Goal: Task Accomplishment & Management: Manage account settings

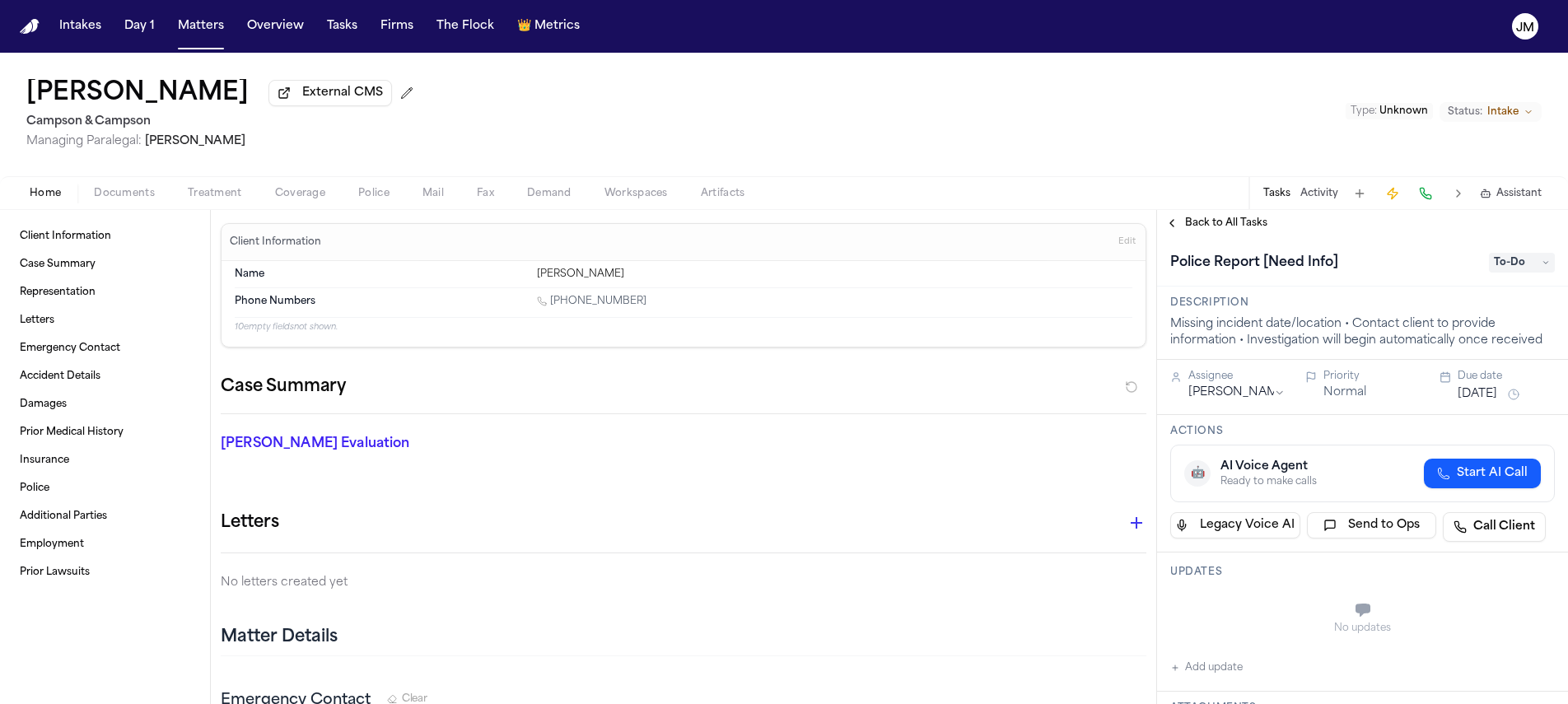
scroll to position [3, 0]
click at [193, 33] on button "Matters" at bounding box center [201, 27] width 59 height 30
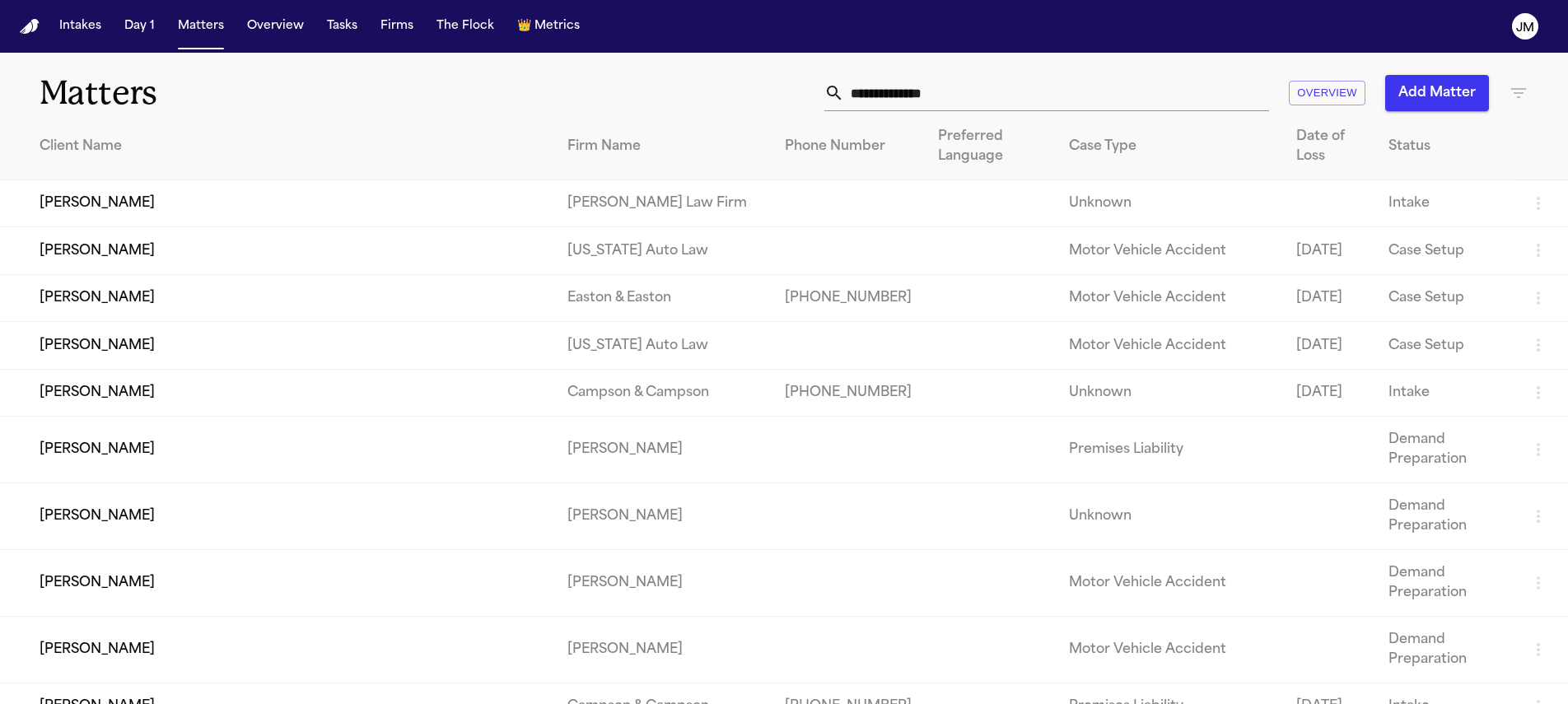
click at [939, 92] on input "text" at bounding box center [1056, 92] width 425 height 36
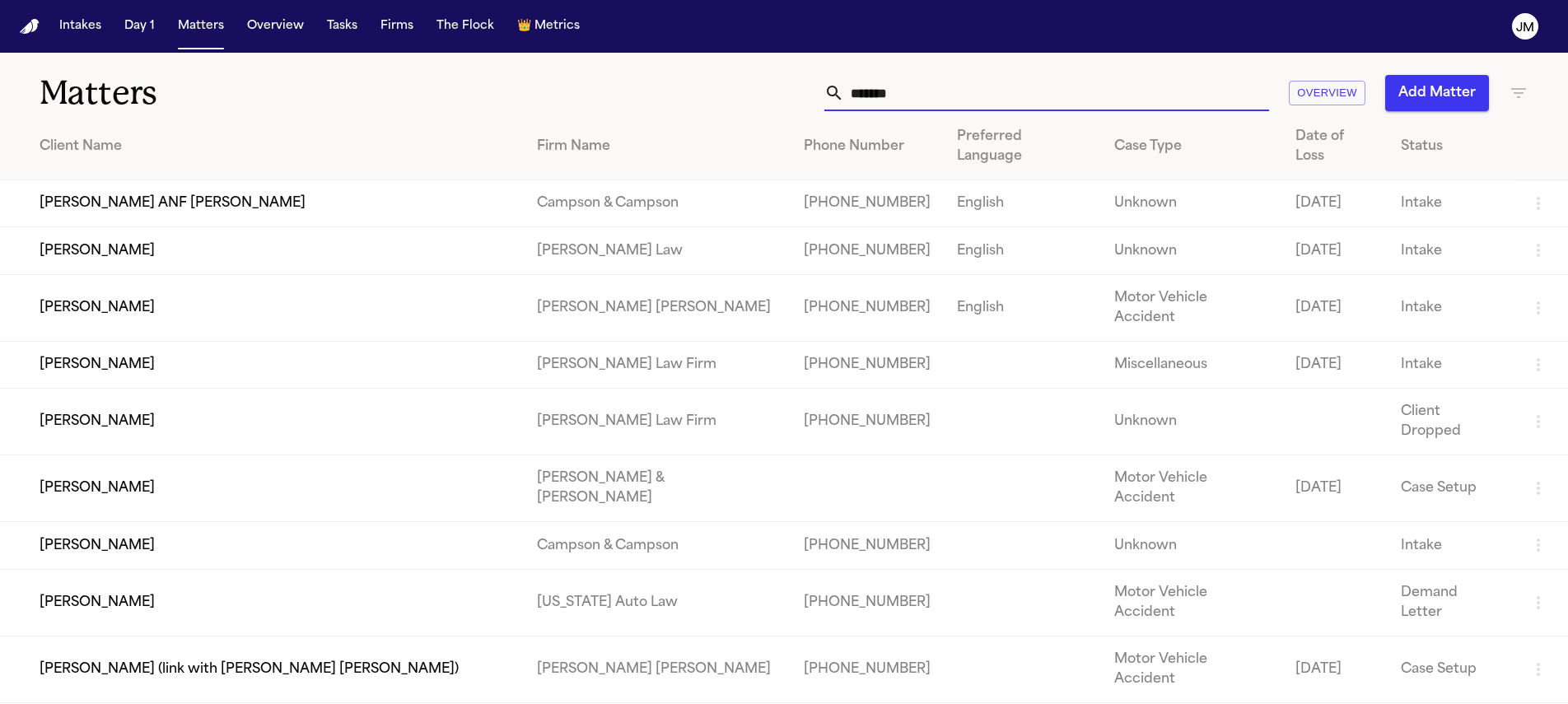
type input "********"
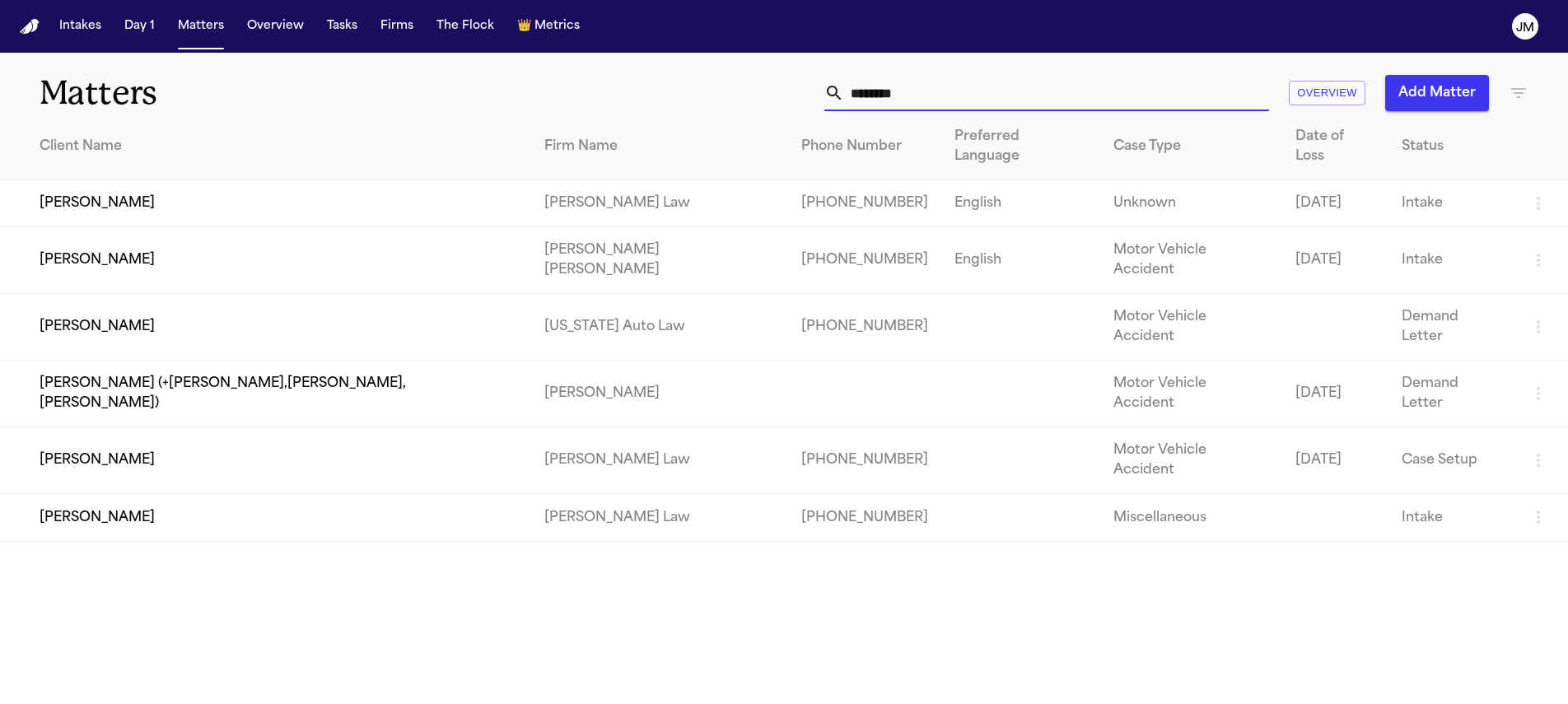
click at [280, 232] on td "[PERSON_NAME]" at bounding box center [266, 261] width 532 height 67
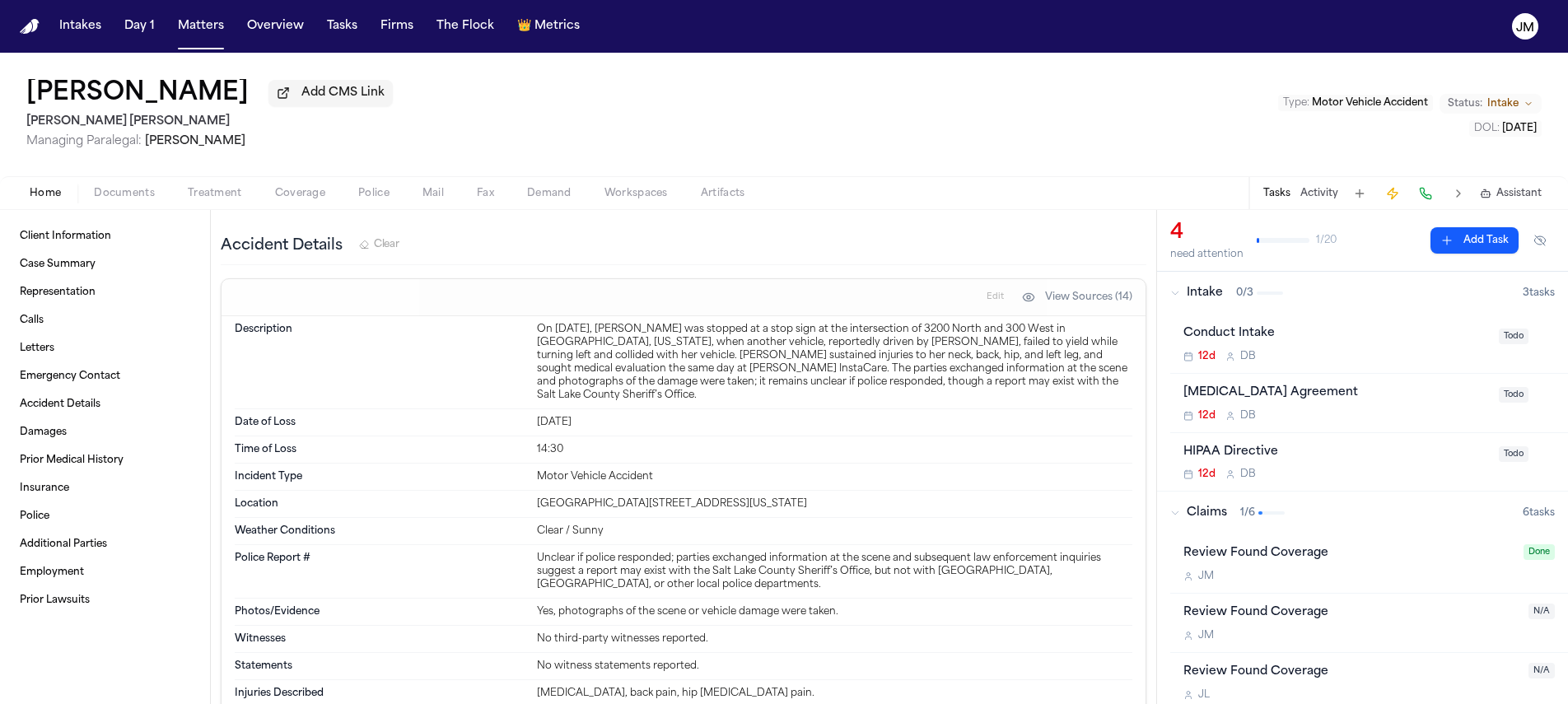
scroll to position [2730, 0]
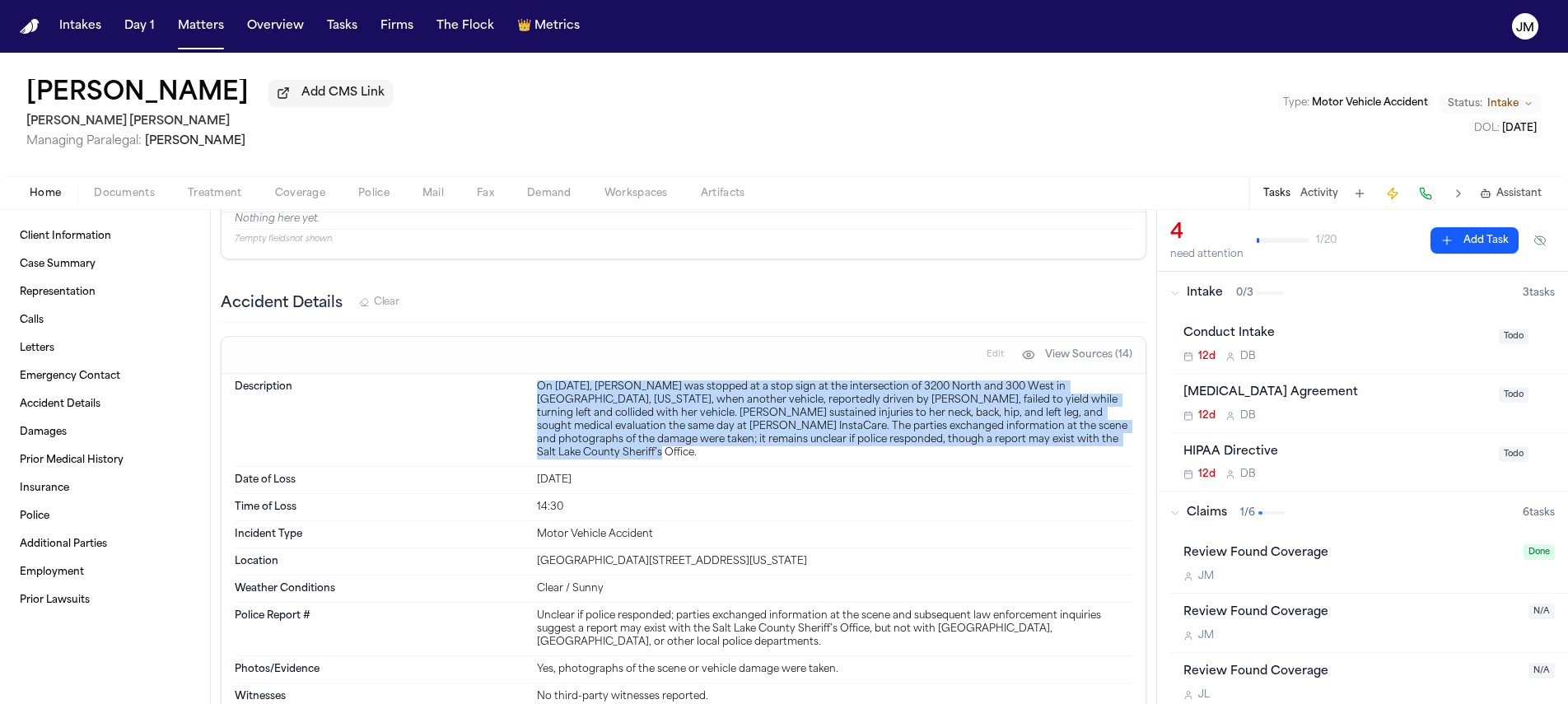
drag, startPoint x: 535, startPoint y: 390, endPoint x: 1098, endPoint y: 447, distance: 565.9
click at [1098, 447] on div "On September 4, 2025, Patricia Orozco was stopped at a stop sign at the interse…" at bounding box center [835, 420] width 596 height 79
copy div "On September 4, 2025, Patricia Orozco was stopped at a stop sign at the interse…"
click at [142, 197] on span "Documents" at bounding box center [124, 193] width 61 height 13
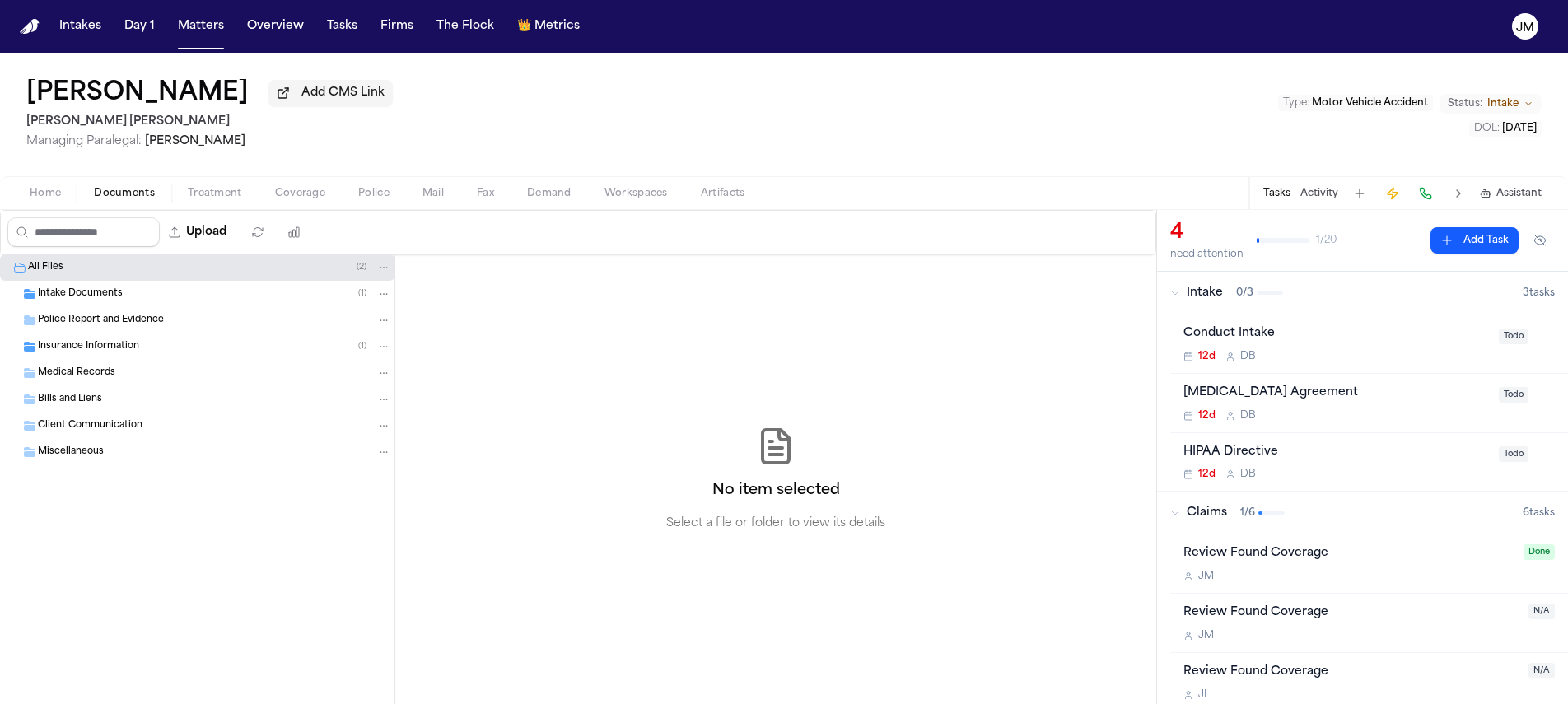
click at [92, 302] on span "Intake Documents" at bounding box center [80, 294] width 85 height 14
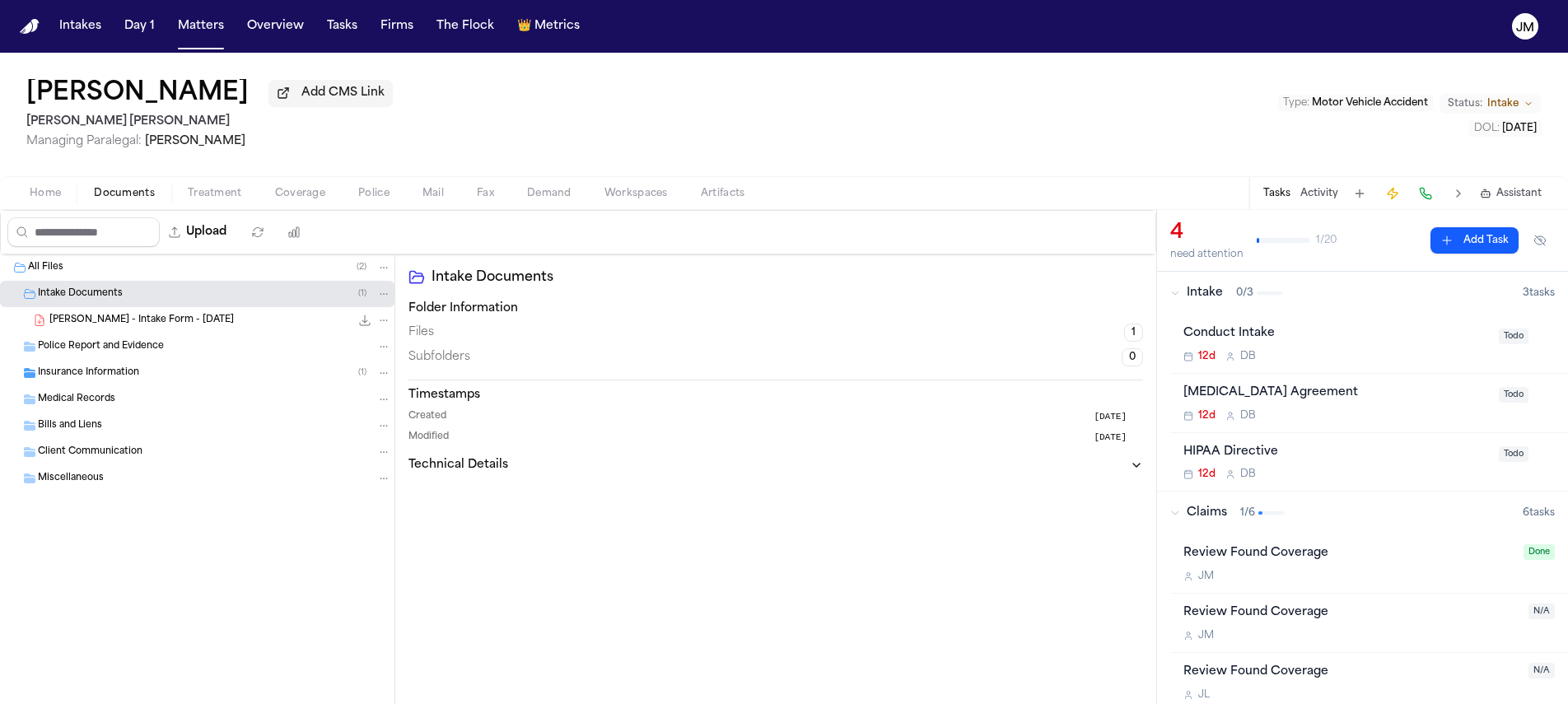
click at [114, 327] on span "P. Orozco - Intake Form - 9.11.25" at bounding box center [141, 321] width 184 height 14
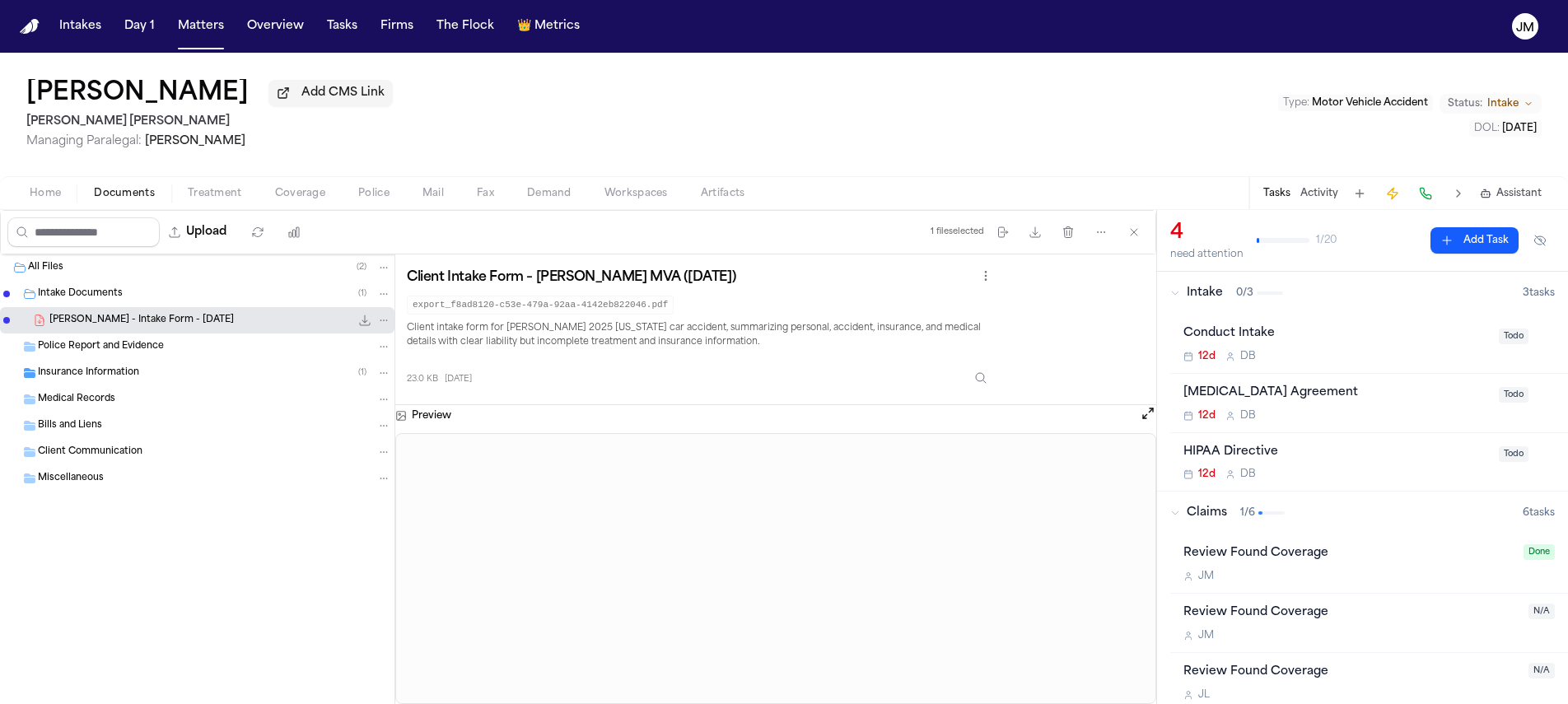
click at [222, 191] on span "Treatment" at bounding box center [214, 193] width 54 height 13
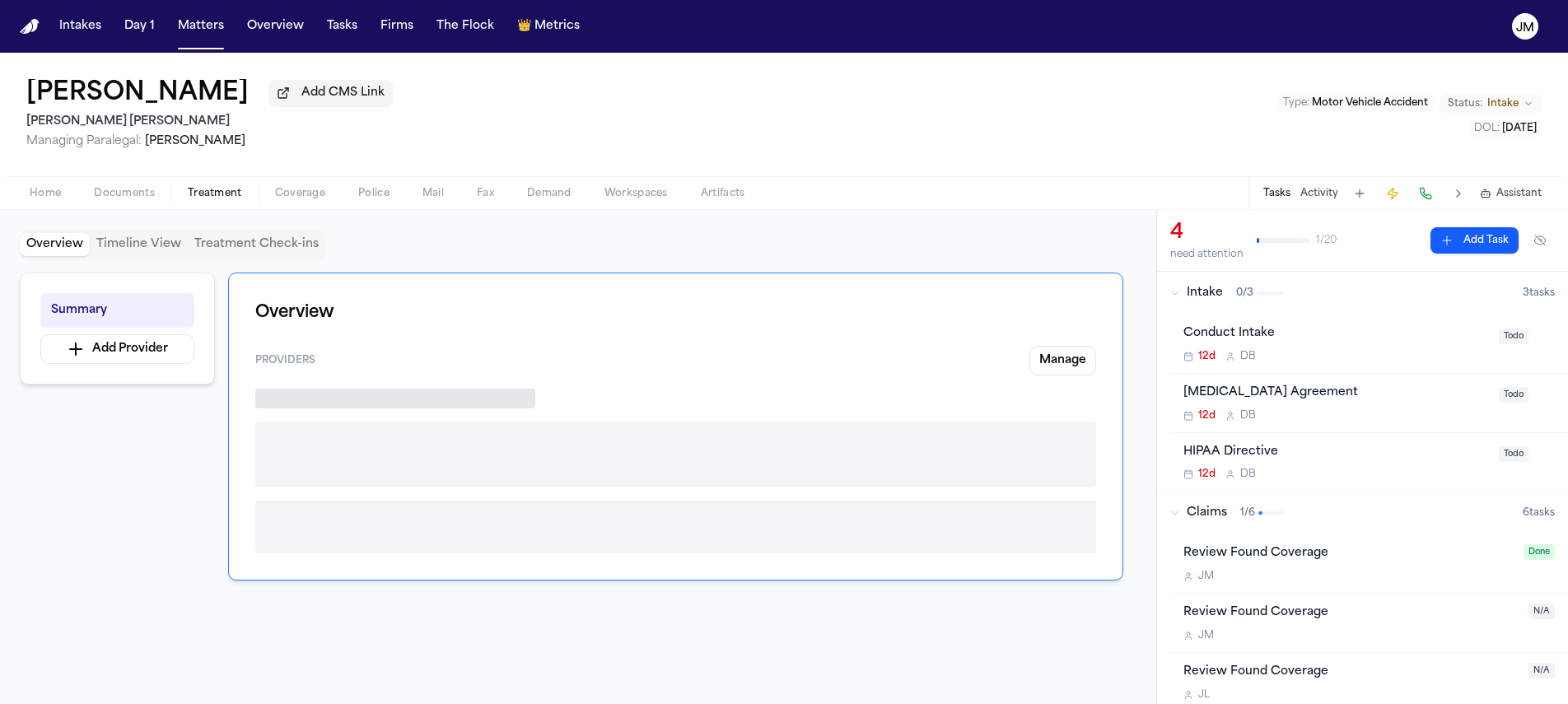
click at [306, 197] on span "Coverage" at bounding box center [300, 193] width 50 height 13
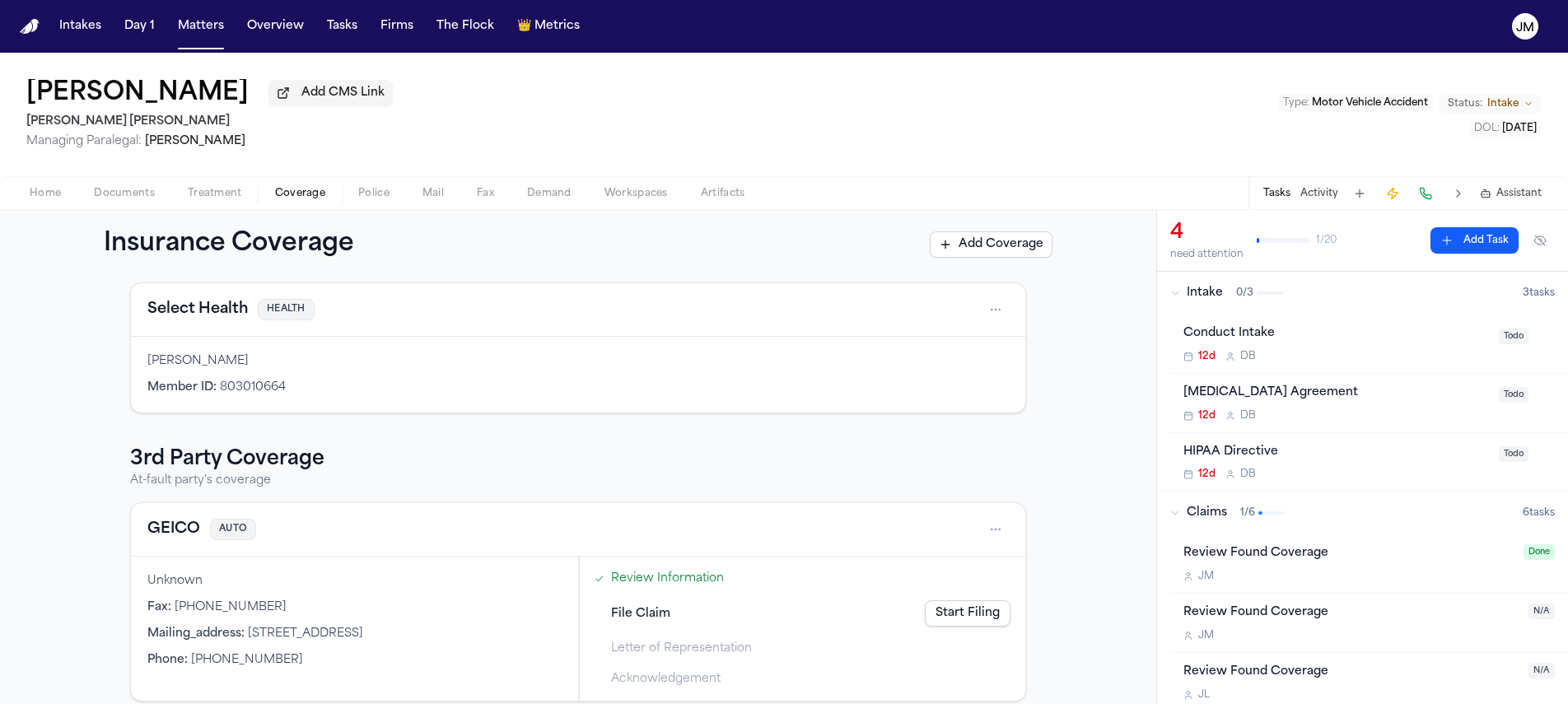
scroll to position [306, 0]
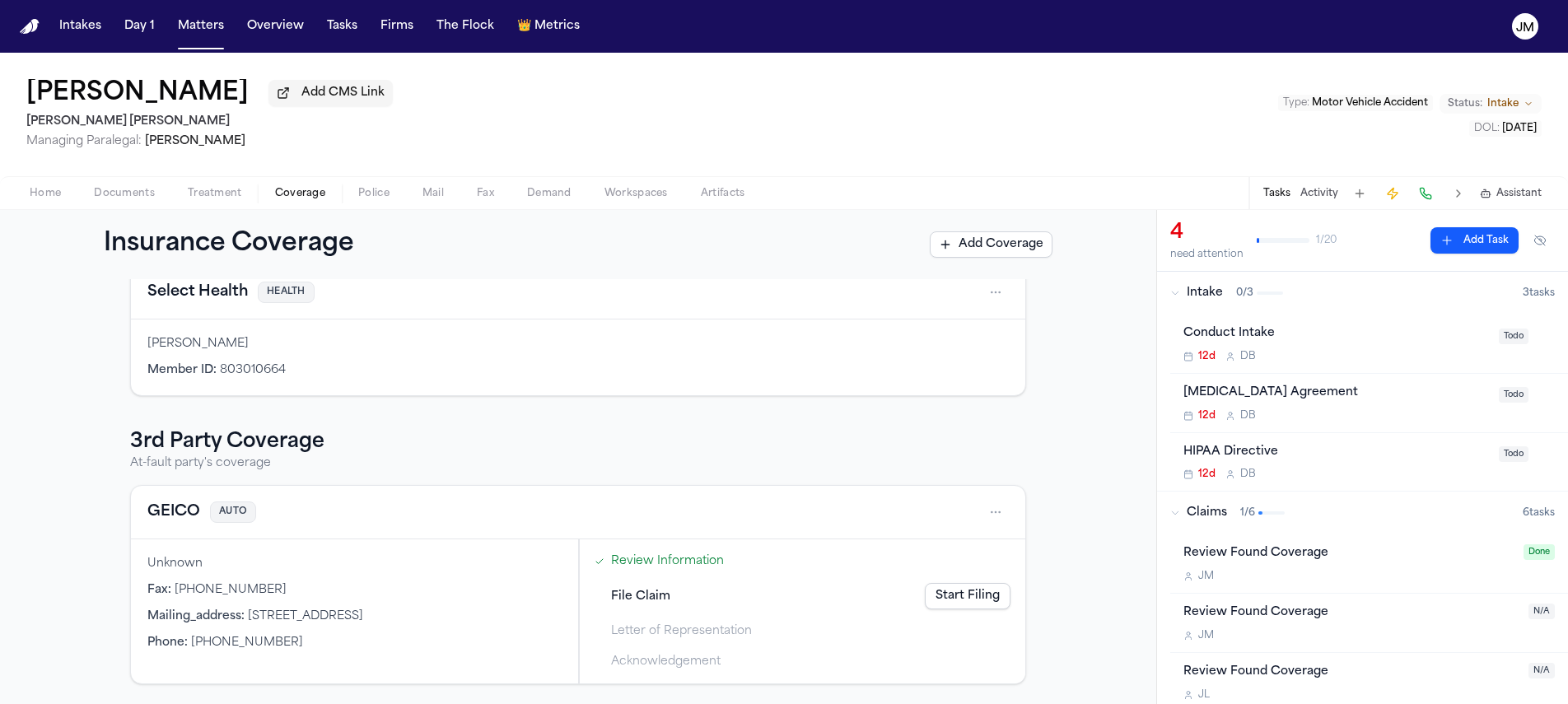
click at [372, 191] on span "Police" at bounding box center [374, 193] width 32 height 13
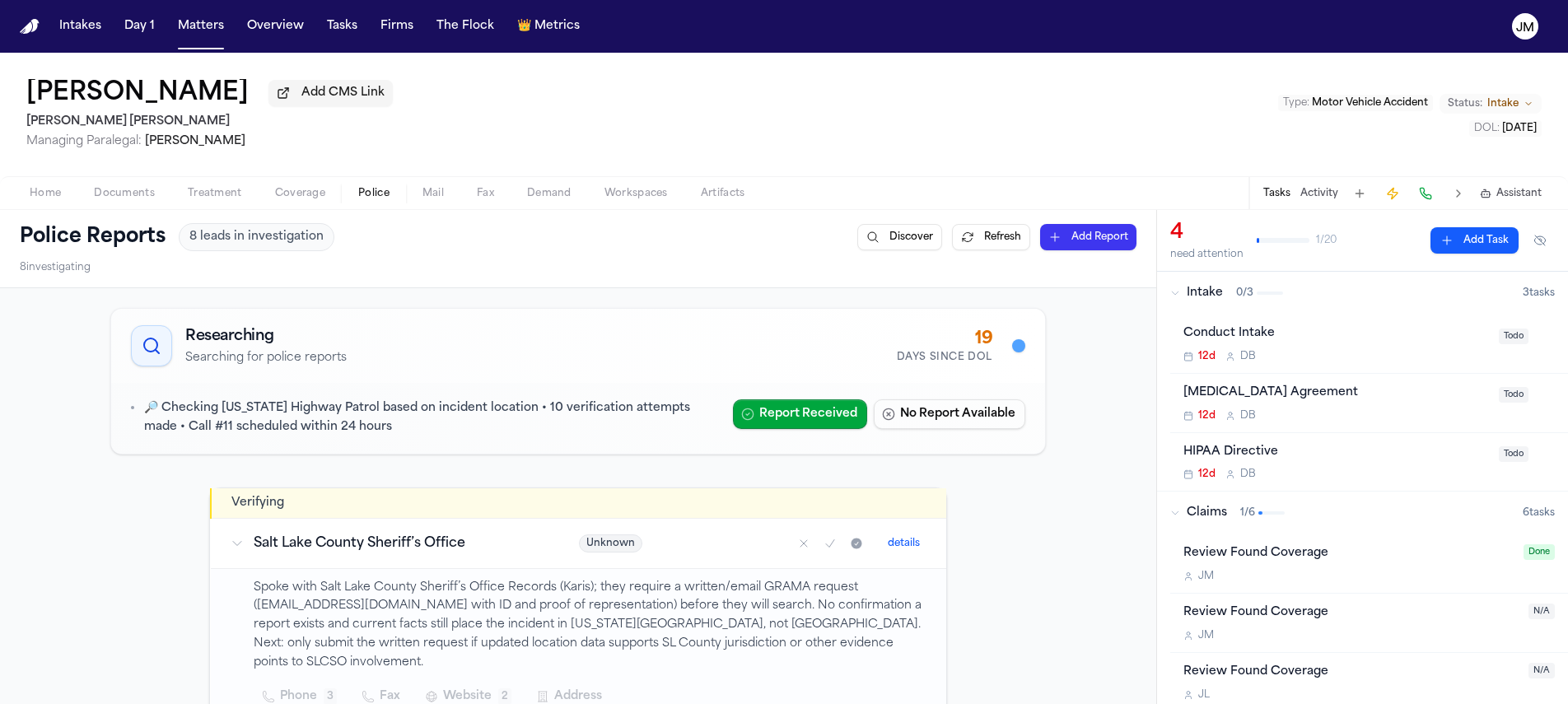
click at [135, 199] on span "Documents" at bounding box center [124, 193] width 61 height 13
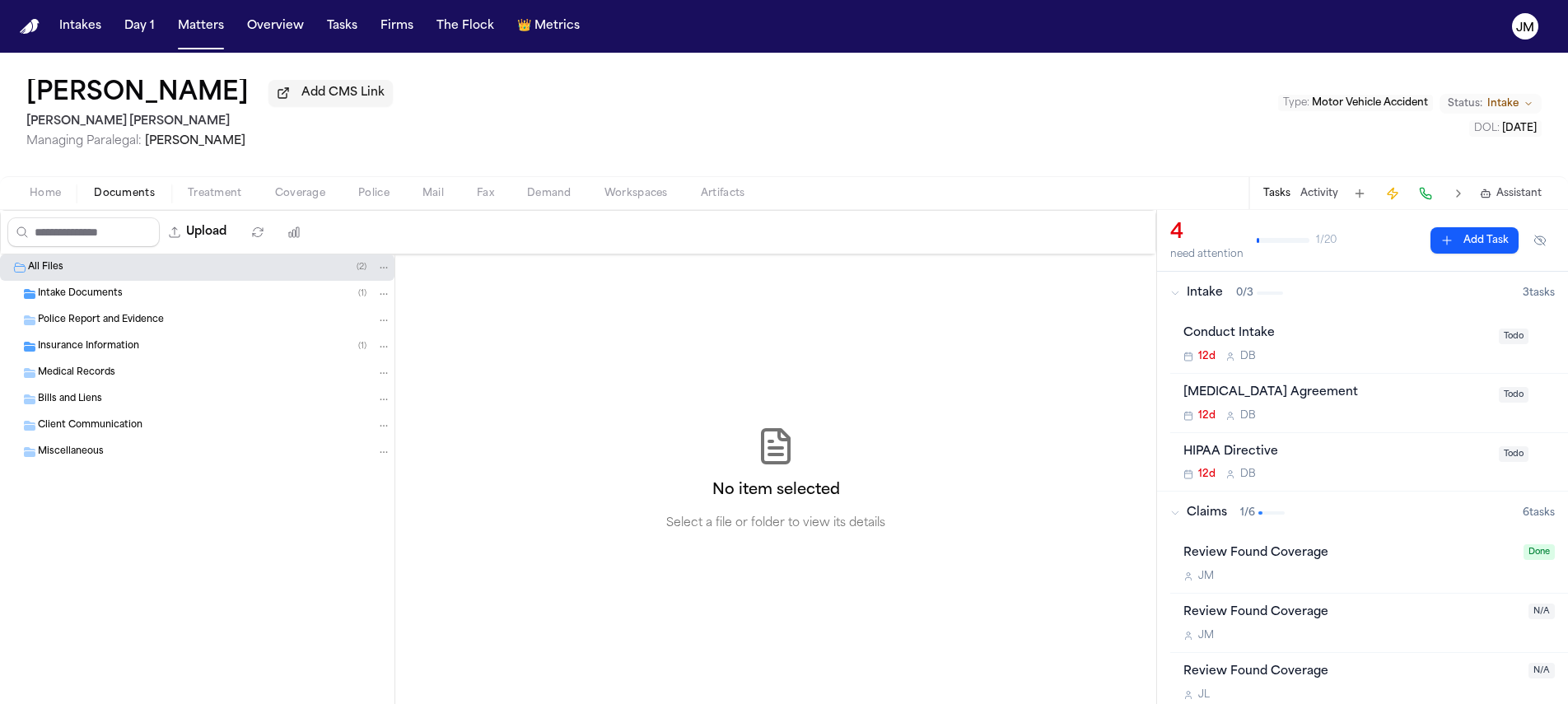
click at [112, 292] on span "Intake Documents" at bounding box center [80, 294] width 85 height 14
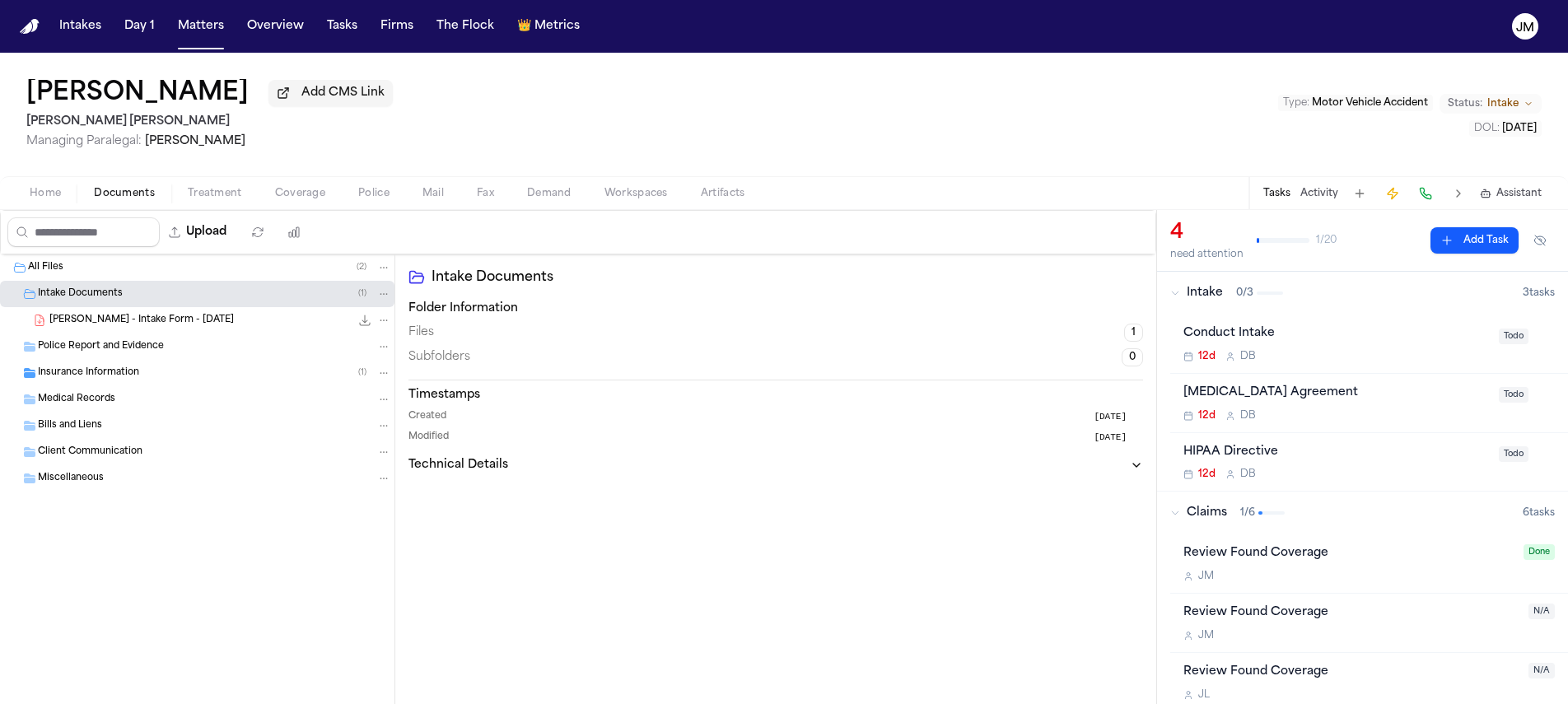
click at [117, 381] on span "Insurance Information" at bounding box center [88, 373] width 102 height 14
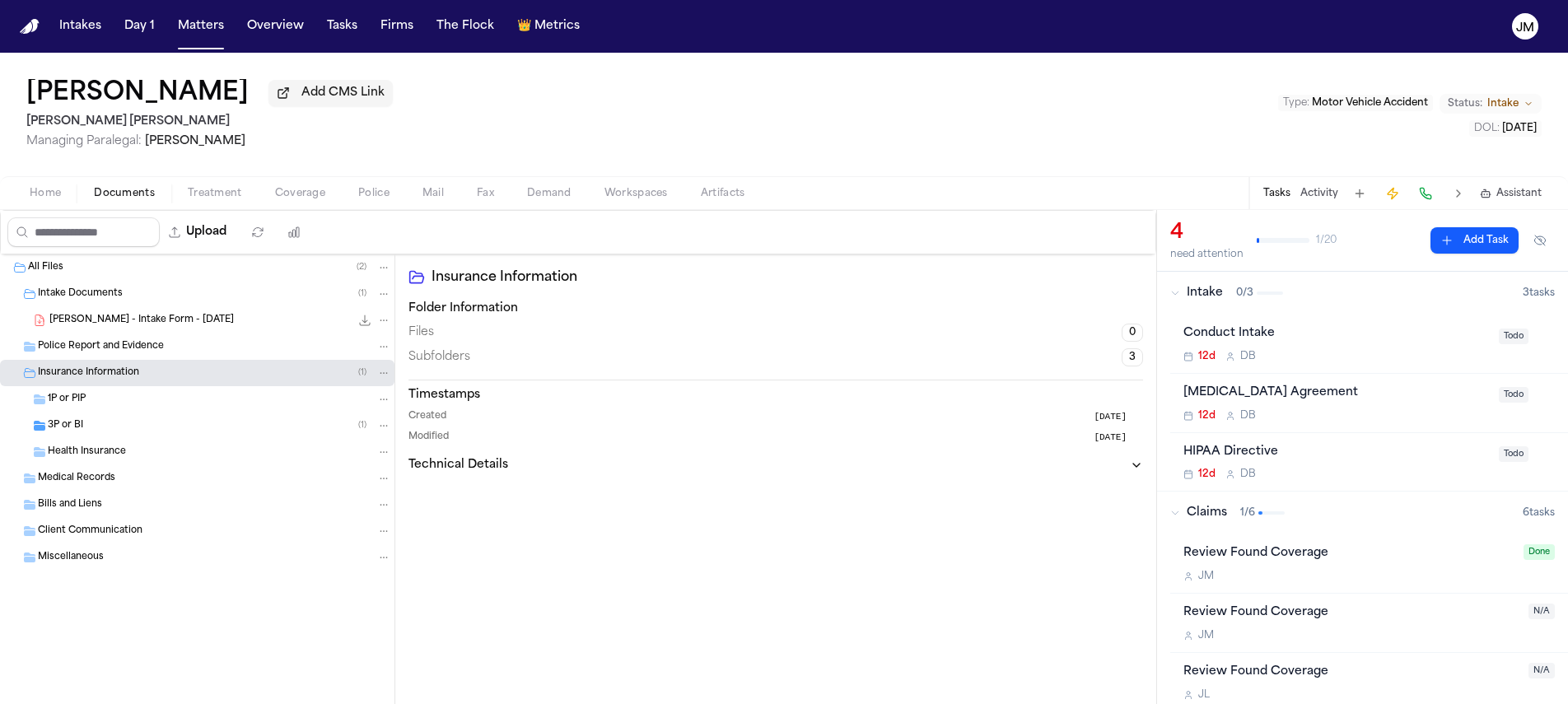
click at [113, 427] on div "3P or BI ( 1 )" at bounding box center [219, 426] width 343 height 15
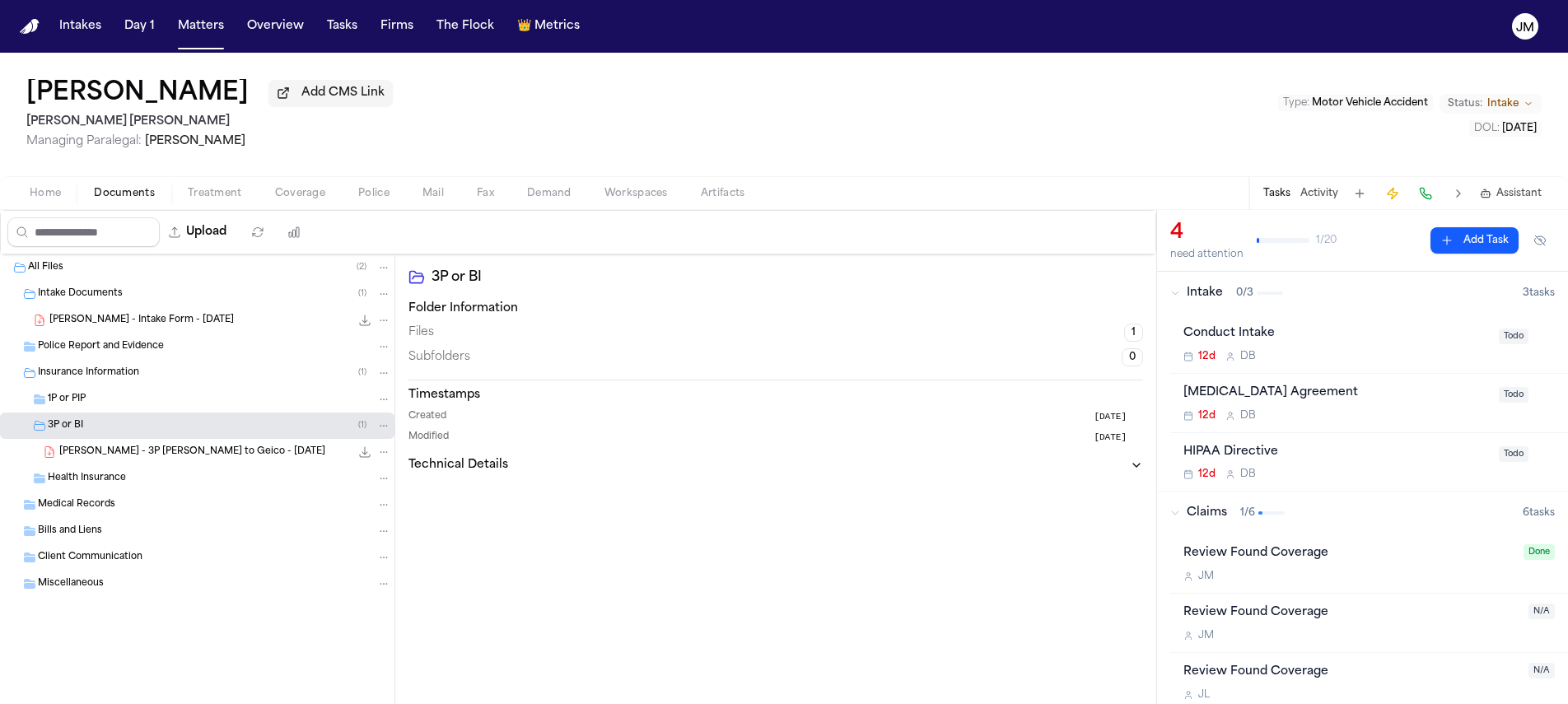
click at [174, 451] on span "P. Orozco - 3P LOR to Geico - 9.17.25" at bounding box center [192, 452] width 266 height 14
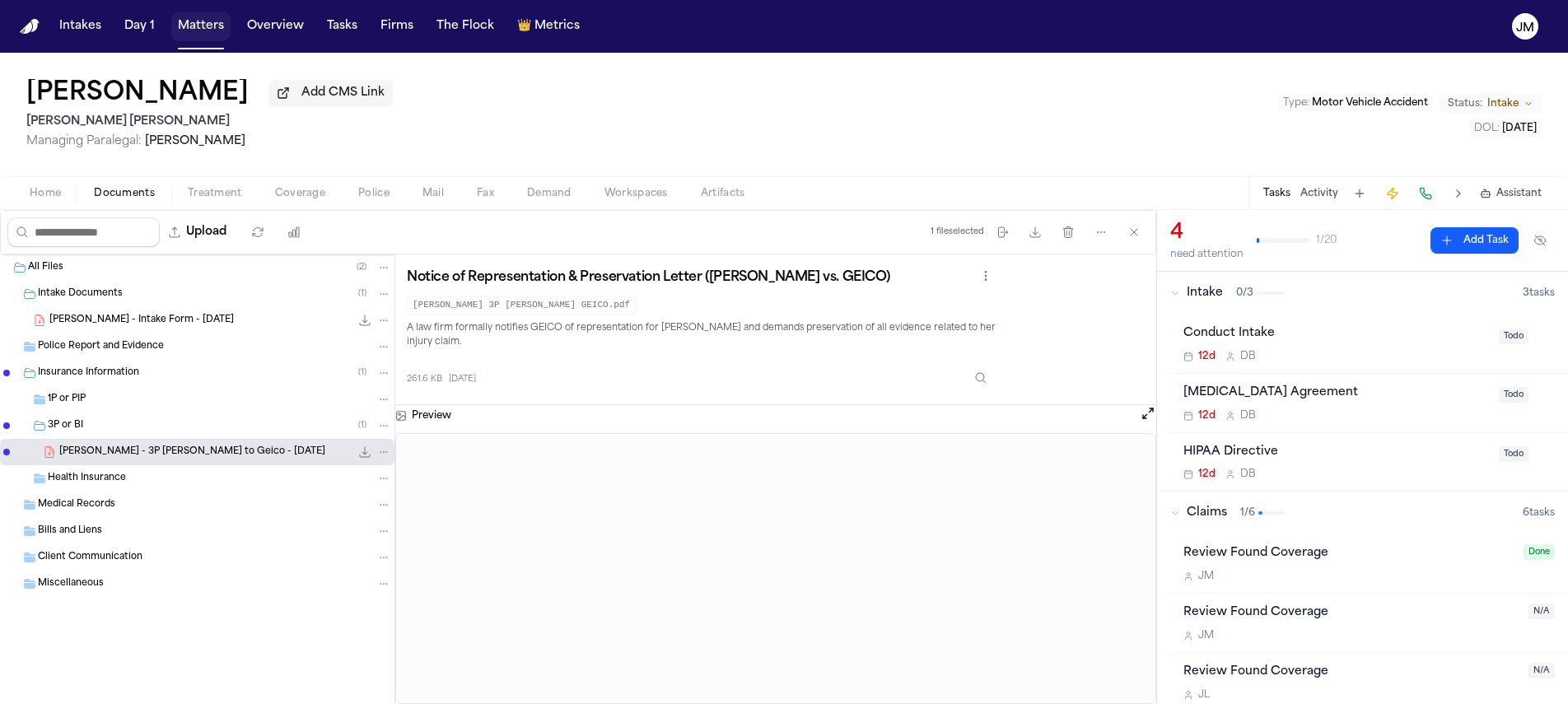
click at [199, 26] on button "Matters" at bounding box center [201, 27] width 59 height 30
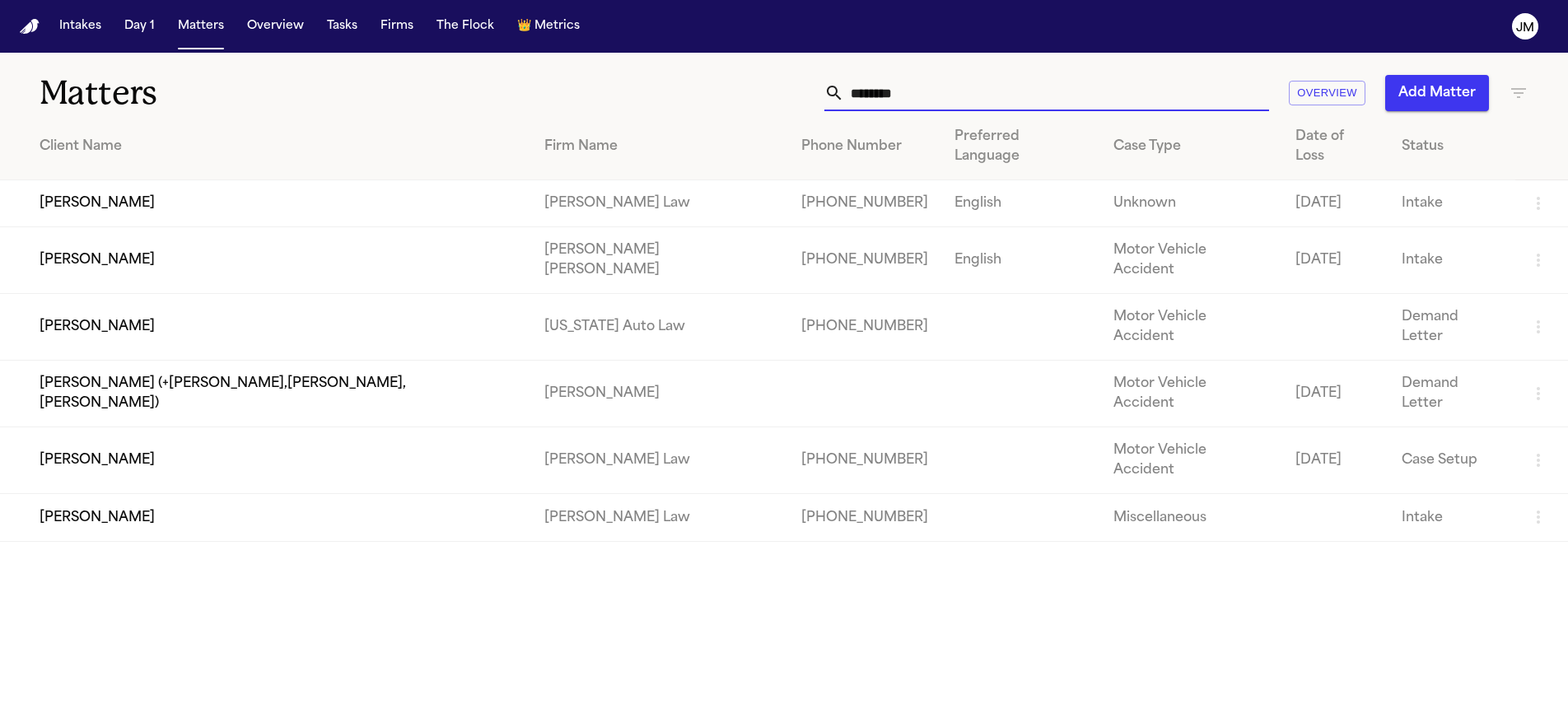
click at [986, 84] on input "********" at bounding box center [1056, 92] width 425 height 36
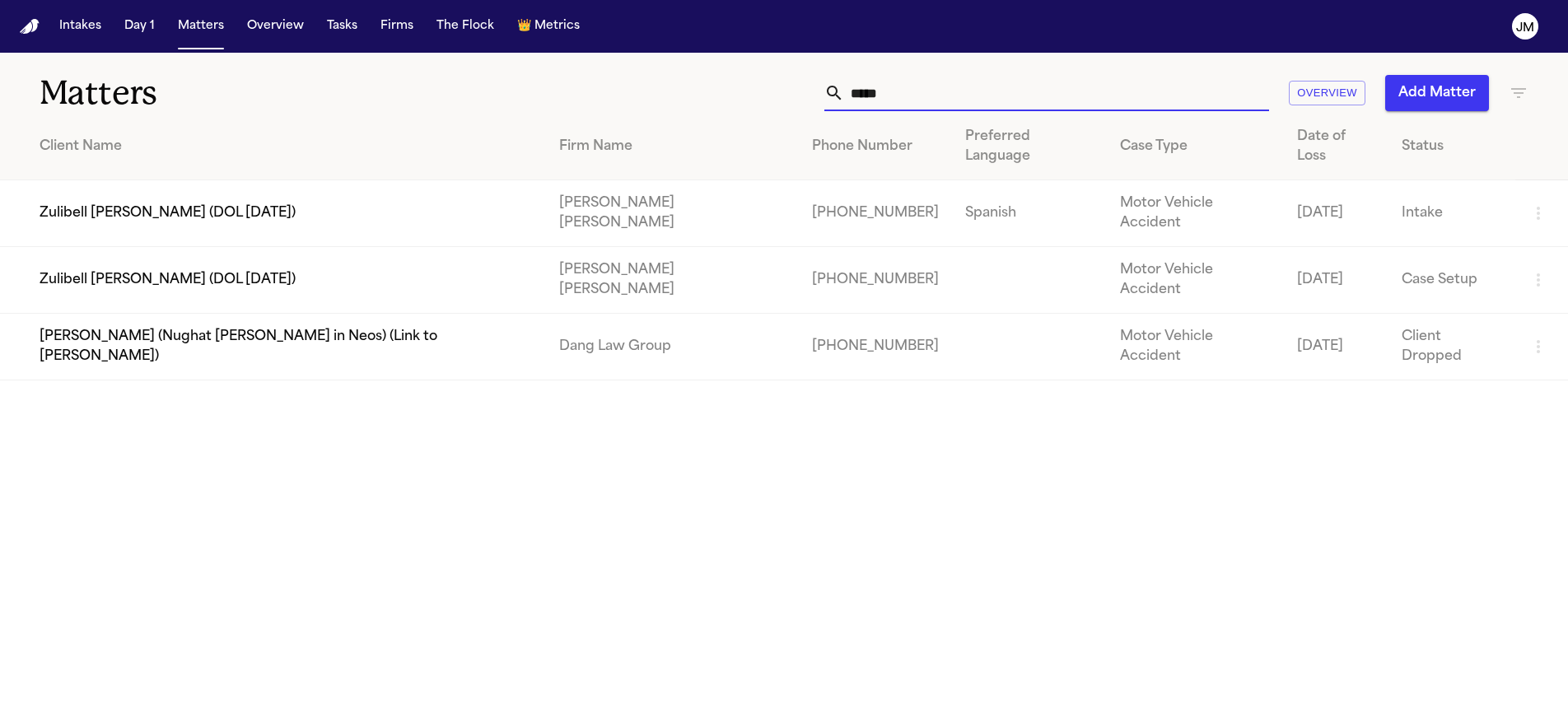
type input "******"
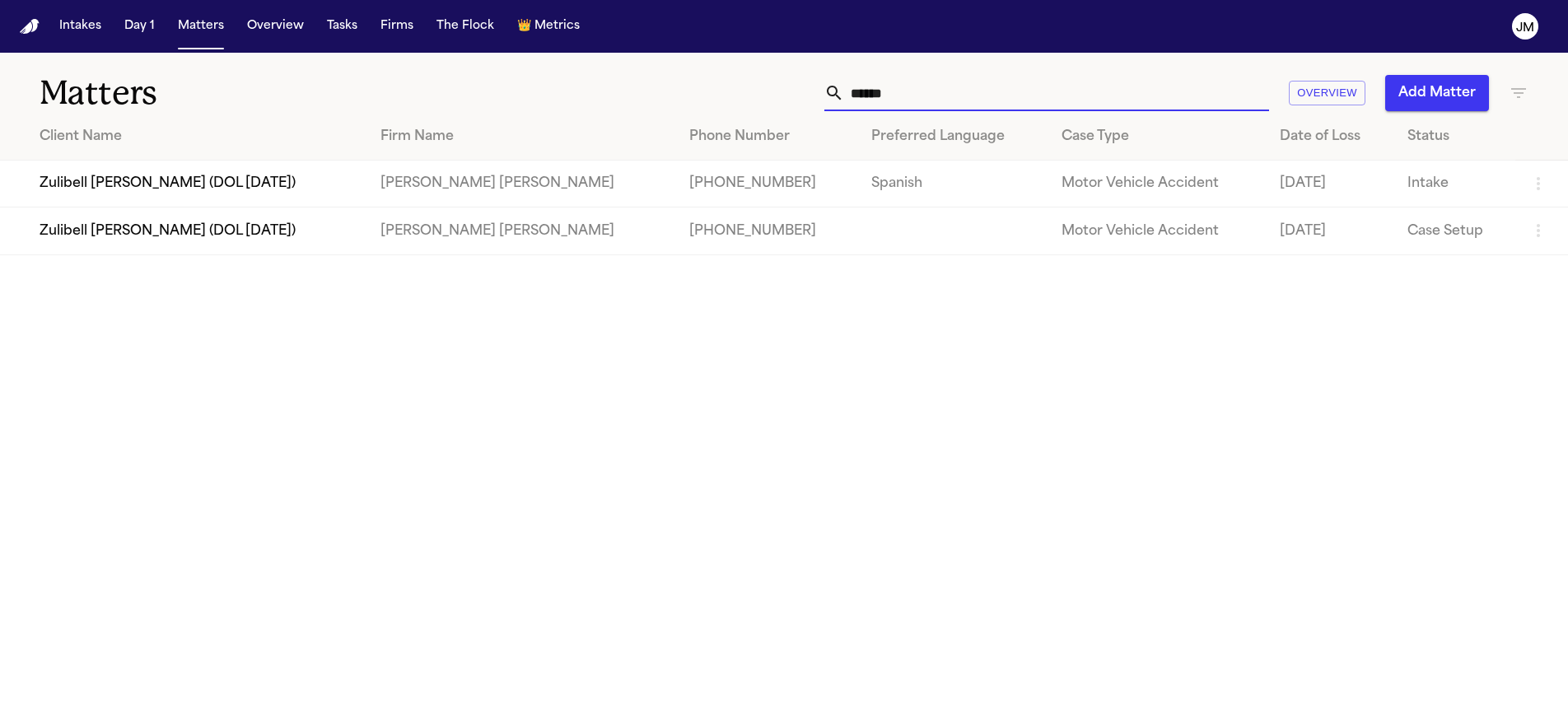
click at [311, 182] on td "Zulibell [PERSON_NAME] (DOL [DATE])" at bounding box center [183, 184] width 367 height 47
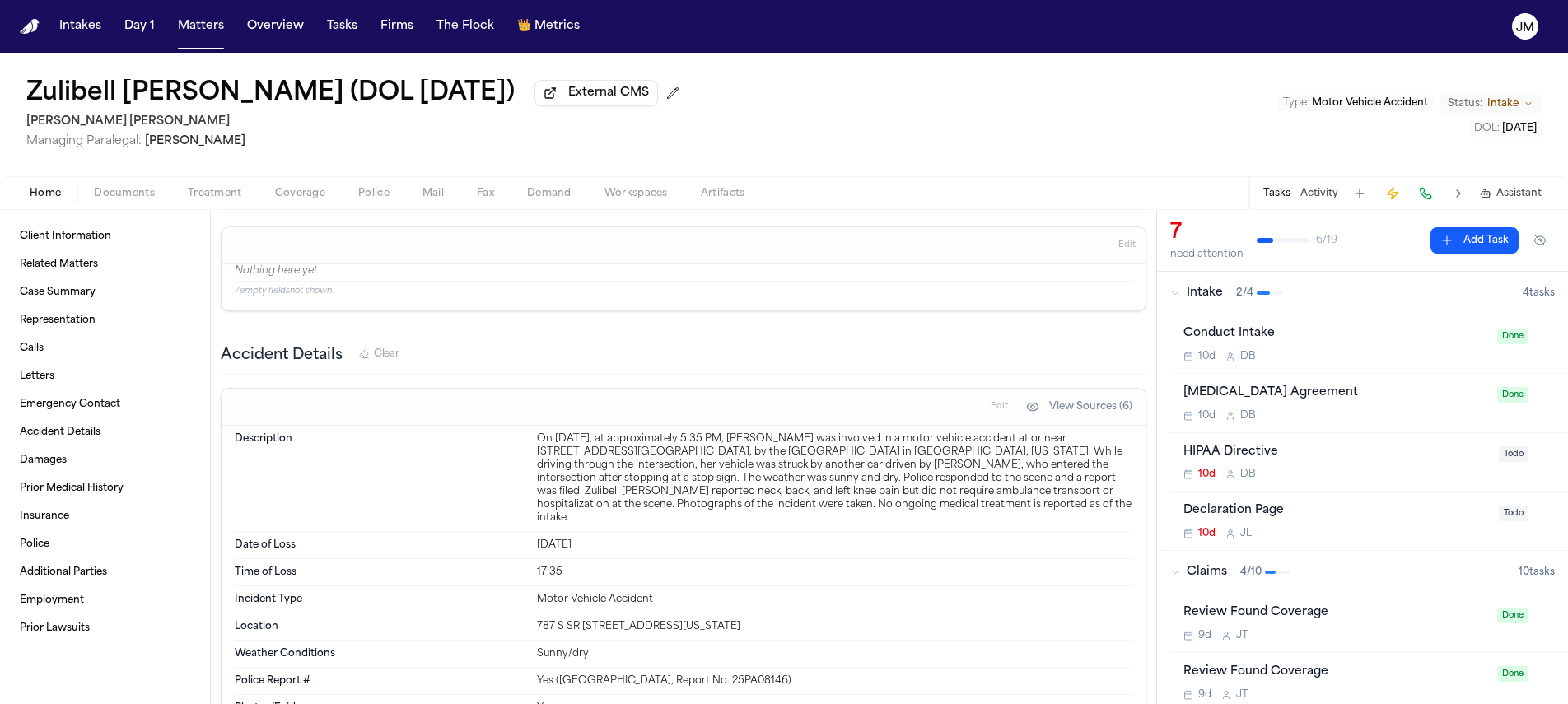
scroll to position [1608, 0]
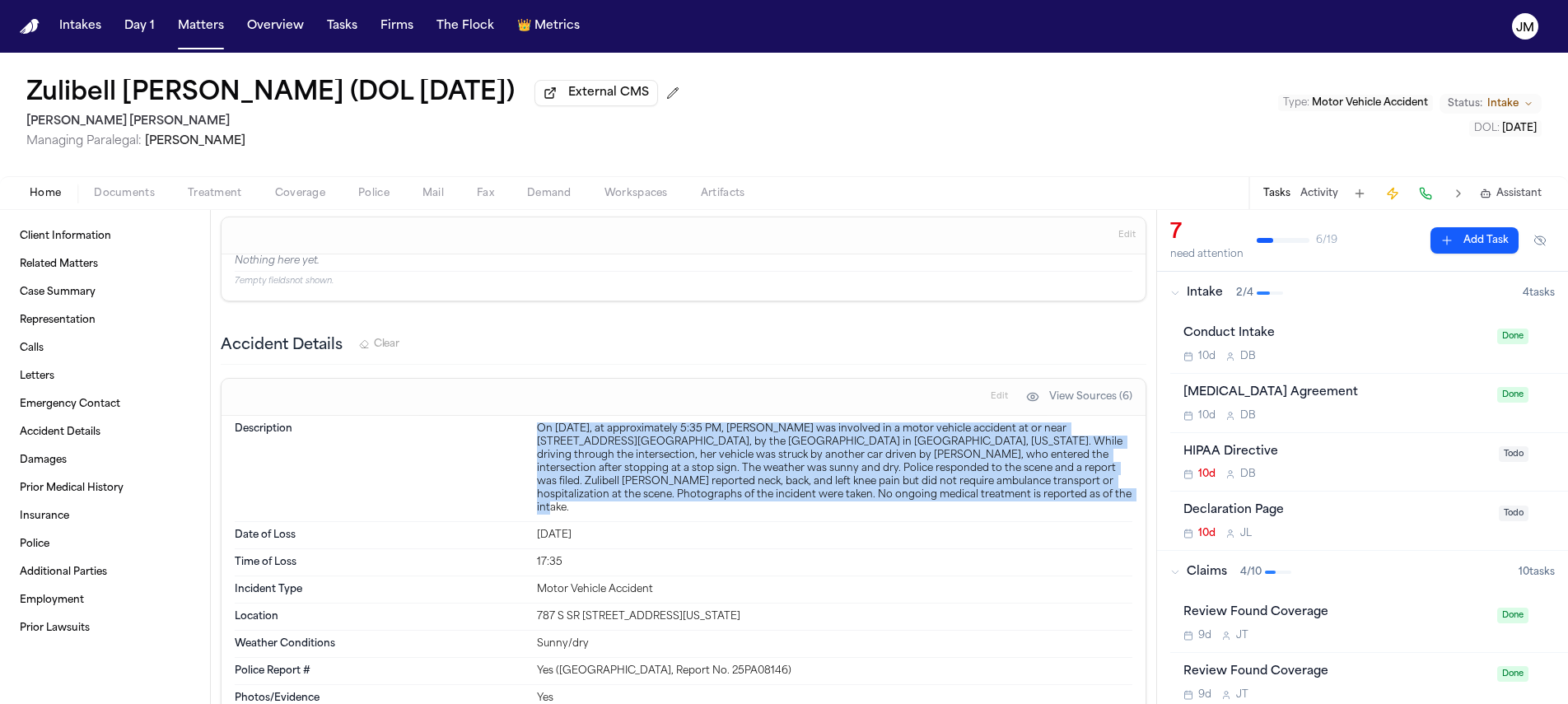
drag, startPoint x: 529, startPoint y: 427, endPoint x: 941, endPoint y: 499, distance: 418.2
click at [941, 499] on div "Description On September 13, 2025, at approximately 5:35 PM, Zulibell Carbonell…" at bounding box center [684, 469] width 898 height 107
copy div "On September 13, 2025, at approximately 5:35 PM, Zulibell Carbonell was involve…"
drag, startPoint x: 754, startPoint y: 554, endPoint x: 761, endPoint y: 548, distance: 9.2
click at [755, 556] on div "17:35" at bounding box center [835, 562] width 596 height 13
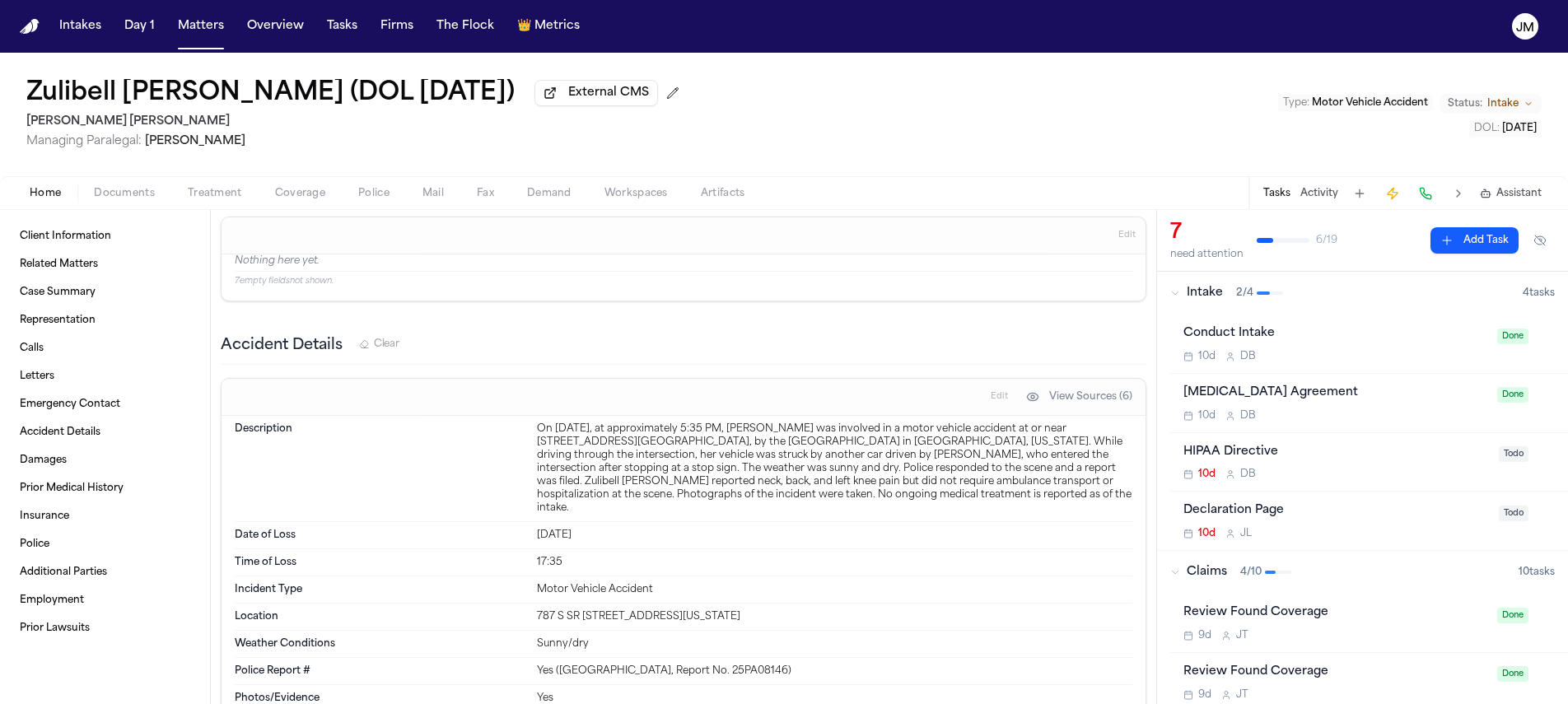
click at [312, 195] on span "Coverage" at bounding box center [300, 193] width 50 height 13
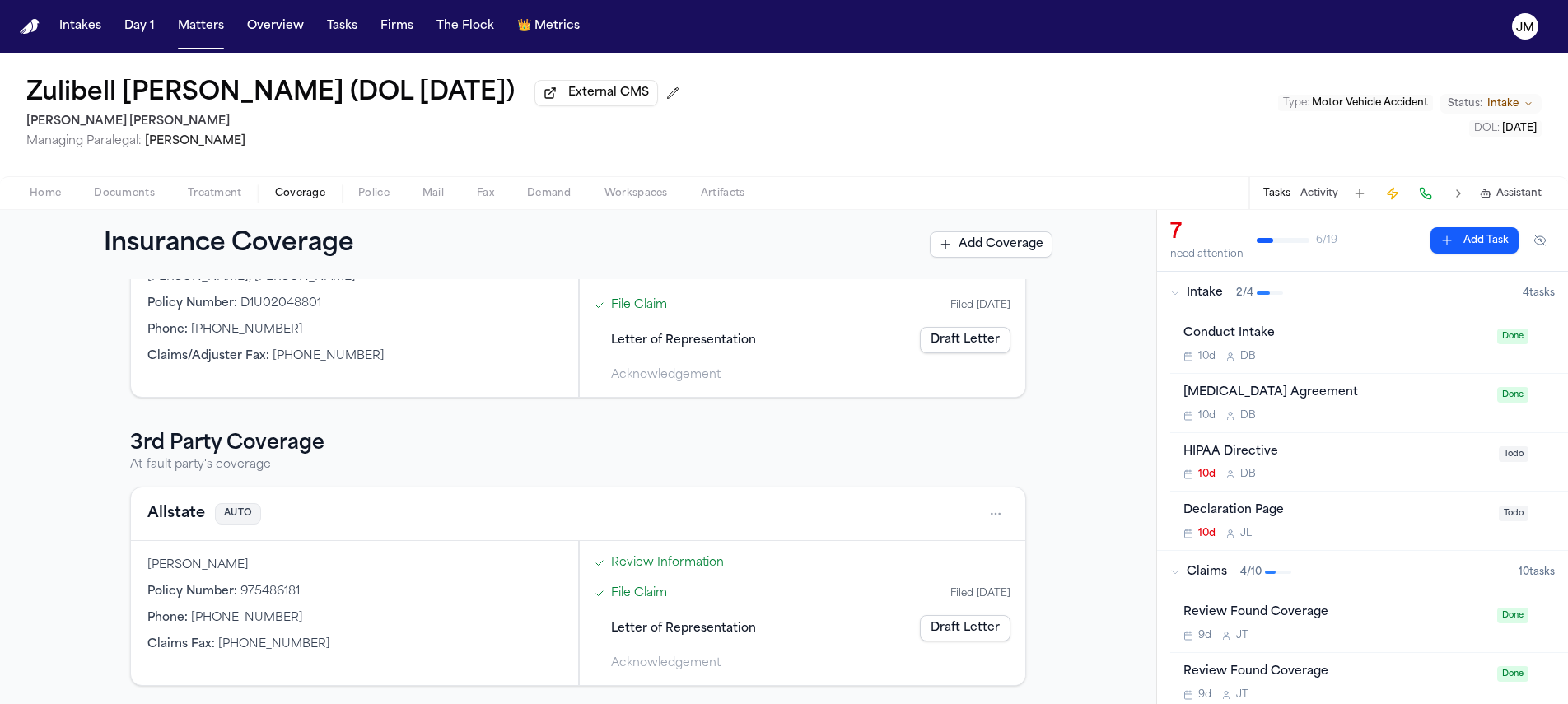
scroll to position [163, 0]
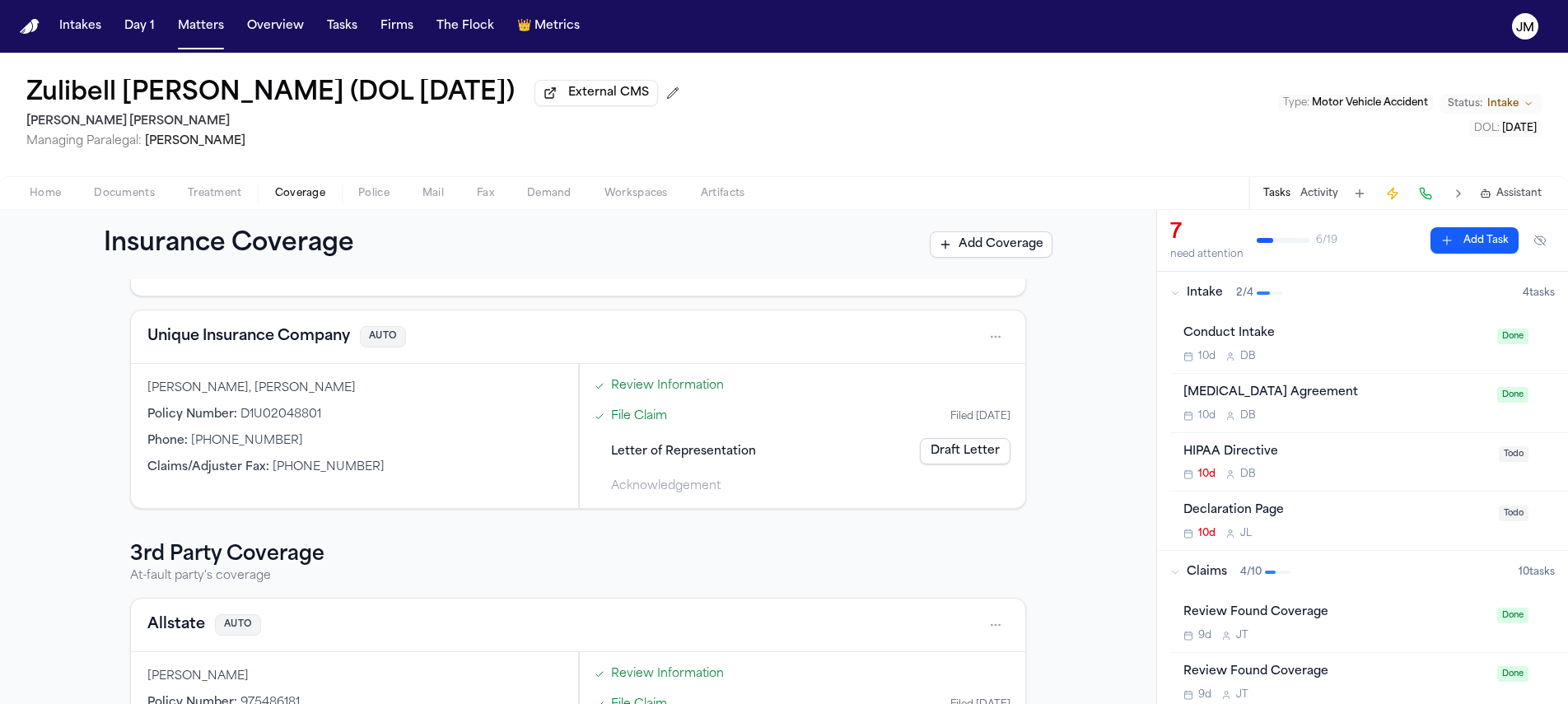
drag, startPoint x: 1003, startPoint y: 329, endPoint x: 995, endPoint y: 332, distance: 8.5
click at [1002, 330] on div "Unique Insurance Company AUTO" at bounding box center [578, 337] width 895 height 53
click at [991, 332] on html "Intakes Day 1 Matters Overview Tasks Firms The Flock 👑 Metrics JM Zulibell Carb…" at bounding box center [784, 352] width 1568 height 704
click at [962, 367] on div "View coverage details" at bounding box center [937, 382] width 123 height 42
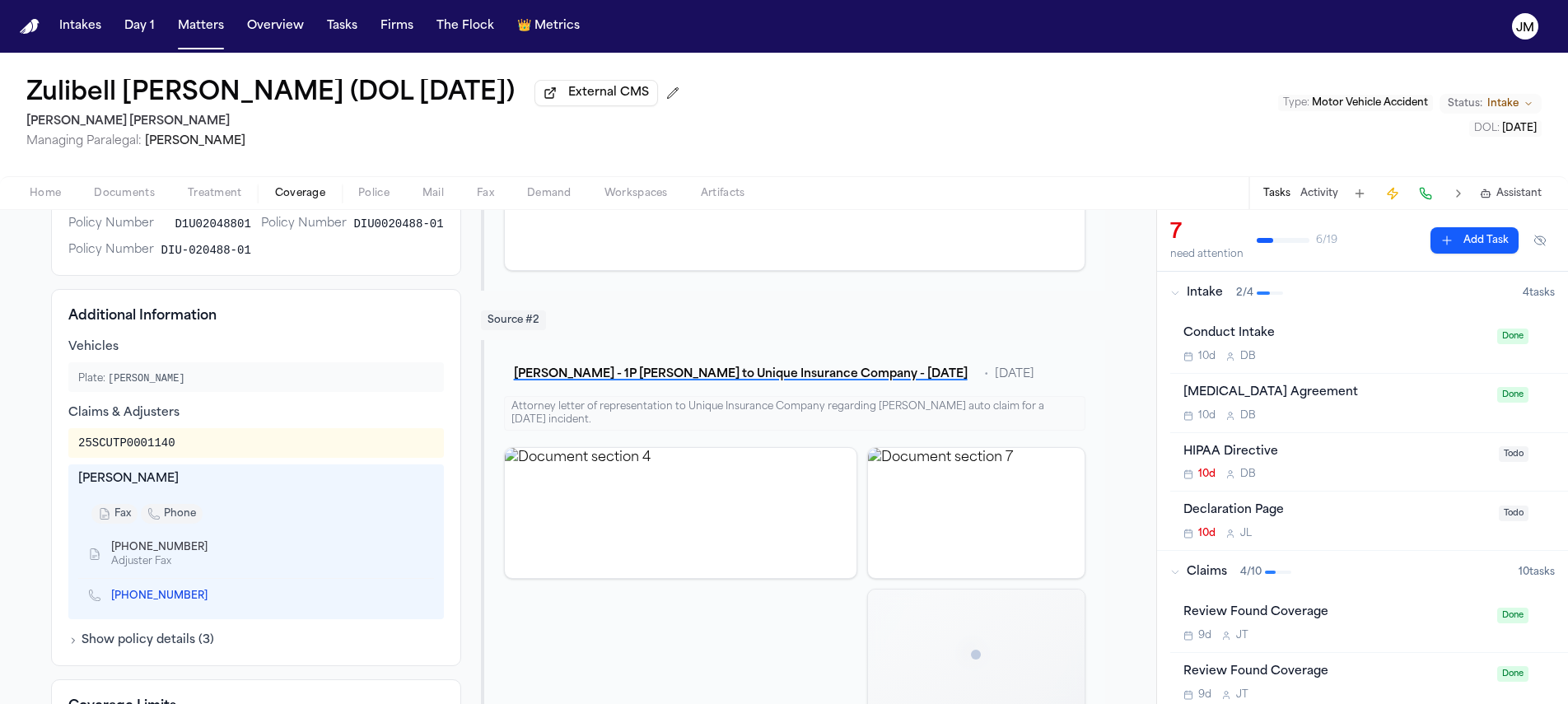
scroll to position [409, 0]
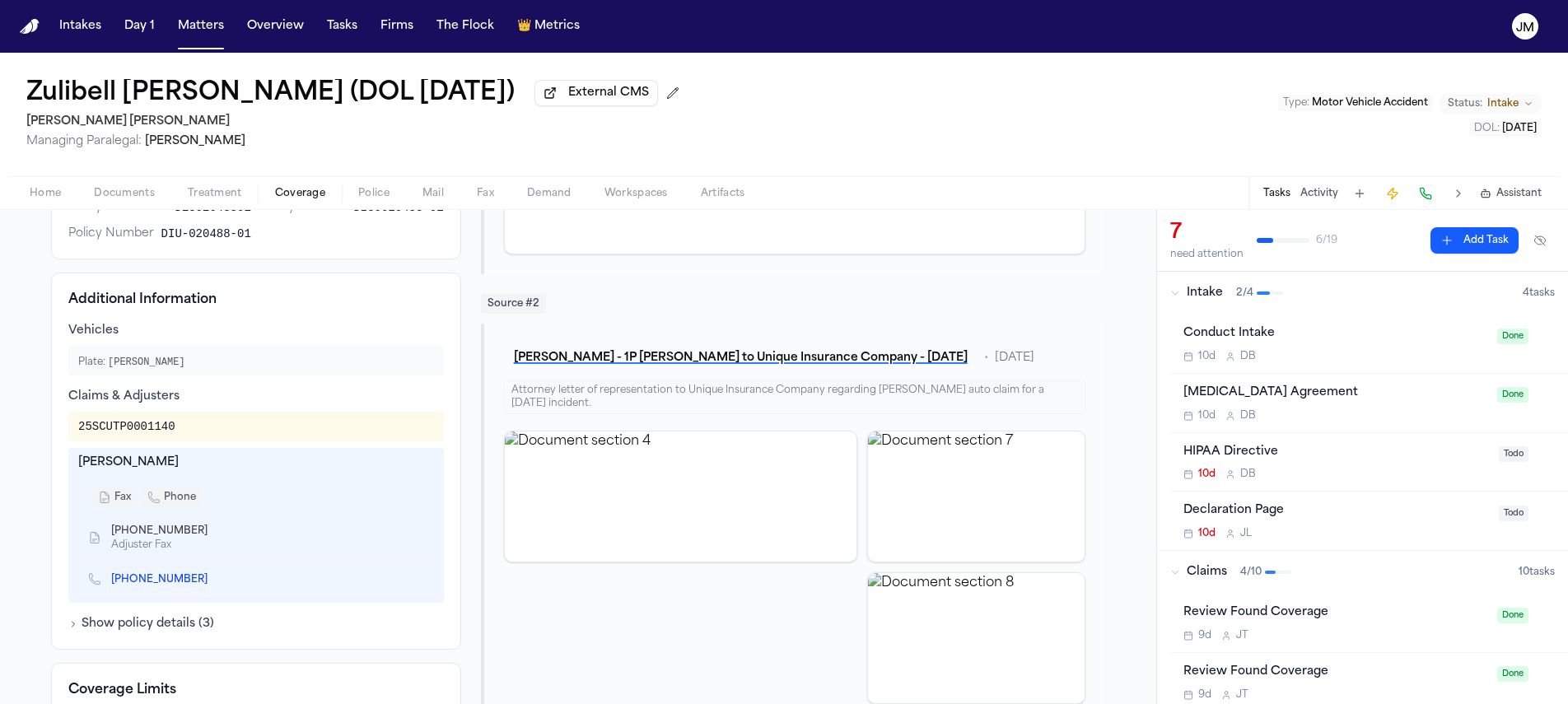
drag, startPoint x: 174, startPoint y: 467, endPoint x: 63, endPoint y: 467, distance: 111.0
click at [57, 467] on div "Additional Information Vehicles Plate: Zulibell Carbonell Claims & Adjusters 25…" at bounding box center [256, 461] width 410 height 377
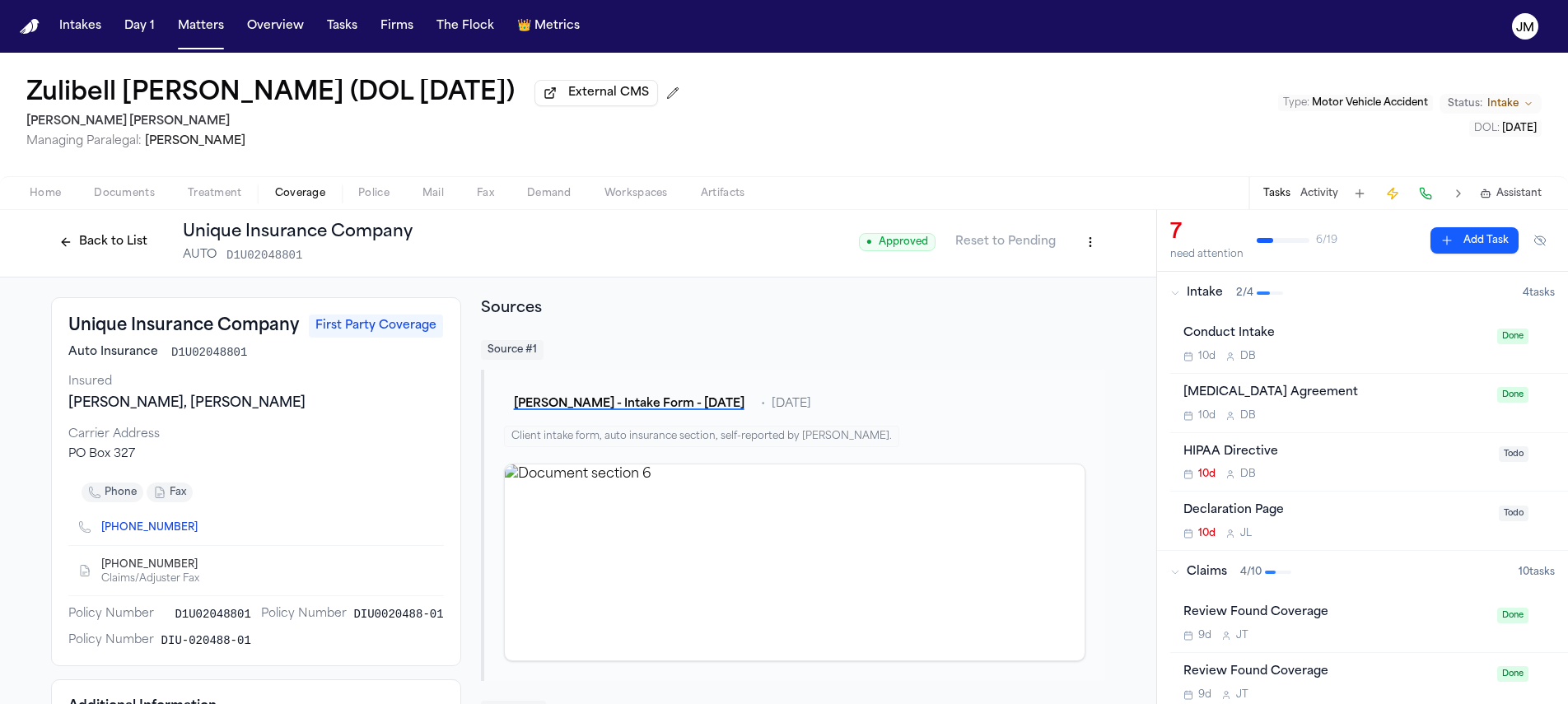
scroll to position [0, 0]
drag, startPoint x: 236, startPoint y: 358, endPoint x: 166, endPoint y: 359, distance: 70.0
click at [172, 359] on span "D1U02048801" at bounding box center [209, 355] width 76 height 17
copy span "D1U02048801"
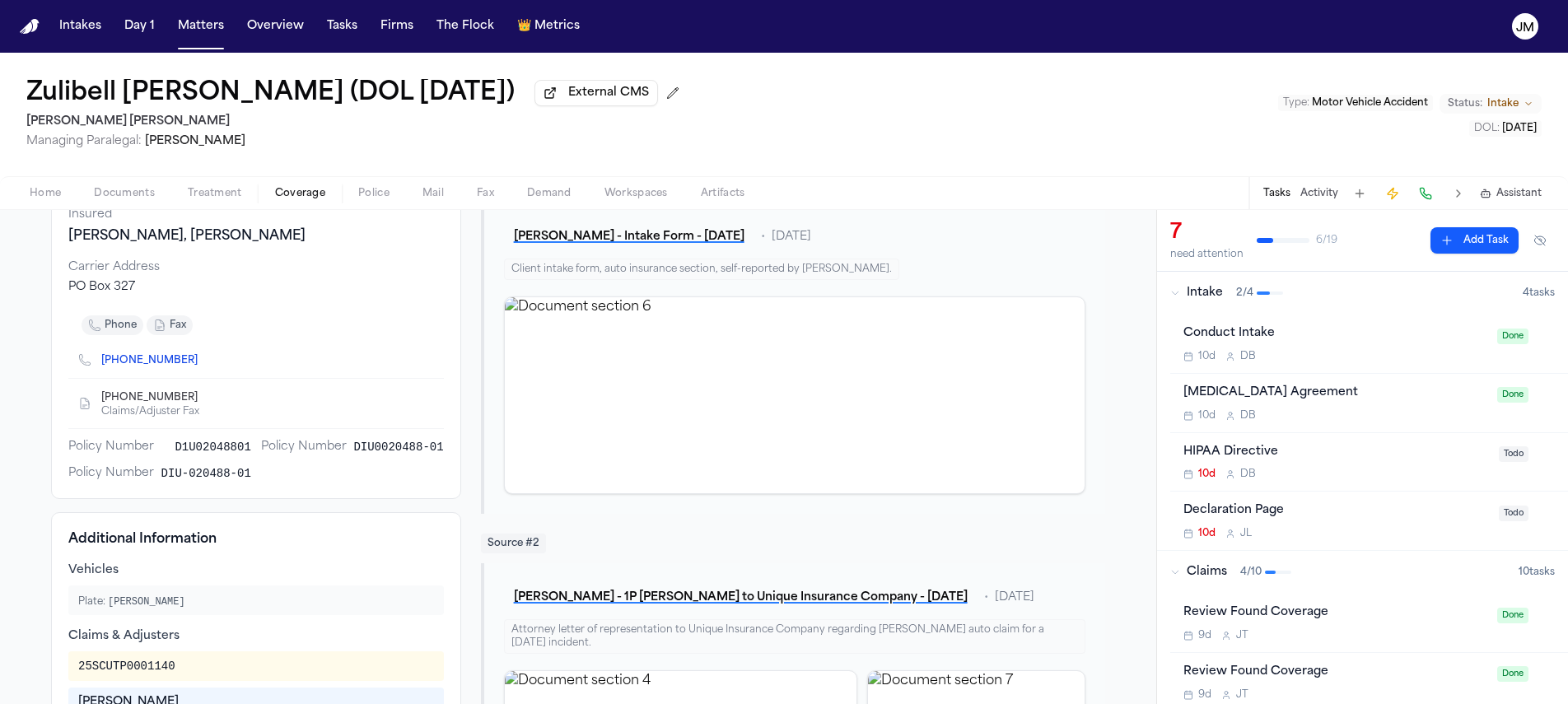
scroll to position [265, 0]
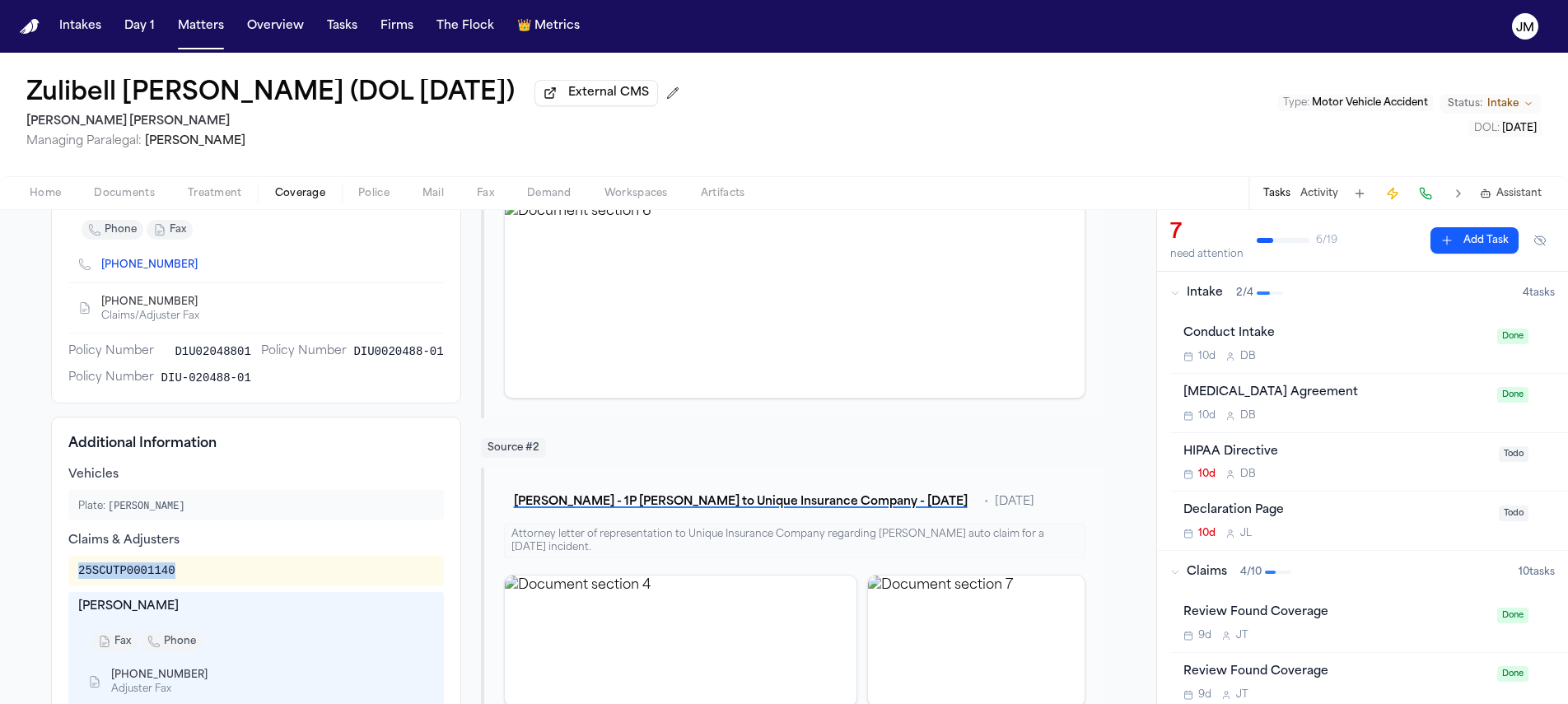
drag, startPoint x: 185, startPoint y: 572, endPoint x: 92, endPoint y: 575, distance: 93.0
click at [68, 578] on div "25SCUTP0001140" at bounding box center [256, 571] width 376 height 30
copy div "25SCUTP0001140"
click at [285, 190] on span "Coverage" at bounding box center [300, 193] width 50 height 13
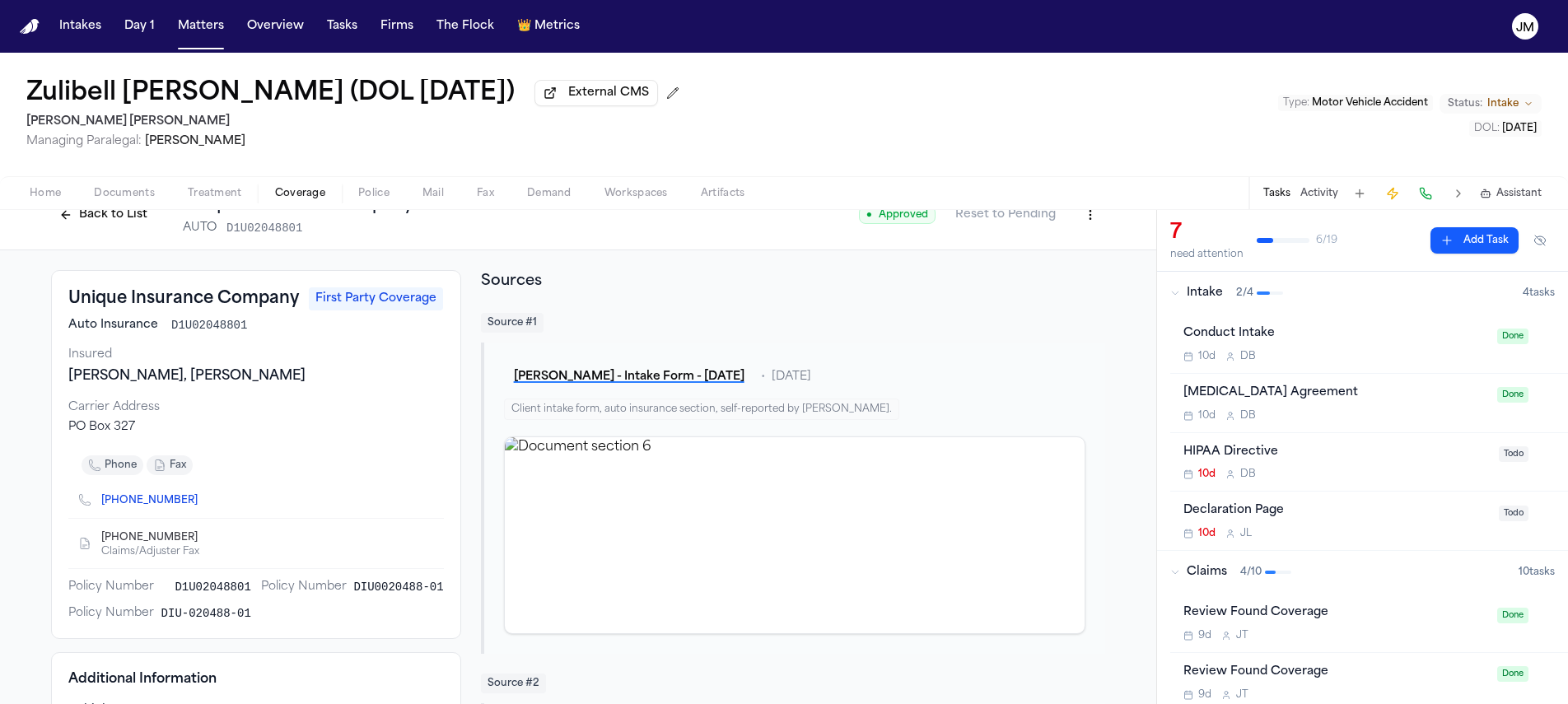
scroll to position [31, 0]
click at [117, 222] on button "Back to List" at bounding box center [103, 214] width 105 height 27
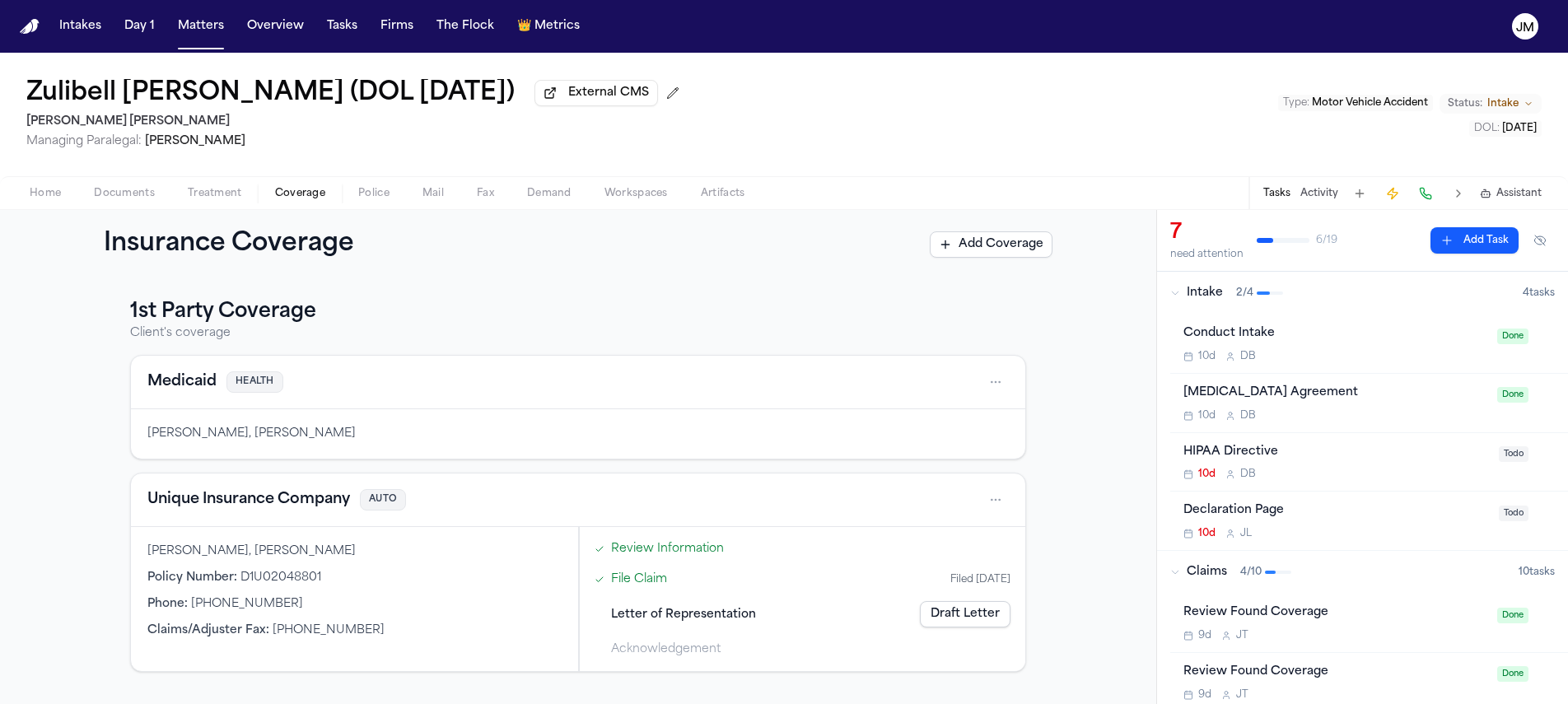
scroll to position [279, 0]
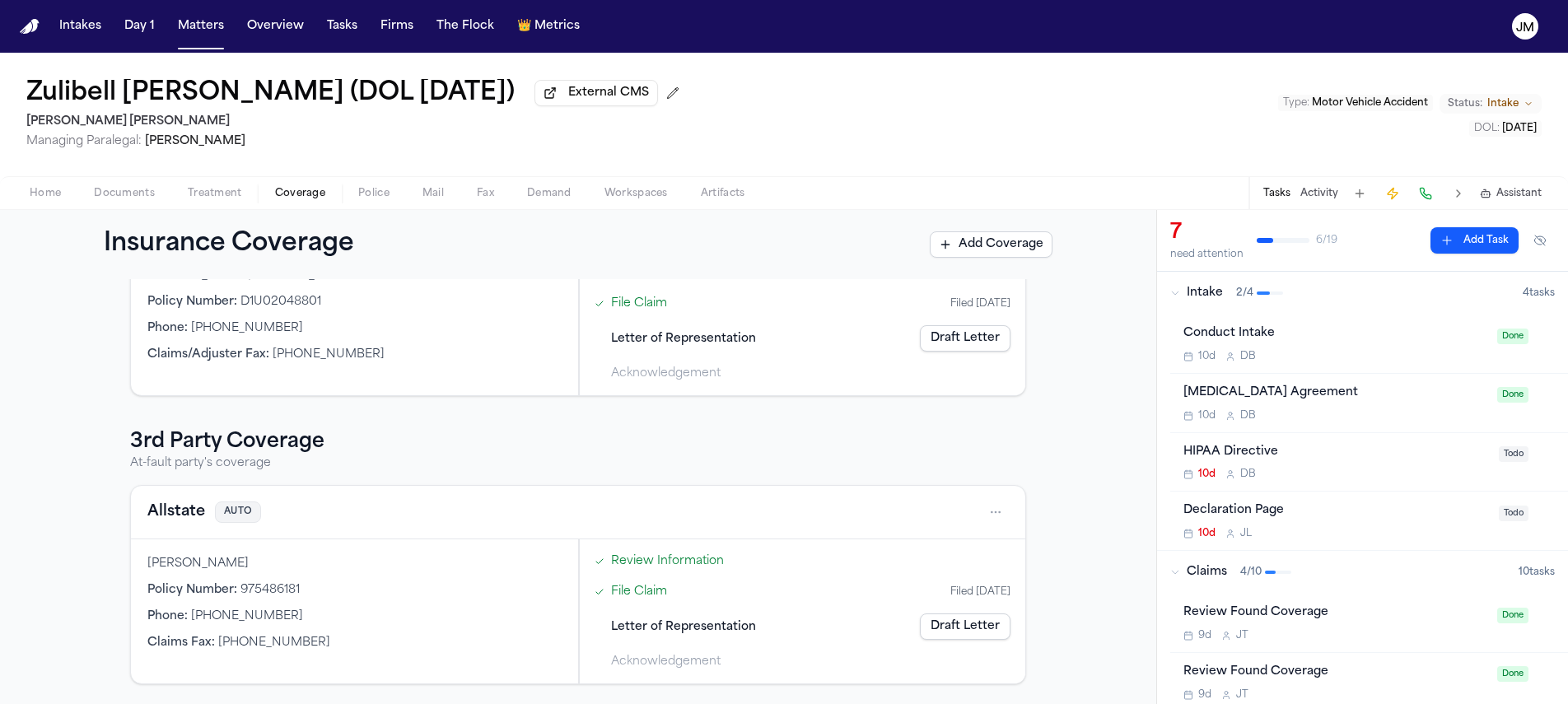
click at [990, 501] on html "Intakes Day 1 Matters Overview Tasks Firms The Flock 👑 Metrics JM Zulibell Carb…" at bounding box center [784, 352] width 1568 height 704
click at [937, 549] on div "View coverage details" at bounding box center [937, 554] width 123 height 42
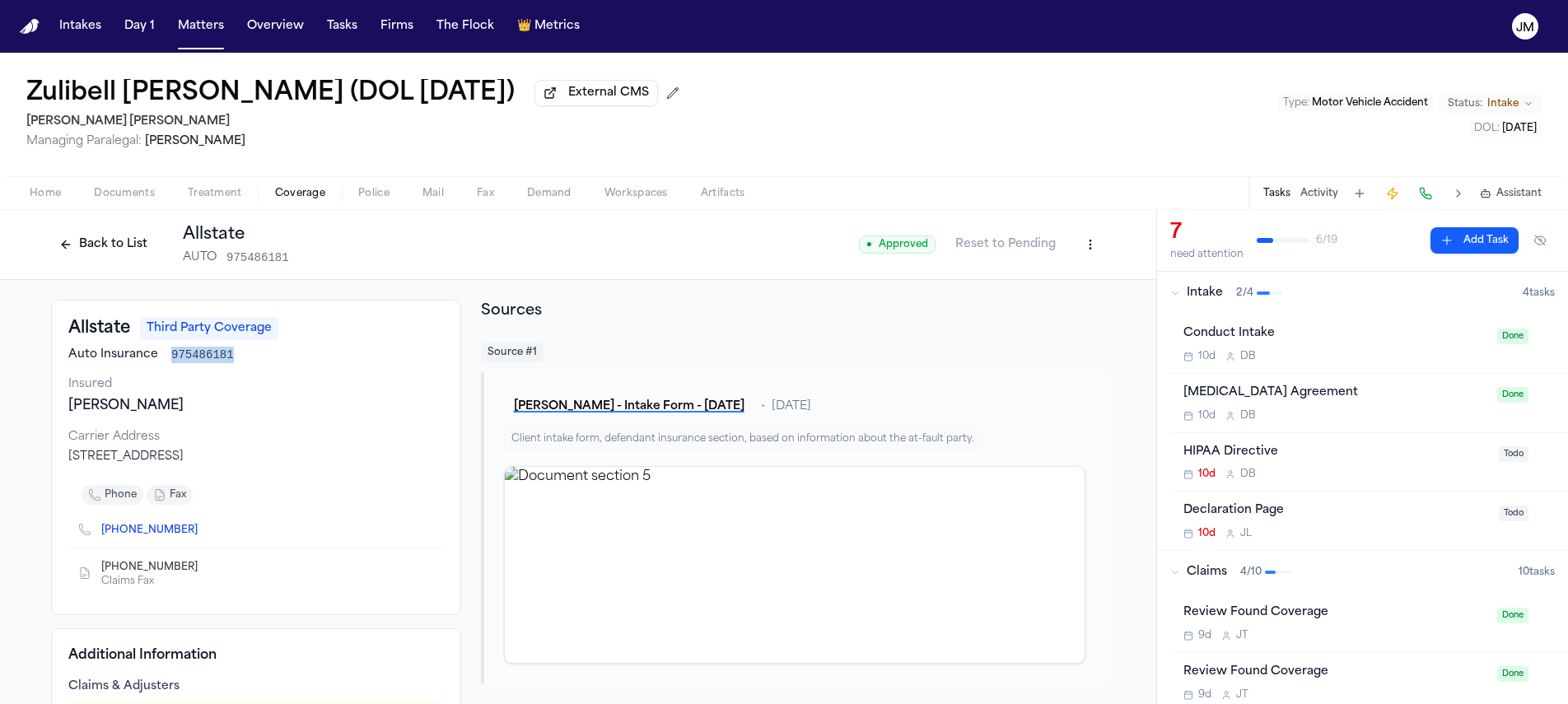
drag, startPoint x: 158, startPoint y: 358, endPoint x: 239, endPoint y: 358, distance: 81.0
click at [239, 358] on div "Auto Insurance 975486181" at bounding box center [256, 355] width 376 height 17
copy span "975486181"
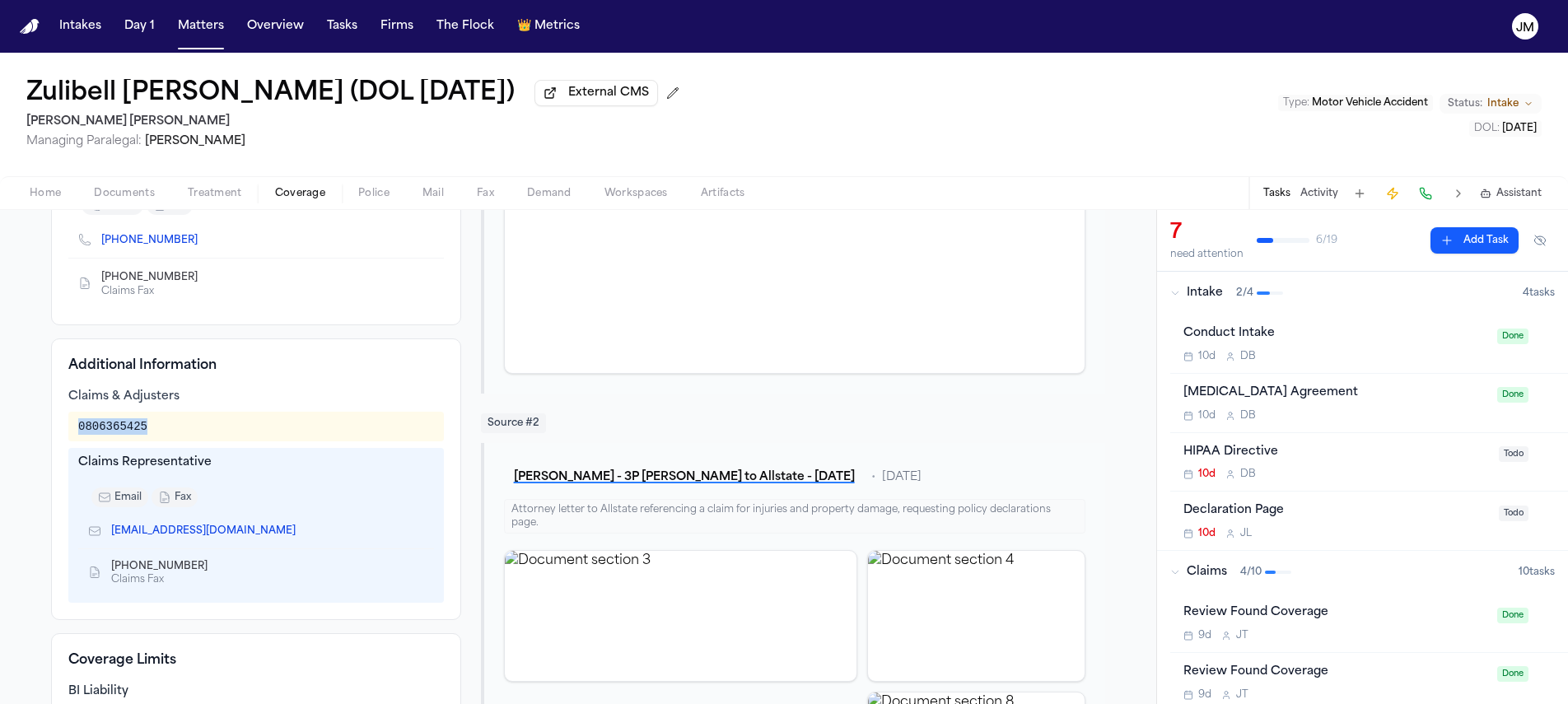
drag, startPoint x: 69, startPoint y: 426, endPoint x: 156, endPoint y: 426, distance: 87.0
click at [156, 426] on div "0806365425" at bounding box center [256, 427] width 376 height 30
copy div "0806365425"
click at [128, 182] on div "Zulibell Carbonell (DOL 09/13/2025) External CMS Steele Adams Hosman Managing P…" at bounding box center [784, 131] width 1568 height 157
click at [128, 184] on div "Home Documents Treatment Coverage Police Mail Fax Demand Workspaces Artifacts T…" at bounding box center [784, 193] width 1568 height 33
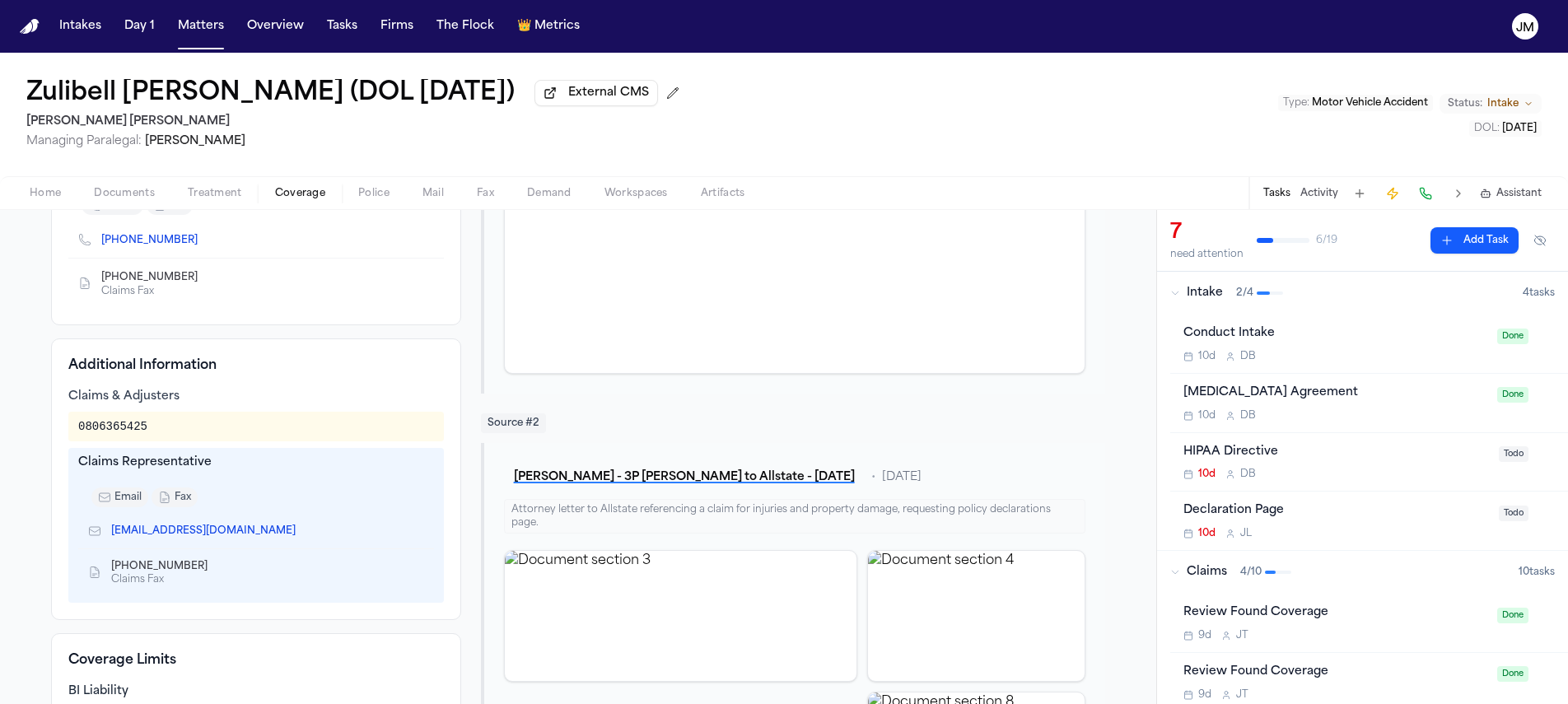
click at [130, 193] on span "Documents" at bounding box center [124, 193] width 61 height 13
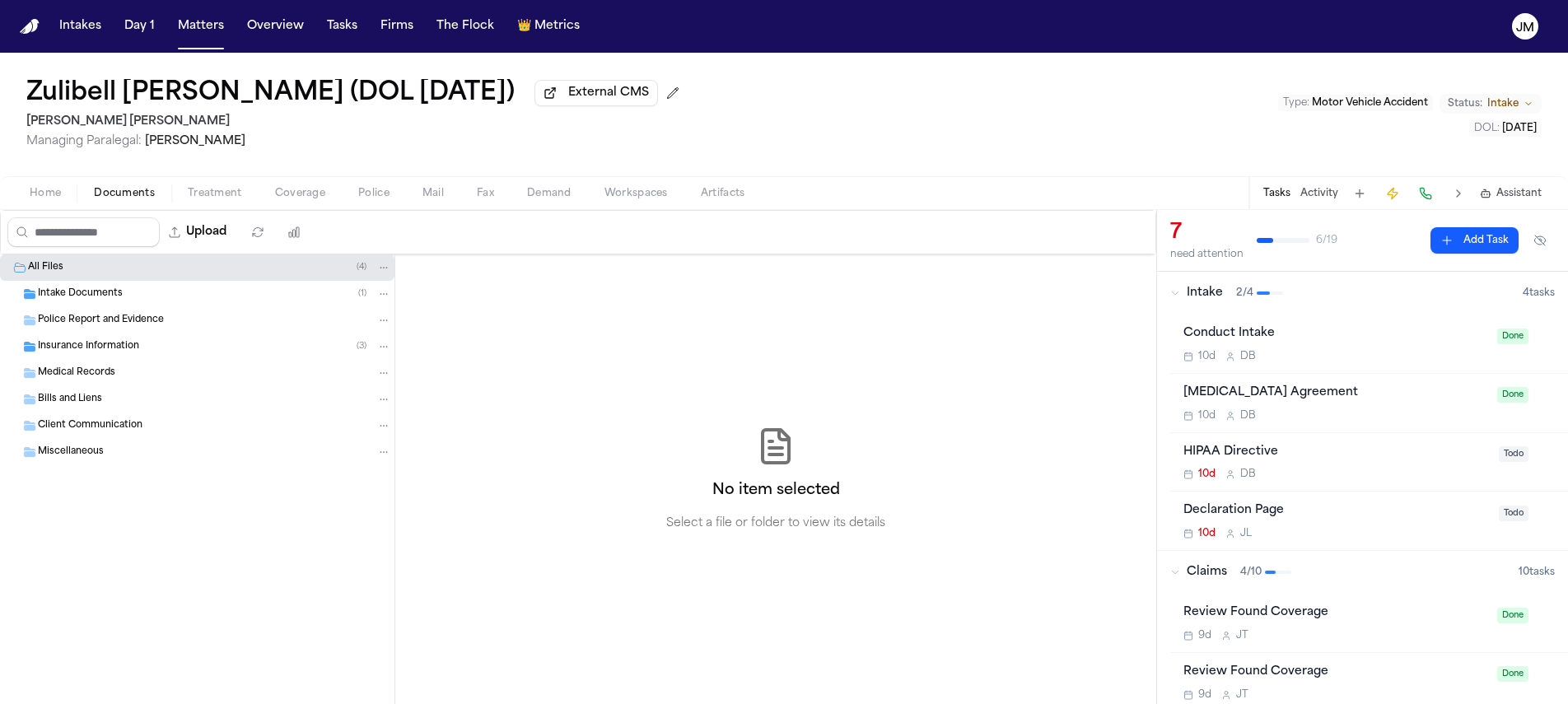
click at [152, 347] on div "Insurance Information ( 3 )" at bounding box center [214, 347] width 353 height 15
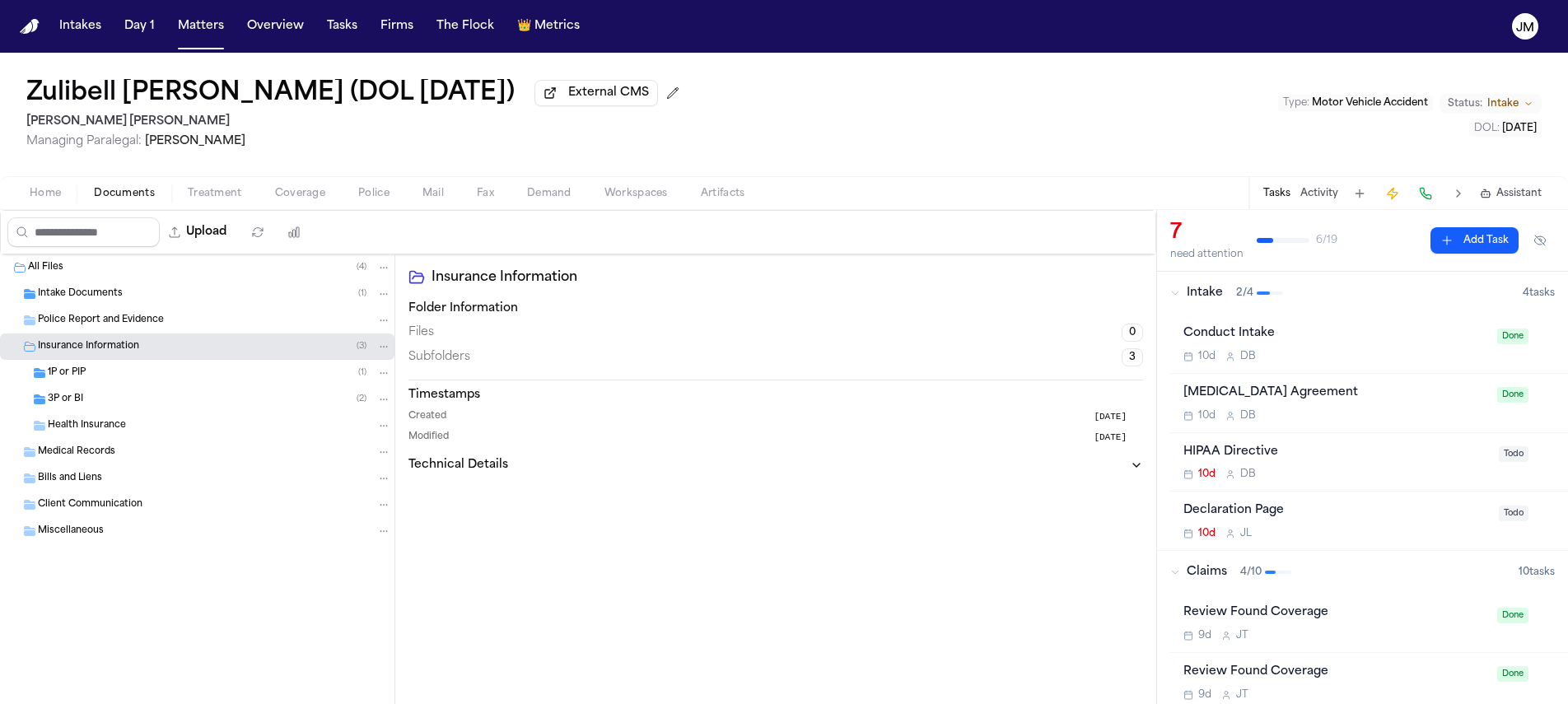
click at [156, 397] on div "3P or BI ( 2 )" at bounding box center [219, 400] width 343 height 15
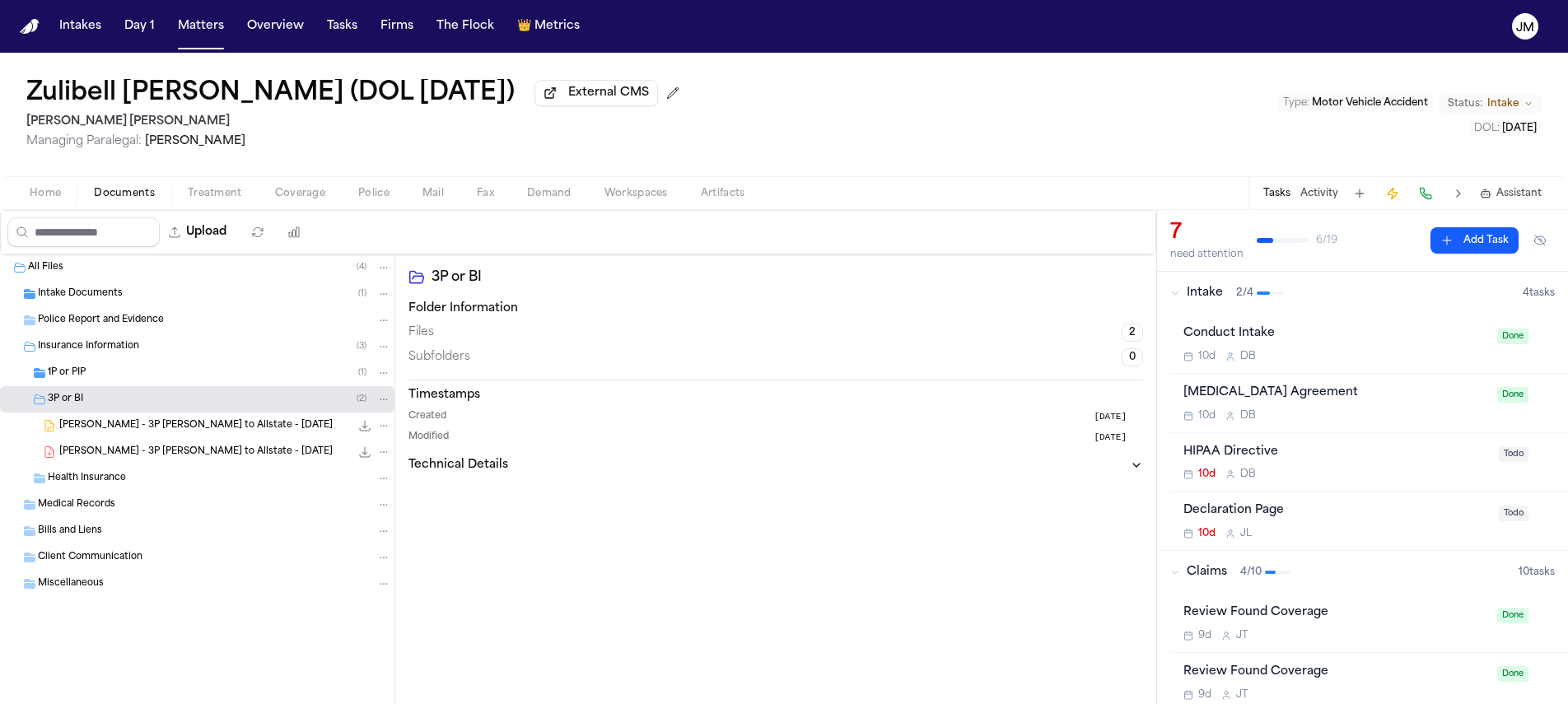
click at [358, 455] on icon "File: Z. Carbonell - 3P LOR to Allstate - 9.19.25" at bounding box center [365, 452] width 13 height 13
click at [212, 378] on div "1P or PIP ( 1 )" at bounding box center [219, 373] width 343 height 15
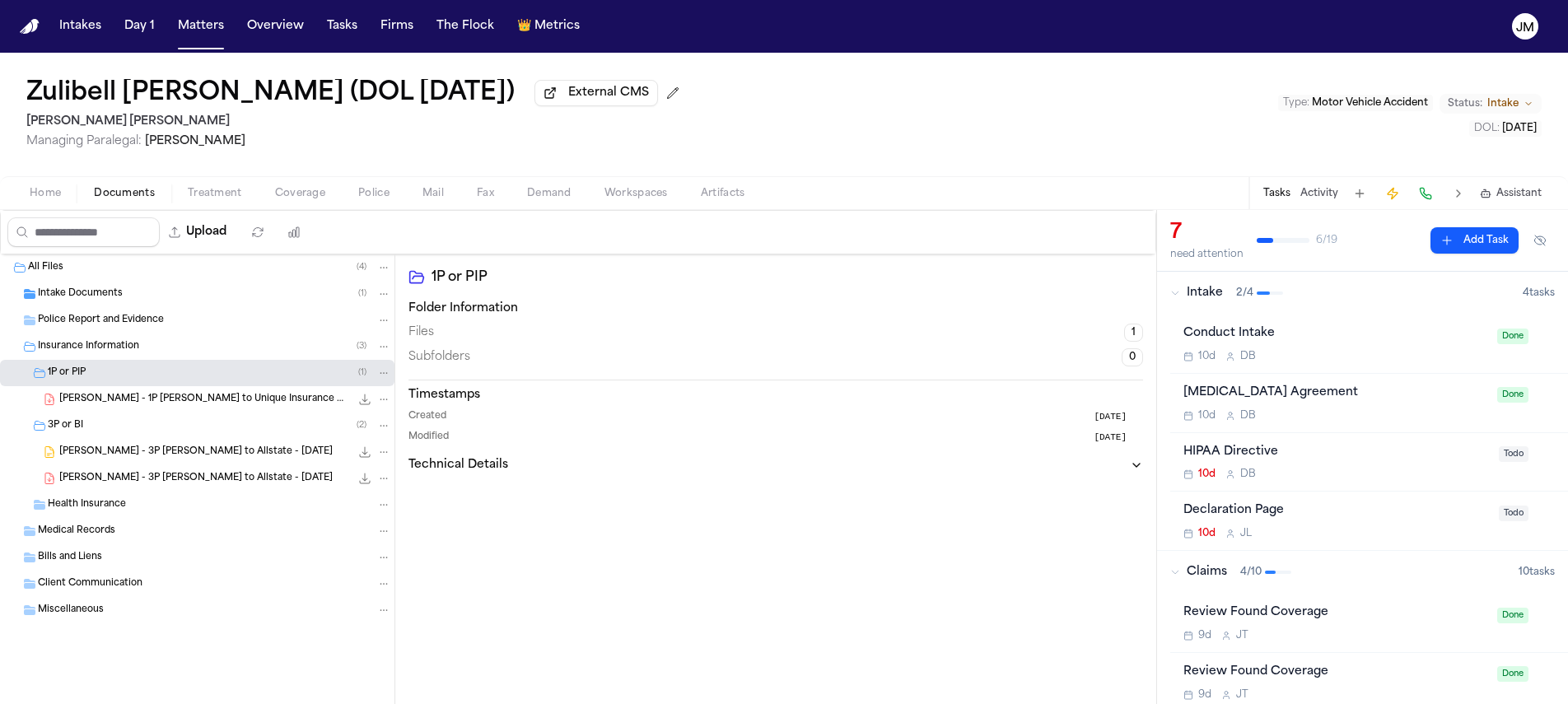
click at [363, 402] on icon "File: Z. Carbonell - 1P LOR to Unique Insurance Company - 9.19.25" at bounding box center [365, 400] width 13 height 13
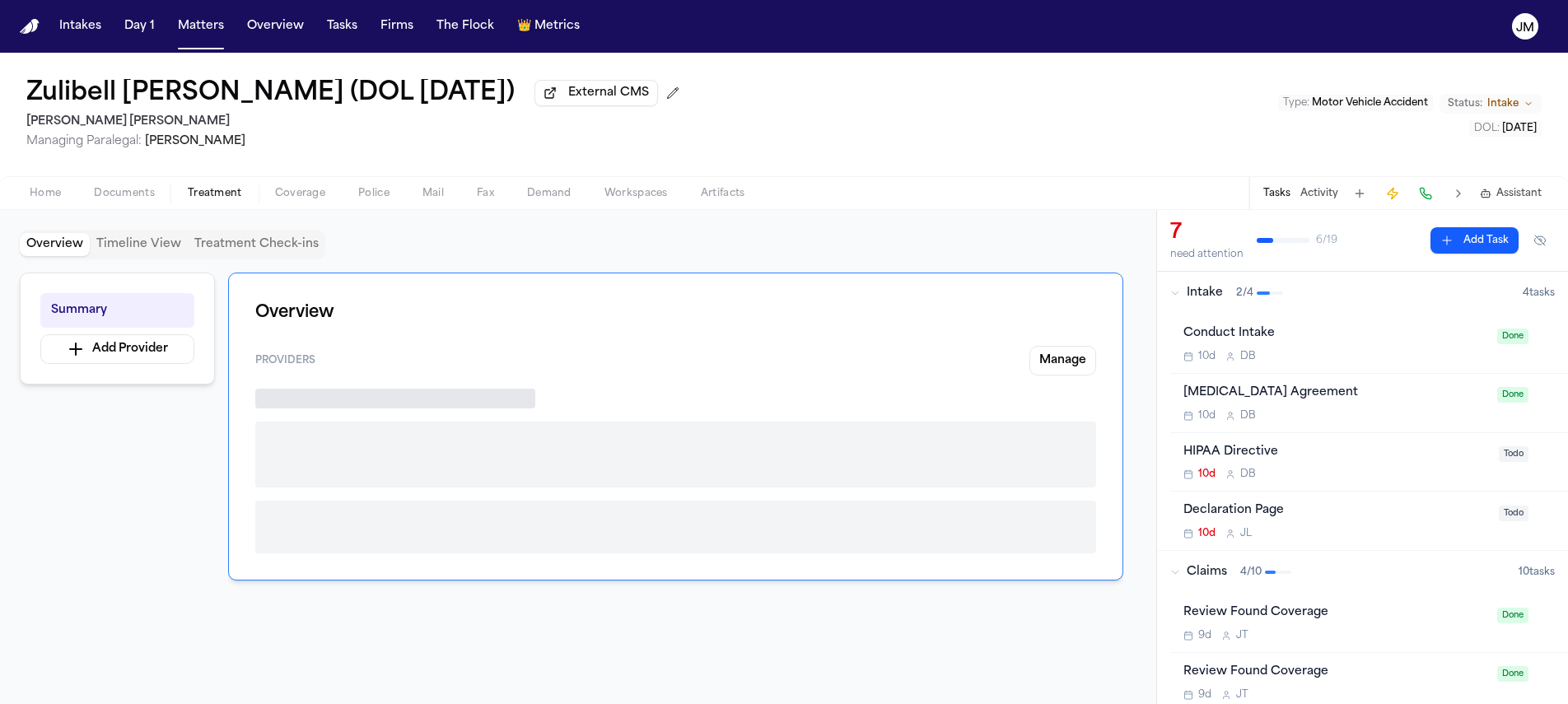
click at [208, 200] on span "Treatment" at bounding box center [214, 193] width 54 height 13
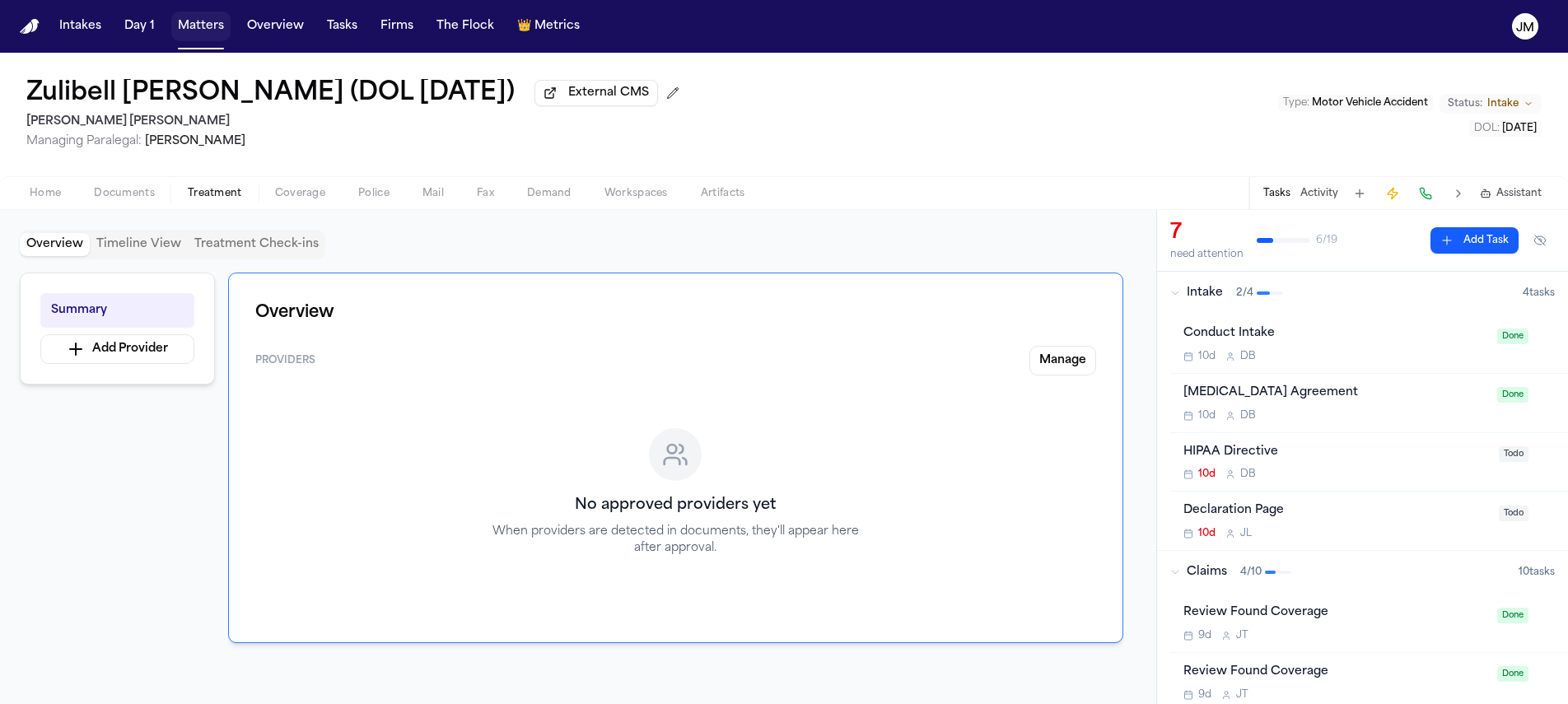
click at [197, 23] on button "Matters" at bounding box center [201, 27] width 59 height 30
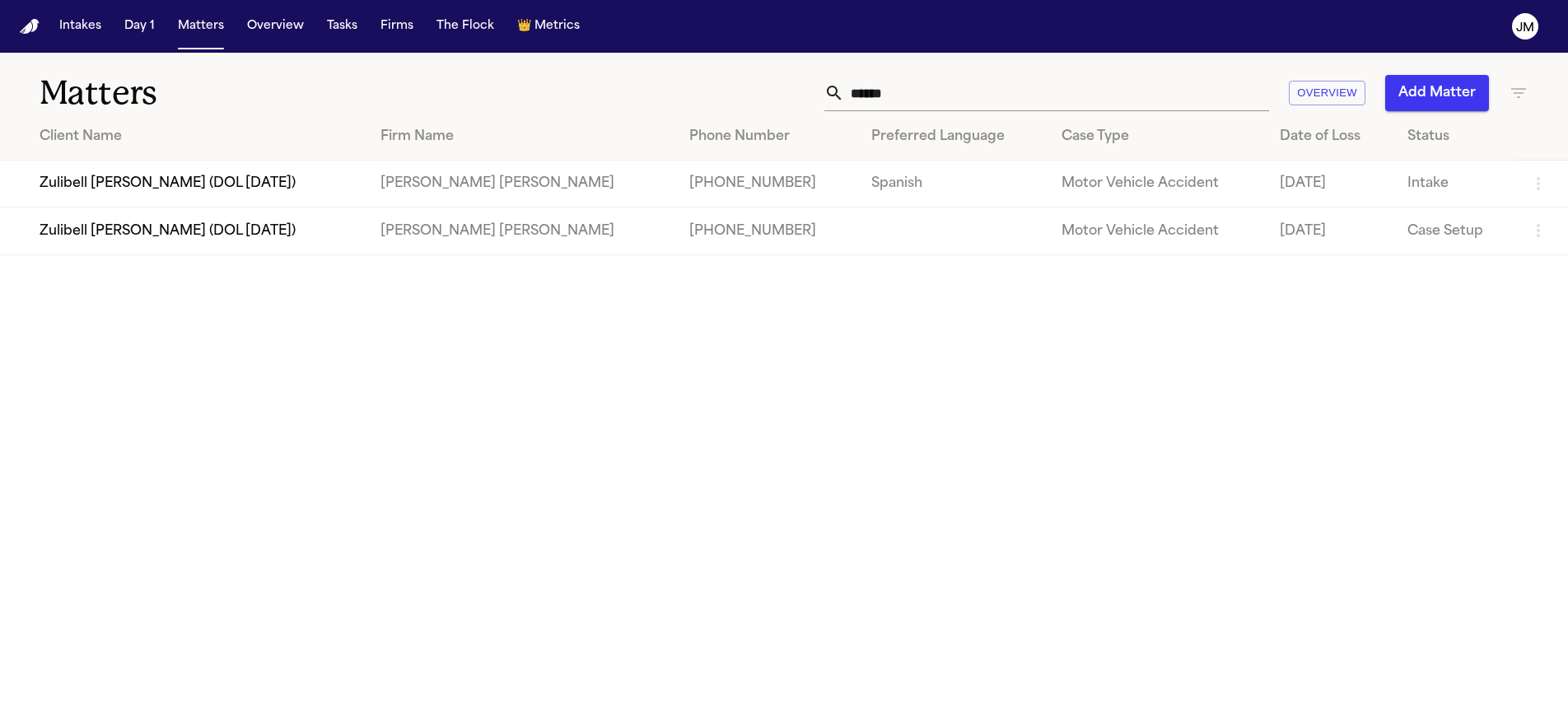
click at [901, 92] on input "******" at bounding box center [1056, 92] width 425 height 36
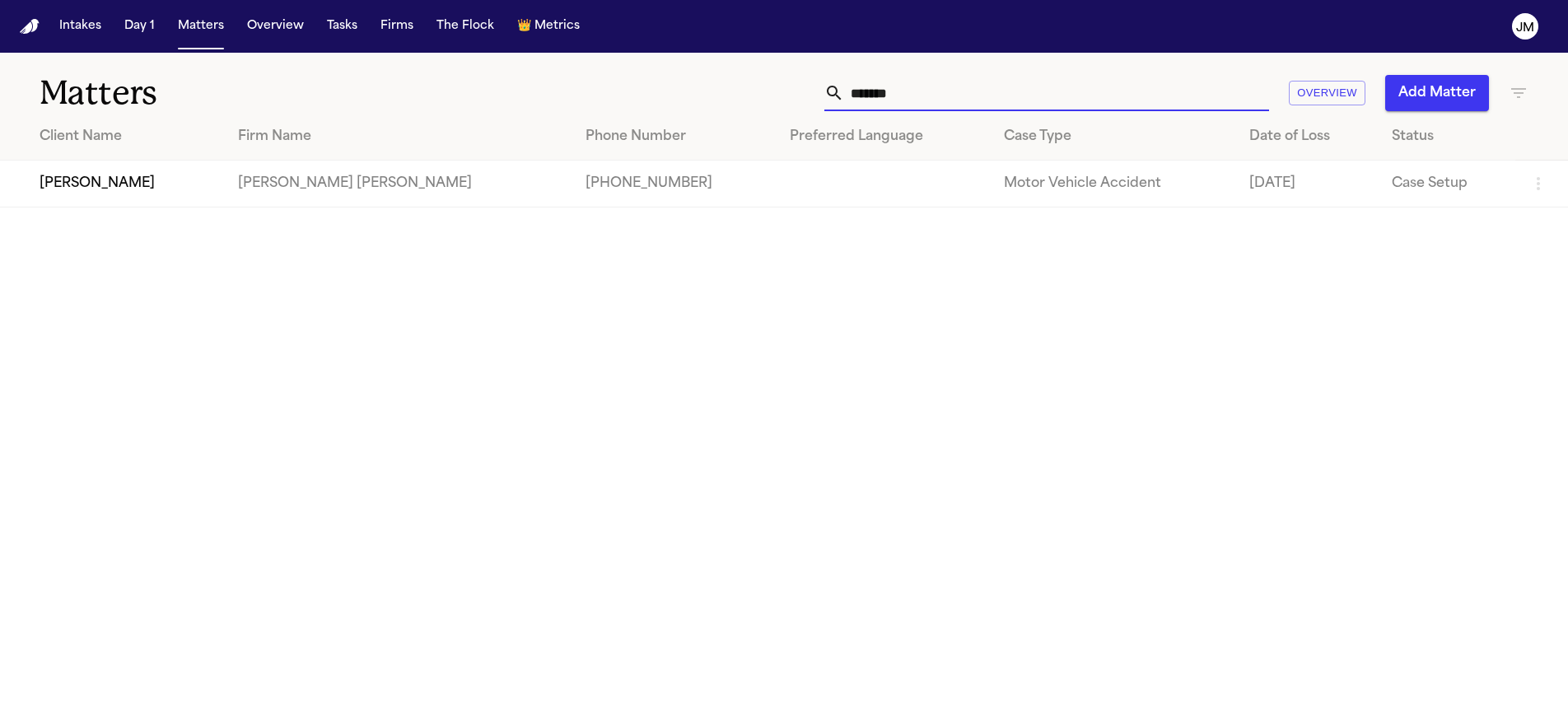
type input "******"
click at [91, 192] on td "[PERSON_NAME]" at bounding box center [112, 184] width 225 height 47
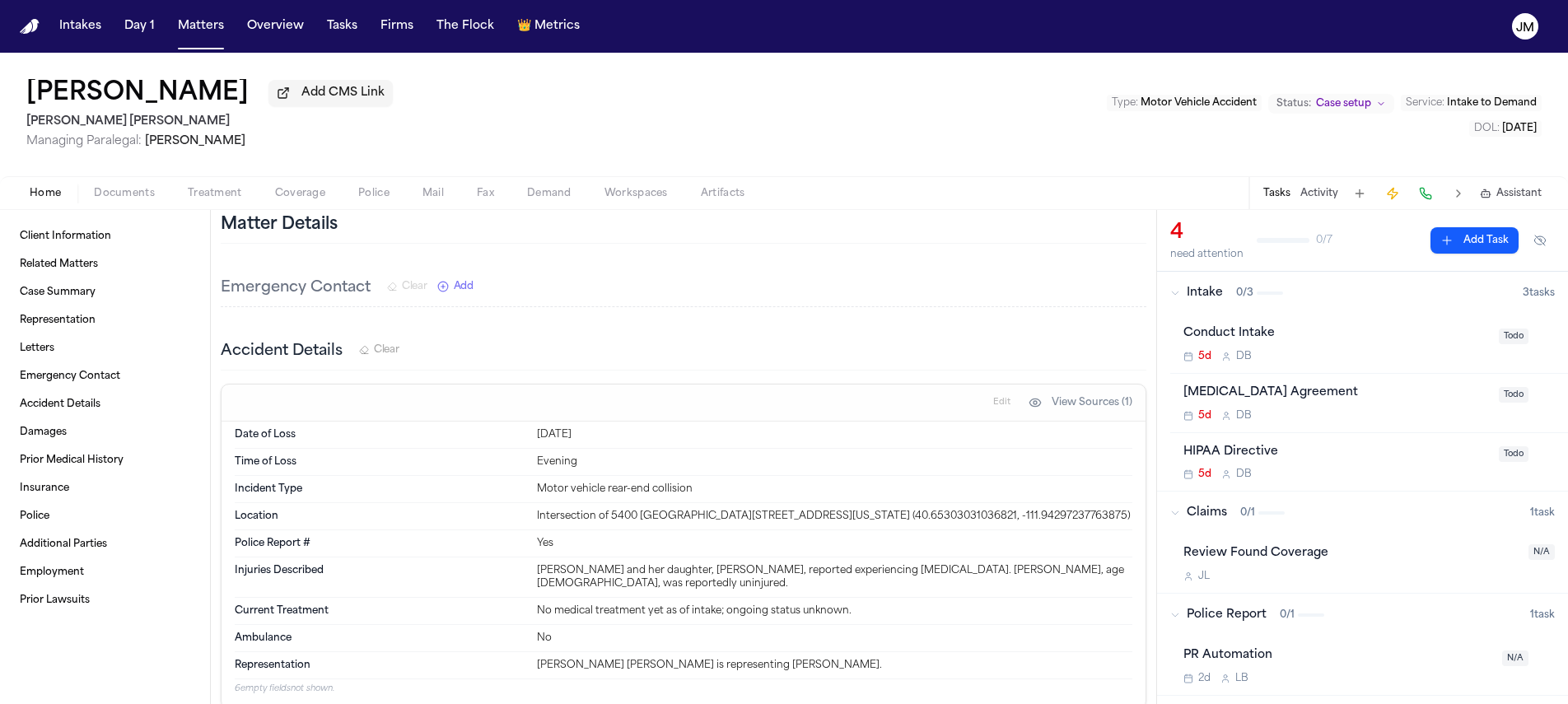
scroll to position [686, 0]
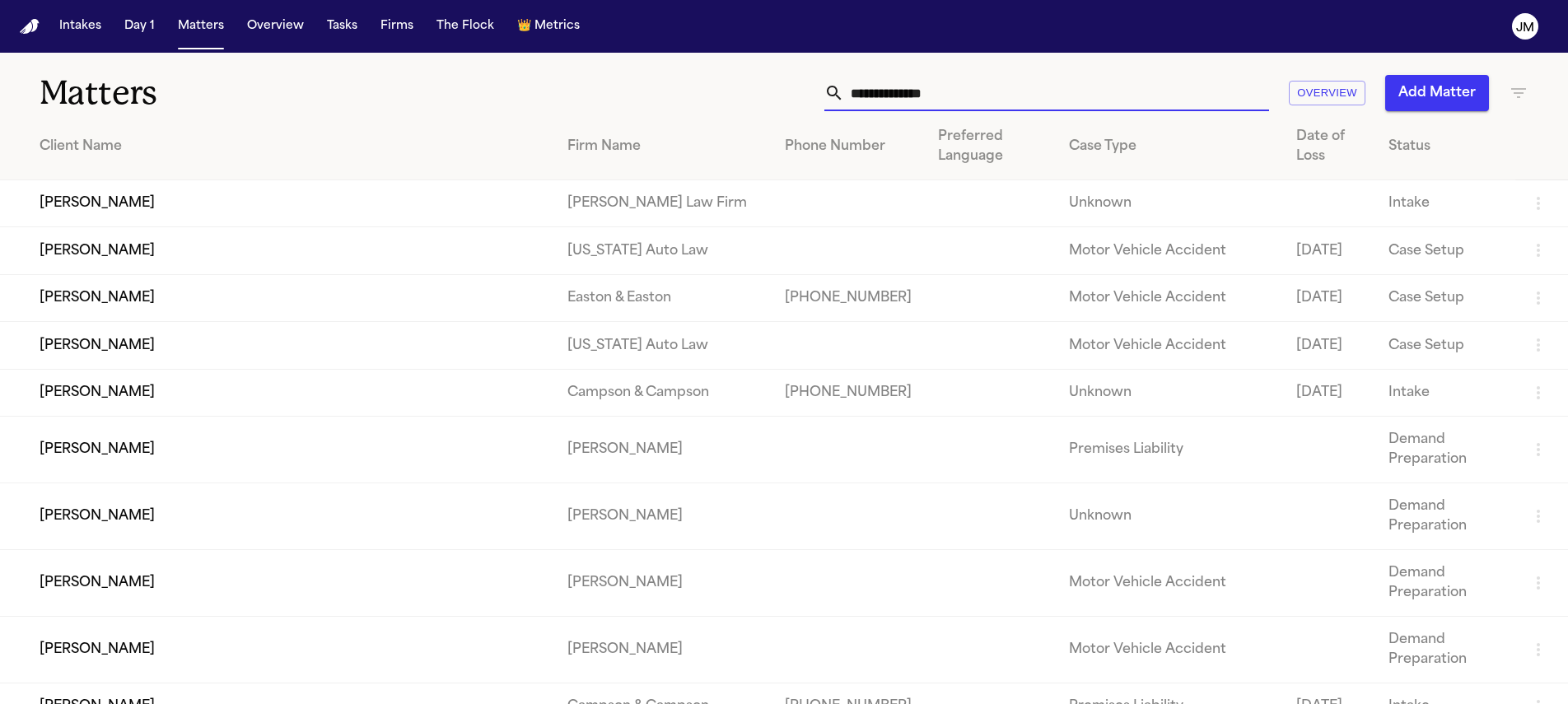
click at [878, 91] on input "text" at bounding box center [1056, 92] width 425 height 36
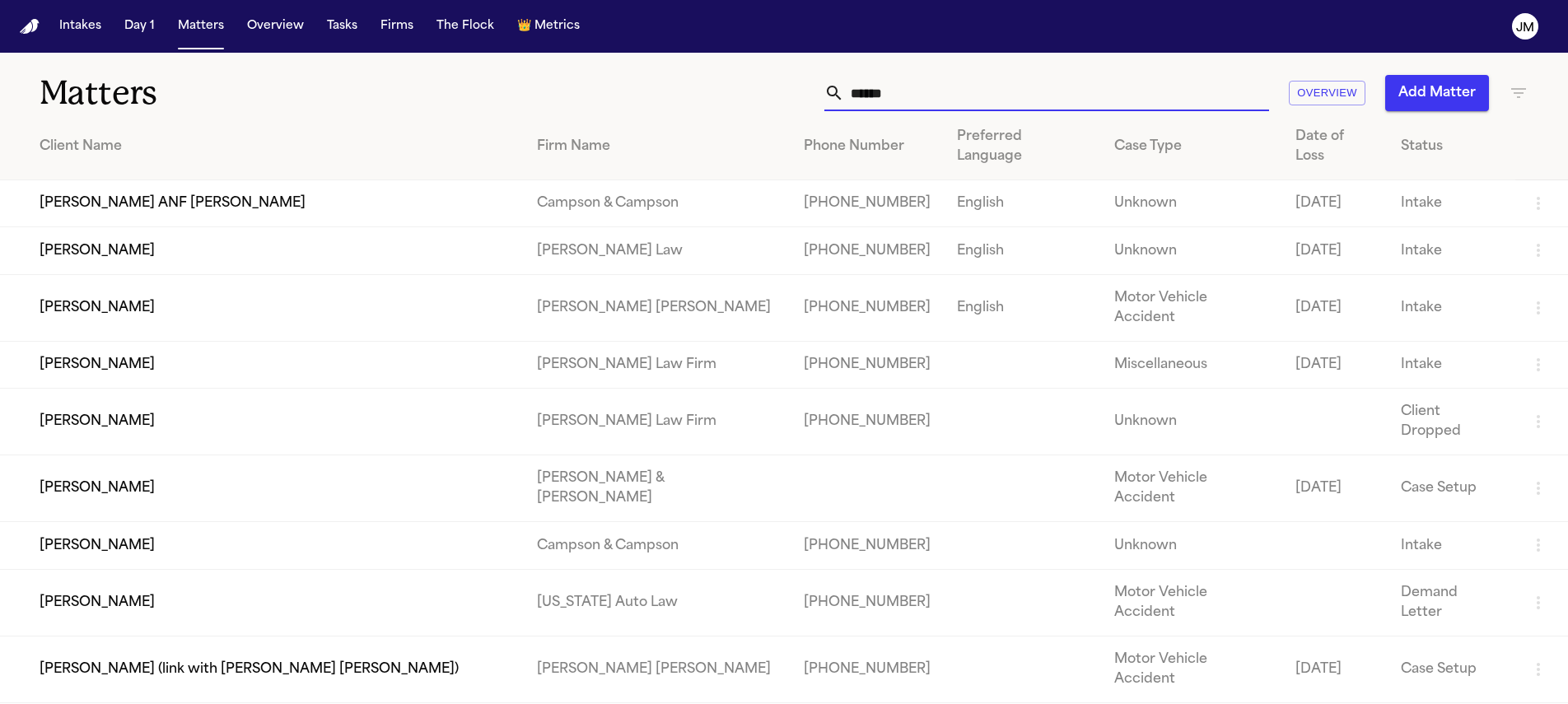
type input "*******"
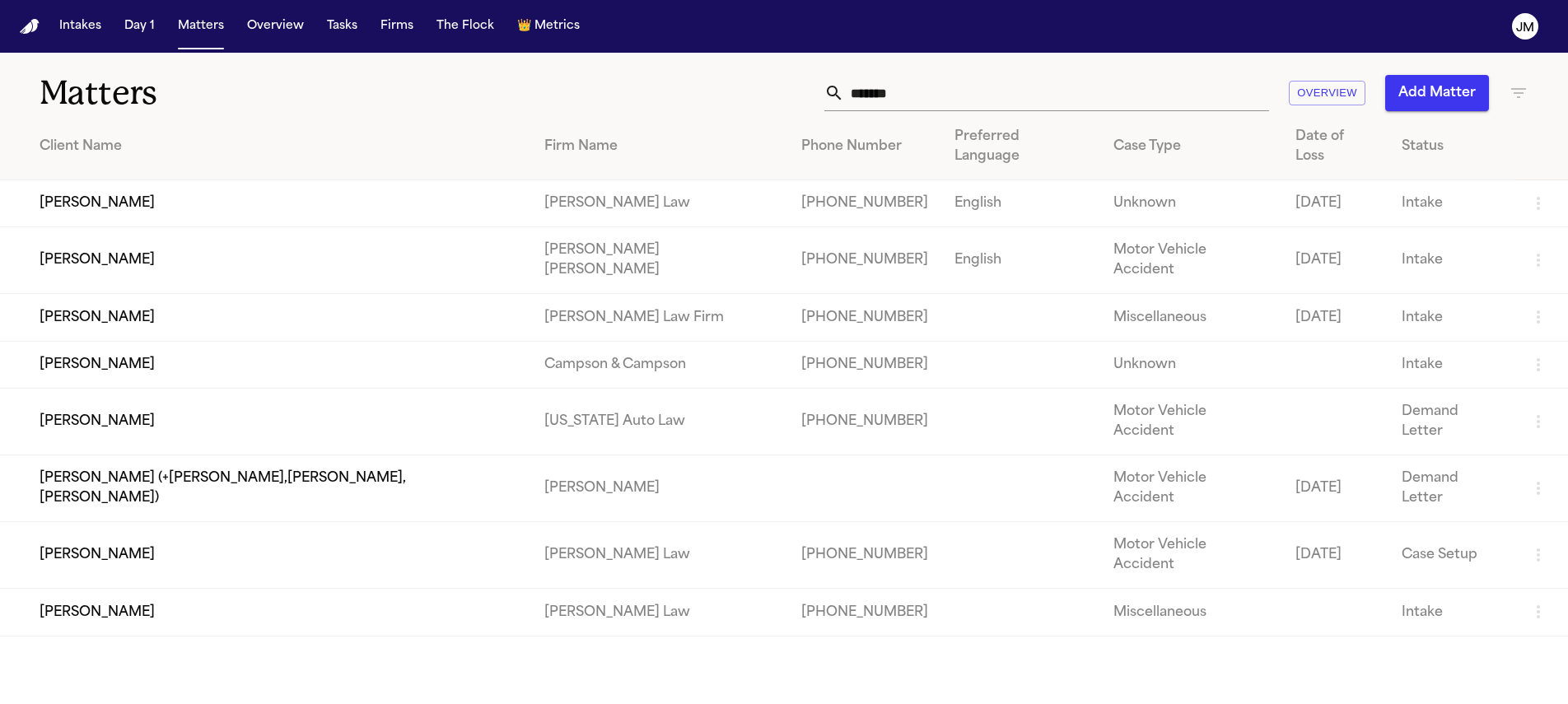
click at [109, 238] on td "[PERSON_NAME]" at bounding box center [266, 261] width 532 height 67
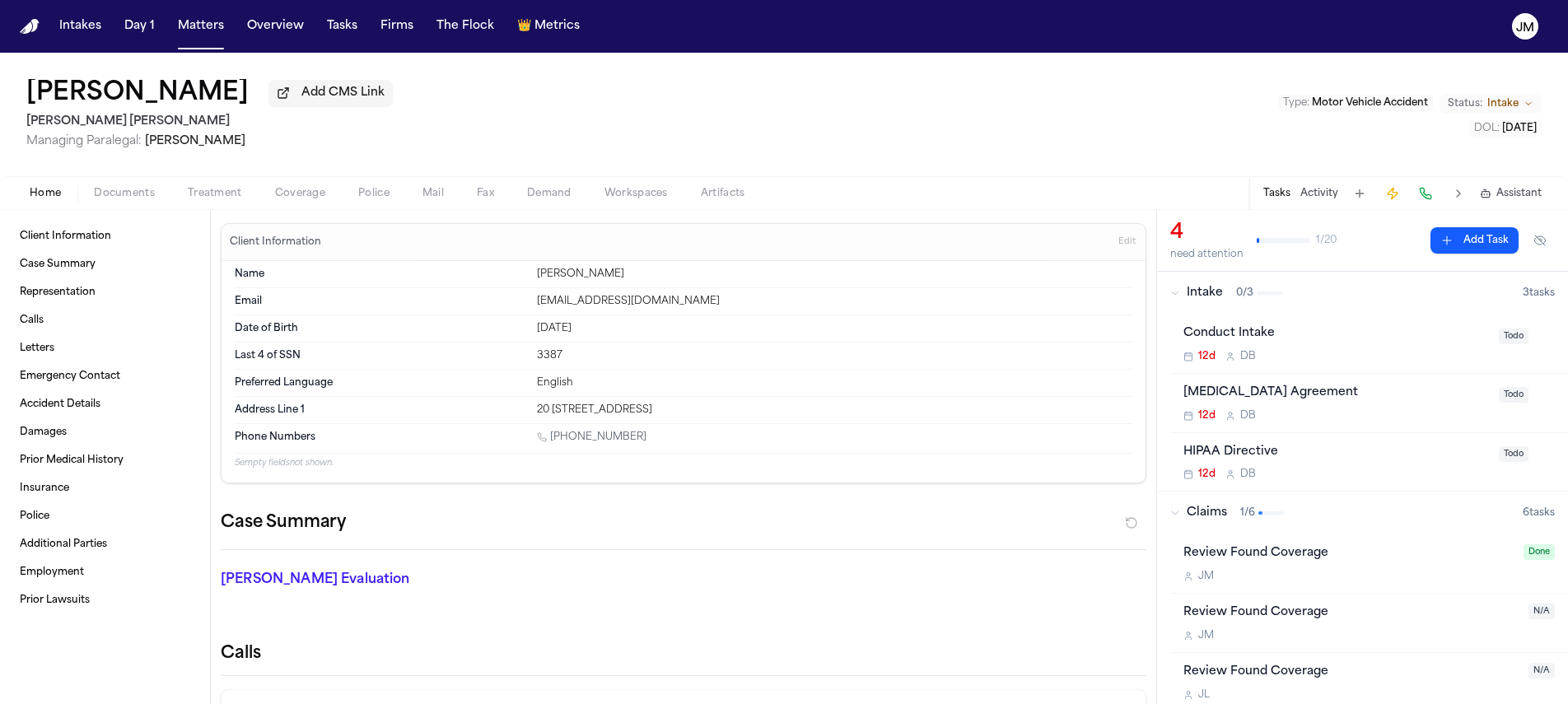
click at [112, 200] on span "Documents" at bounding box center [124, 193] width 61 height 13
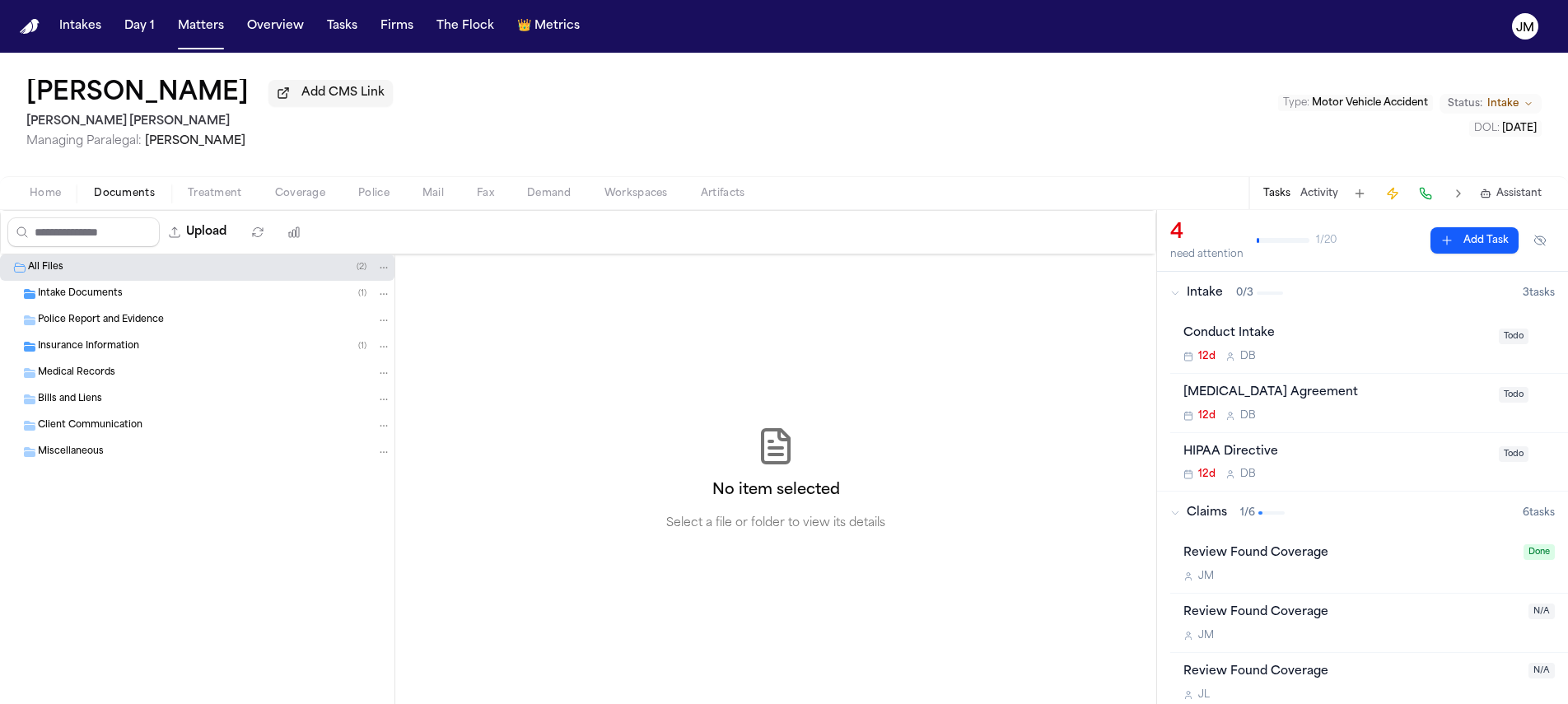
click at [67, 307] on div "Intake Documents ( 1 )" at bounding box center [197, 294] width 395 height 27
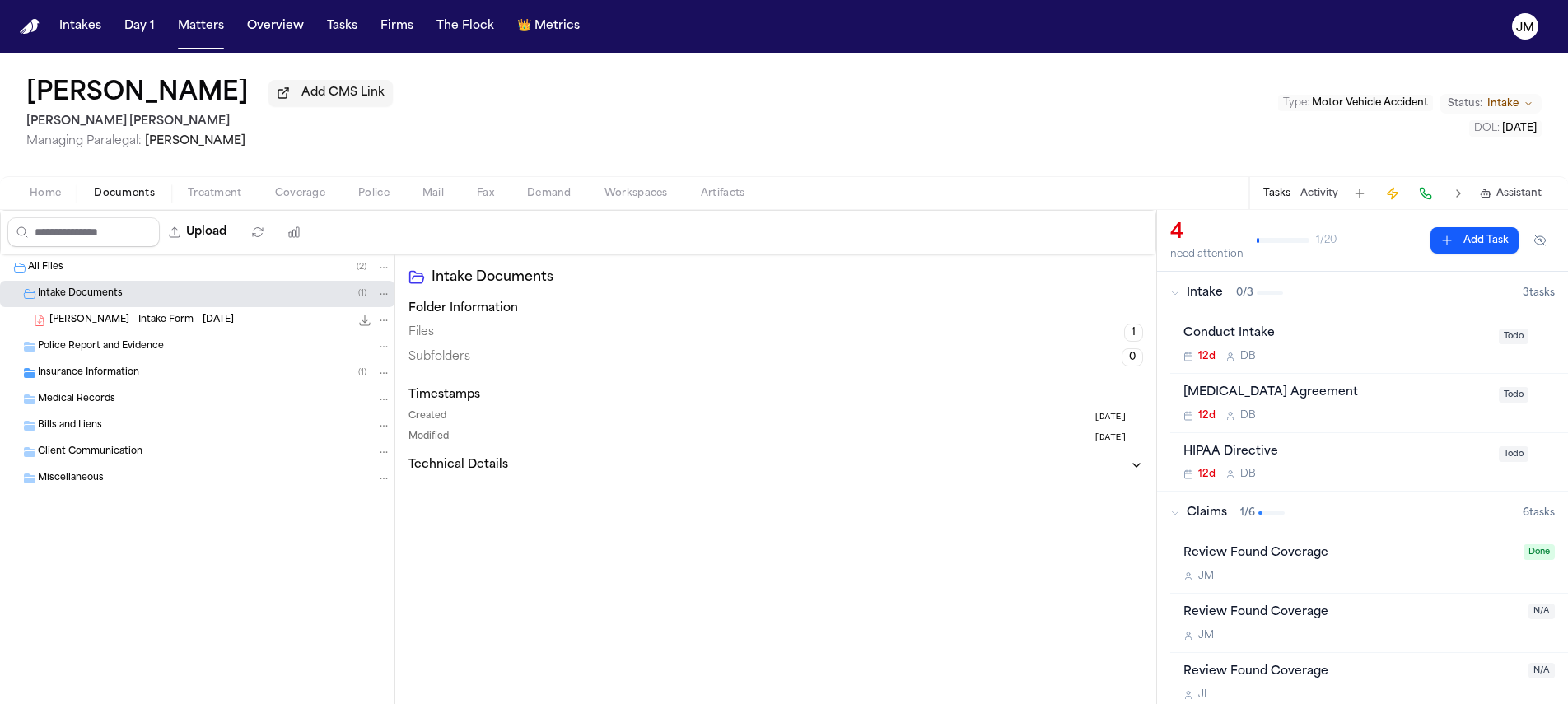
click at [99, 326] on span "P. Orozco - Intake Form - 9.11.25" at bounding box center [141, 321] width 184 height 14
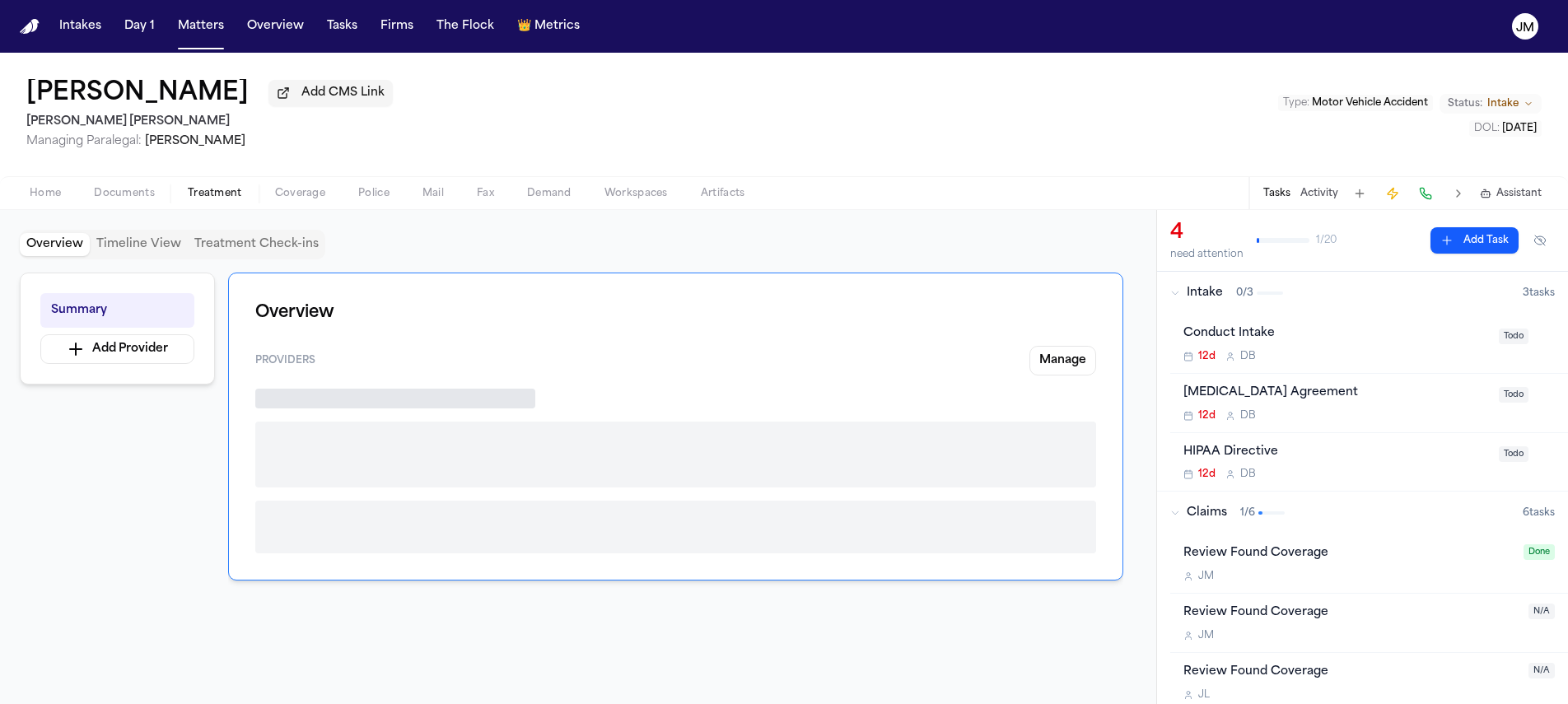
click at [236, 197] on span "Treatment" at bounding box center [214, 193] width 54 height 13
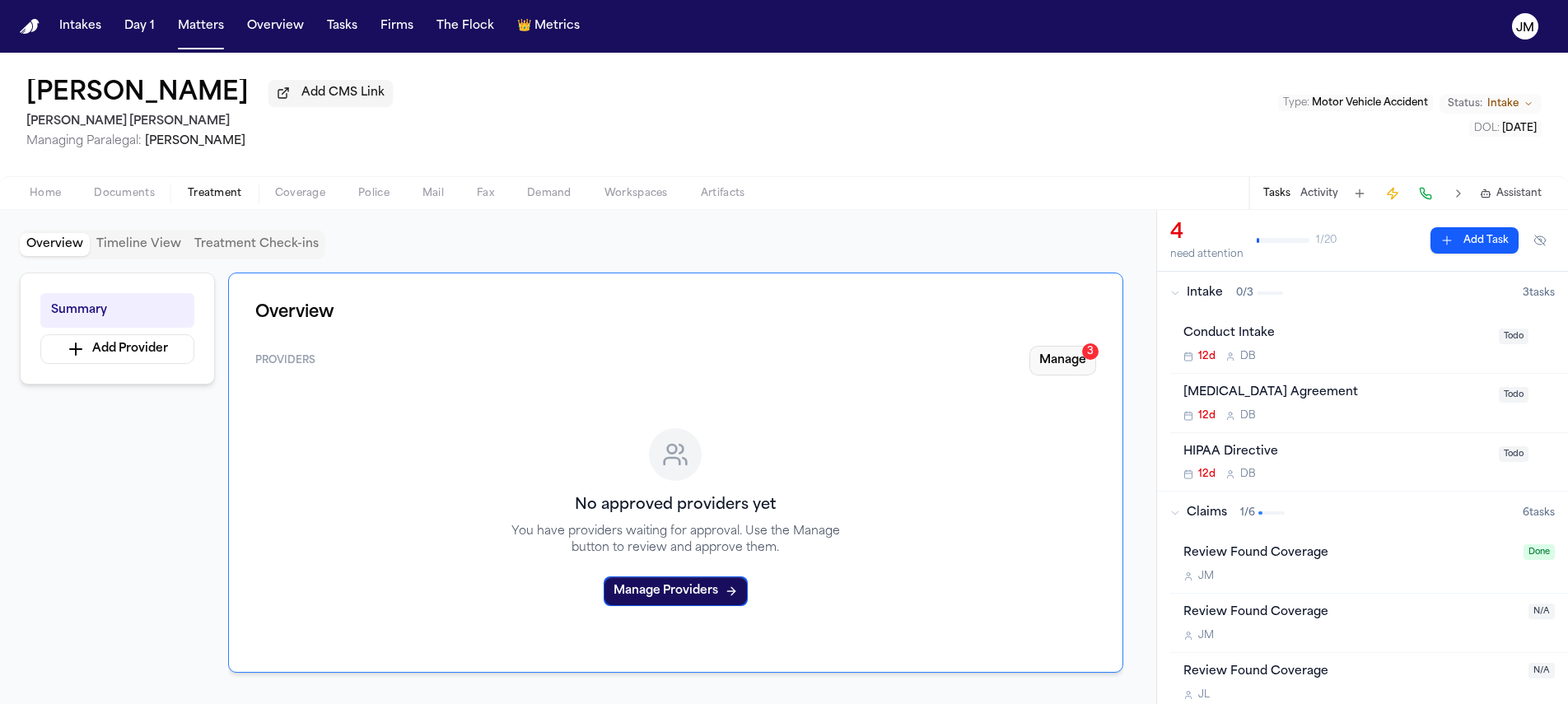
click at [1072, 362] on button "Manage 3" at bounding box center [1063, 361] width 67 height 30
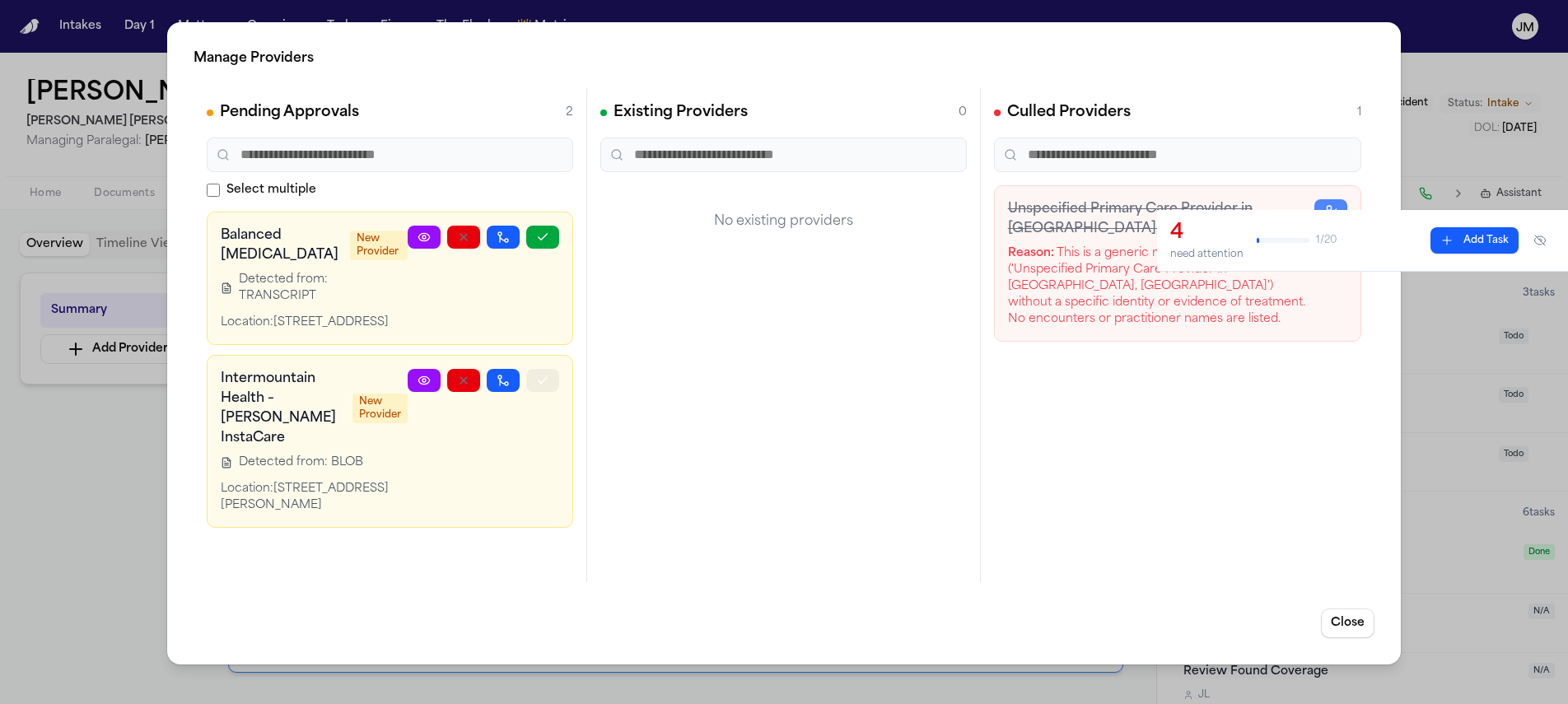
click at [539, 372] on button "button" at bounding box center [543, 381] width 33 height 23
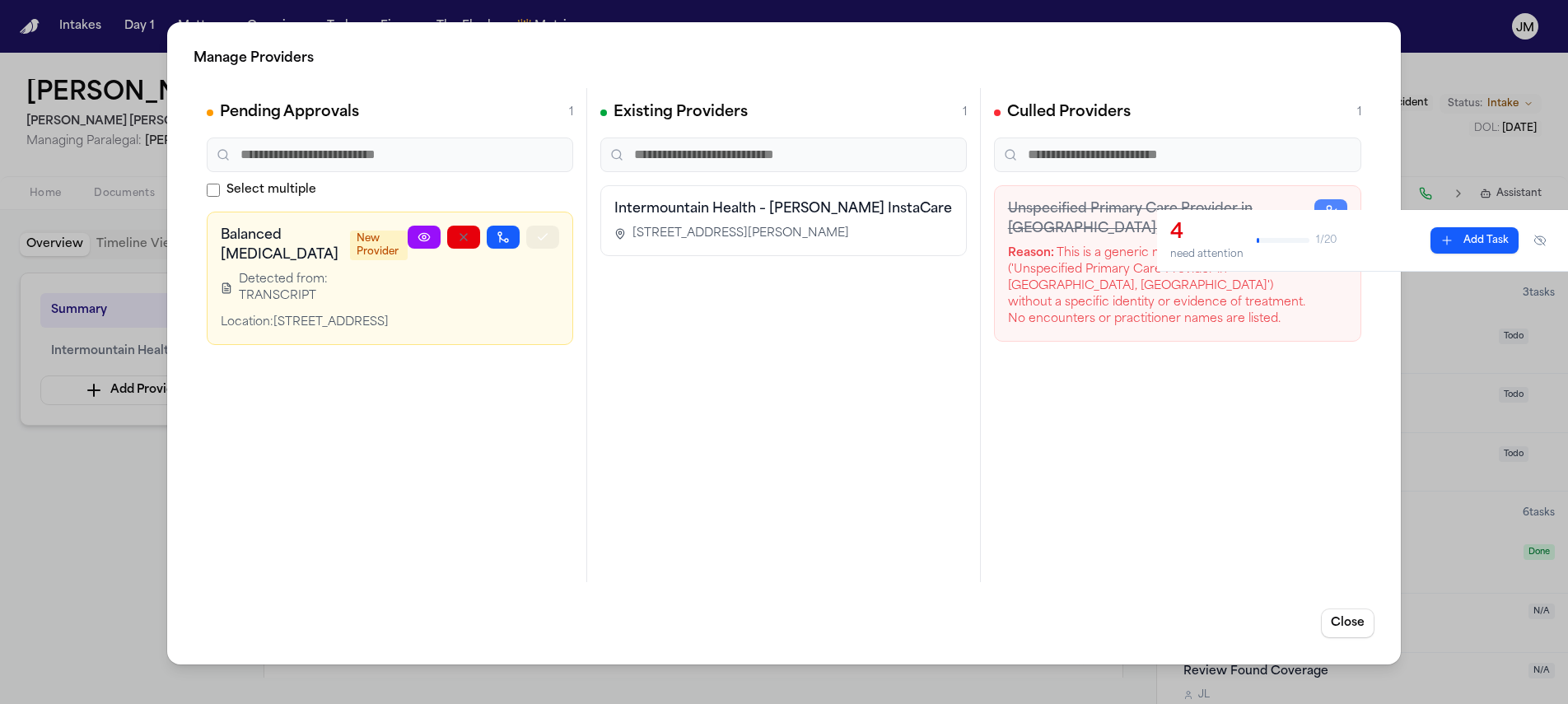
click at [537, 239] on icon "button" at bounding box center [543, 237] width 13 height 13
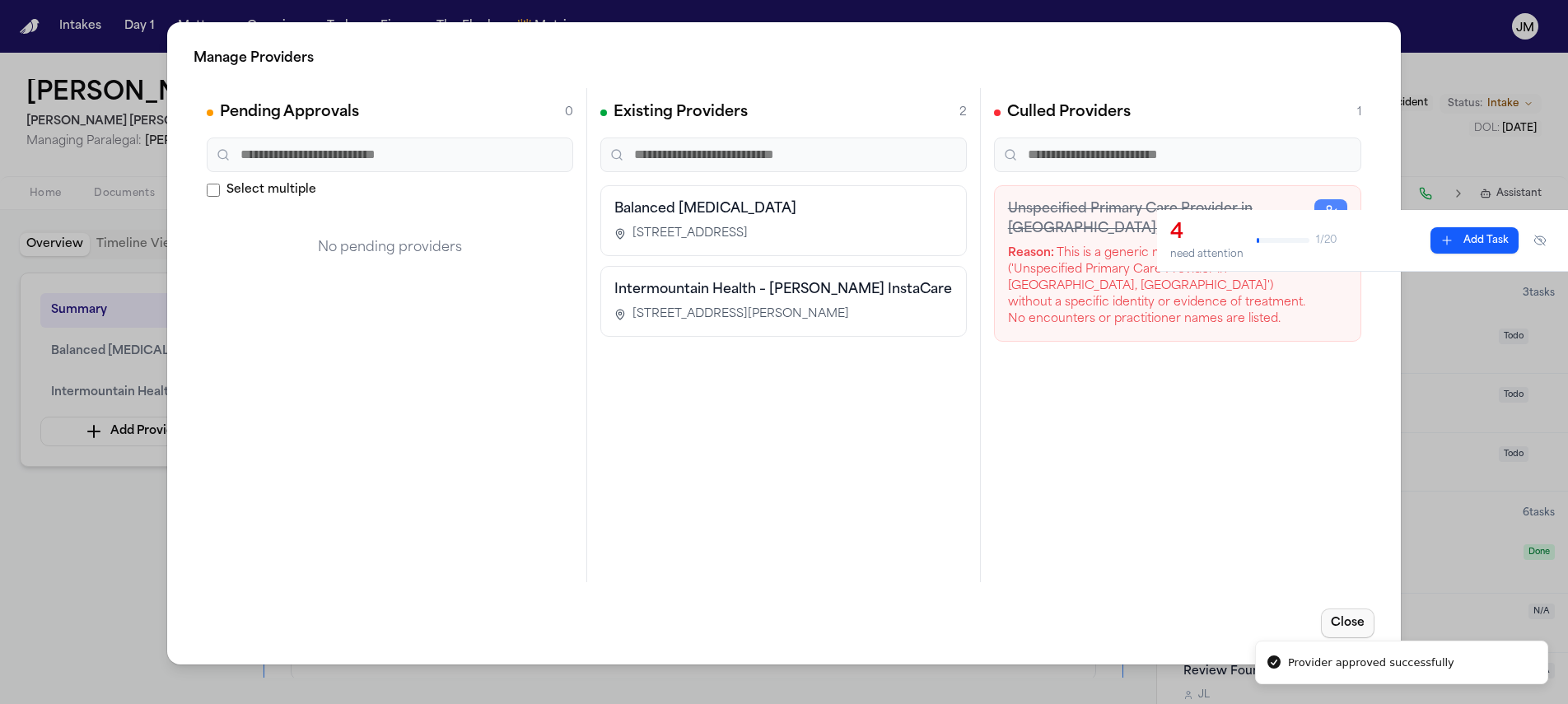
click at [1355, 619] on button "Close" at bounding box center [1348, 624] width 53 height 30
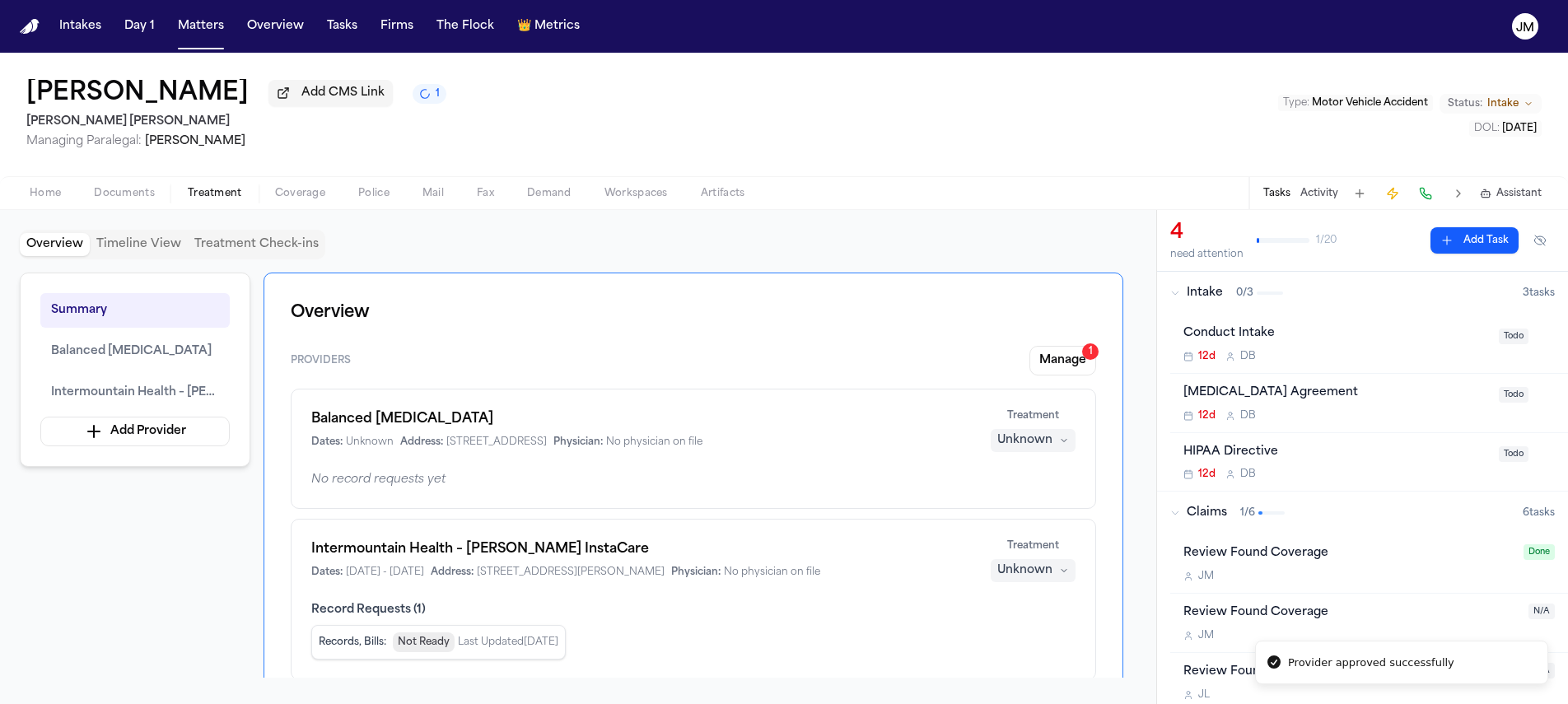
scroll to position [125, 0]
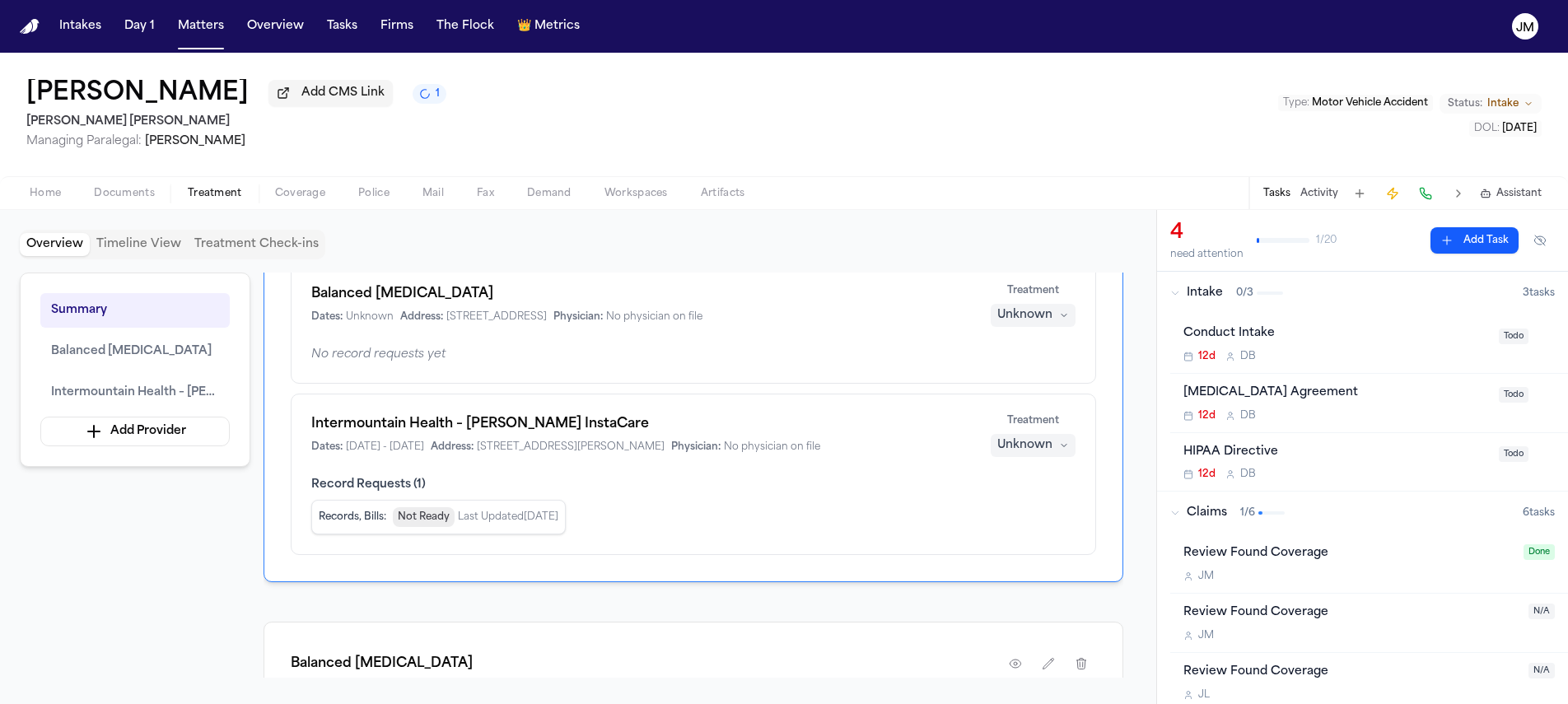
click at [1065, 447] on icon "button" at bounding box center [1064, 446] width 5 height 2
click at [1011, 510] on span "Completed" at bounding box center [1012, 512] width 65 height 17
click at [1026, 324] on div "Unknown" at bounding box center [1025, 316] width 55 height 17
click at [1015, 353] on span "Treating" at bounding box center [1002, 352] width 46 height 17
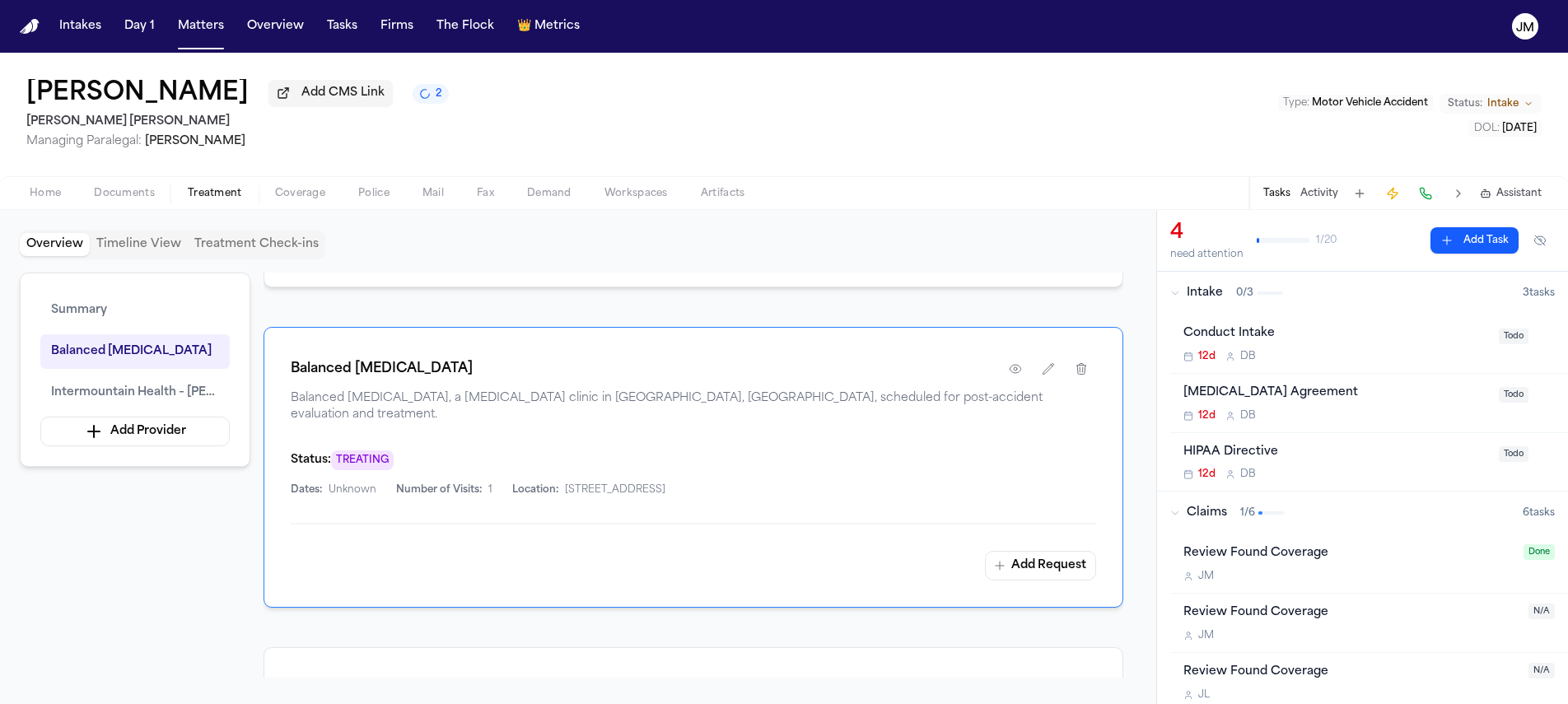
scroll to position [0, 0]
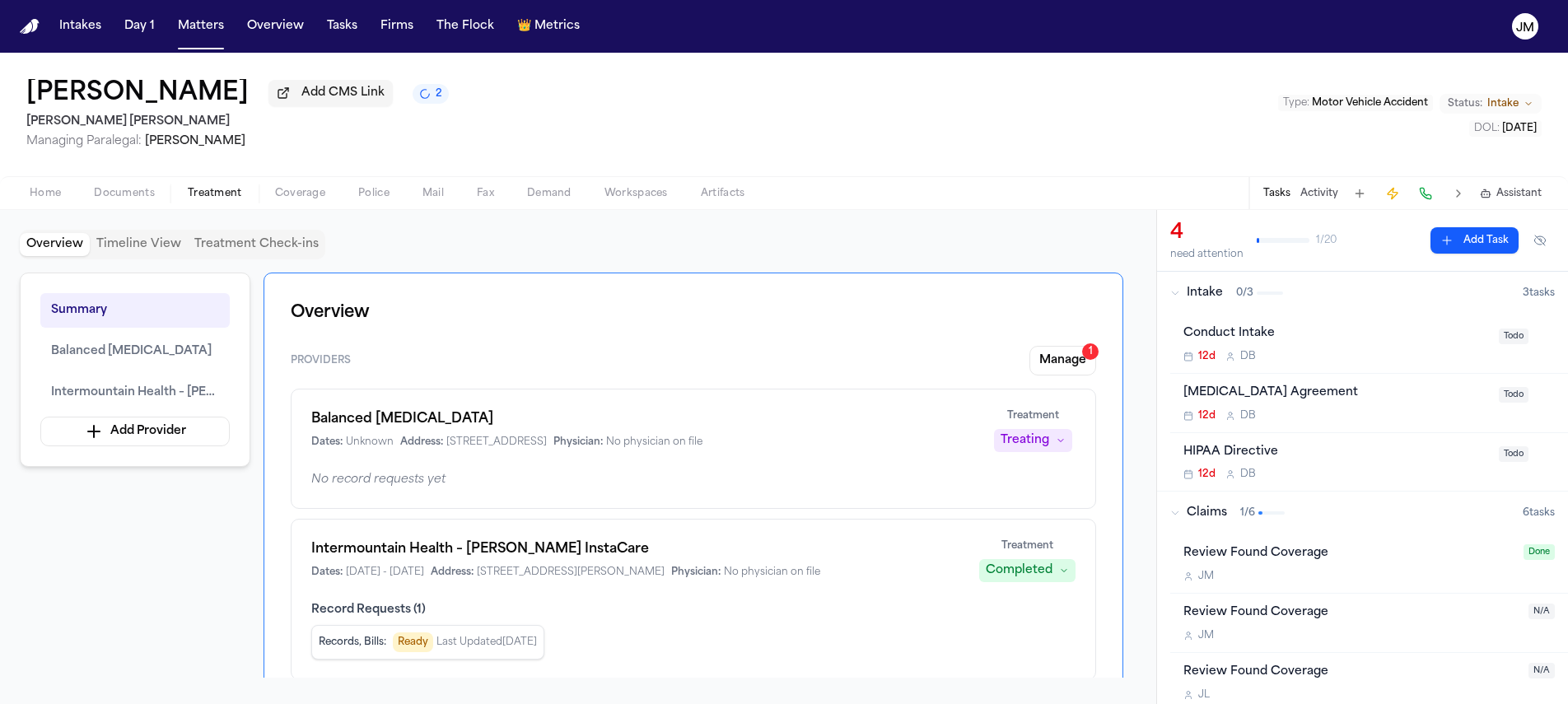
click at [326, 96] on span "Add CMS Link" at bounding box center [343, 93] width 83 height 17
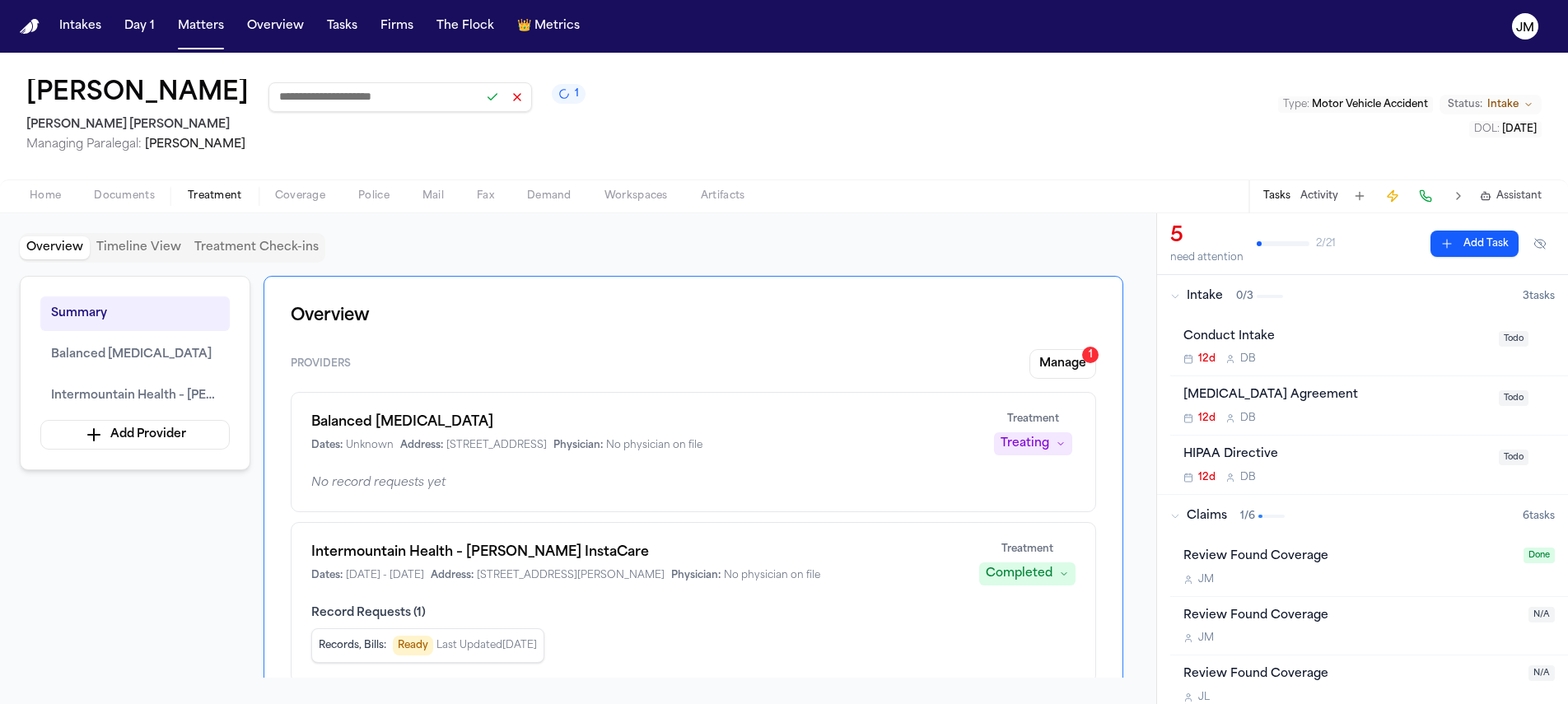
click at [309, 108] on input at bounding box center [400, 97] width 263 height 30
paste input "**********"
type input "**********"
click at [481, 101] on button at bounding box center [492, 97] width 23 height 23
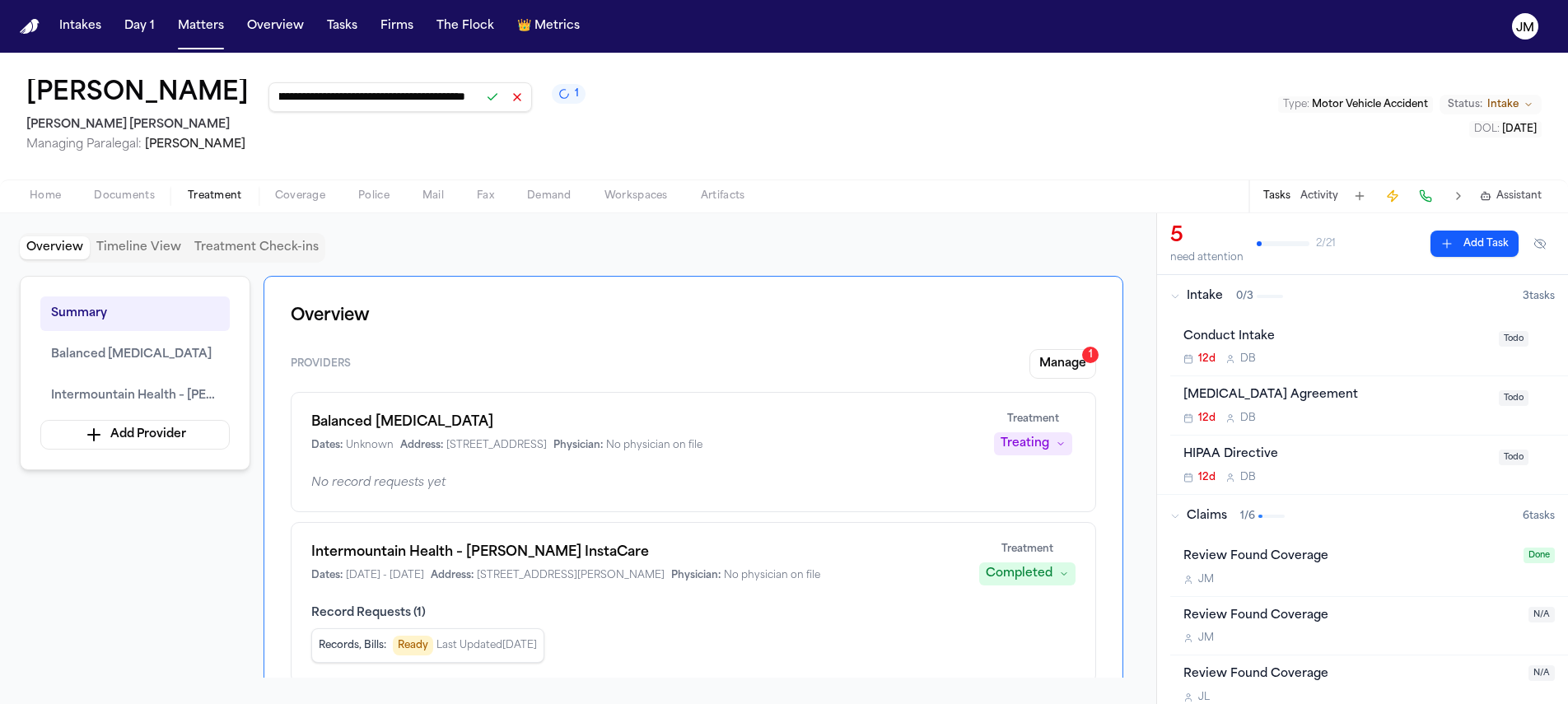
scroll to position [0, 0]
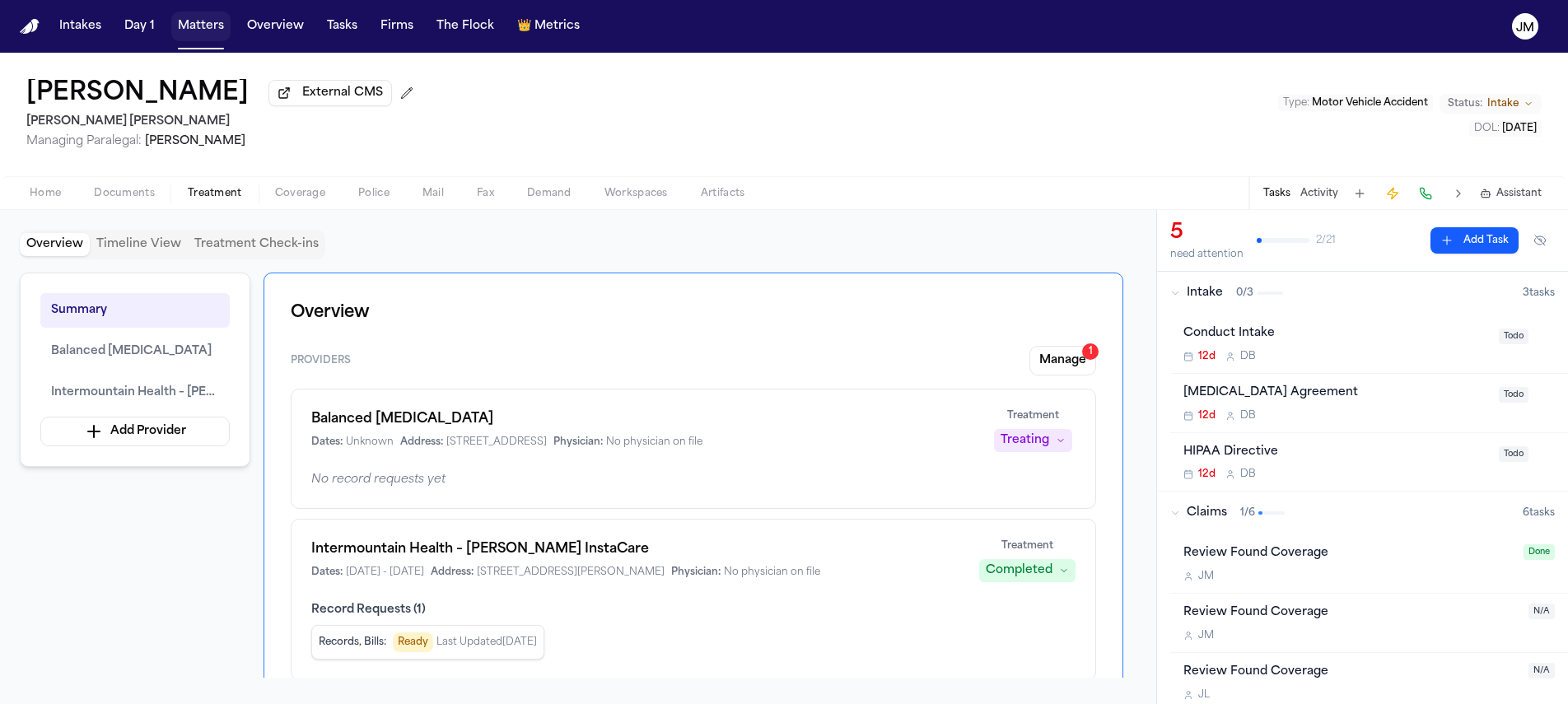
click at [192, 26] on button "Matters" at bounding box center [201, 27] width 59 height 30
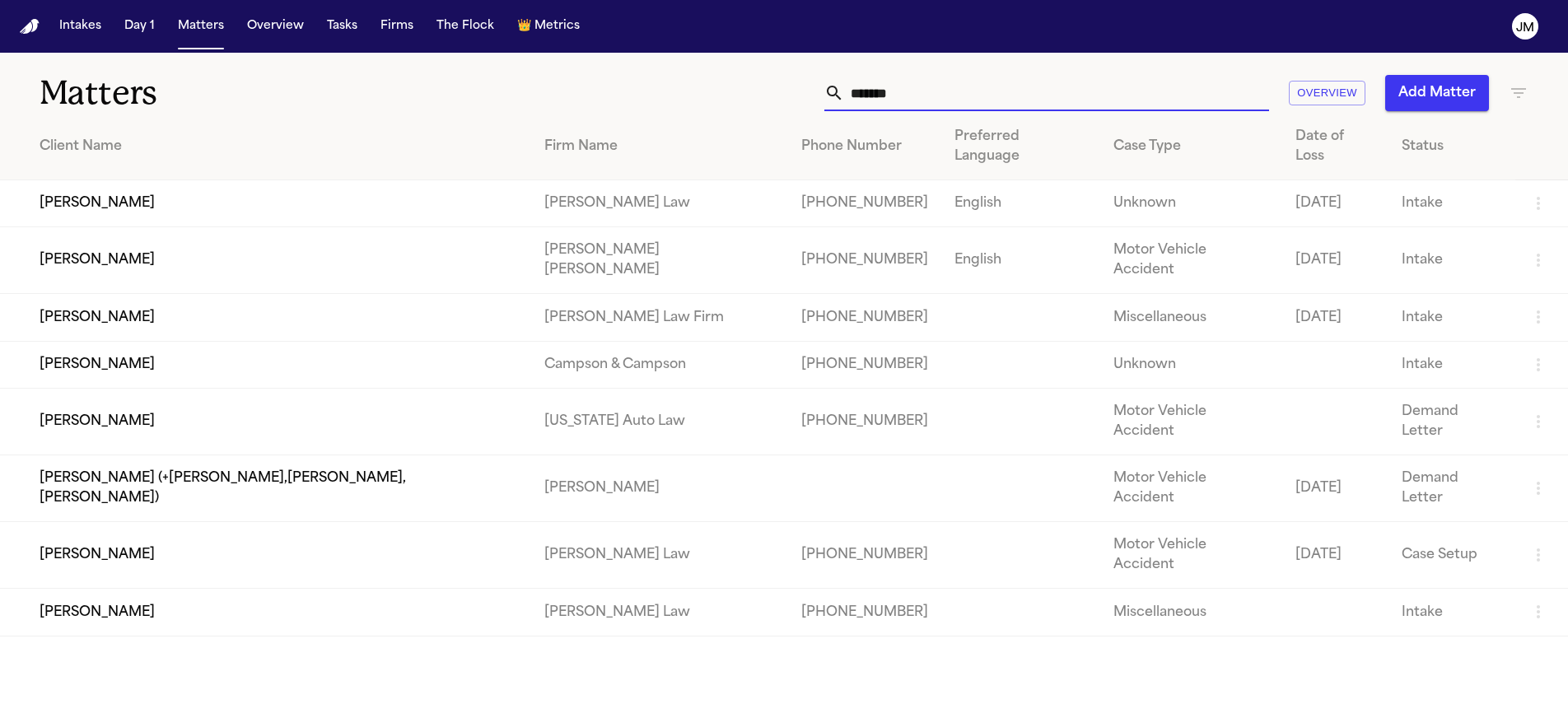
click at [1044, 95] on input "*******" at bounding box center [1056, 92] width 425 height 36
click at [1043, 94] on input "*******" at bounding box center [1056, 92] width 425 height 36
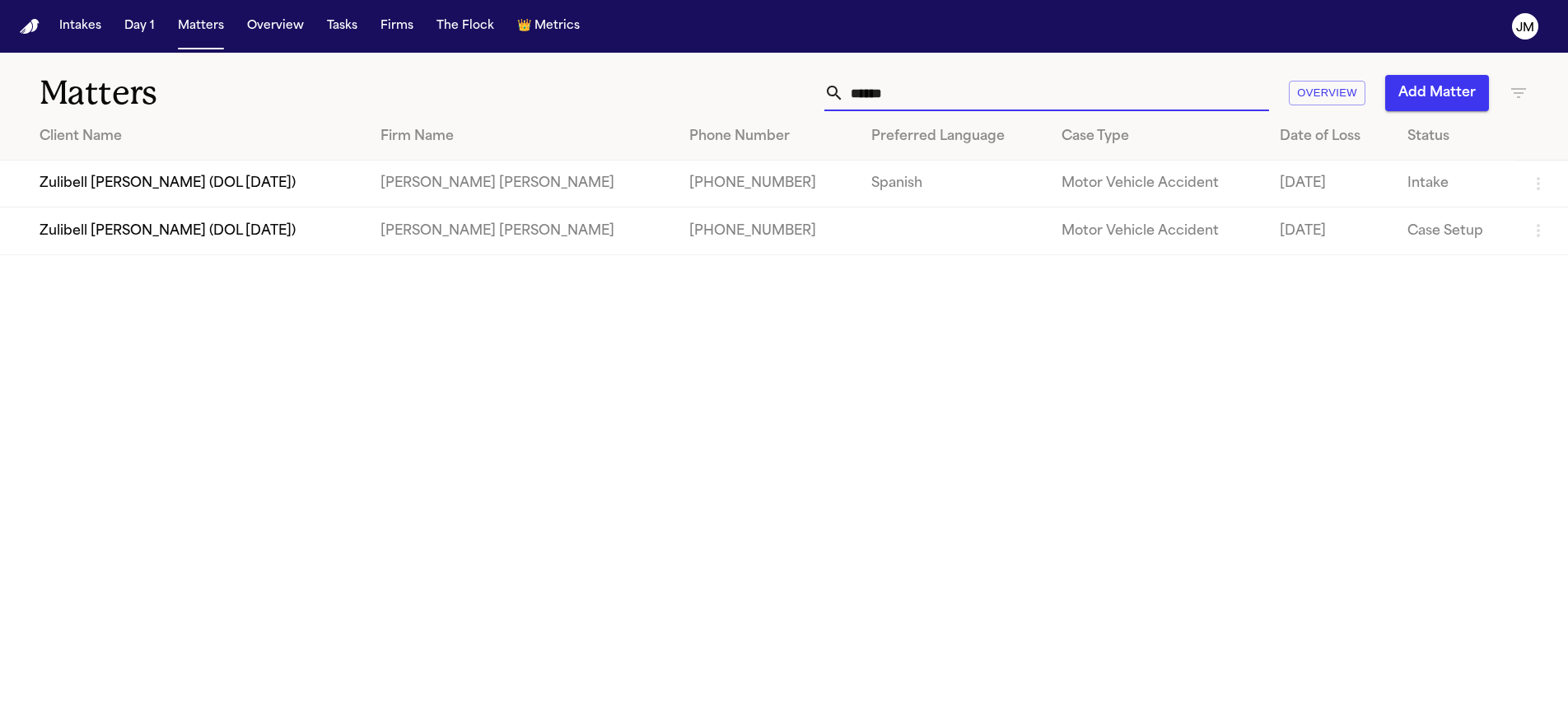
type input "******"
click at [365, 180] on td "Zulibell [PERSON_NAME] (DOL [DATE])" at bounding box center [183, 184] width 367 height 47
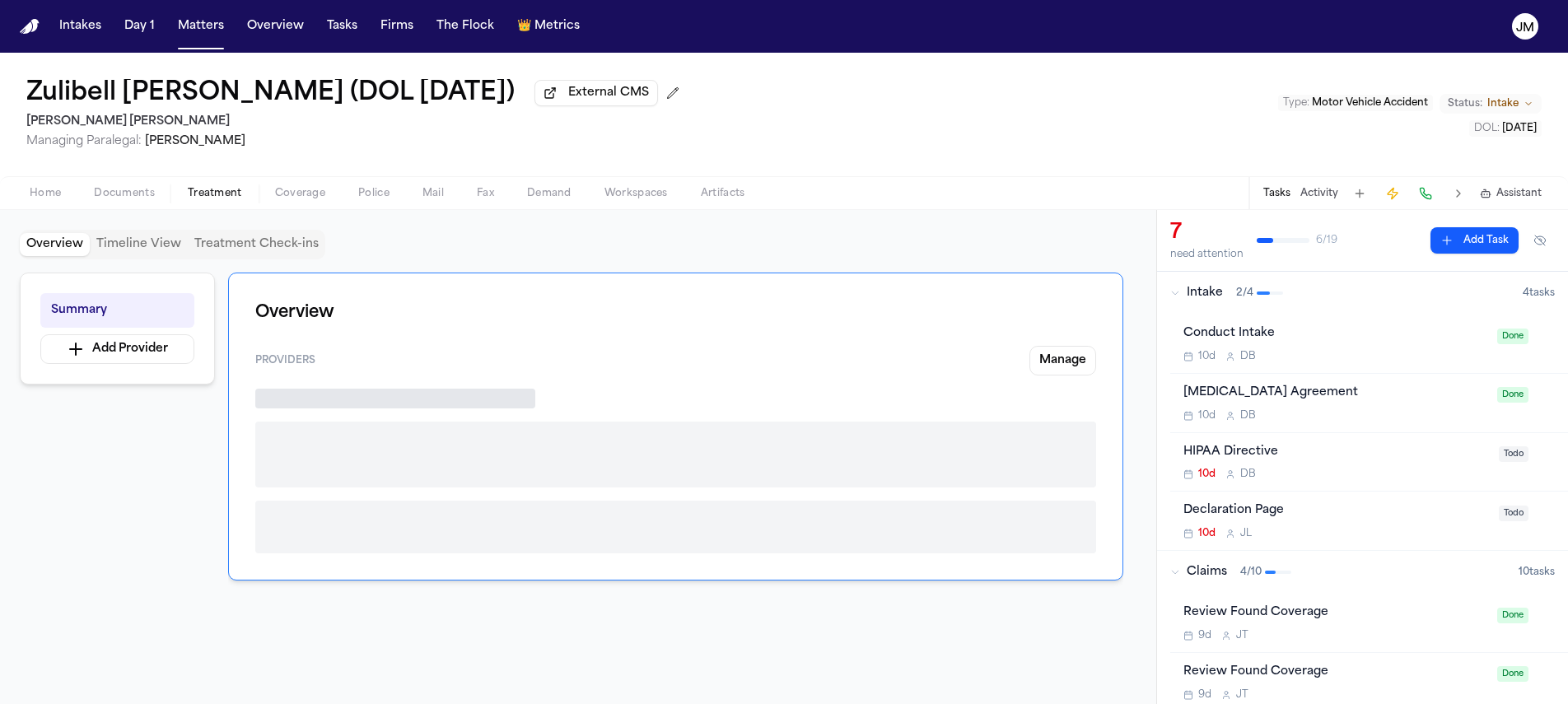
click at [220, 195] on span "Treatment" at bounding box center [214, 193] width 54 height 13
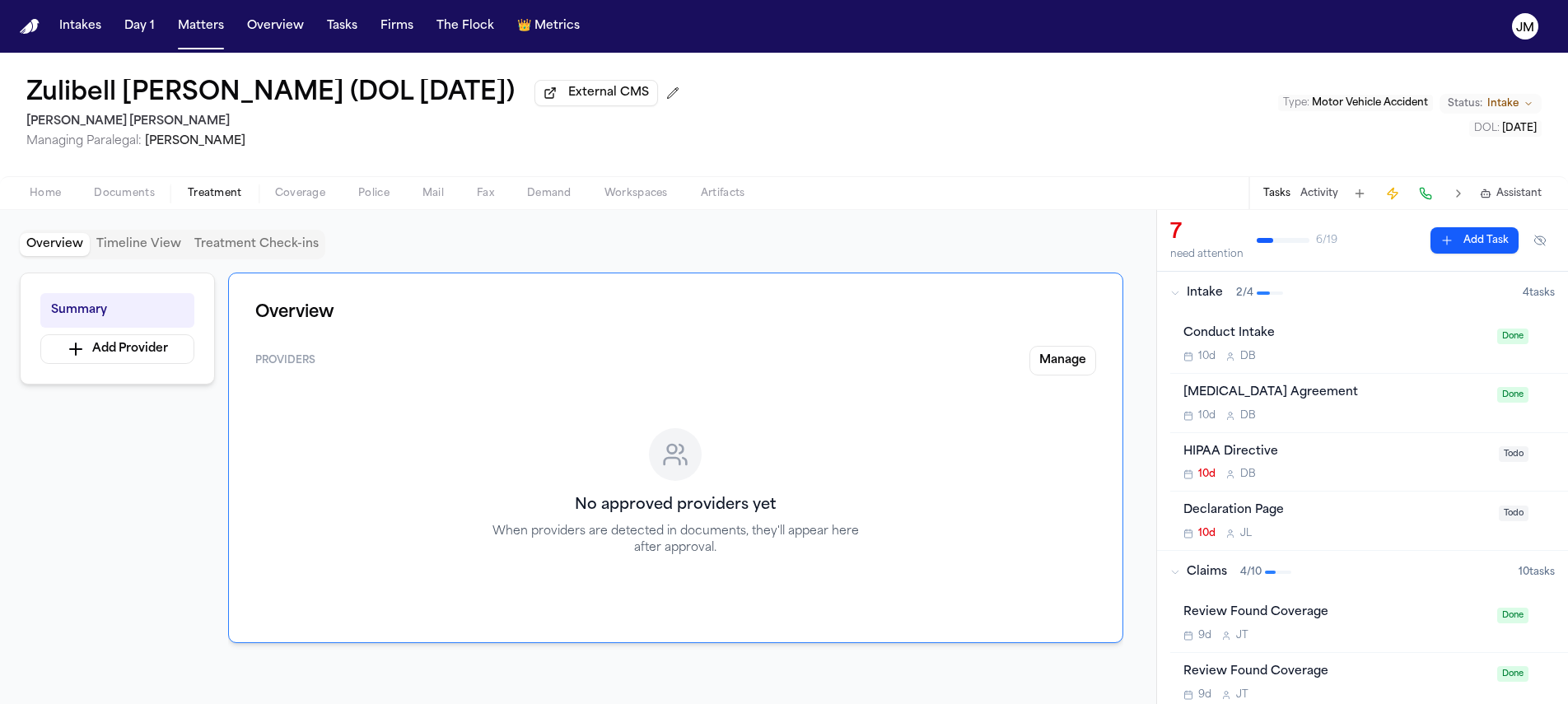
click at [33, 192] on span "Home" at bounding box center [46, 193] width 32 height 13
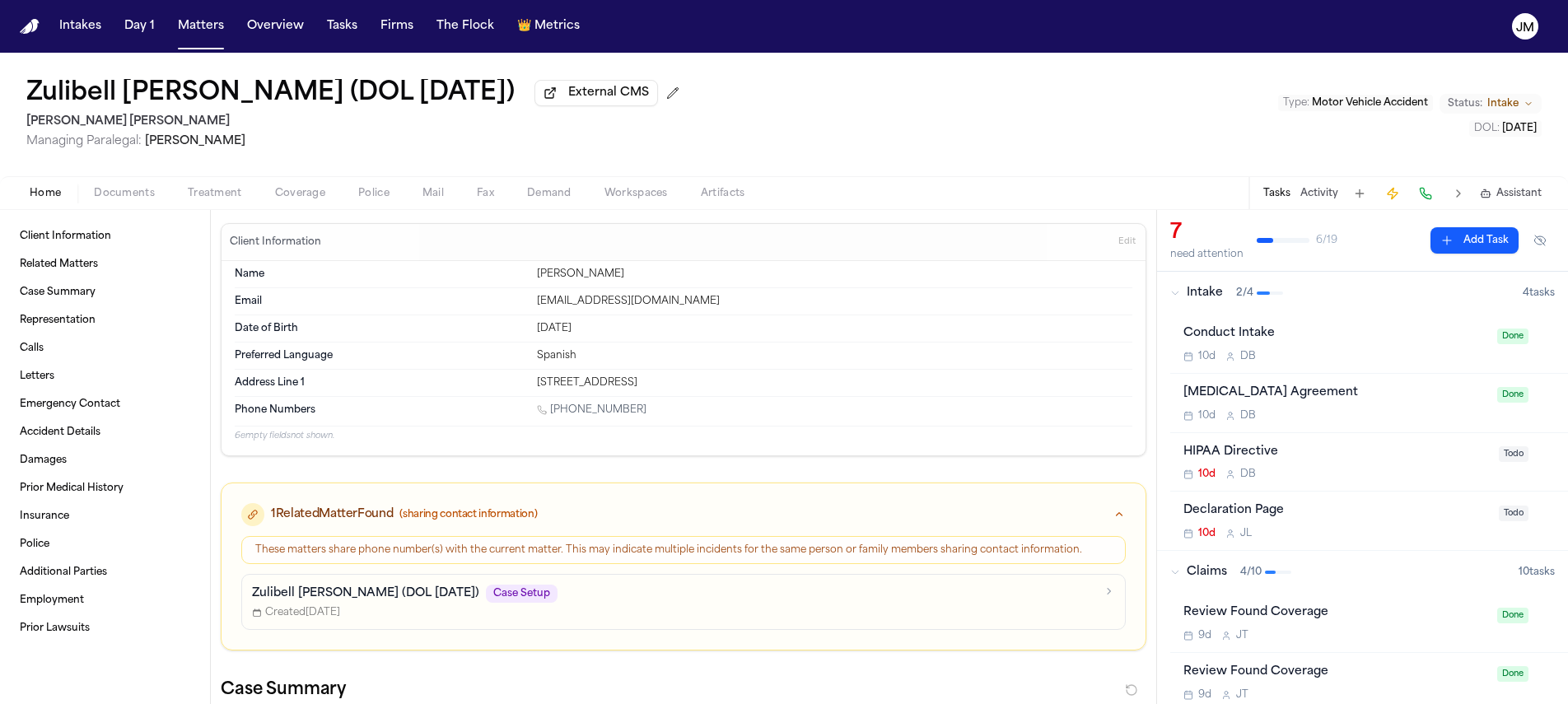
click at [133, 194] on span "Documents" at bounding box center [124, 193] width 61 height 13
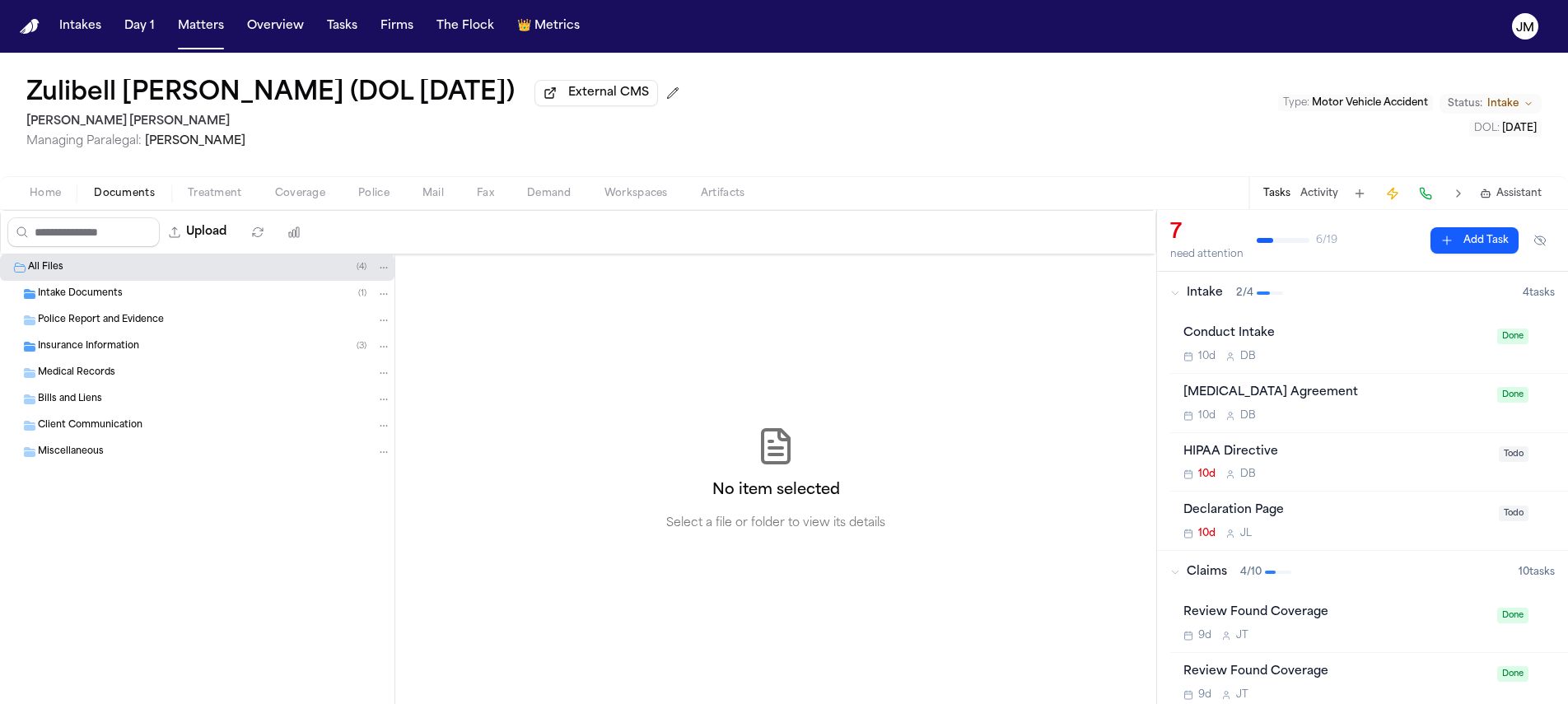
click at [67, 292] on span "Intake Documents" at bounding box center [80, 294] width 85 height 14
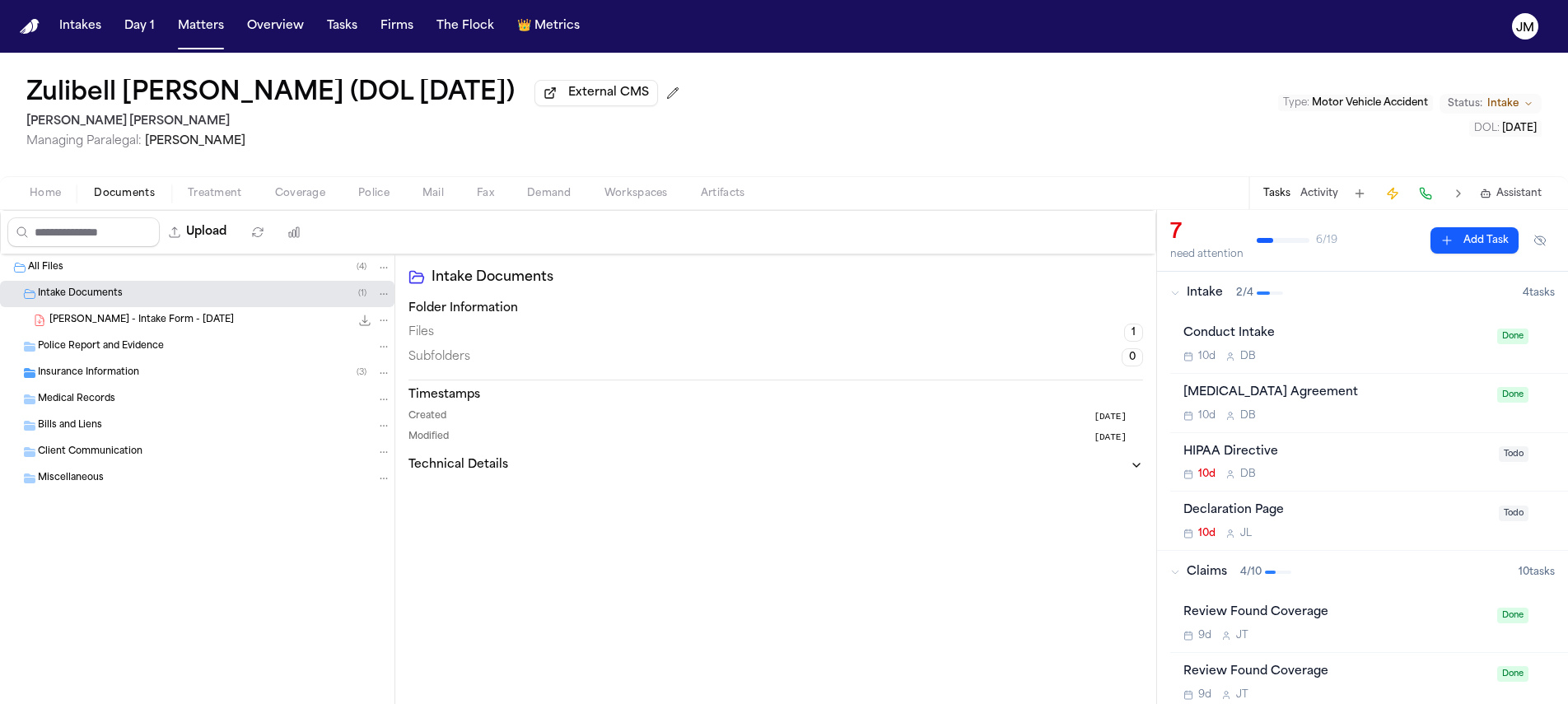
click at [98, 327] on span "Z. Carbonell - Intake Form - 9.14.25" at bounding box center [141, 321] width 184 height 14
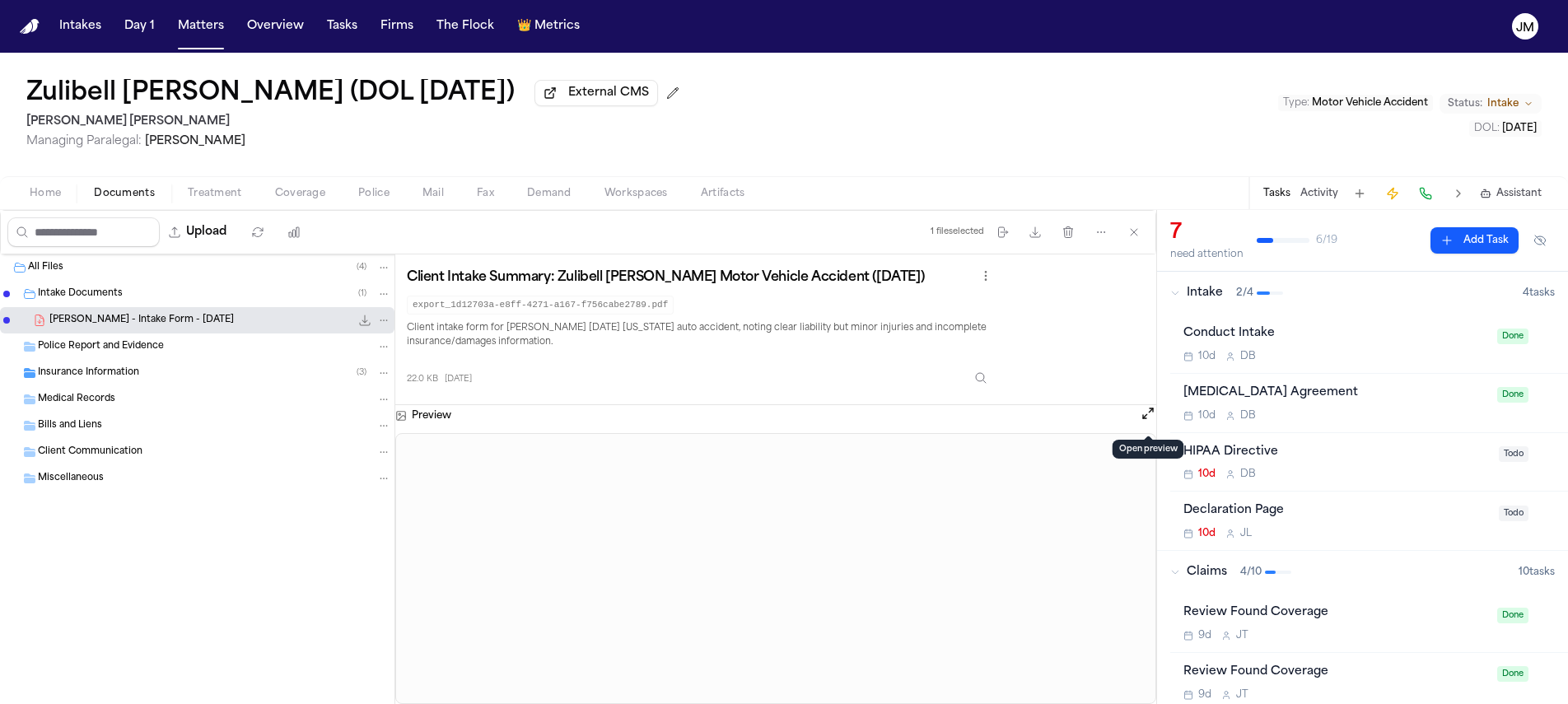
click at [1145, 416] on button "Open preview" at bounding box center [1148, 413] width 17 height 17
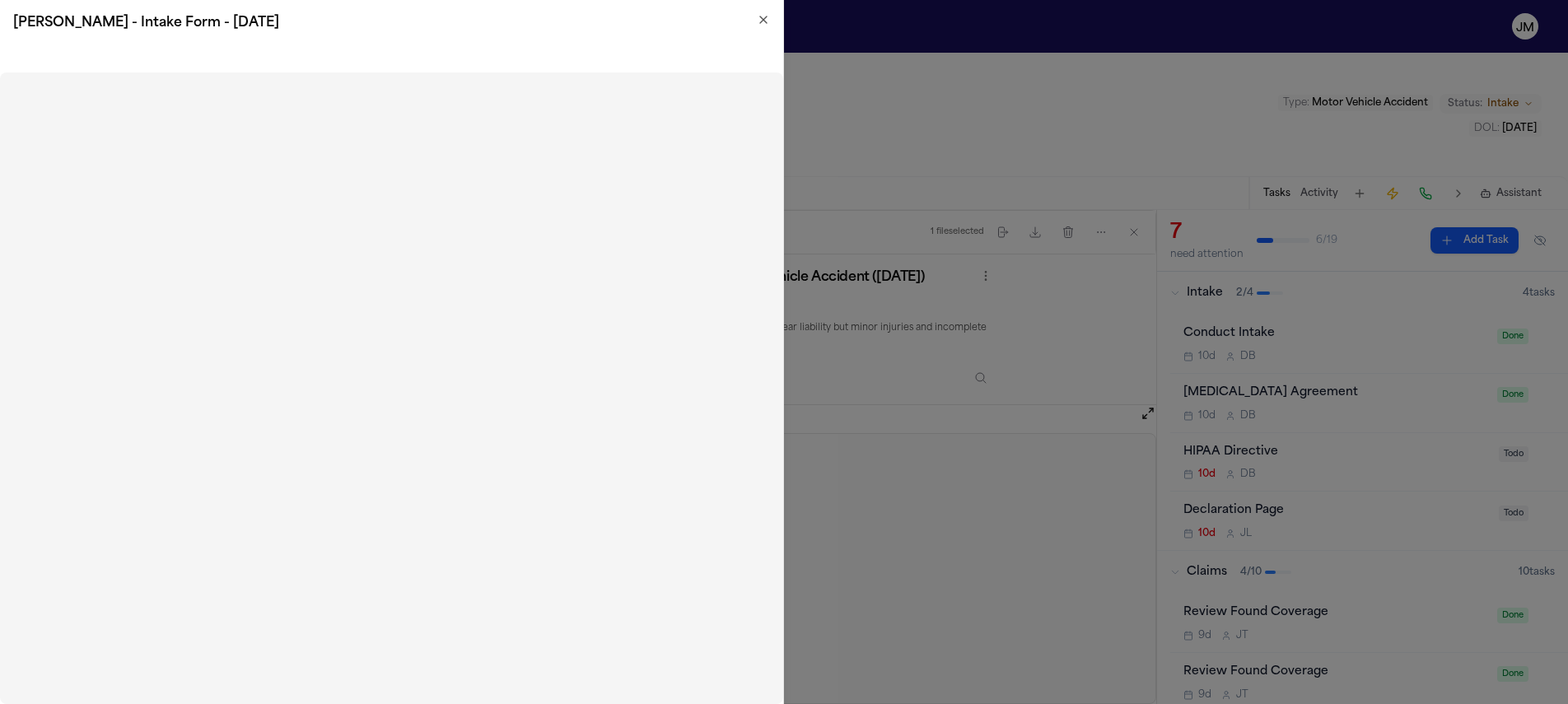
click at [762, 22] on icon "button" at bounding box center [763, 20] width 13 height 13
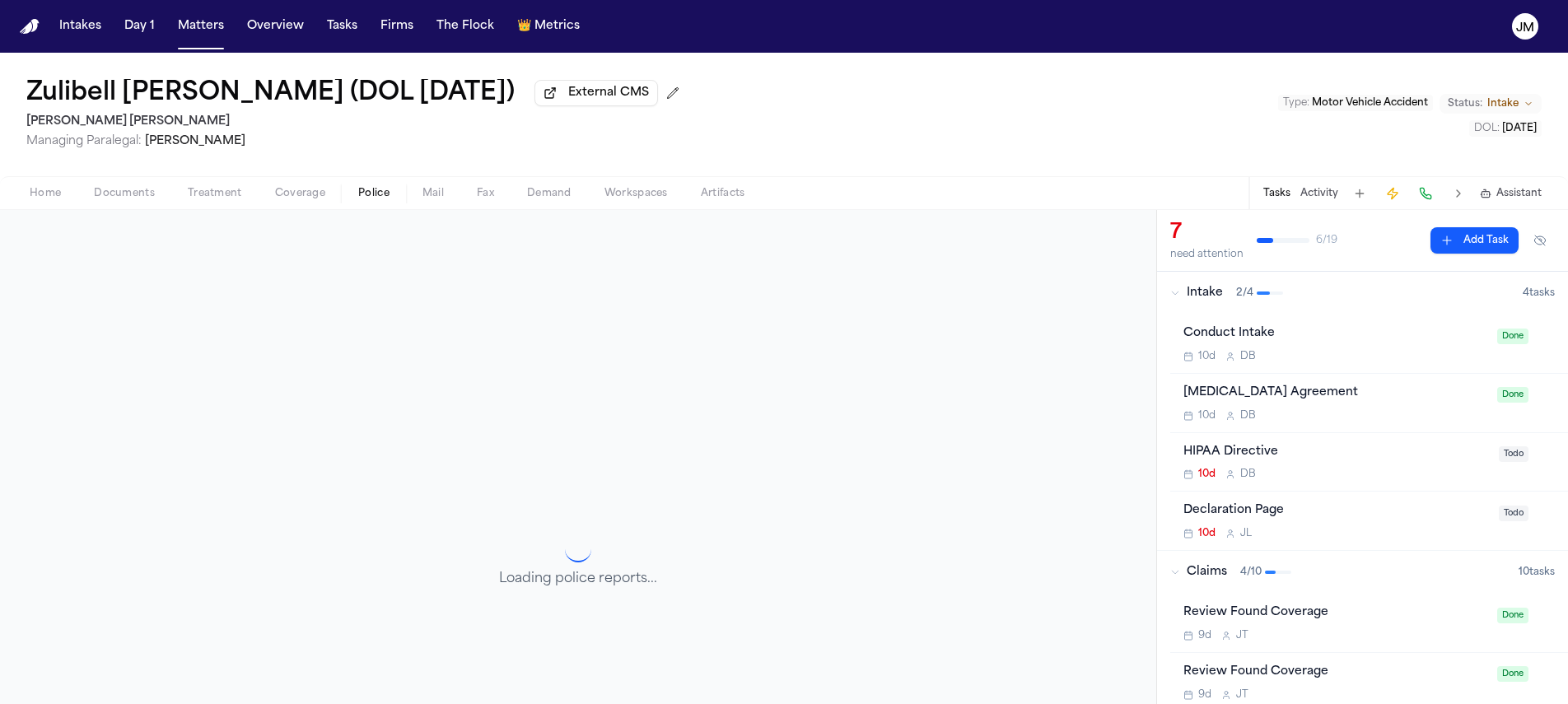
click at [389, 192] on button "Police" at bounding box center [373, 193] width 64 height 20
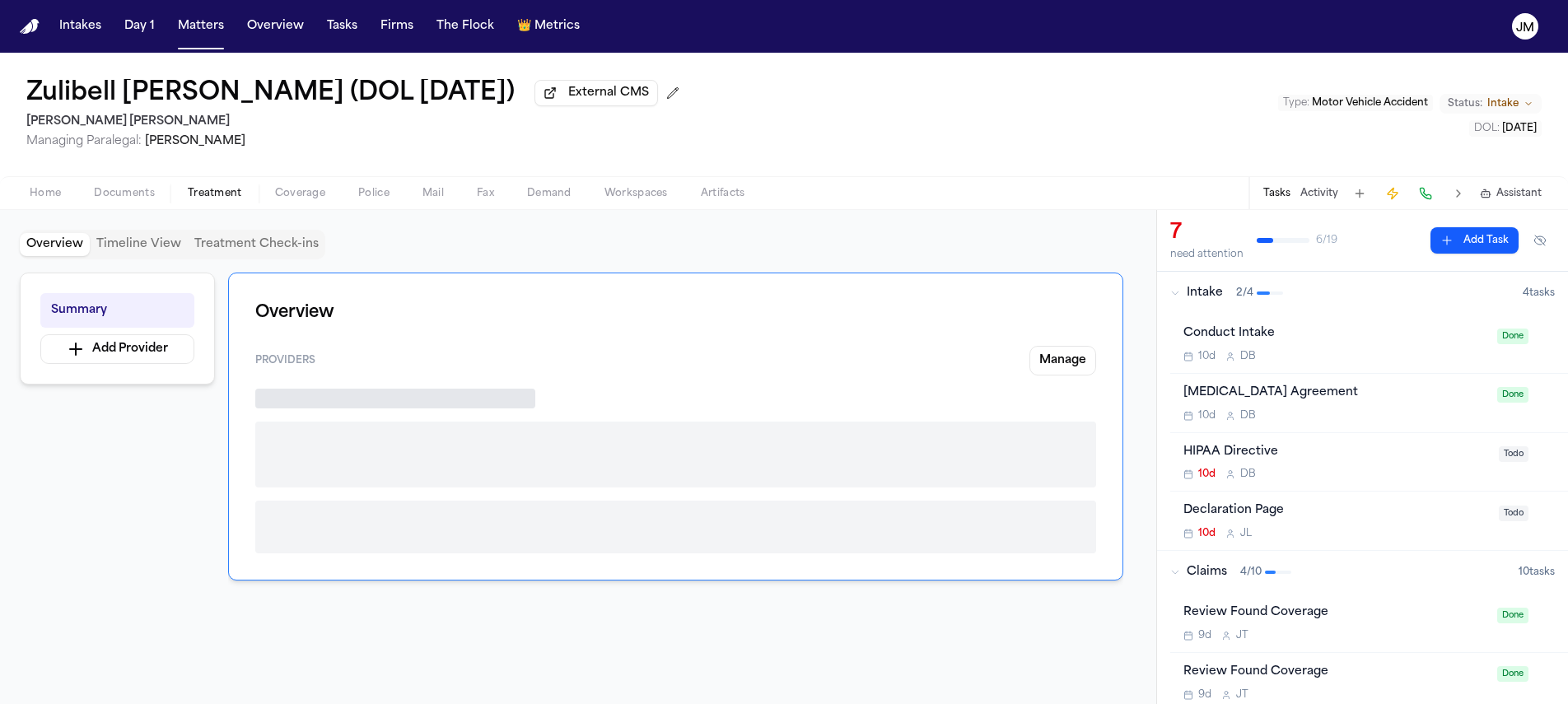
click at [222, 198] on span "Treatment" at bounding box center [214, 193] width 54 height 13
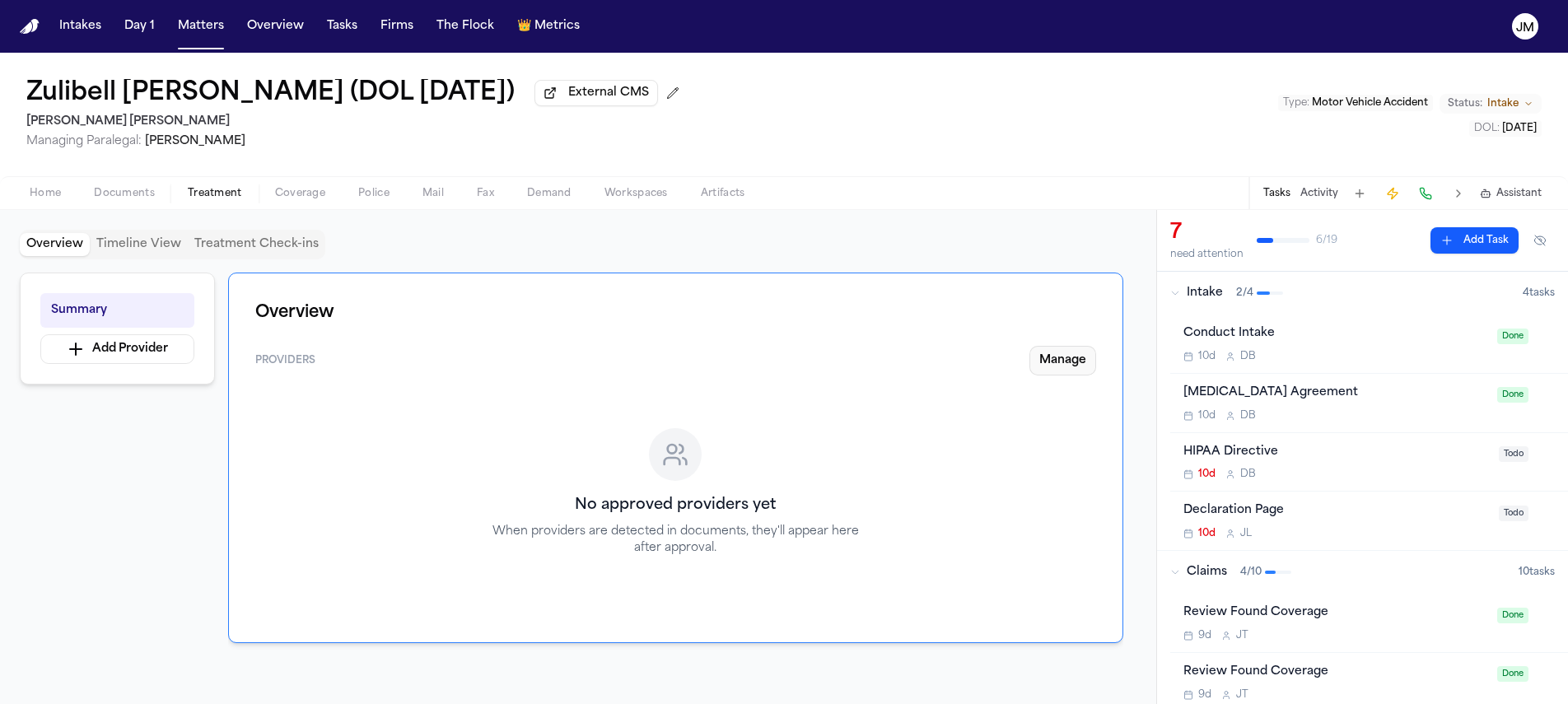
click at [1056, 362] on button "Manage" at bounding box center [1063, 361] width 67 height 30
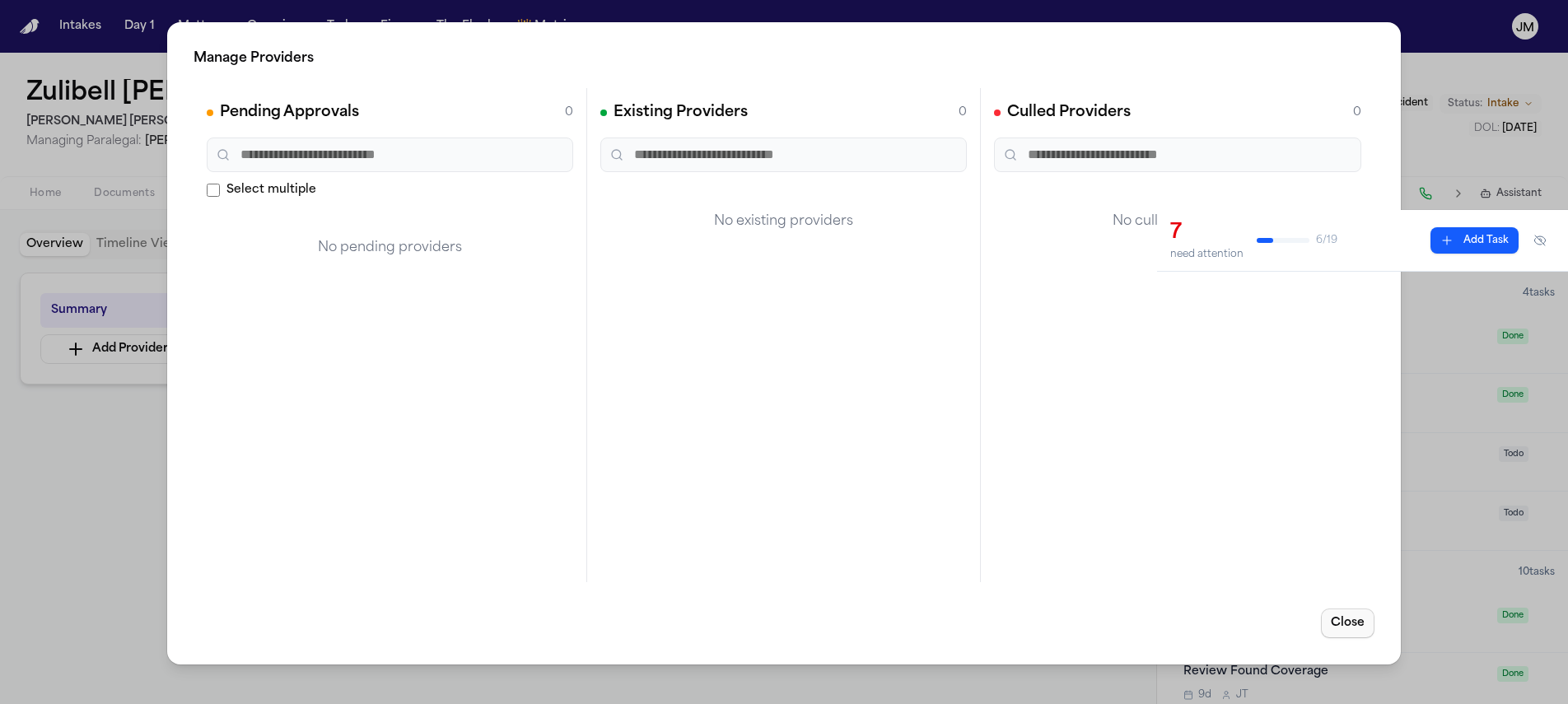
click at [1342, 630] on button "Close" at bounding box center [1348, 624] width 53 height 30
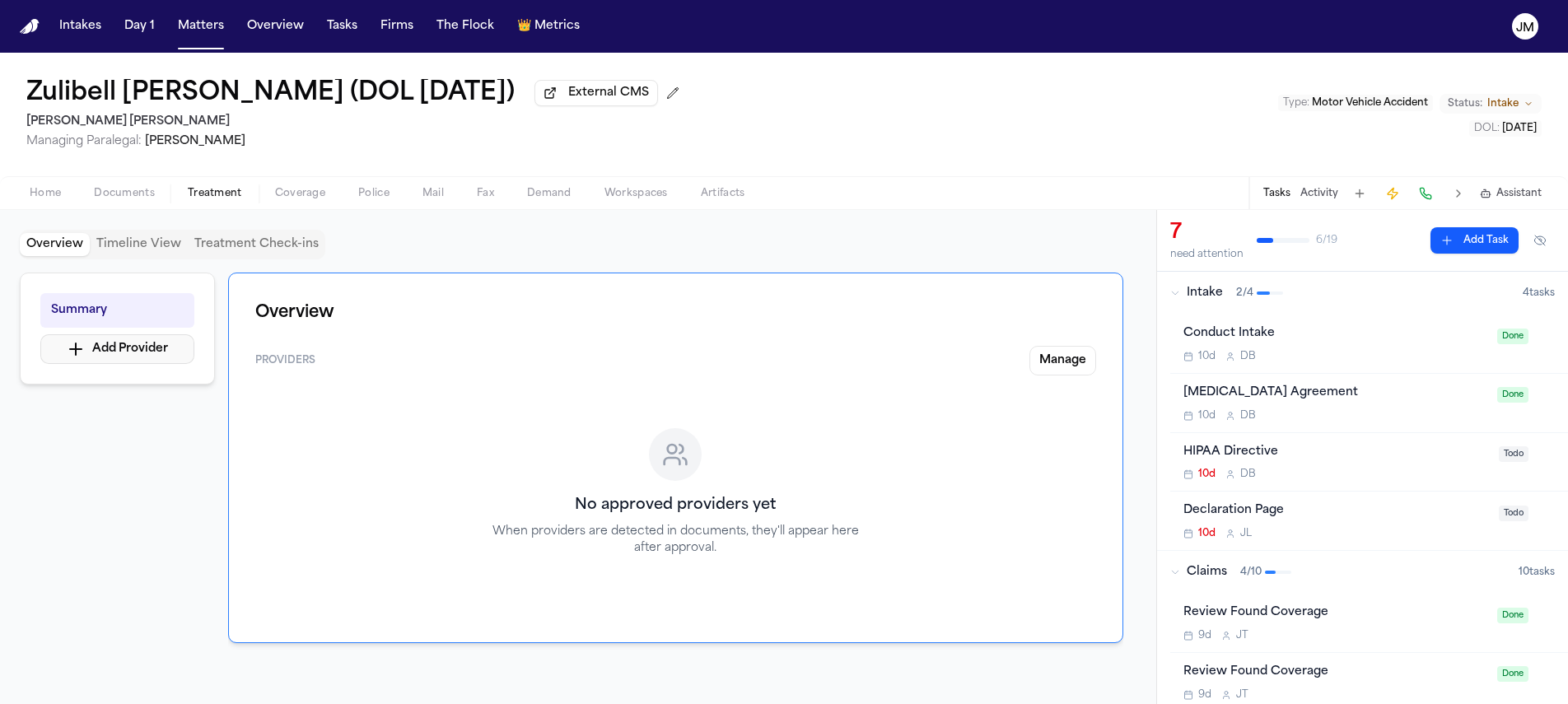
click at [139, 353] on button "Add Provider" at bounding box center [117, 349] width 154 height 30
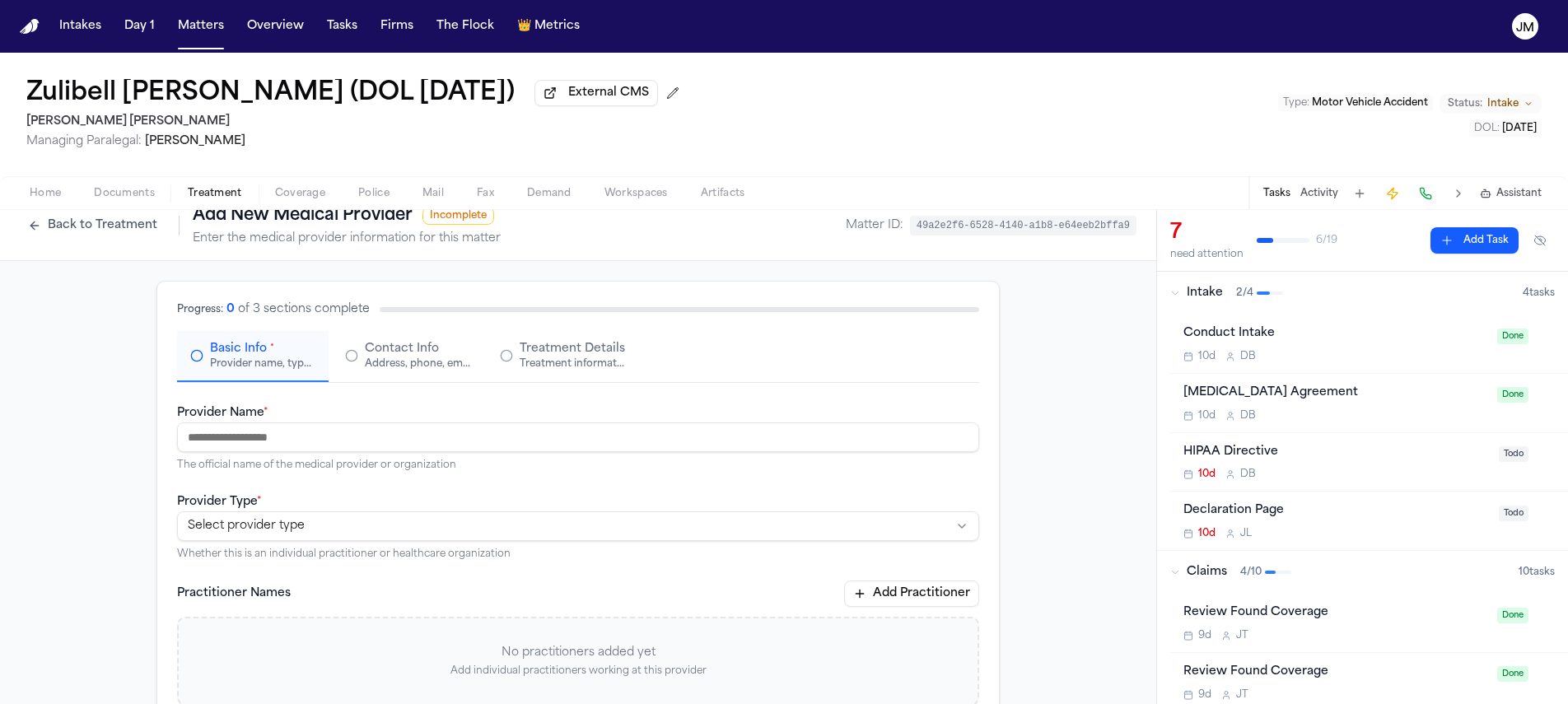
scroll to position [27, 0]
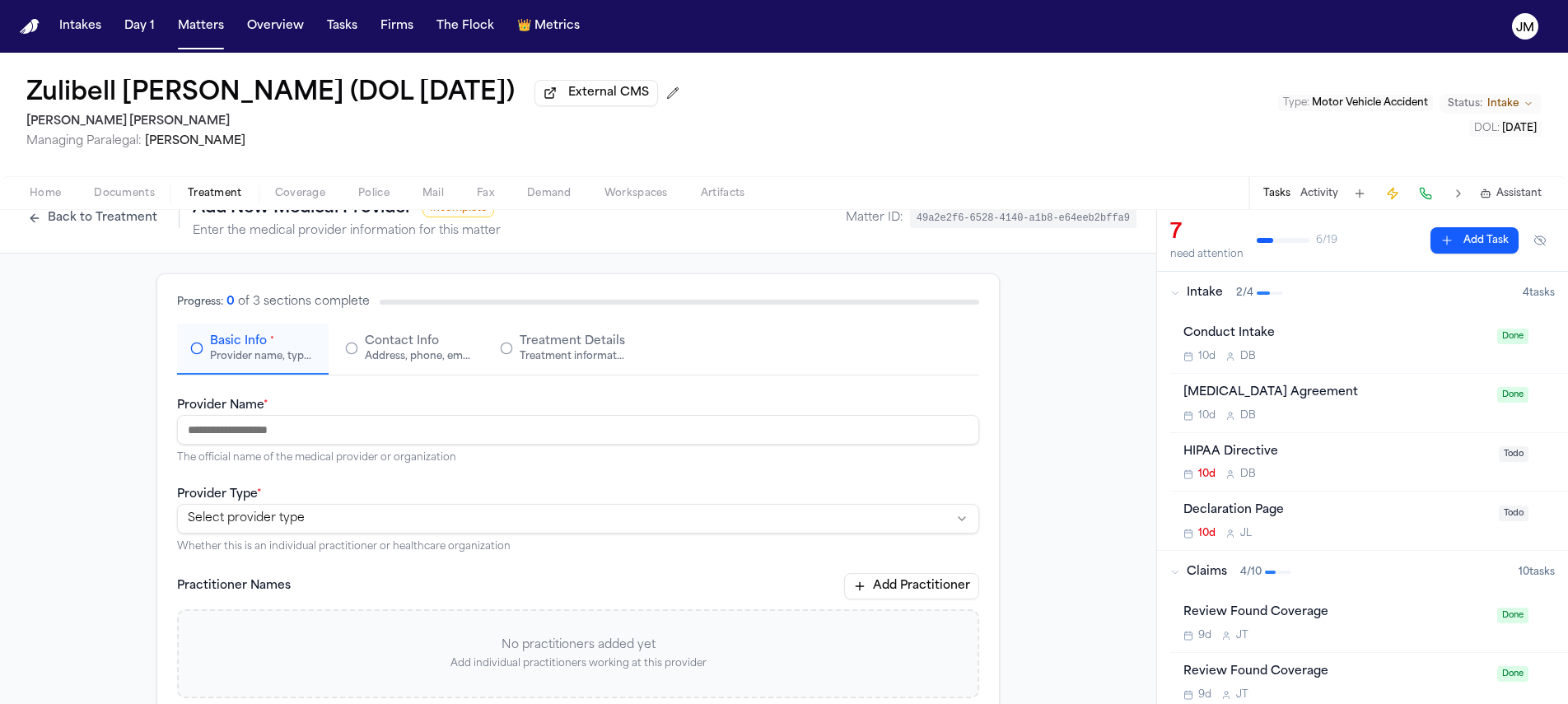
click at [369, 431] on input "Provider Name *" at bounding box center [578, 430] width 802 height 30
click at [271, 440] on input "Provider Name *" at bounding box center [578, 430] width 802 height 30
type input "**********"
click at [235, 516] on html "**********" at bounding box center [784, 352] width 1568 height 704
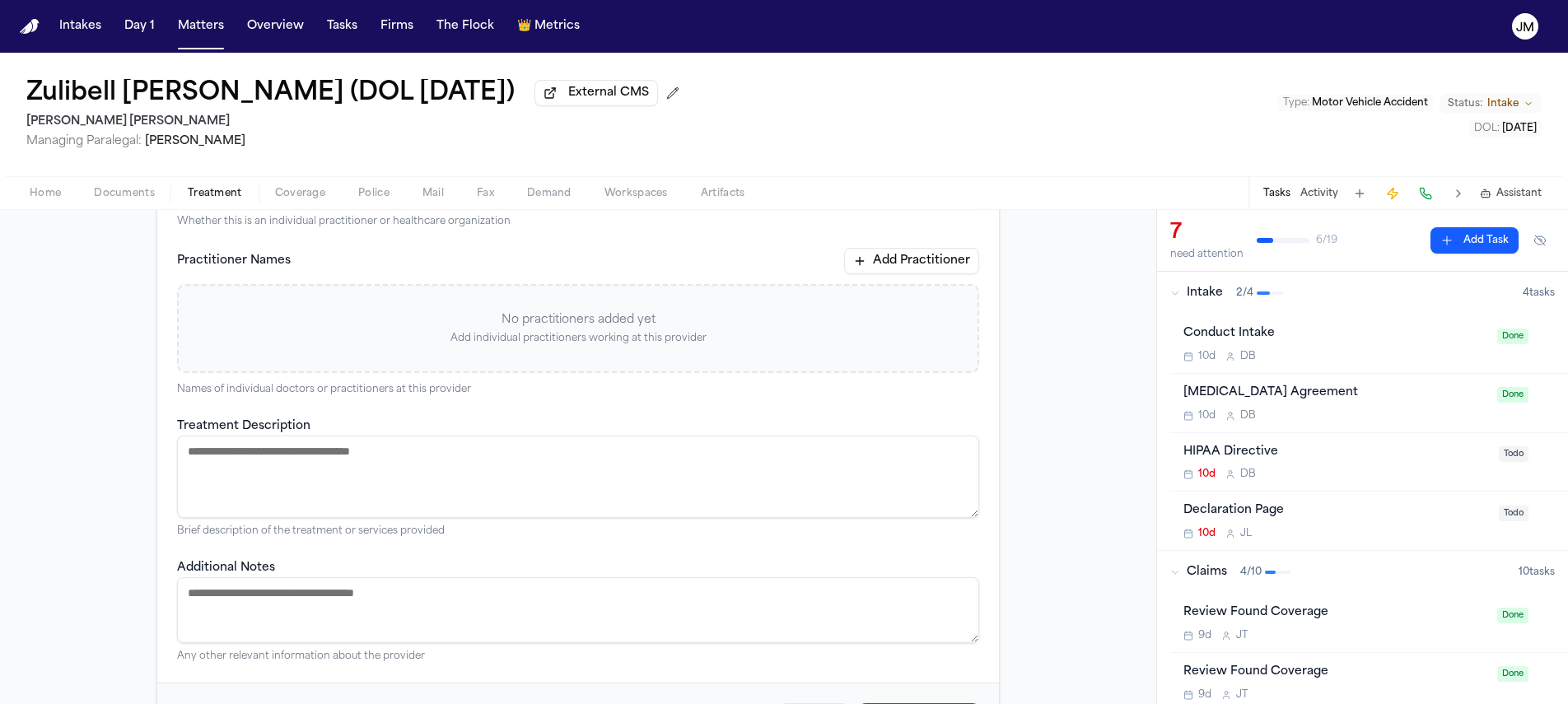
scroll to position [190, 0]
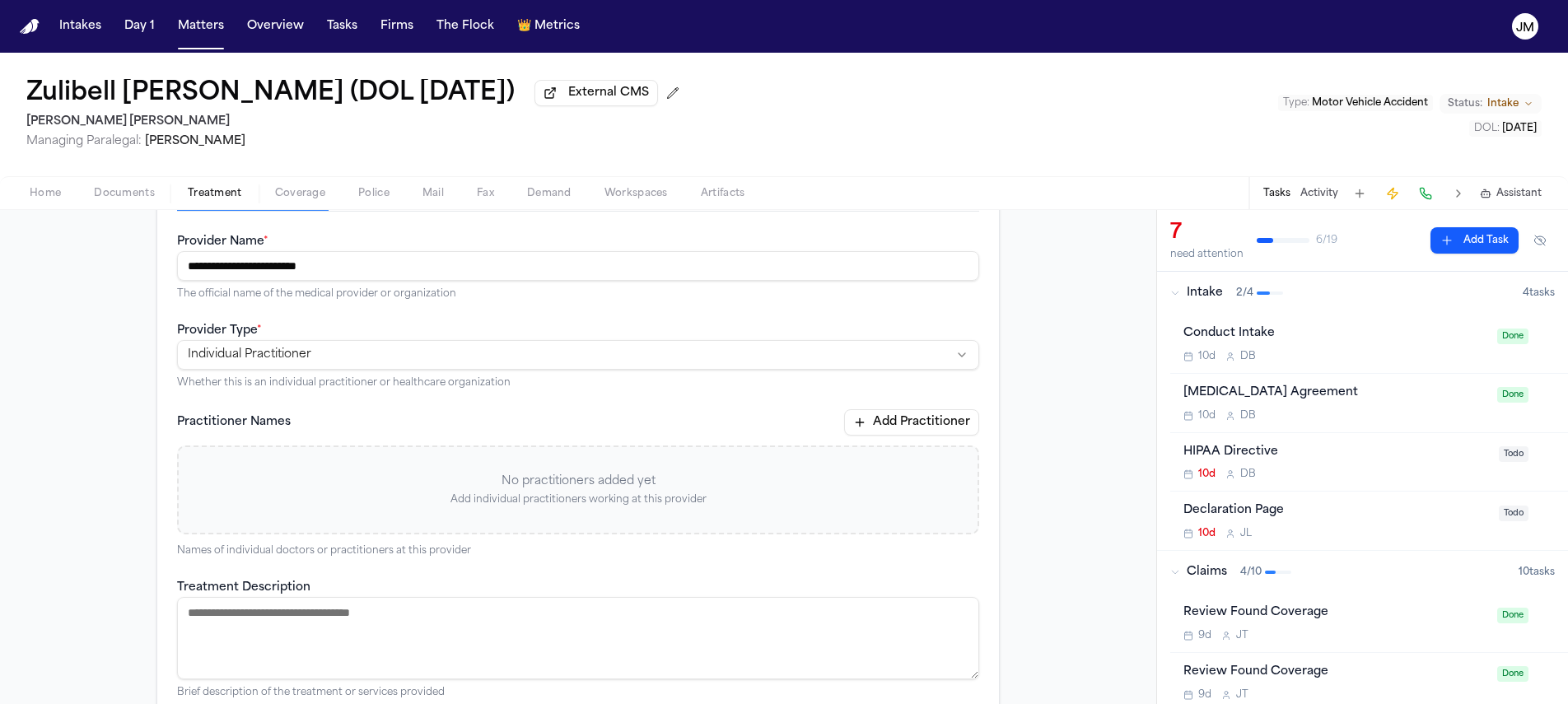
click at [298, 361] on html "**********" at bounding box center [784, 352] width 1568 height 704
select select "**********"
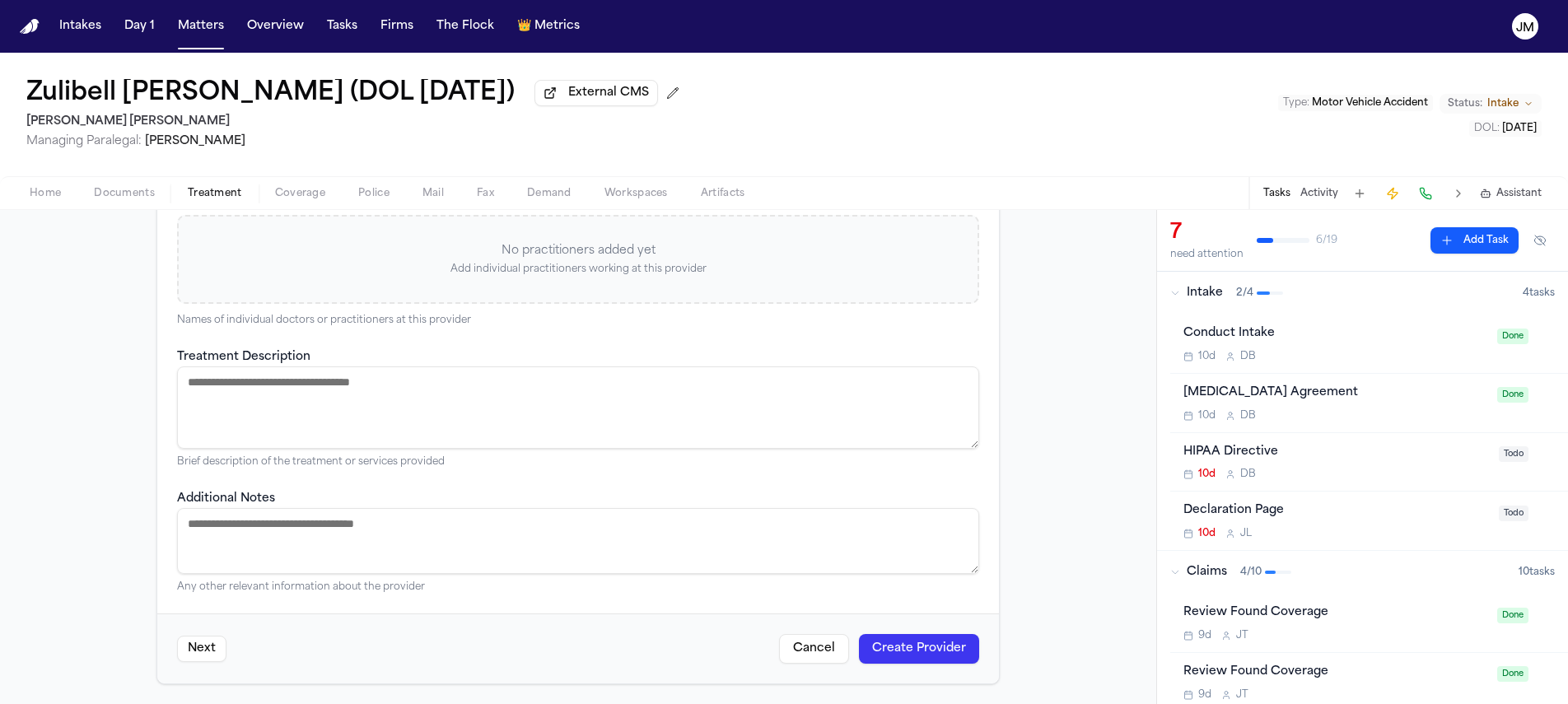
scroll to position [424, 0]
click at [866, 635] on button "Create Provider" at bounding box center [919, 649] width 120 height 30
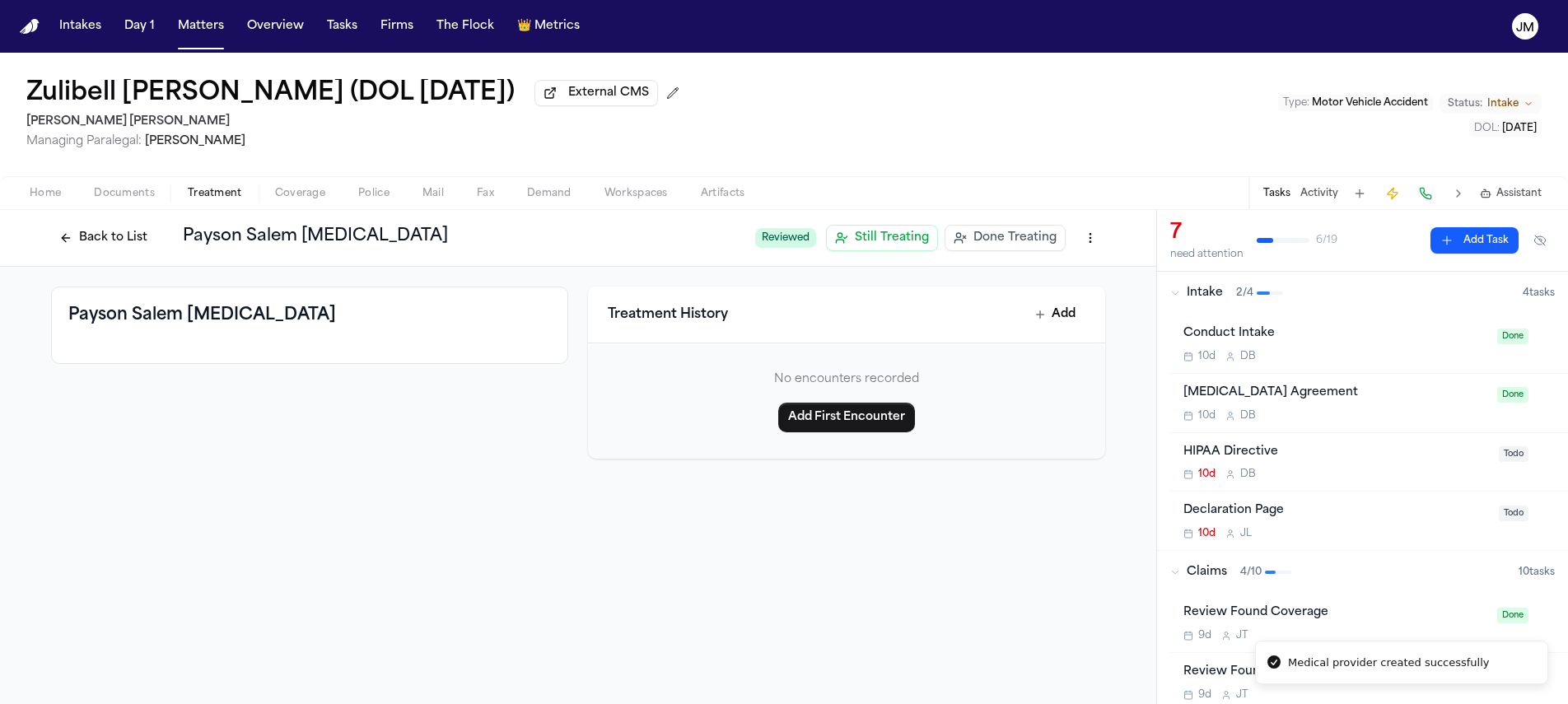
click at [113, 236] on button "Back to List" at bounding box center [103, 238] width 105 height 27
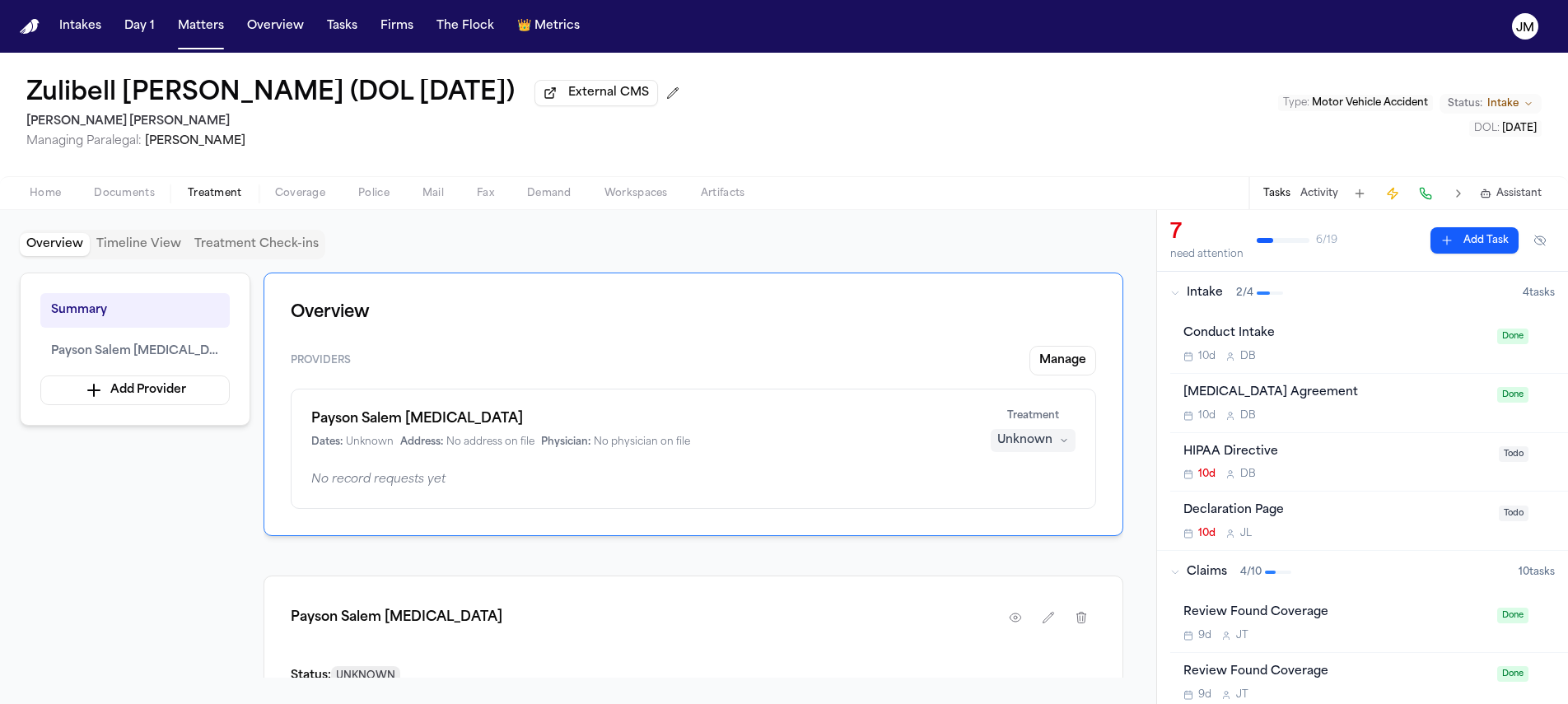
click at [1046, 436] on div "Unknown" at bounding box center [1025, 441] width 55 height 17
click at [1025, 471] on span "Treating" at bounding box center [1002, 477] width 46 height 17
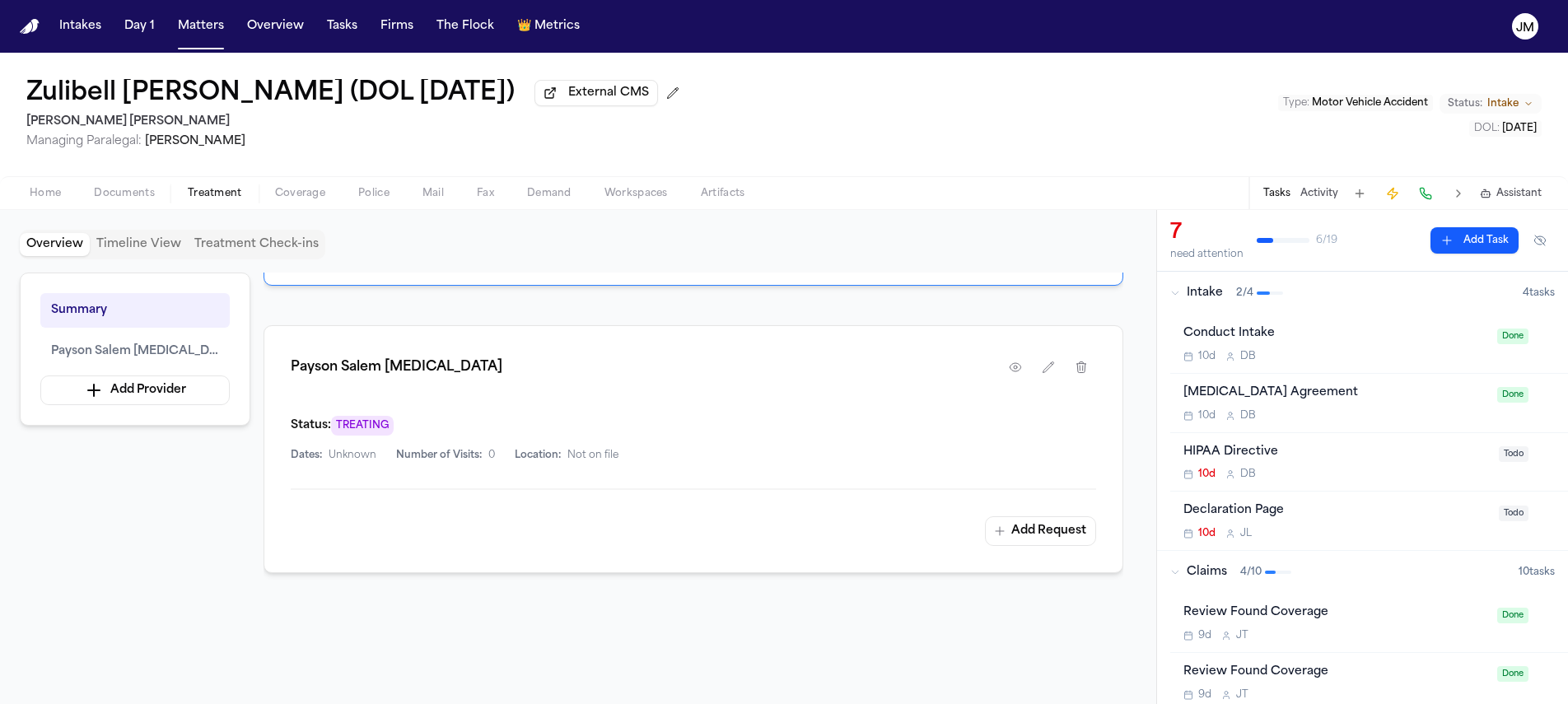
scroll to position [251, 0]
click at [1051, 366] on icon "button" at bounding box center [1049, 367] width 11 height 11
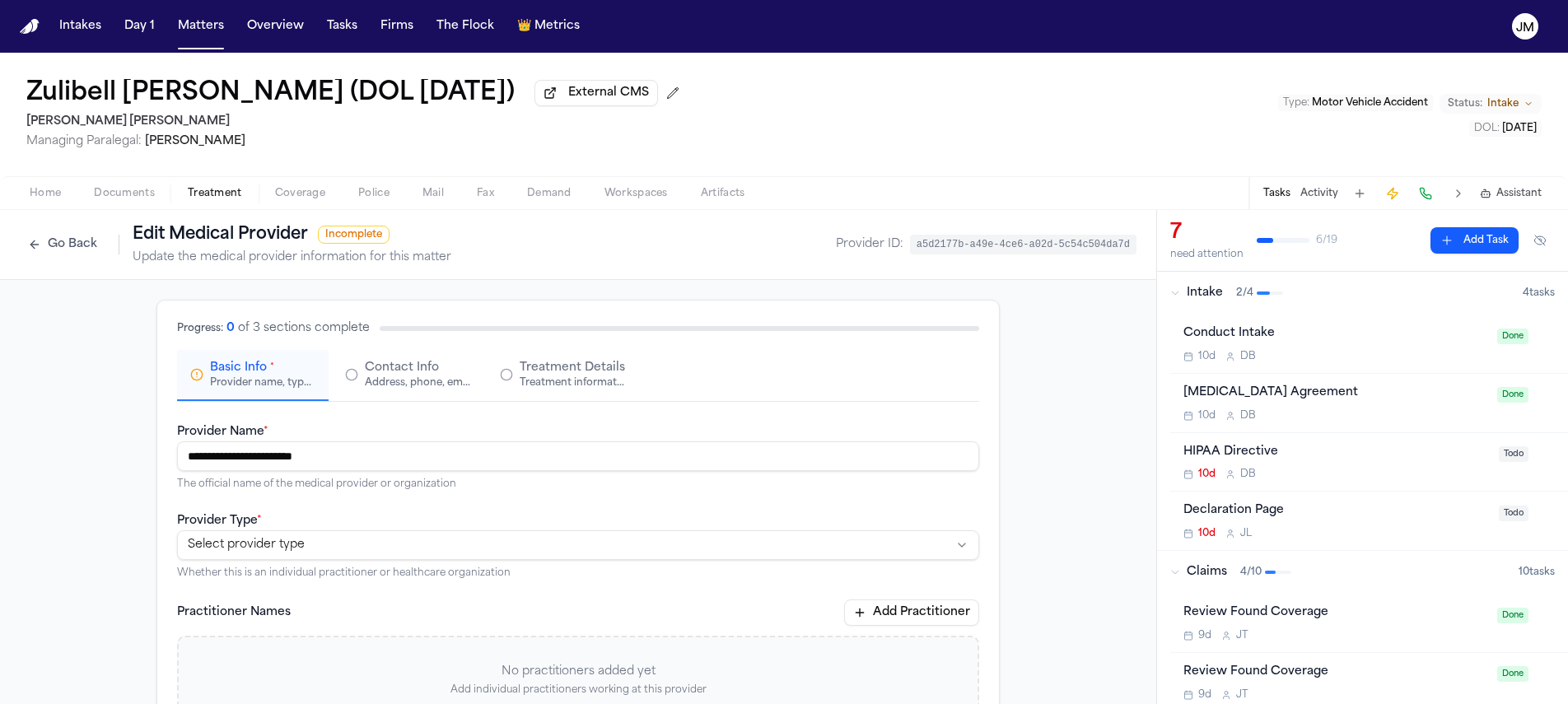
click at [420, 377] on span "Contact Info" at bounding box center [402, 368] width 74 height 17
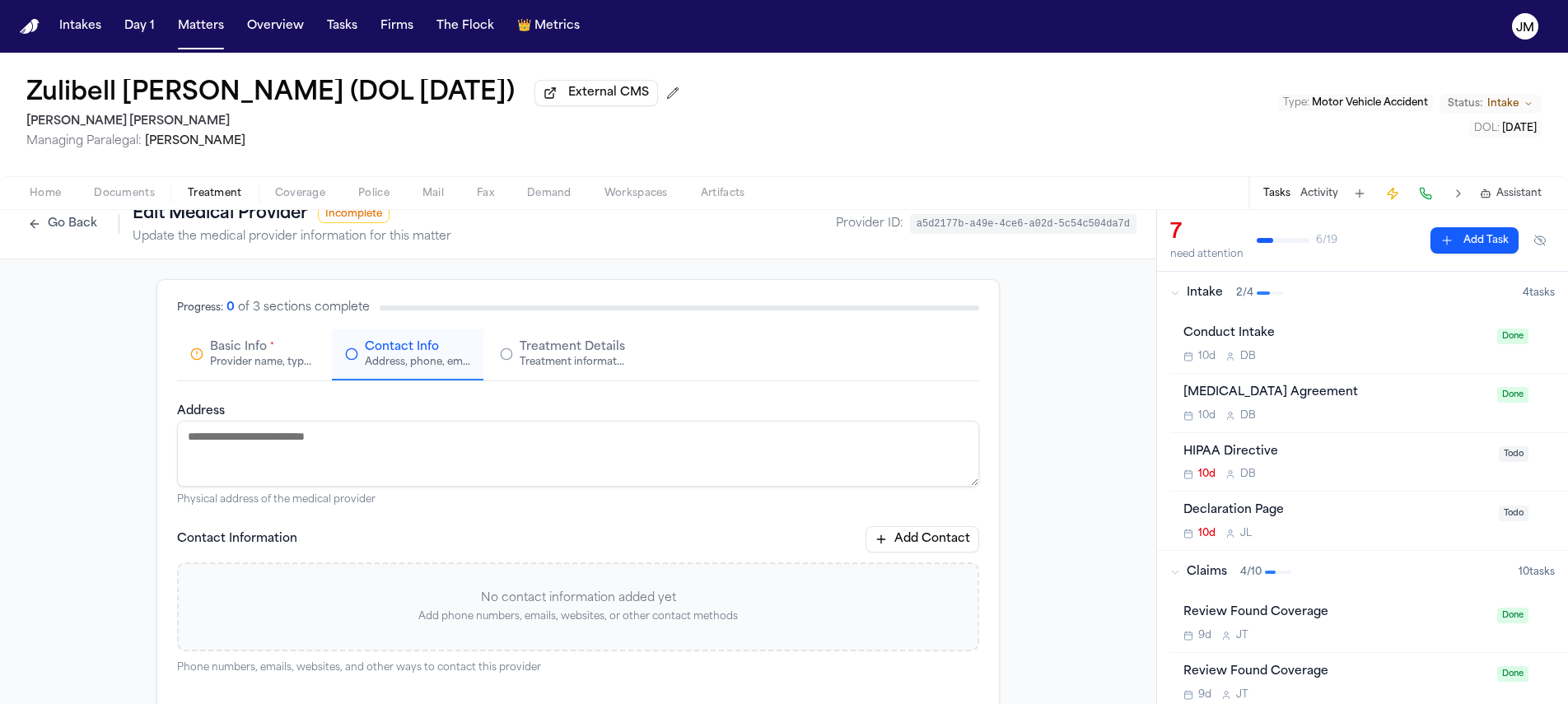
scroll to position [26, 0]
click at [456, 452] on textarea "Address" at bounding box center [578, 448] width 802 height 66
paste textarea "**********"
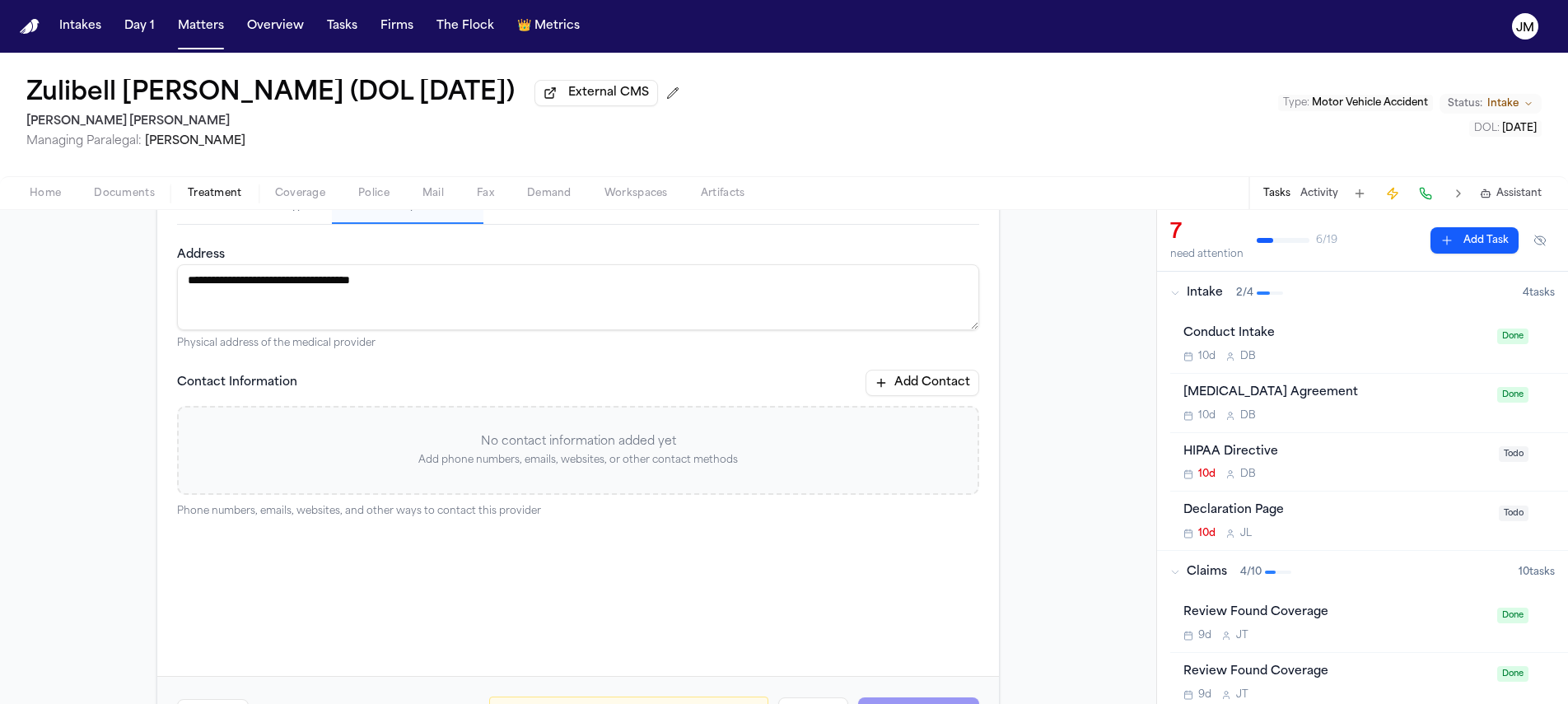
scroll to position [86, 0]
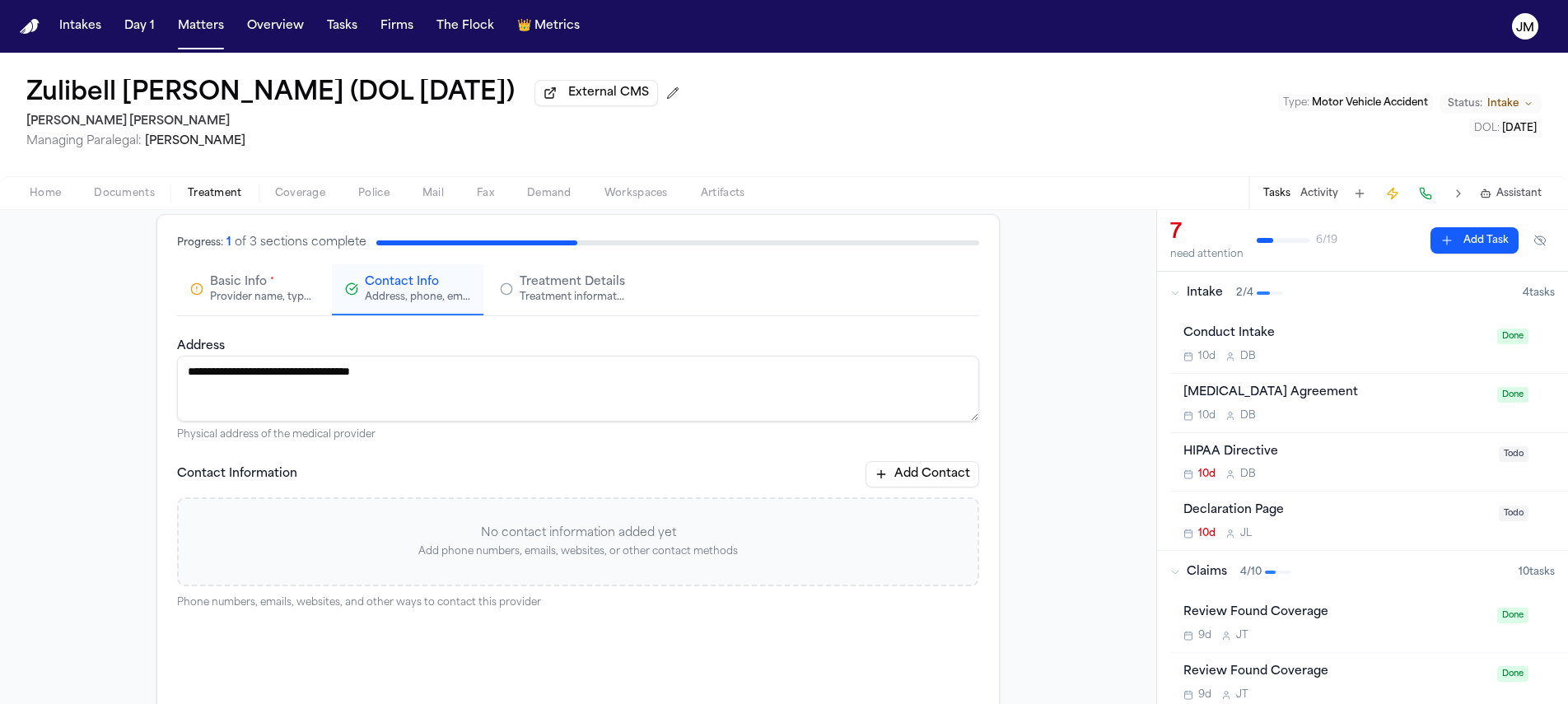
type textarea "**********"
click at [896, 475] on button "Add Contact" at bounding box center [922, 475] width 113 height 27
paste input "**********"
type input "**********"
click at [1064, 512] on div "**********" at bounding box center [578, 527] width 1156 height 666
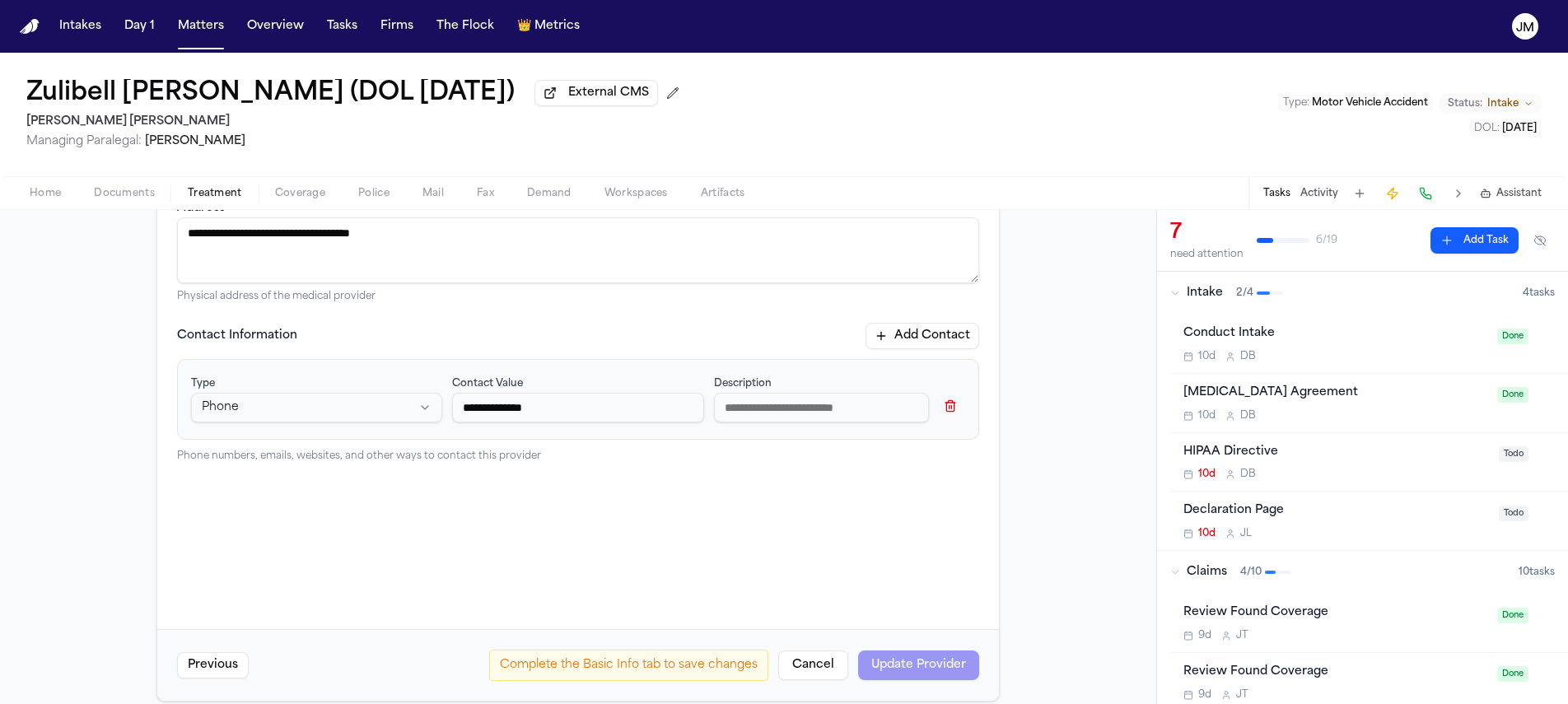
scroll to position [241, 0]
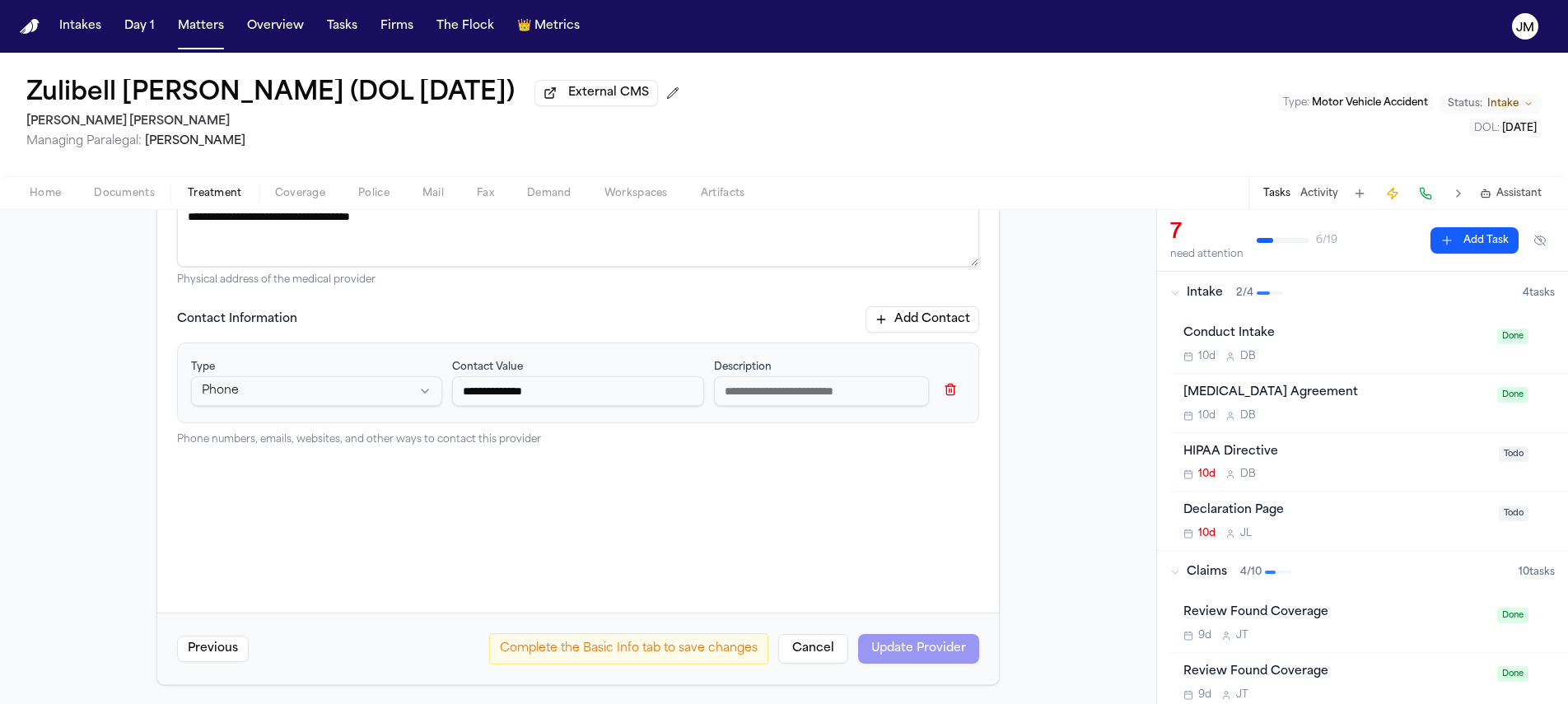
click at [878, 650] on div "Complete the Basic Info tab to save changes Cancel Update Provider" at bounding box center [734, 649] width 490 height 32
click at [867, 465] on div "**********" at bounding box center [578, 387] width 802 height 412
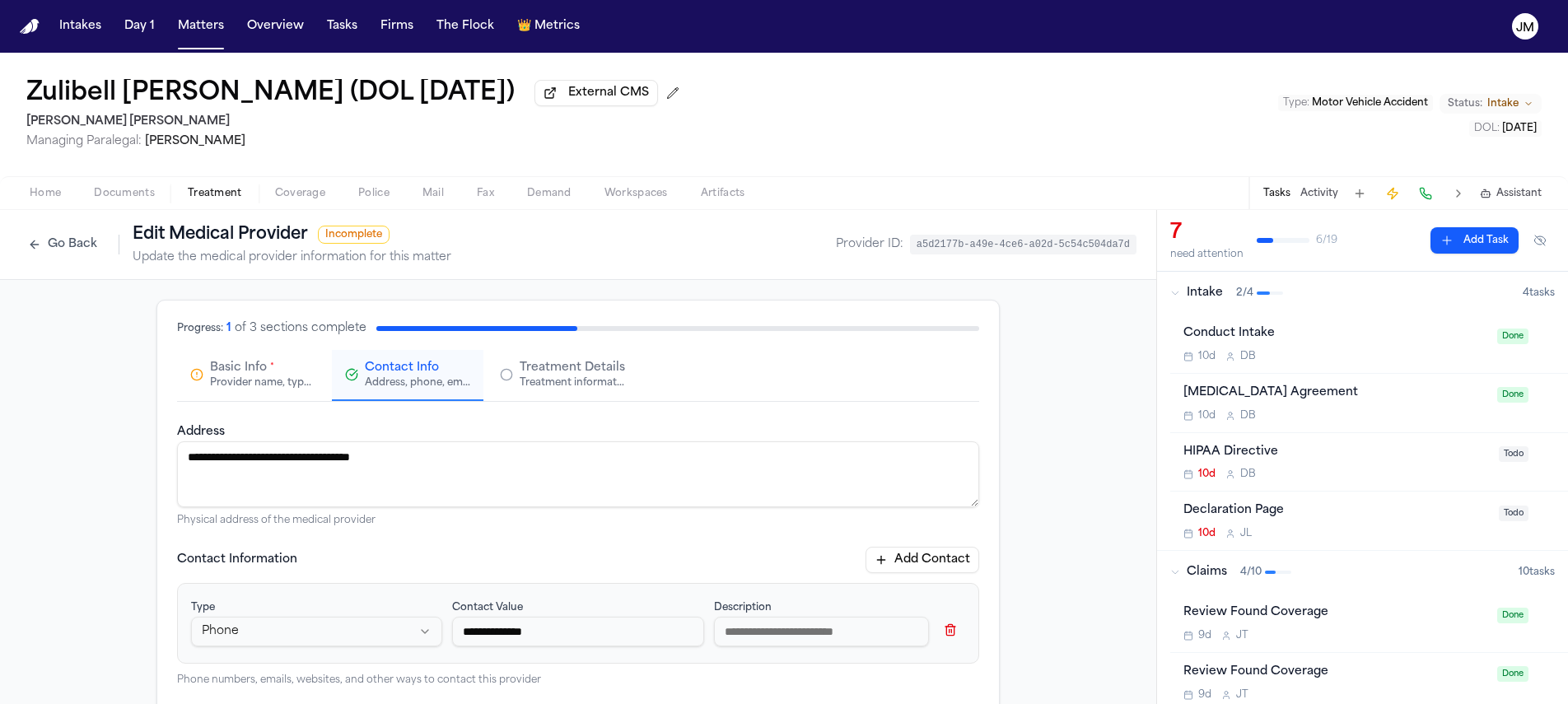
scroll to position [245, 0]
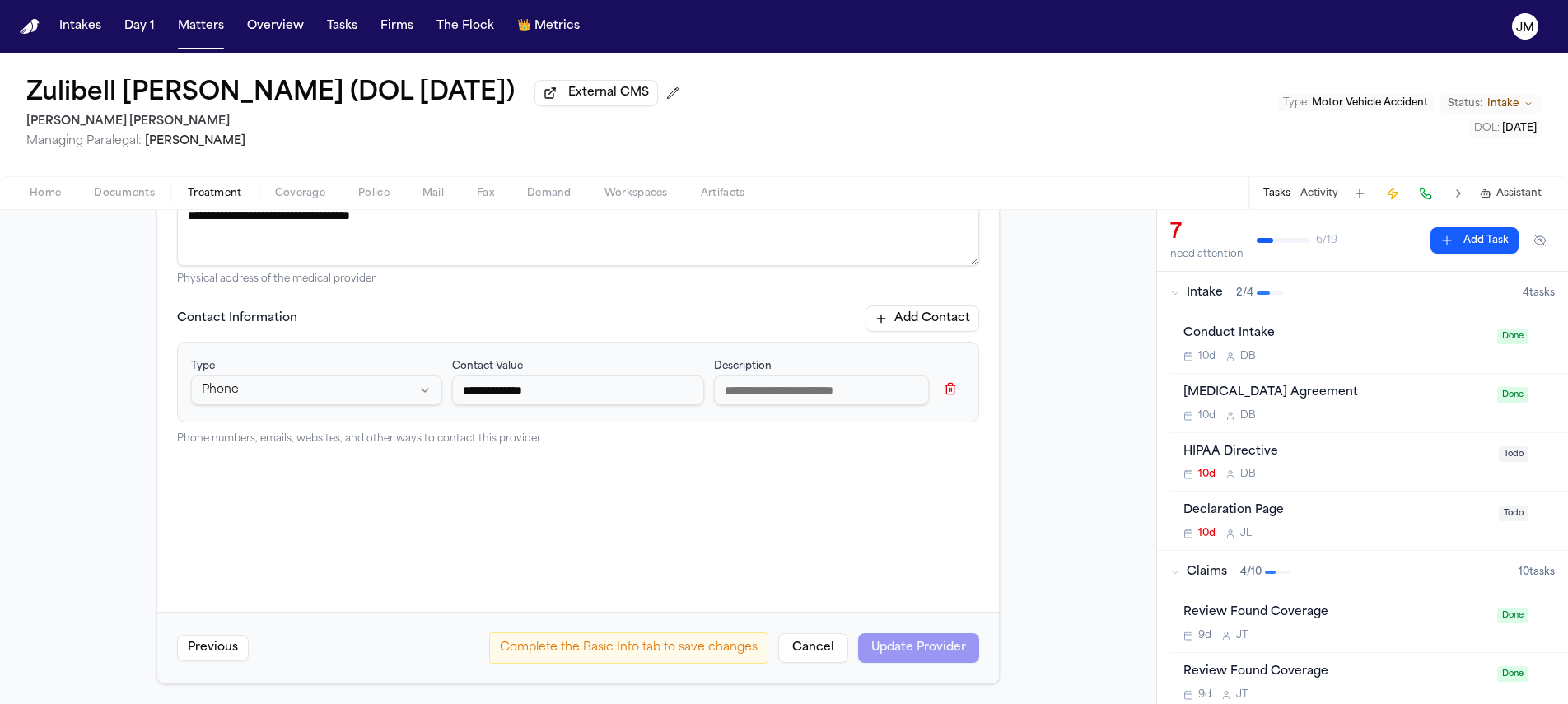
click at [777, 392] on input at bounding box center [821, 391] width 215 height 30
type input "**********"
click at [821, 499] on div "**********" at bounding box center [578, 386] width 802 height 412
click at [901, 326] on button "Add Contact" at bounding box center [922, 319] width 113 height 27
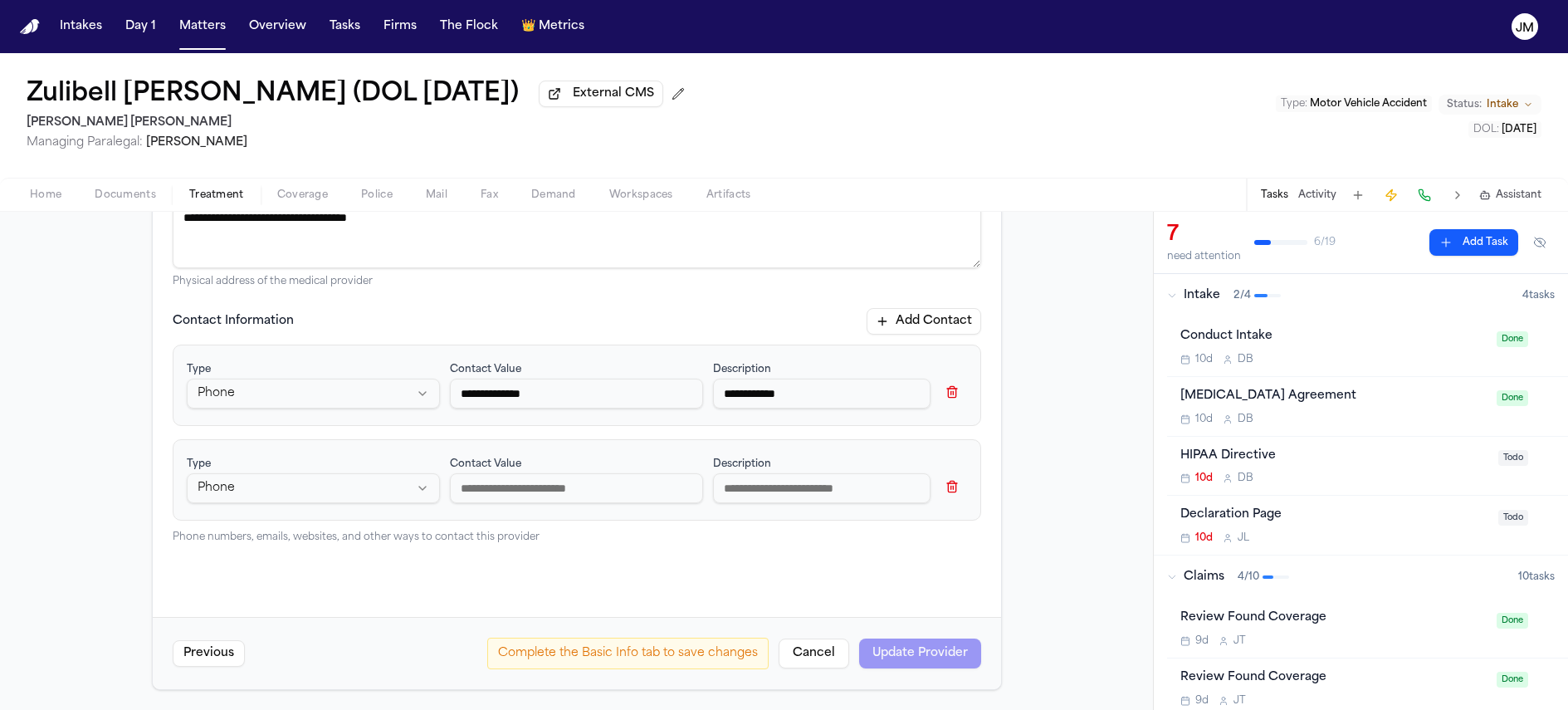
click at [946, 486] on button "button" at bounding box center [952, 486] width 30 height 27
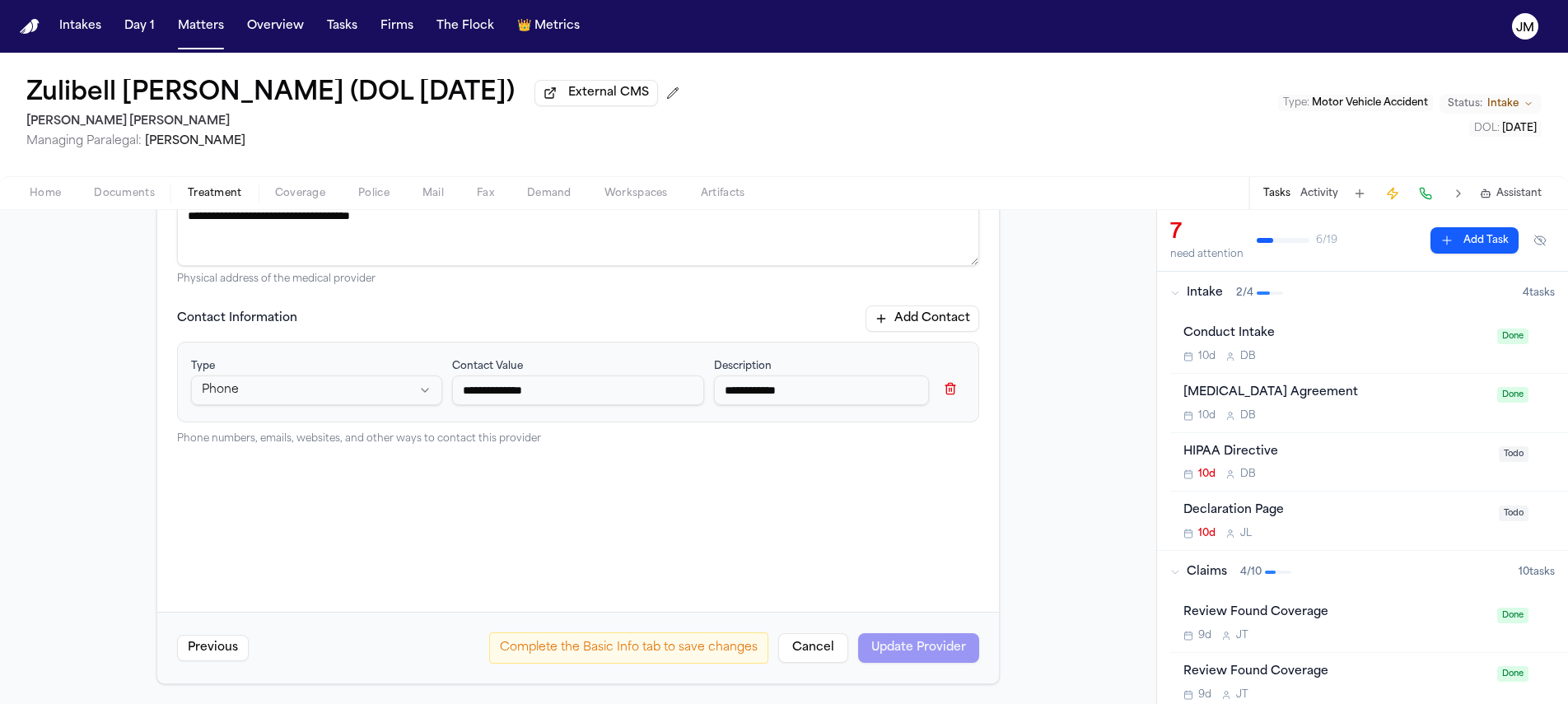
click at [726, 513] on div "**********" at bounding box center [578, 386] width 802 height 412
click at [614, 401] on input "**********" at bounding box center [578, 391] width 252 height 30
click at [921, 649] on div "Complete the Basic Info tab to save changes Cancel Update Provider" at bounding box center [734, 648] width 490 height 32
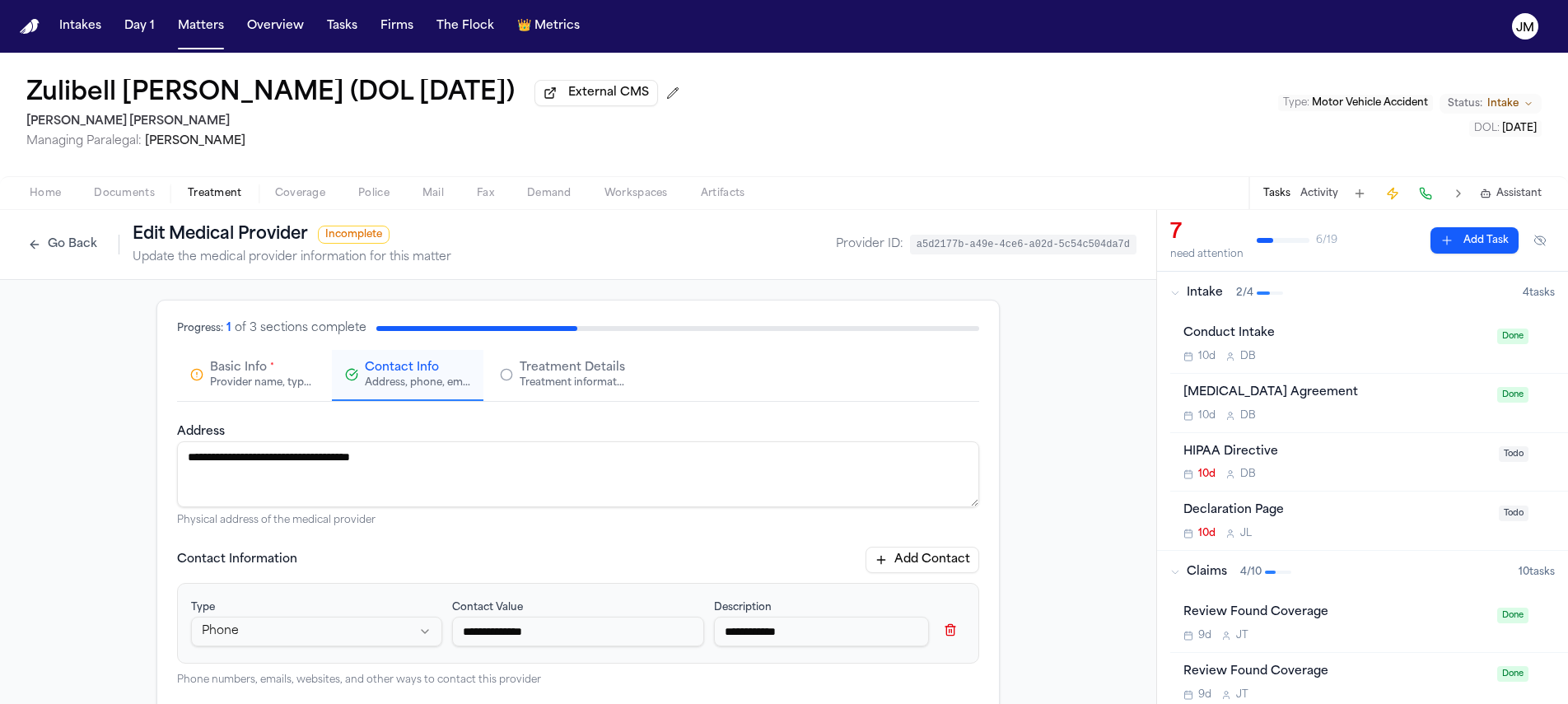
click at [252, 384] on div "Provider name, type, and general information" at bounding box center [262, 383] width 106 height 13
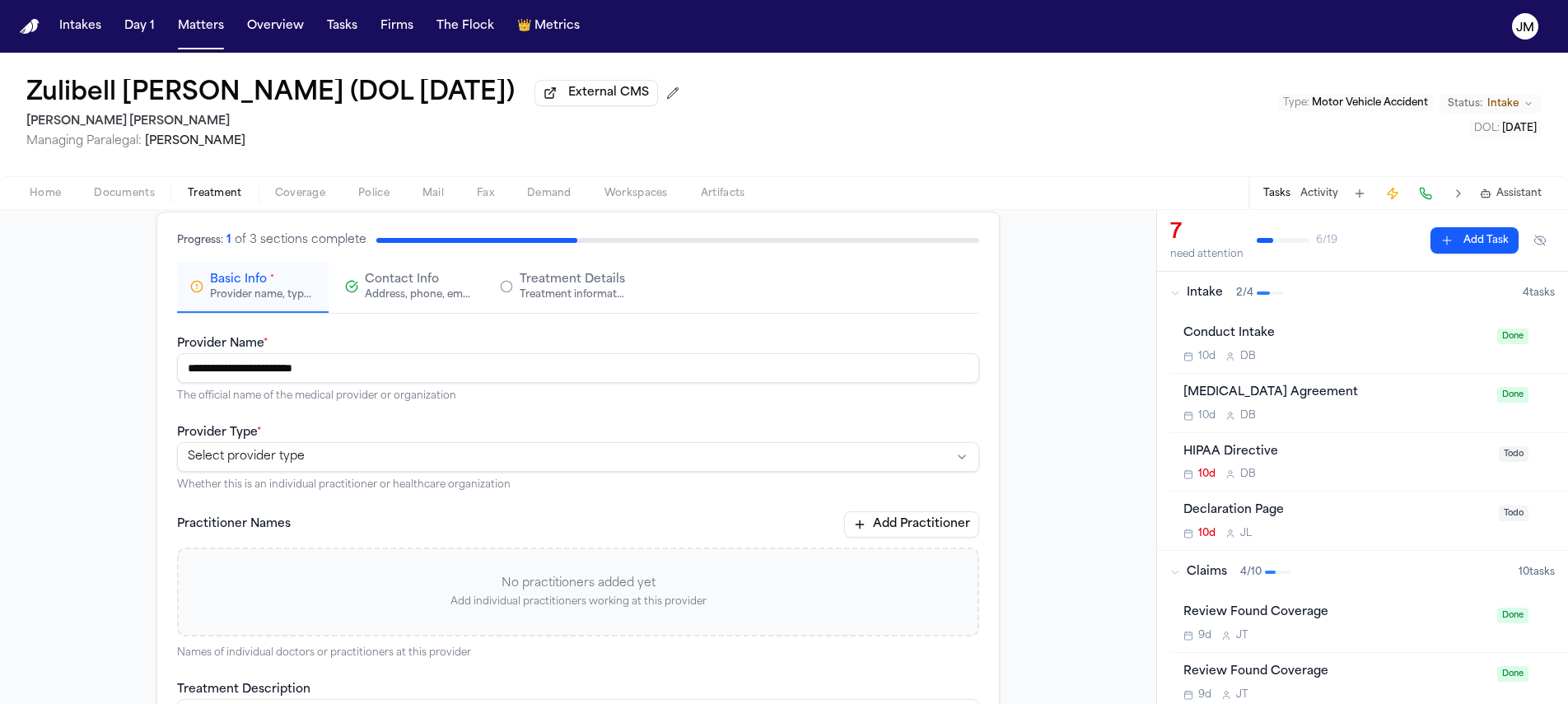
scroll to position [82, 0]
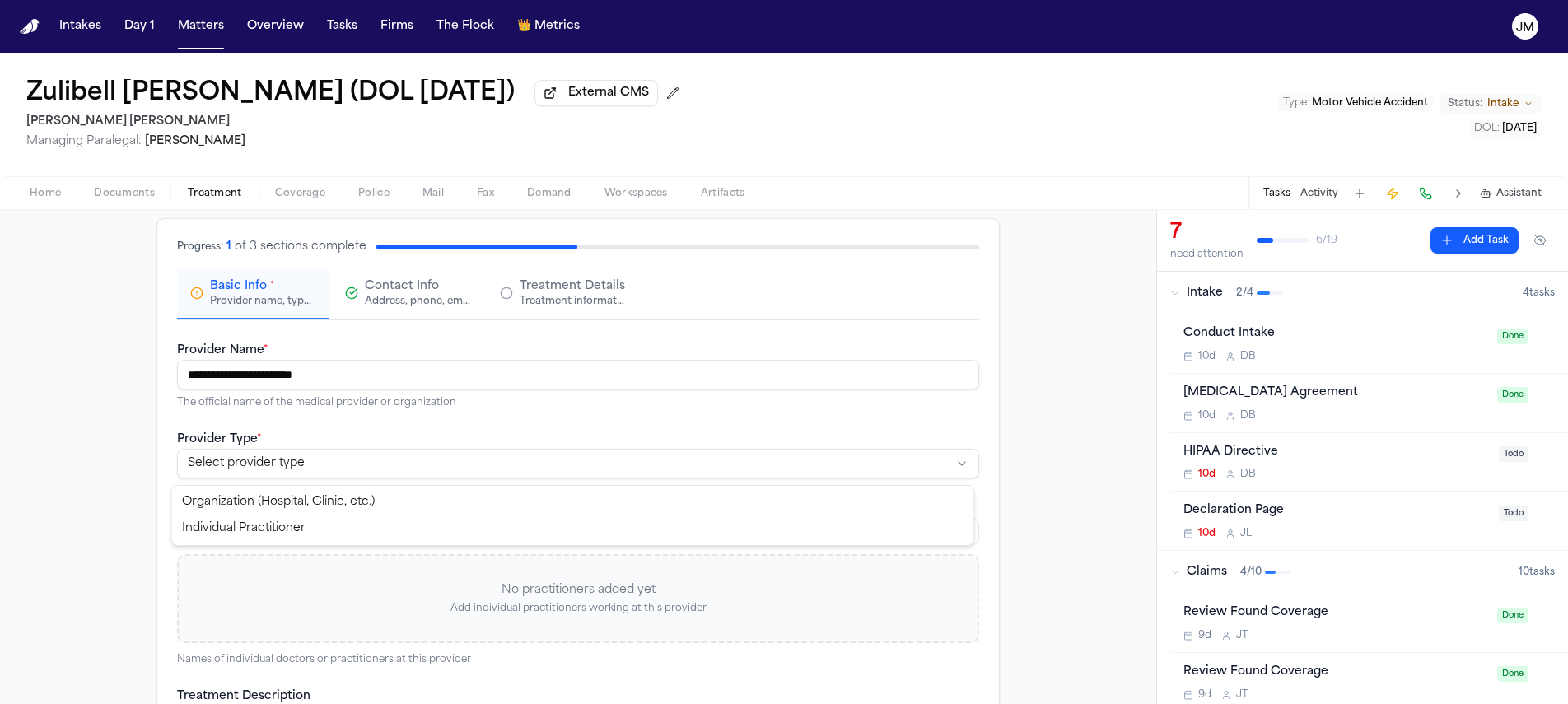
click at [416, 464] on html "**********" at bounding box center [784, 352] width 1568 height 704
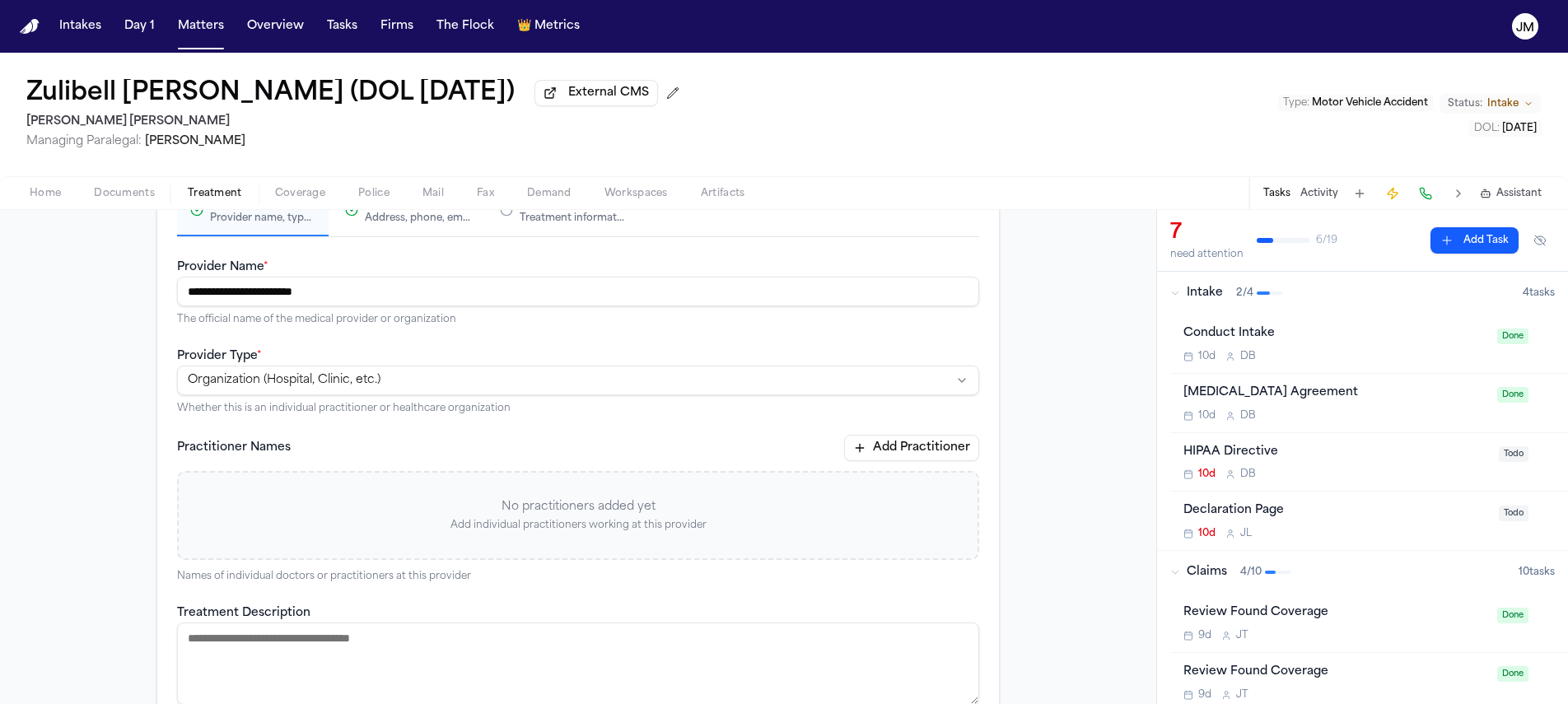
scroll to position [424, 0]
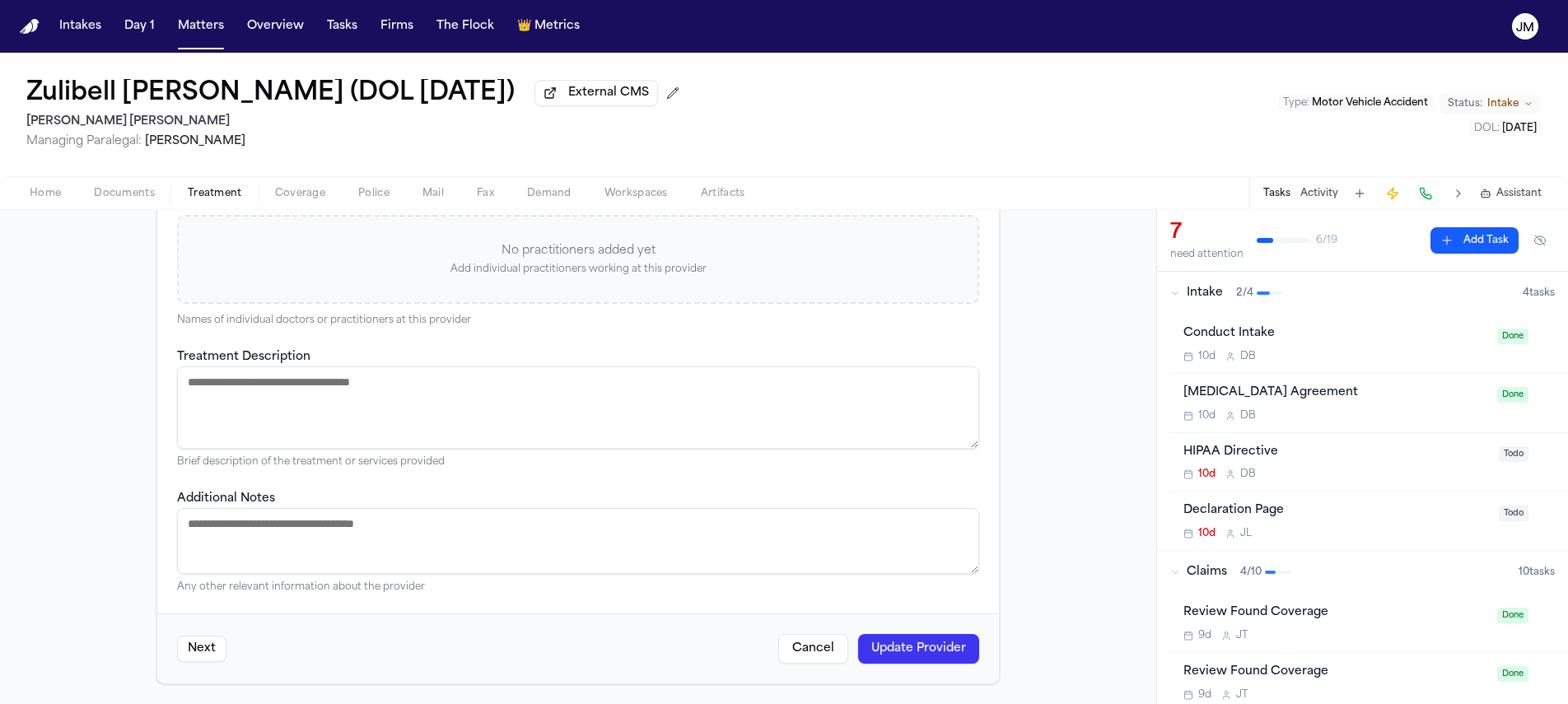
click at [952, 648] on button "Update Provider" at bounding box center [918, 649] width 121 height 30
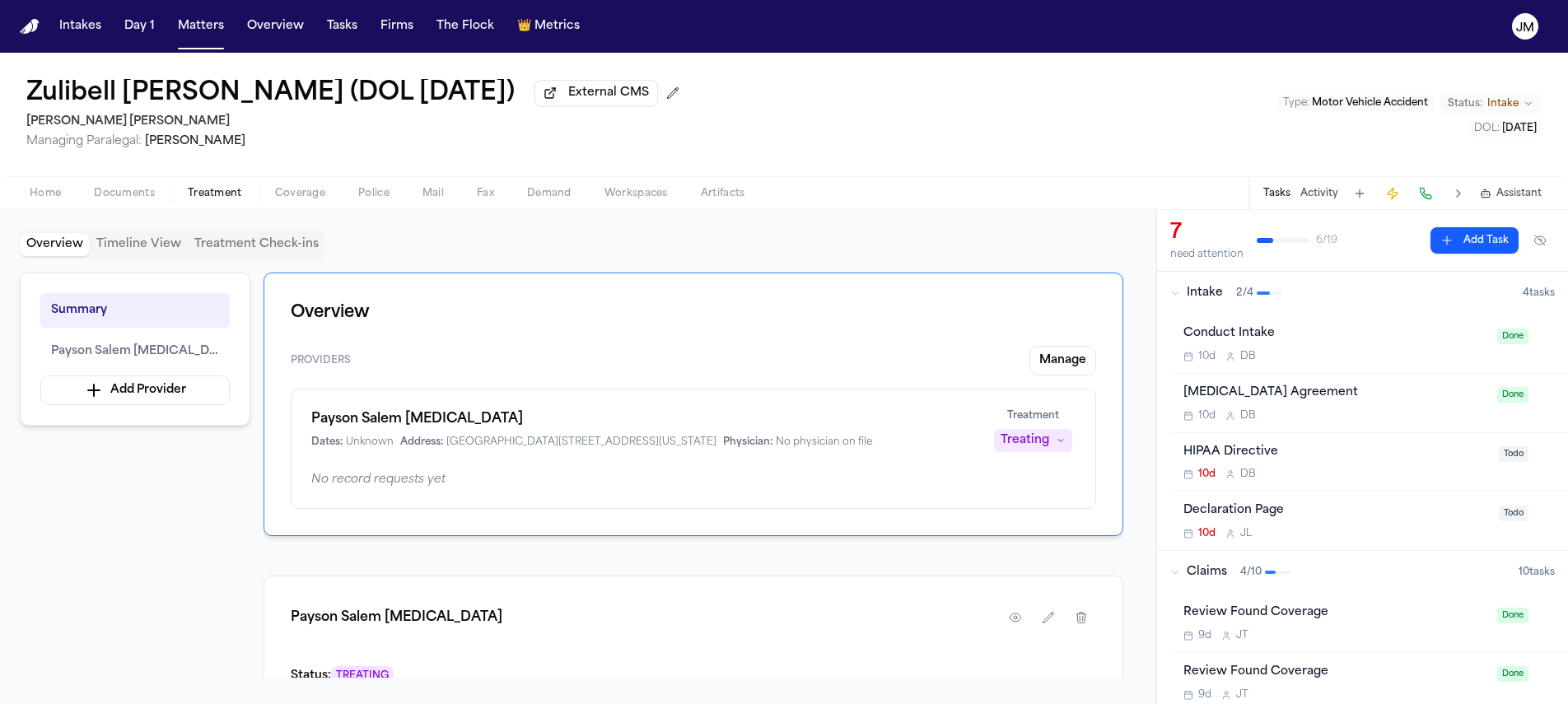
click at [147, 196] on span "Documents" at bounding box center [124, 193] width 61 height 13
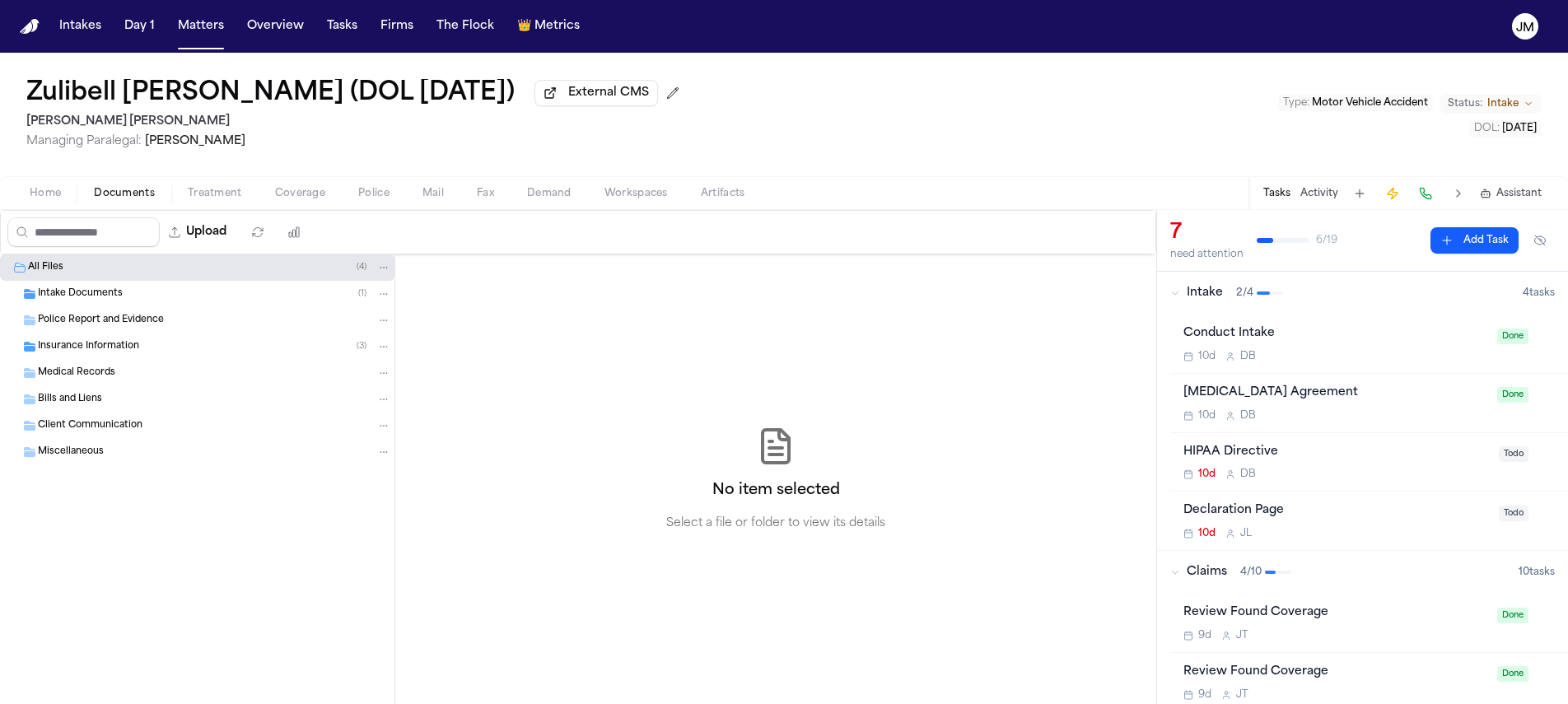
click at [126, 347] on span "Insurance Information" at bounding box center [88, 347] width 102 height 14
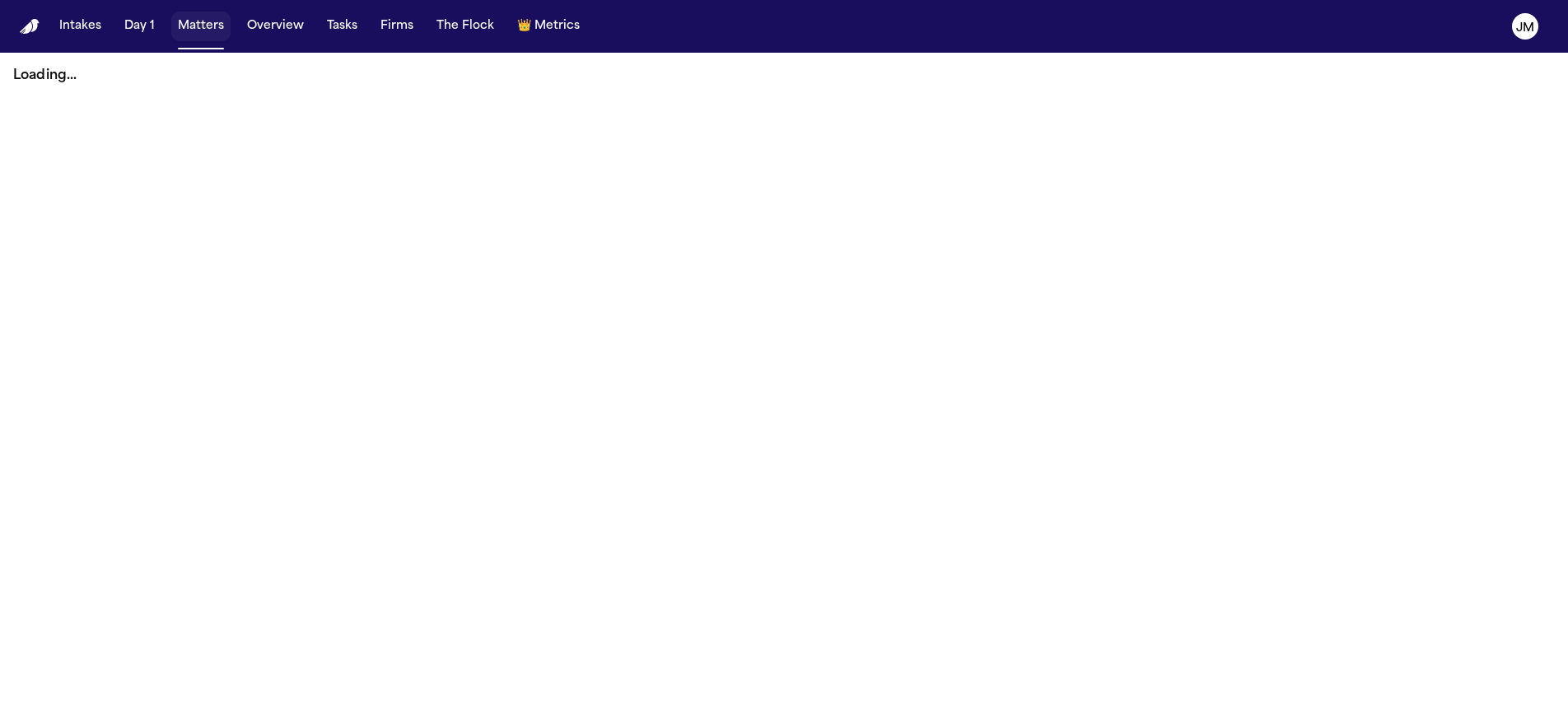
click at [194, 22] on button "Matters" at bounding box center [201, 27] width 59 height 30
click at [189, 27] on button "Matters" at bounding box center [201, 27] width 59 height 30
click at [193, 28] on button "Matters" at bounding box center [201, 27] width 59 height 30
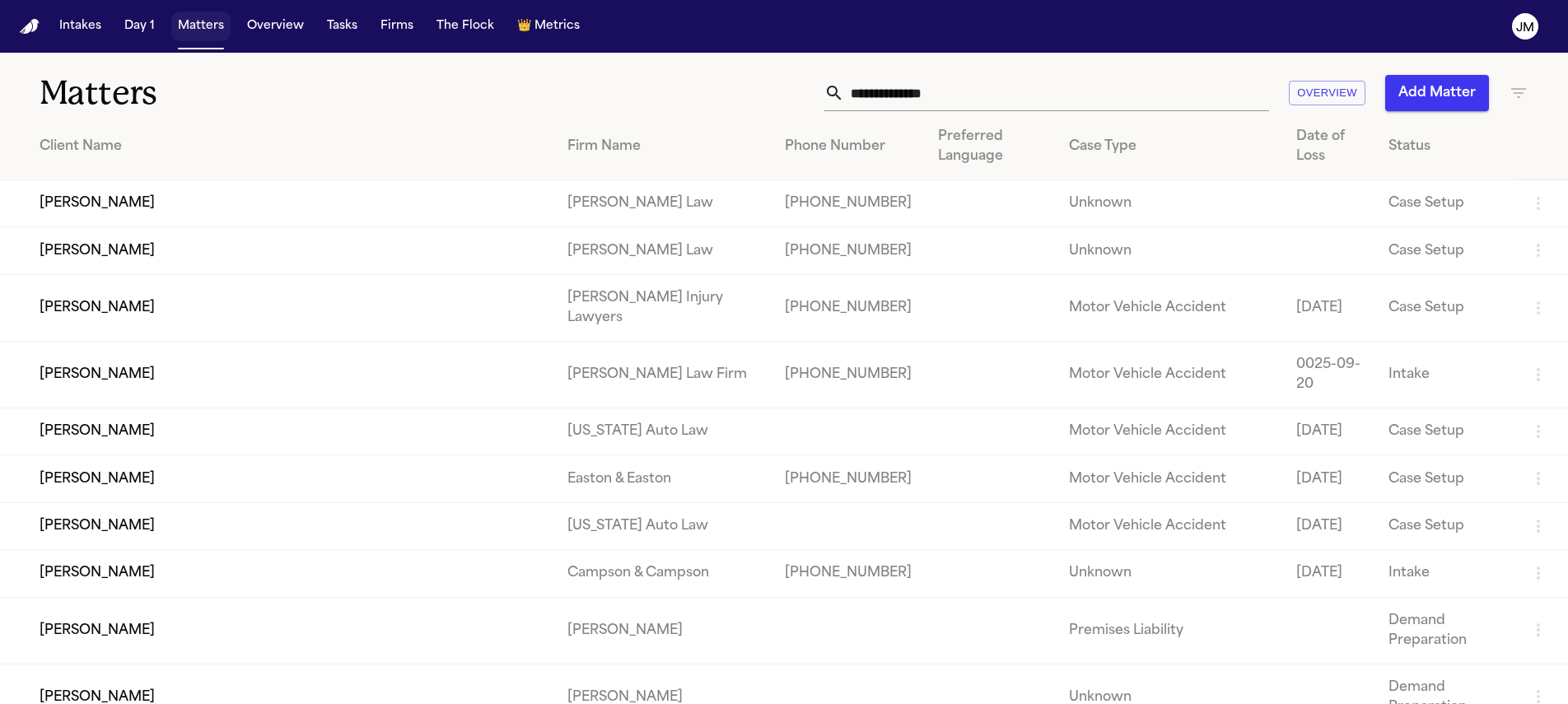
click at [196, 32] on button "Matters" at bounding box center [201, 27] width 59 height 30
click at [885, 94] on input "text" at bounding box center [1056, 92] width 425 height 36
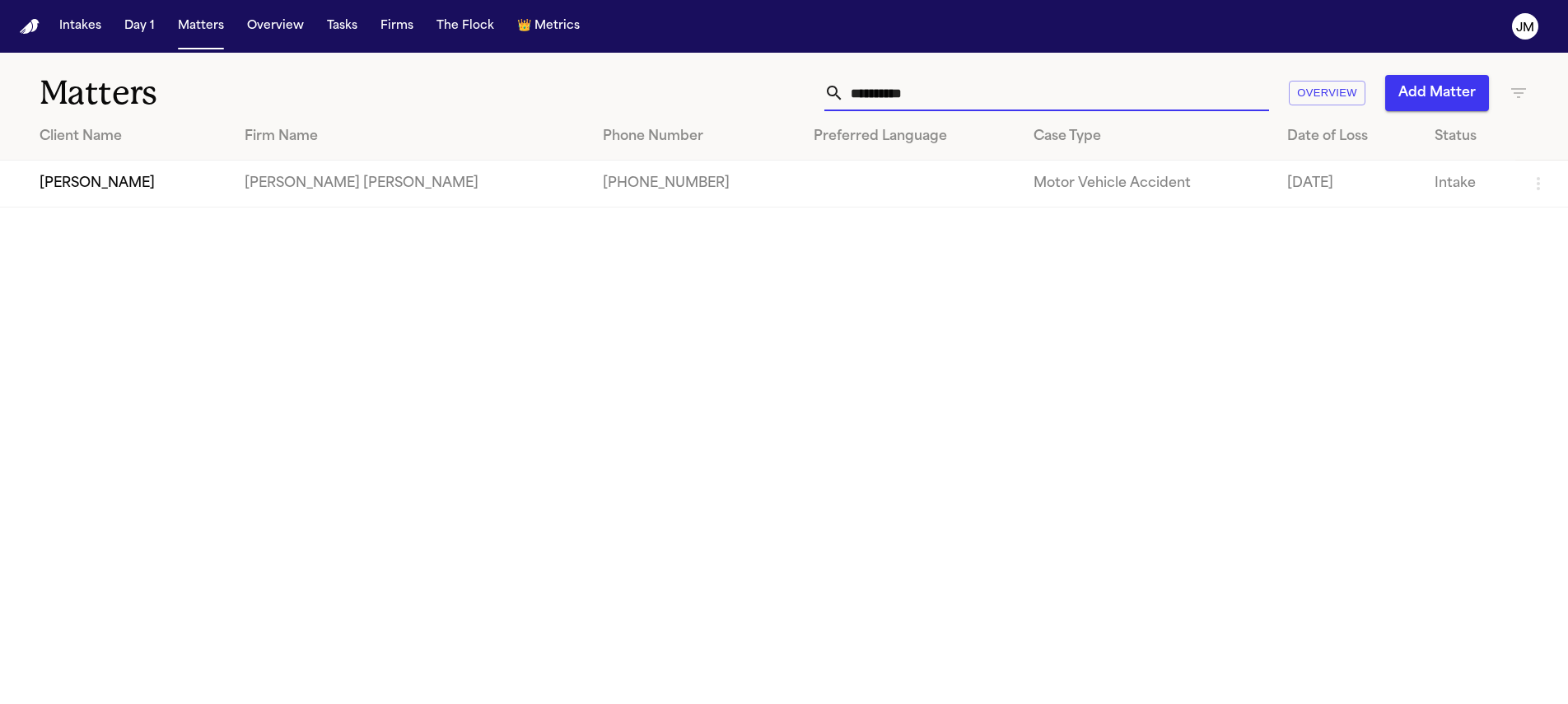
type input "**********"
click at [143, 179] on td "ALEX WITZEL" at bounding box center [116, 184] width 232 height 47
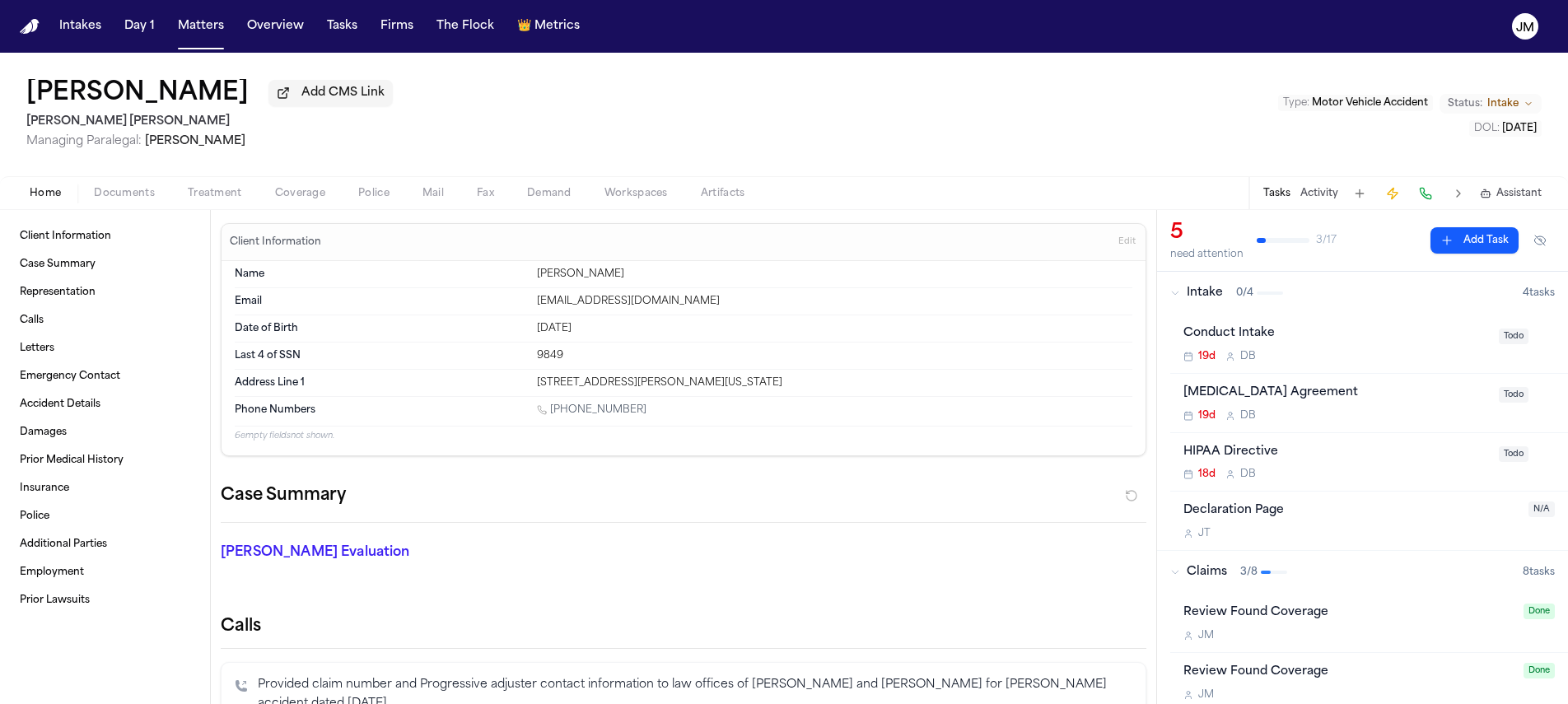
drag, startPoint x: 533, startPoint y: 386, endPoint x: 712, endPoint y: 378, distance: 179.2
click at [814, 389] on div "6495 service berry drive, Park City, Utah 84098" at bounding box center [835, 383] width 596 height 13
copy div "6495 service berry drive, Park City, Utah 84098"
click at [101, 175] on div "ALEX WITZEL Add CMS Link Steele Adams Hosman Managing Paralegal: Jacqueline Mal…" at bounding box center [784, 114] width 1568 height 123
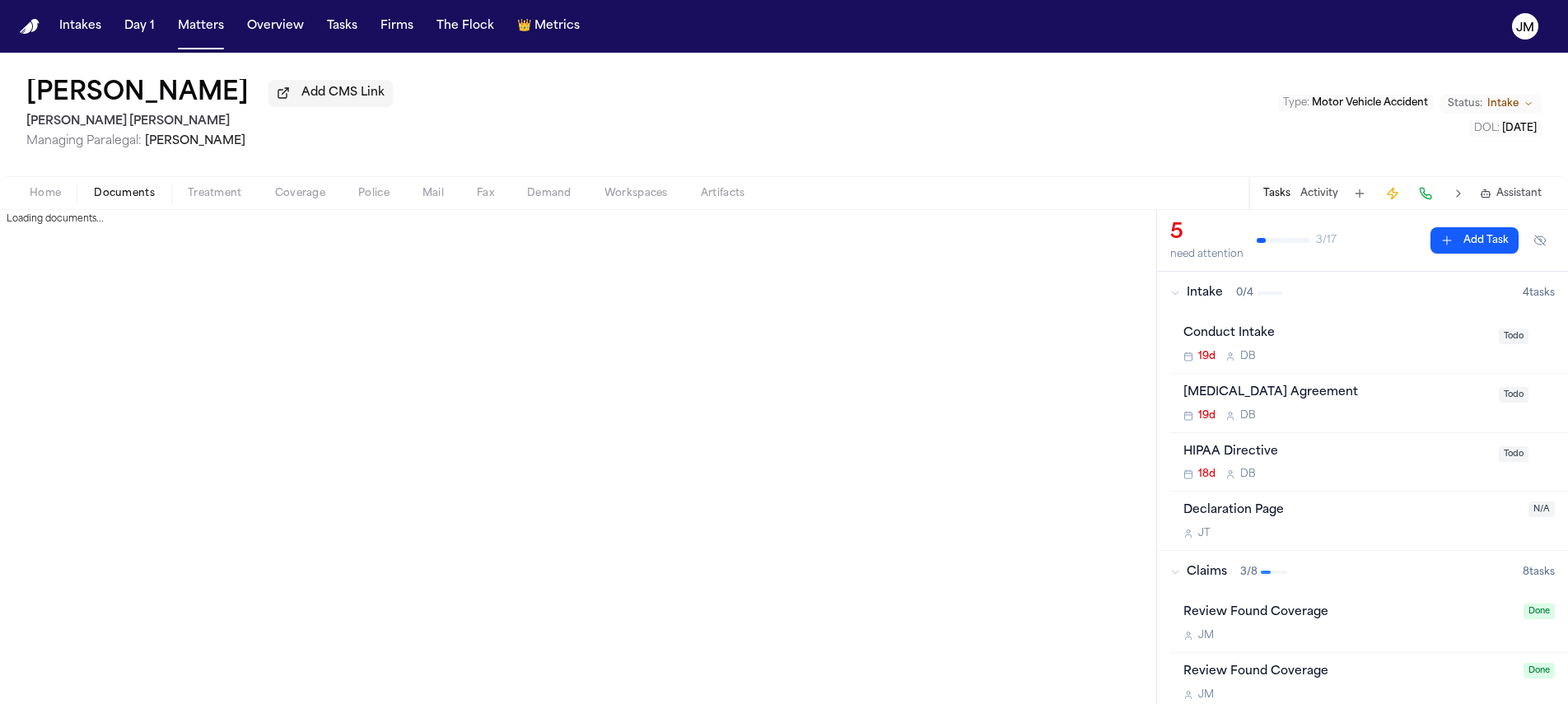
click at [115, 196] on span "Documents" at bounding box center [124, 193] width 61 height 13
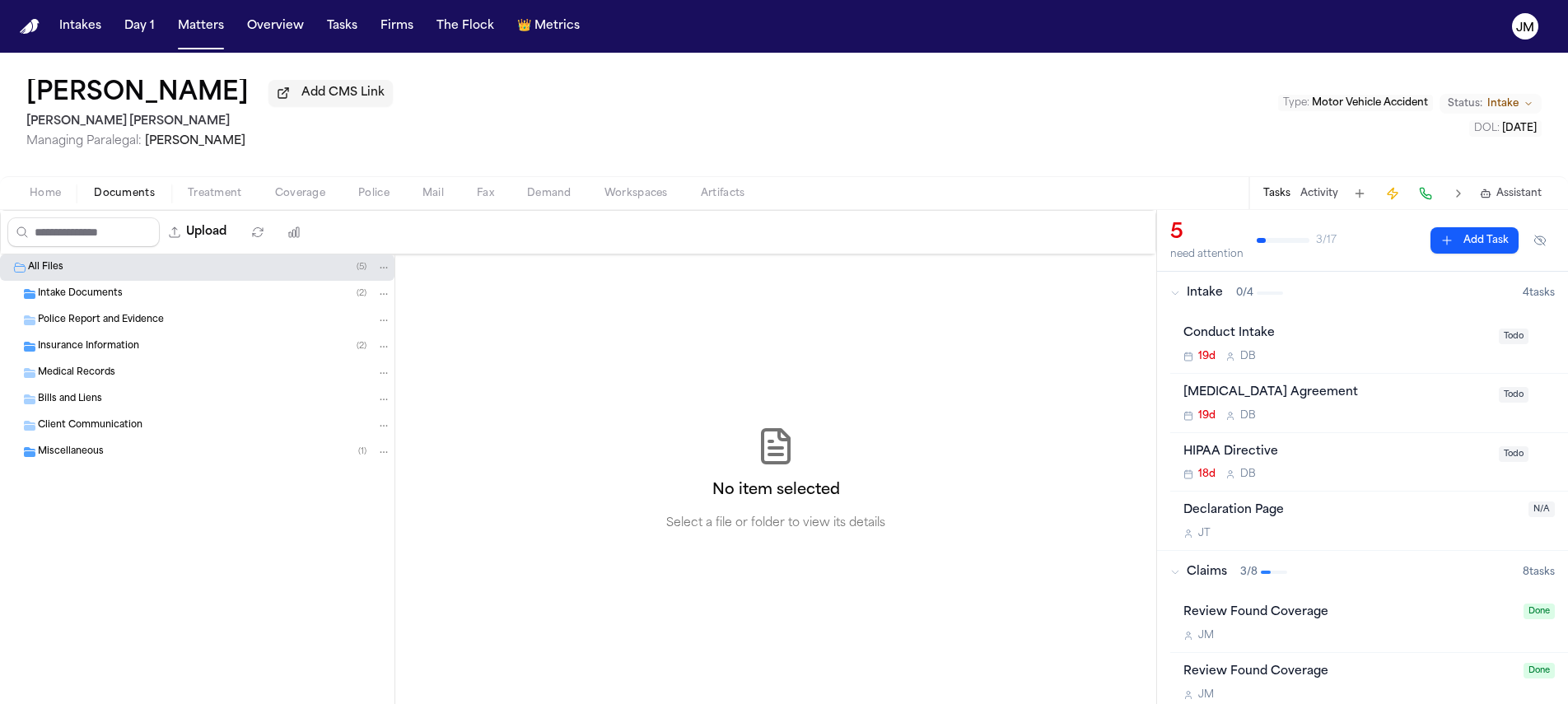
click at [89, 347] on span "Insurance Information" at bounding box center [88, 347] width 102 height 14
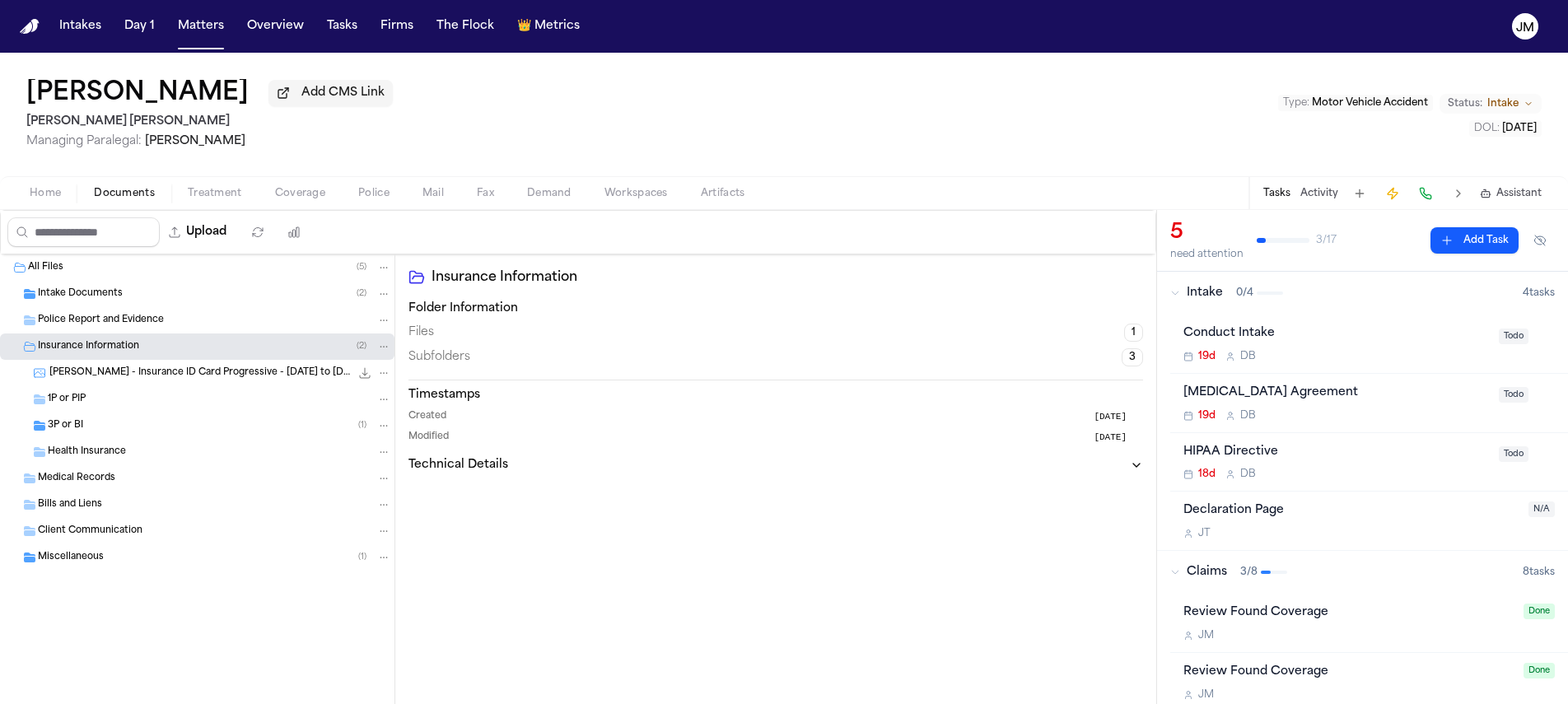
click at [102, 424] on div "3P or BI ( 1 )" at bounding box center [219, 426] width 343 height 15
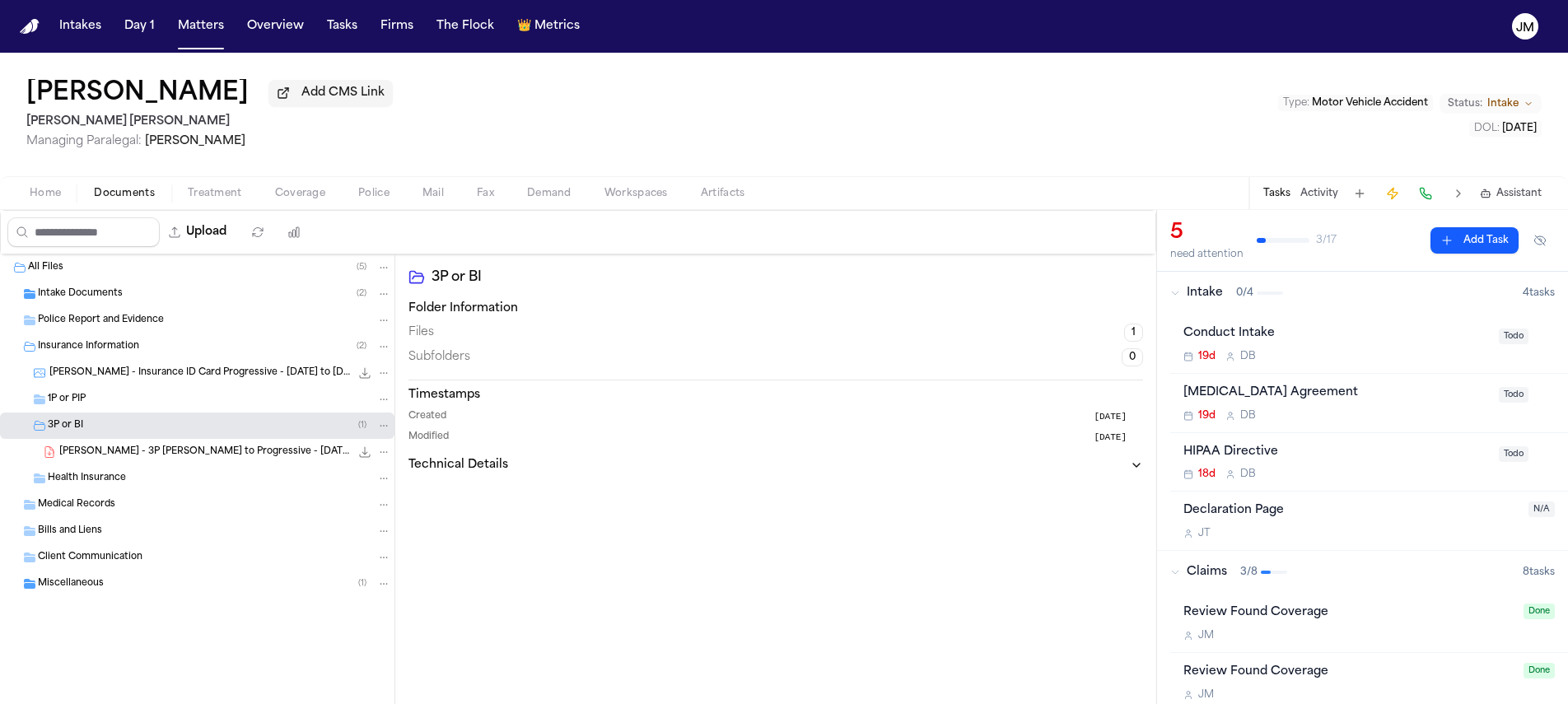
click at [122, 450] on span "A. Witzel - 3P LOR to Progressive - 9.23.25" at bounding box center [204, 452] width 291 height 14
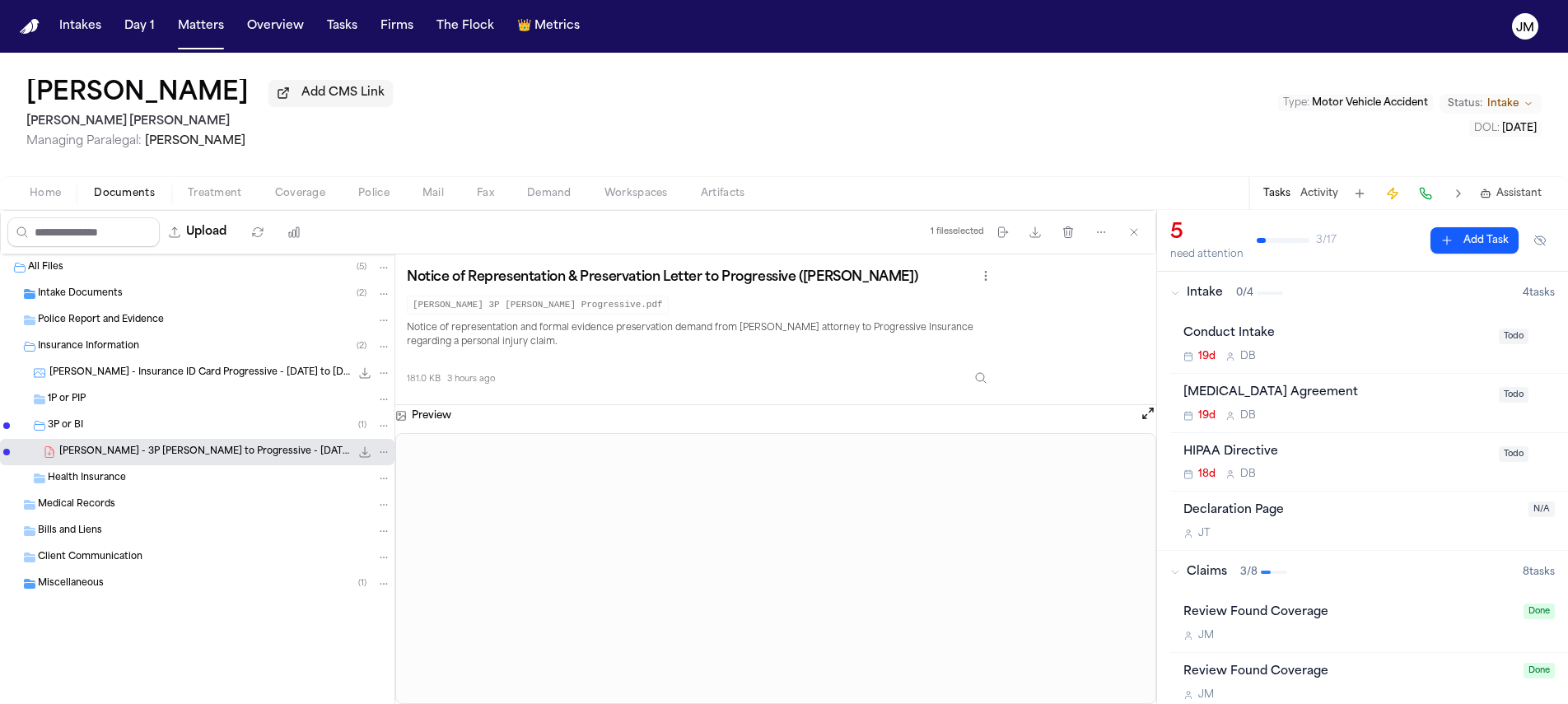
click at [363, 457] on icon "File: A. Witzel - 3P LOR to Progressive - 9.23.25" at bounding box center [365, 452] width 11 height 11
click at [63, 197] on button "Home" at bounding box center [45, 193] width 64 height 20
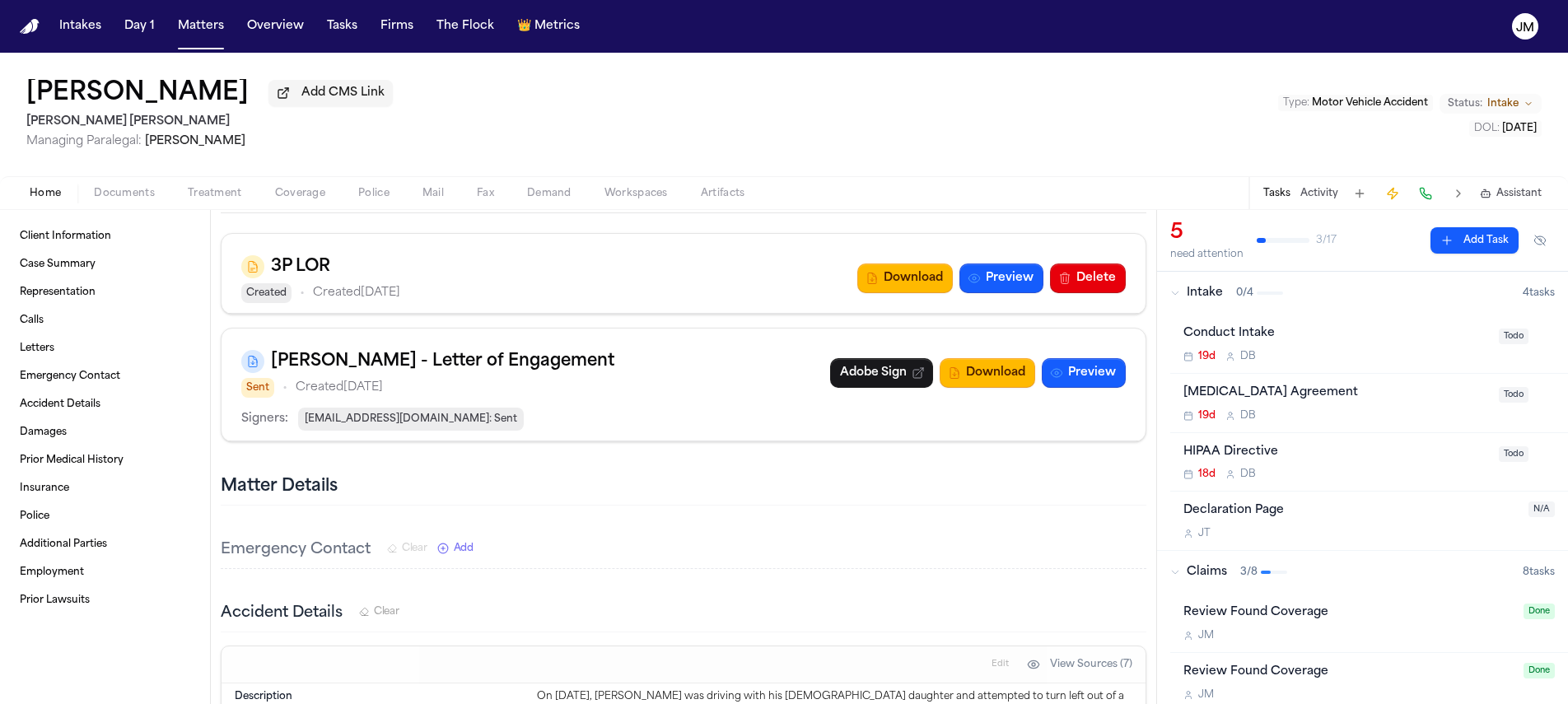
scroll to position [2600, 0]
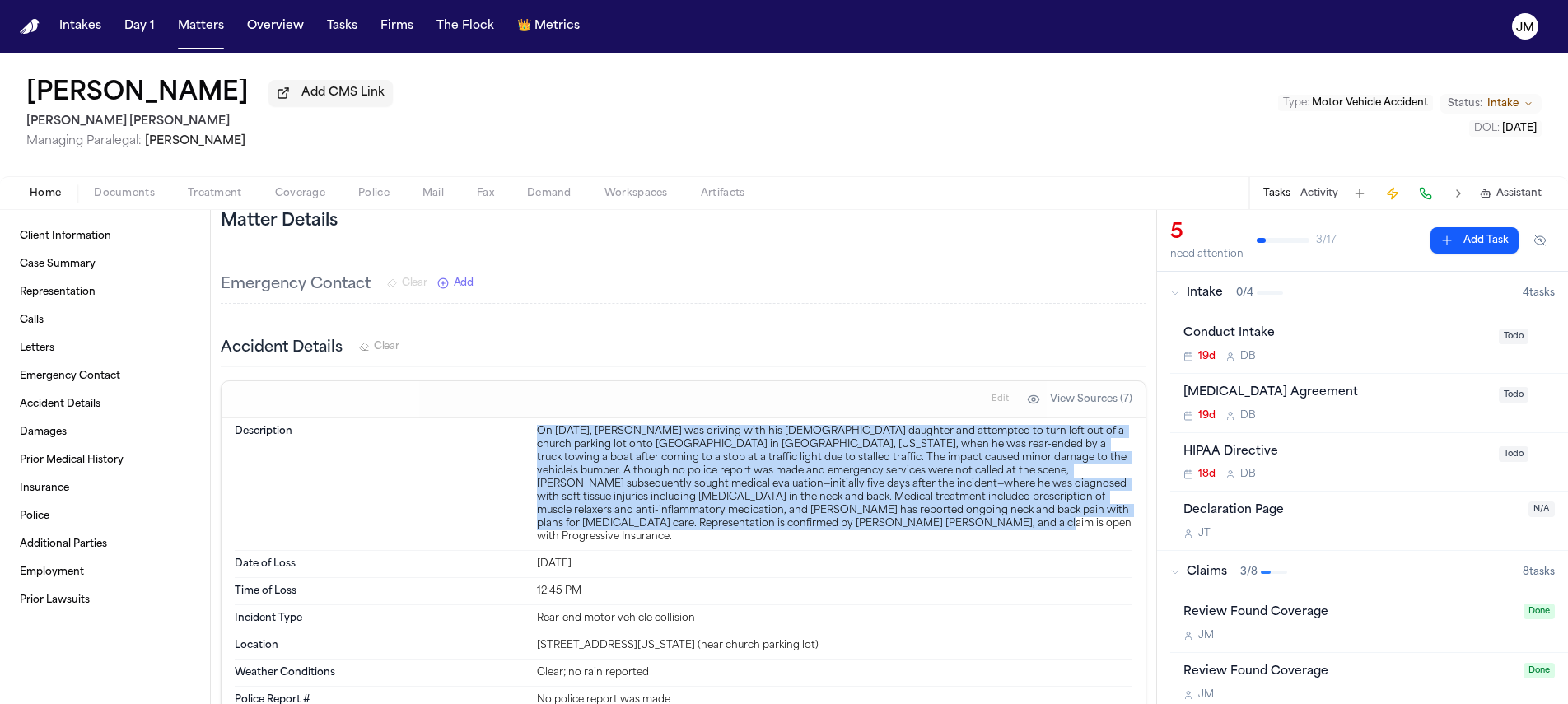
drag, startPoint x: 530, startPoint y: 375, endPoint x: 994, endPoint y: 470, distance: 473.6
click at [994, 470] on div "Description On August 31, 2023, Alex Witzel was driving with his 4-year-old dau…" at bounding box center [684, 484] width 898 height 132
copy div "On August 31, 2023, Alex Witzel was driving with his 4-year-old daughter and at…"
click at [200, 31] on button "Matters" at bounding box center [201, 27] width 59 height 30
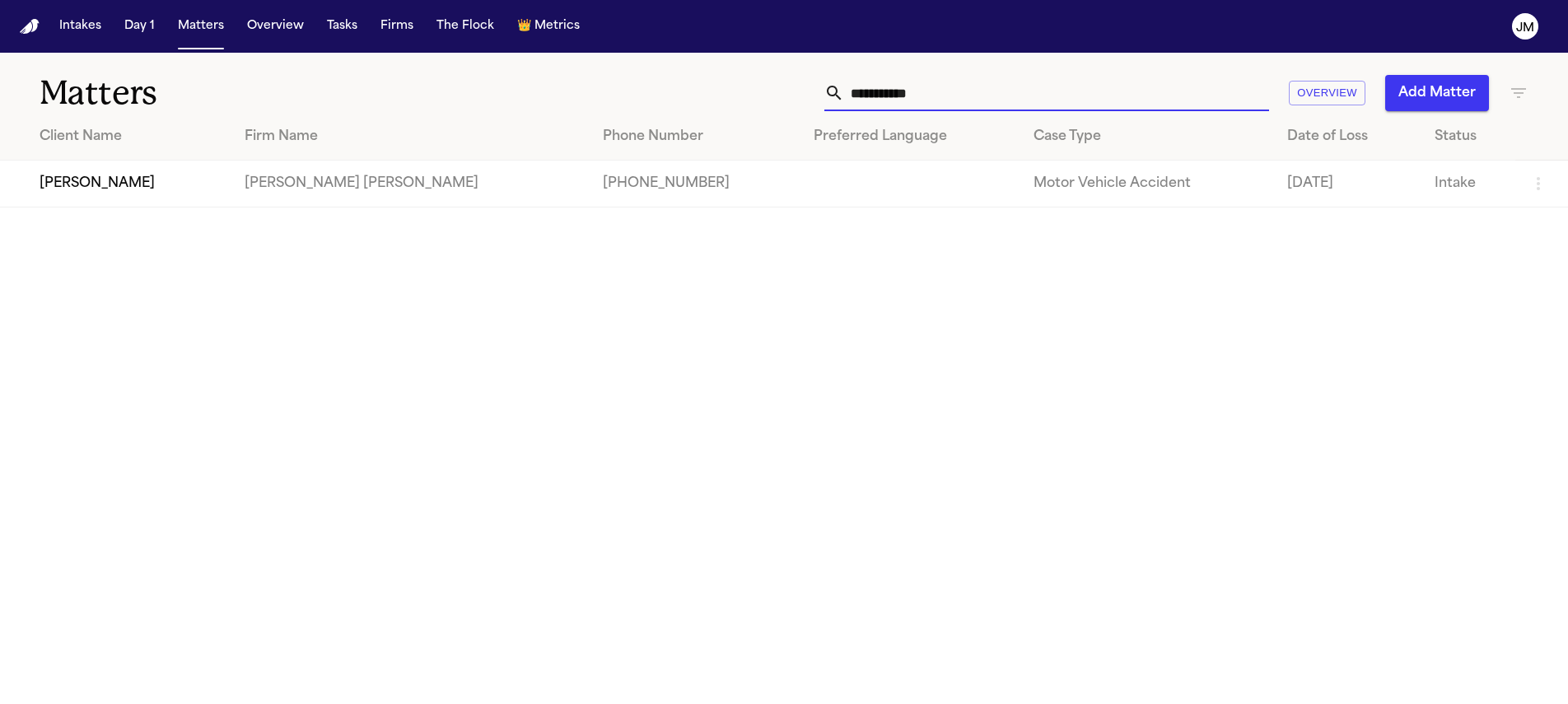
click at [969, 103] on input "**********" at bounding box center [1056, 92] width 425 height 36
type input "**********"
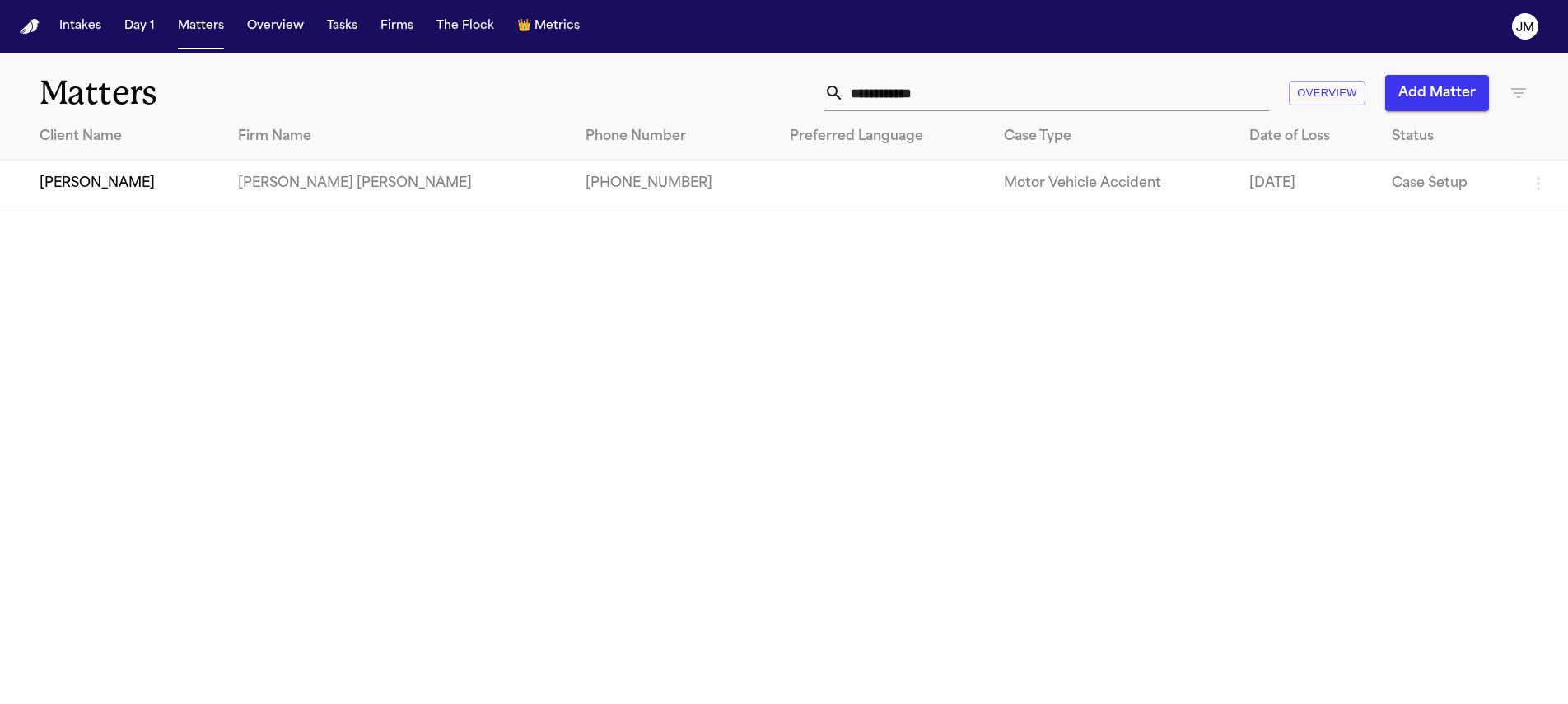
click at [177, 189] on td "David Lucero" at bounding box center [112, 184] width 225 height 47
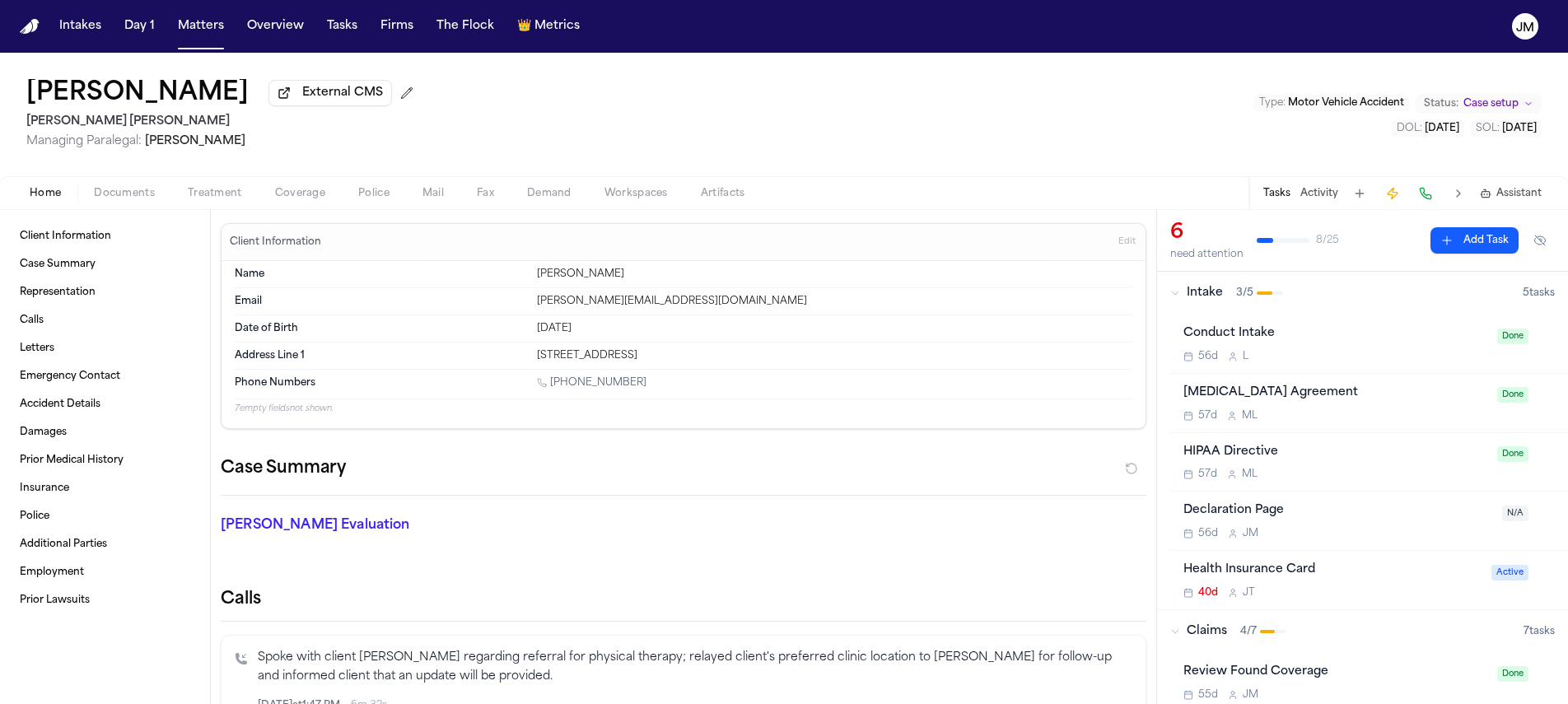
click at [298, 200] on span "Coverage" at bounding box center [300, 193] width 50 height 13
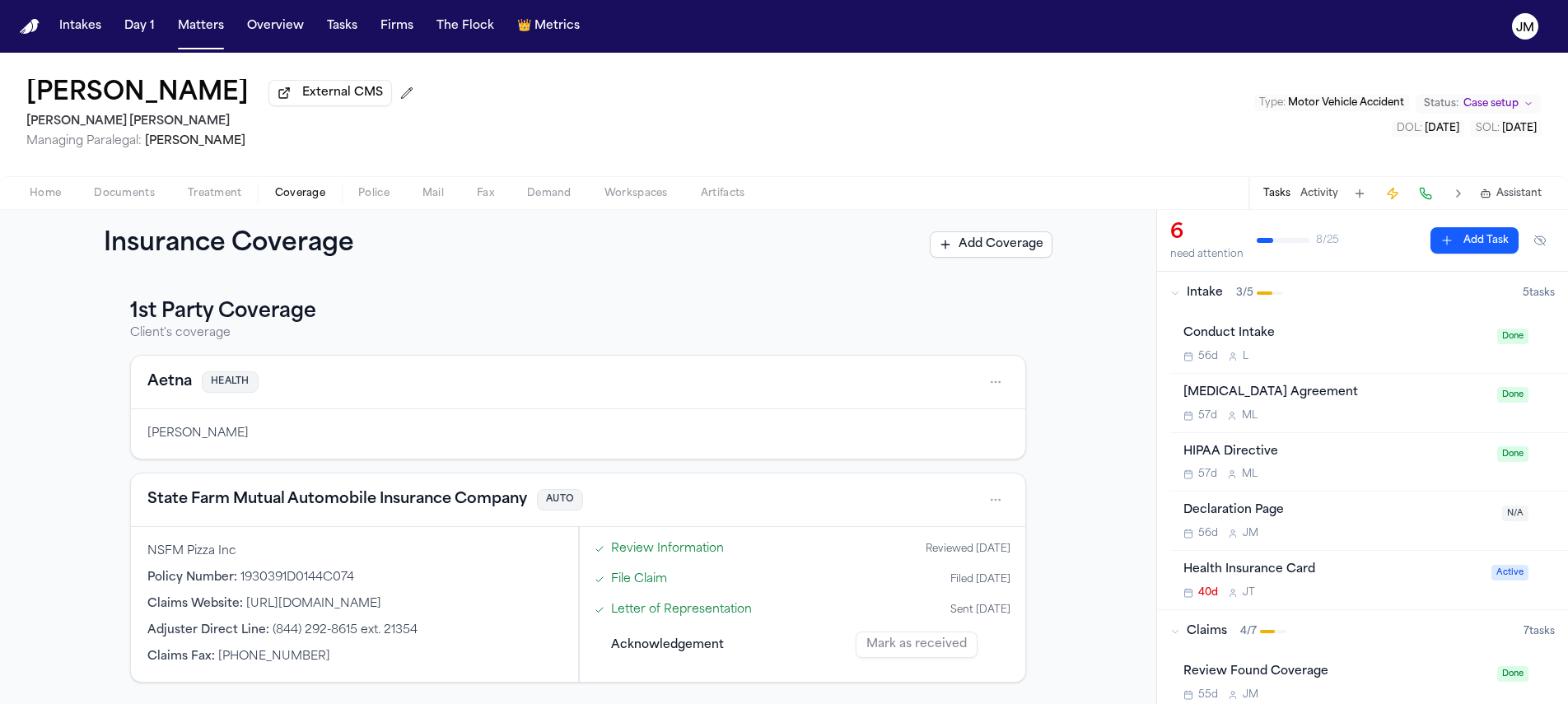
click at [108, 177] on div "David Lucero External CMS Steele Adams Hosman Managing Paralegal: Jacqueline Ma…" at bounding box center [784, 114] width 1568 height 123
click at [110, 183] on div "Home Documents Treatment Coverage Police Mail Fax Demand Workspaces Artifacts T…" at bounding box center [784, 193] width 1568 height 33
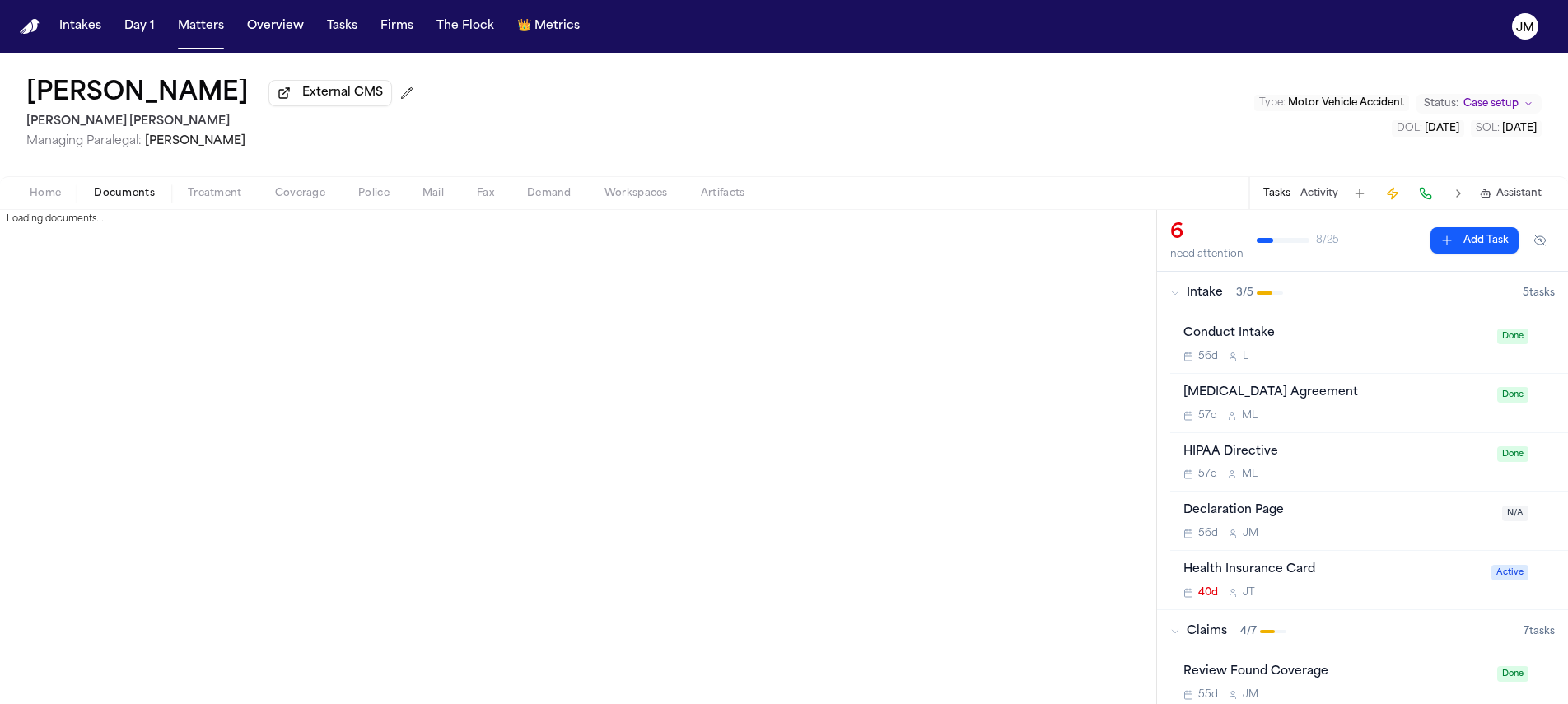
click at [122, 194] on span "Documents" at bounding box center [124, 193] width 61 height 13
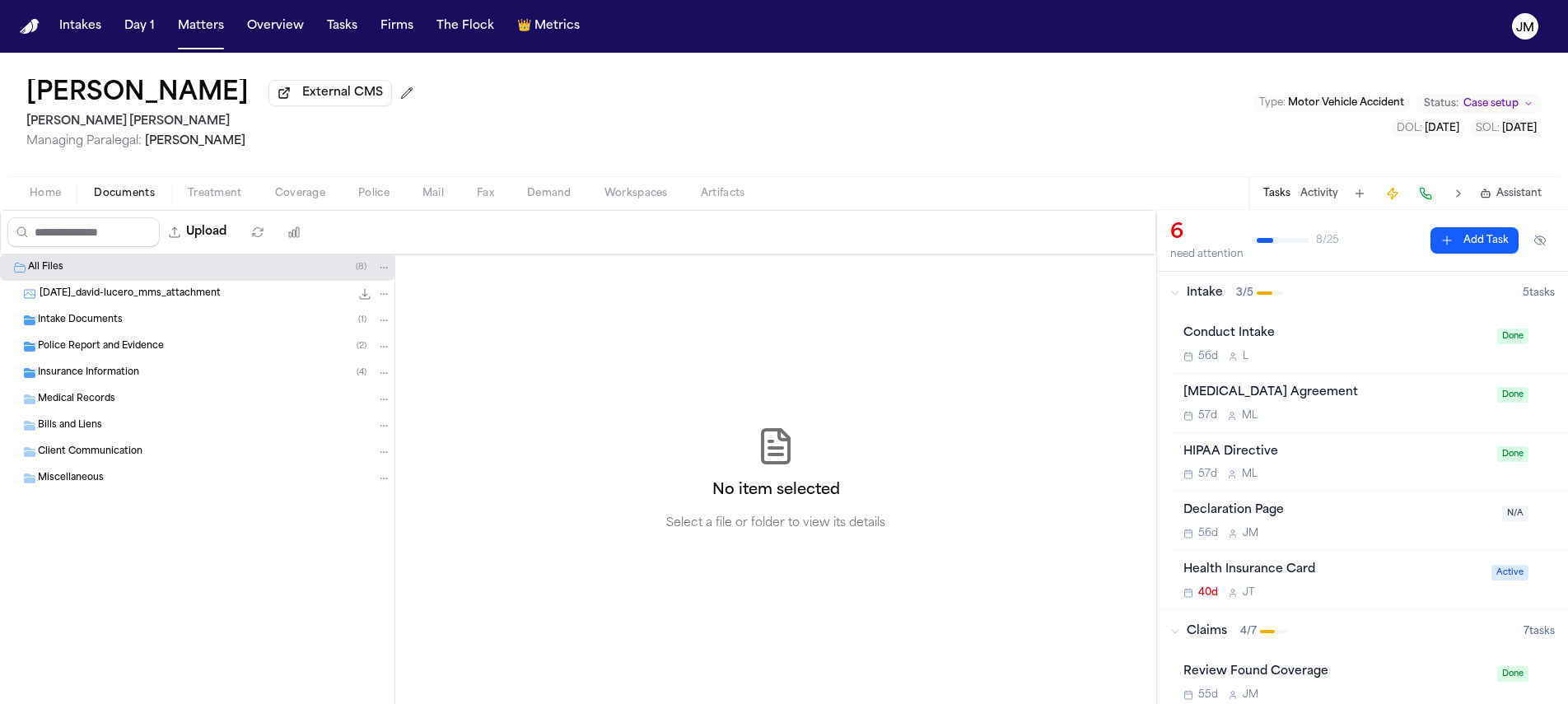
click at [110, 385] on div "Insurance Information ( 4 )" at bounding box center [197, 373] width 395 height 27
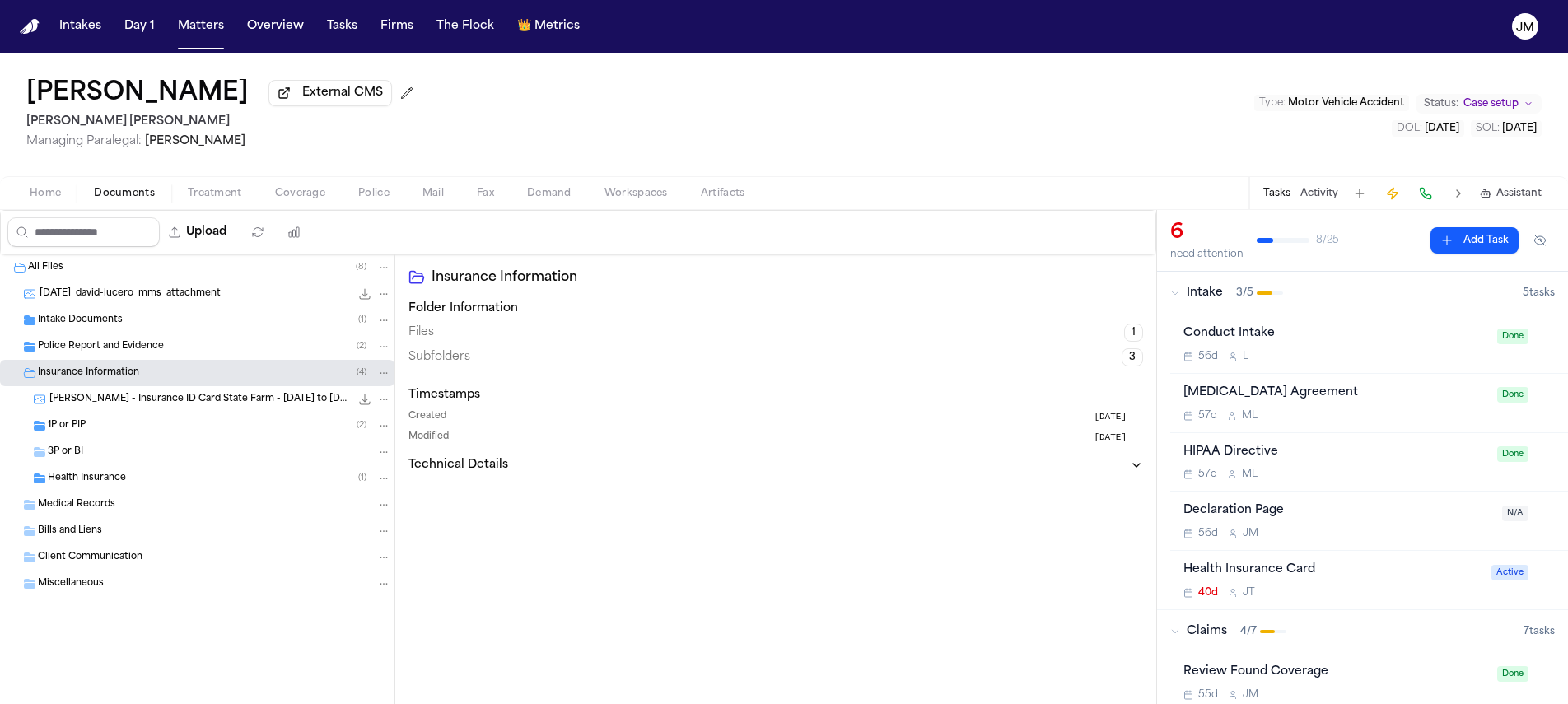
click at [107, 460] on div "3P or BI" at bounding box center [219, 452] width 343 height 15
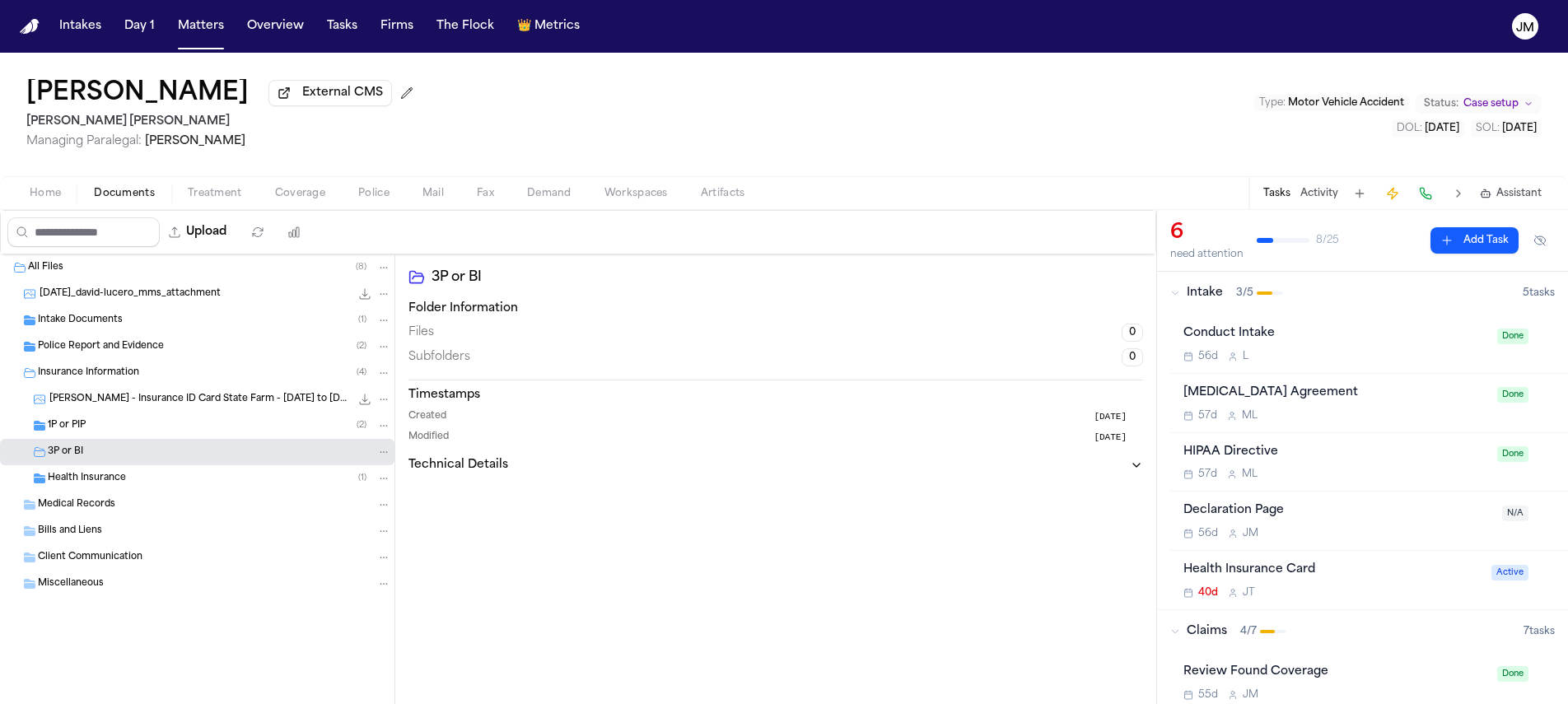
click at [110, 430] on div "1P or PIP ( 2 )" at bounding box center [219, 426] width 343 height 15
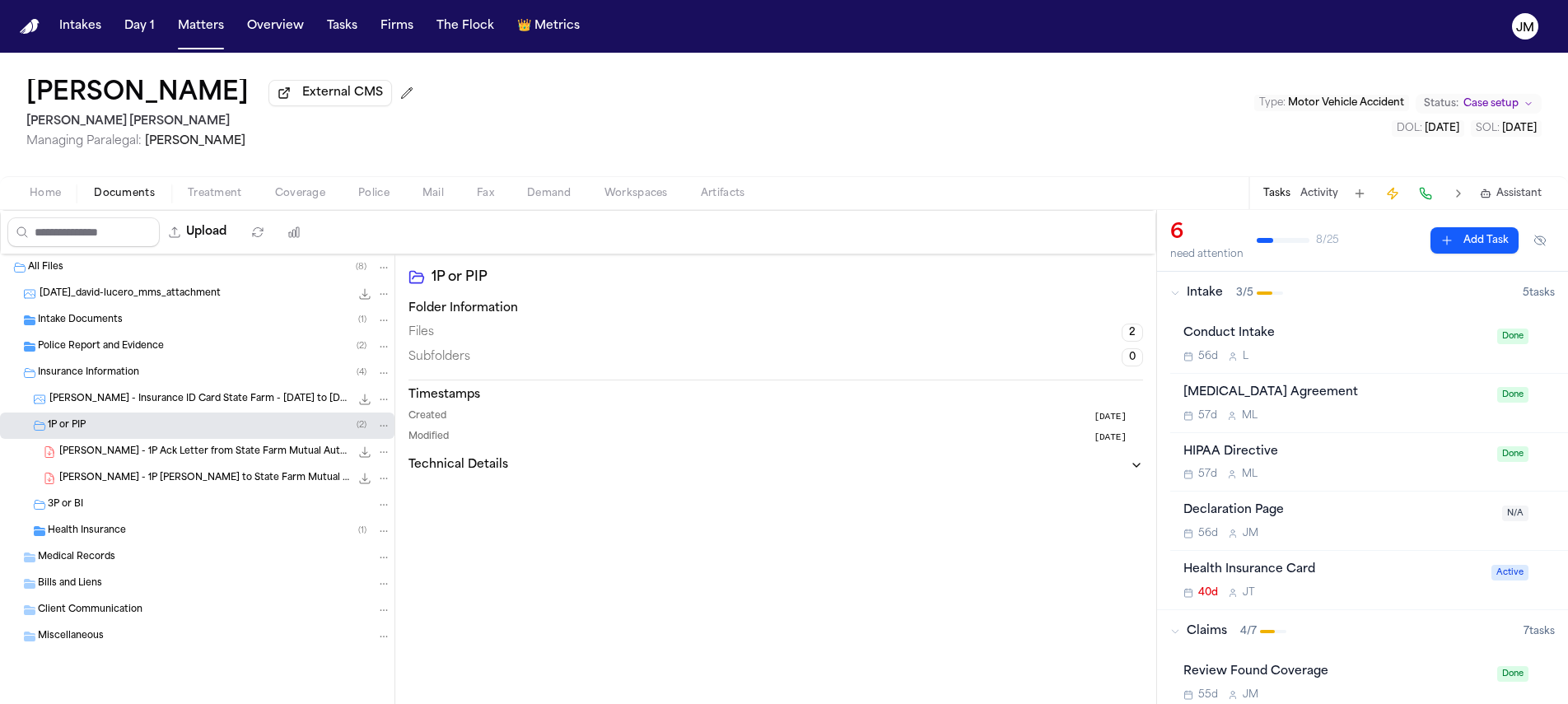
click at [135, 452] on span "D. Lucero - 1P Ack Letter from State Farm Mutual Automobile Insurance Company -…" at bounding box center [204, 452] width 291 height 14
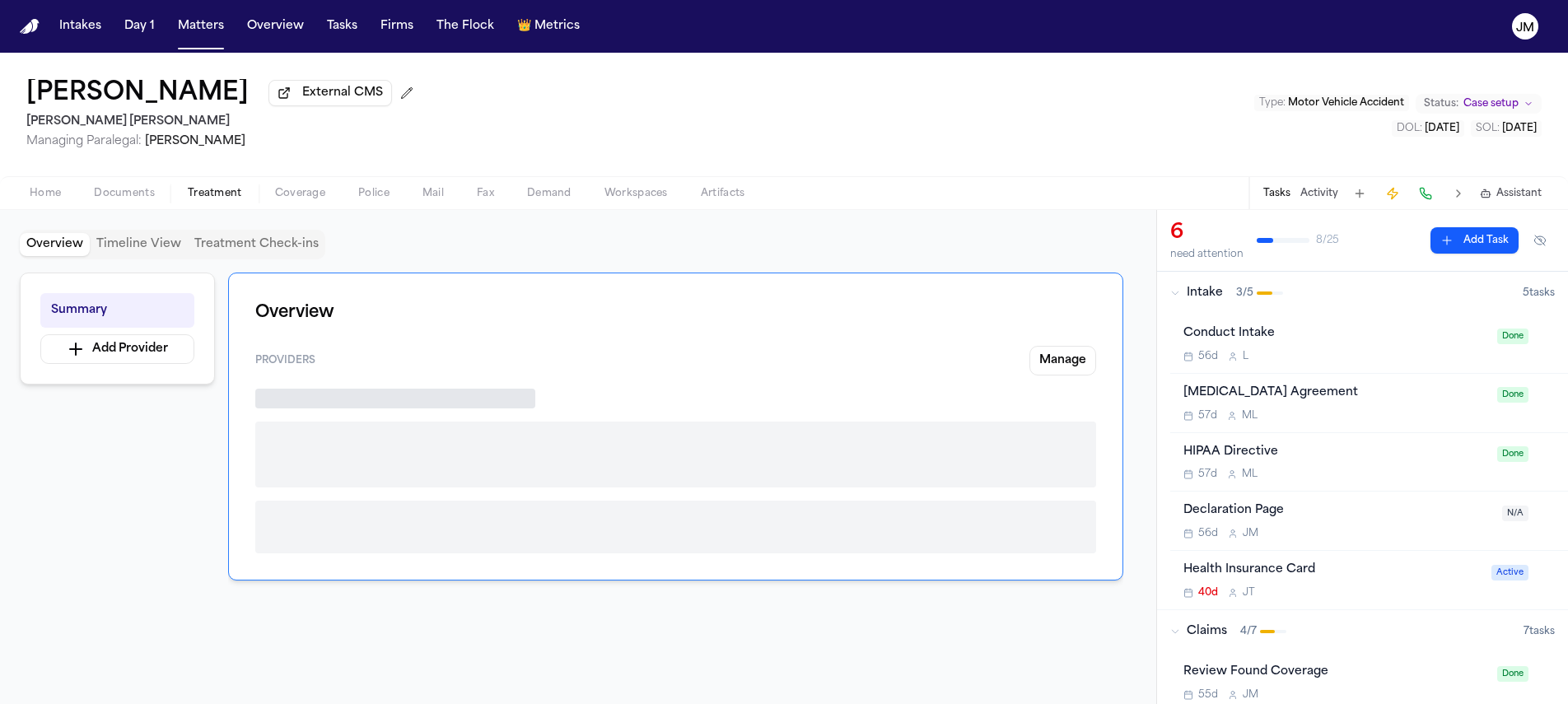
click at [190, 200] on span "Treatment" at bounding box center [214, 193] width 54 height 13
click at [114, 209] on div "Home Documents Treatment Coverage Police Mail Fax Demand Workspaces Artifacts T…" at bounding box center [784, 193] width 1568 height 33
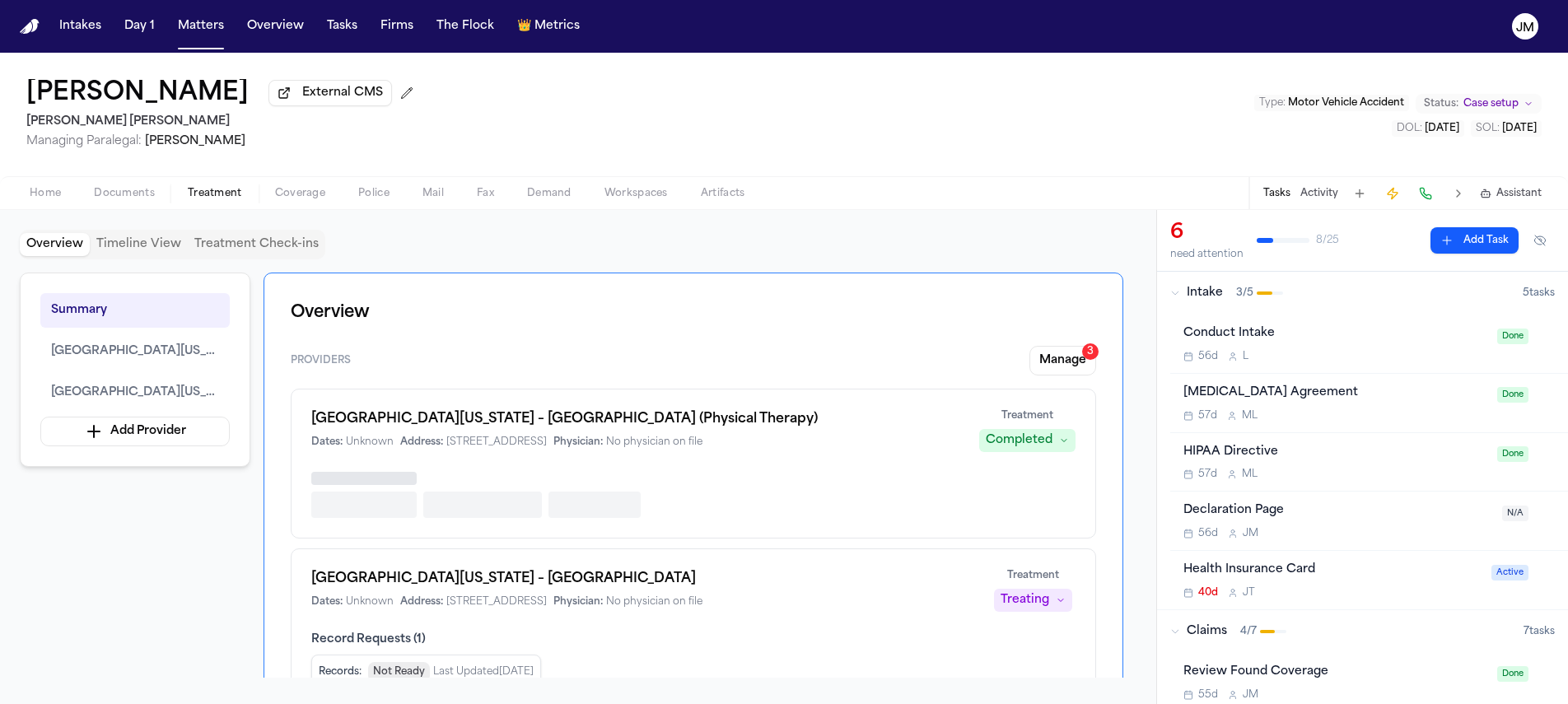
click at [115, 203] on span "button" at bounding box center [124, 202] width 81 height 2
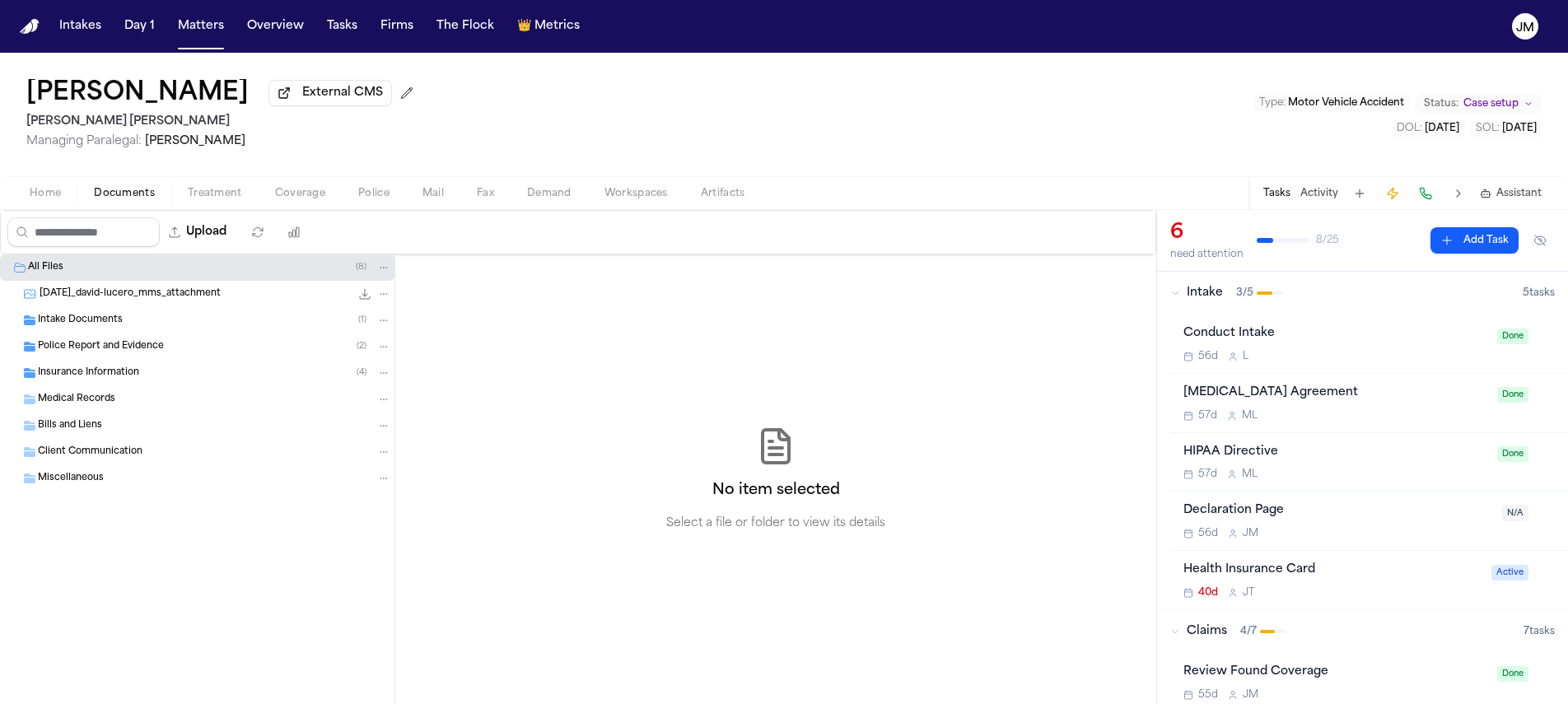
click at [142, 357] on div "Police Report and Evidence ( 2 )" at bounding box center [197, 347] width 395 height 27
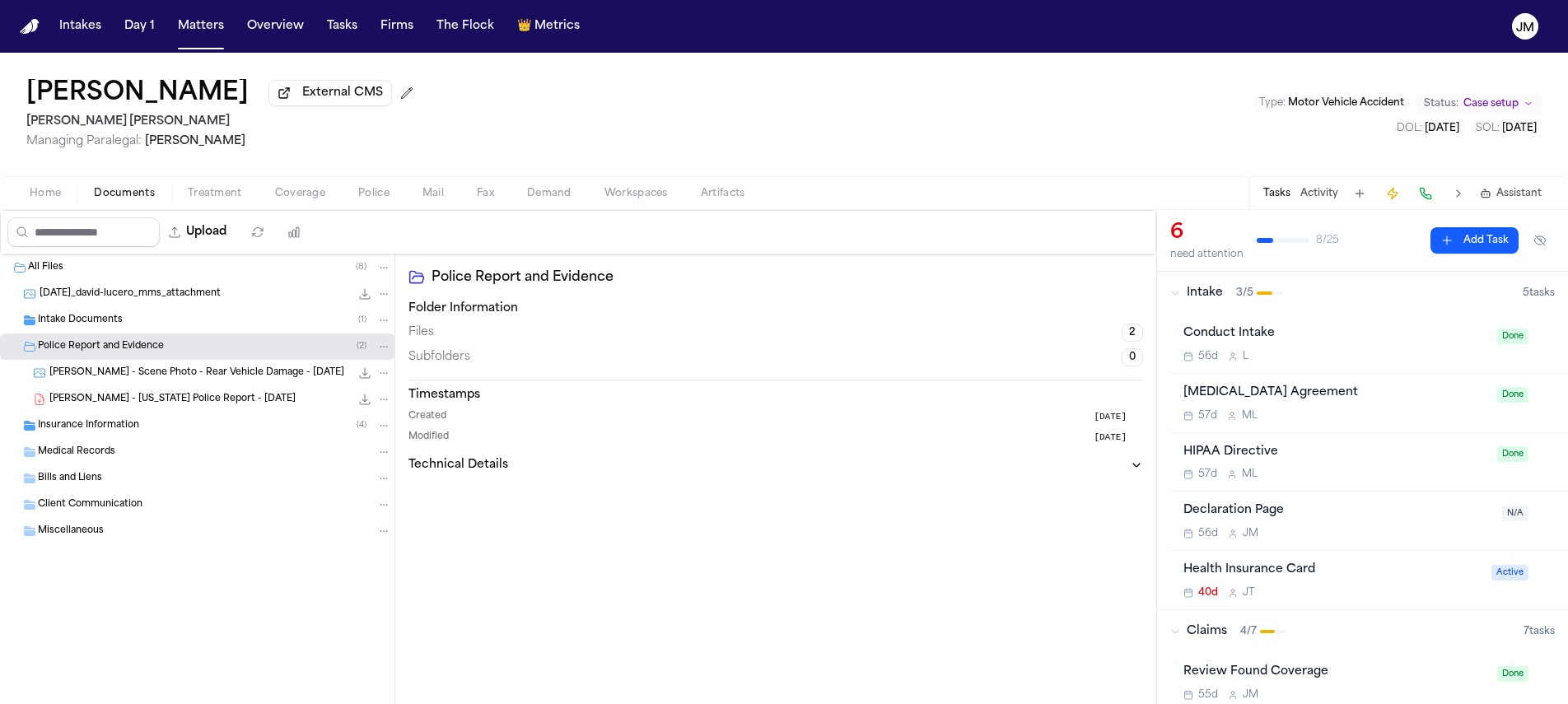
click at [146, 429] on div "Insurance Information ( 4 )" at bounding box center [214, 426] width 353 height 15
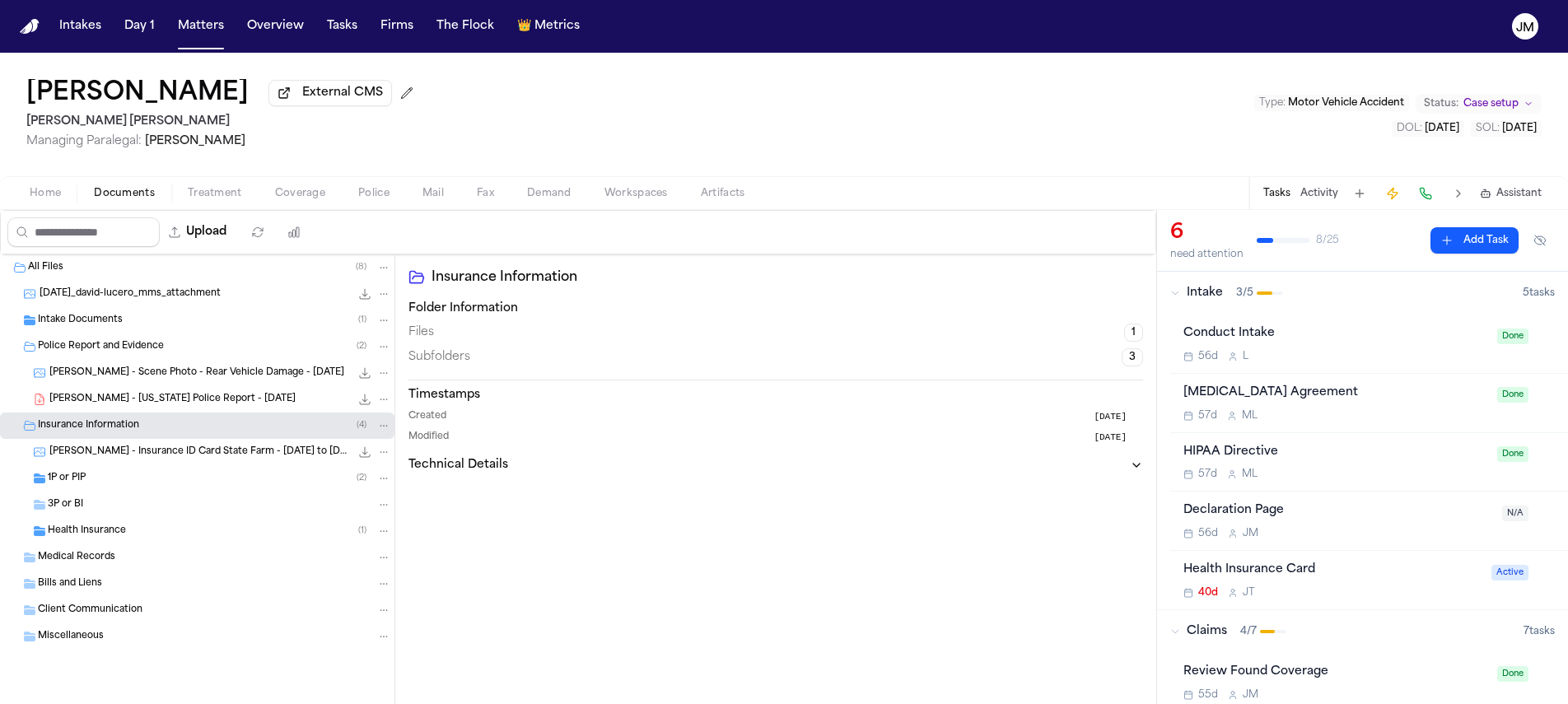
click at [225, 482] on div "1P or PIP ( 2 )" at bounding box center [219, 478] width 343 height 15
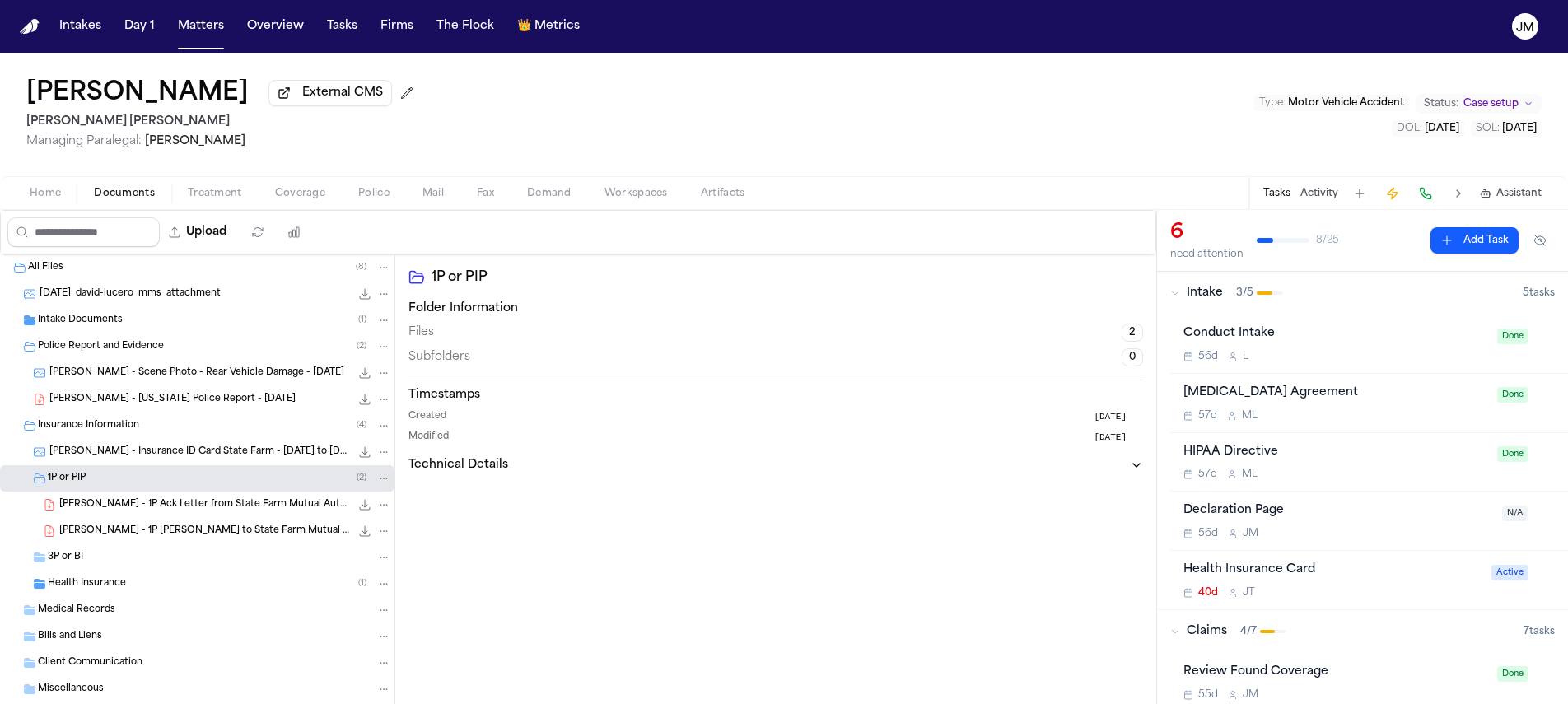
click at [136, 508] on span "D. Lucero - 1P Ack Letter from State Farm Mutual Automobile Insurance Company -…" at bounding box center [204, 505] width 291 height 14
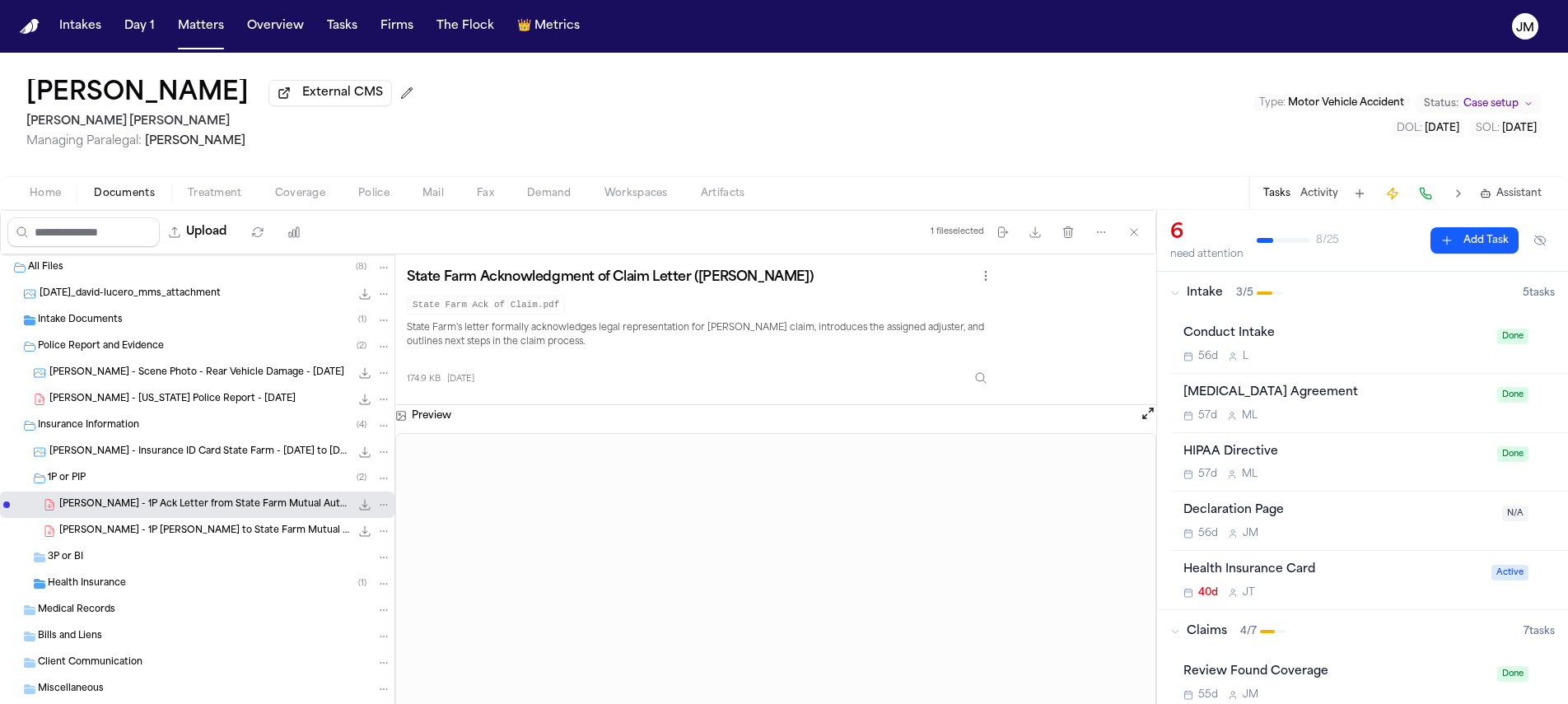
click at [315, 200] on span "Coverage" at bounding box center [300, 193] width 50 height 13
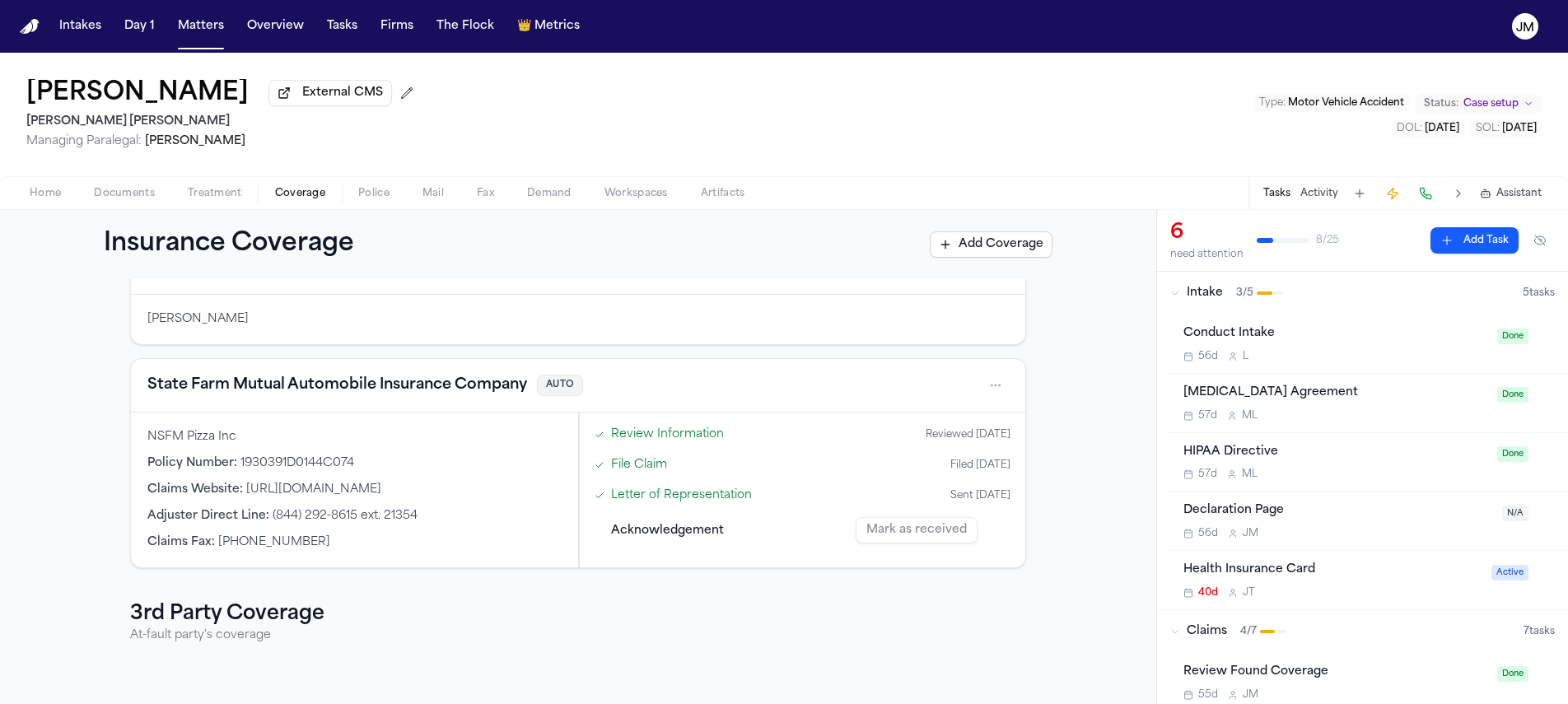
scroll to position [115, 0]
click at [208, 190] on span "Treatment" at bounding box center [214, 193] width 54 height 13
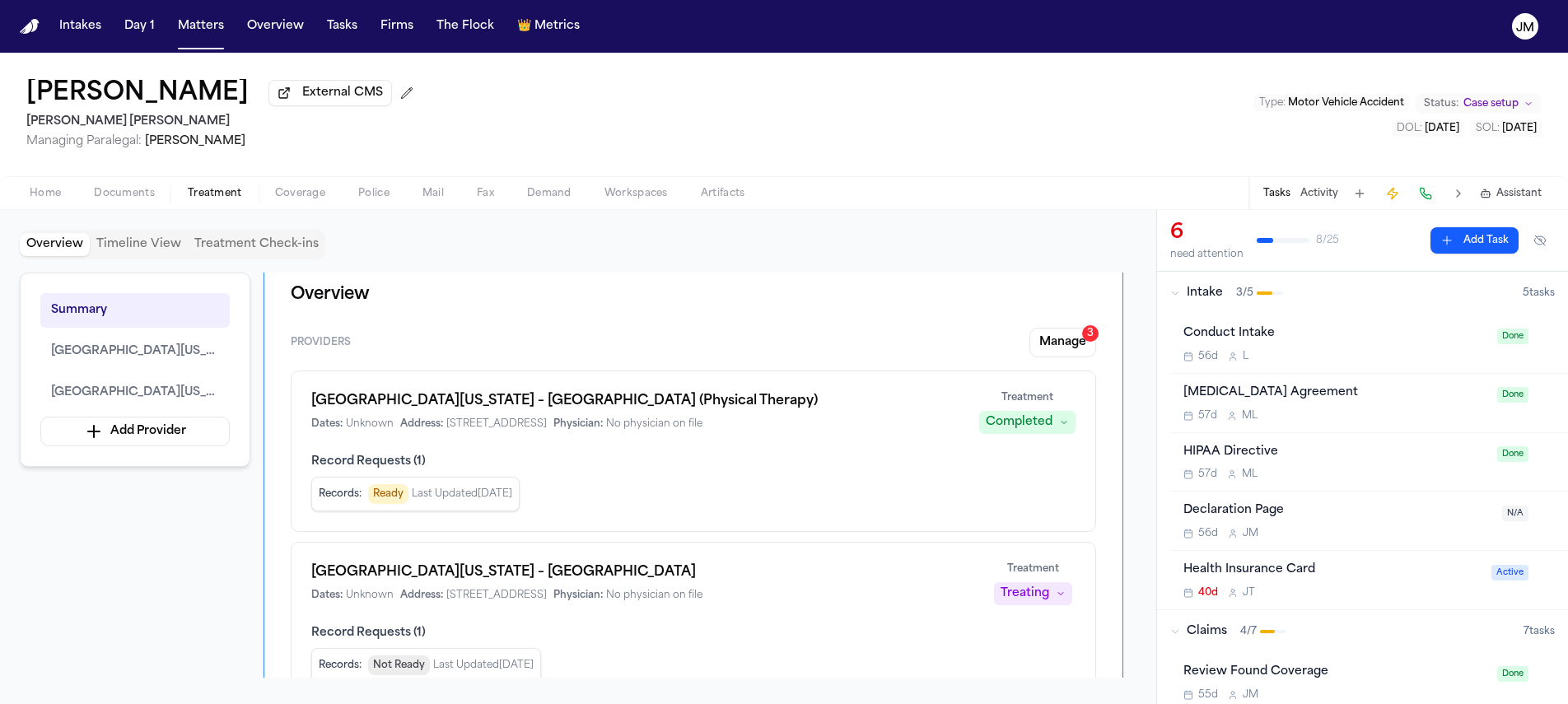
scroll to position [117, 0]
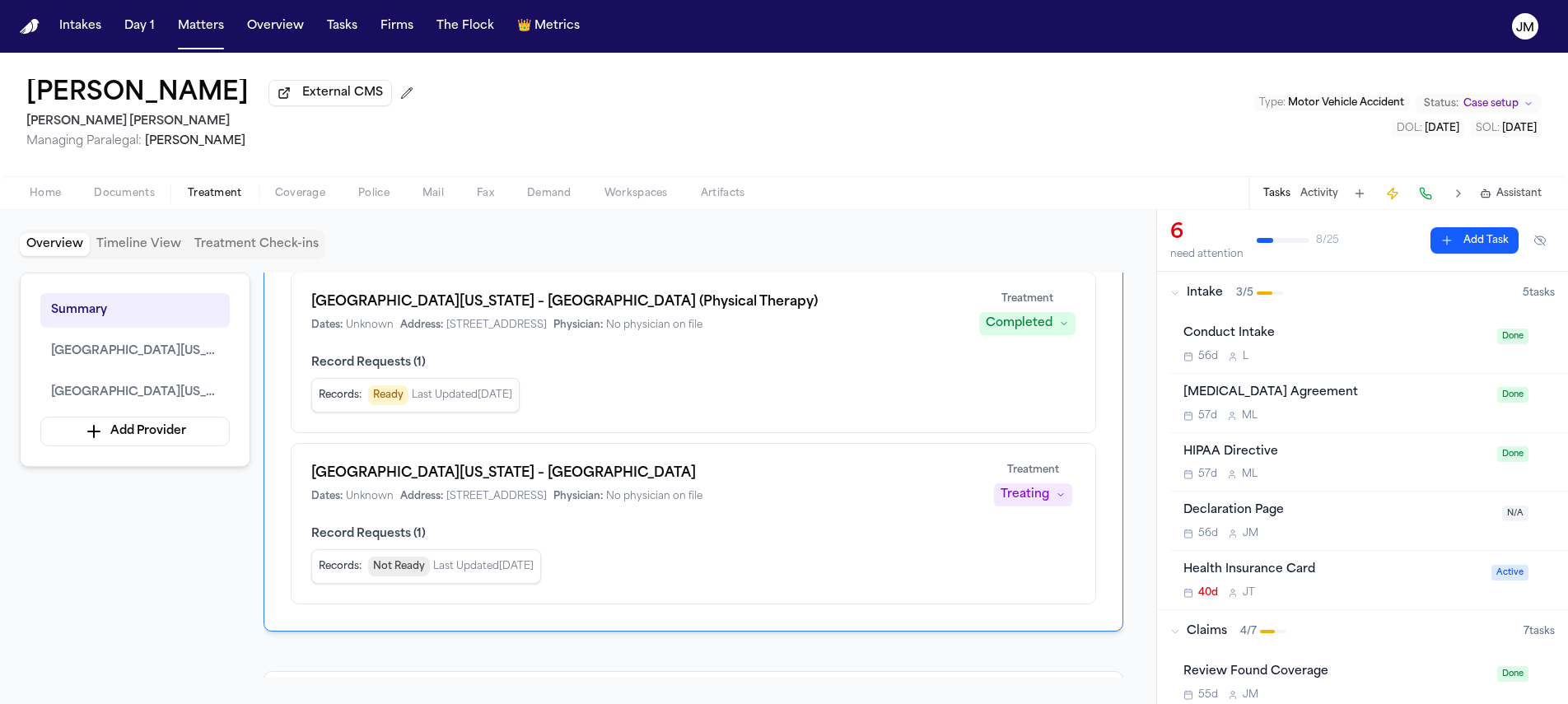
click at [135, 200] on span "Documents" at bounding box center [124, 193] width 61 height 13
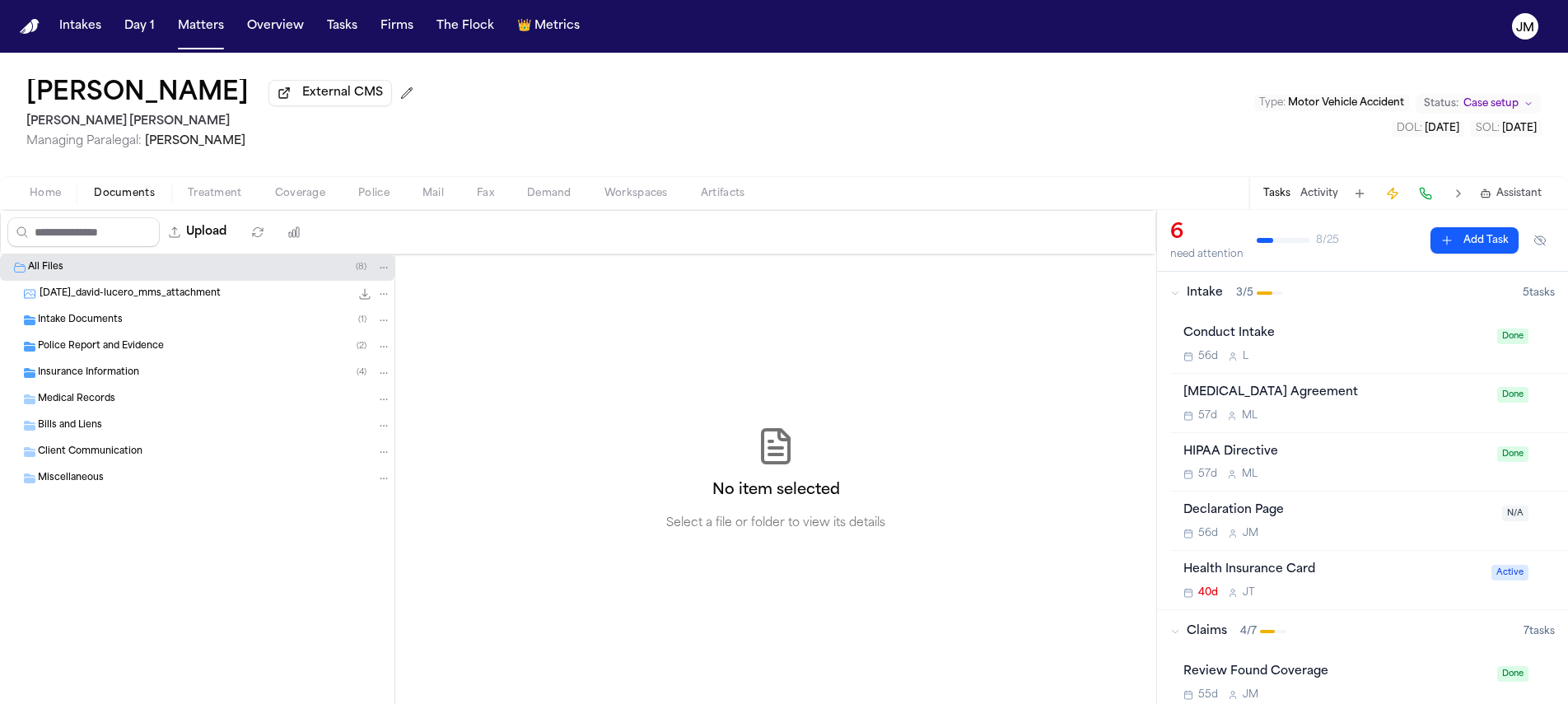
click at [55, 200] on span "Home" at bounding box center [46, 193] width 32 height 13
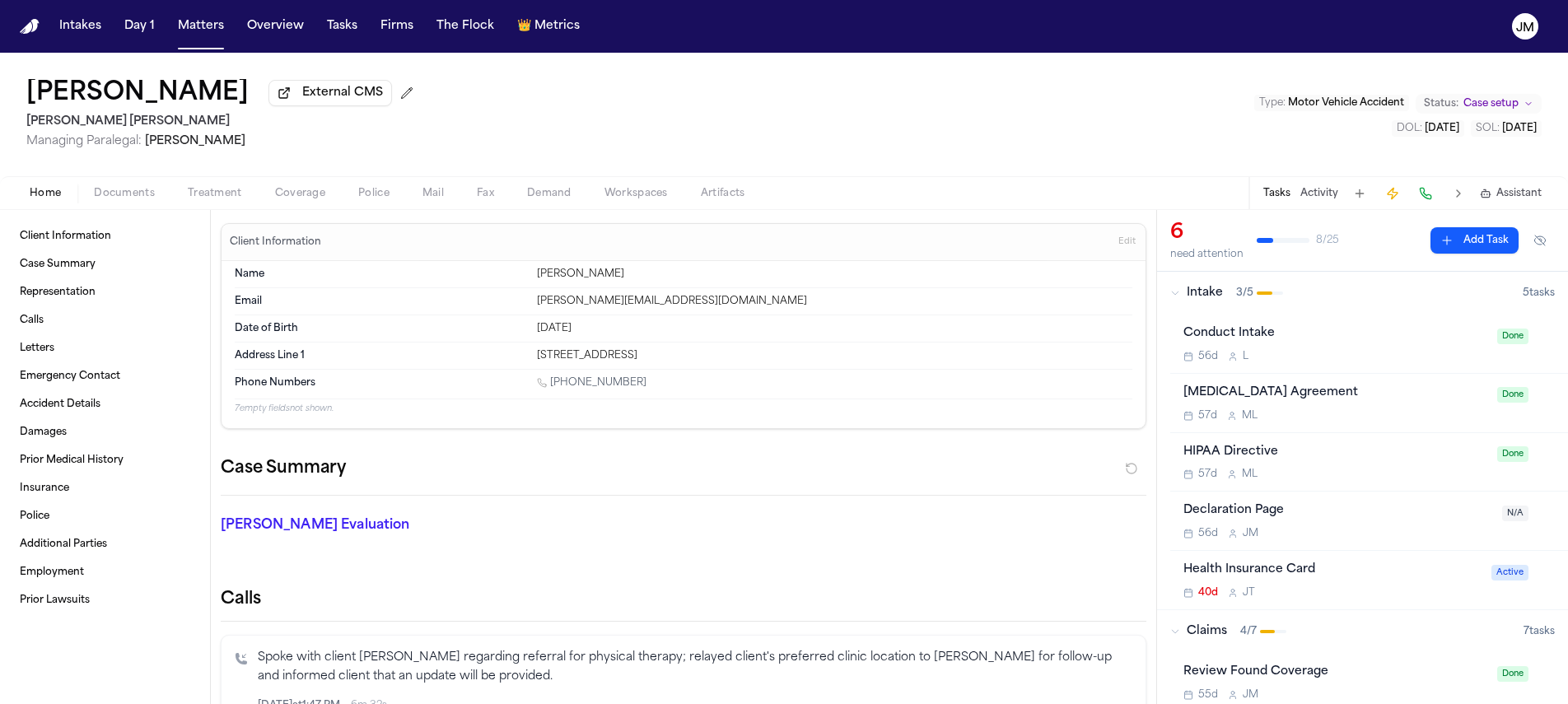
click at [287, 197] on span "Coverage" at bounding box center [300, 193] width 50 height 13
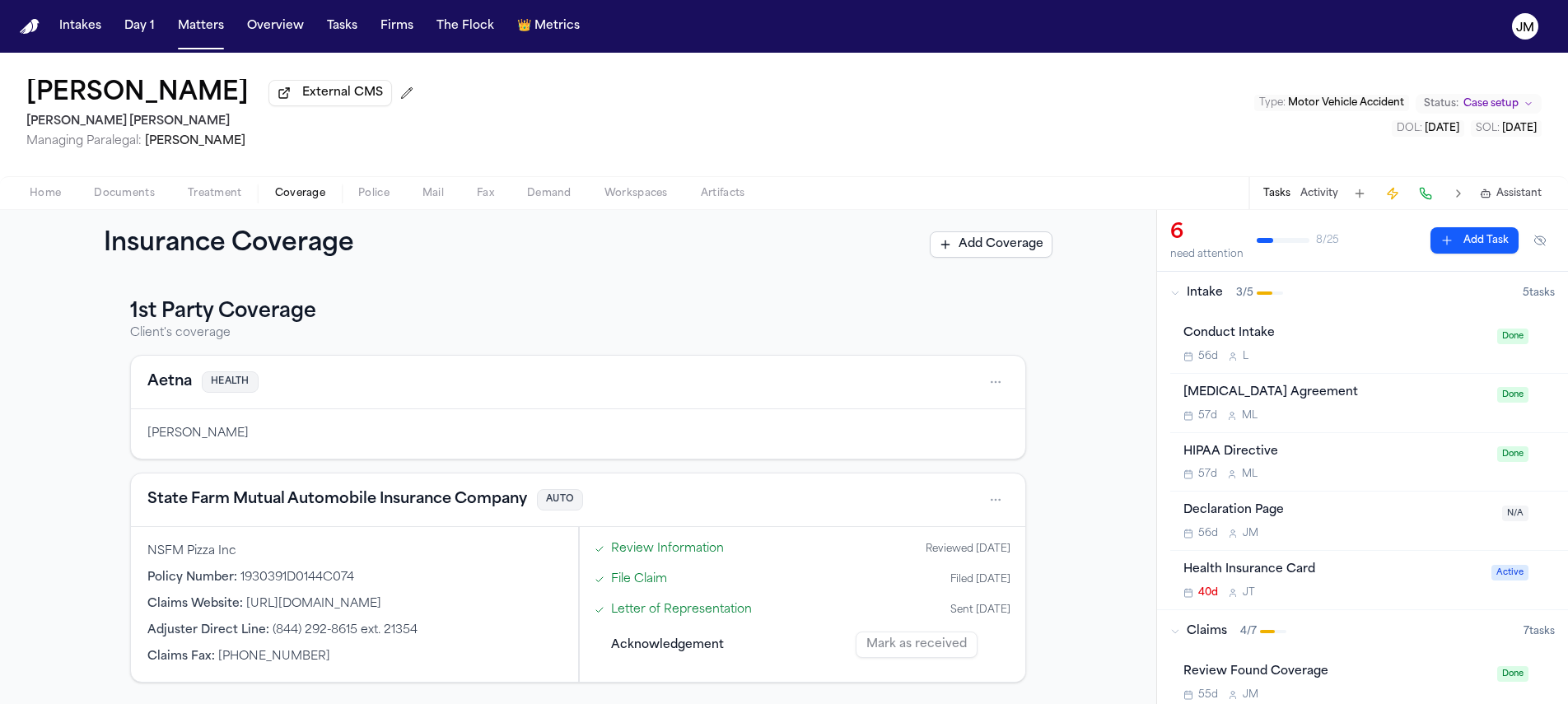
click at [197, 200] on span "Treatment" at bounding box center [214, 193] width 54 height 13
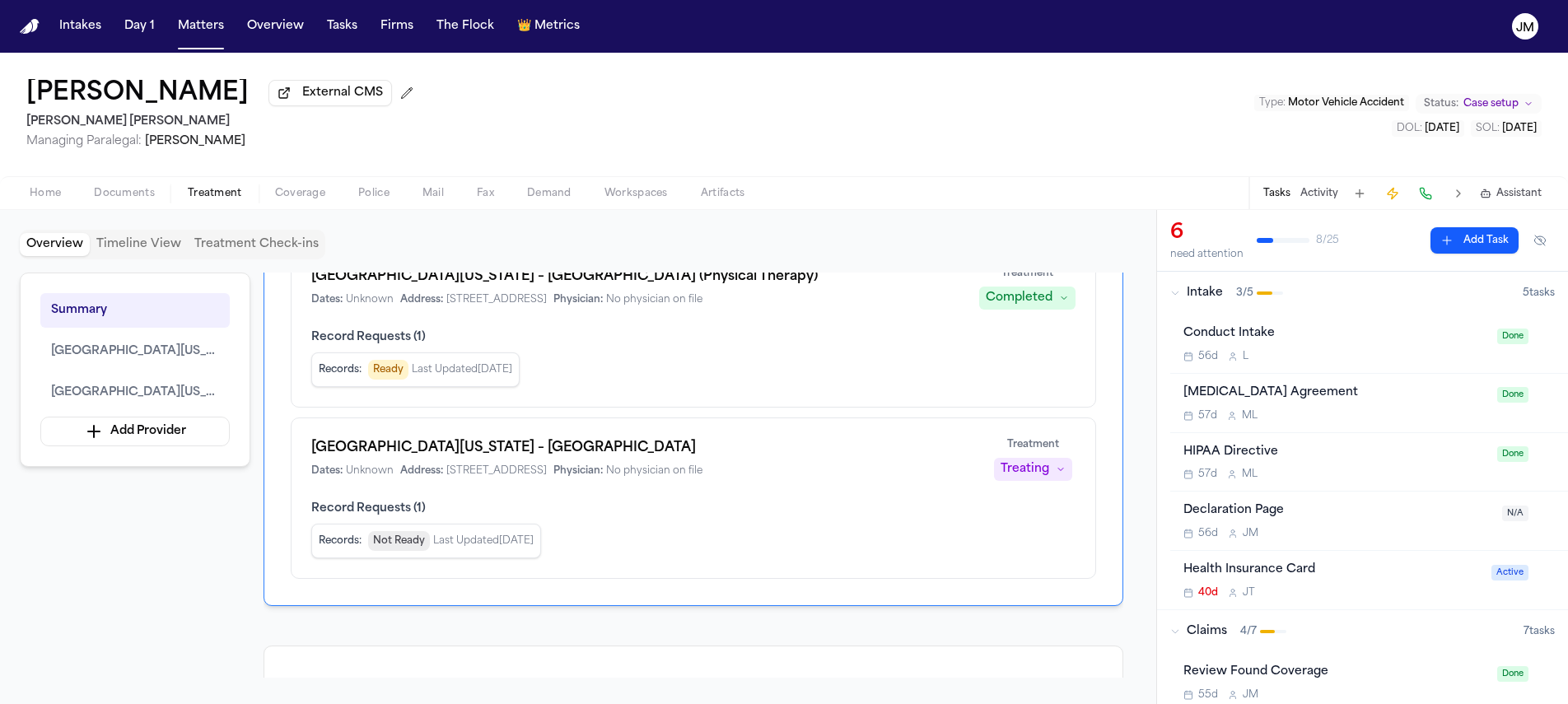
scroll to position [153, 0]
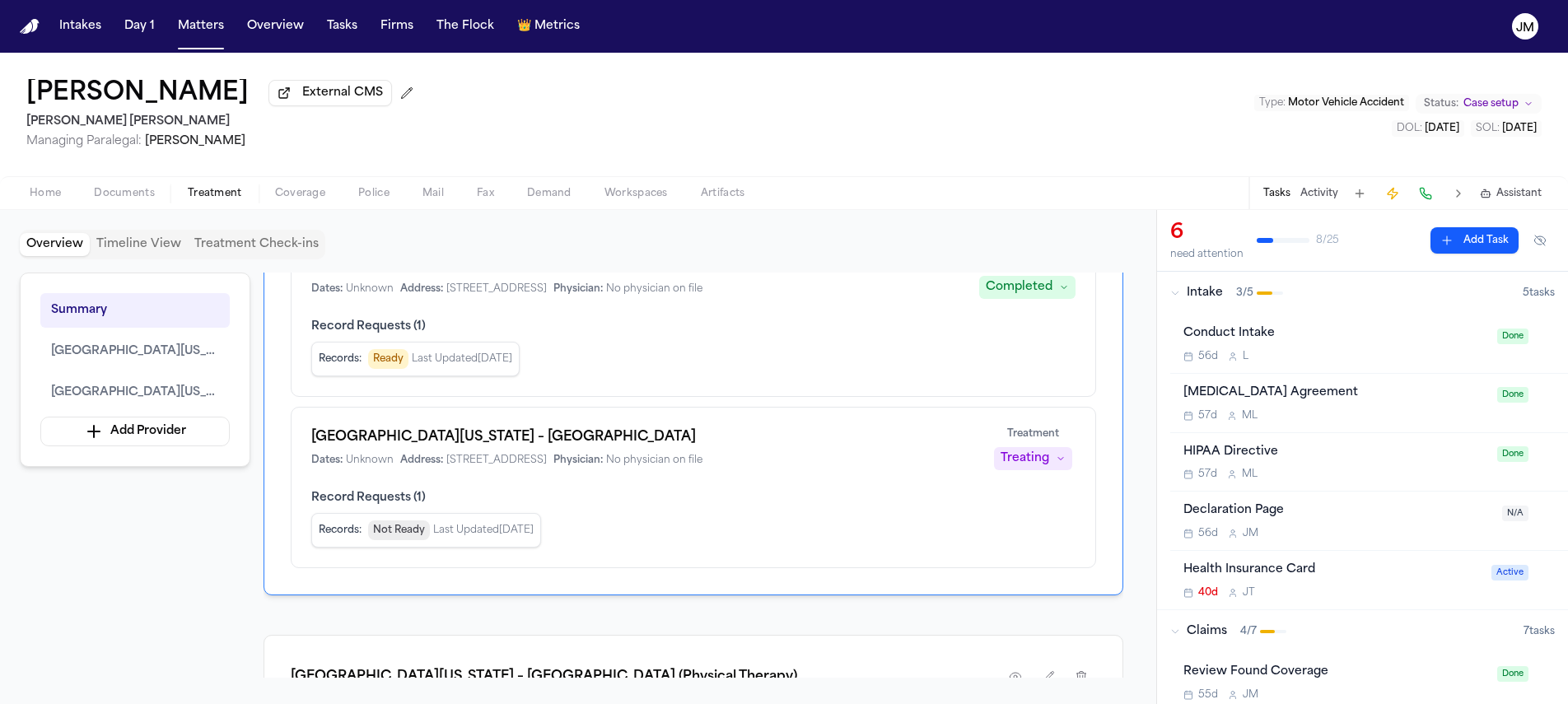
click at [1019, 466] on div "Treating" at bounding box center [1025, 459] width 48 height 17
click at [1011, 529] on span "Completed" at bounding box center [1012, 526] width 65 height 17
click at [199, 24] on button "Matters" at bounding box center [201, 27] width 59 height 30
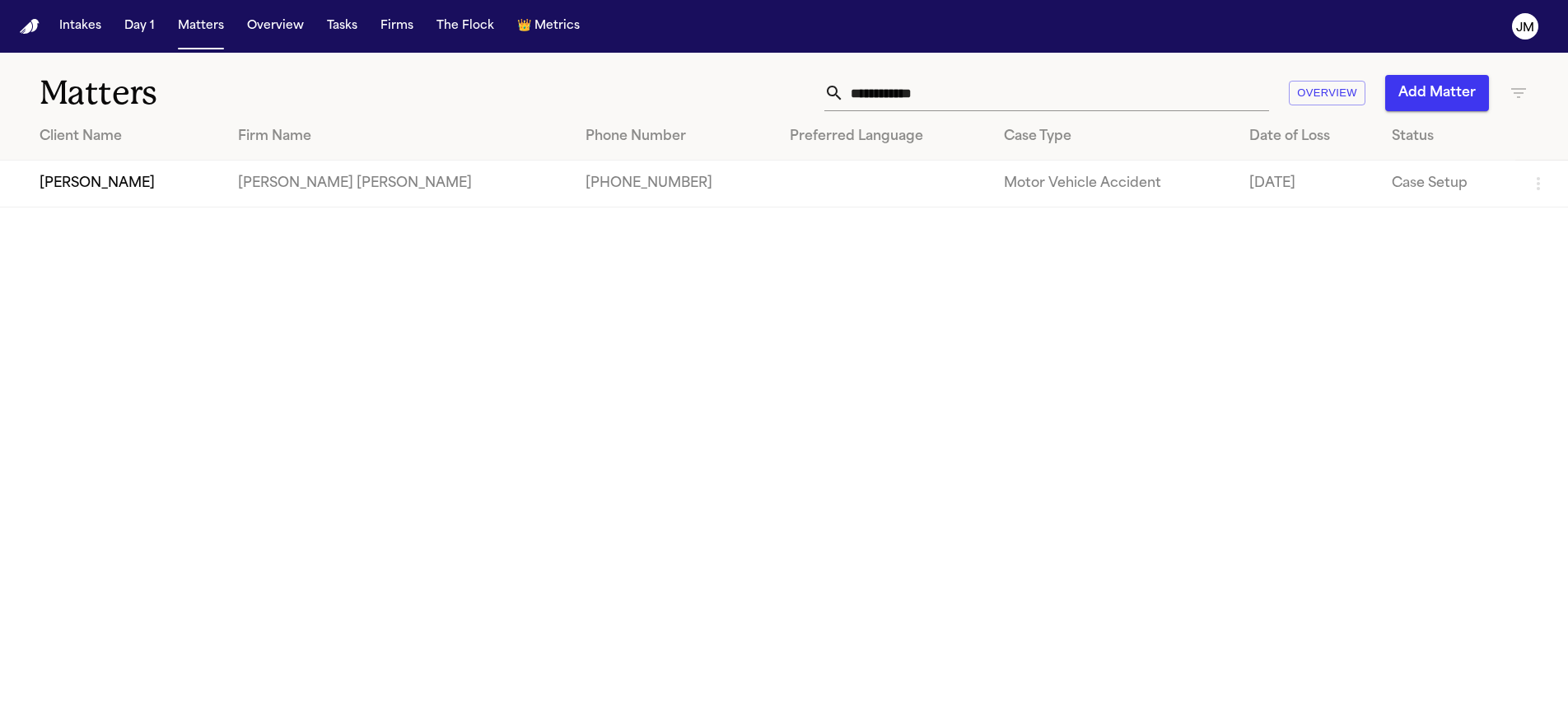
click at [956, 94] on input "**********" at bounding box center [1056, 92] width 425 height 36
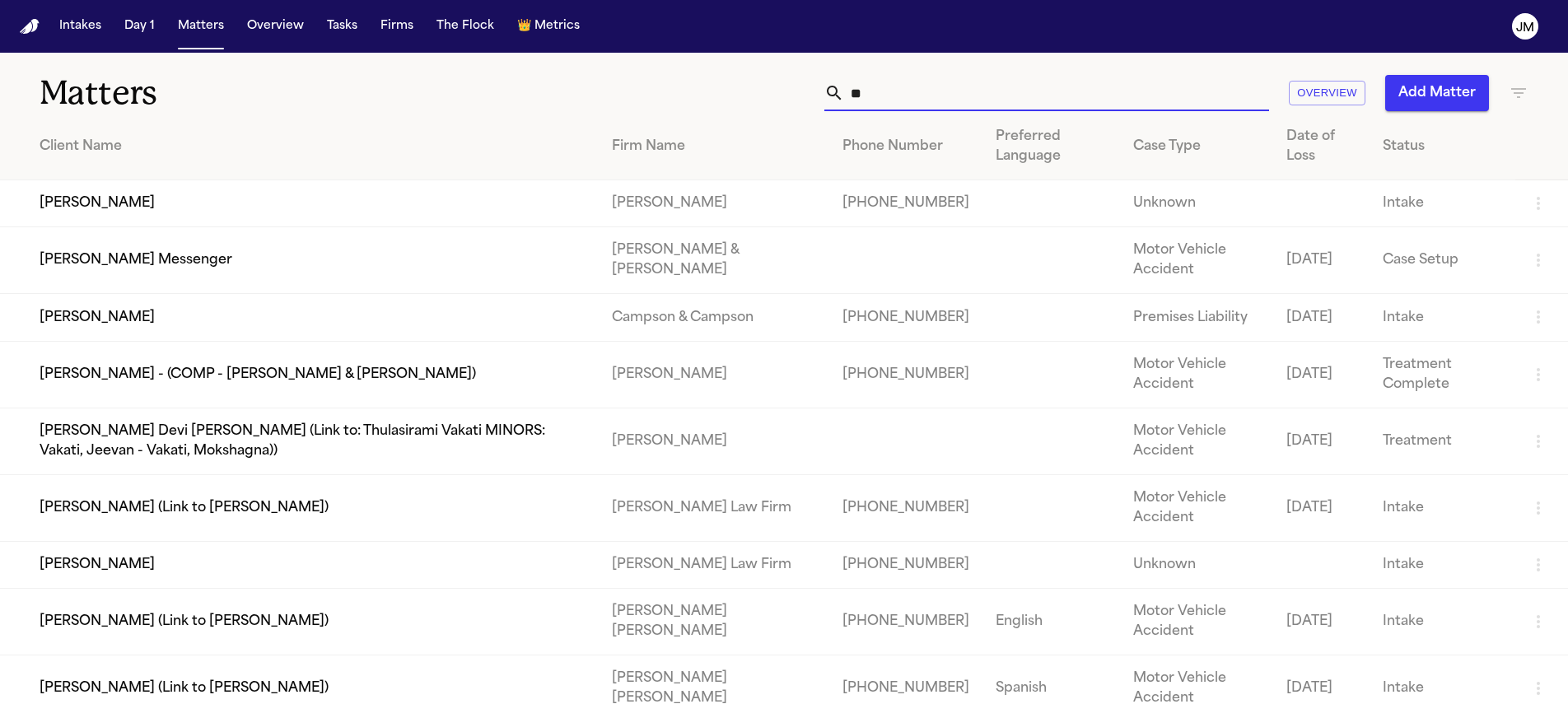
type input "*"
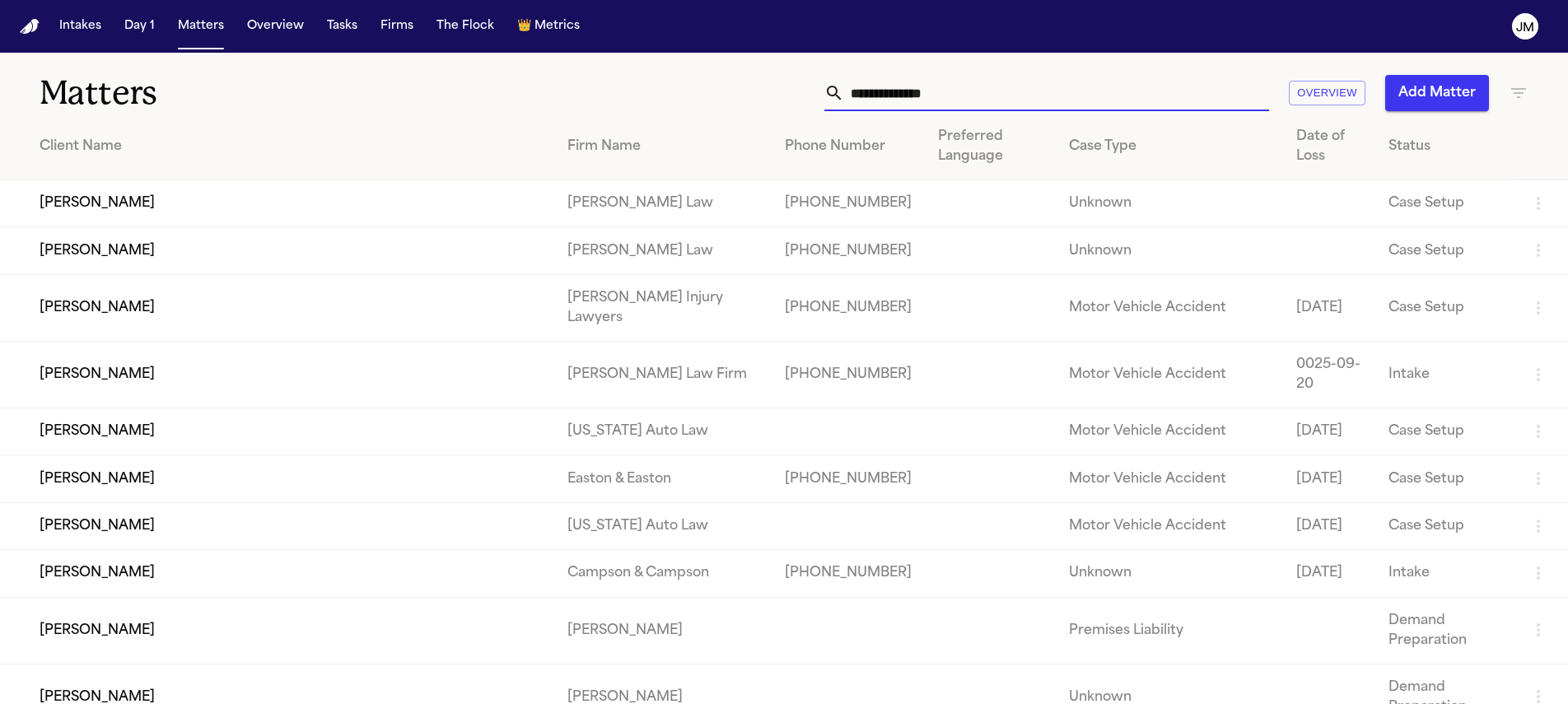
click at [911, 102] on input "text" at bounding box center [1056, 92] width 425 height 36
type input "****"
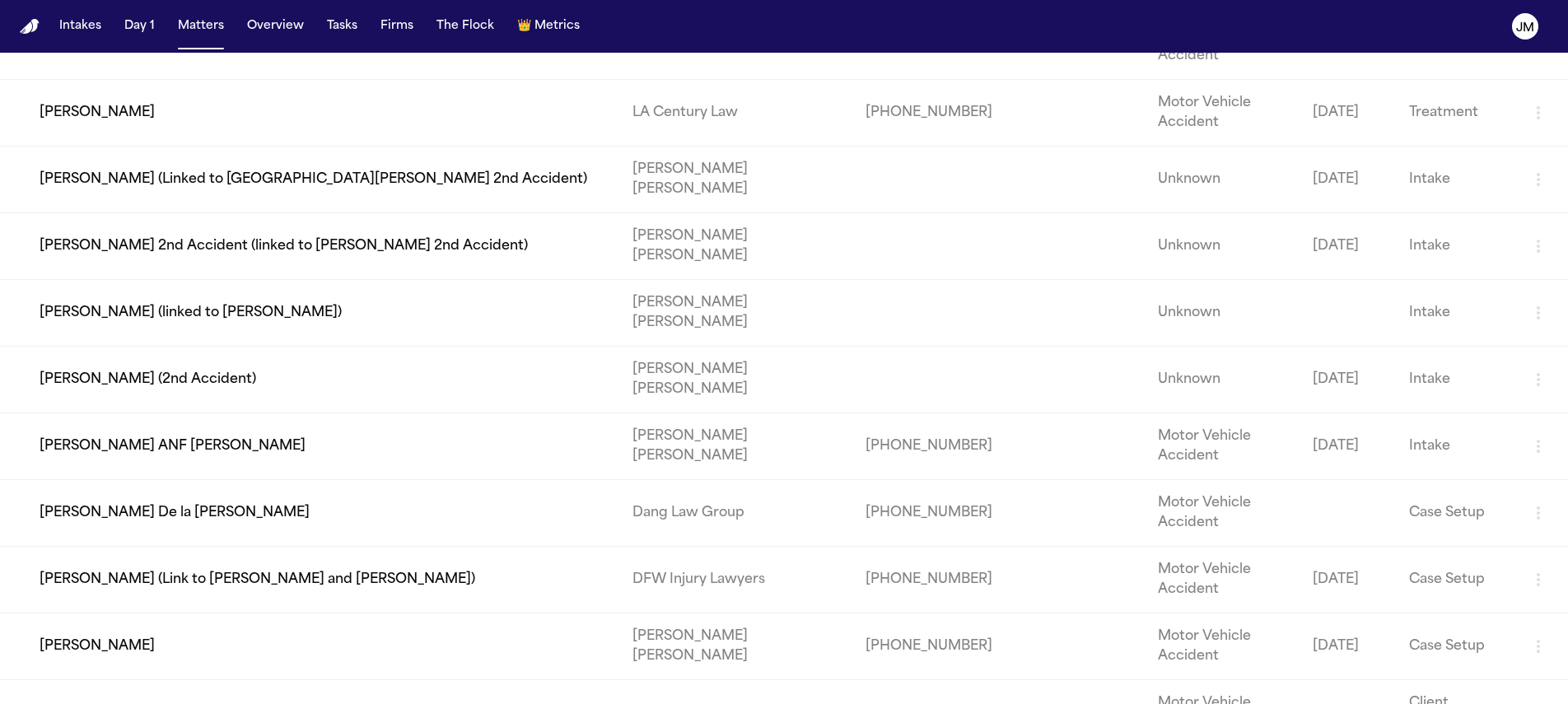
scroll to position [811, 0]
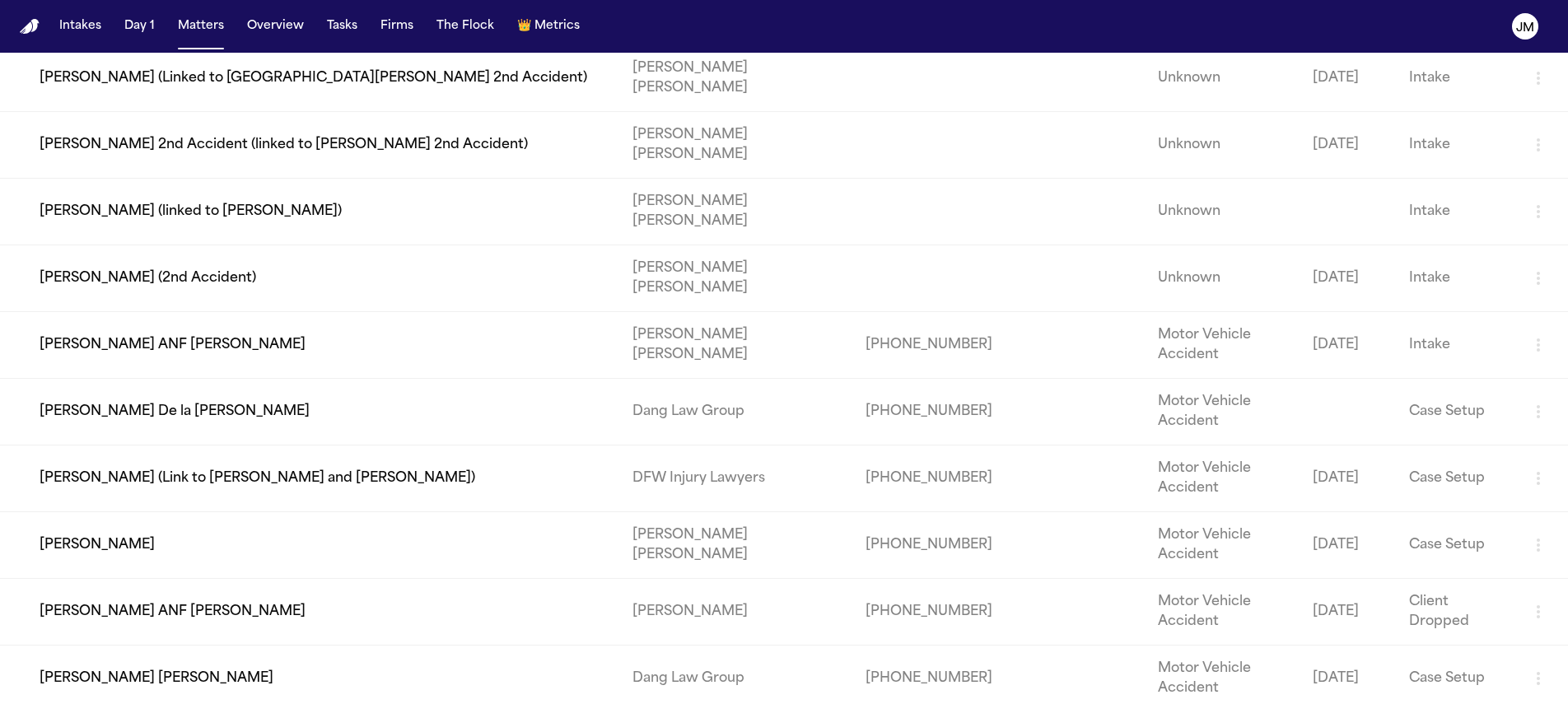
click at [342, 541] on td "Malissa Latu" at bounding box center [309, 546] width 619 height 67
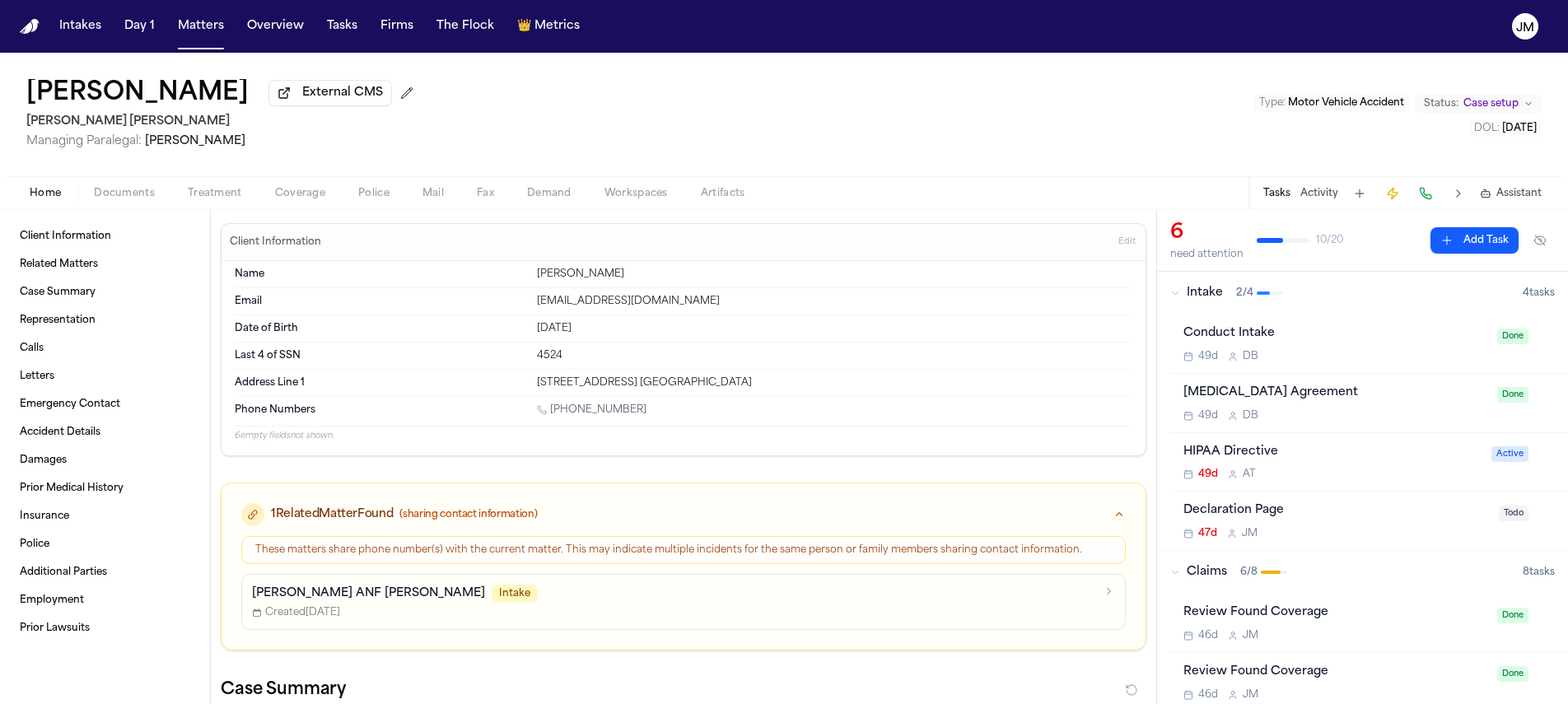
click at [216, 192] on span "Treatment" at bounding box center [214, 193] width 54 height 13
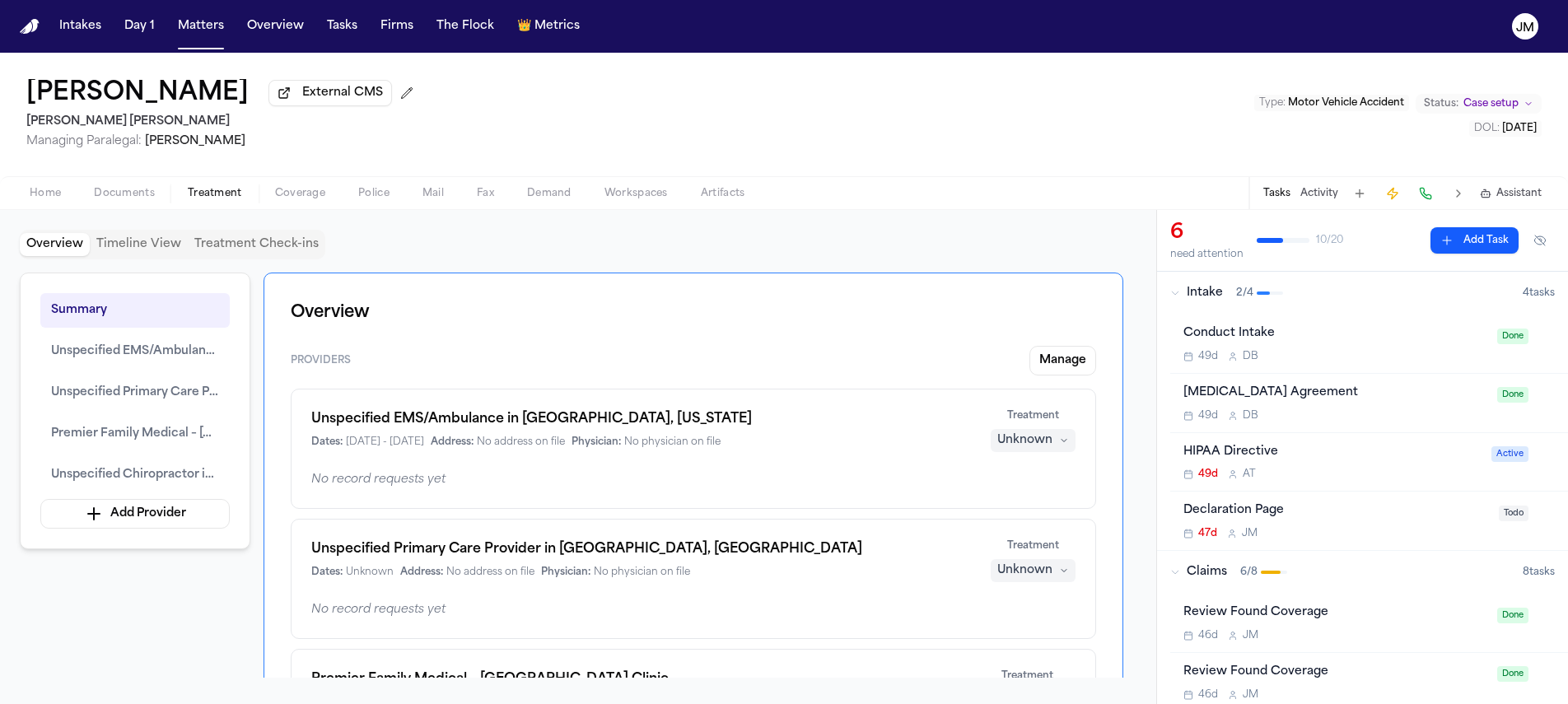
click at [49, 193] on span "Home" at bounding box center [46, 193] width 32 height 13
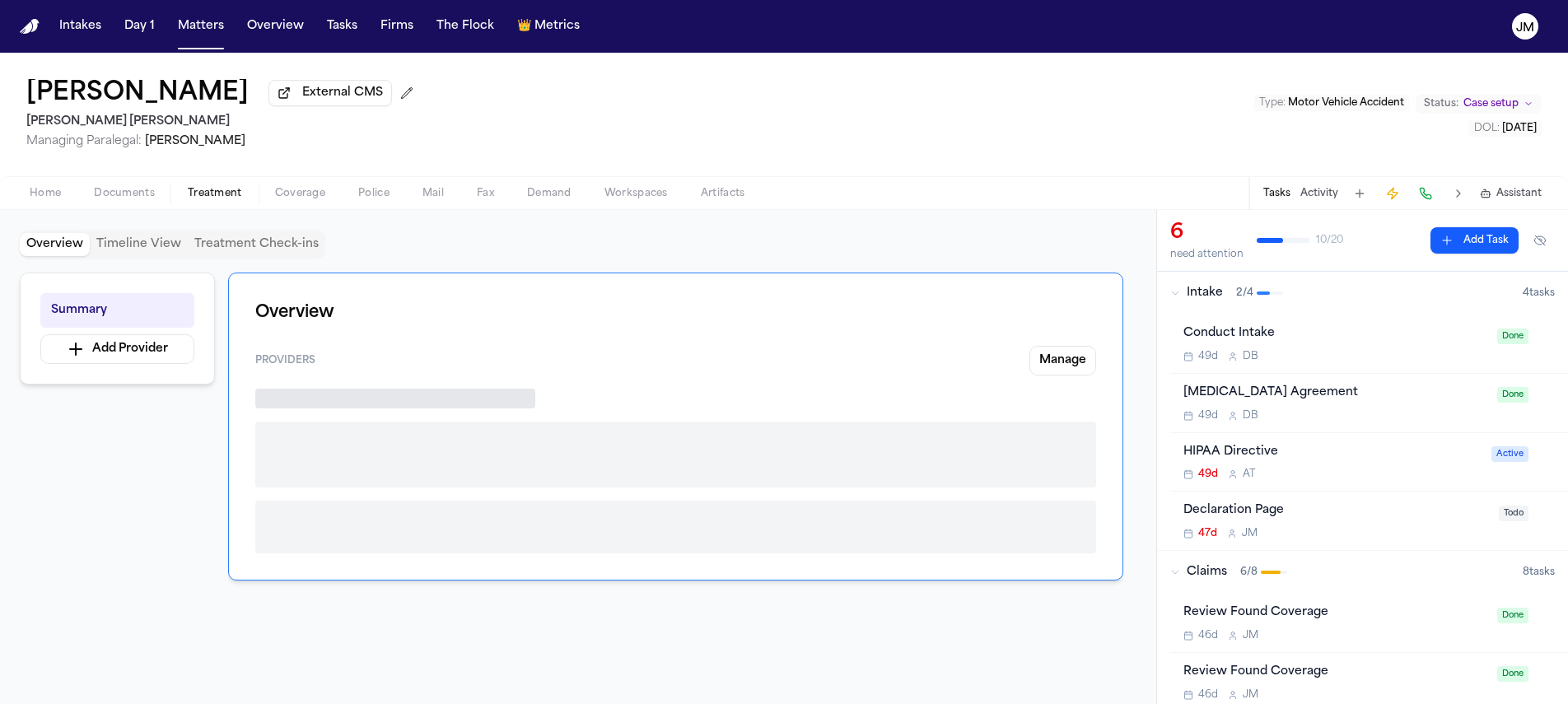
click at [213, 191] on span "Treatment" at bounding box center [214, 193] width 54 height 13
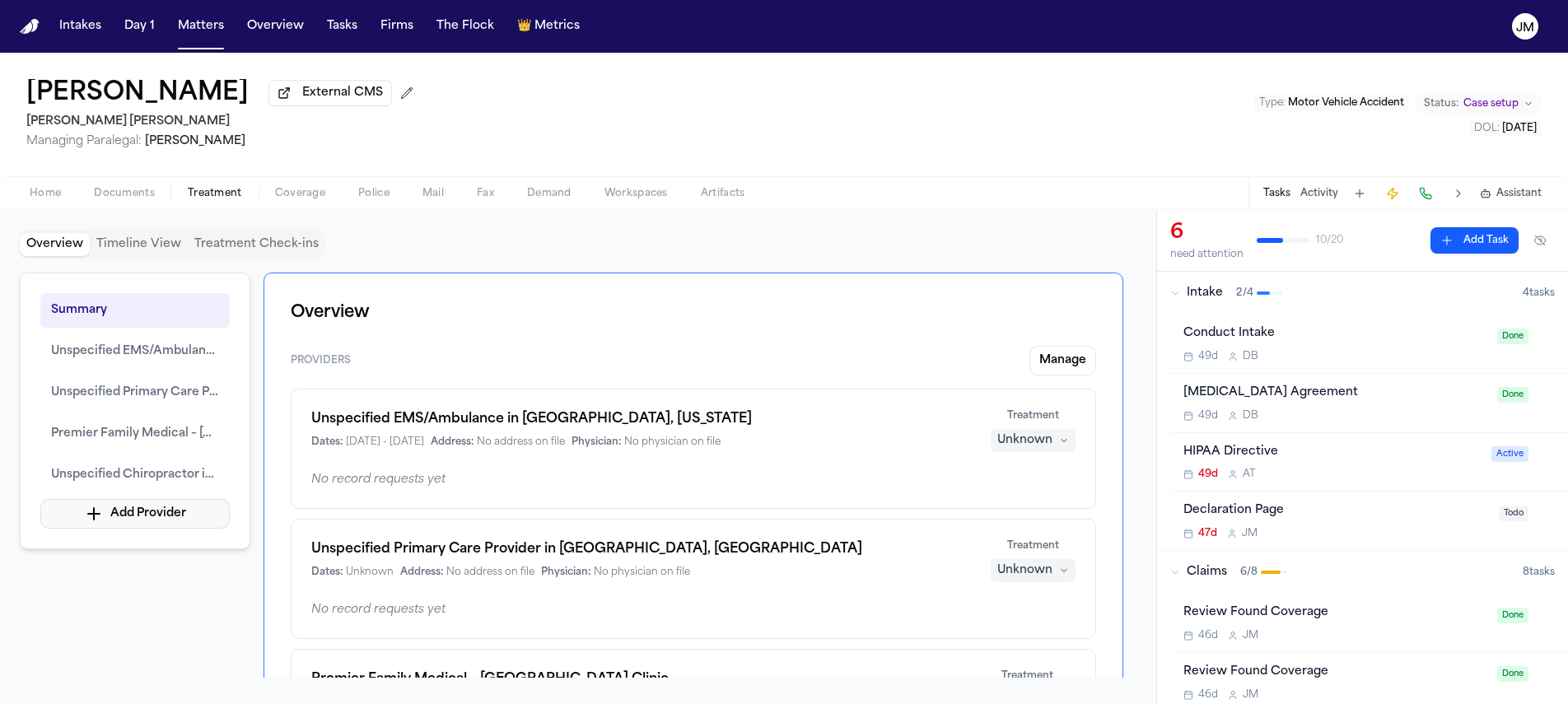
click at [187, 521] on button "Add Provider" at bounding box center [134, 514] width 189 height 30
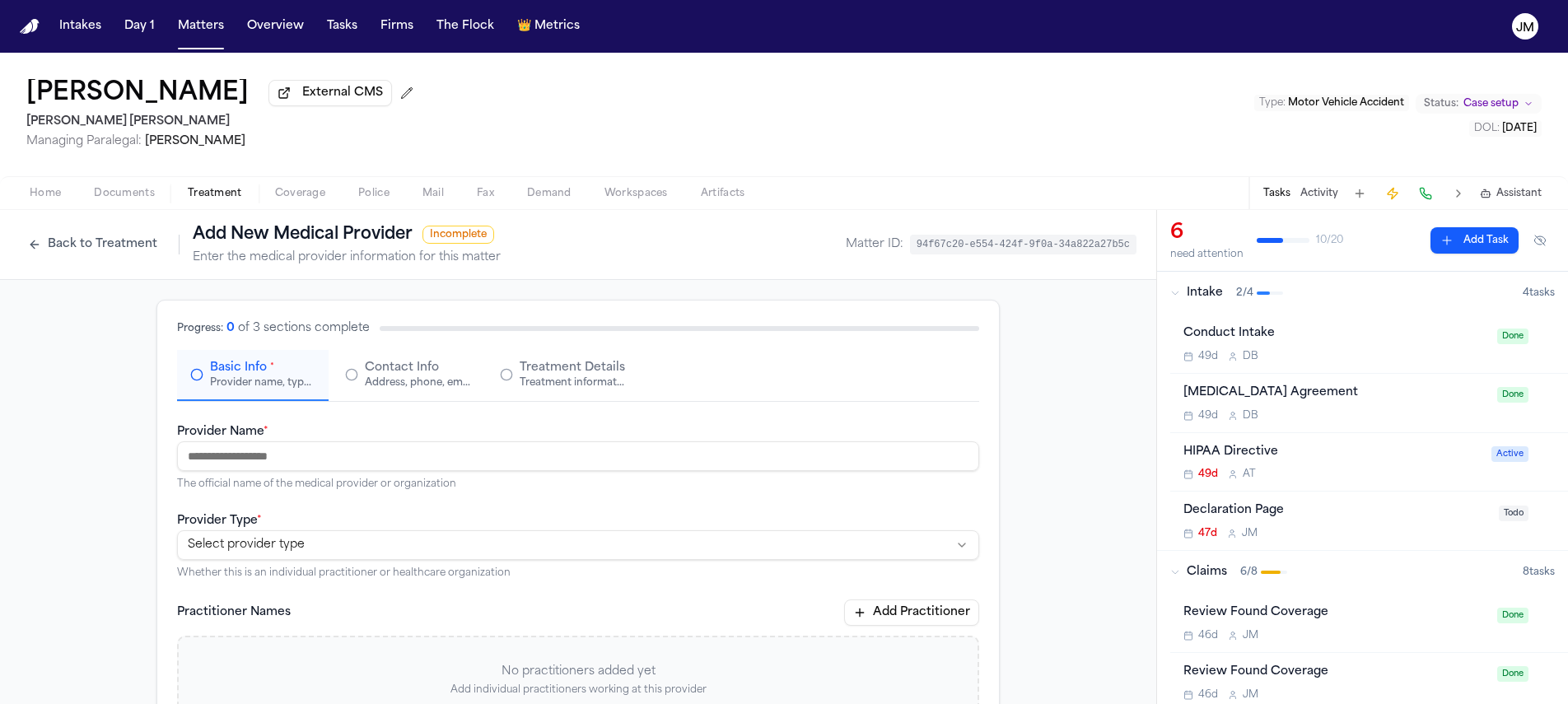
click at [289, 463] on input "Provider Name *" at bounding box center [578, 457] width 802 height 30
type input "**********"
click at [533, 515] on div "**********" at bounding box center [578, 545] width 802 height 69
click at [313, 547] on html "**********" at bounding box center [784, 352] width 1568 height 704
select select "**********"
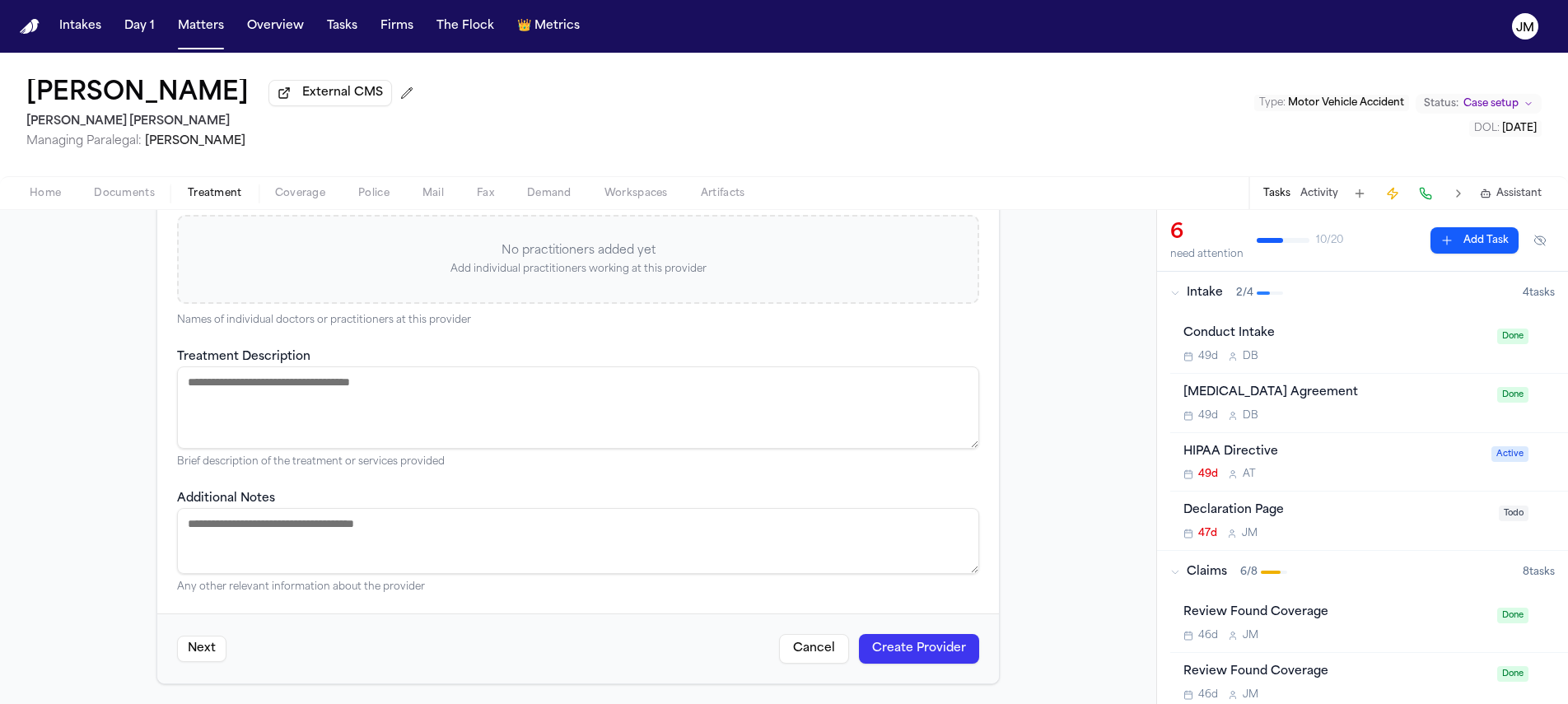
scroll to position [47, 0]
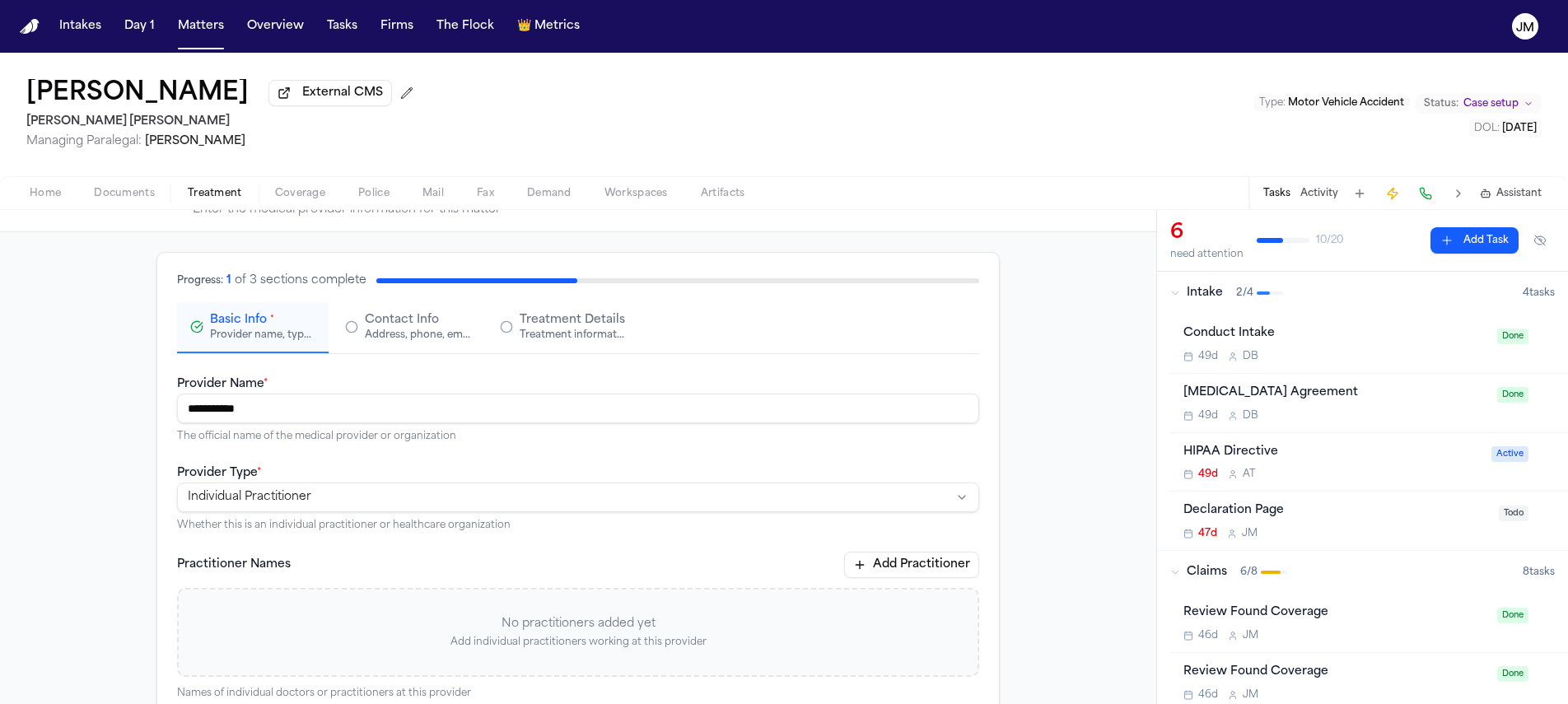
click at [391, 307] on button "Contact Info Address, phone, email, and other contact details" at bounding box center [407, 327] width 152 height 51
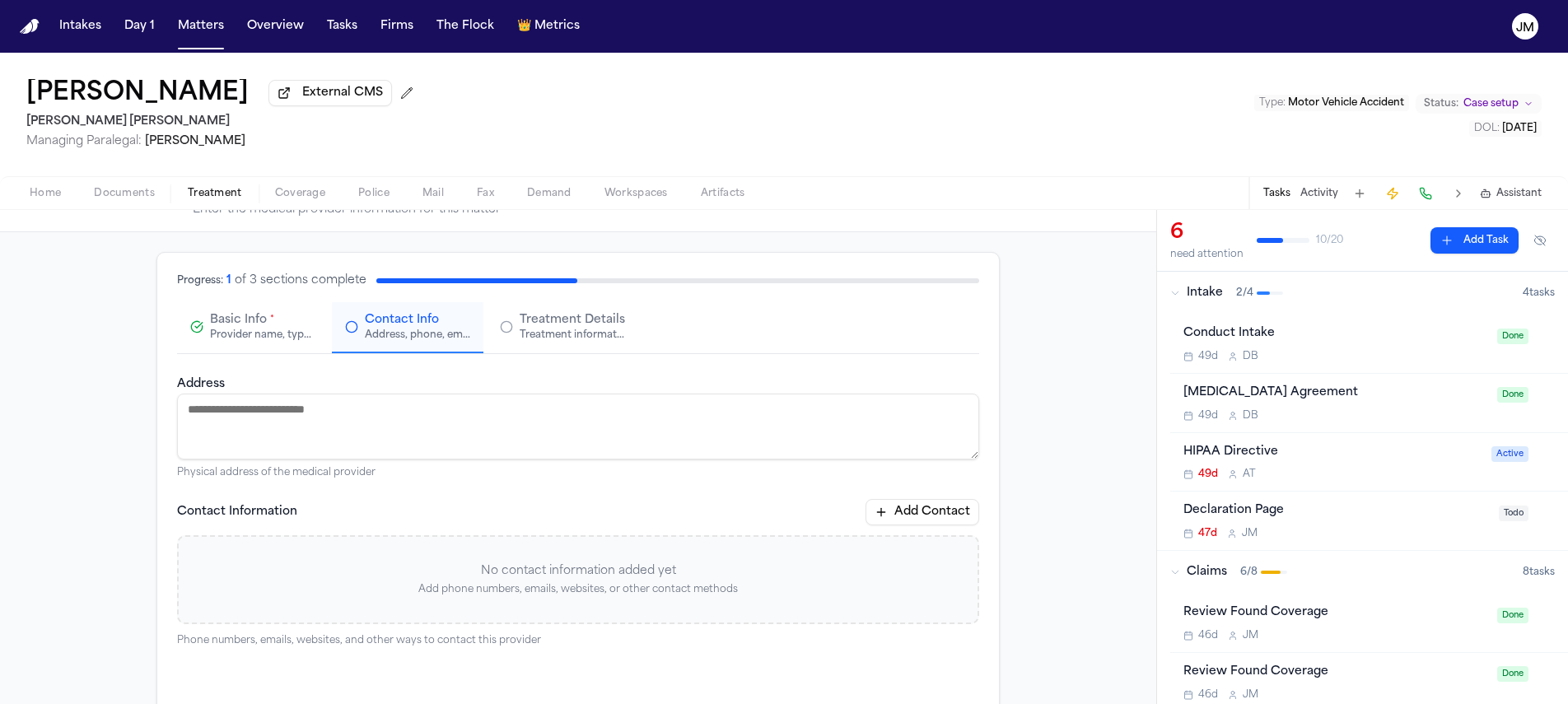
paste textarea "**********"
click at [725, 460] on textarea "**********" at bounding box center [578, 427] width 802 height 66
type textarea "**********"
click at [1049, 494] on div "**********" at bounding box center [578, 564] width 1156 height 664
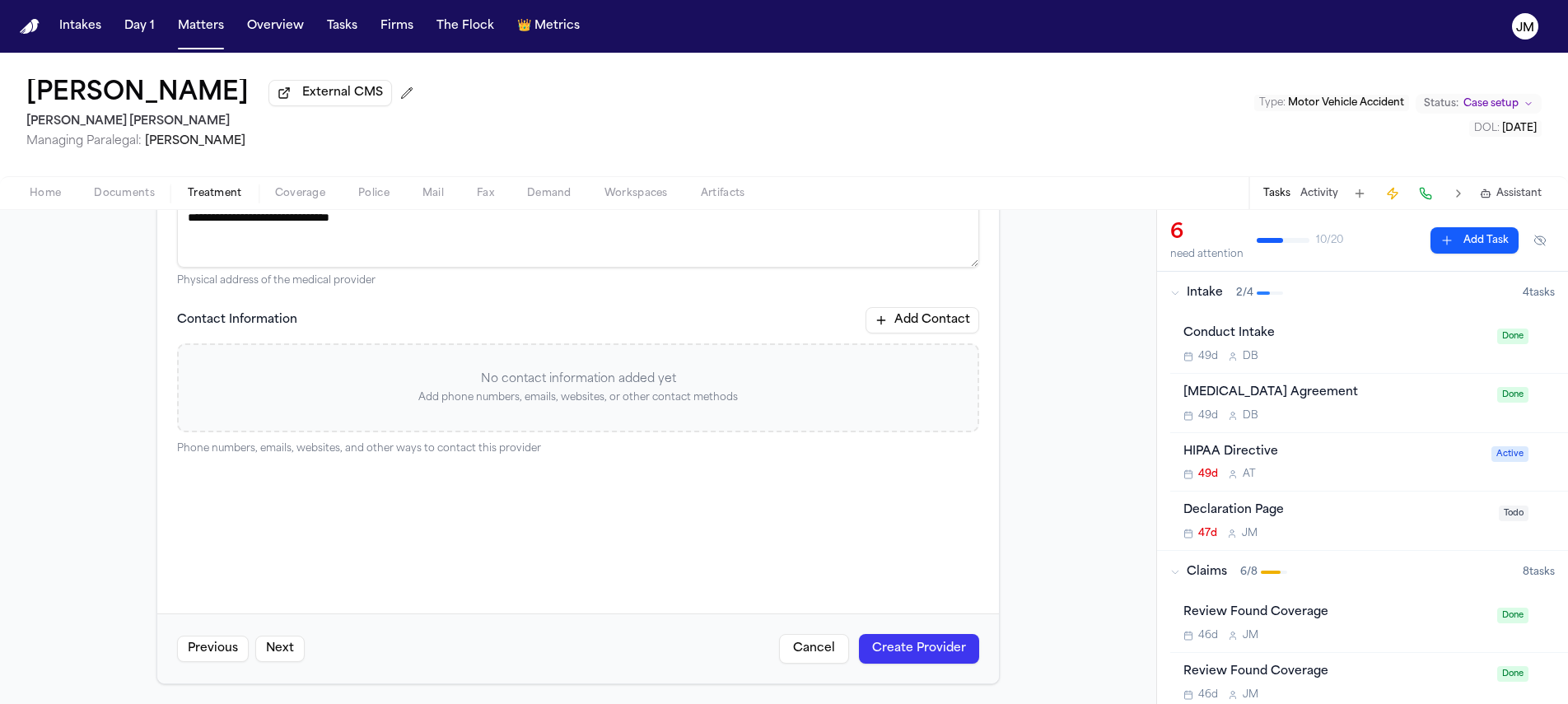
click at [915, 652] on button "Create Provider" at bounding box center [919, 649] width 120 height 30
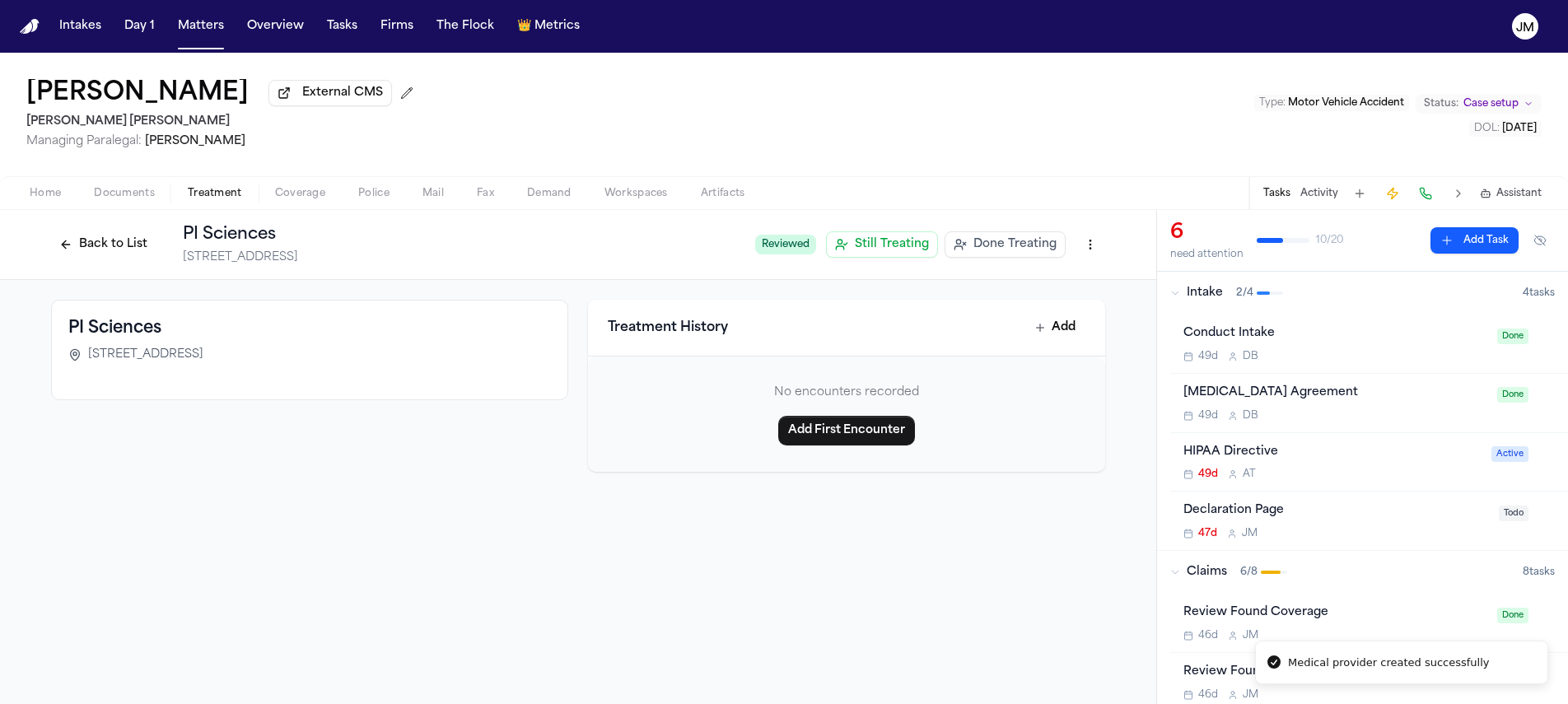
click at [104, 257] on button "Back to List" at bounding box center [103, 245] width 105 height 27
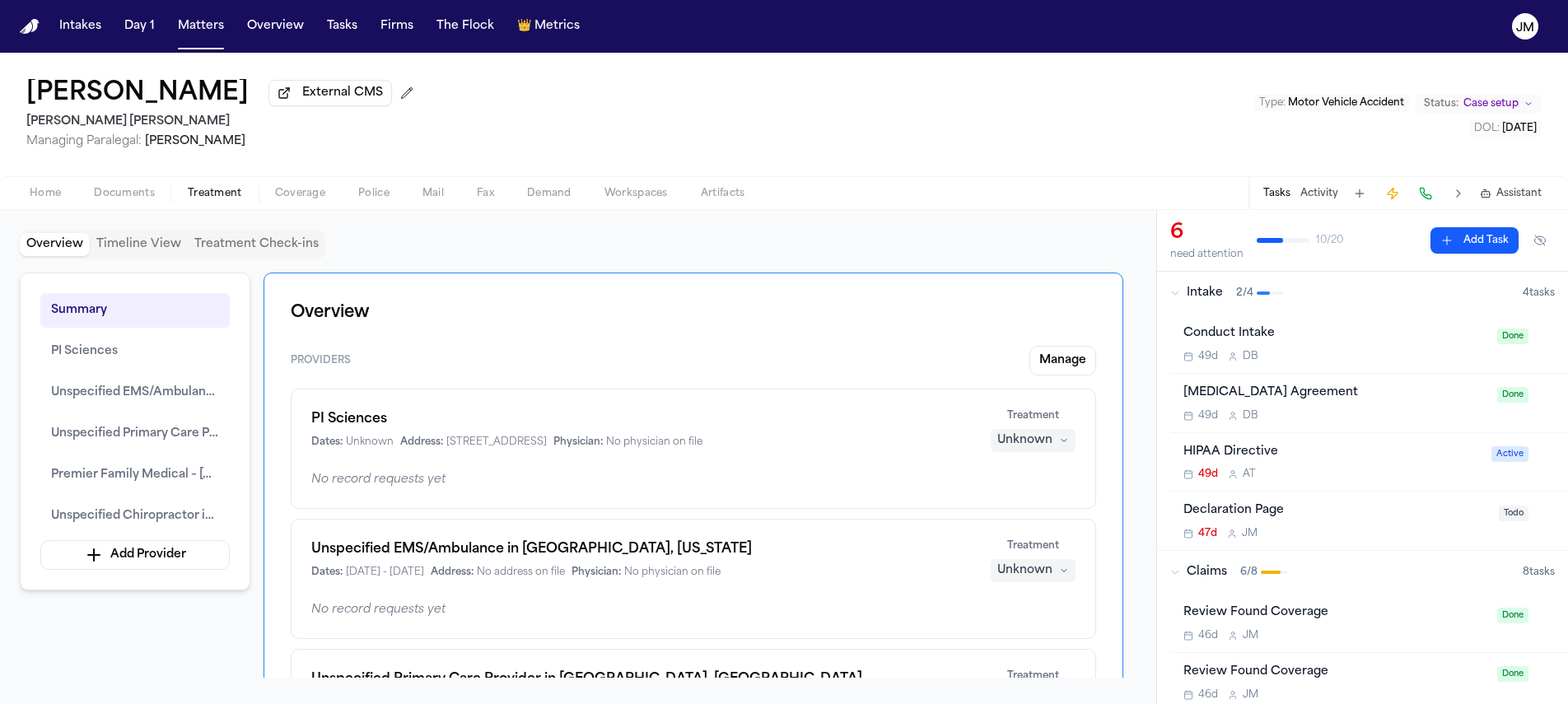
click at [1052, 440] on button "Unknown" at bounding box center [1033, 441] width 85 height 23
click at [1014, 487] on button "Treating" at bounding box center [1033, 478] width 132 height 30
click at [1081, 370] on button "Manage" at bounding box center [1063, 361] width 67 height 30
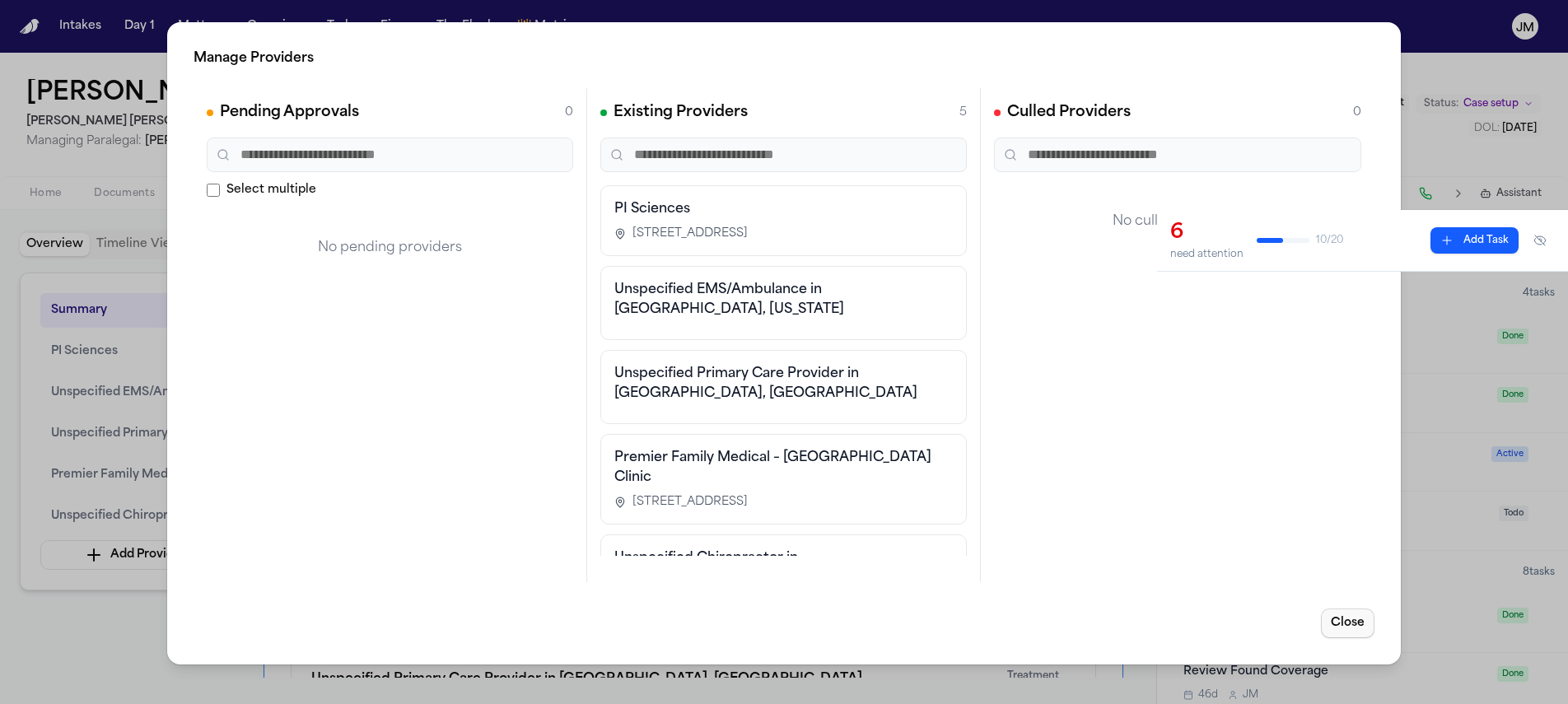
click at [1330, 612] on button "Close" at bounding box center [1348, 624] width 53 height 30
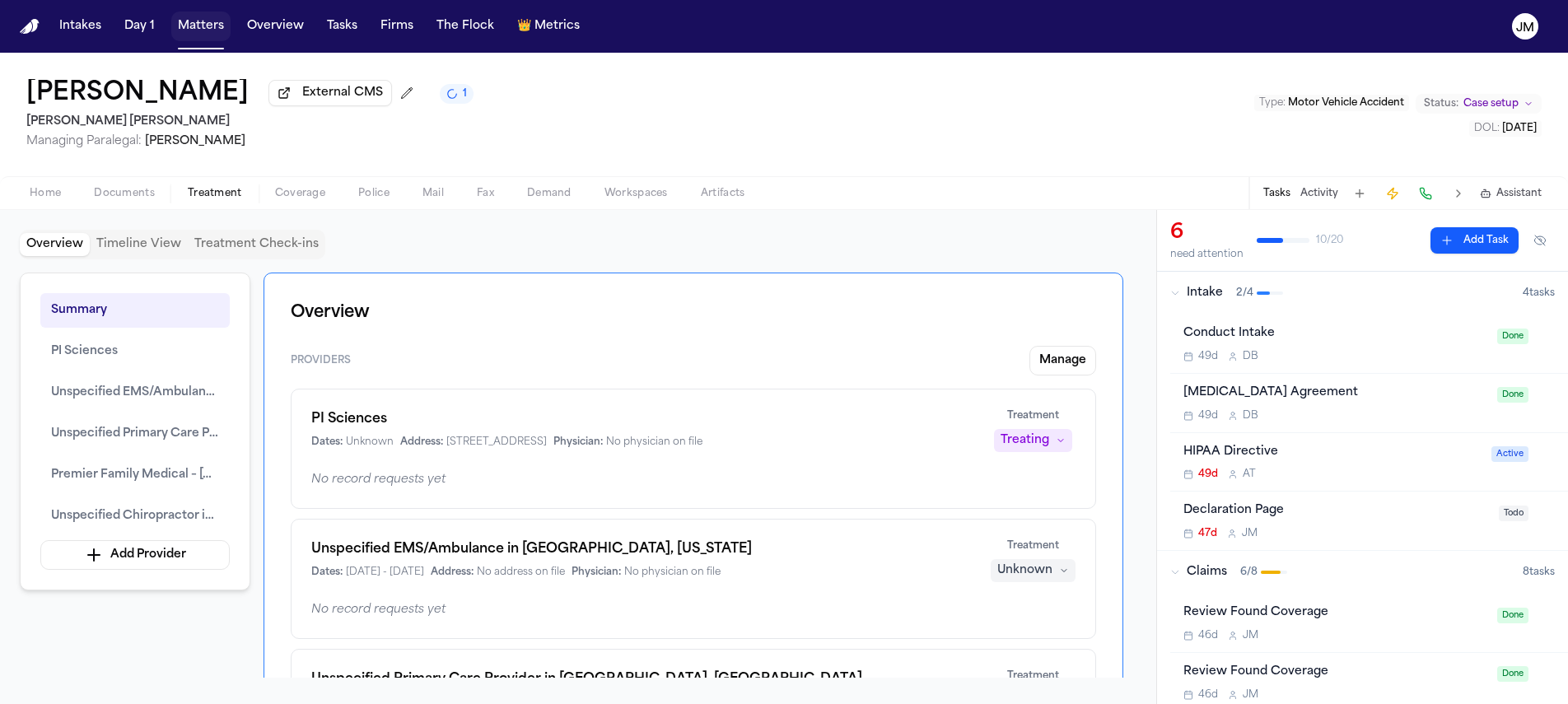
click at [216, 36] on button "Matters" at bounding box center [201, 27] width 59 height 30
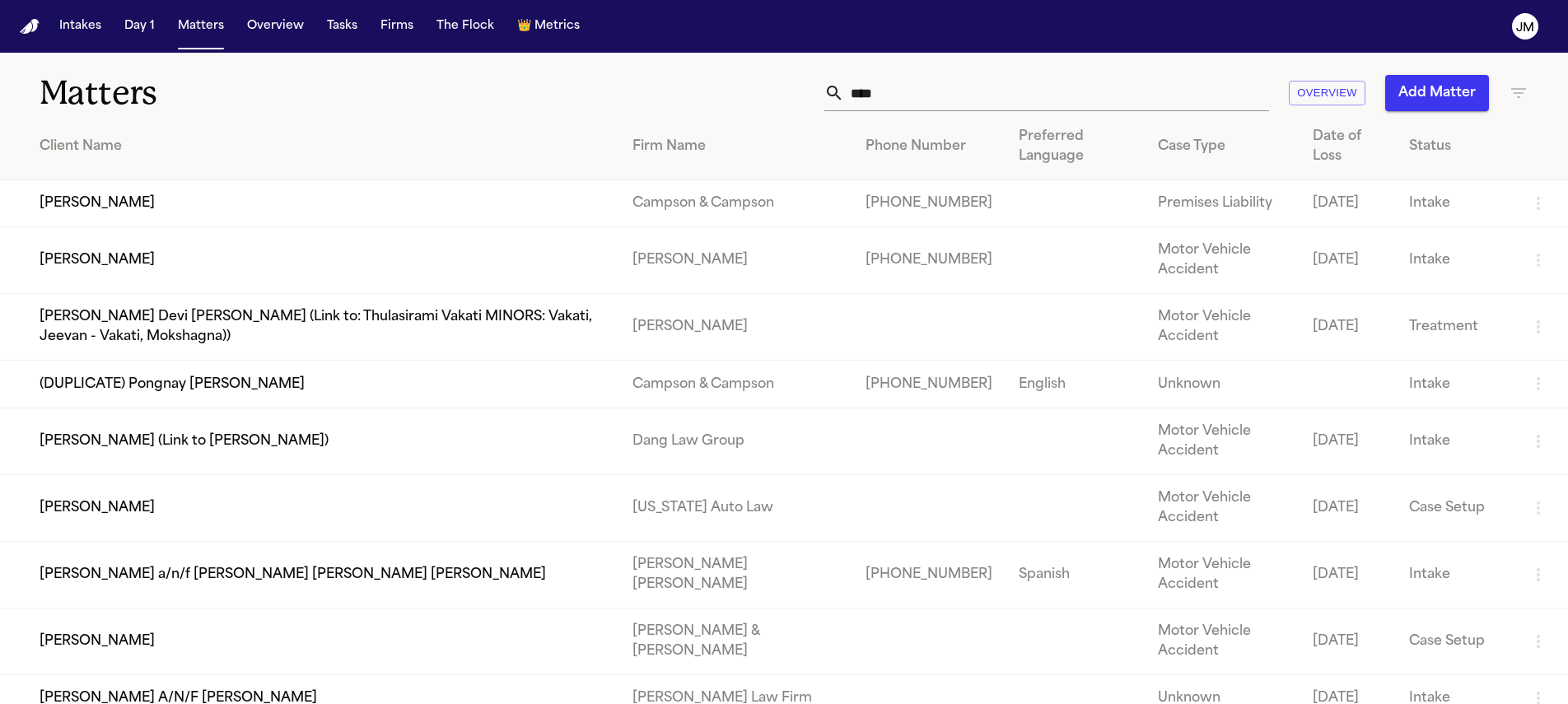
click at [956, 96] on input "****" at bounding box center [1056, 92] width 425 height 36
click at [955, 96] on input "****" at bounding box center [1056, 92] width 425 height 36
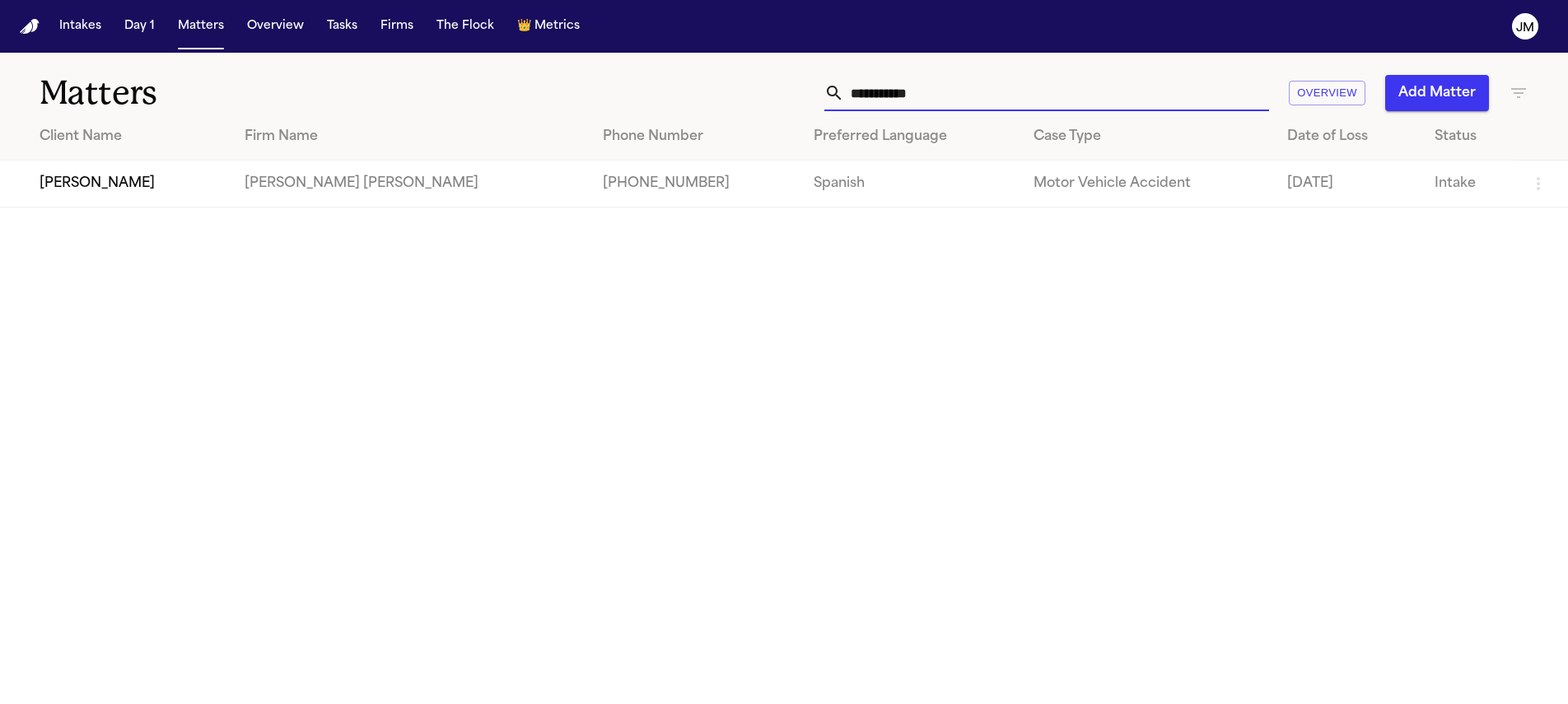
type input "**********"
click at [101, 187] on td "Julio Aguirre" at bounding box center [116, 184] width 232 height 47
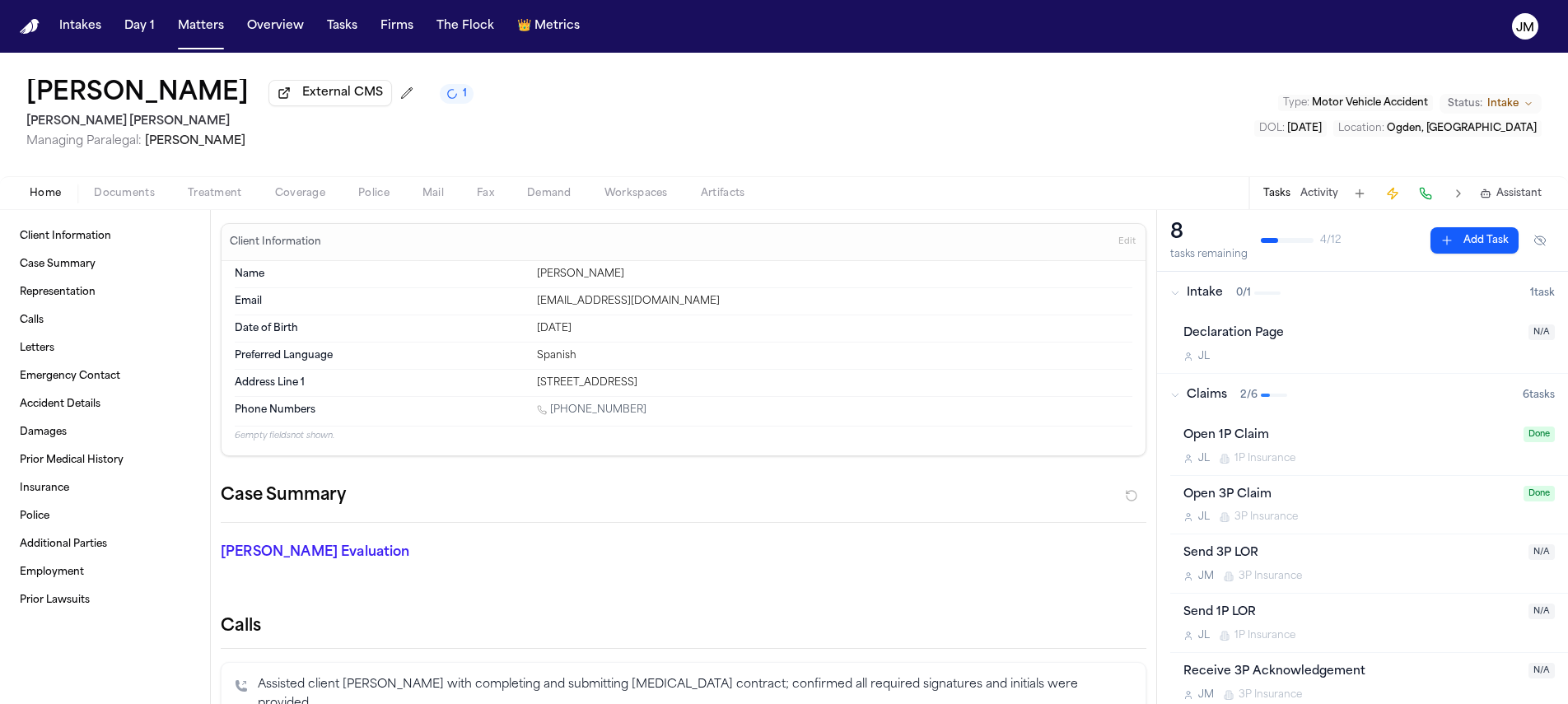
click at [270, 198] on button "Coverage" at bounding box center [300, 193] width 83 height 20
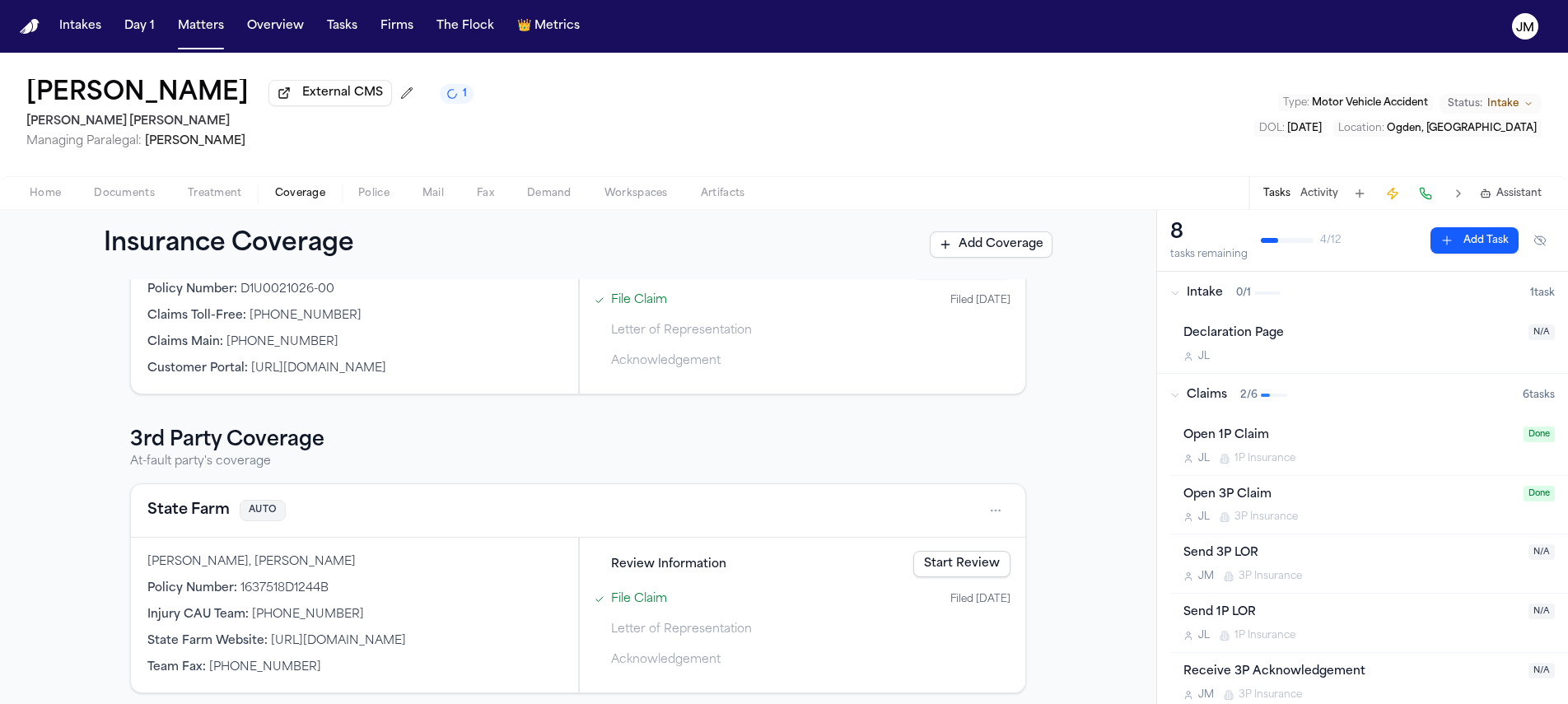
scroll to position [284, 0]
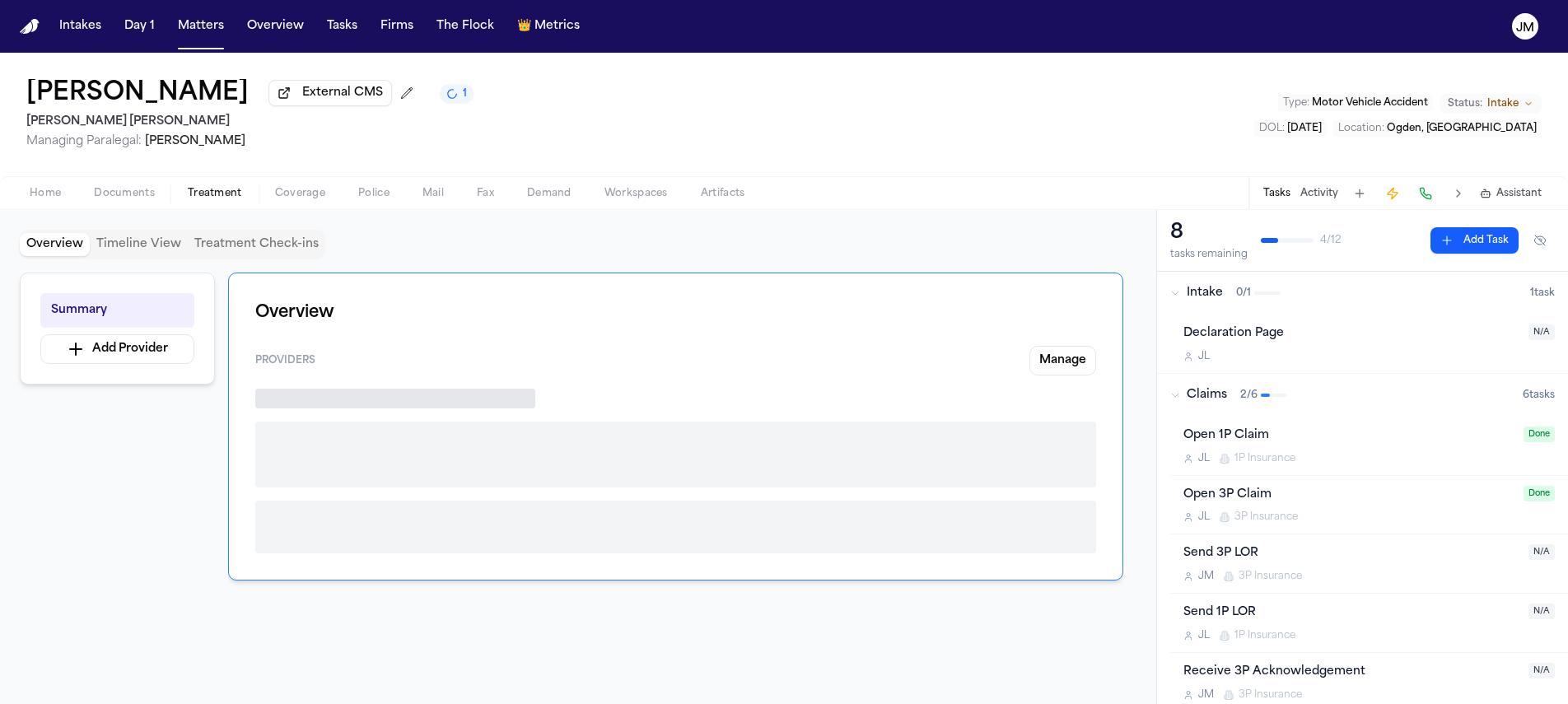
click at [211, 190] on span "Treatment" at bounding box center [214, 193] width 54 height 13
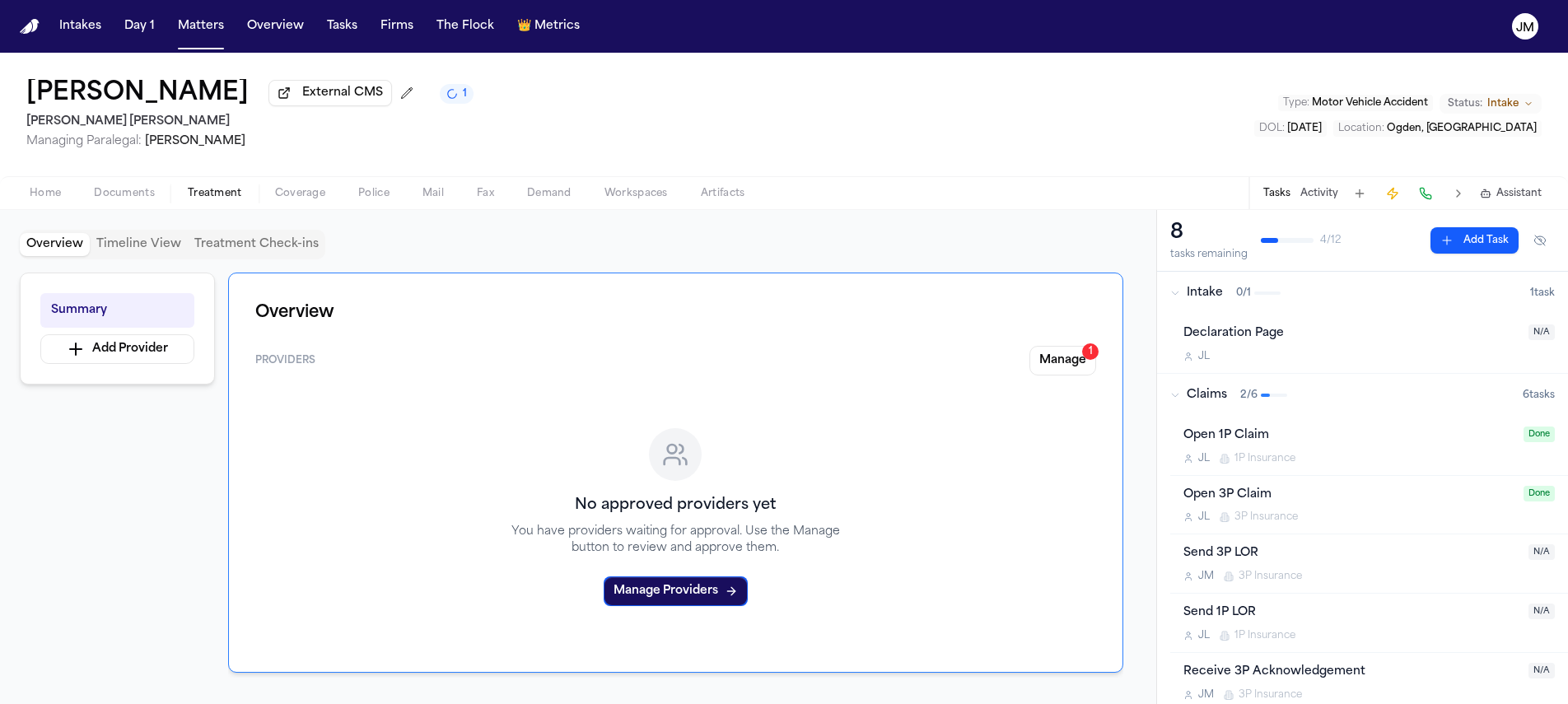
click at [110, 190] on span "Documents" at bounding box center [124, 193] width 61 height 13
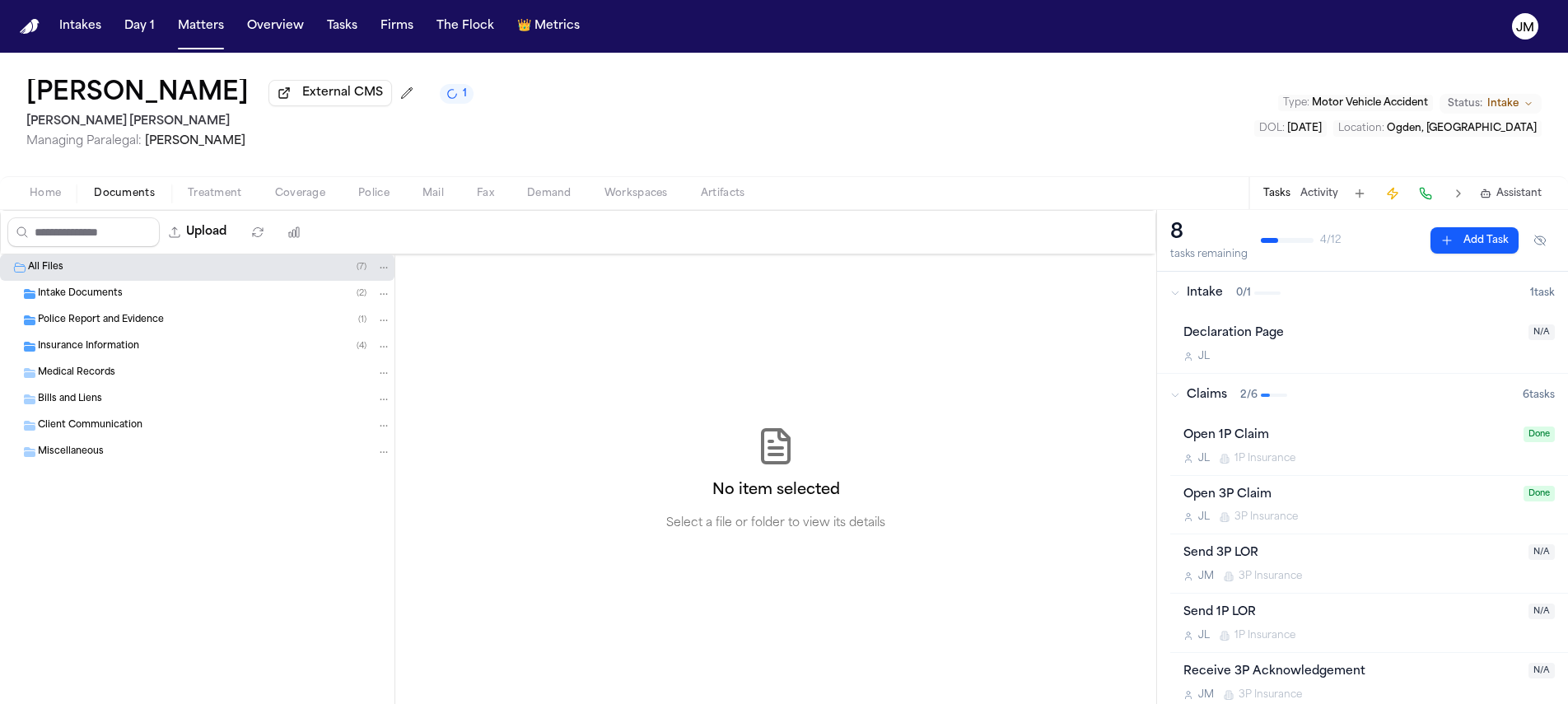
click at [138, 351] on div "Insurance Information ( 4 )" at bounding box center [214, 347] width 353 height 15
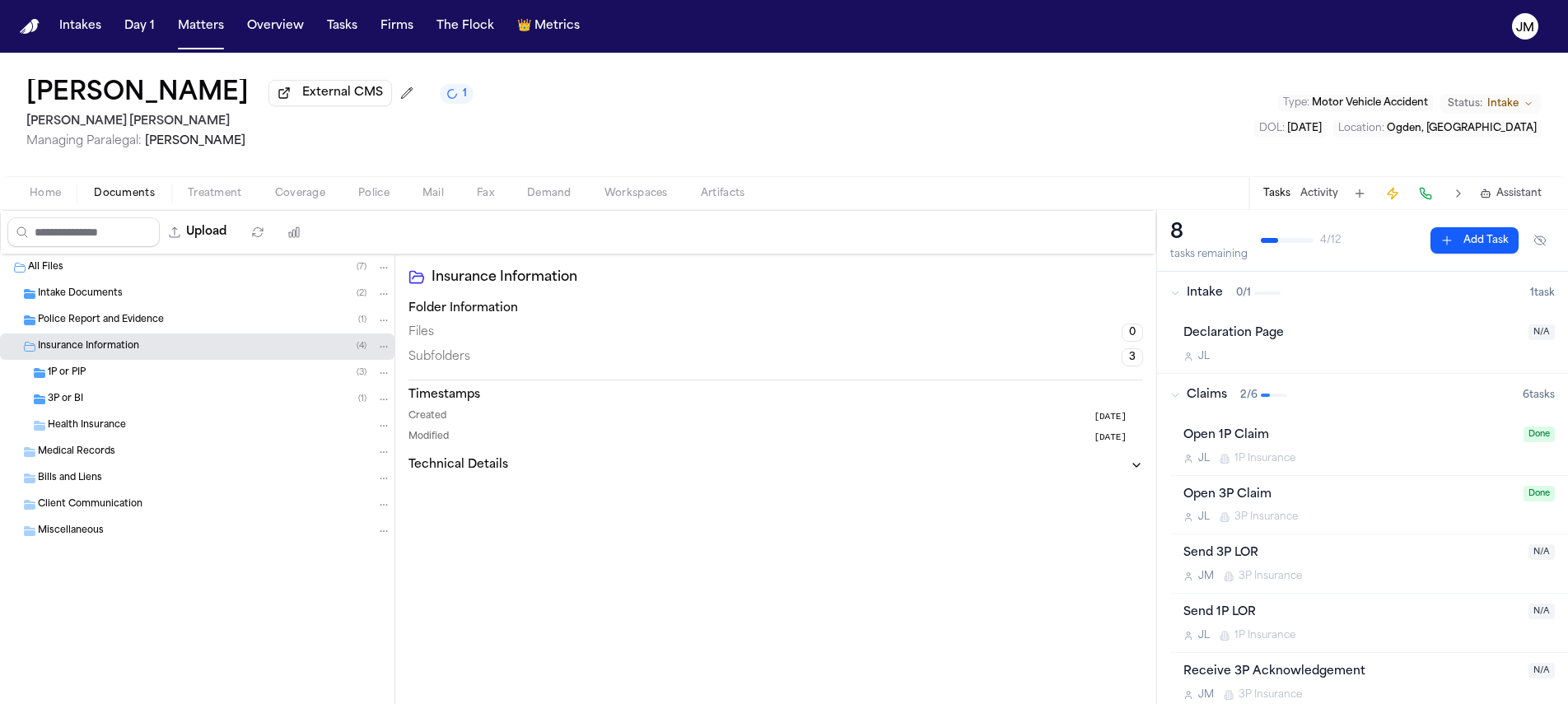
click at [125, 405] on div "3P or BI ( 1 )" at bounding box center [219, 400] width 343 height 15
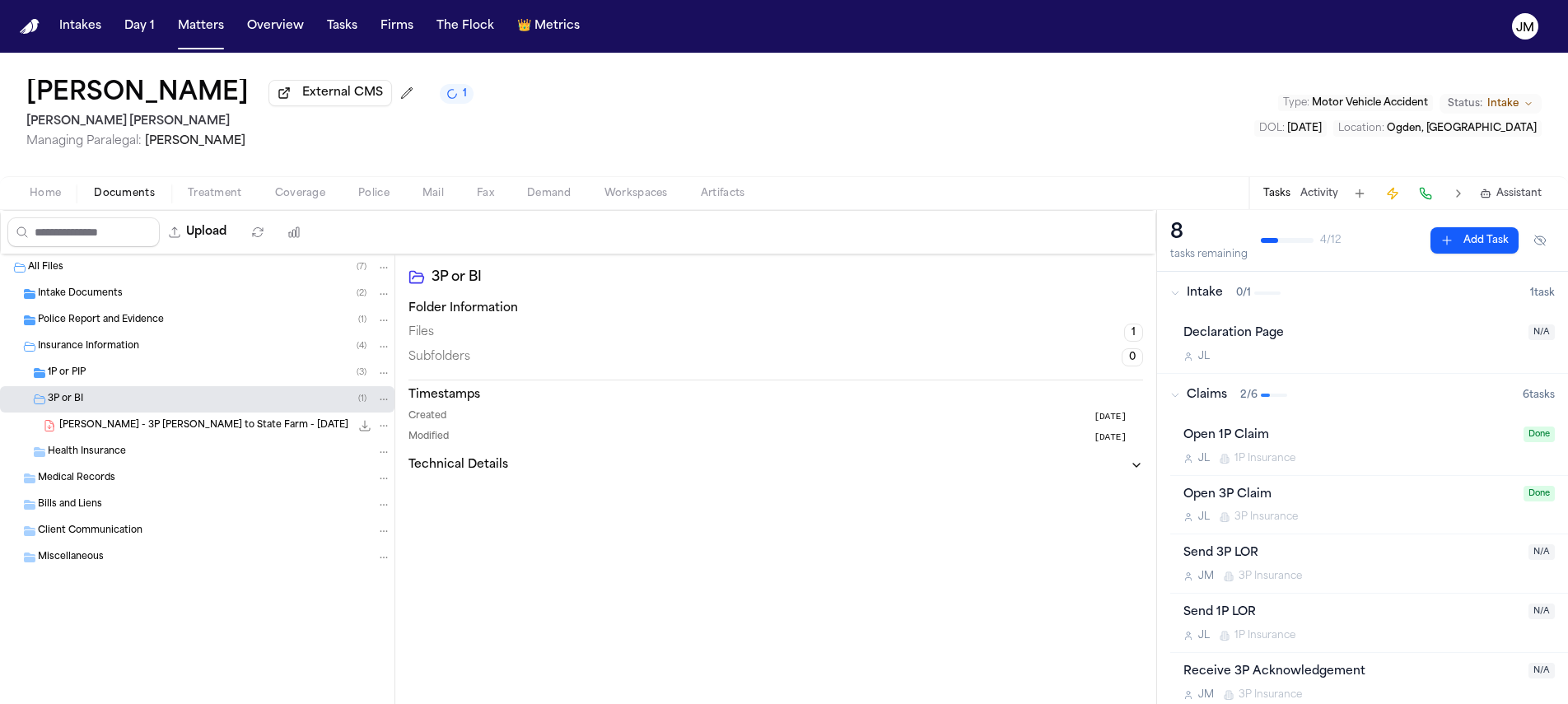
click at [130, 386] on div "1P or PIP ( 3 )" at bounding box center [197, 373] width 395 height 27
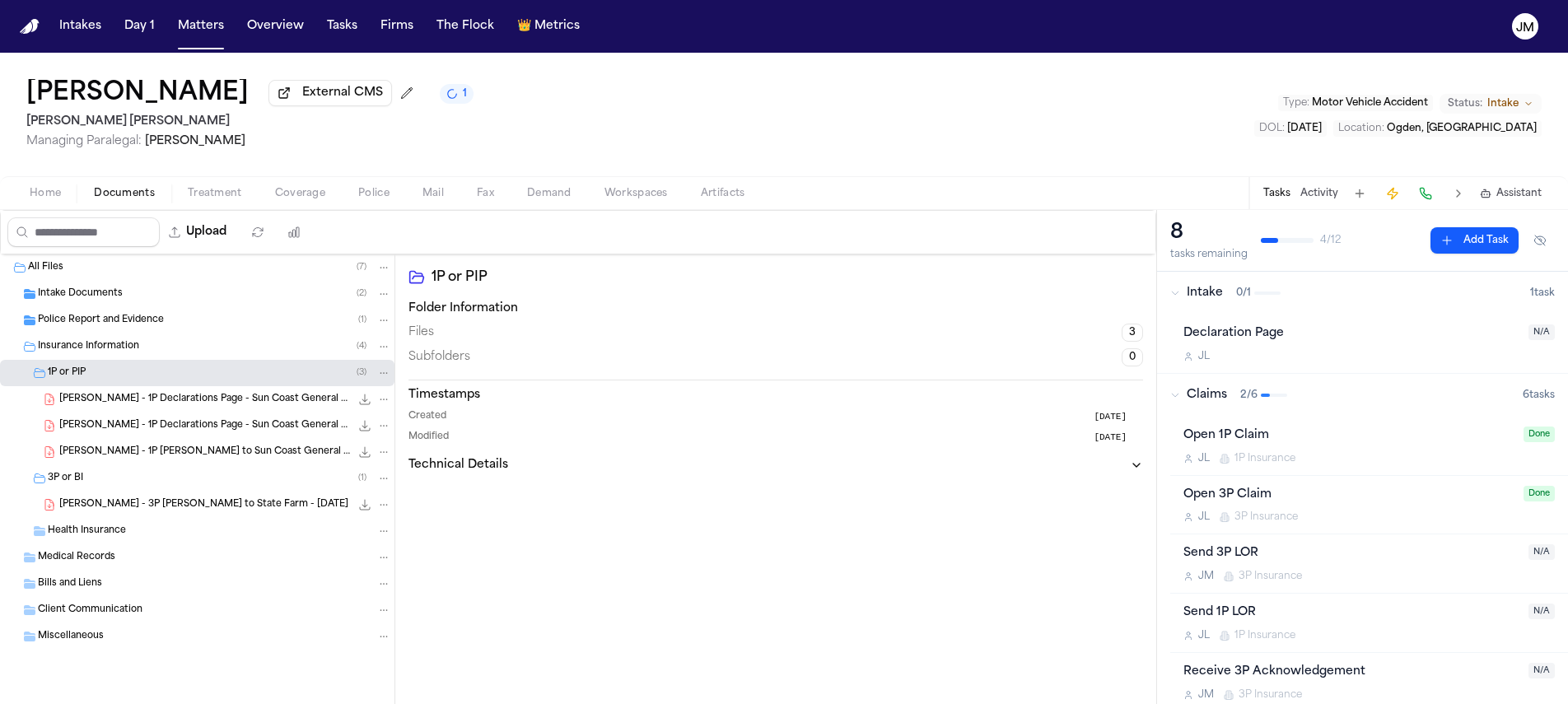
click at [105, 302] on span "Intake Documents" at bounding box center [80, 294] width 85 height 14
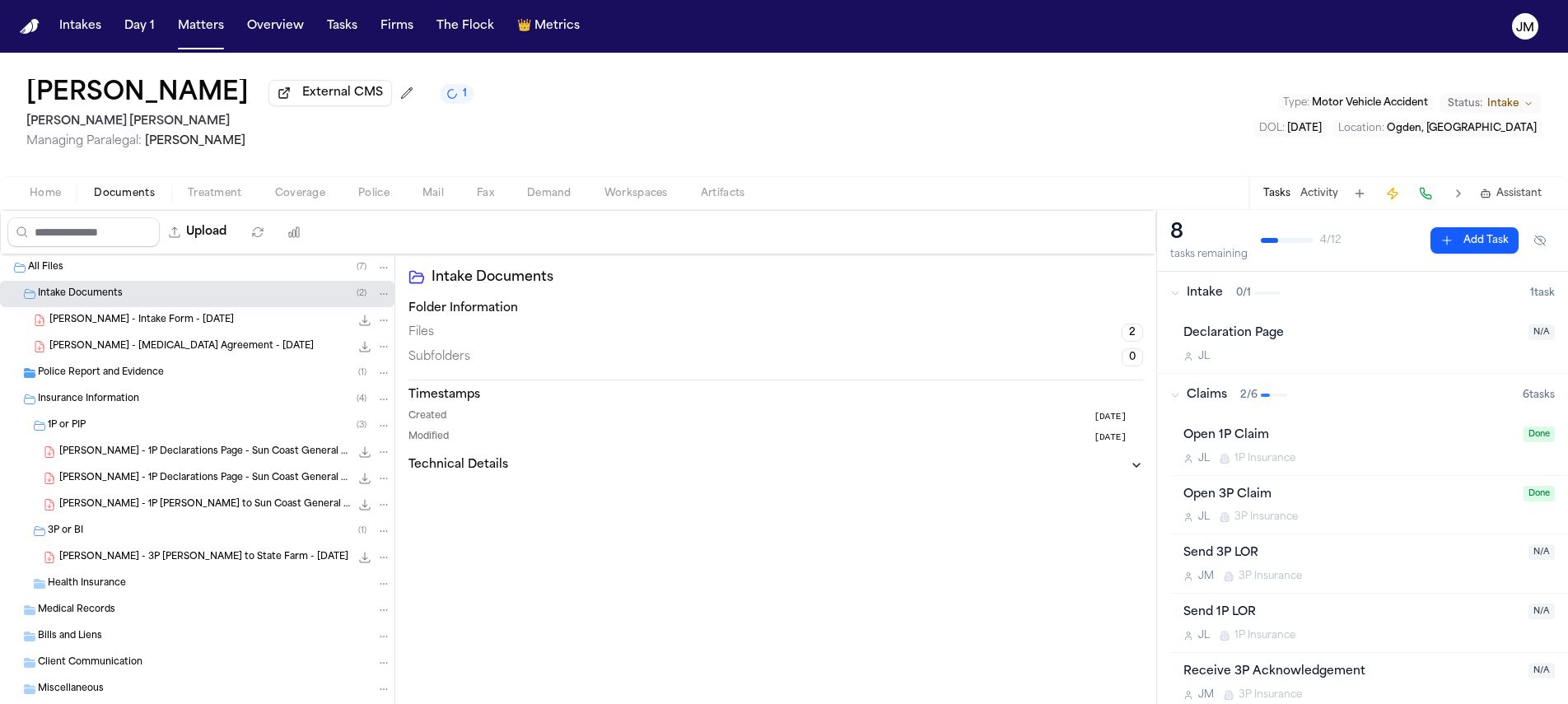
click at [157, 318] on span "J. Aguirre - Intake Form - 8.17.25" at bounding box center [141, 321] width 184 height 14
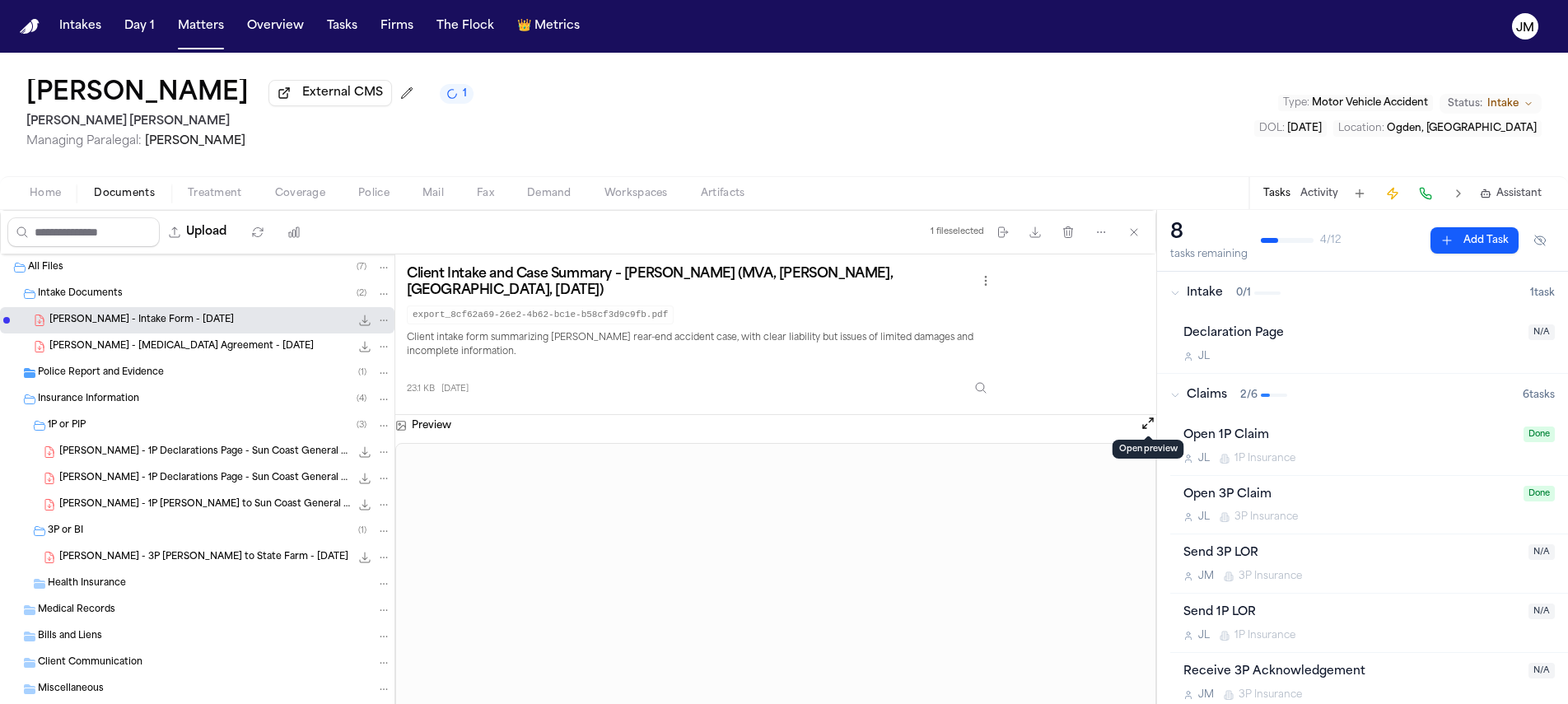
click at [1148, 415] on button "Open preview" at bounding box center [1148, 423] width 17 height 17
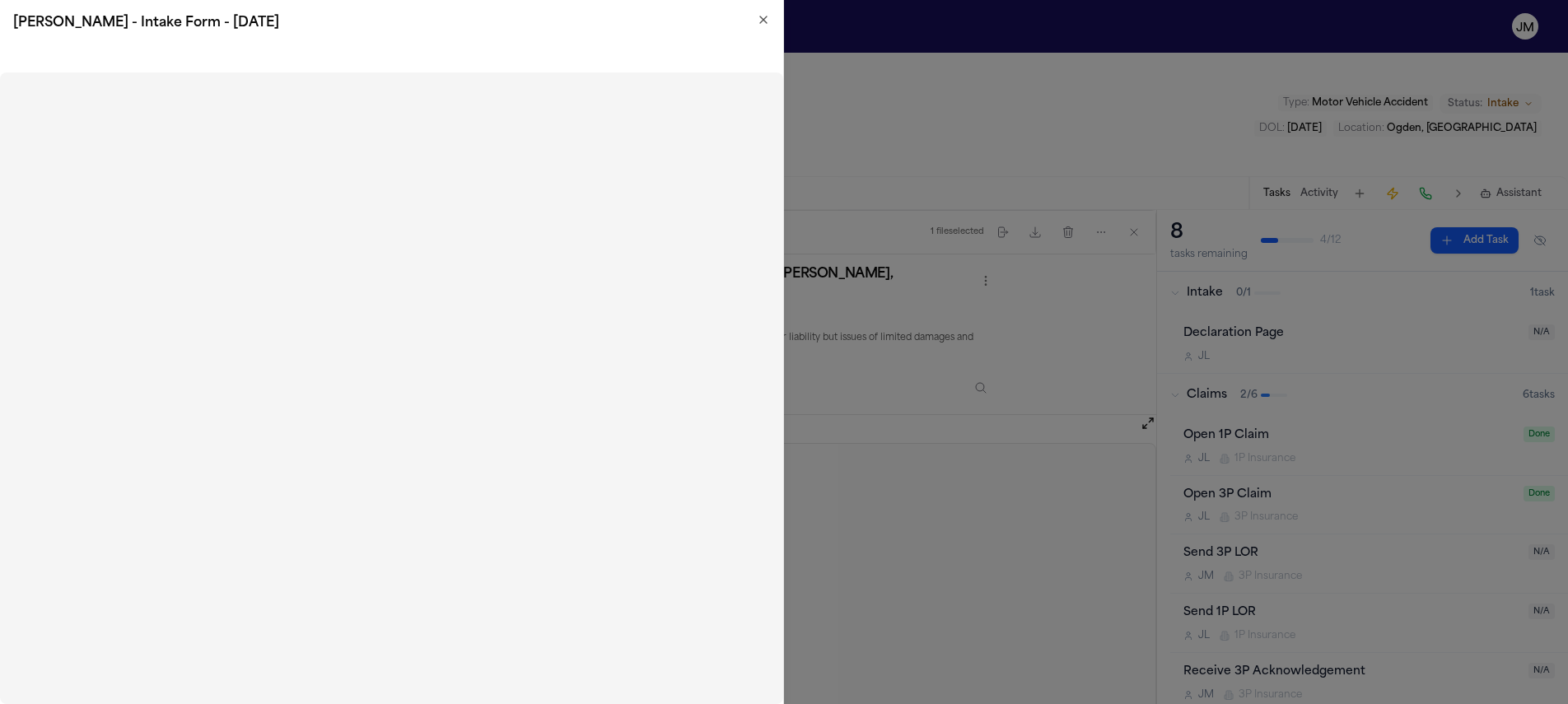
click at [758, 22] on icon "button" at bounding box center [763, 20] width 13 height 13
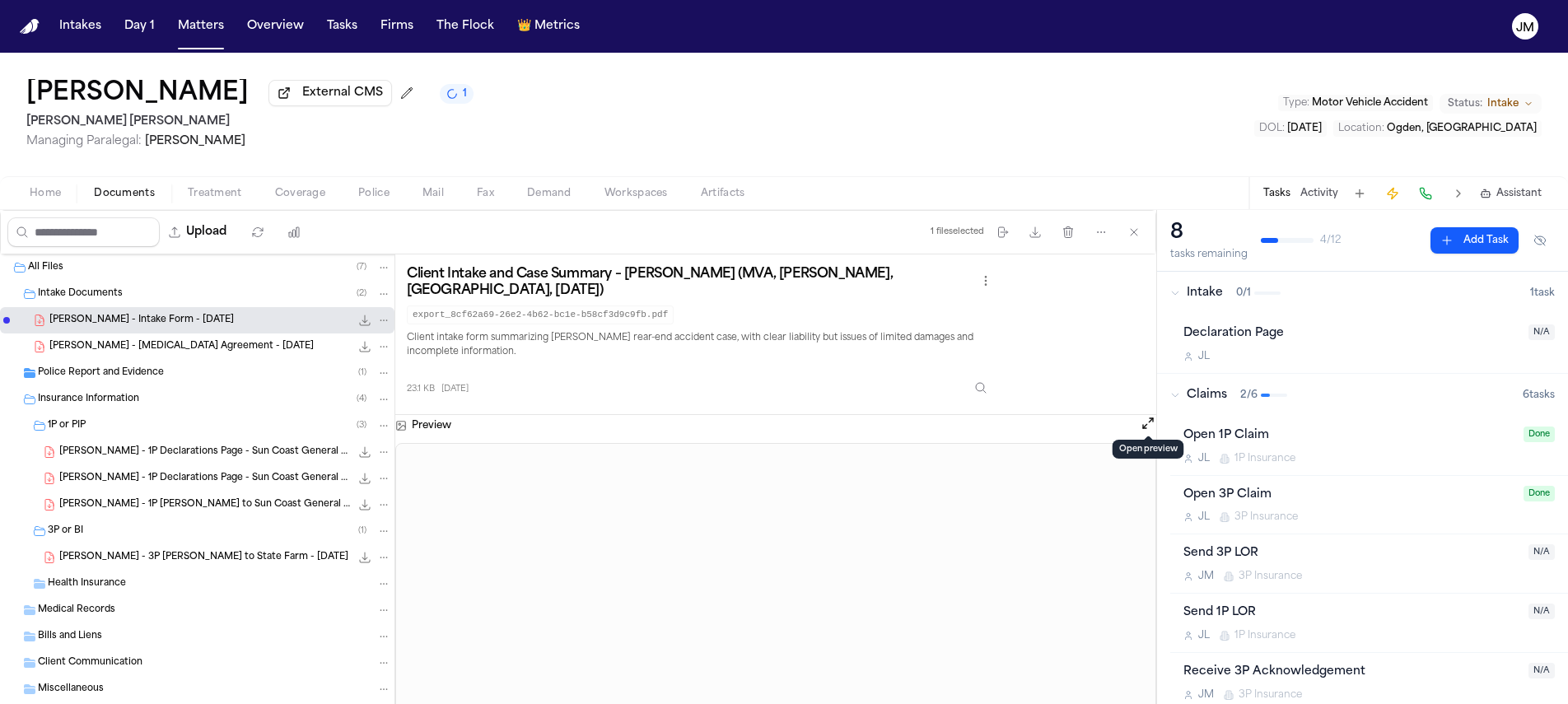
click at [217, 198] on span "Treatment" at bounding box center [214, 193] width 54 height 13
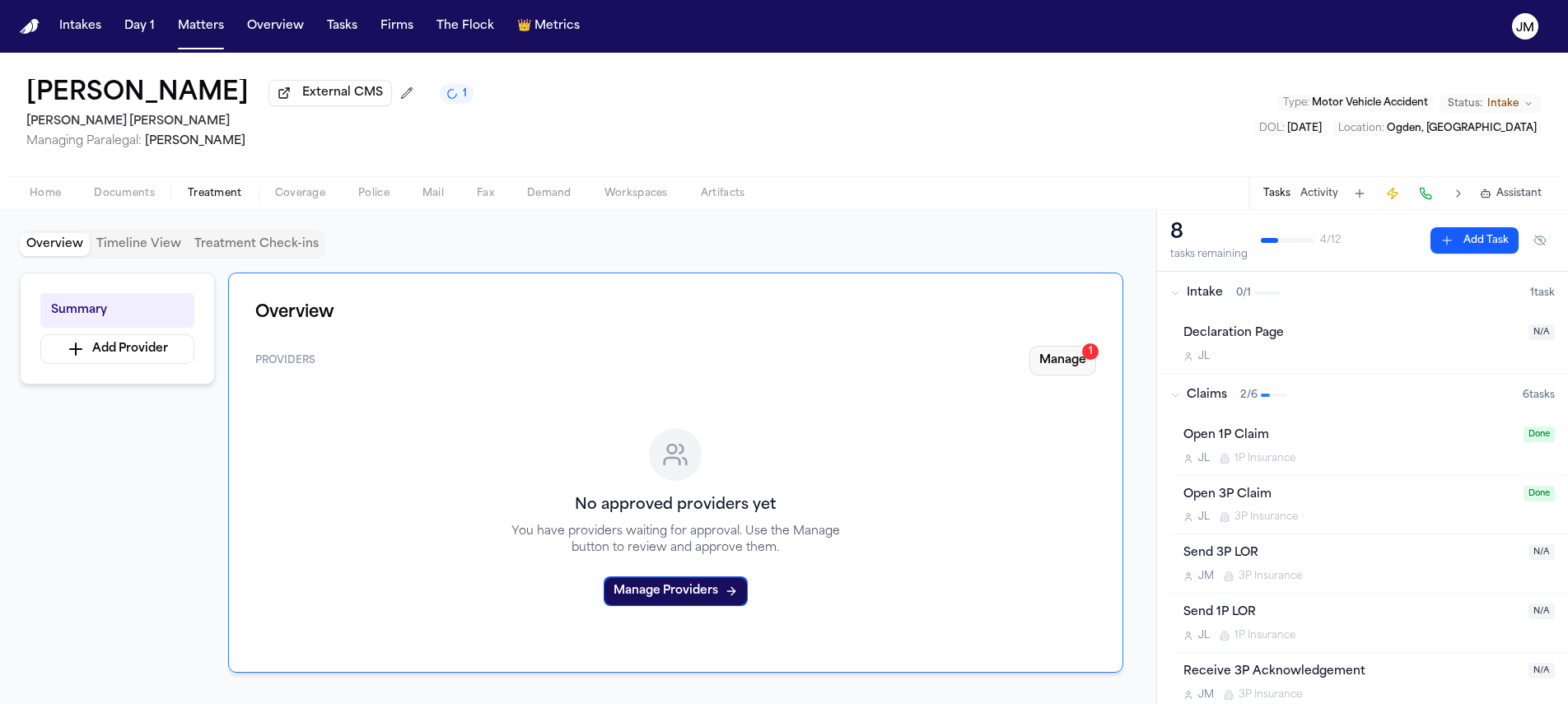
click at [1054, 366] on button "Manage 1" at bounding box center [1063, 361] width 67 height 30
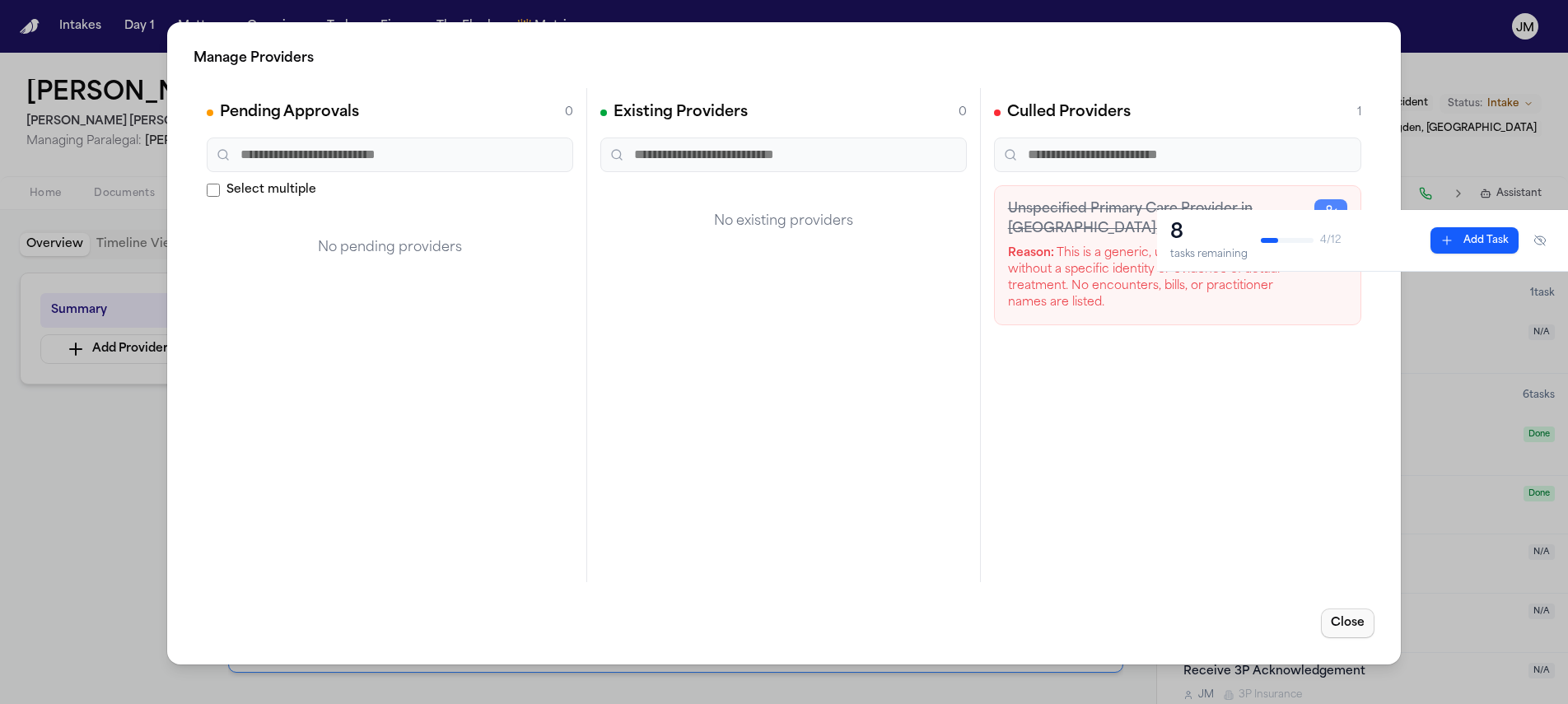
click at [1343, 616] on button "Close" at bounding box center [1348, 624] width 53 height 30
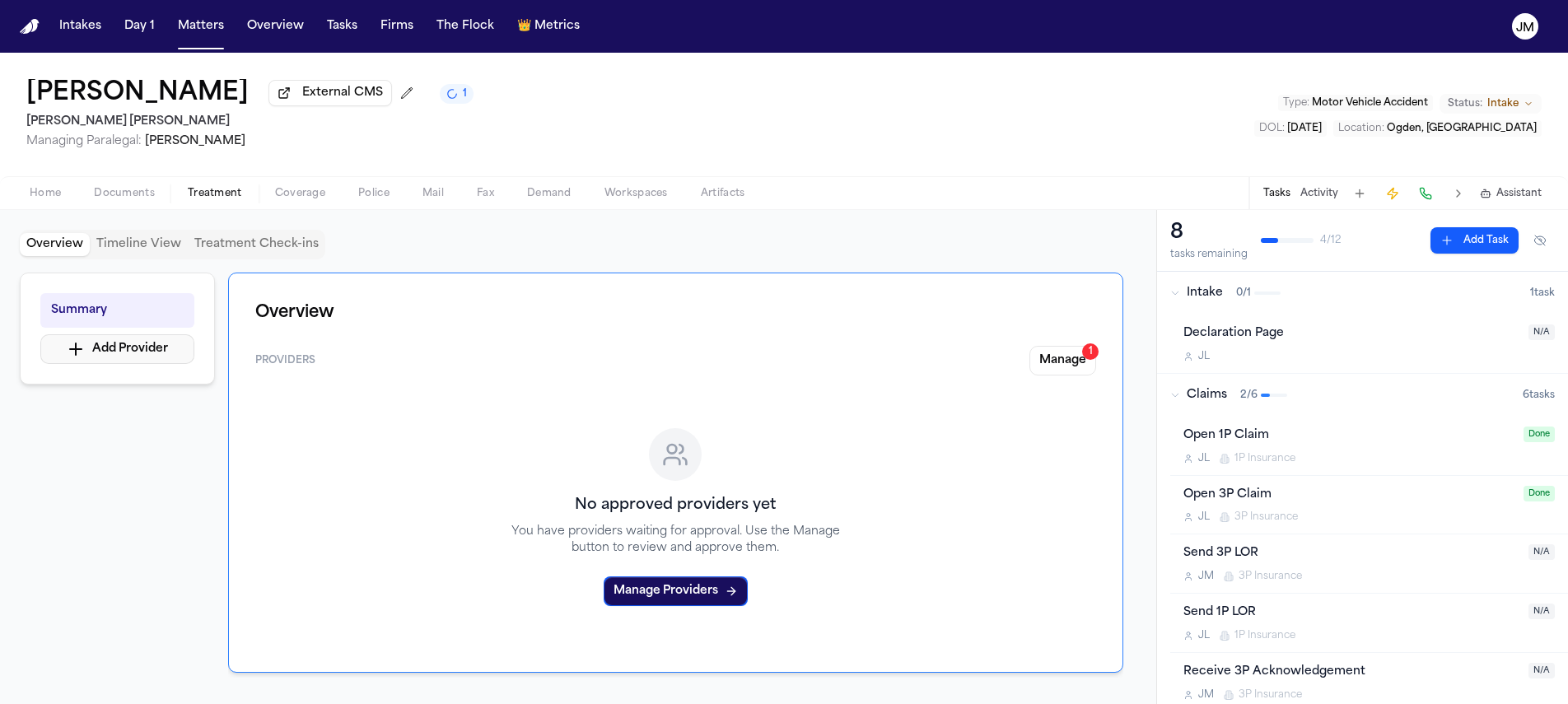
click at [88, 349] on button "Add Provider" at bounding box center [117, 349] width 154 height 30
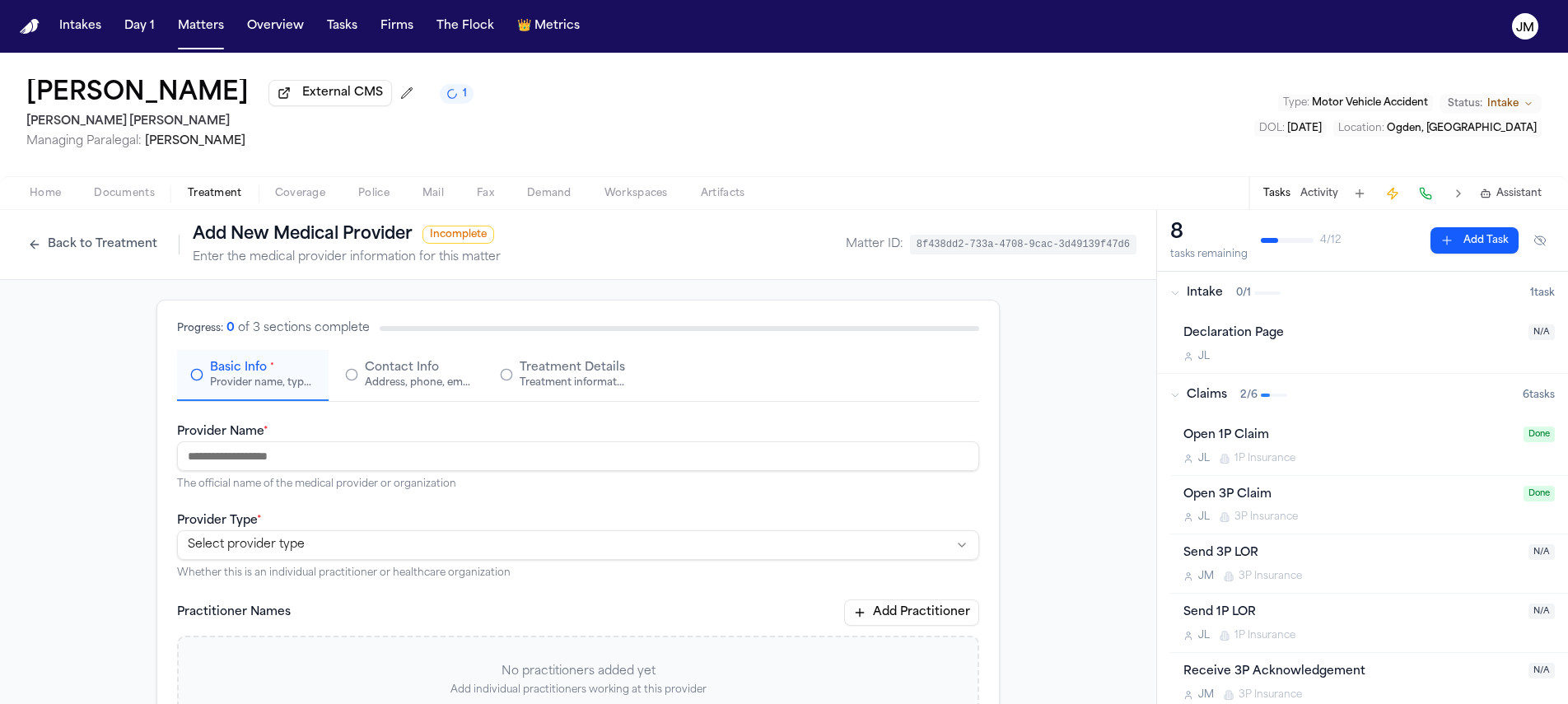
click at [273, 451] on input "Provider Name *" at bounding box center [578, 457] width 802 height 30
click at [363, 453] on input "Provider Name *" at bounding box center [578, 457] width 802 height 30
type input "*"
click at [366, 462] on input "*********" at bounding box center [578, 457] width 802 height 30
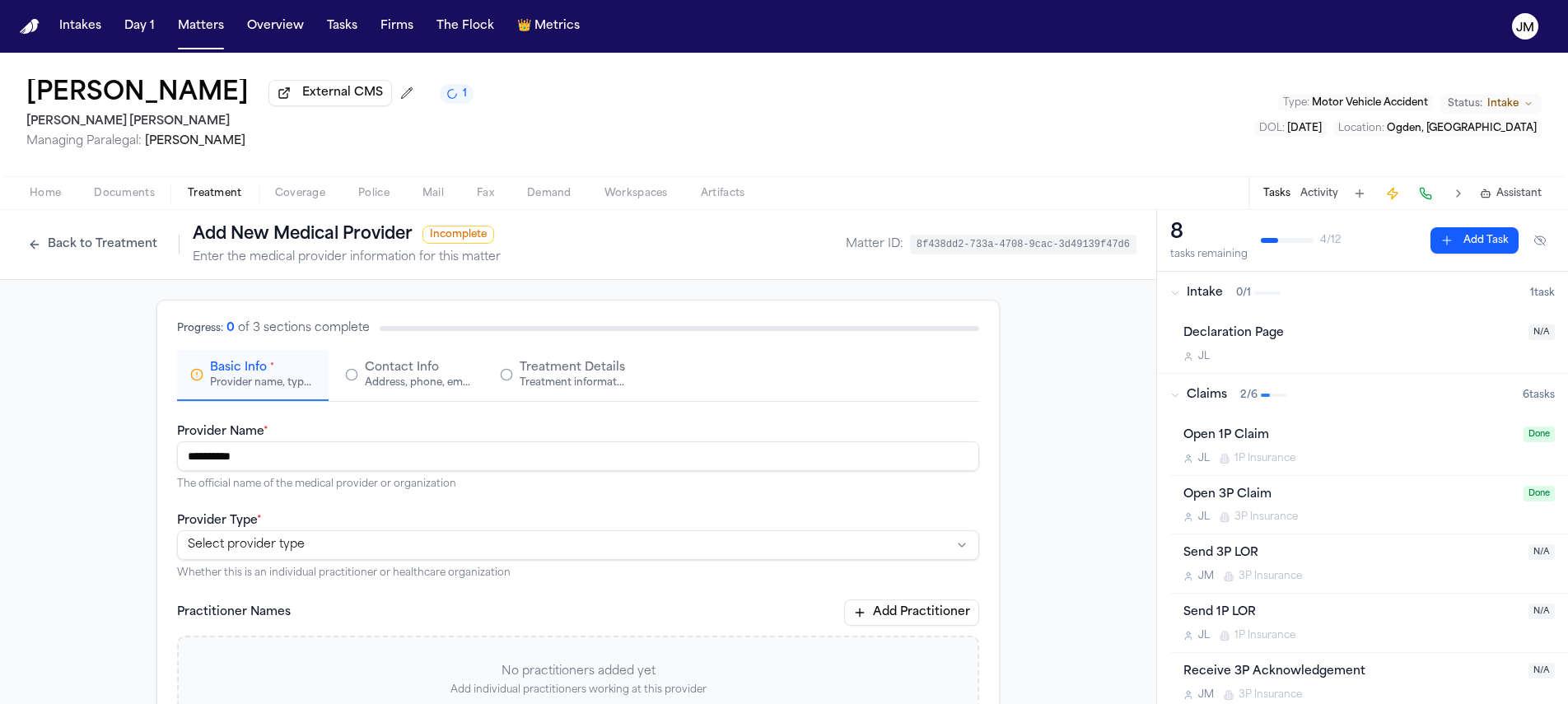
click at [366, 462] on input "*********" at bounding box center [578, 457] width 802 height 30
paste input "**********"
type input "**********"
click at [342, 532] on div "**********" at bounding box center [578, 545] width 802 height 69
click at [341, 538] on html "**********" at bounding box center [784, 352] width 1568 height 704
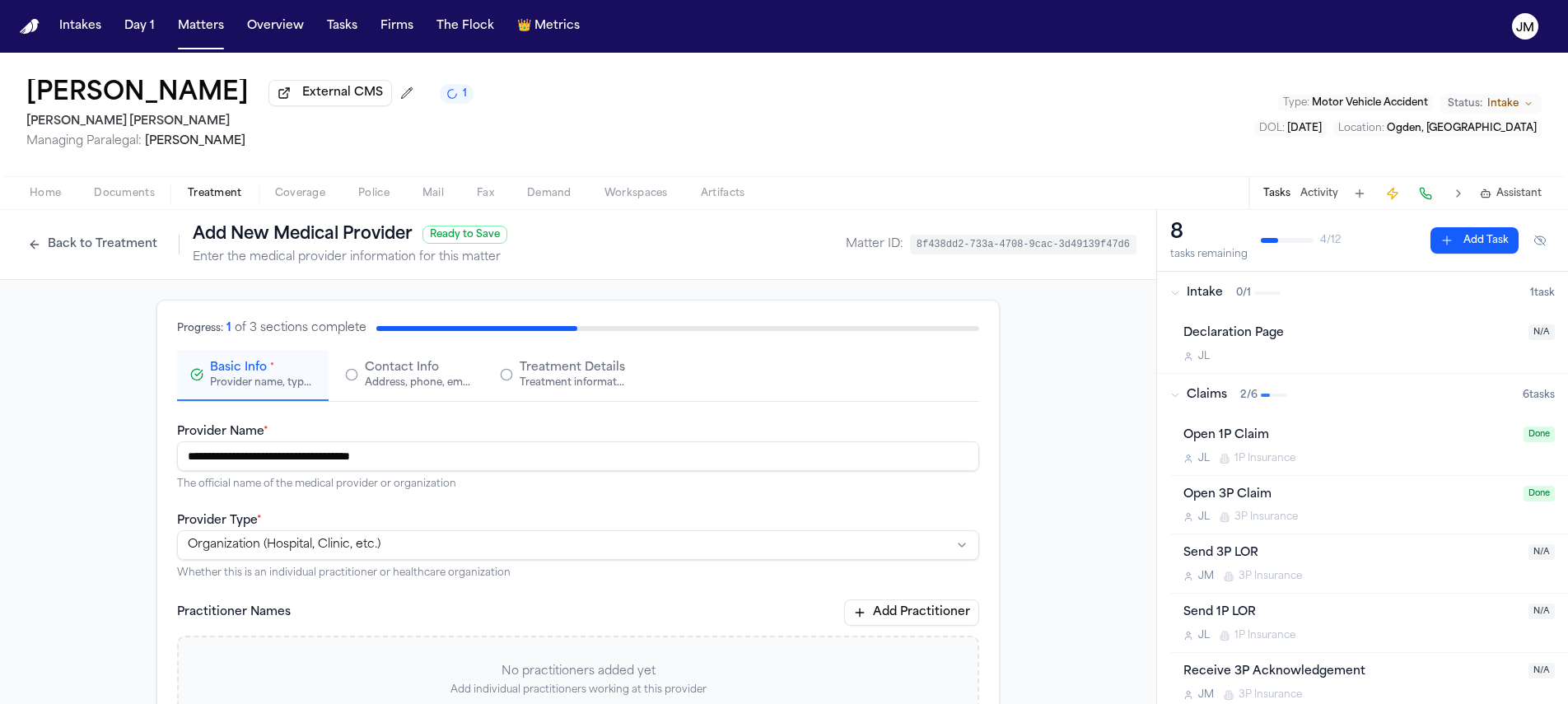
click at [365, 387] on div "Address, phone, email, and other contact details" at bounding box center [417, 383] width 106 height 13
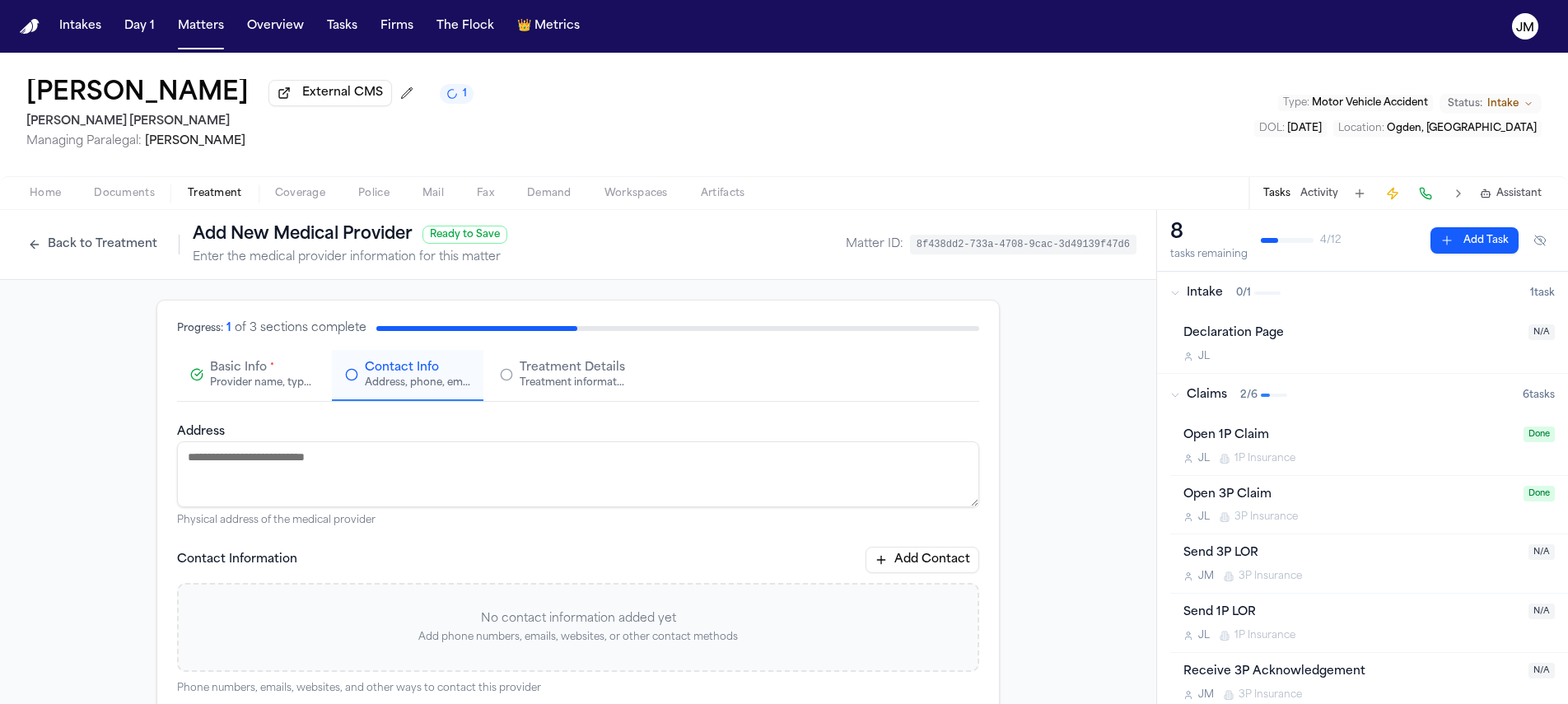
click at [402, 474] on textarea "Address" at bounding box center [578, 474] width 802 height 66
paste textarea "**********"
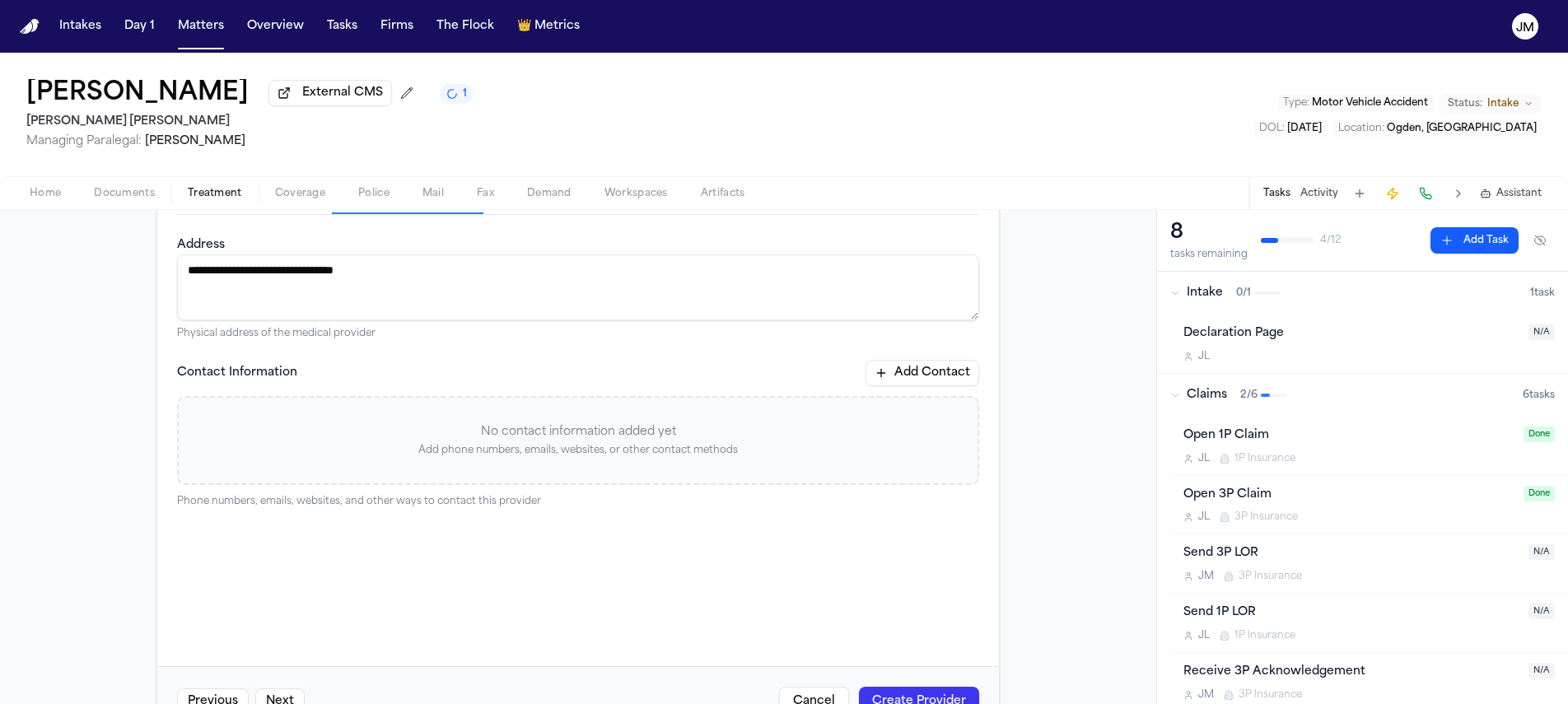
scroll to position [243, 0]
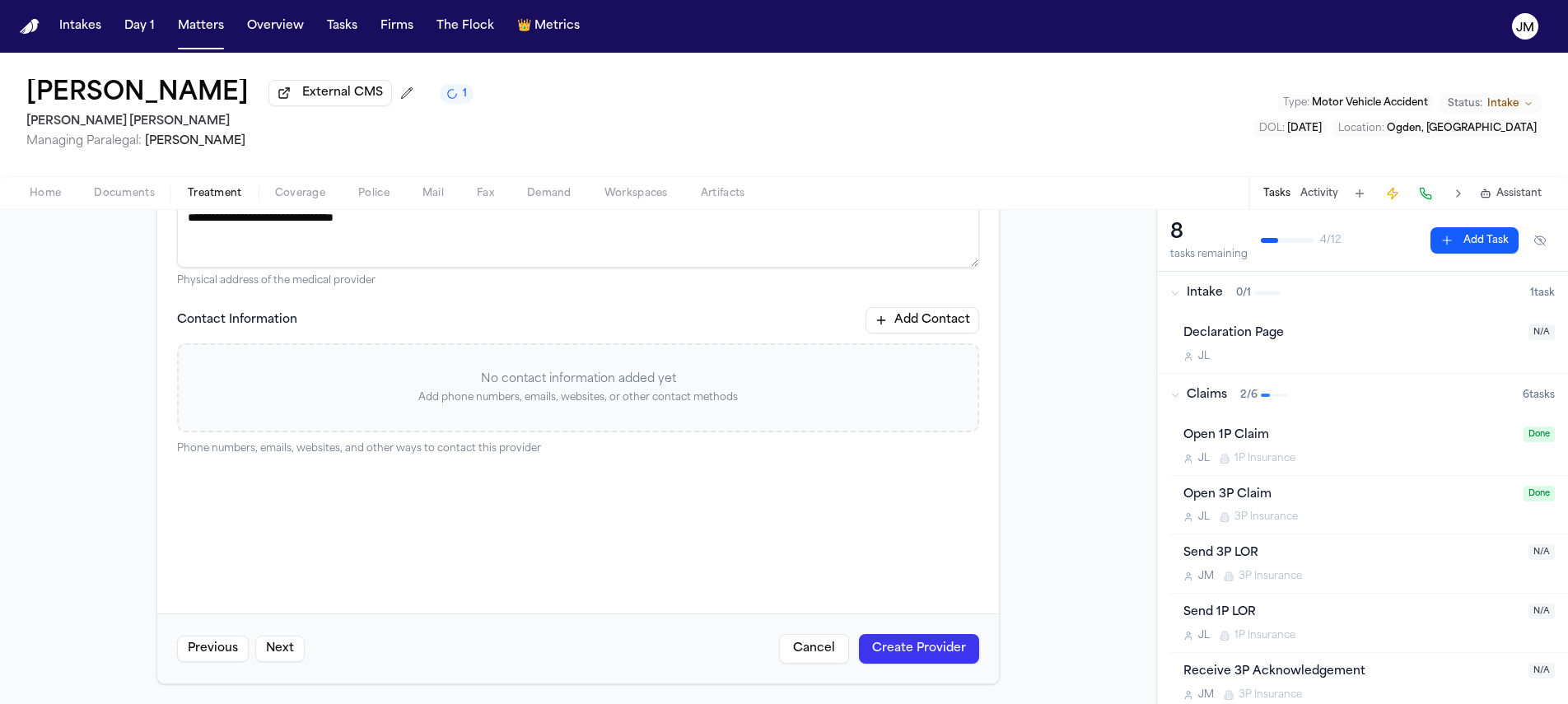
type textarea "**********"
click at [912, 656] on button "Create Provider" at bounding box center [919, 649] width 120 height 30
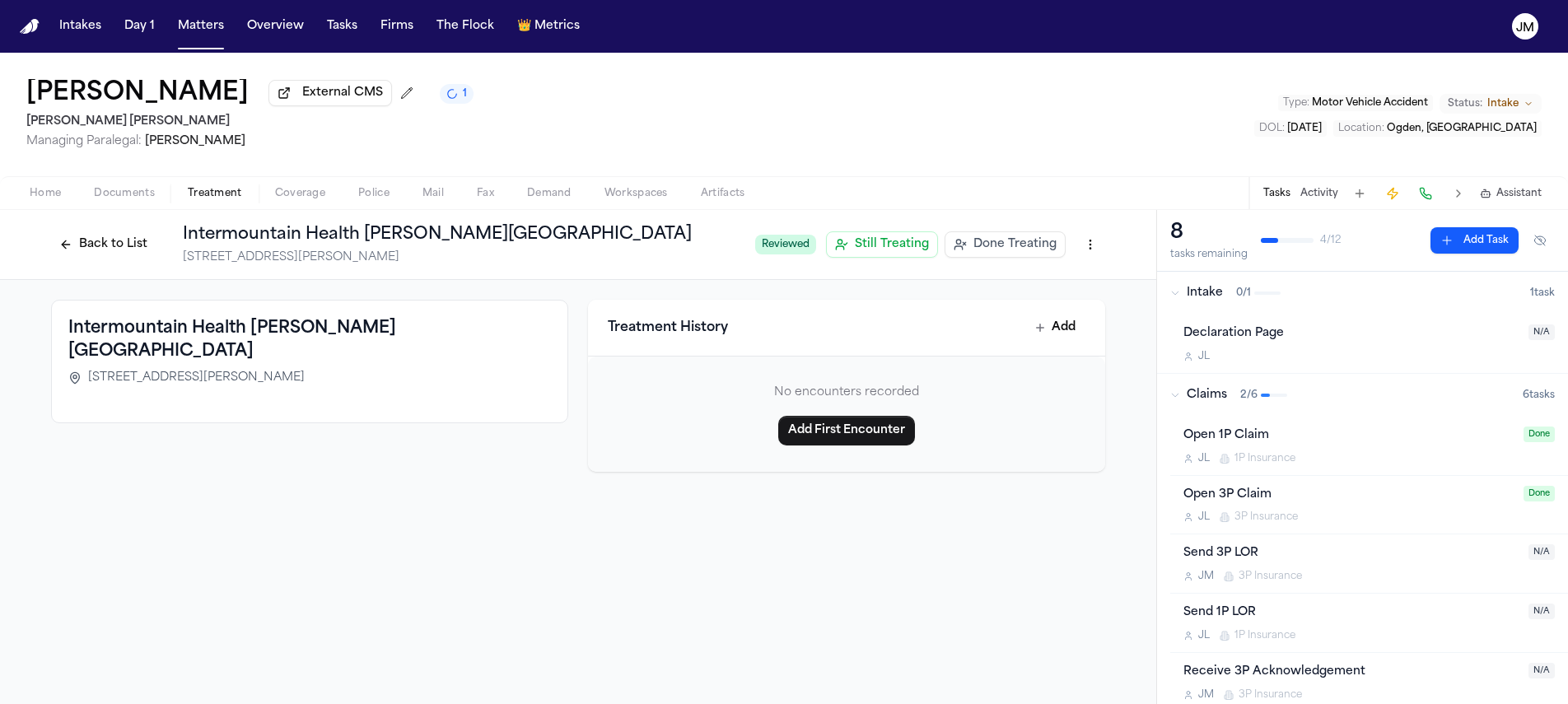
click at [139, 247] on button "Back to List" at bounding box center [103, 245] width 105 height 27
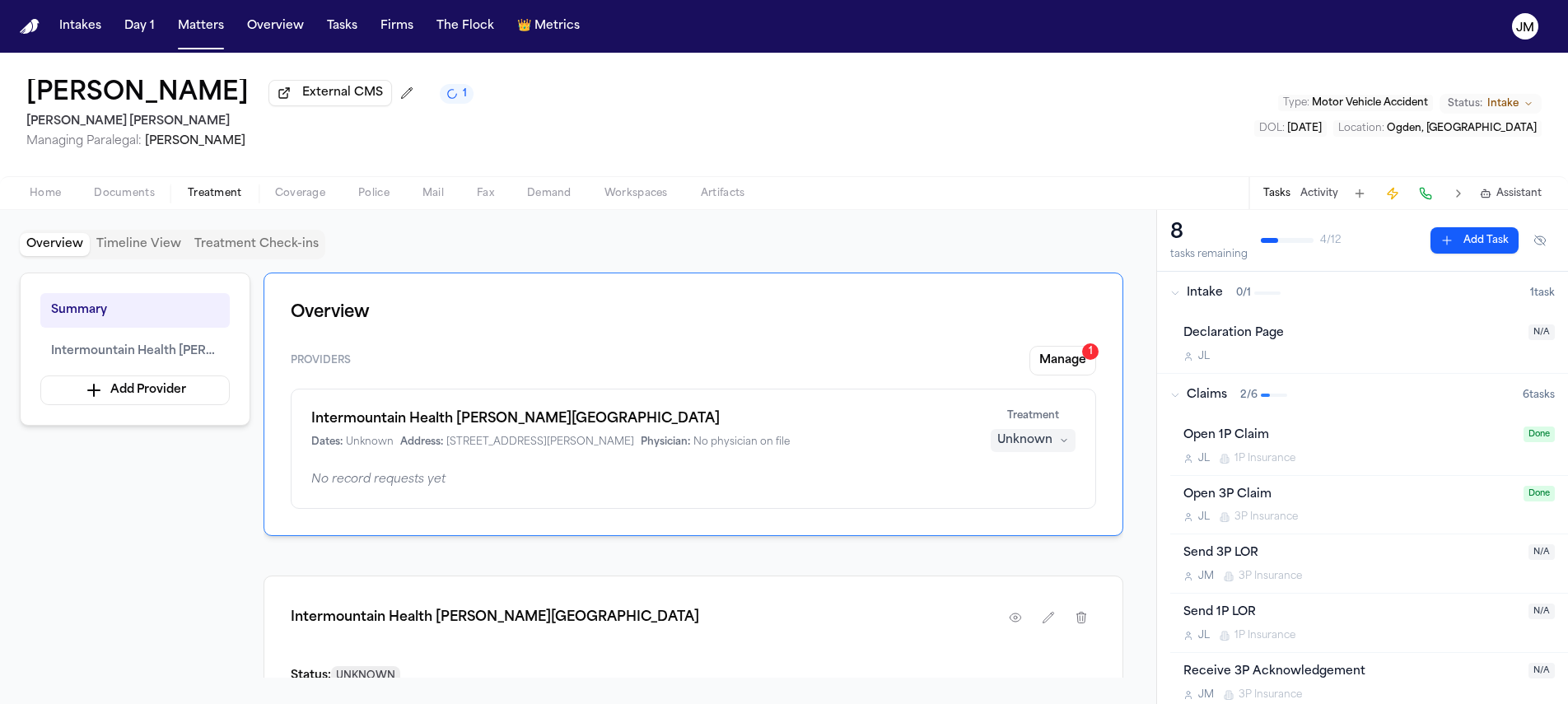
click at [1052, 427] on div "Treatment Unknown" at bounding box center [1032, 430] width 86 height 42
click at [1053, 437] on button "Unknown" at bounding box center [1033, 441] width 85 height 23
click at [1014, 499] on span "Completed" at bounding box center [1012, 507] width 65 height 17
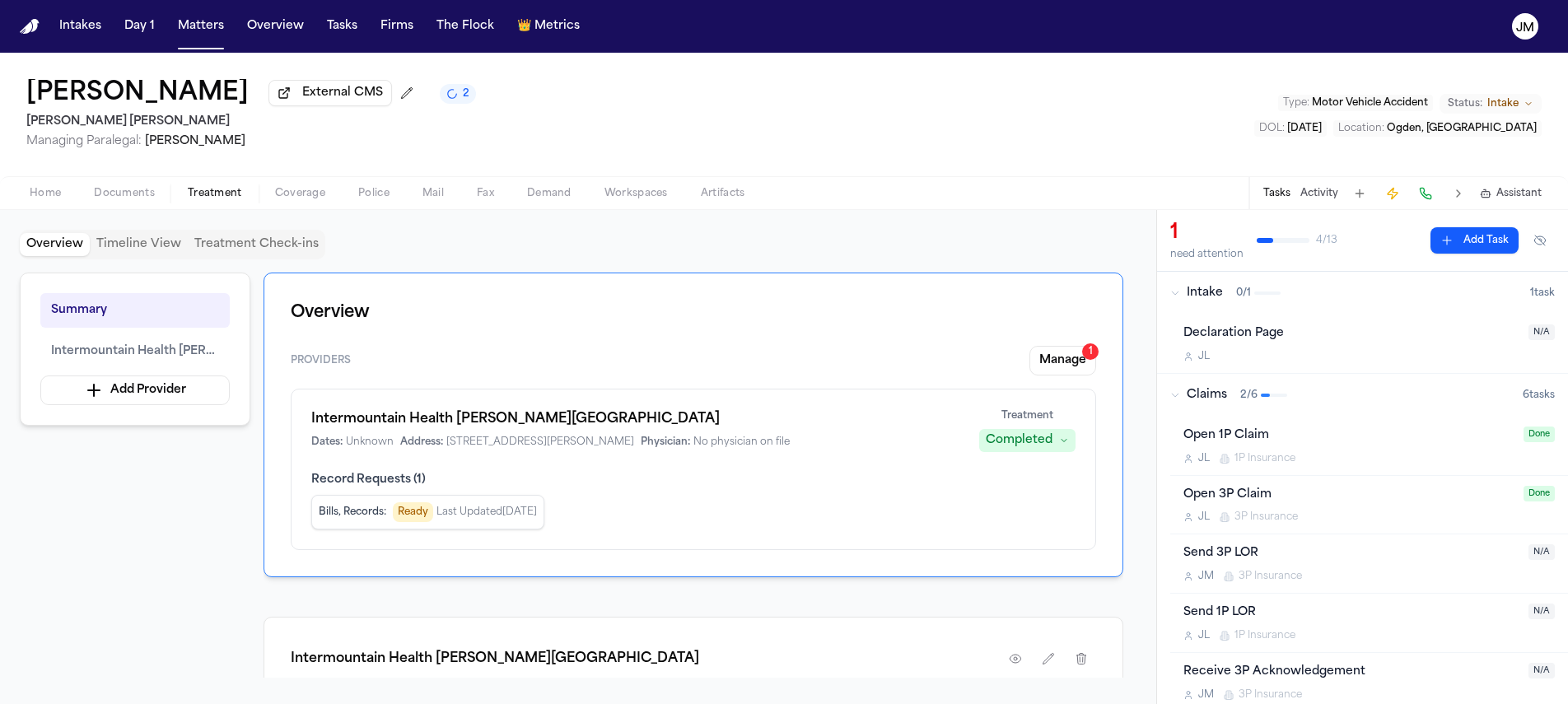
click at [54, 200] on span "Home" at bounding box center [46, 193] width 32 height 13
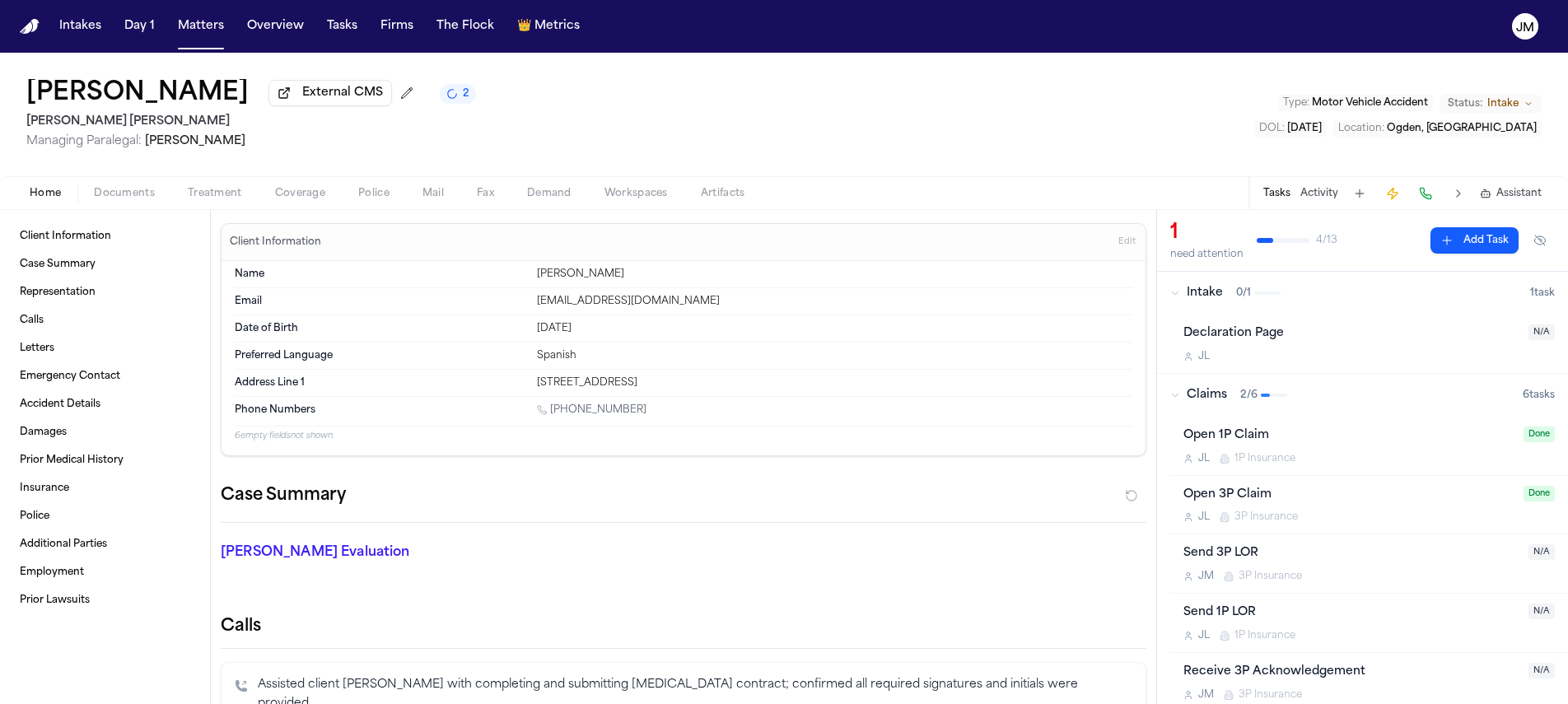
click at [150, 196] on span "Documents" at bounding box center [124, 193] width 61 height 13
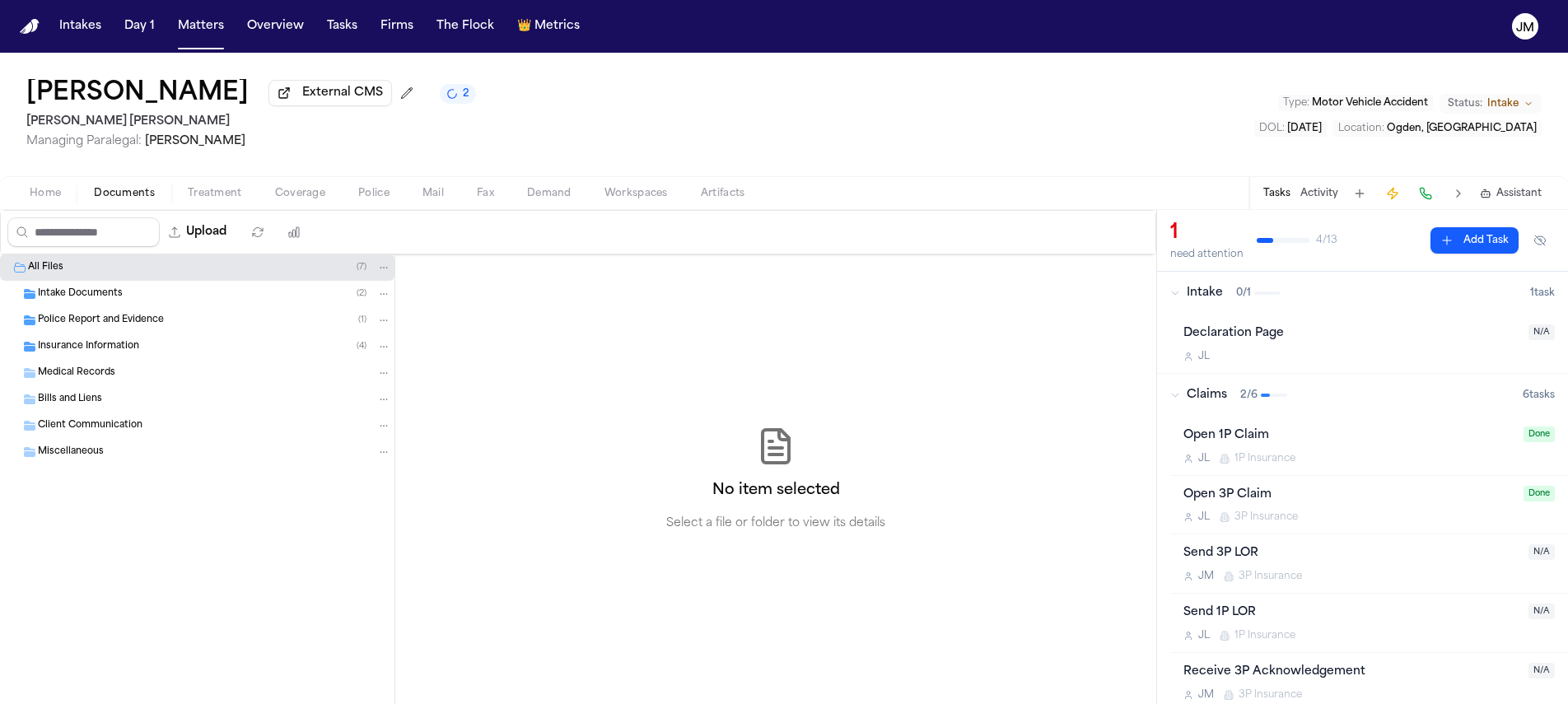
click at [79, 324] on span "Police Report and Evidence" at bounding box center [100, 321] width 126 height 14
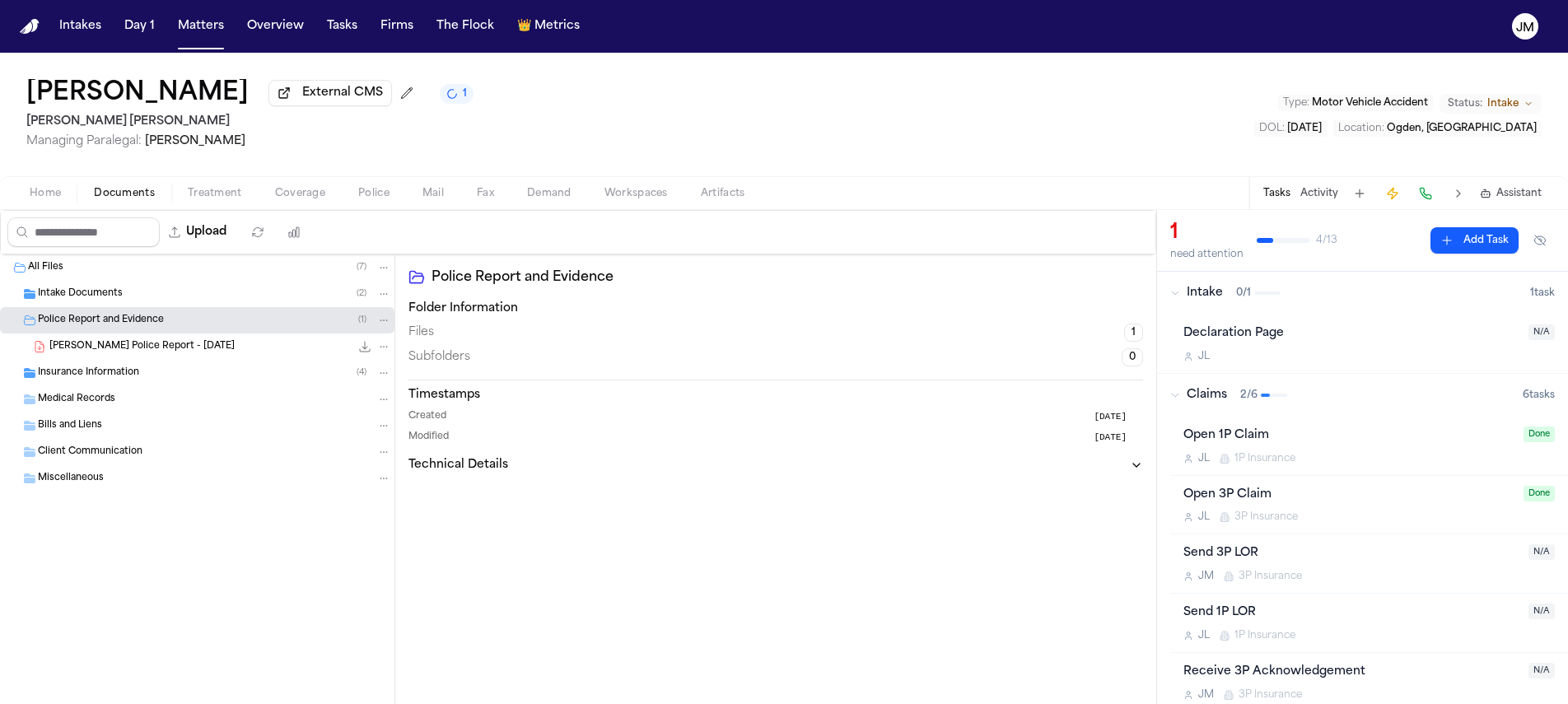
click at [66, 199] on button "Home" at bounding box center [45, 193] width 64 height 20
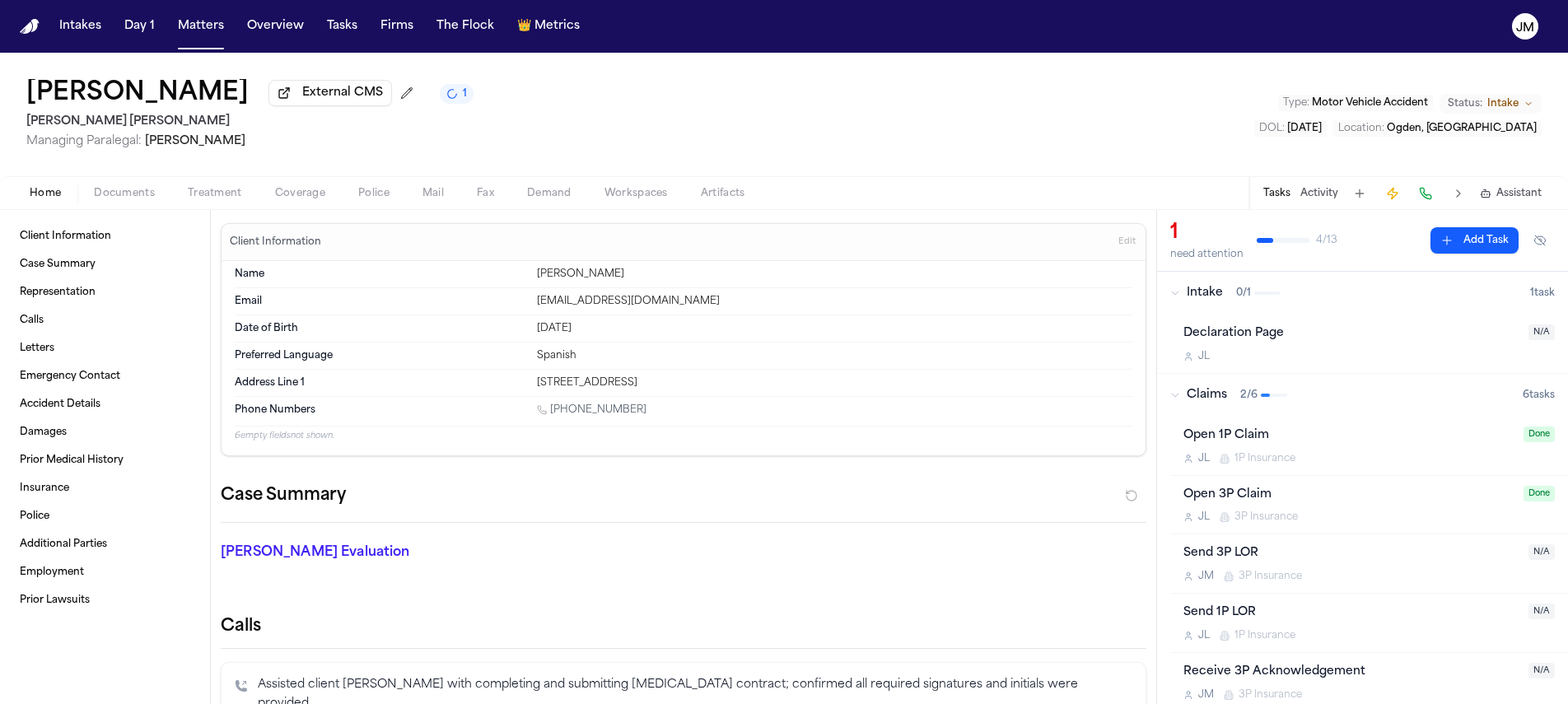
click at [218, 196] on span "Treatment" at bounding box center [214, 193] width 54 height 13
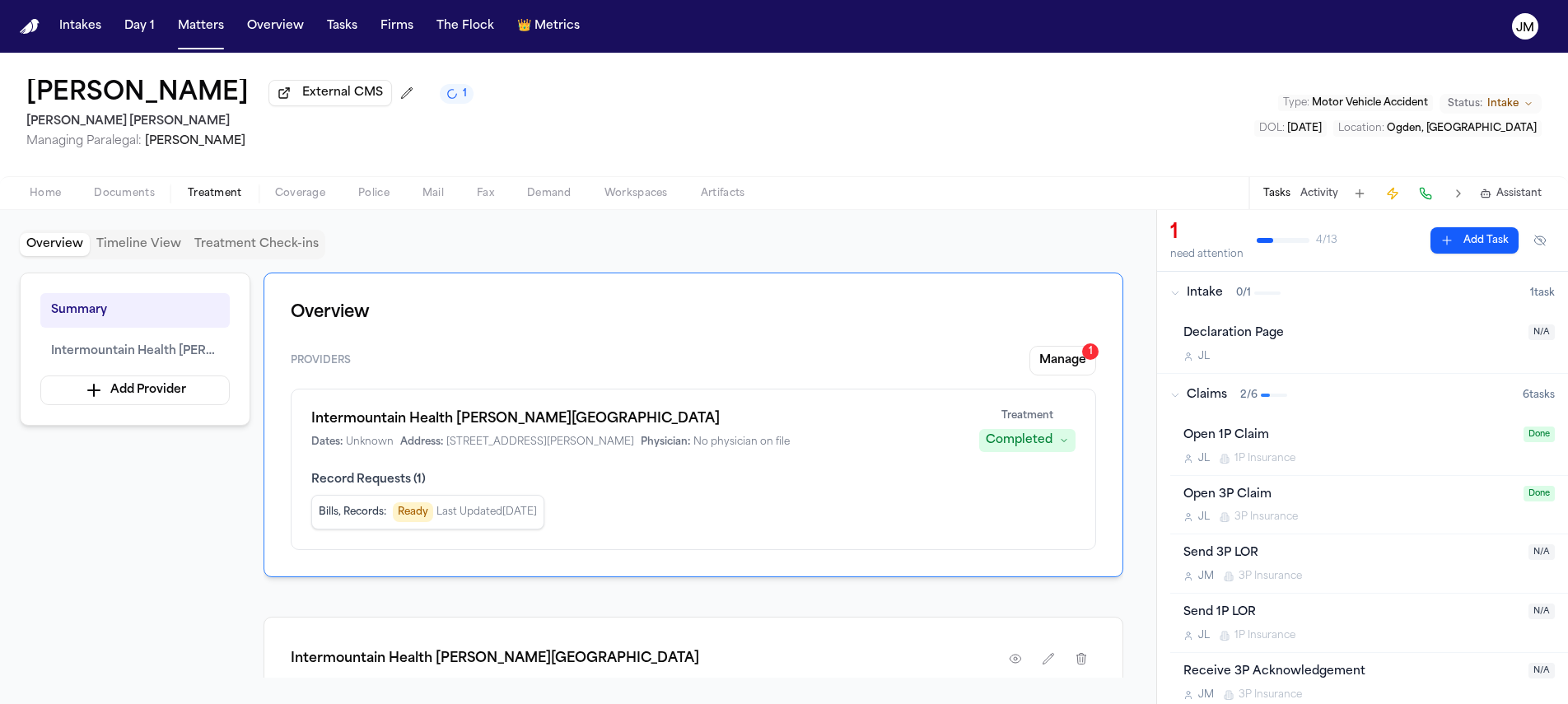
click at [132, 200] on span "Documents" at bounding box center [124, 193] width 61 height 13
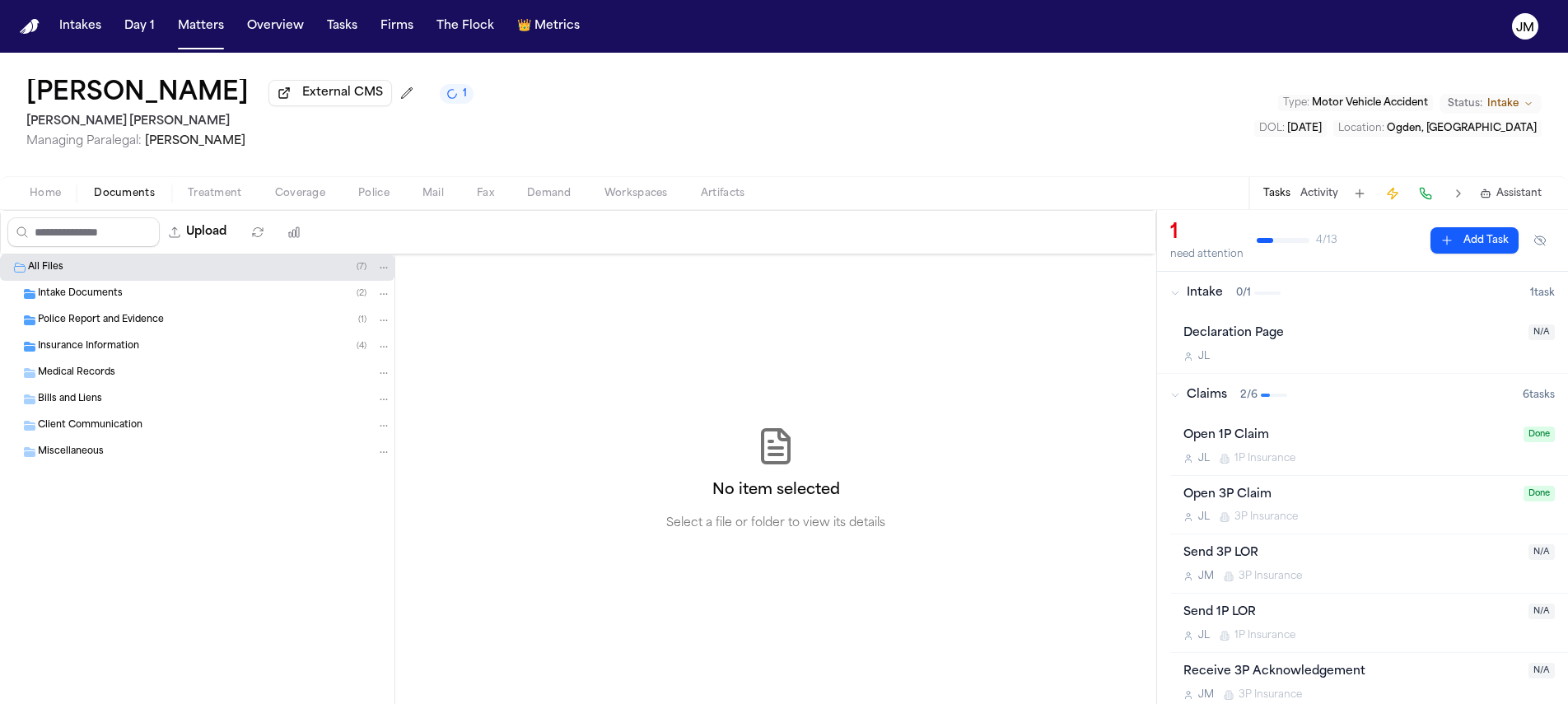
click at [137, 359] on div "Insurance Information ( 4 )" at bounding box center [197, 347] width 395 height 27
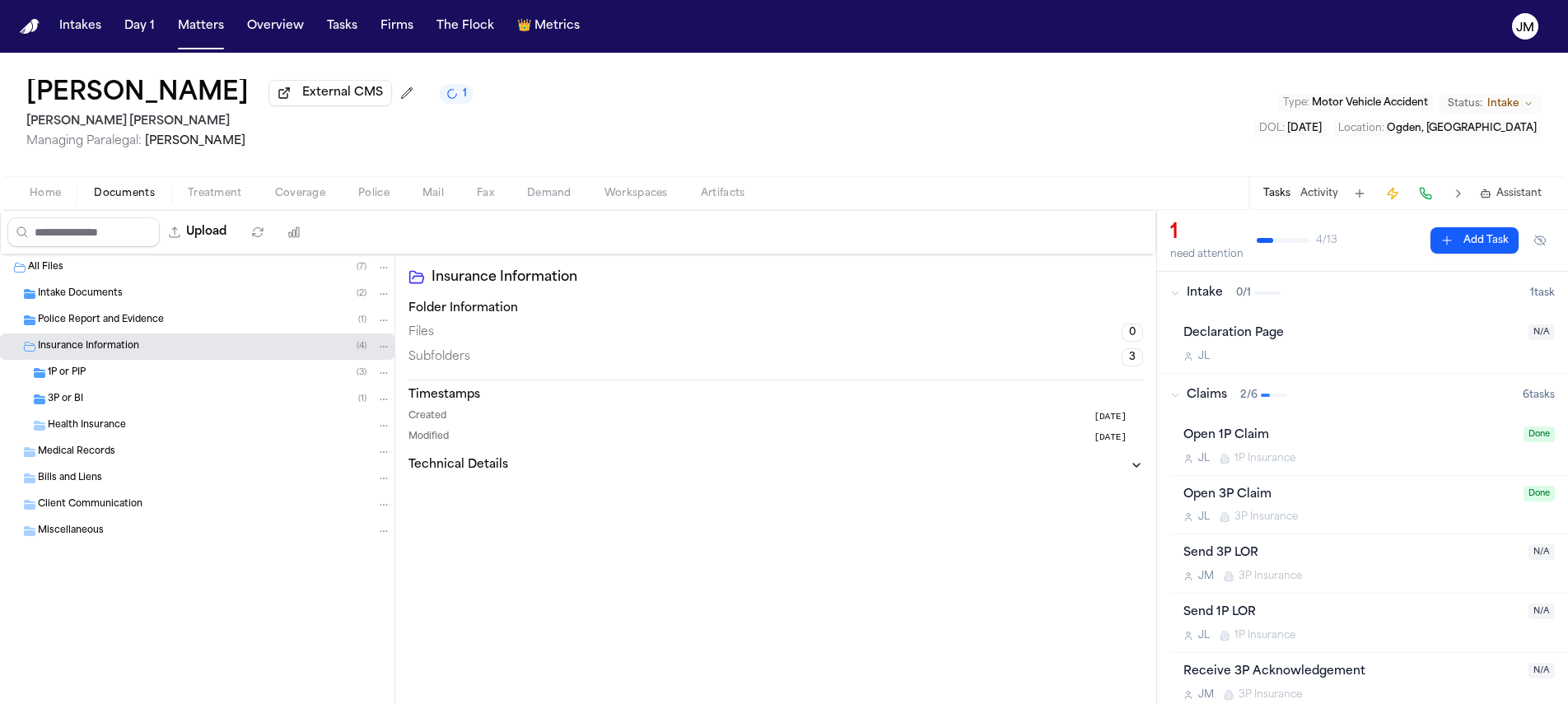
click at [146, 401] on div "3P or BI ( 1 )" at bounding box center [219, 400] width 343 height 15
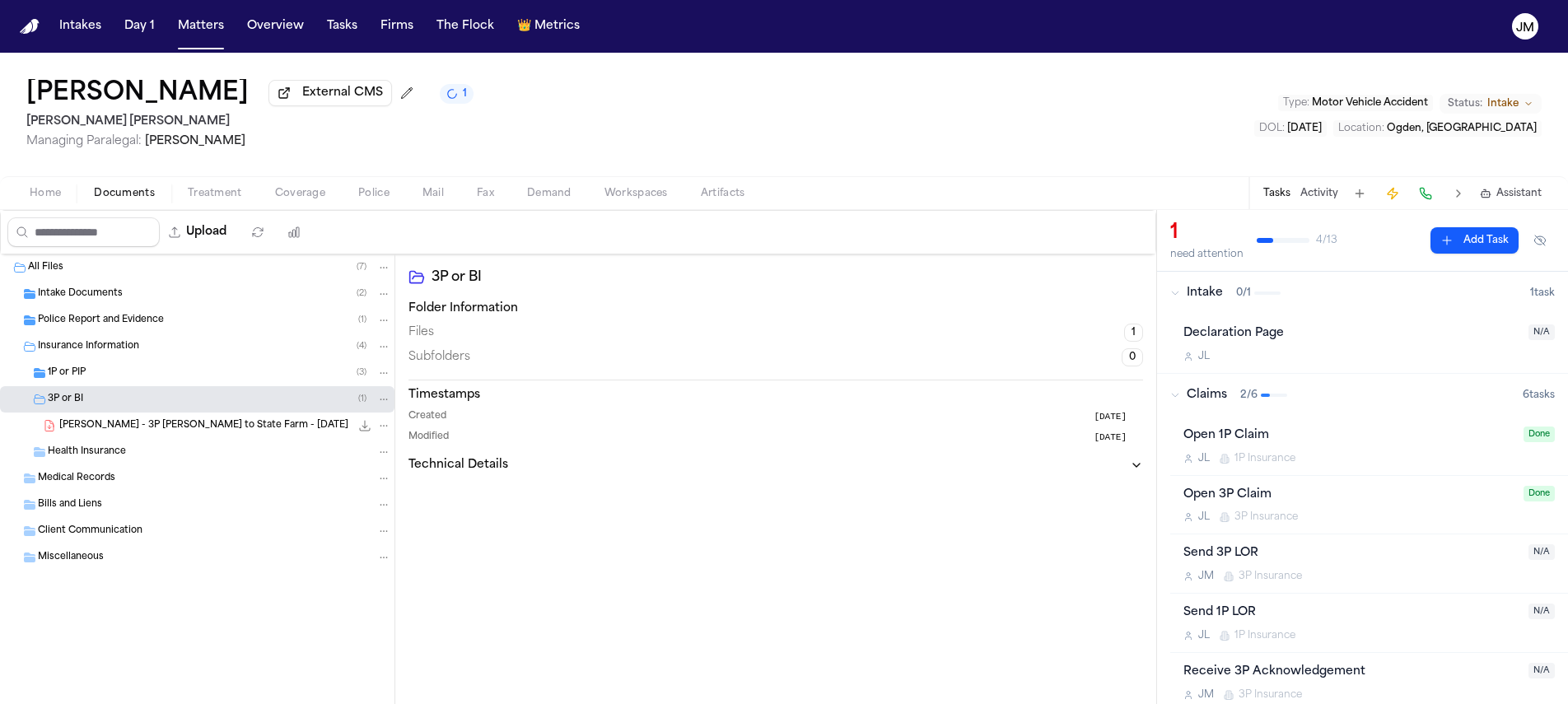
click at [144, 354] on div "Insurance Information ( 4 )" at bounding box center [214, 347] width 353 height 15
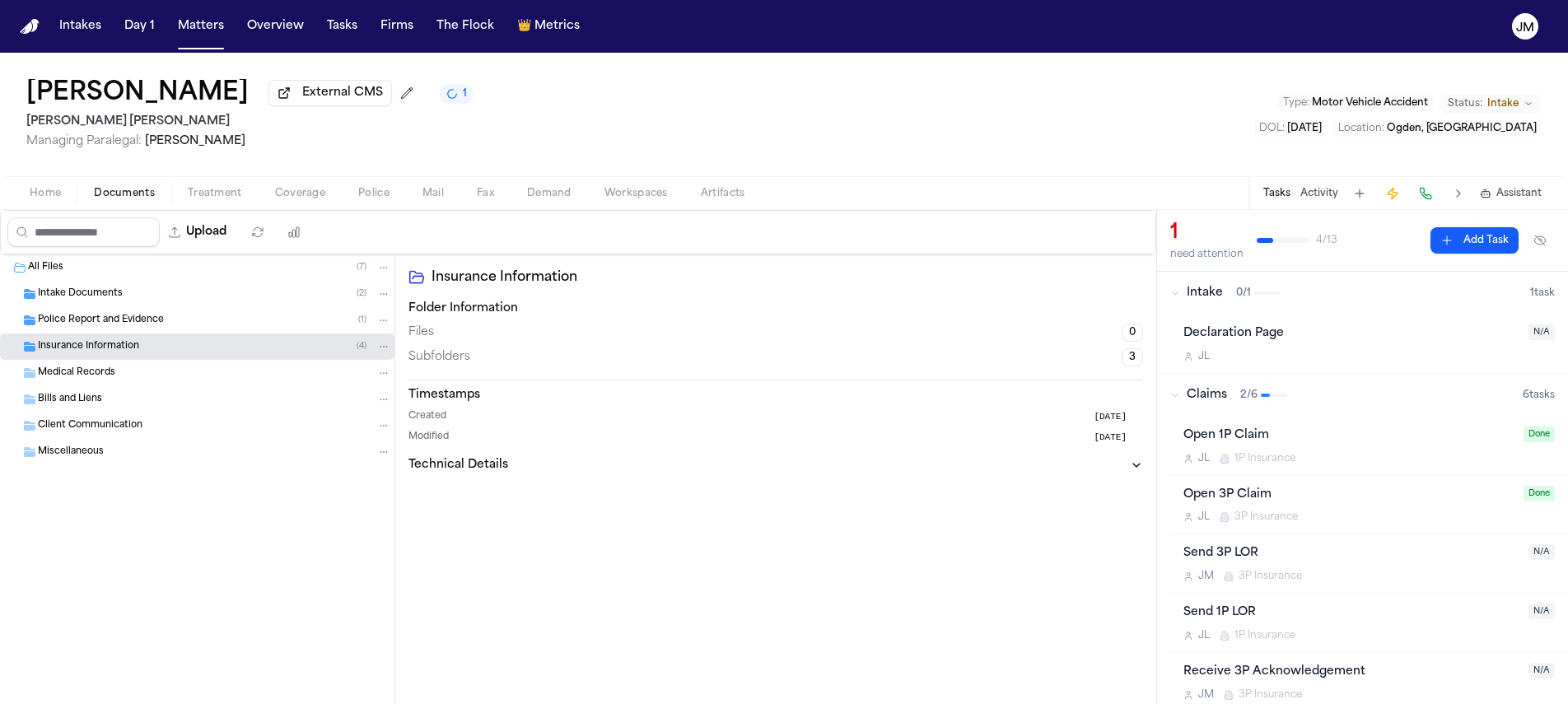
click at [148, 349] on div "Insurance Information ( 4 )" at bounding box center [214, 347] width 353 height 15
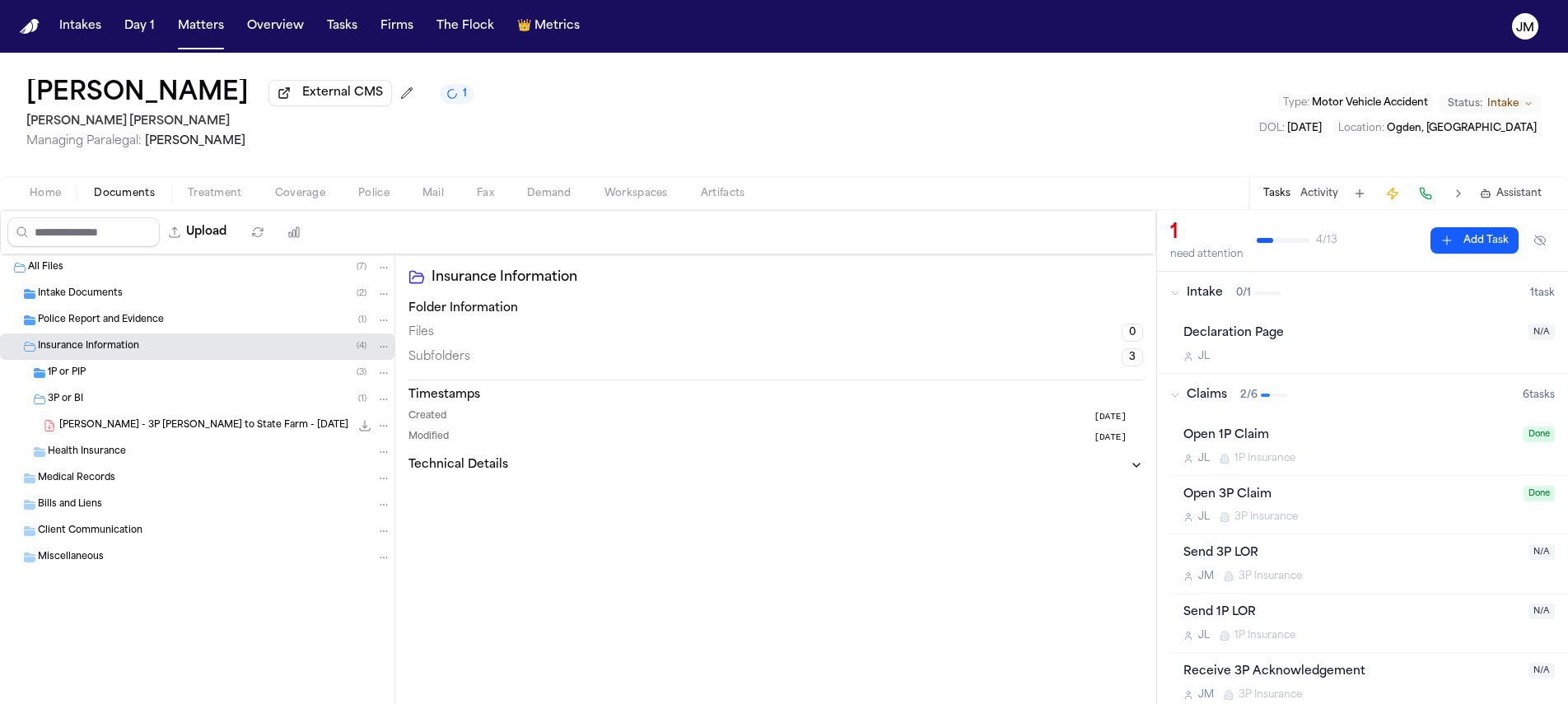
click at [125, 372] on div "1P or PIP ( 3 )" at bounding box center [219, 373] width 343 height 15
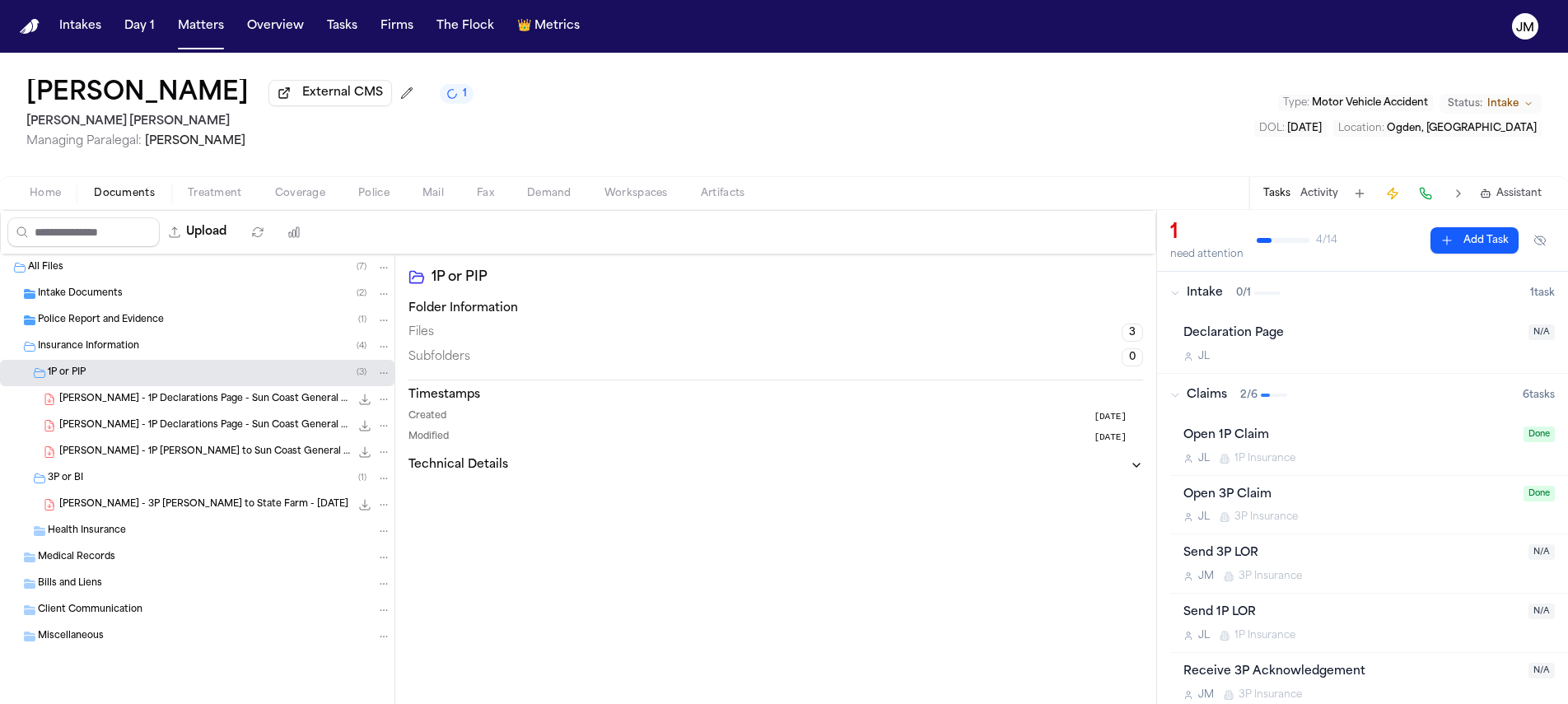
click at [64, 200] on button "Home" at bounding box center [45, 193] width 64 height 20
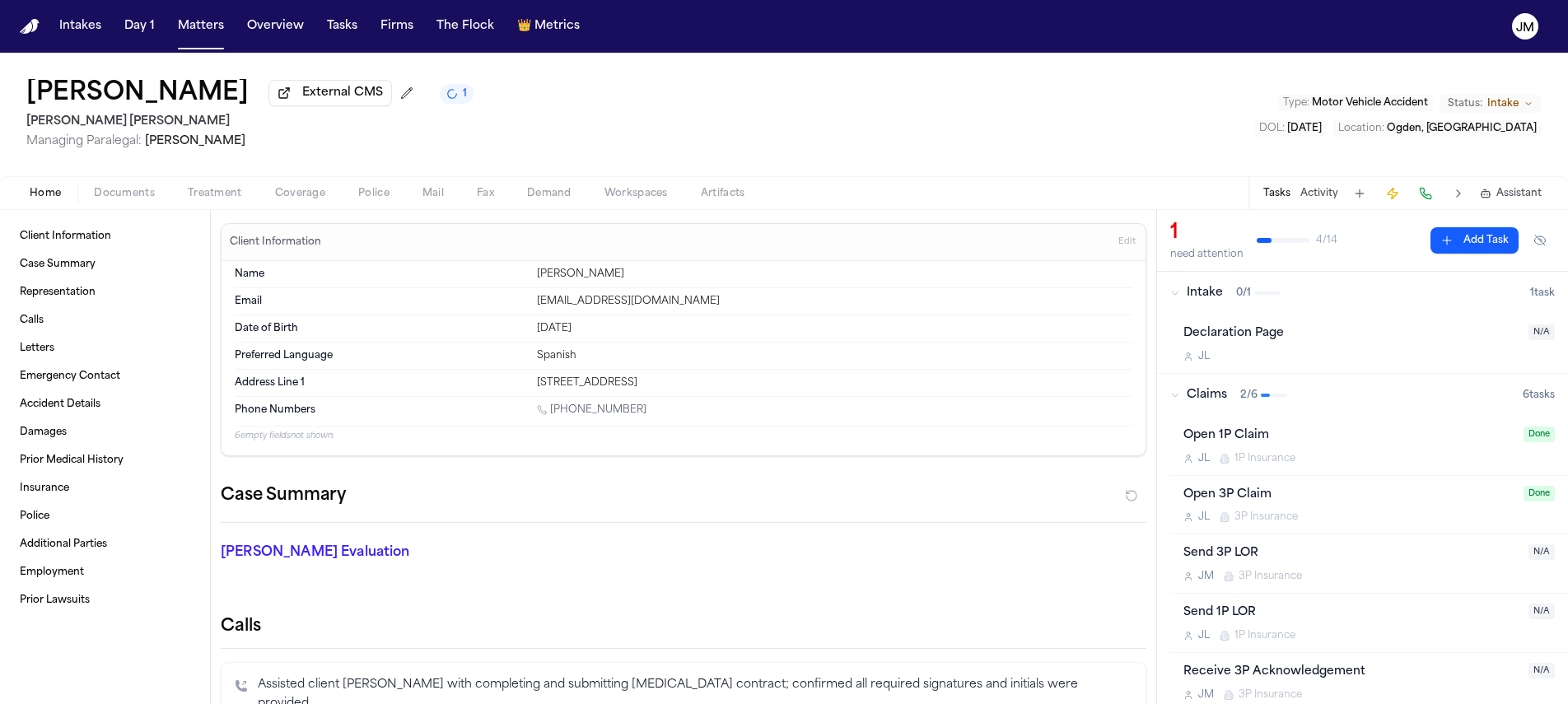
click at [139, 192] on span "Documents" at bounding box center [124, 193] width 61 height 13
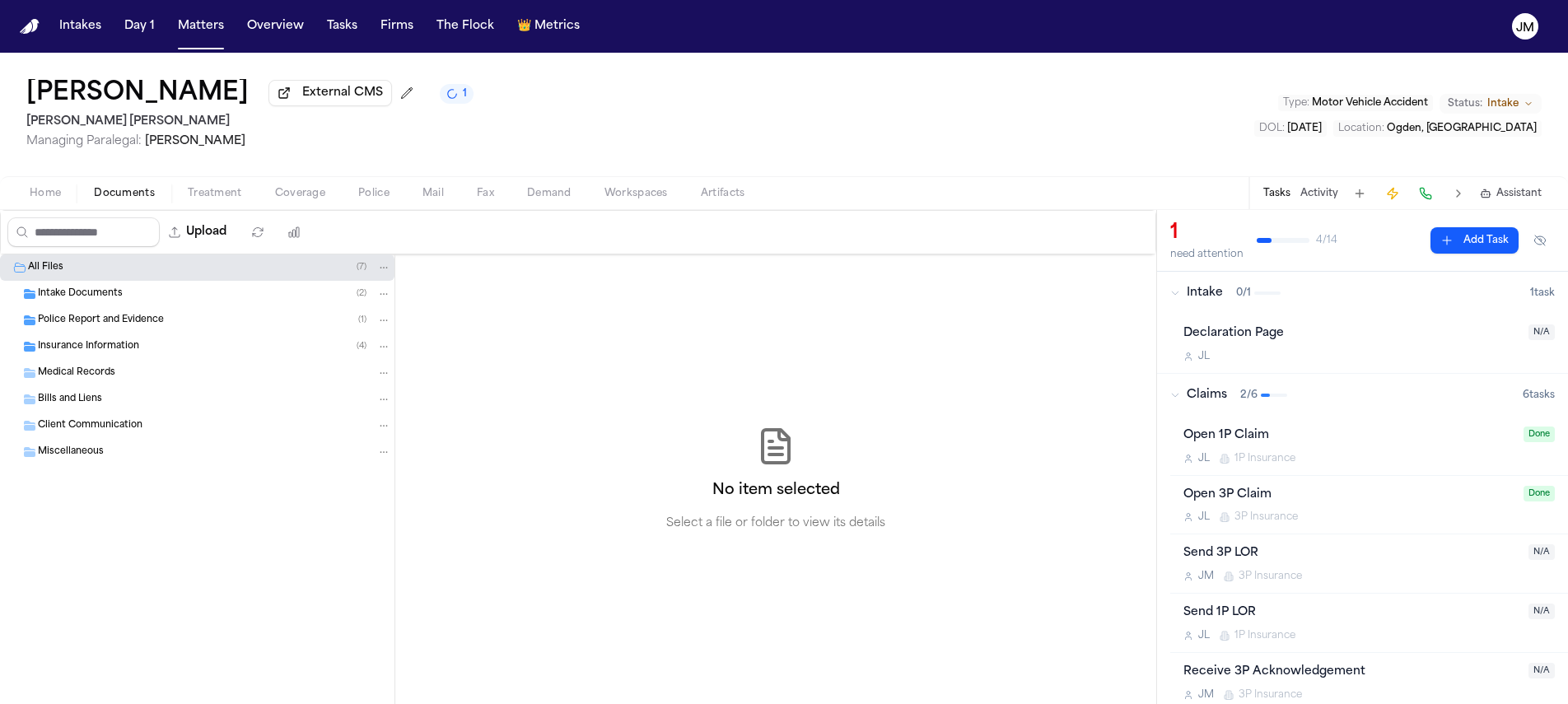
click at [131, 352] on span "Insurance Information" at bounding box center [88, 347] width 102 height 14
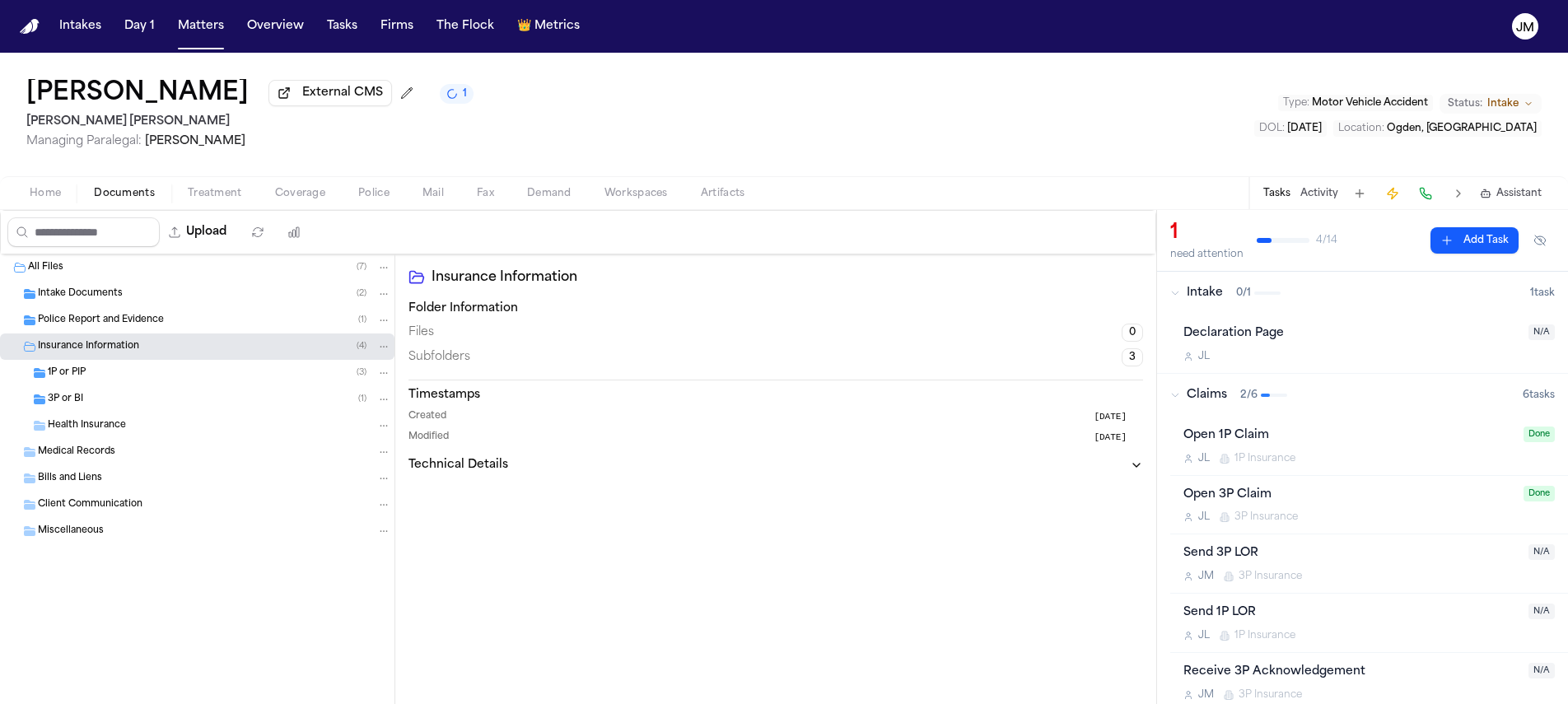
click at [137, 381] on div "1P or PIP ( 3 )" at bounding box center [219, 373] width 343 height 15
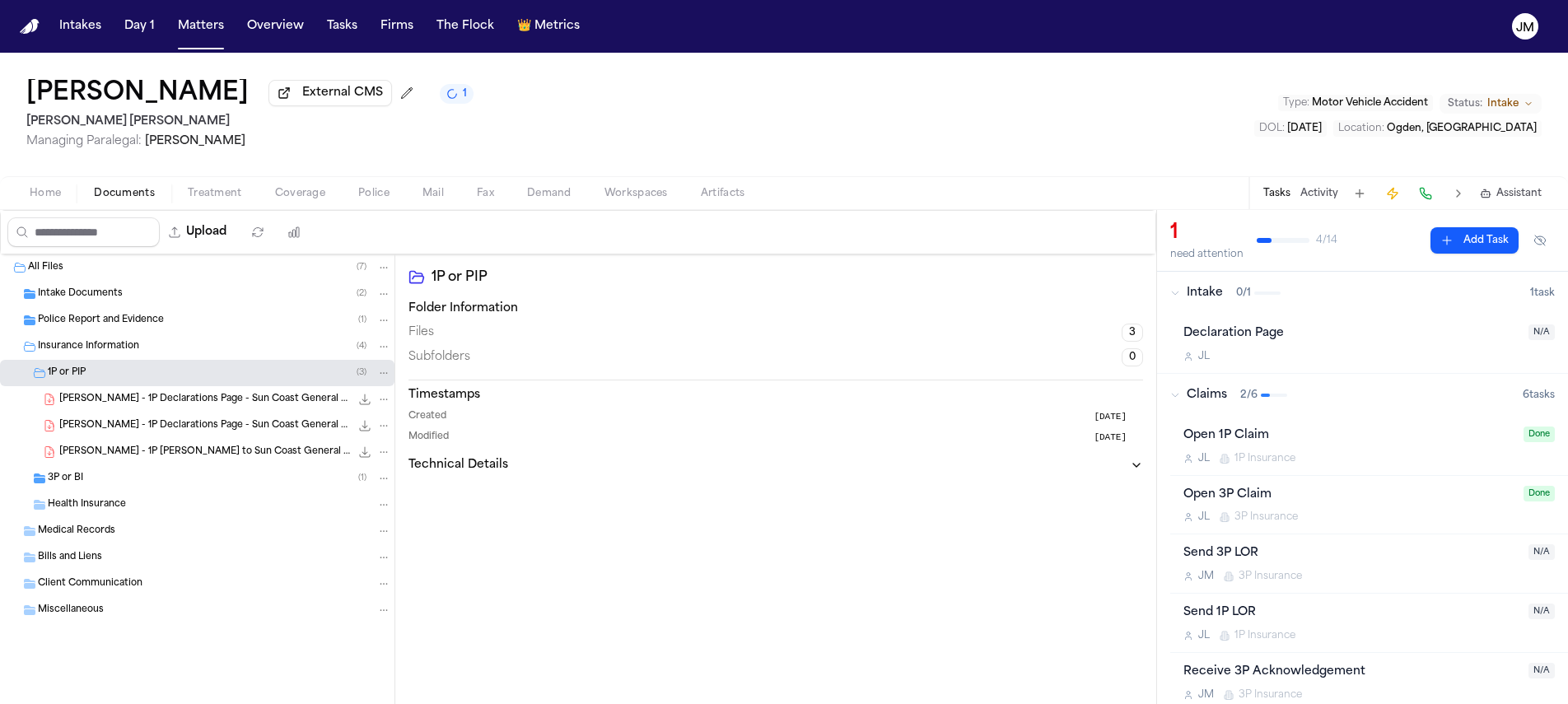
click at [202, 432] on span "J. Aguirre - 1P Declarations Page - Sun Coast General - 4.11.25" at bounding box center [204, 426] width 291 height 14
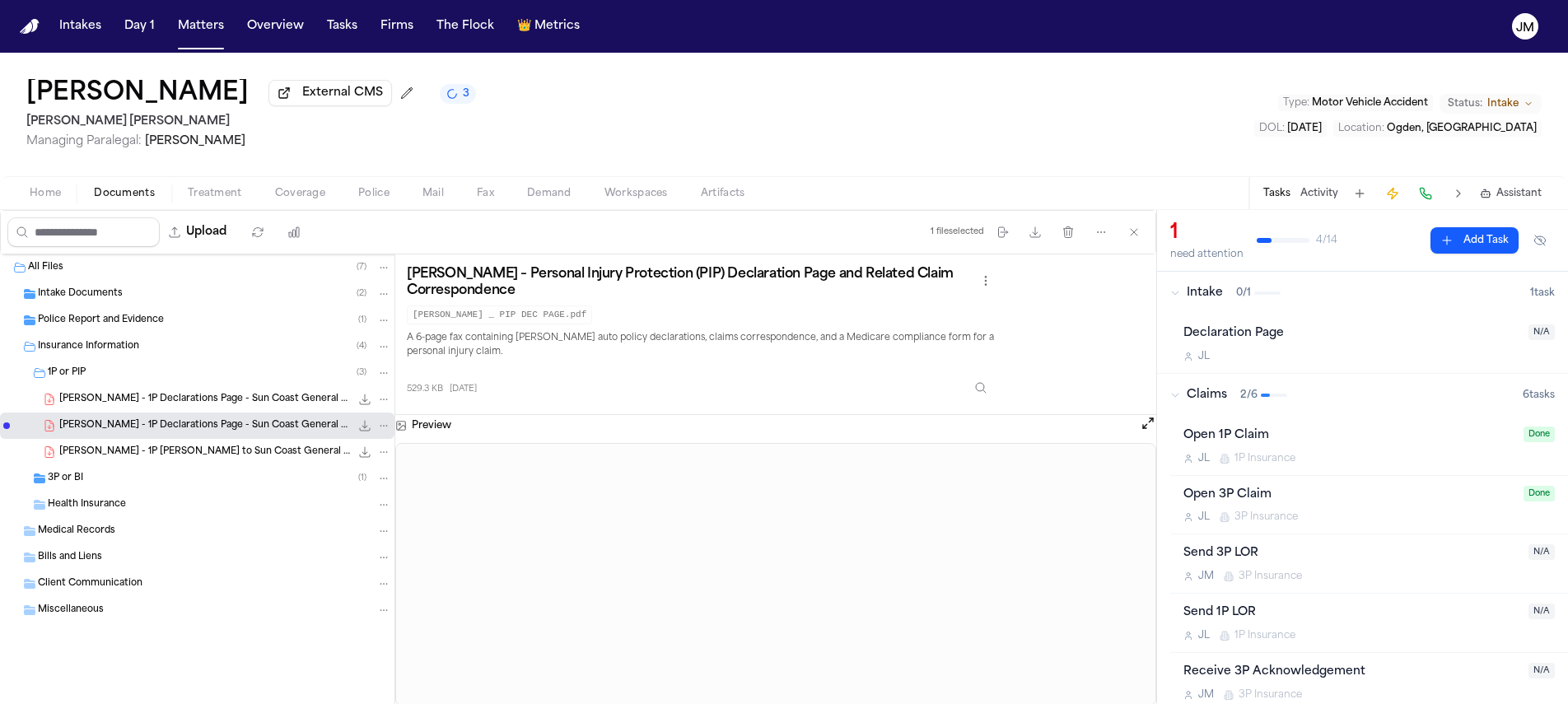
click at [231, 197] on span "Treatment" at bounding box center [214, 193] width 54 height 13
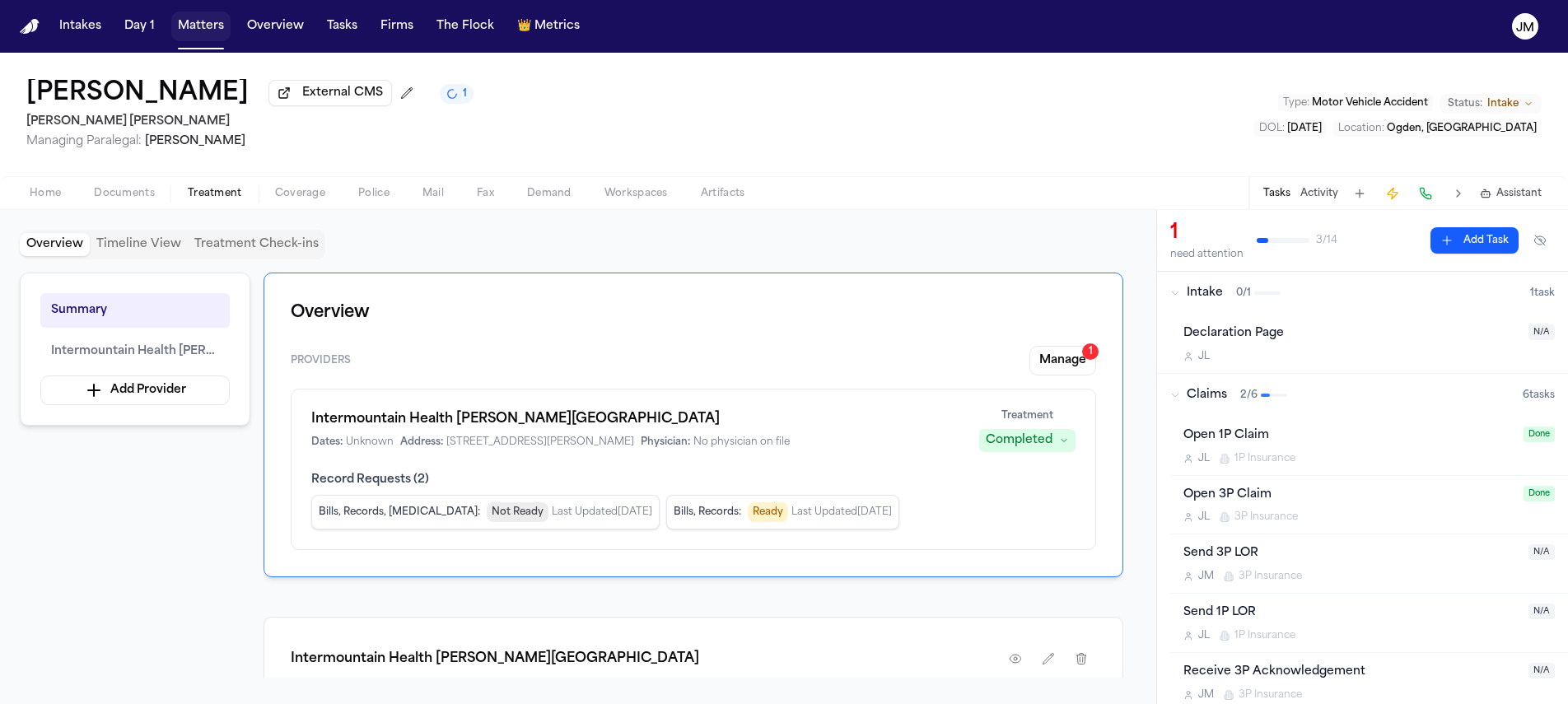
click at [184, 24] on button "Matters" at bounding box center [201, 27] width 59 height 30
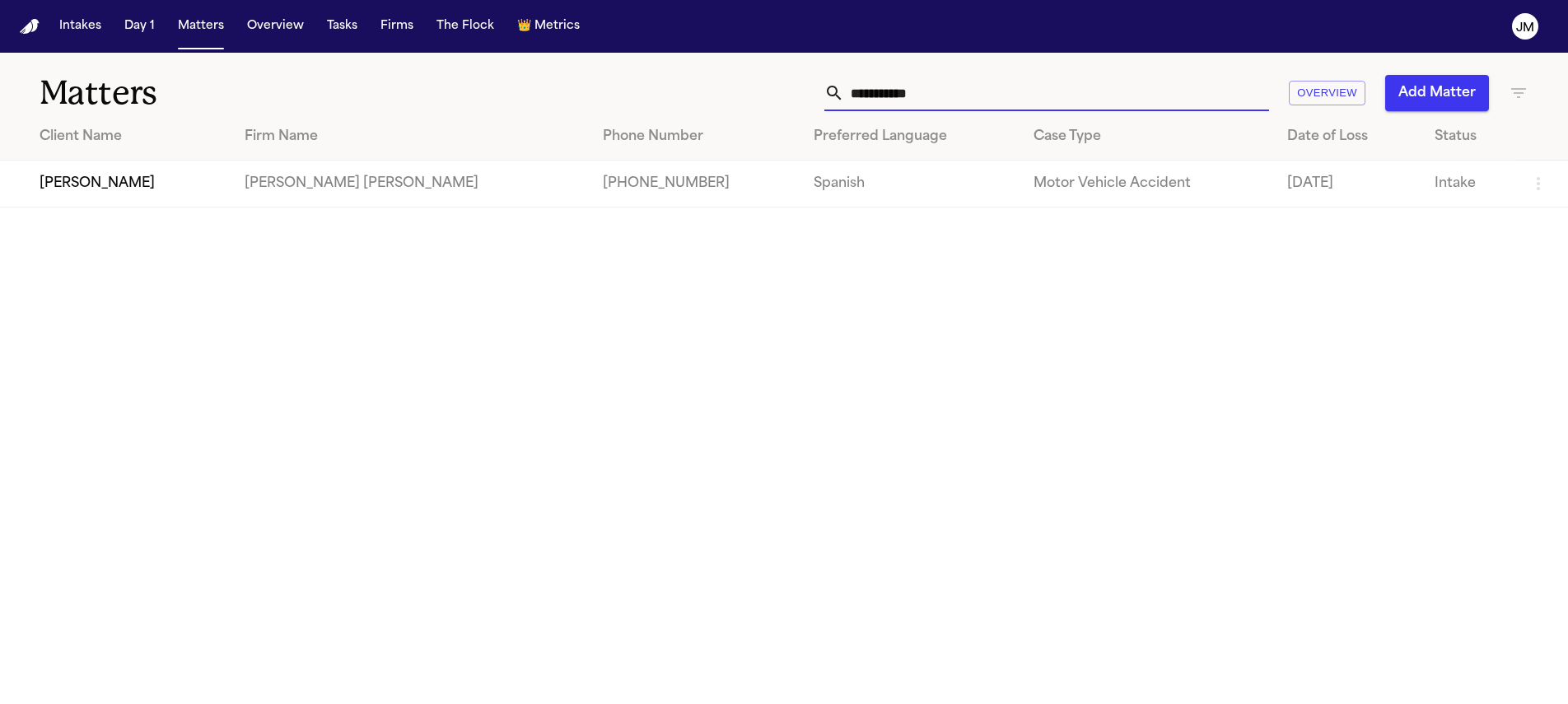
click at [991, 104] on input "**********" at bounding box center [1056, 92] width 425 height 36
type input "*******"
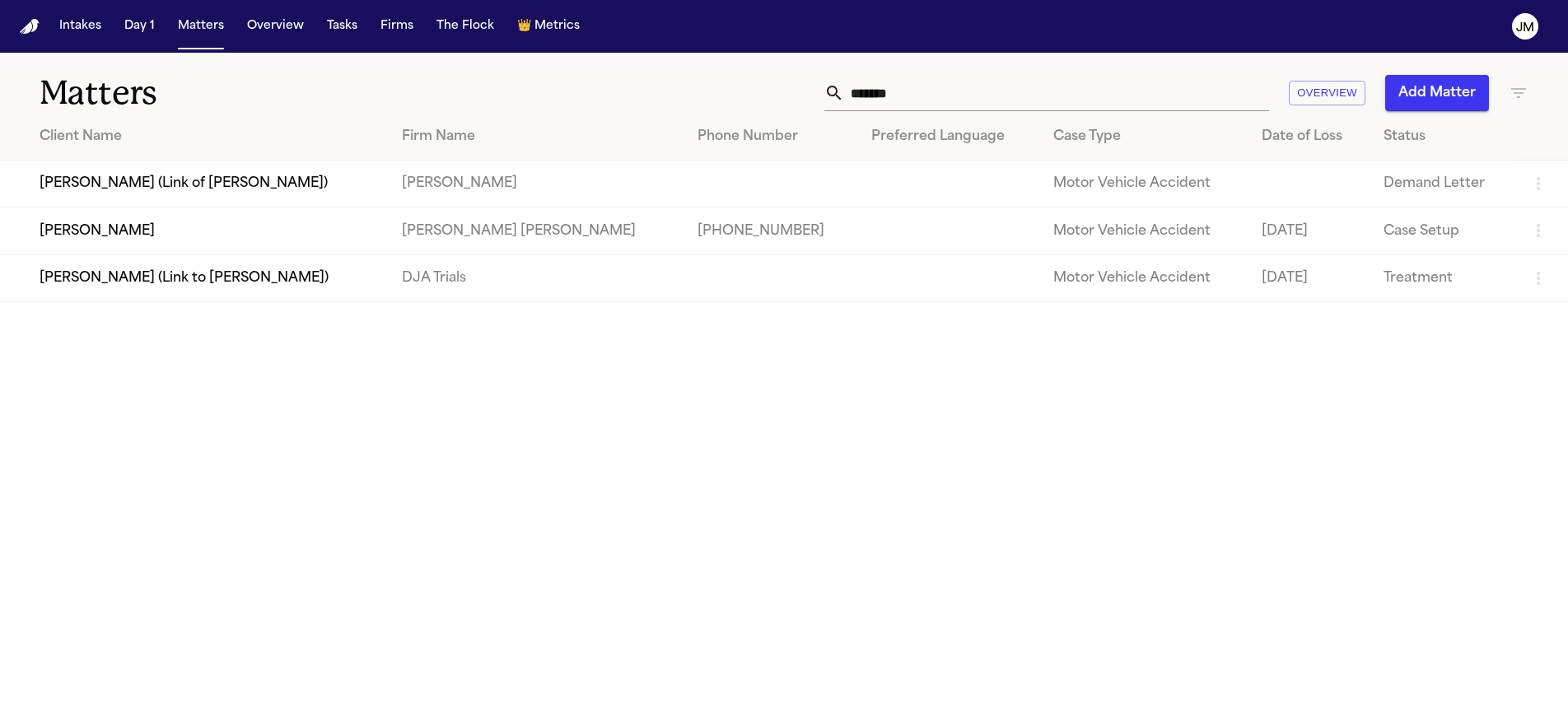
click at [259, 221] on td "Shaleia Behling" at bounding box center [194, 231] width 389 height 47
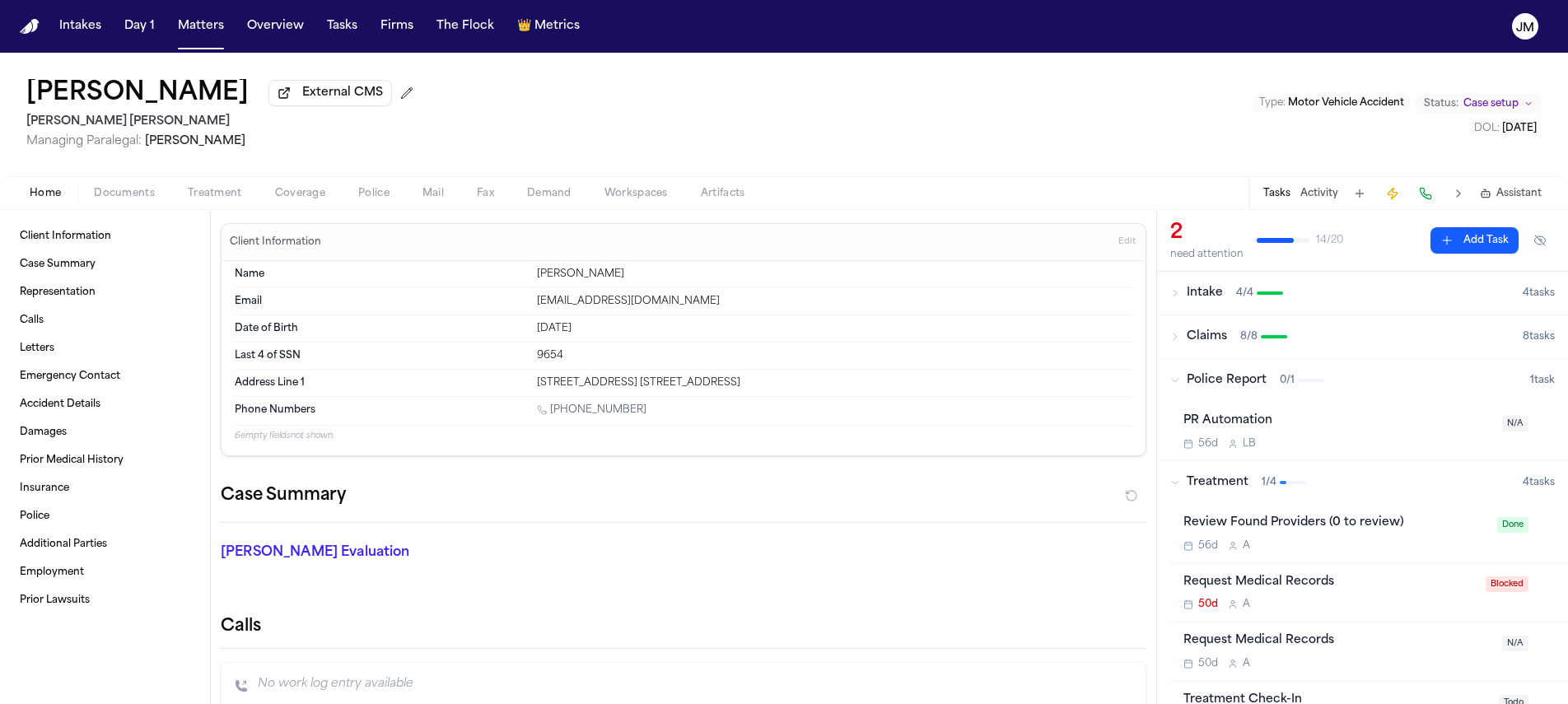
click at [147, 200] on span "Documents" at bounding box center [124, 193] width 61 height 13
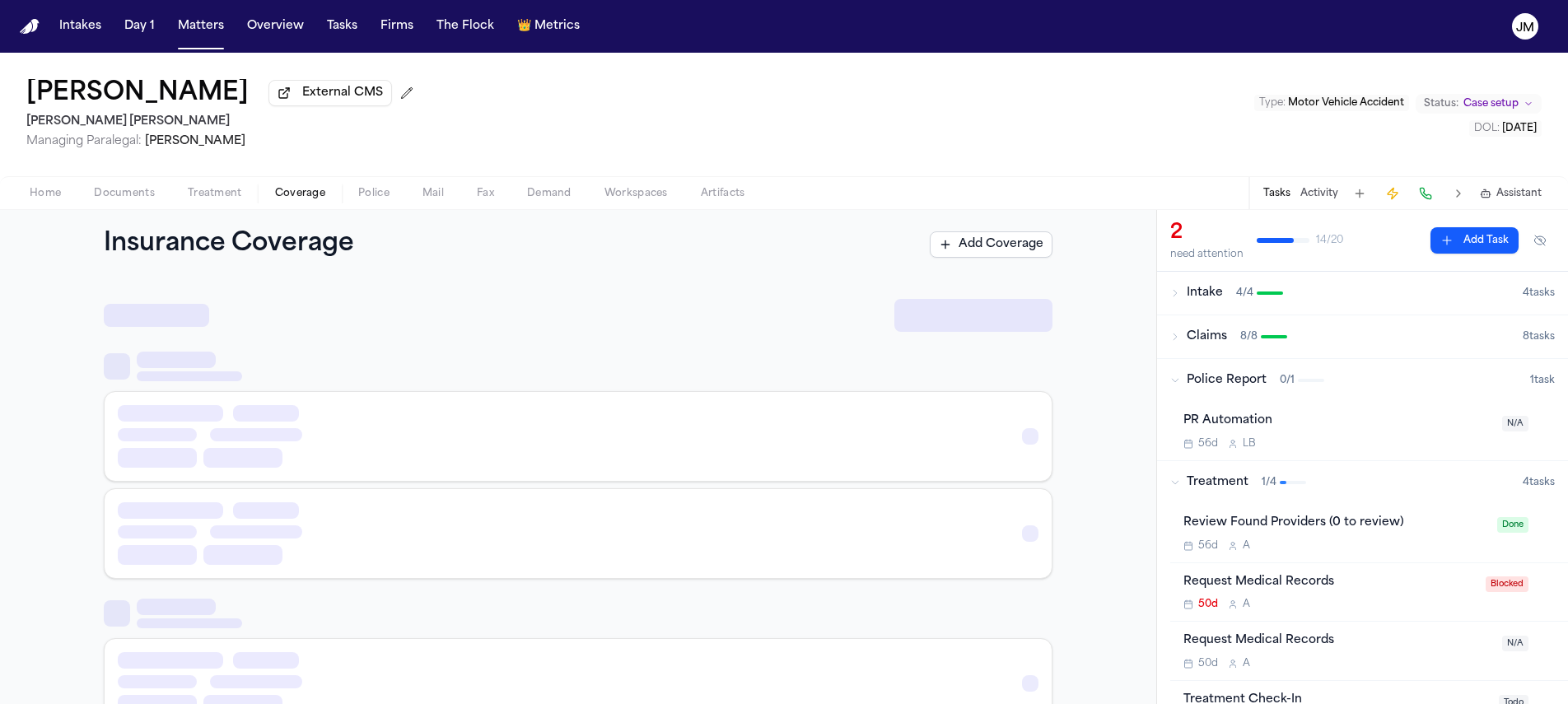
click at [280, 197] on span "Coverage" at bounding box center [300, 193] width 50 height 13
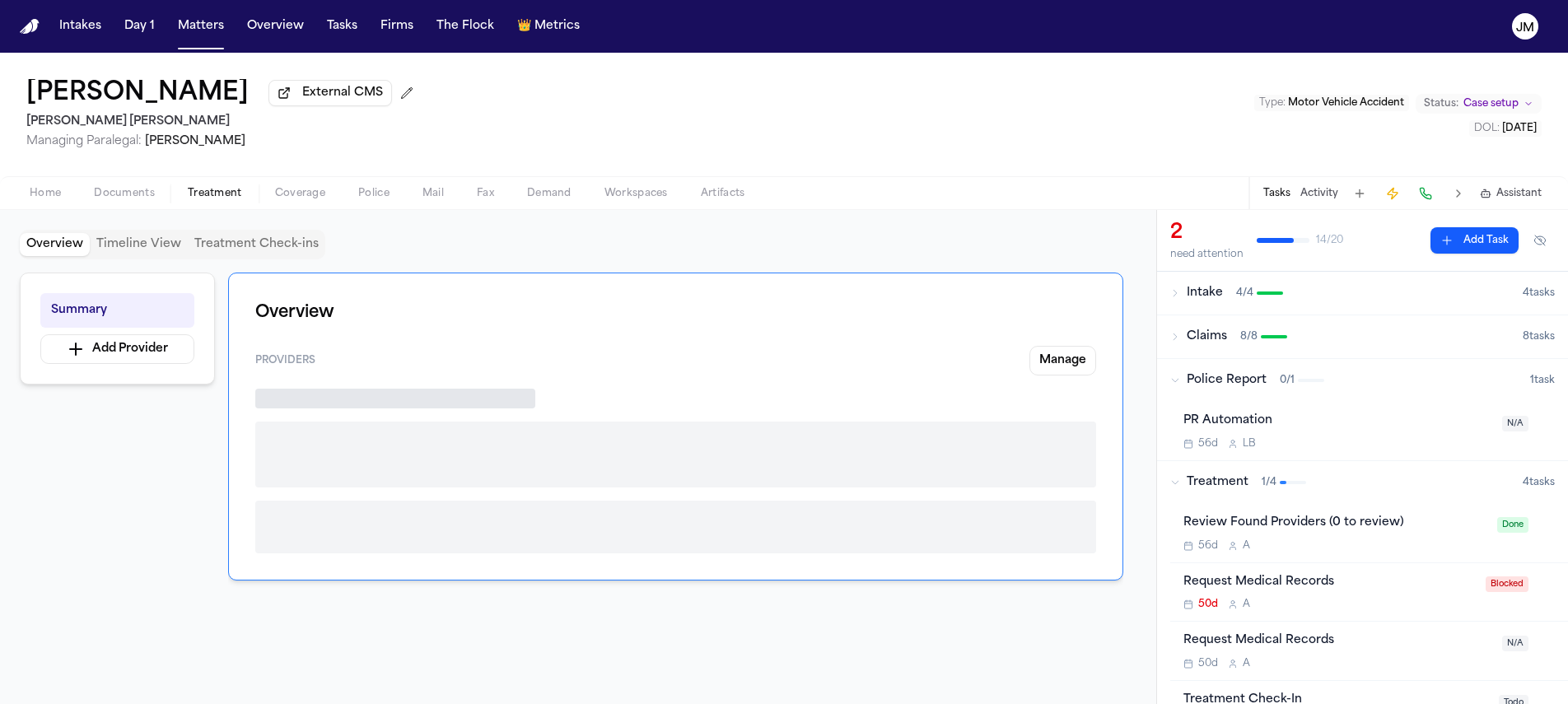
click at [224, 203] on span "button" at bounding box center [215, 202] width 74 height 2
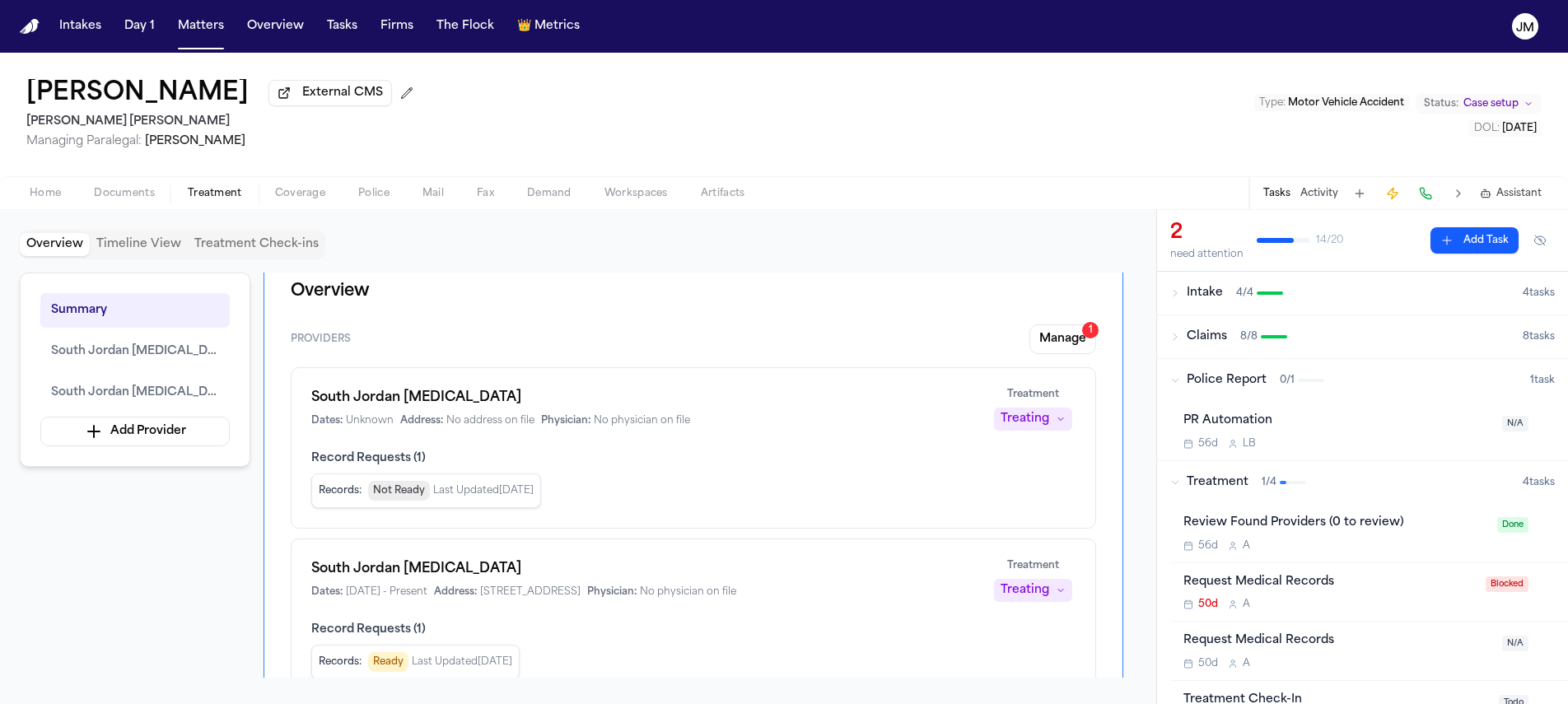
scroll to position [31, 0]
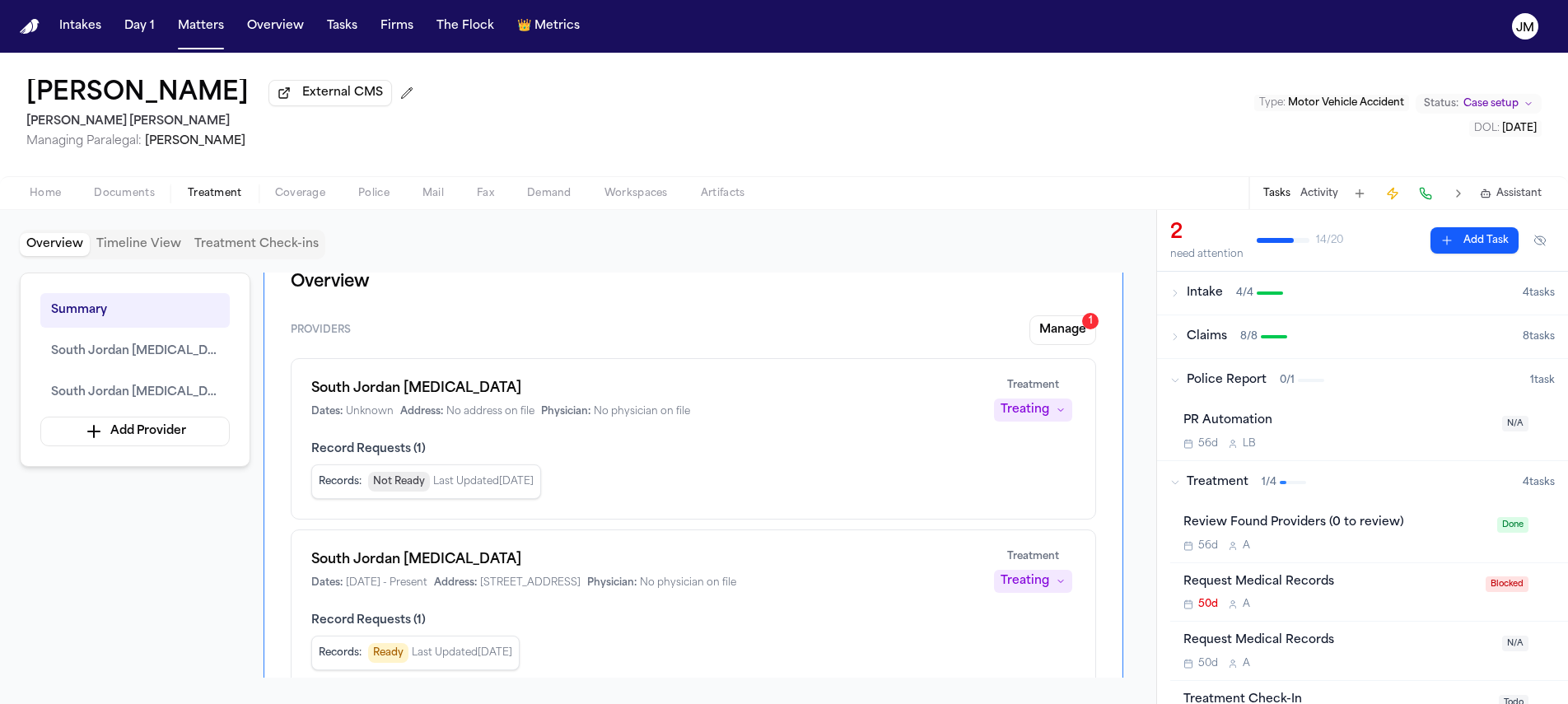
click at [57, 197] on span "Home" at bounding box center [46, 193] width 32 height 13
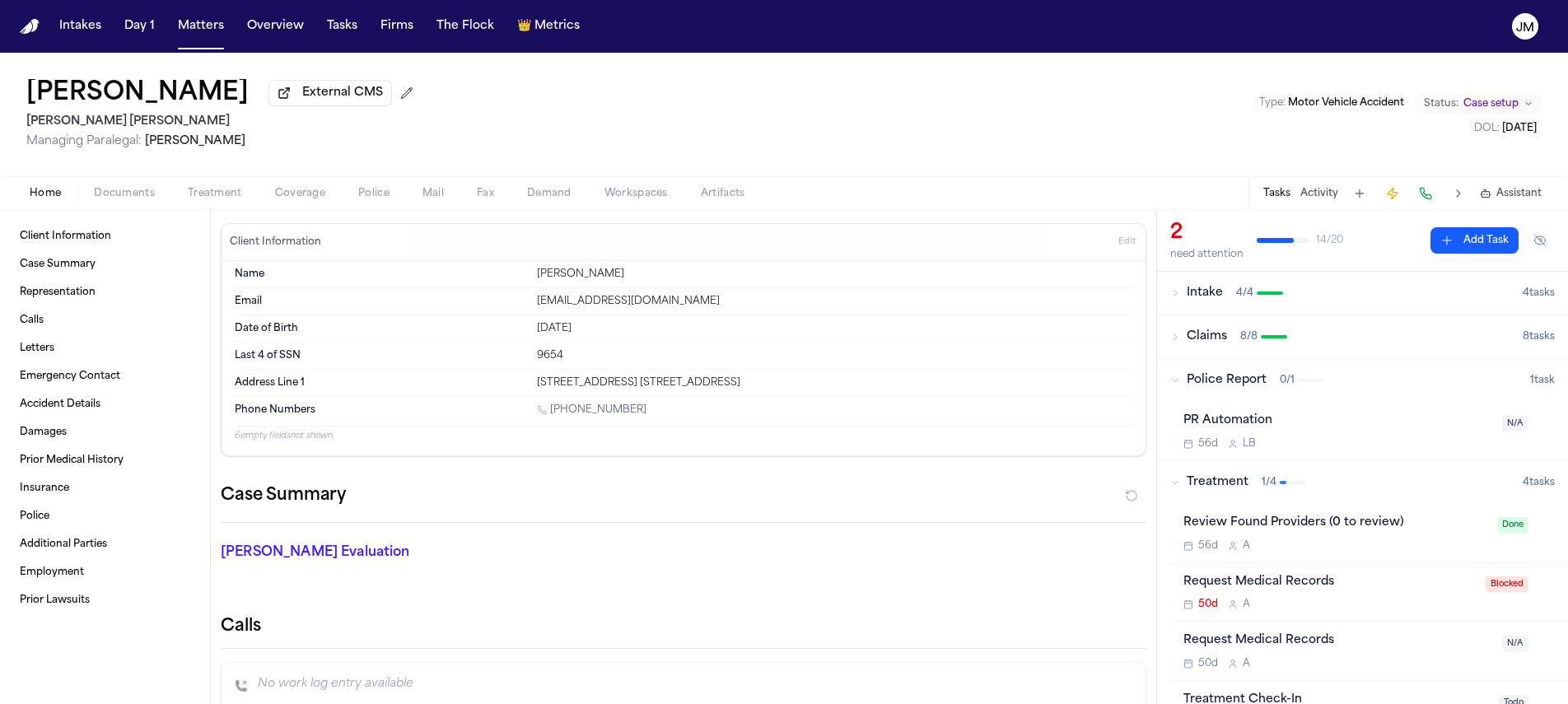
click at [115, 198] on span "Documents" at bounding box center [124, 193] width 61 height 13
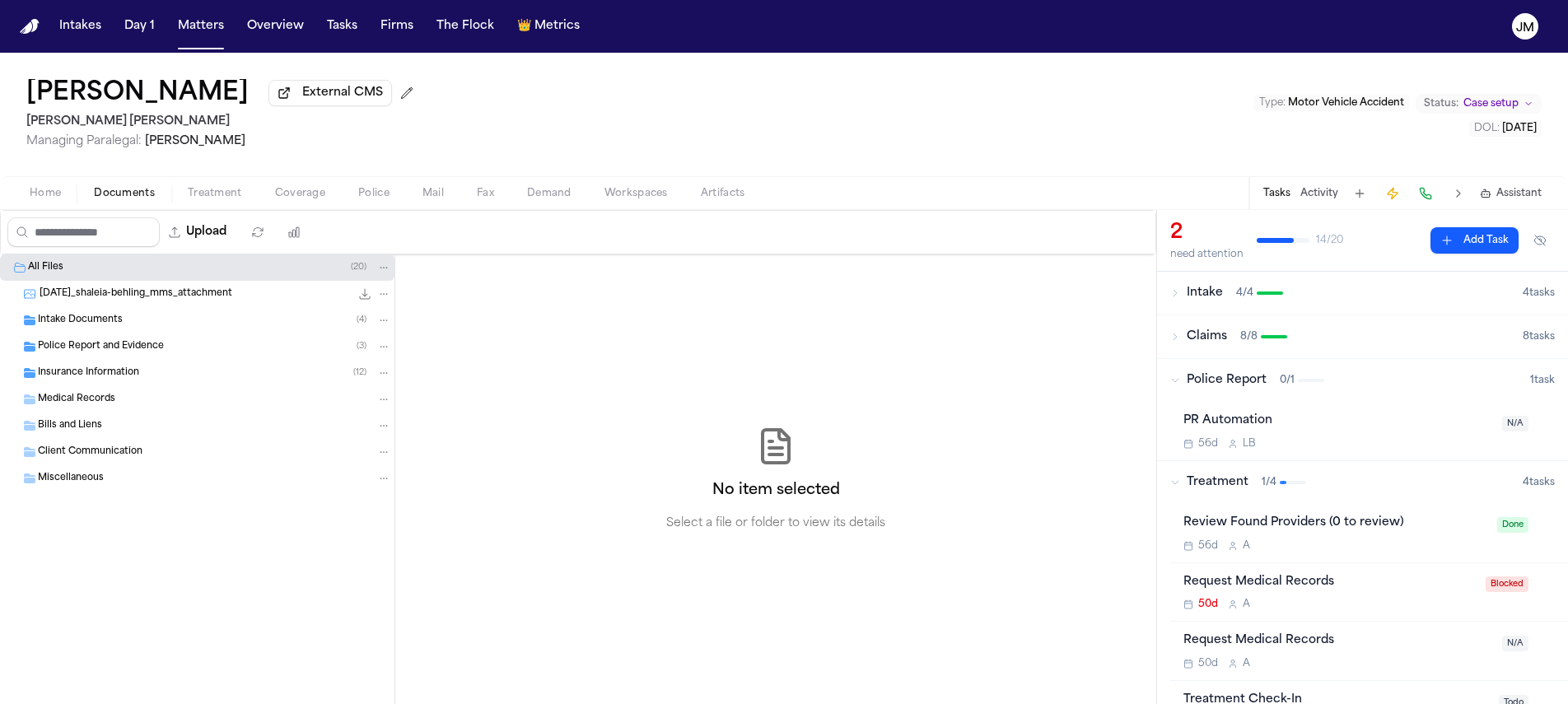
click at [102, 332] on div "Intake Documents ( 4 )" at bounding box center [197, 321] width 395 height 27
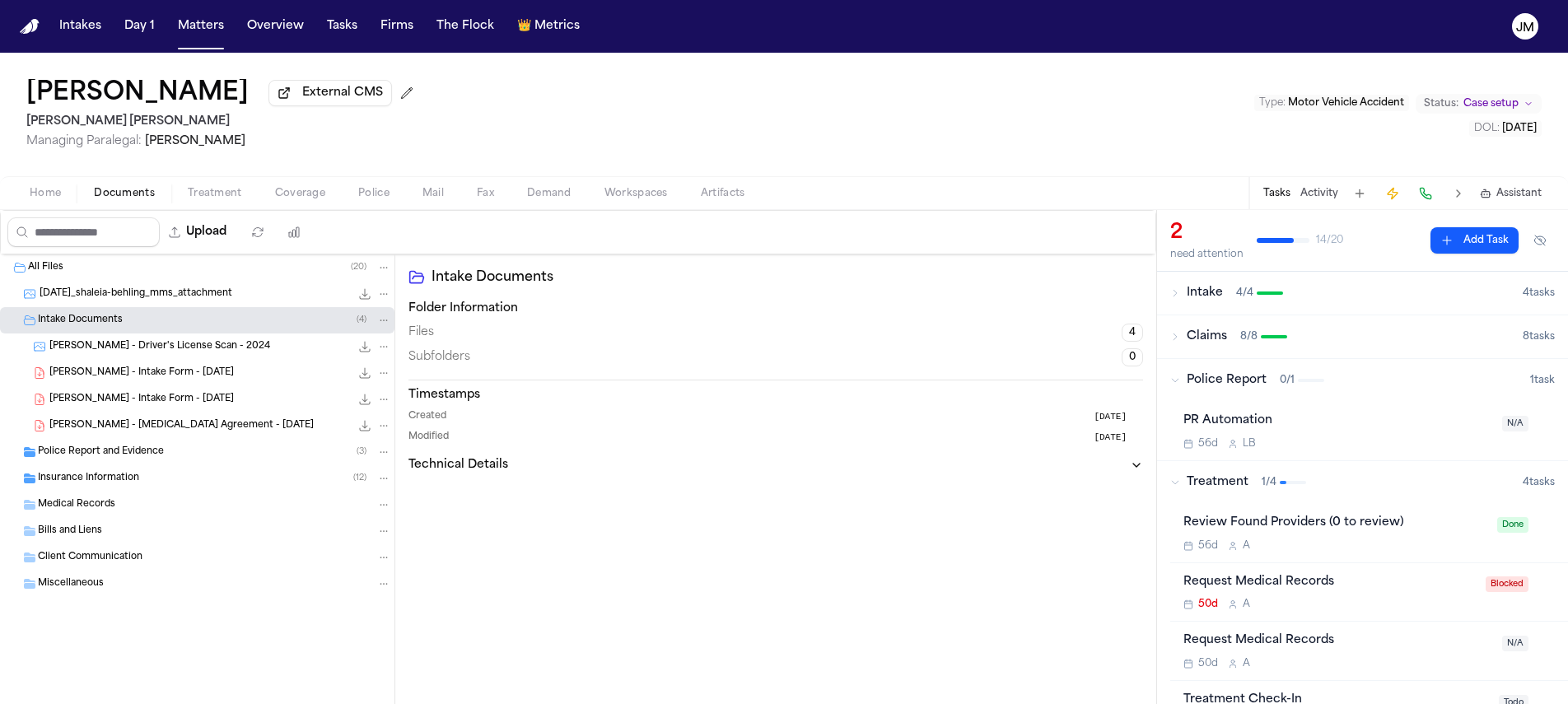
click at [156, 405] on span "S. Behling - Intake Form - 7.28.25" at bounding box center [141, 400] width 184 height 14
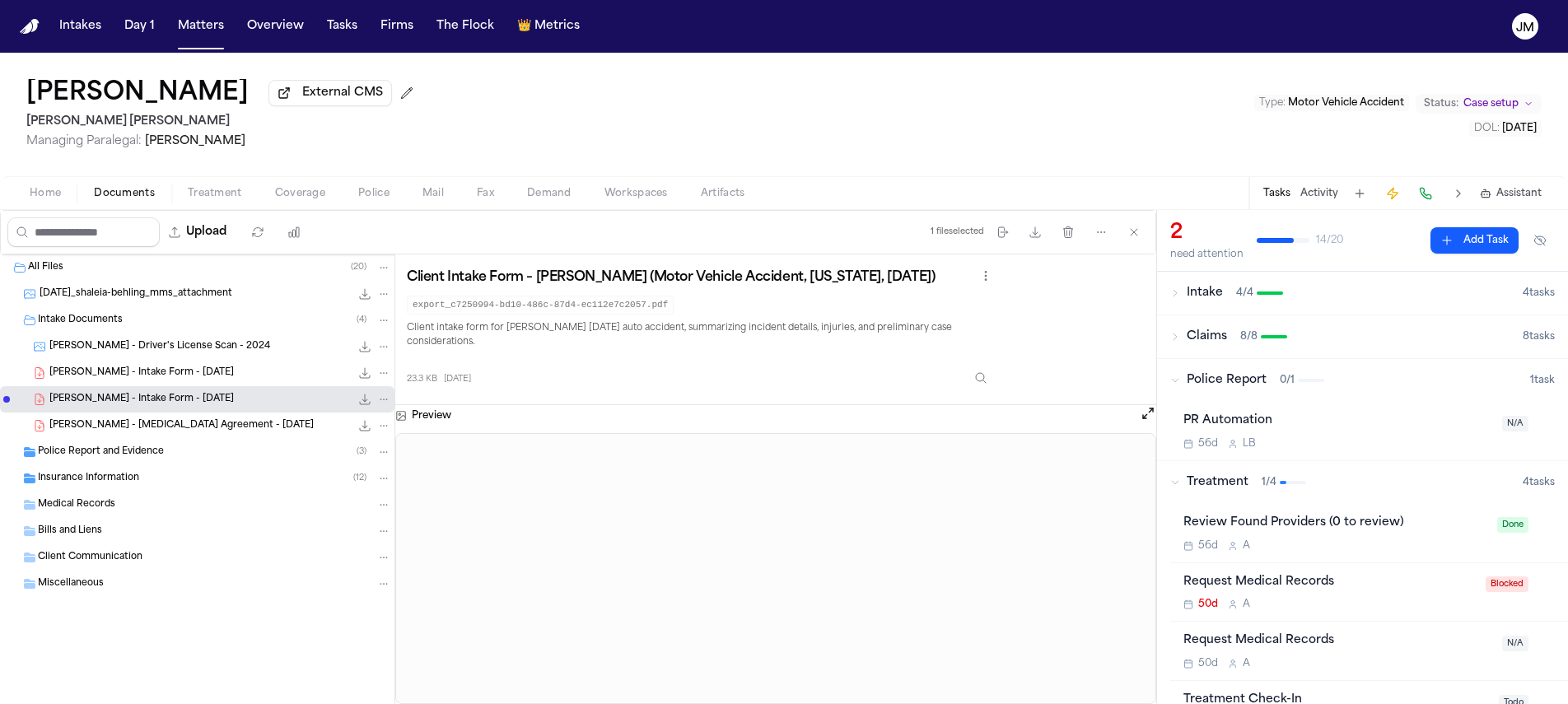
click at [1147, 413] on button "Open preview" at bounding box center [1148, 413] width 17 height 17
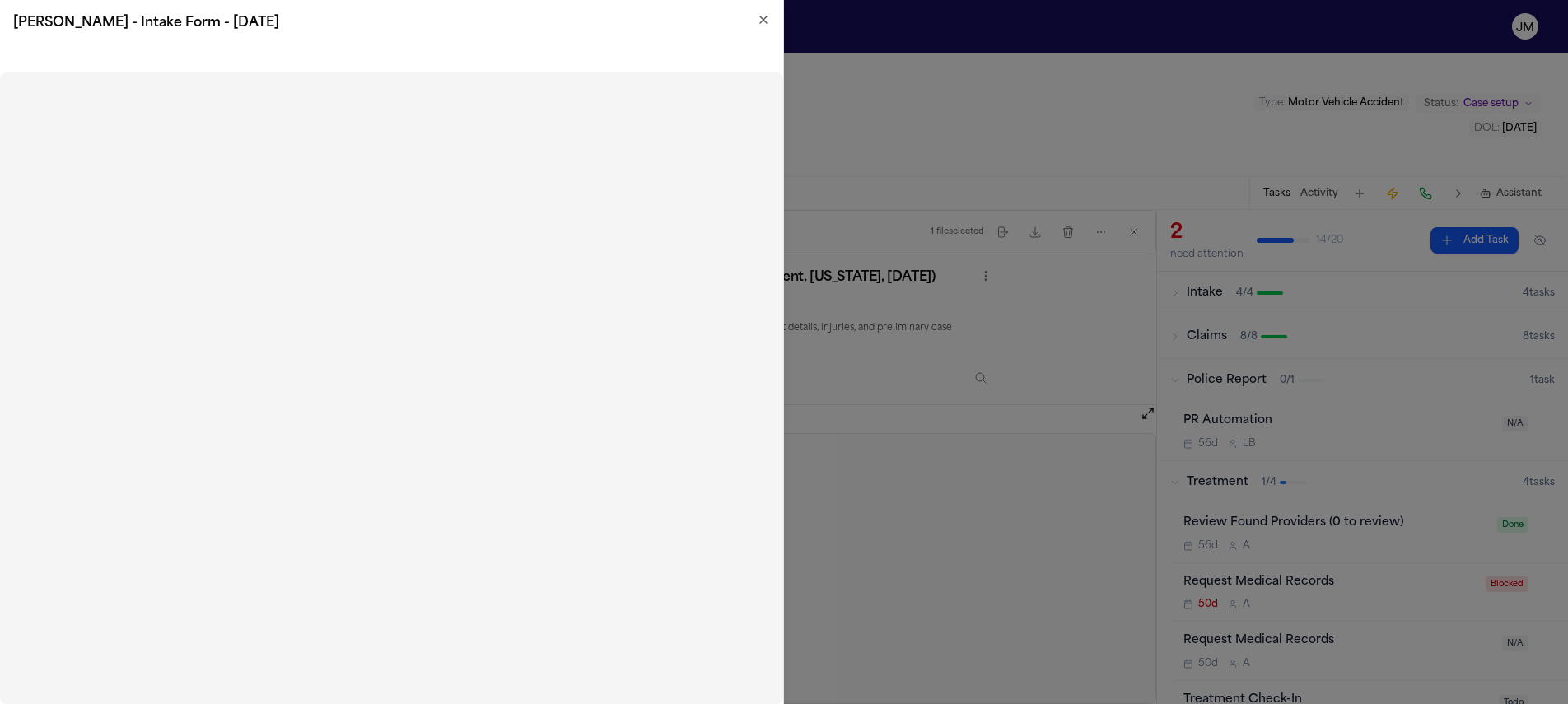
click at [761, 17] on icon "button" at bounding box center [763, 20] width 7 height 7
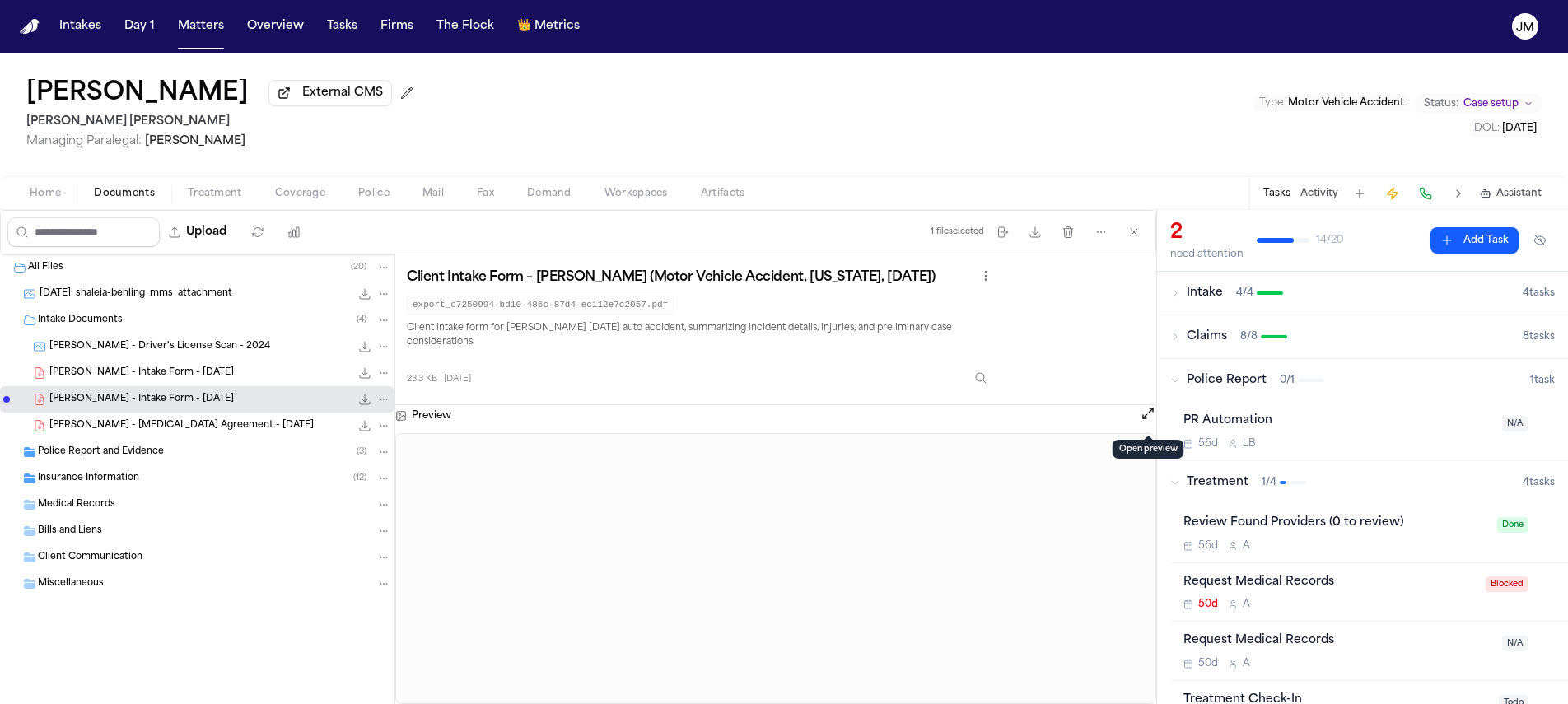
click at [302, 187] on button "Coverage" at bounding box center [300, 193] width 83 height 20
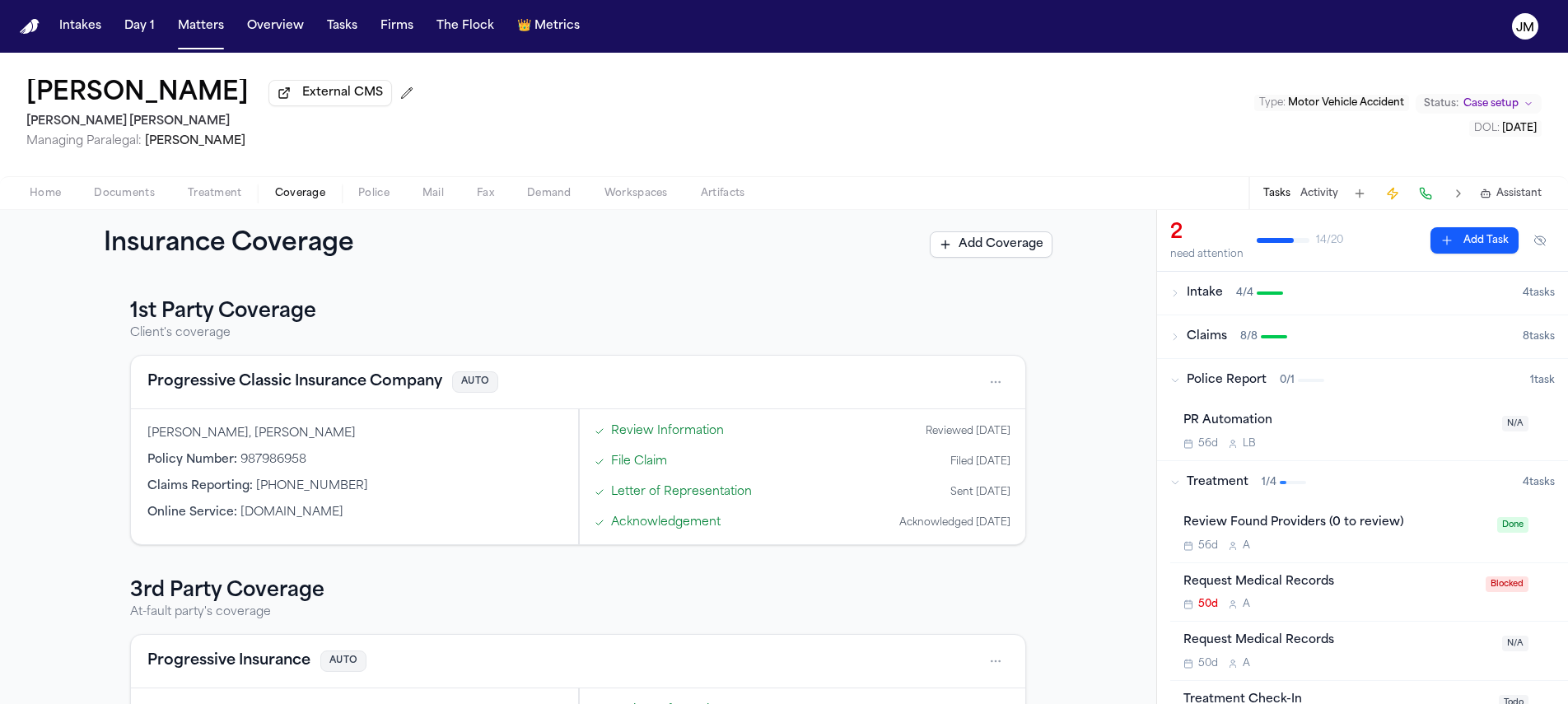
click at [231, 191] on span "Treatment" at bounding box center [214, 193] width 54 height 13
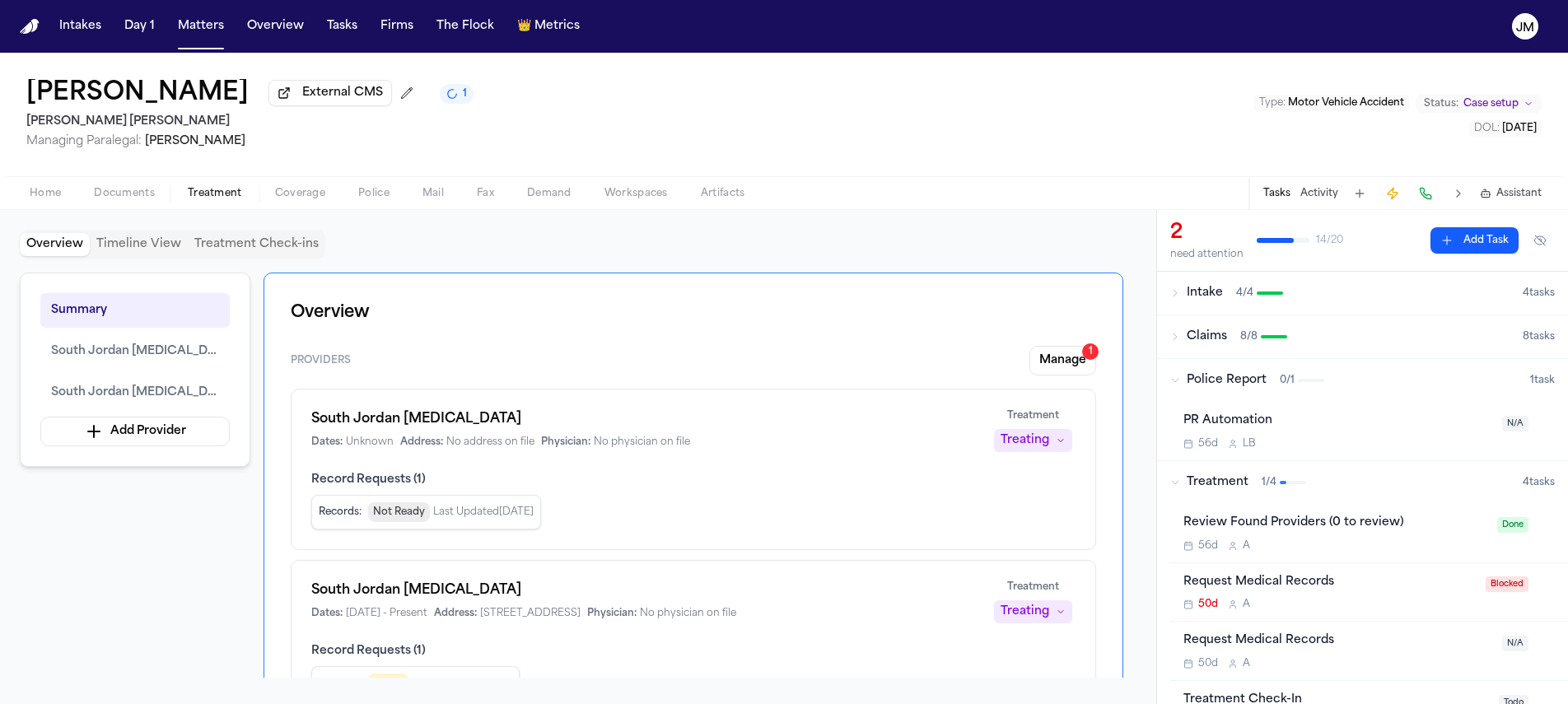
click at [208, 28] on button "Matters" at bounding box center [201, 27] width 59 height 30
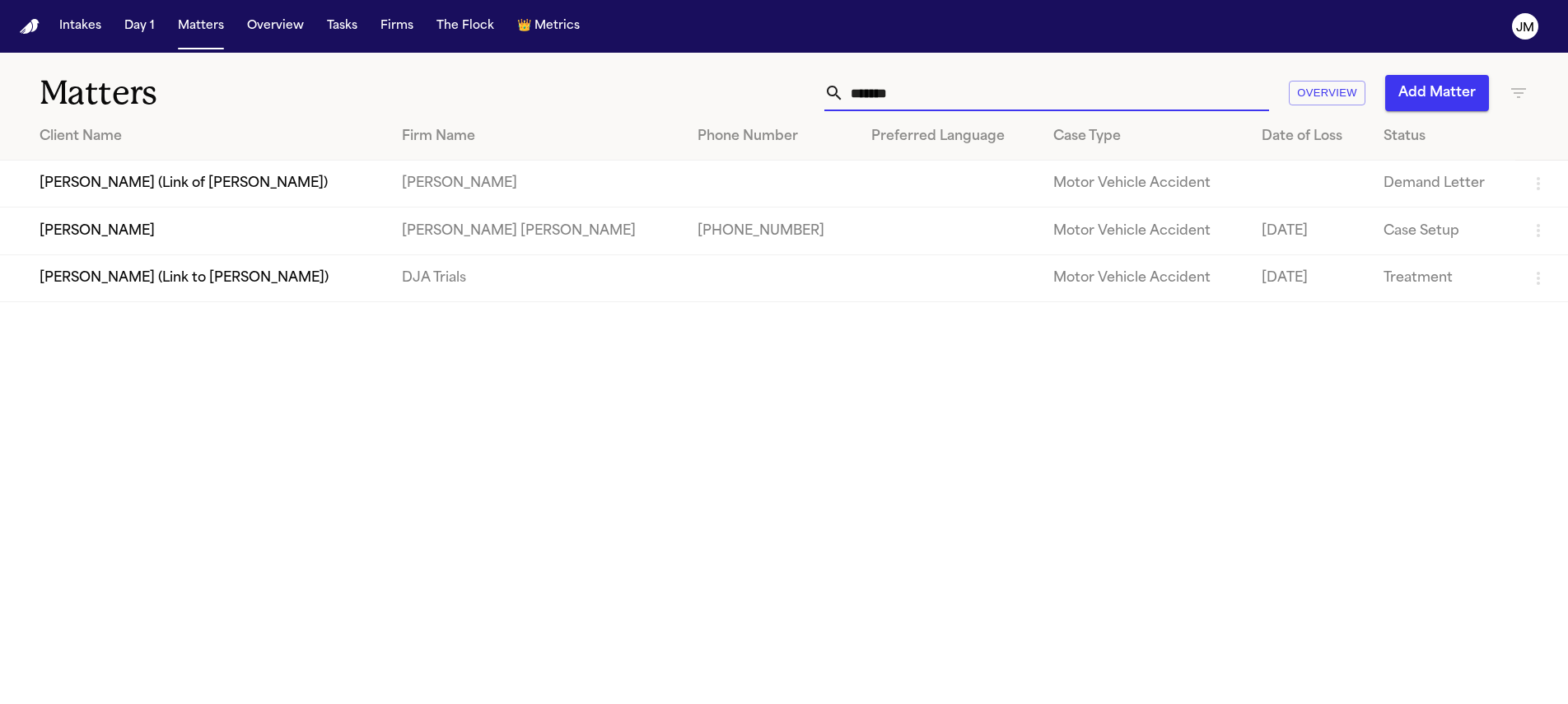
click at [1092, 87] on input "*******" at bounding box center [1056, 92] width 425 height 36
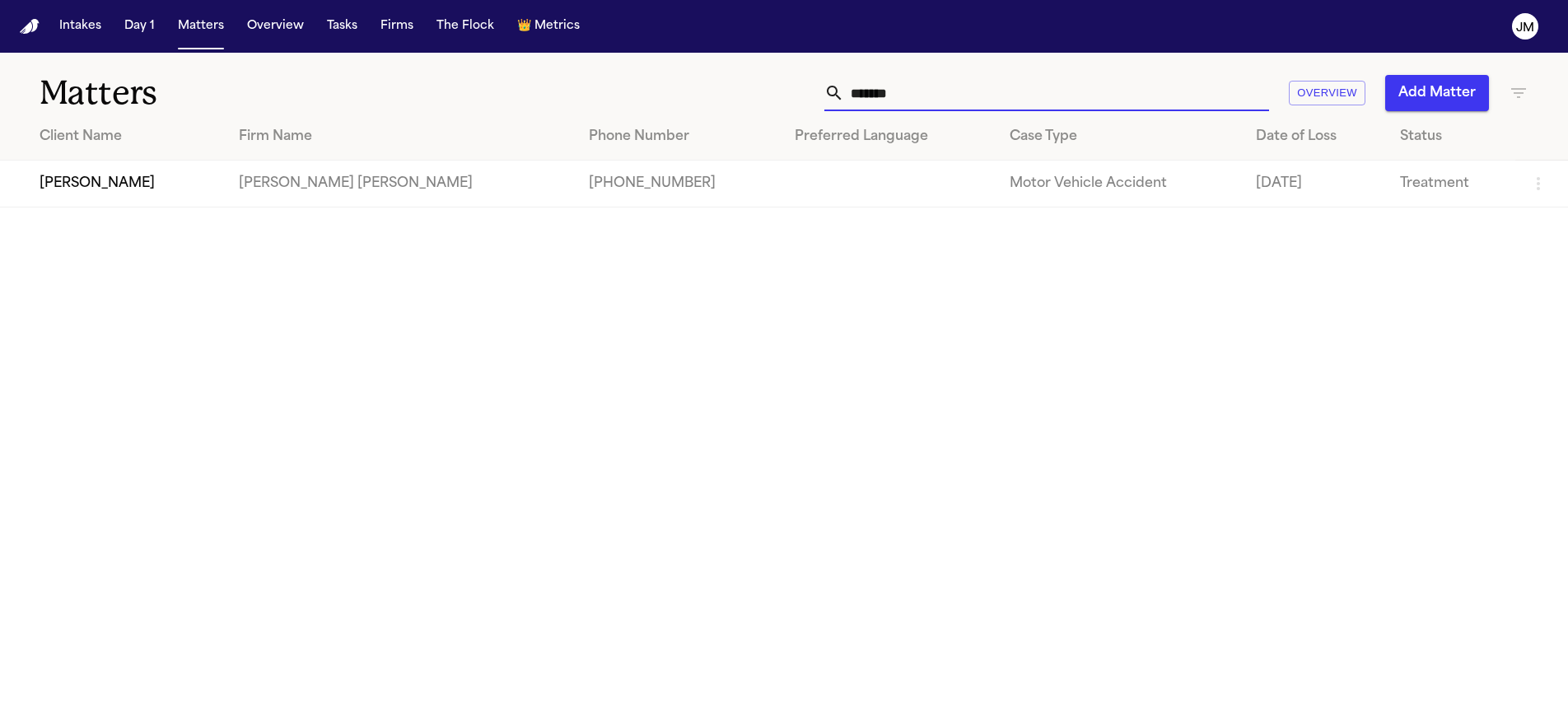
type input "*******"
click at [199, 180] on td "Janetsy Amaya" at bounding box center [112, 184] width 226 height 47
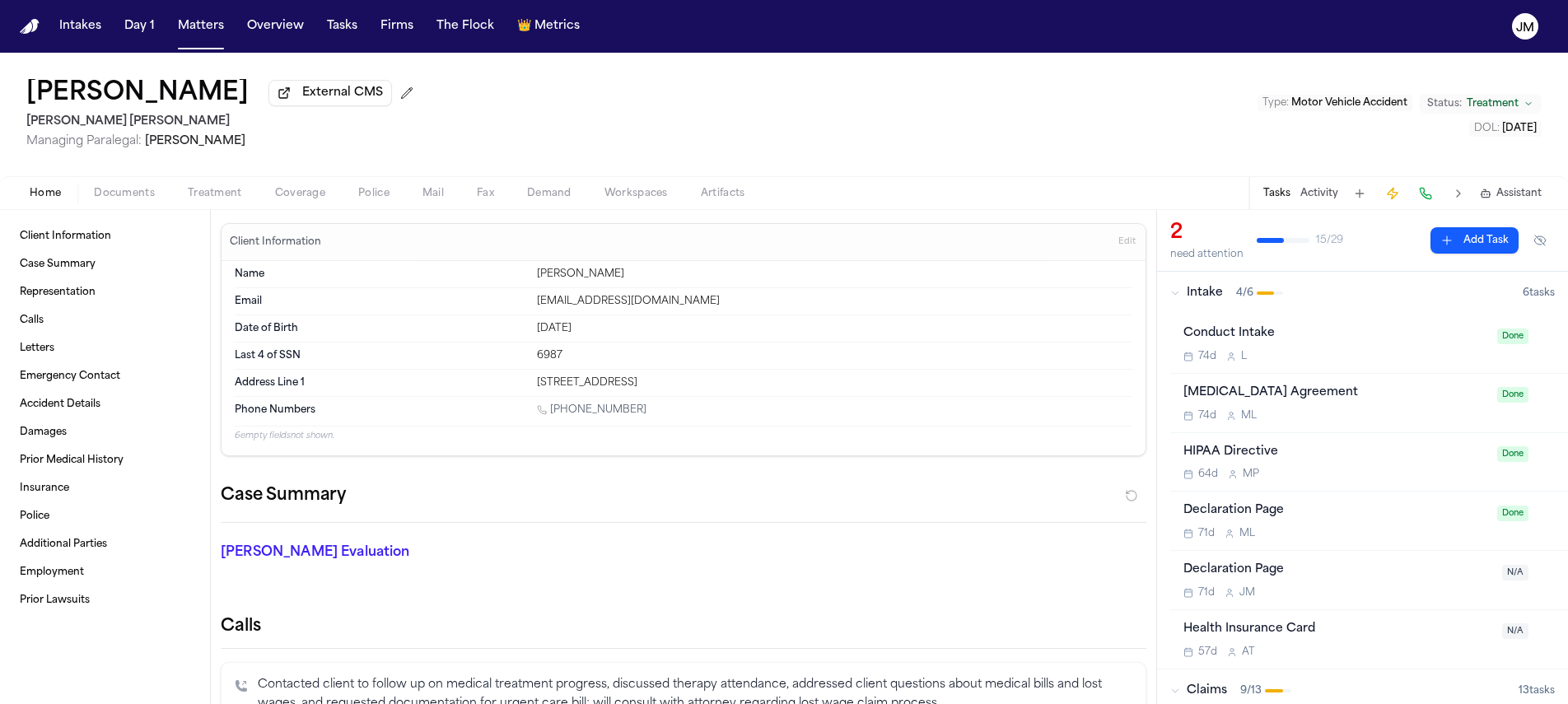
click at [206, 195] on span "Treatment" at bounding box center [214, 193] width 54 height 13
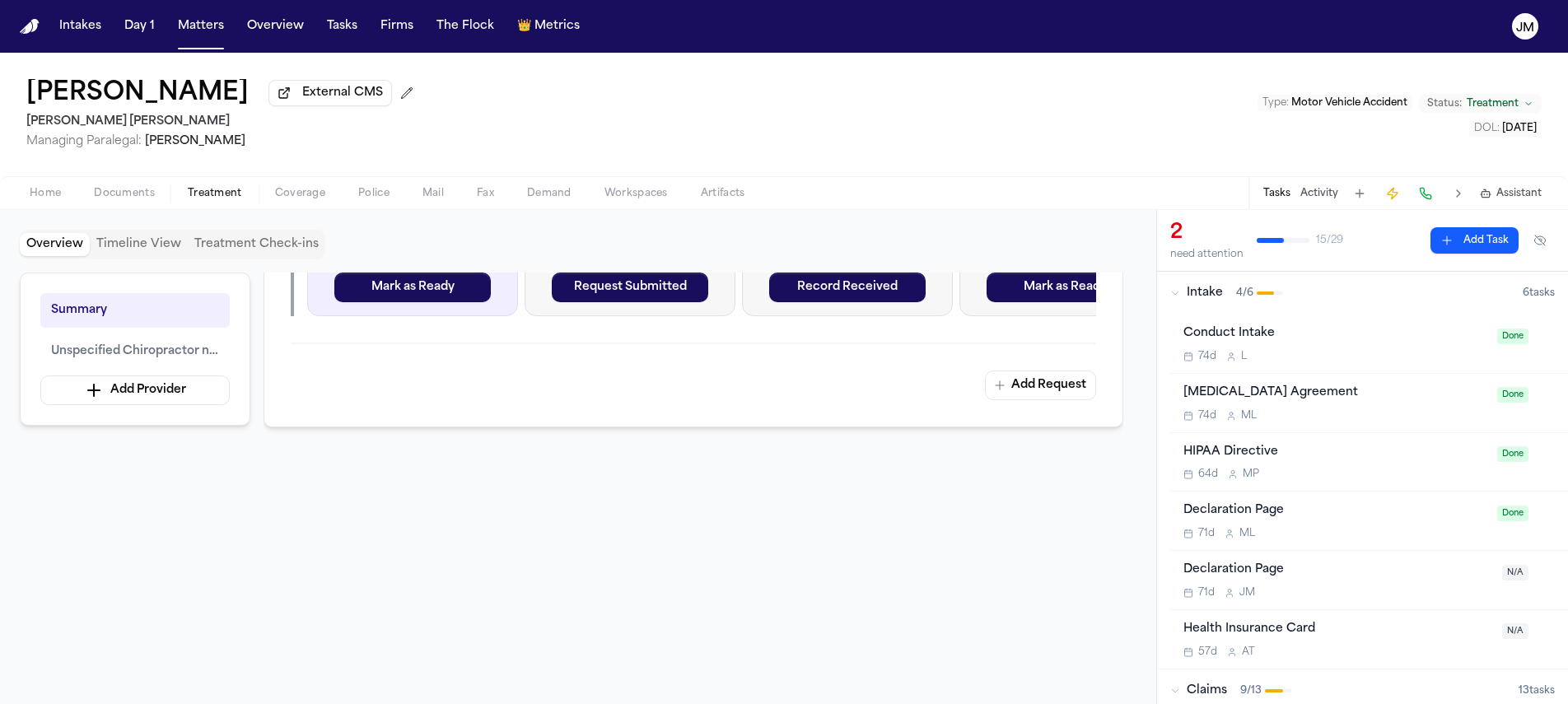
scroll to position [267, 0]
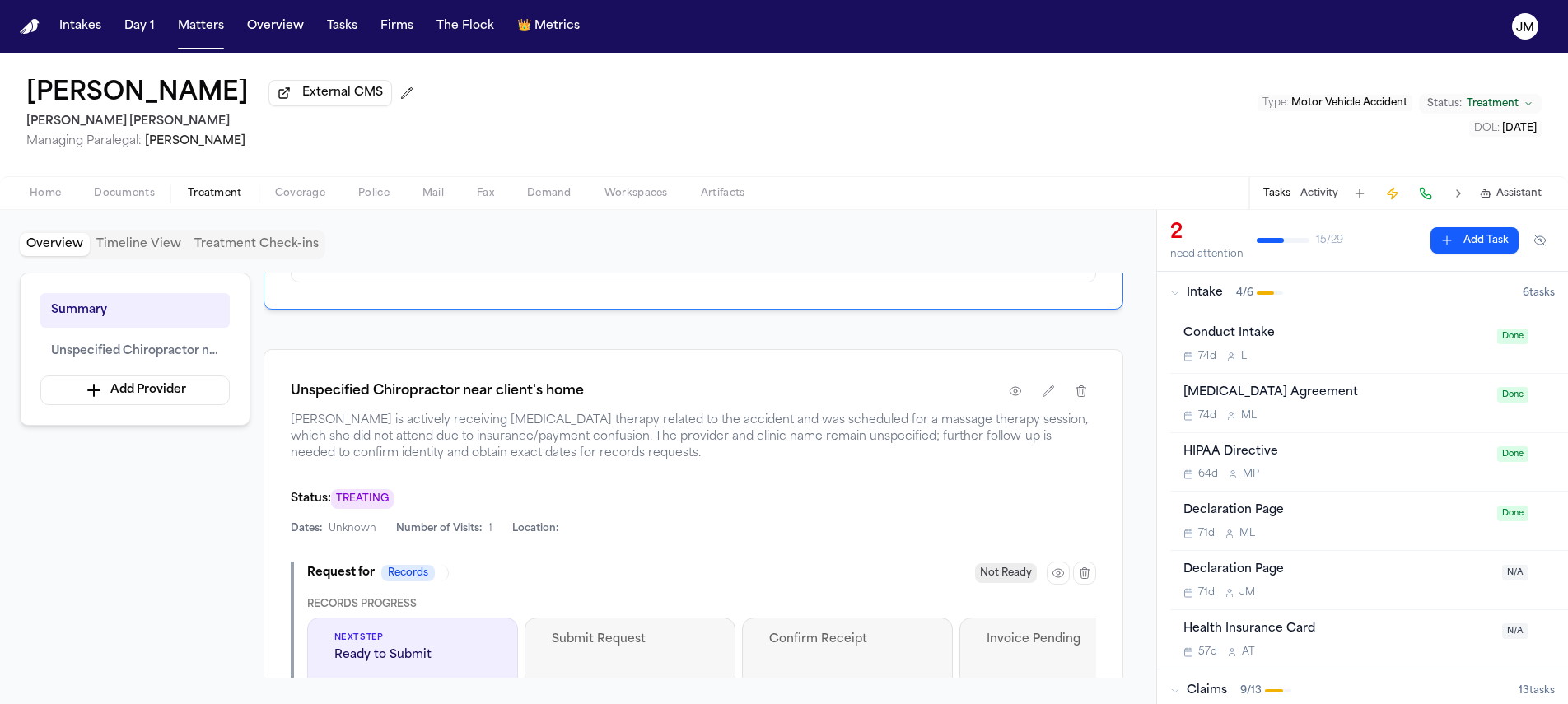
click at [144, 200] on span "Documents" at bounding box center [124, 193] width 61 height 13
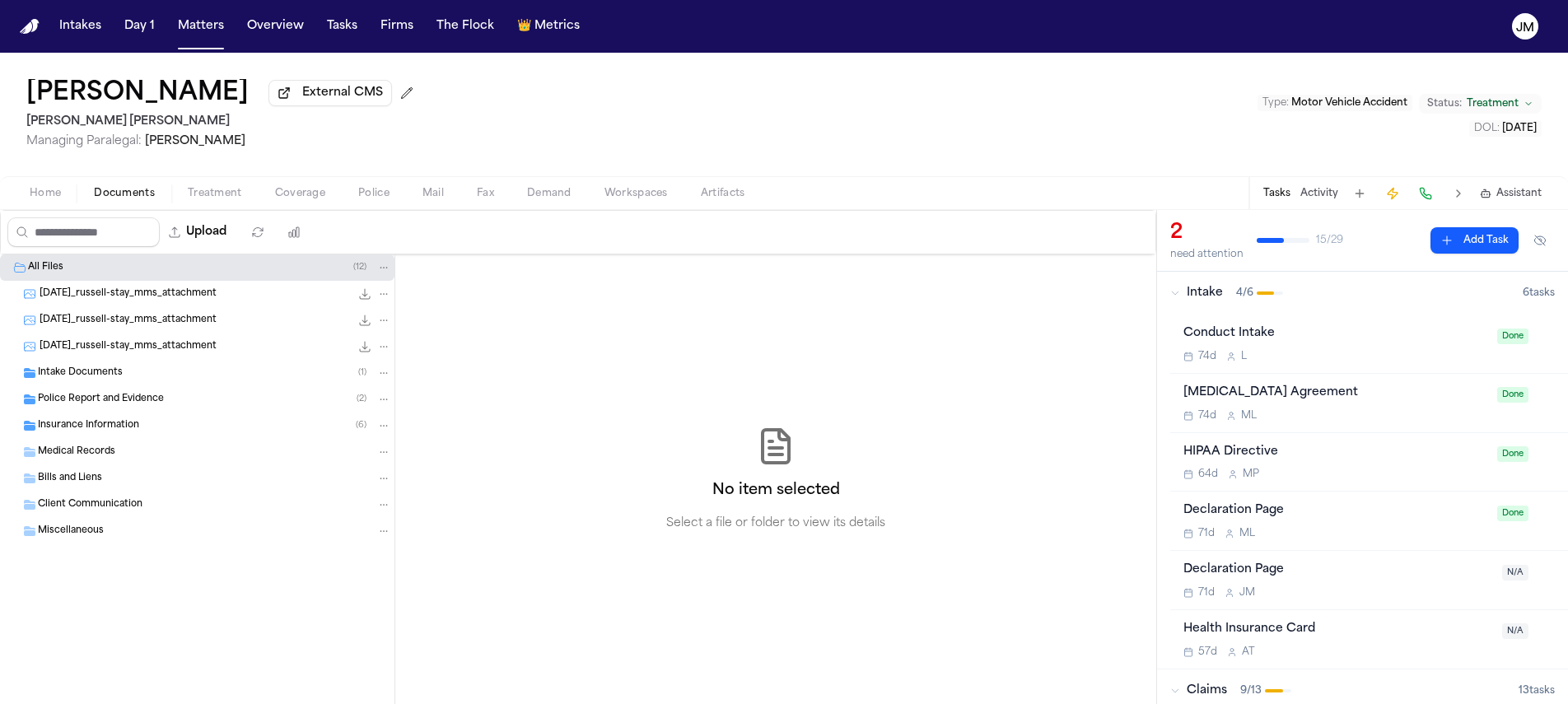
click at [138, 381] on div "Intake Documents ( 1 )" at bounding box center [214, 373] width 353 height 15
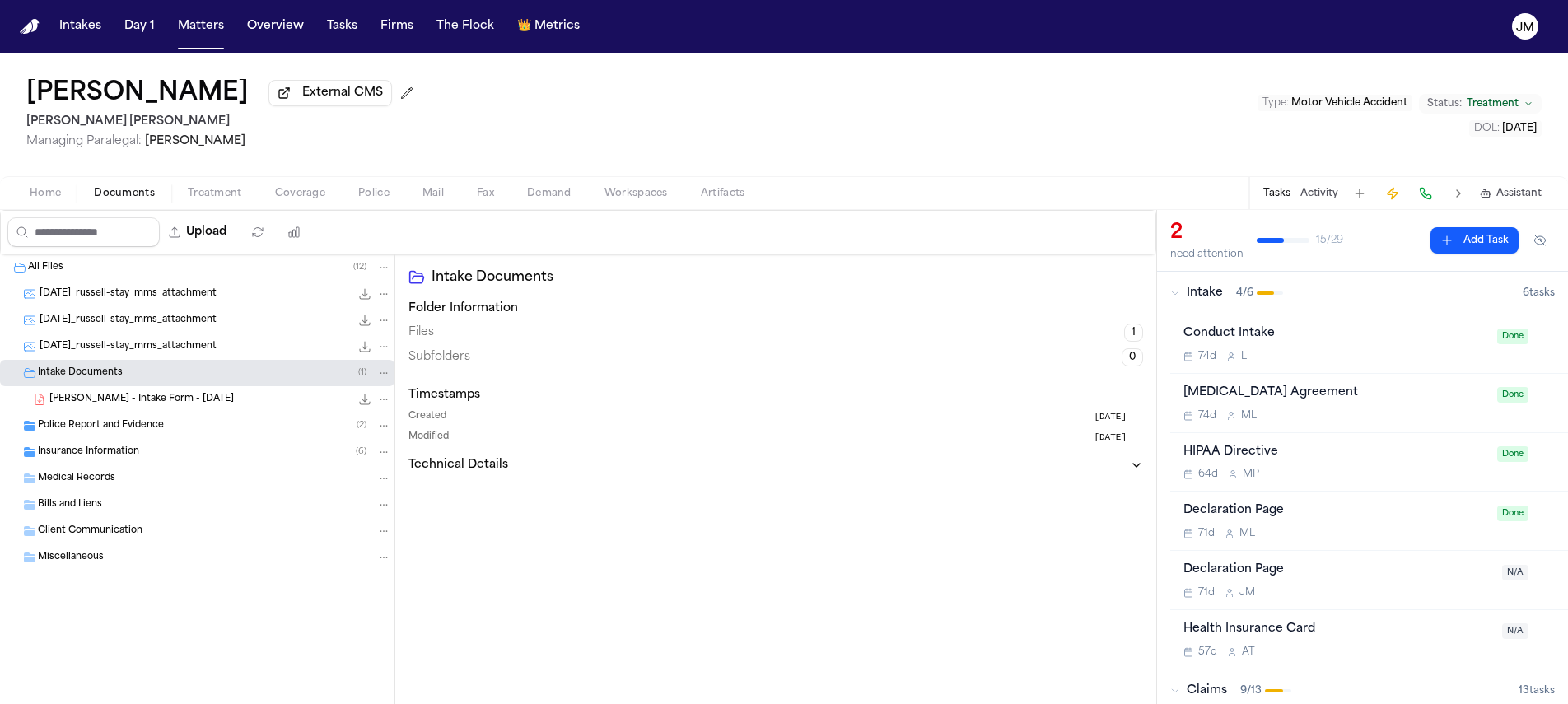
click at [159, 402] on span "J. Amaya - Intake Form - 7.9.25" at bounding box center [141, 400] width 184 height 14
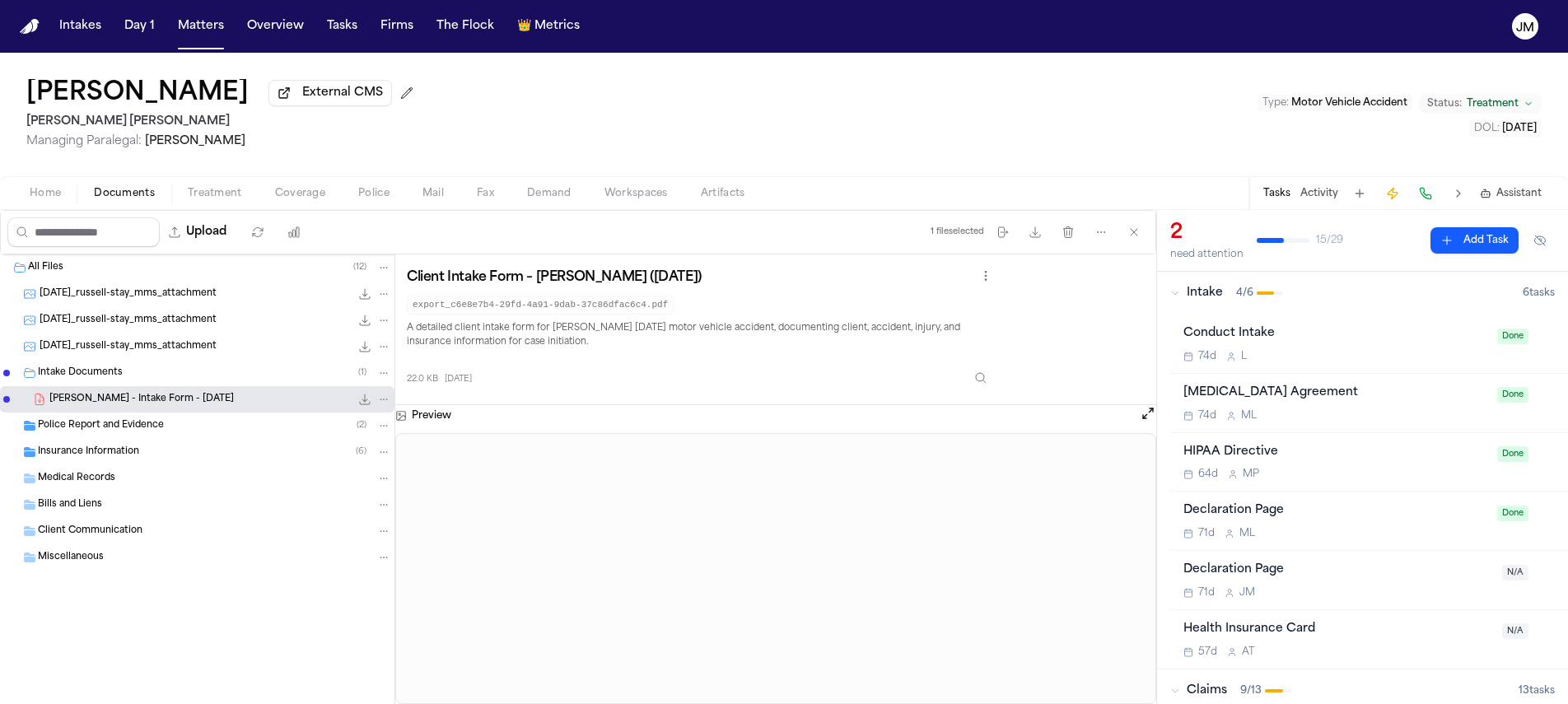
click at [1145, 417] on button "Open preview" at bounding box center [1148, 413] width 17 height 17
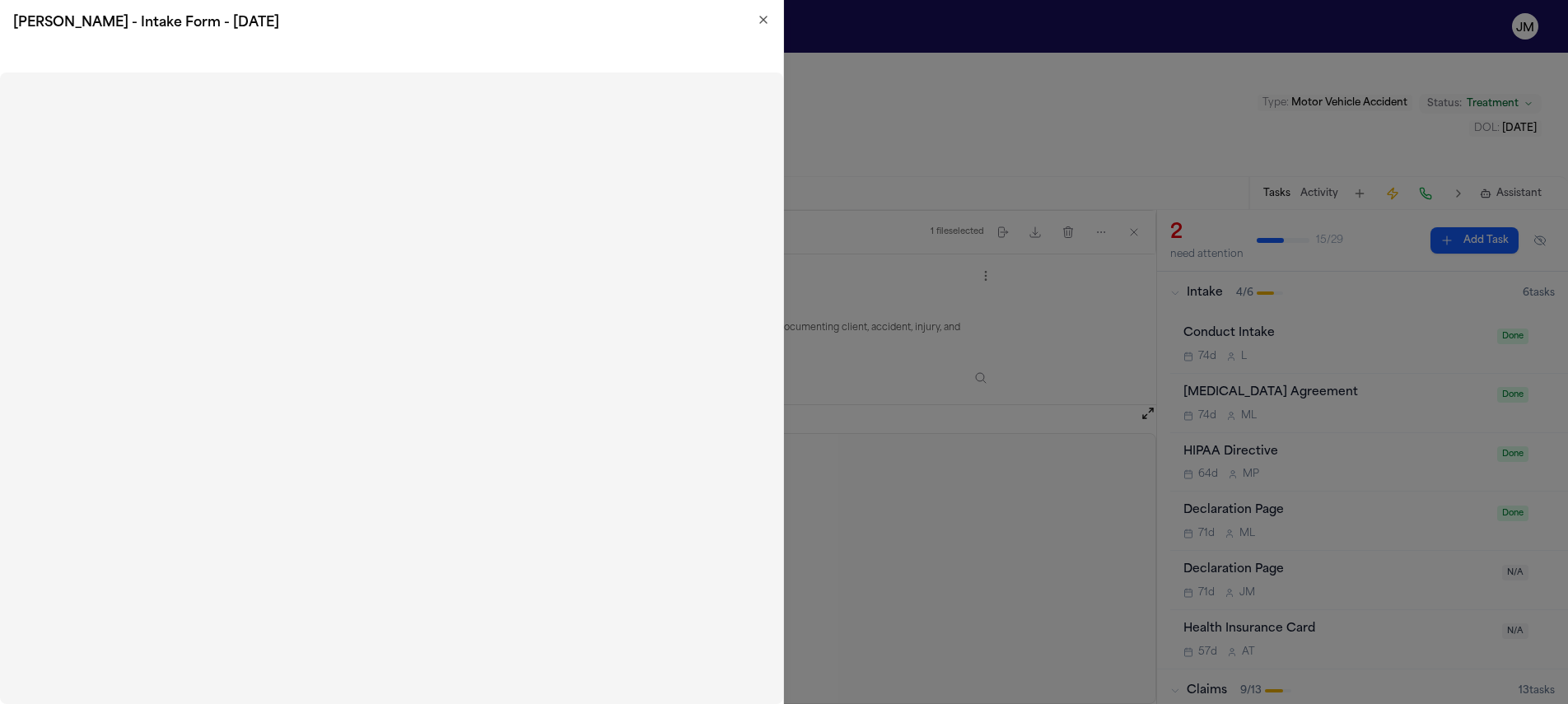
click at [757, 17] on icon "button" at bounding box center [763, 20] width 13 height 13
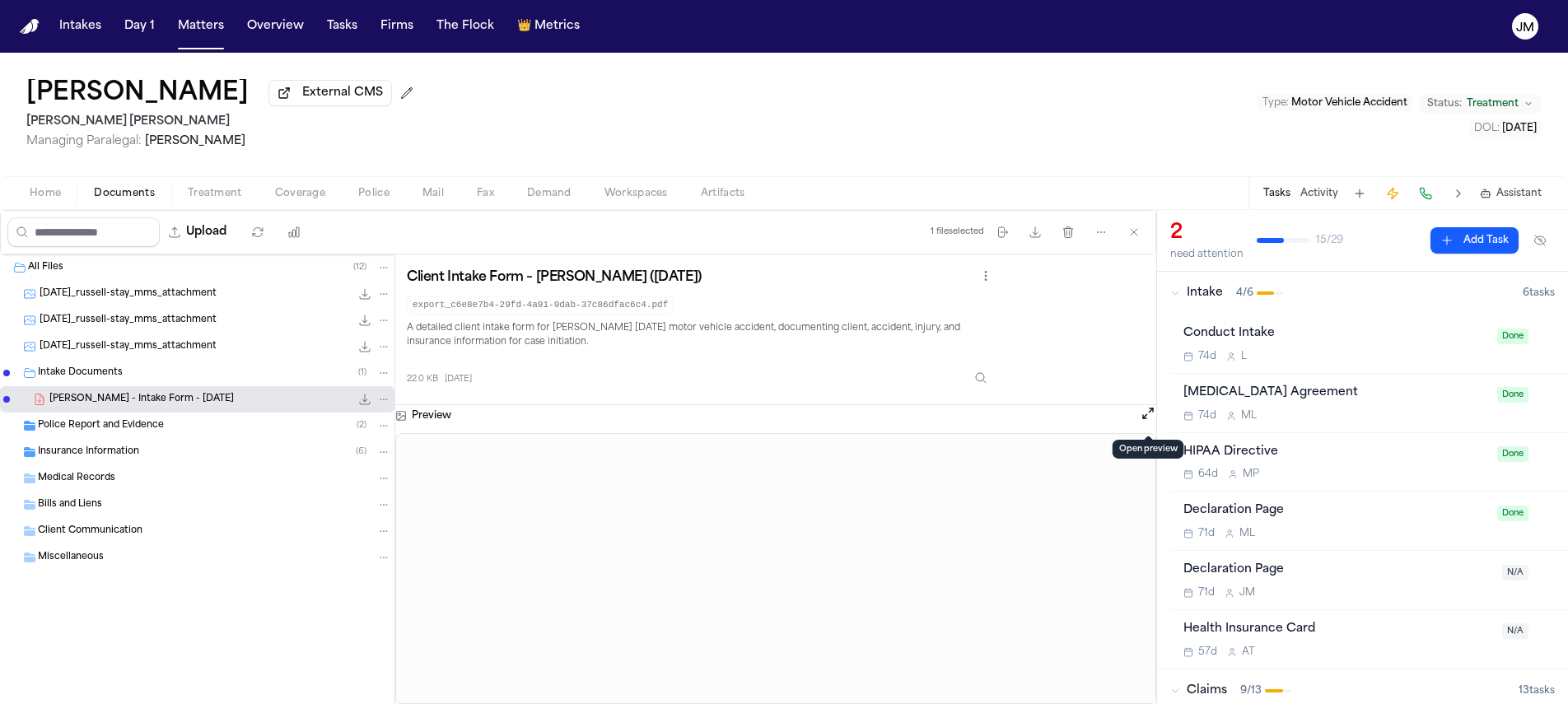
click at [299, 192] on span "Coverage" at bounding box center [300, 193] width 50 height 13
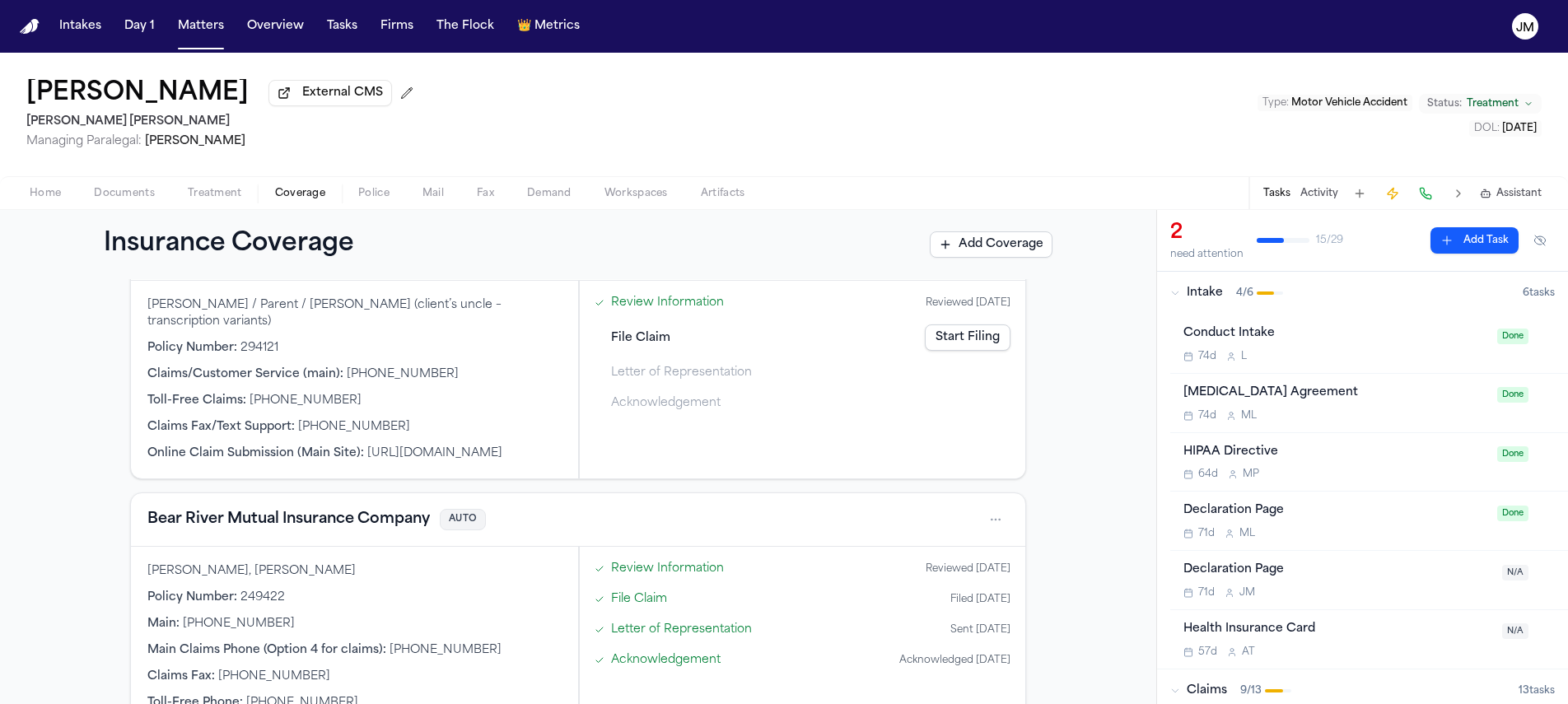
scroll to position [145, 0]
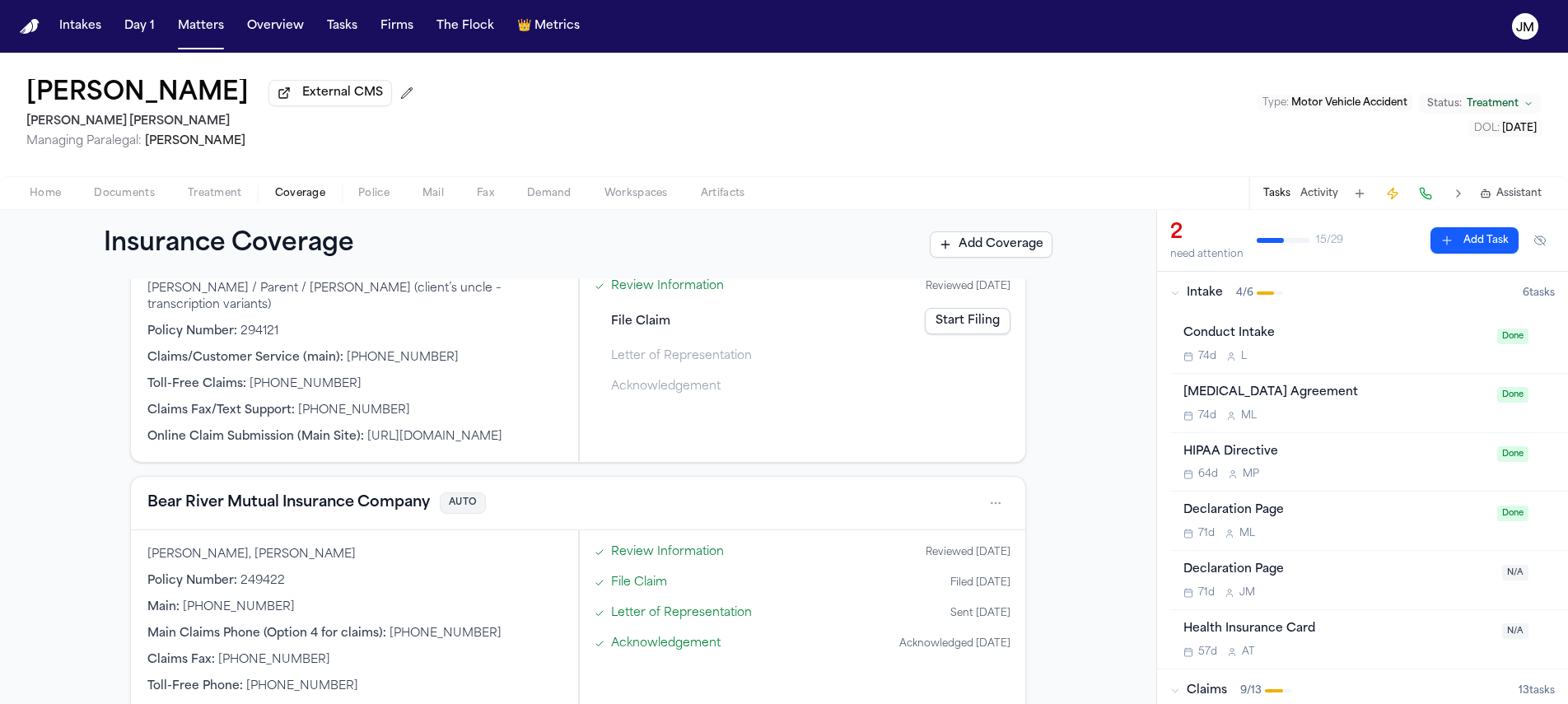
click at [225, 199] on span "Treatment" at bounding box center [214, 193] width 54 height 13
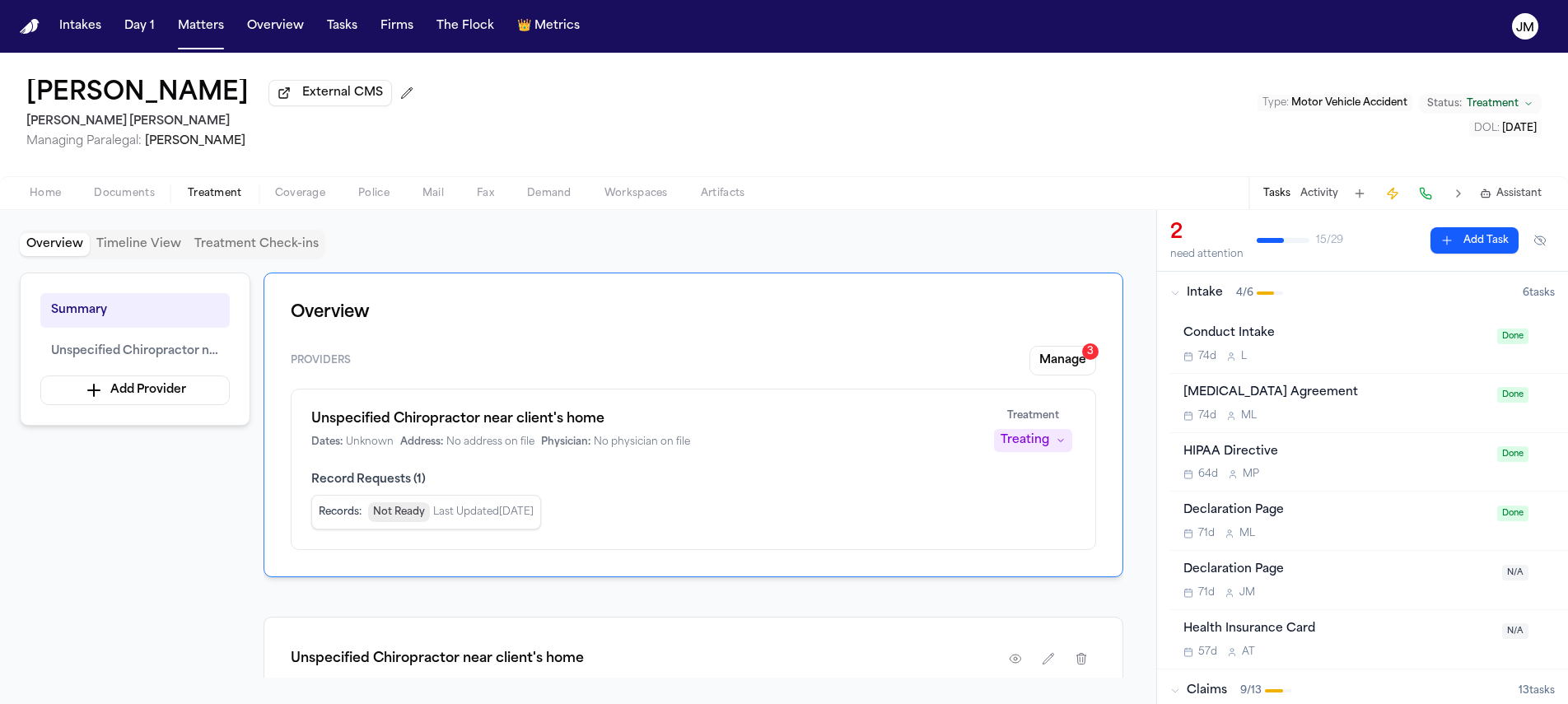
click at [146, 200] on span "Documents" at bounding box center [124, 193] width 61 height 13
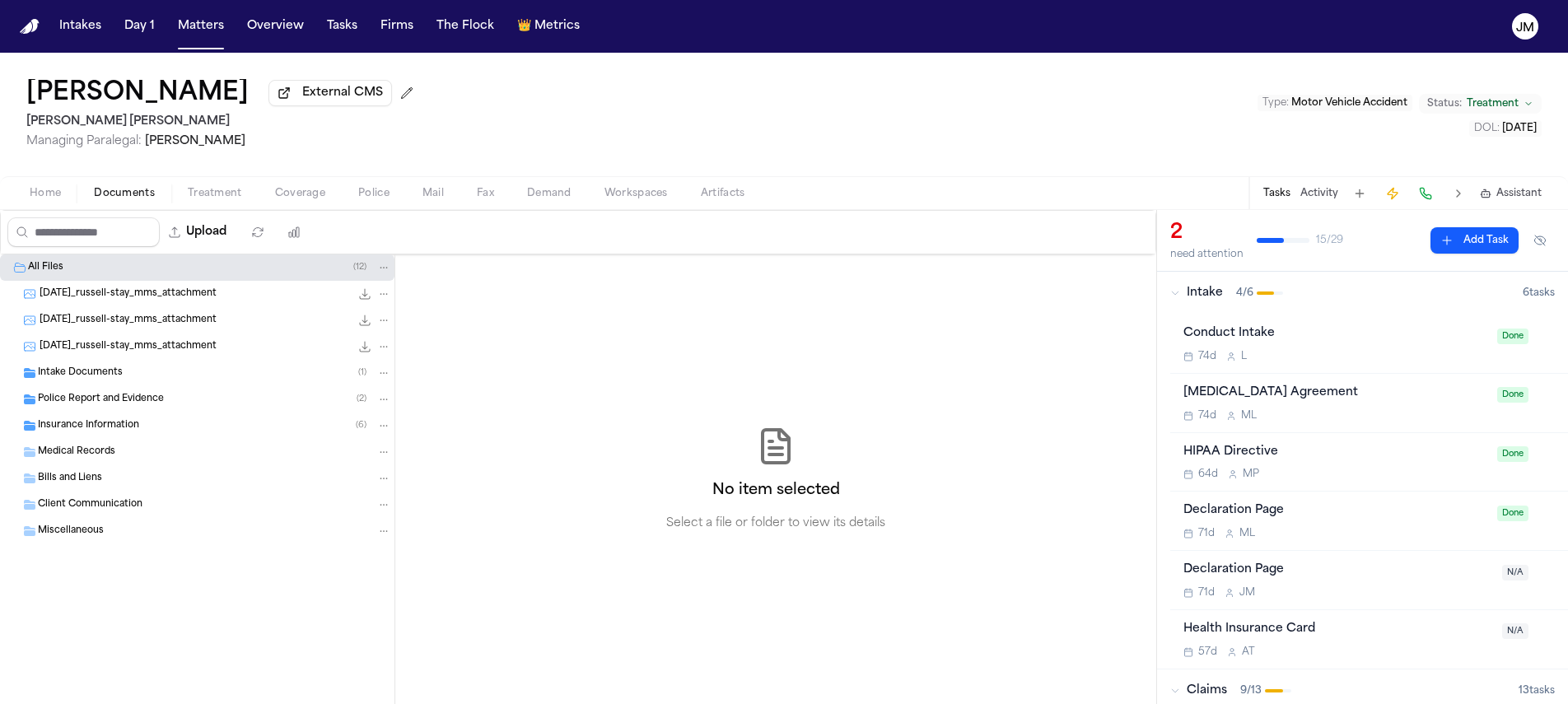
click at [103, 438] on div "Insurance Information ( 6 )" at bounding box center [197, 426] width 395 height 27
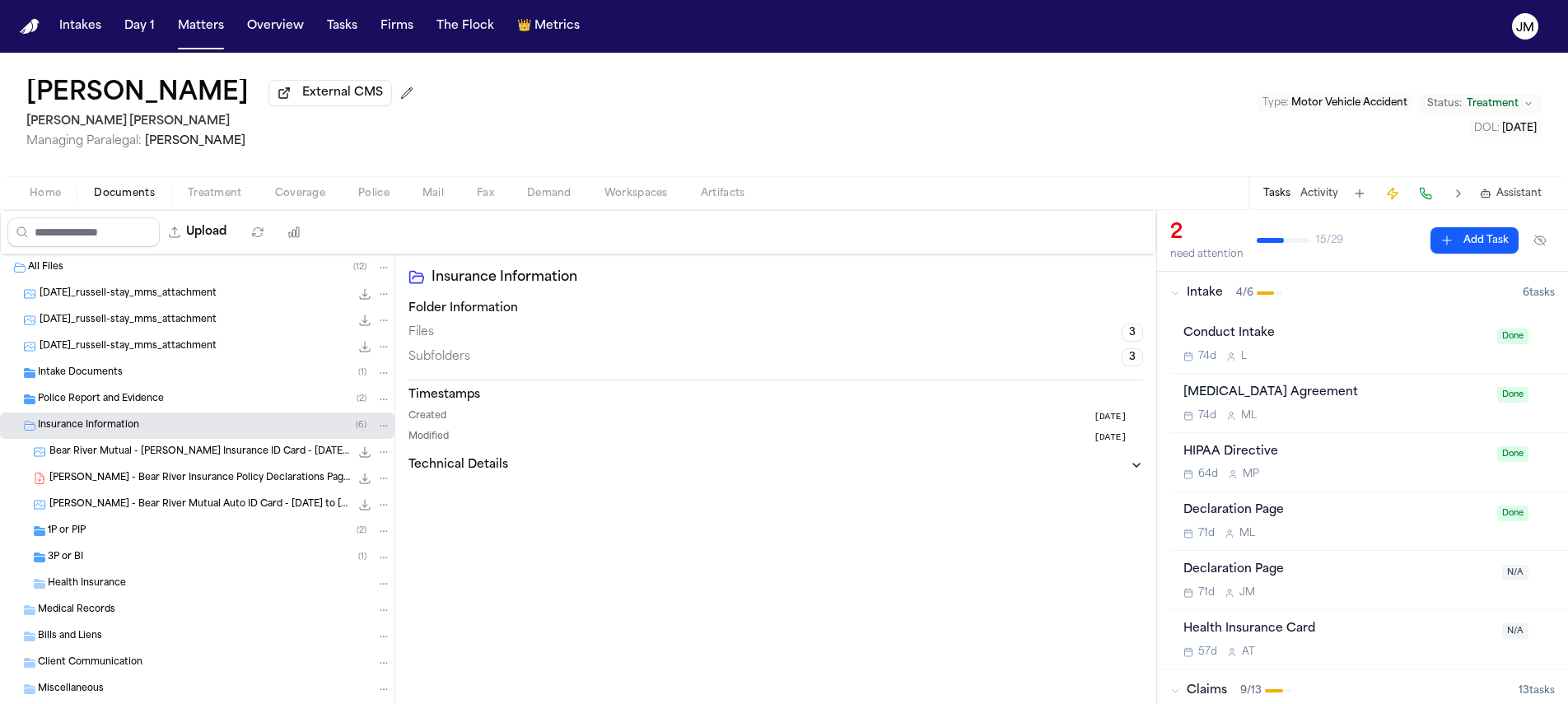
click at [83, 539] on span "1P or PIP" at bounding box center [66, 532] width 37 height 14
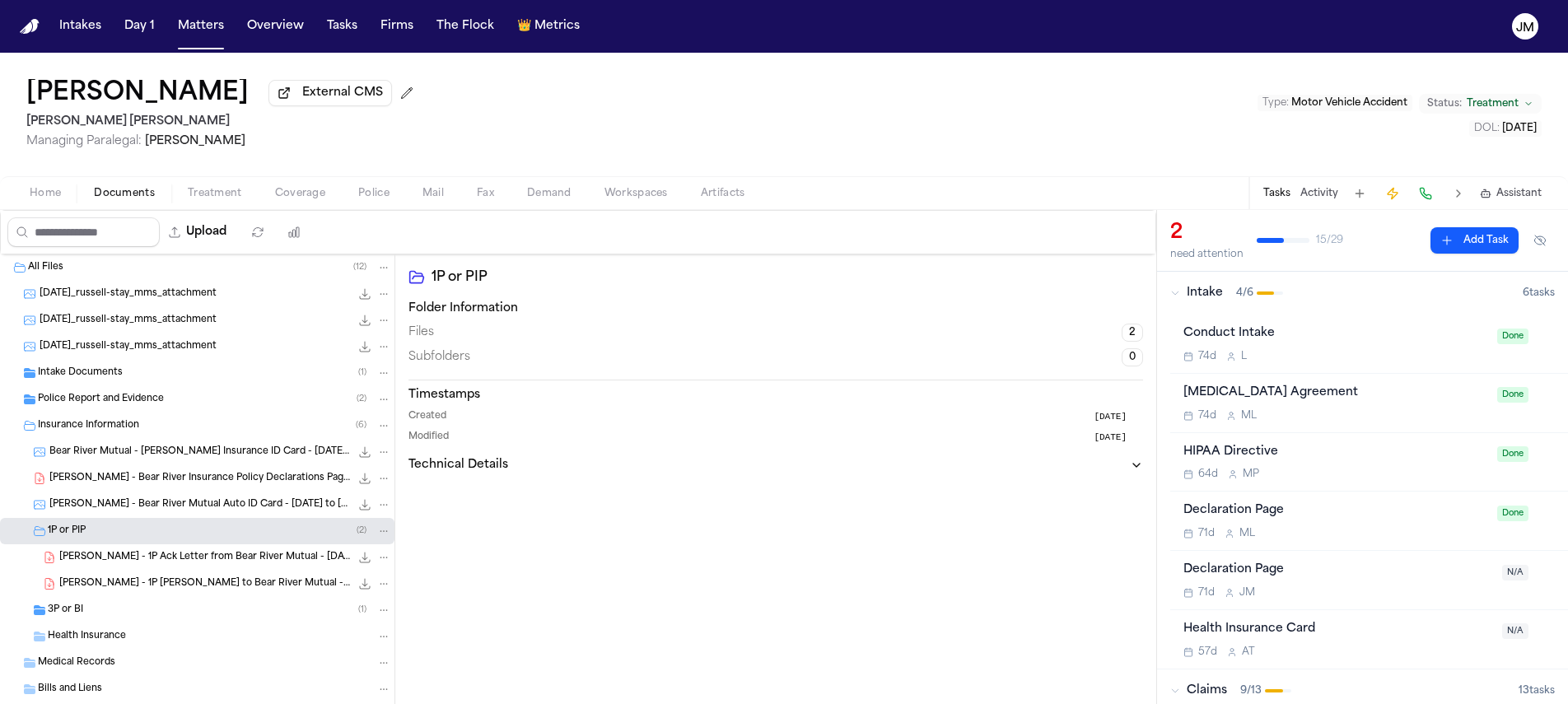
click at [109, 612] on div "3P or BI ( 1 )" at bounding box center [219, 611] width 343 height 15
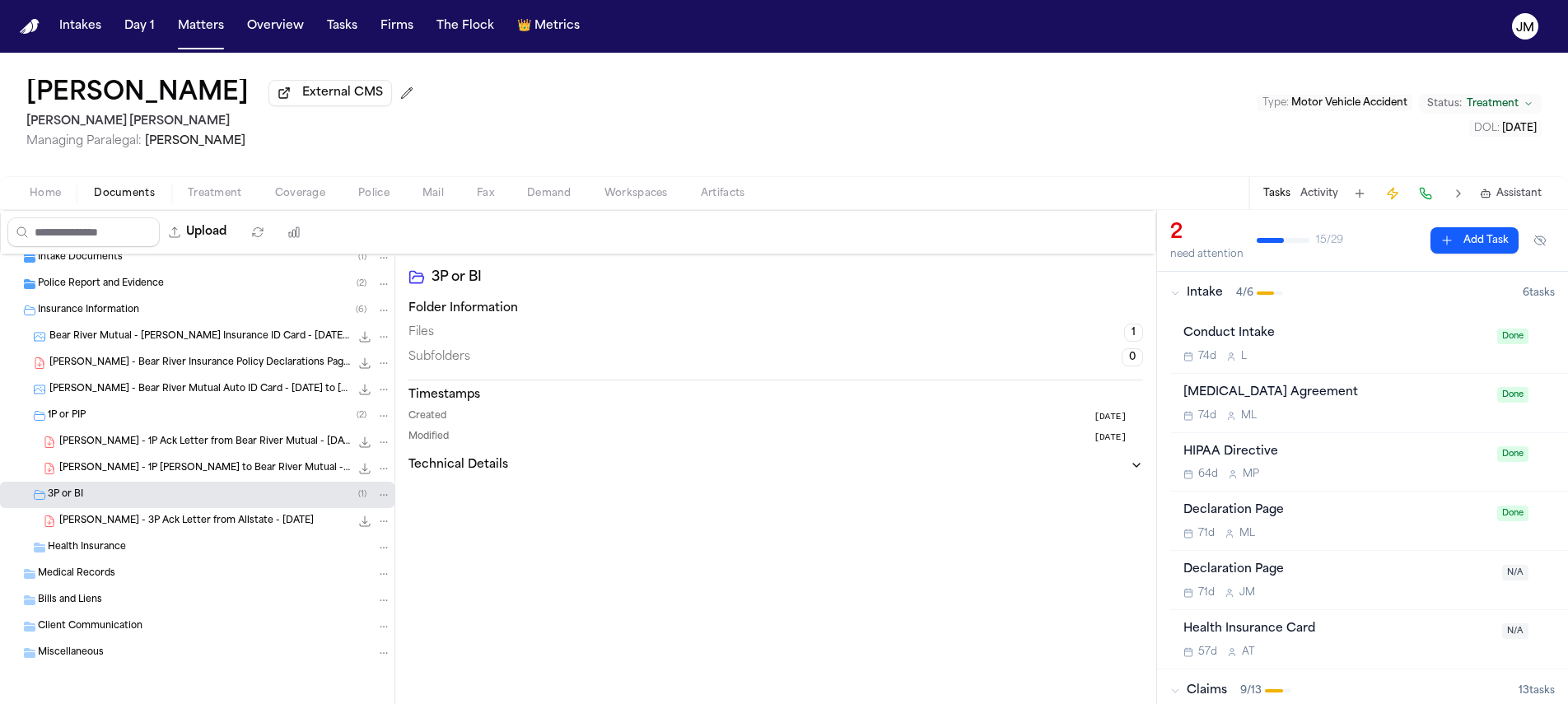
scroll to position [118, 0]
click at [356, 185] on div "Home Documents Treatment Coverage Police Mail Fax Demand Workspaces Artifacts T…" at bounding box center [784, 193] width 1568 height 33
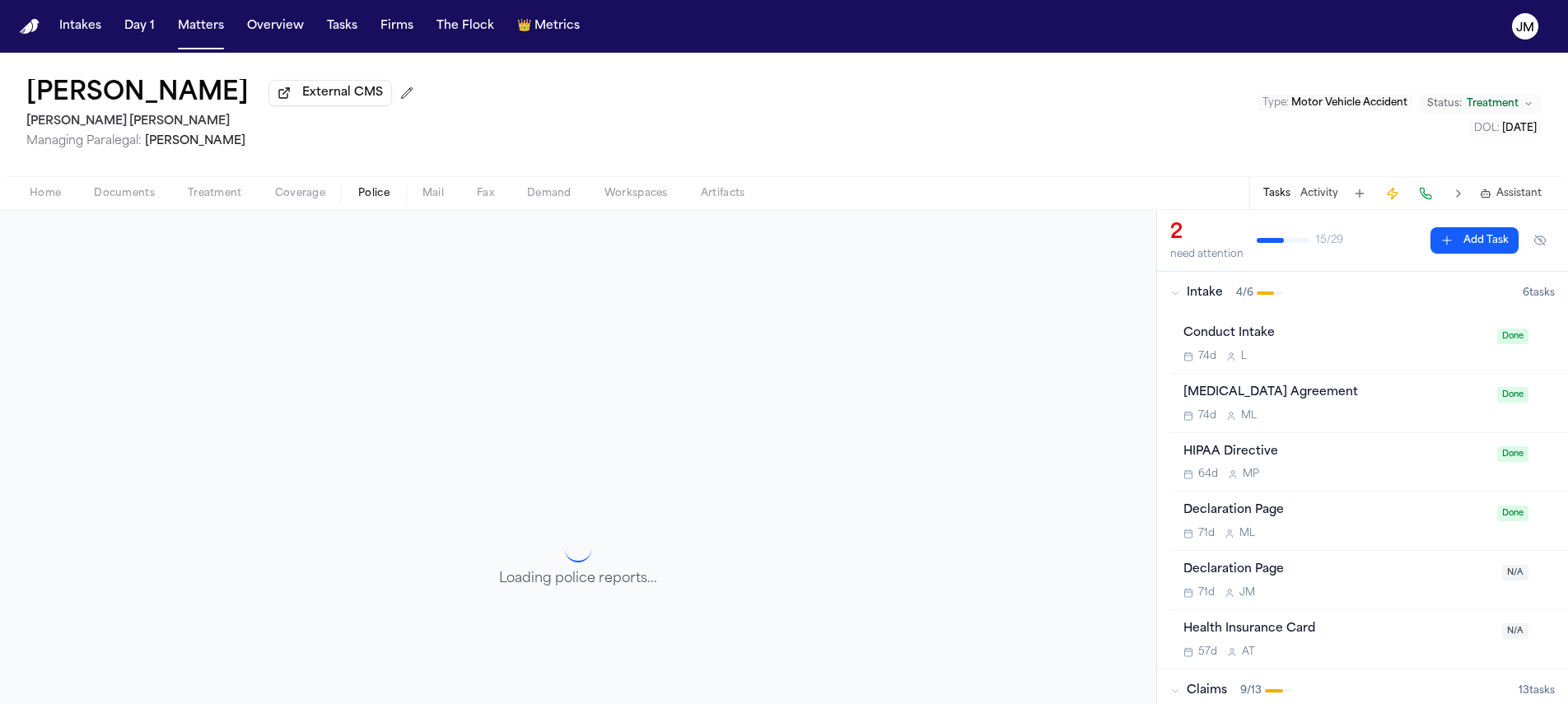
click at [358, 188] on span "Police" at bounding box center [374, 193] width 32 height 13
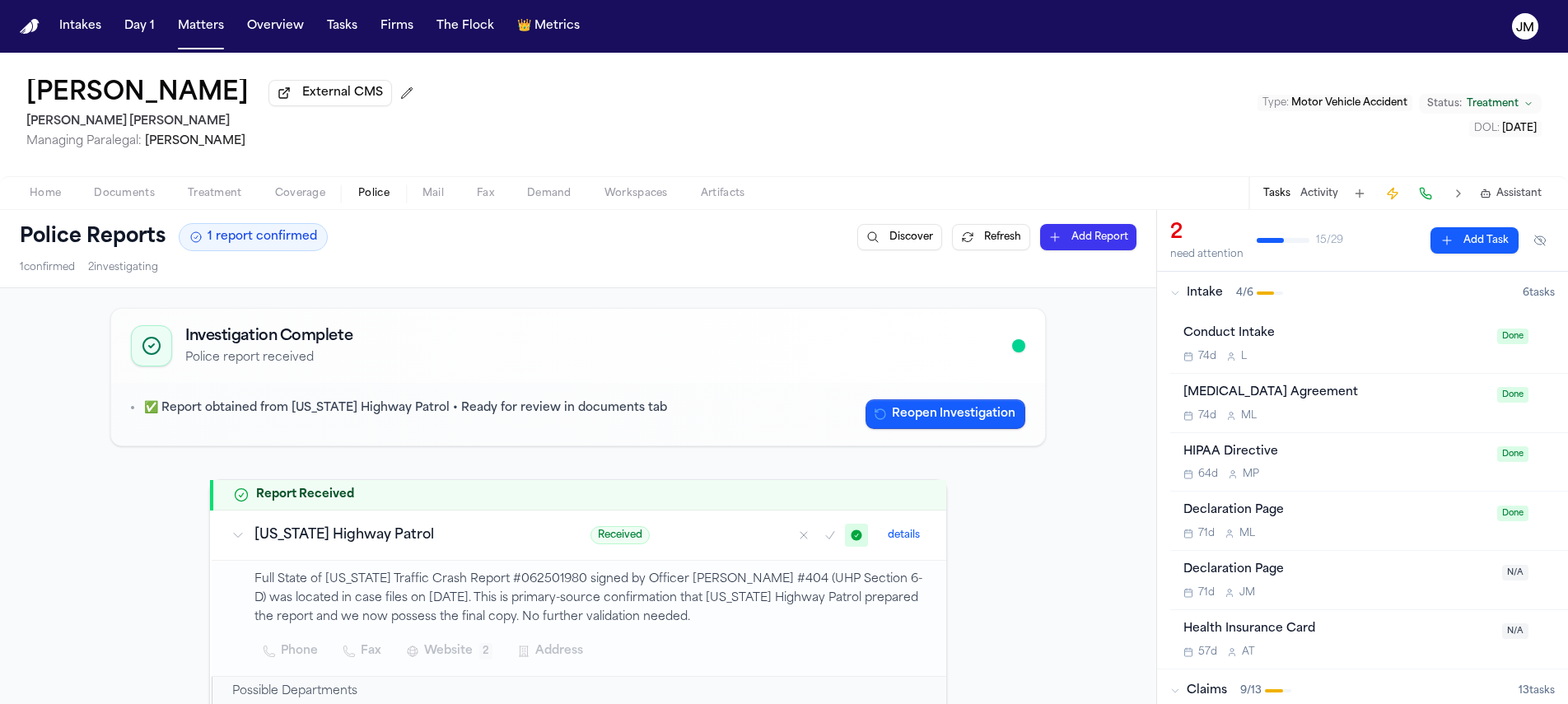
click at [112, 196] on span "Documents" at bounding box center [124, 193] width 61 height 13
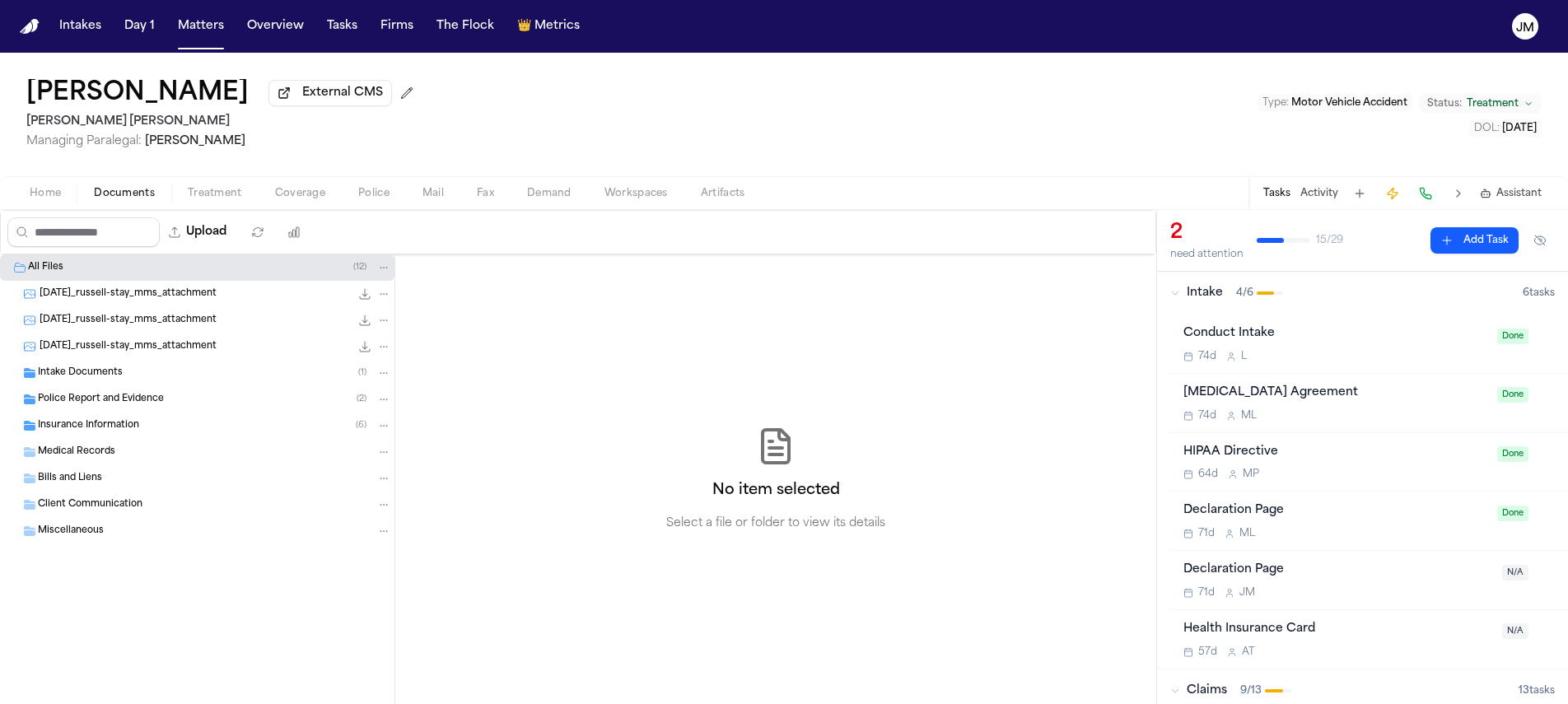
click at [88, 377] on span "Intake Documents" at bounding box center [80, 373] width 85 height 14
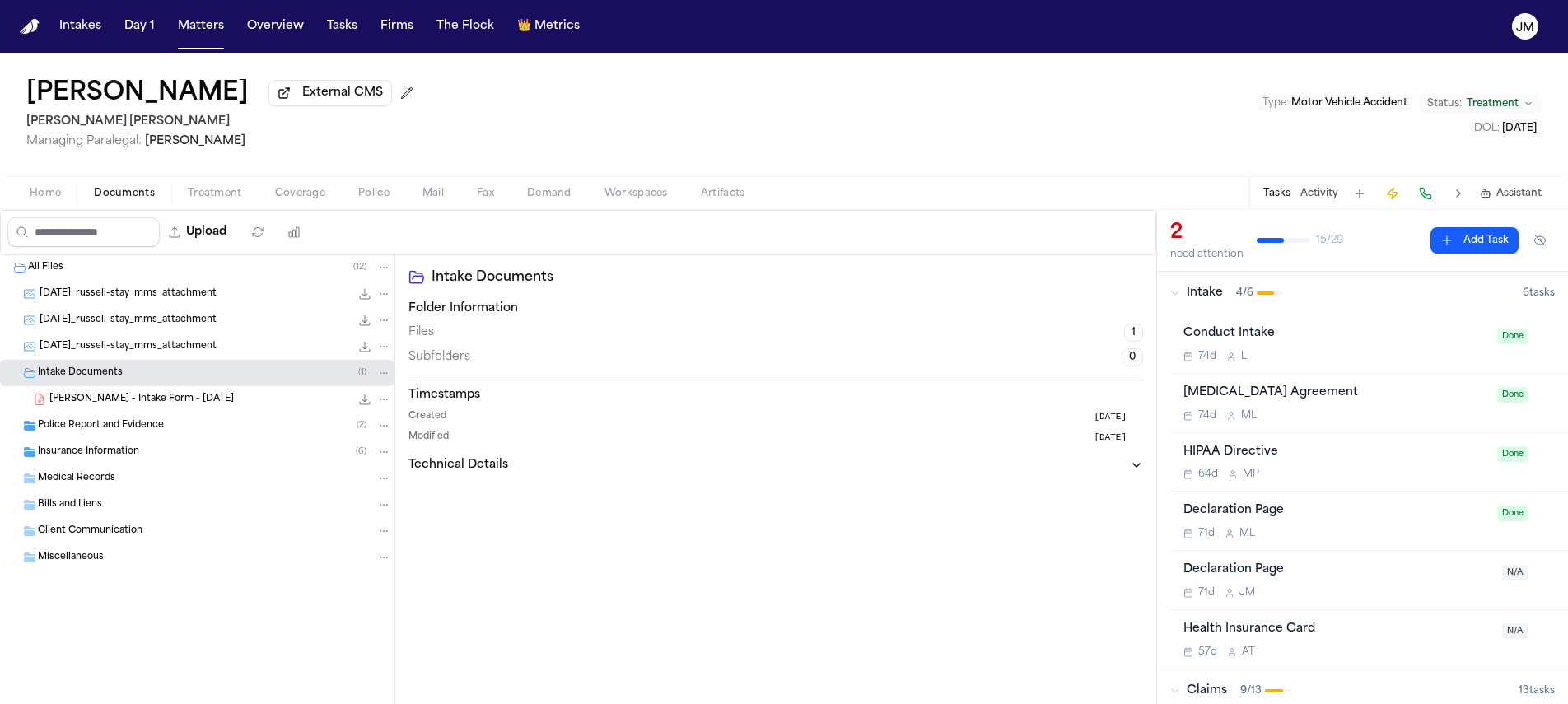
click at [107, 405] on span "J. Amaya - Intake Form - 7.9.25" at bounding box center [141, 400] width 184 height 14
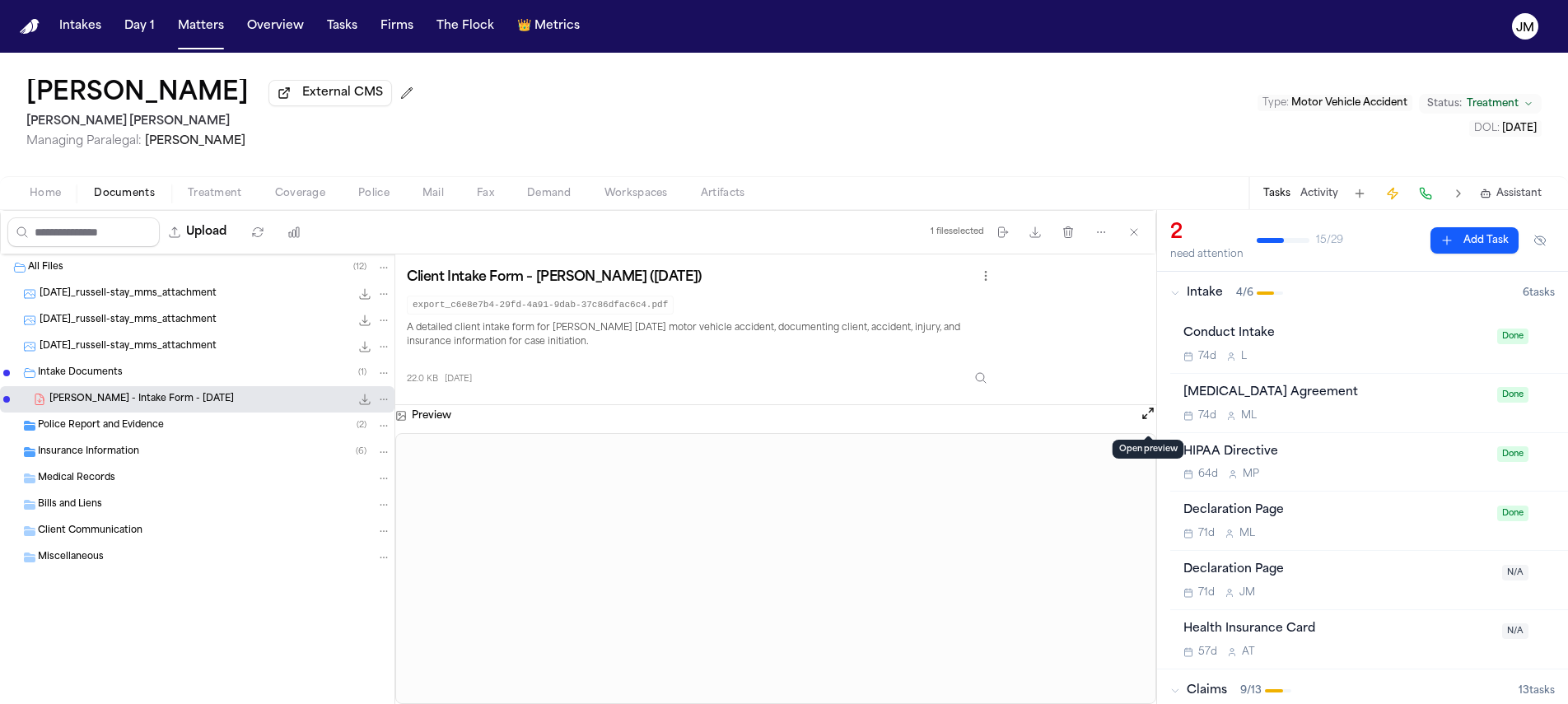
click at [1149, 417] on button "Open preview" at bounding box center [1148, 413] width 17 height 17
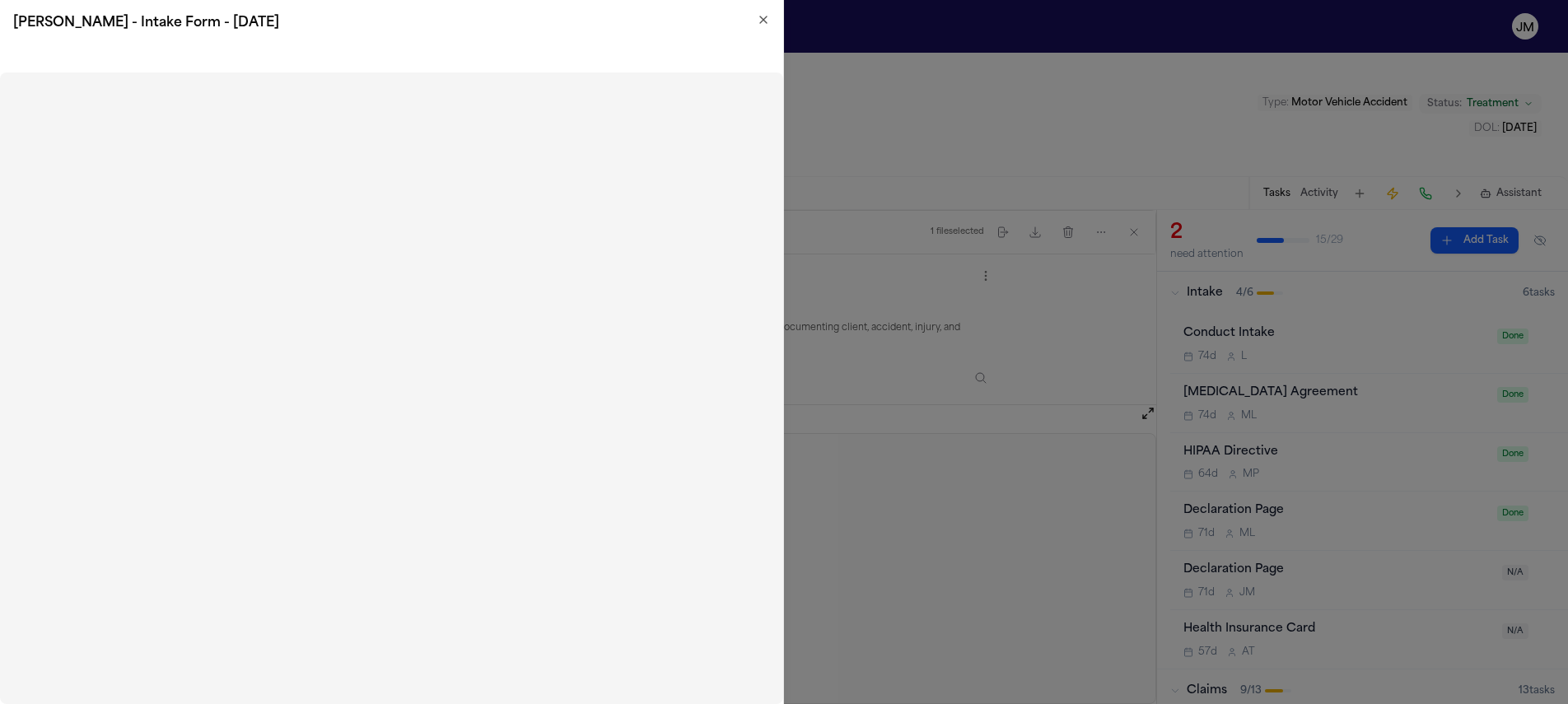
click at [760, 22] on icon "button" at bounding box center [763, 20] width 13 height 13
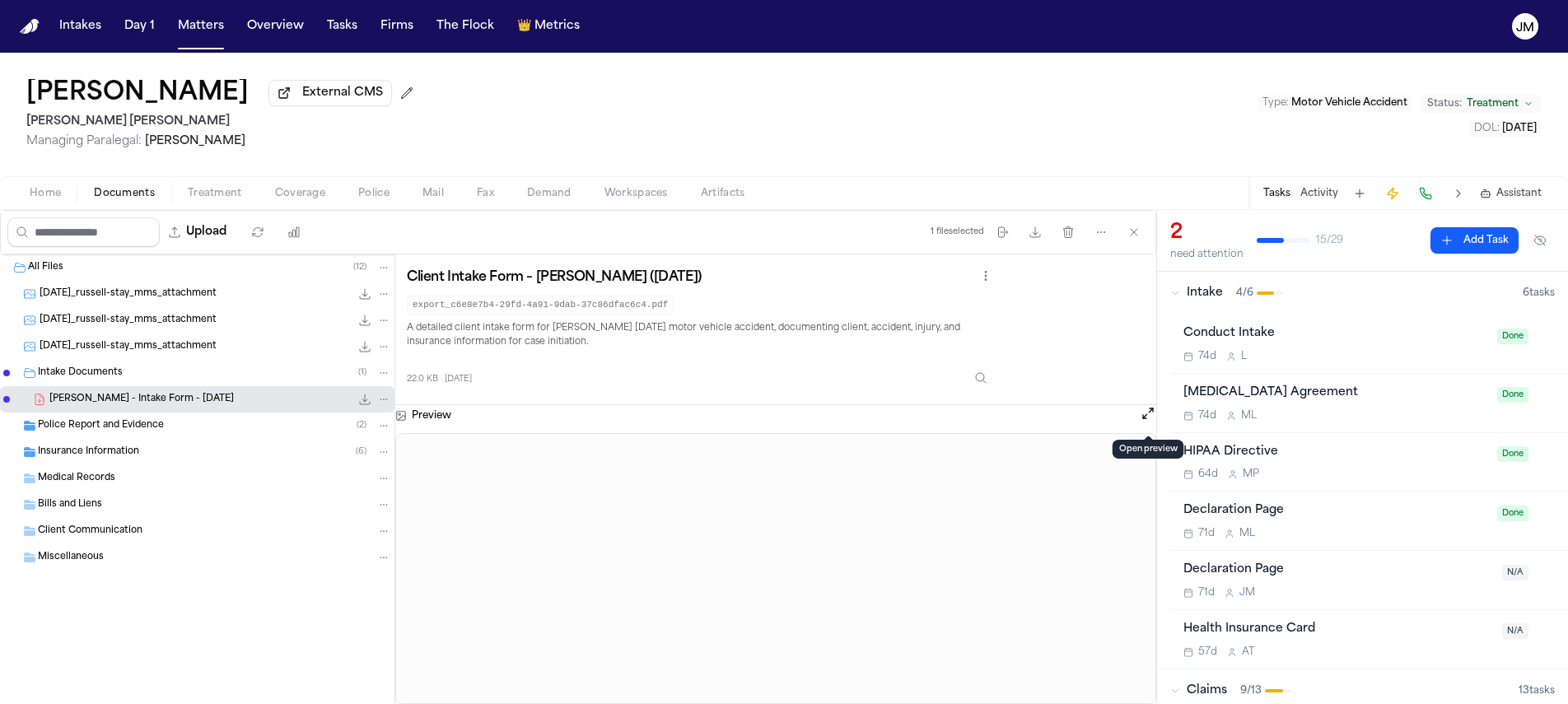
click at [289, 192] on span "Coverage" at bounding box center [300, 193] width 50 height 13
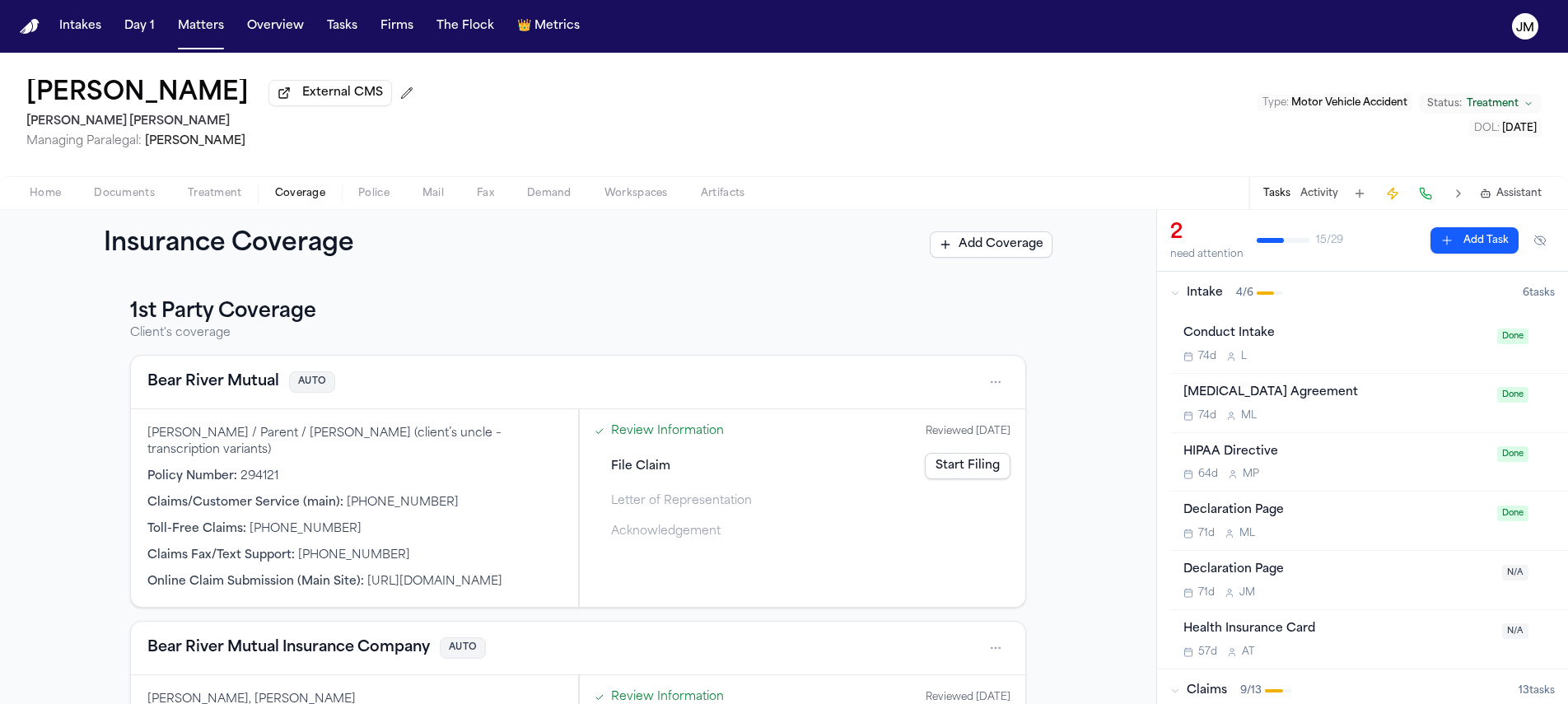
click at [208, 199] on span "Treatment" at bounding box center [214, 193] width 54 height 13
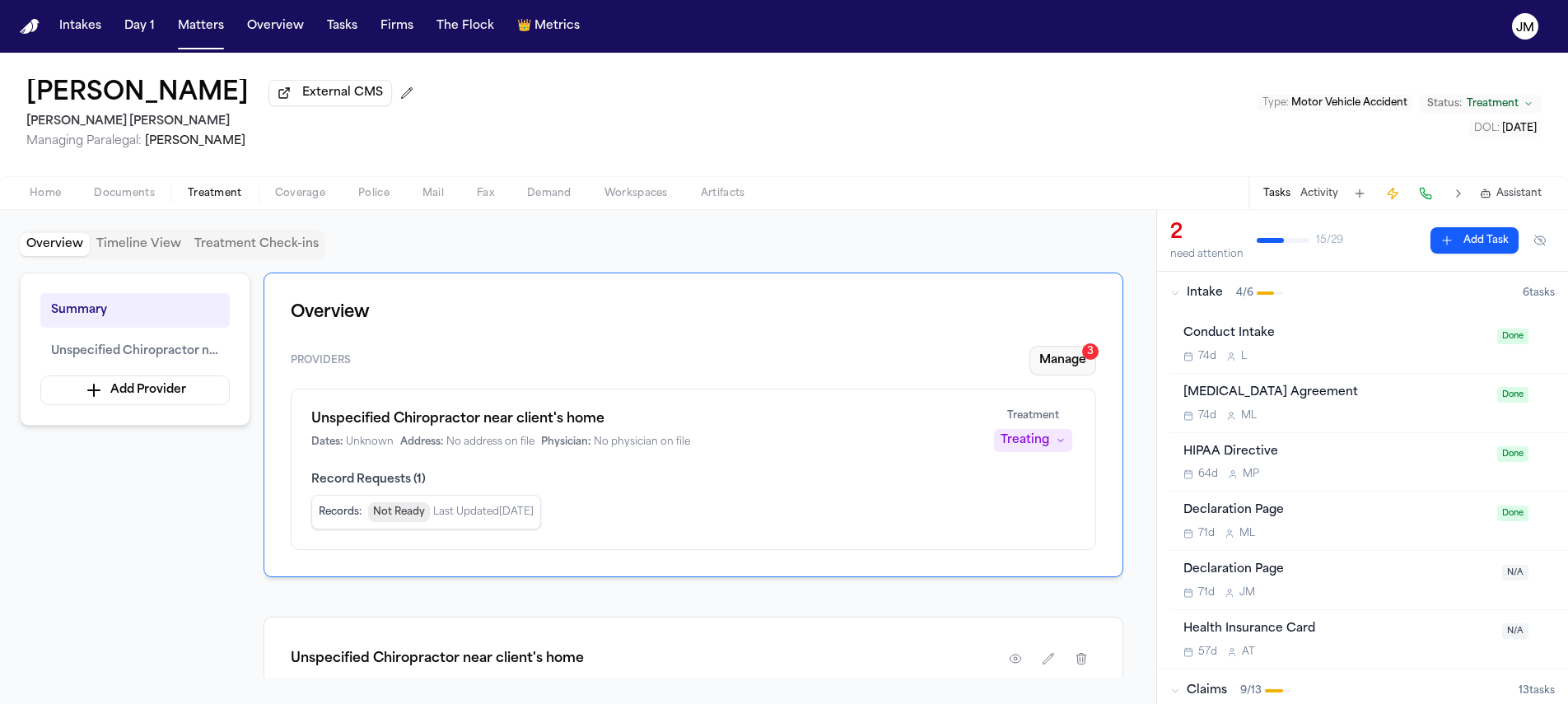
click at [1050, 365] on button "Manage 3" at bounding box center [1063, 361] width 67 height 30
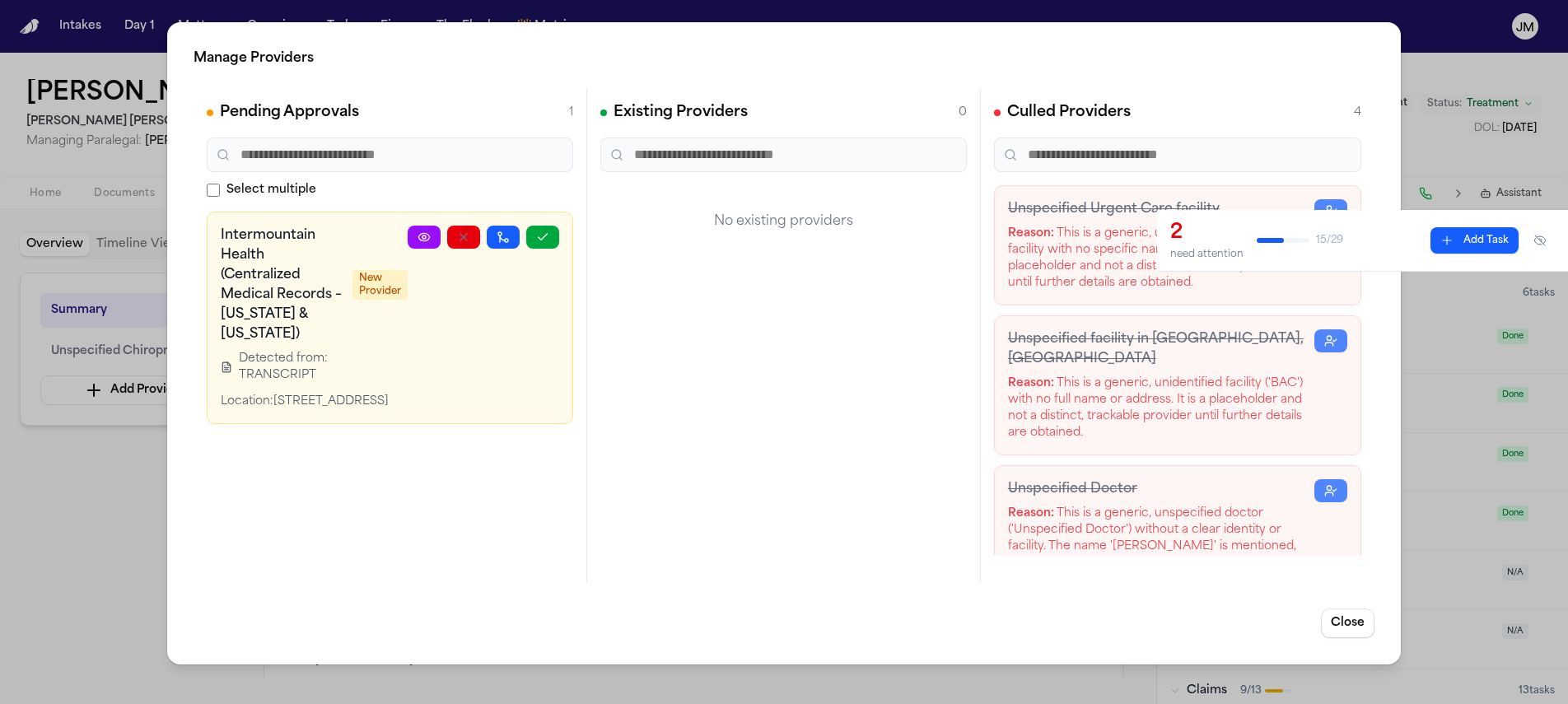
click at [1356, 617] on button "Close" at bounding box center [1348, 624] width 53 height 30
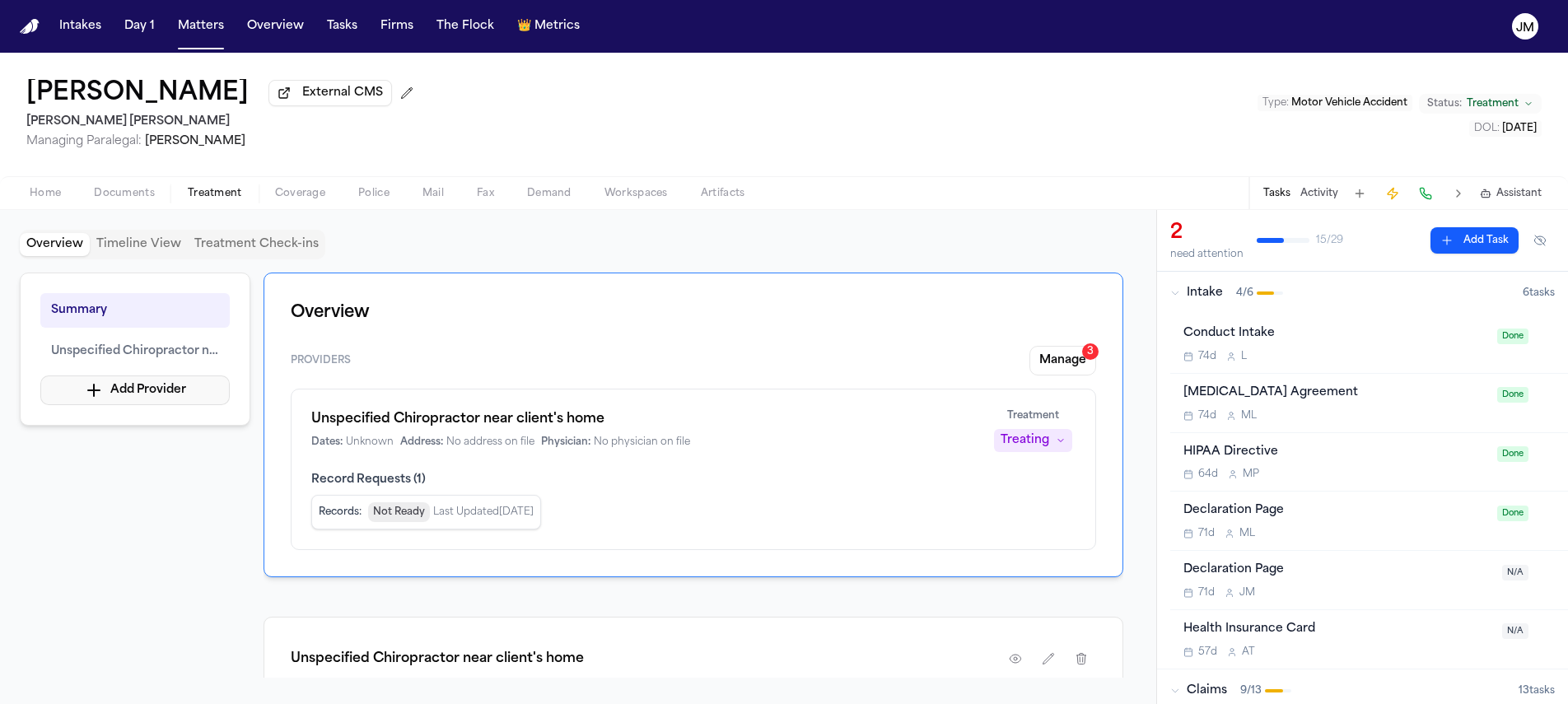
click at [156, 388] on button "Add Provider" at bounding box center [134, 391] width 189 height 30
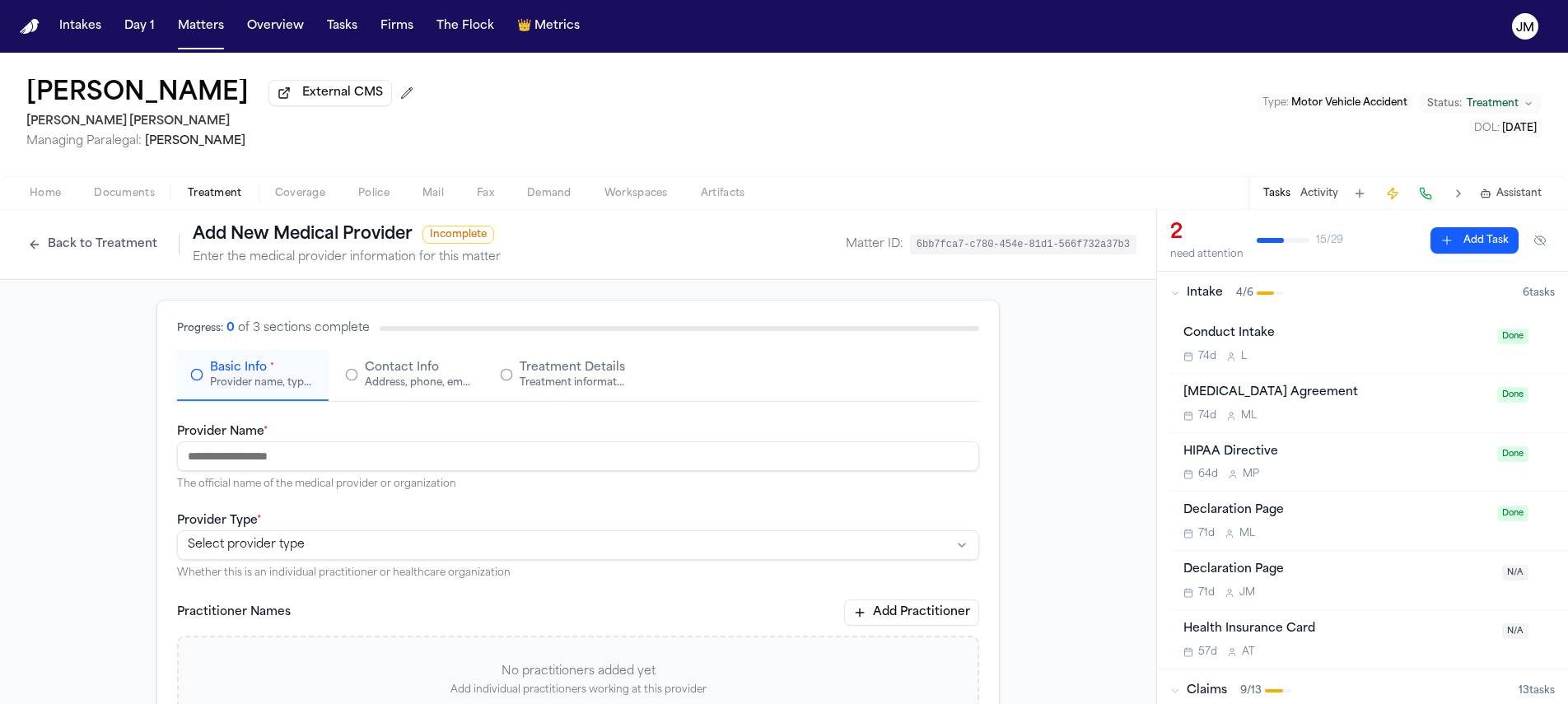
click at [44, 198] on span "Home" at bounding box center [46, 193] width 32 height 13
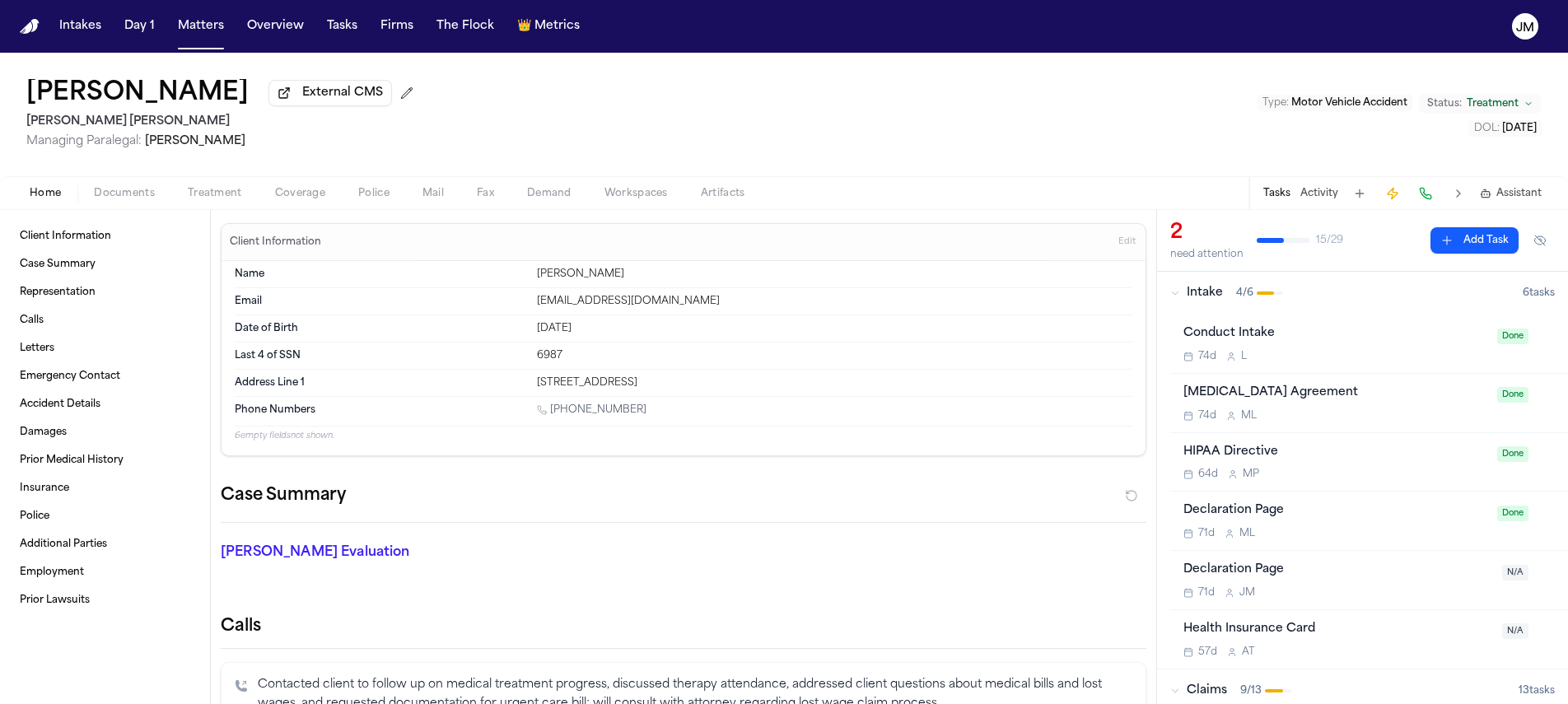
click at [135, 200] on span "Documents" at bounding box center [124, 193] width 61 height 13
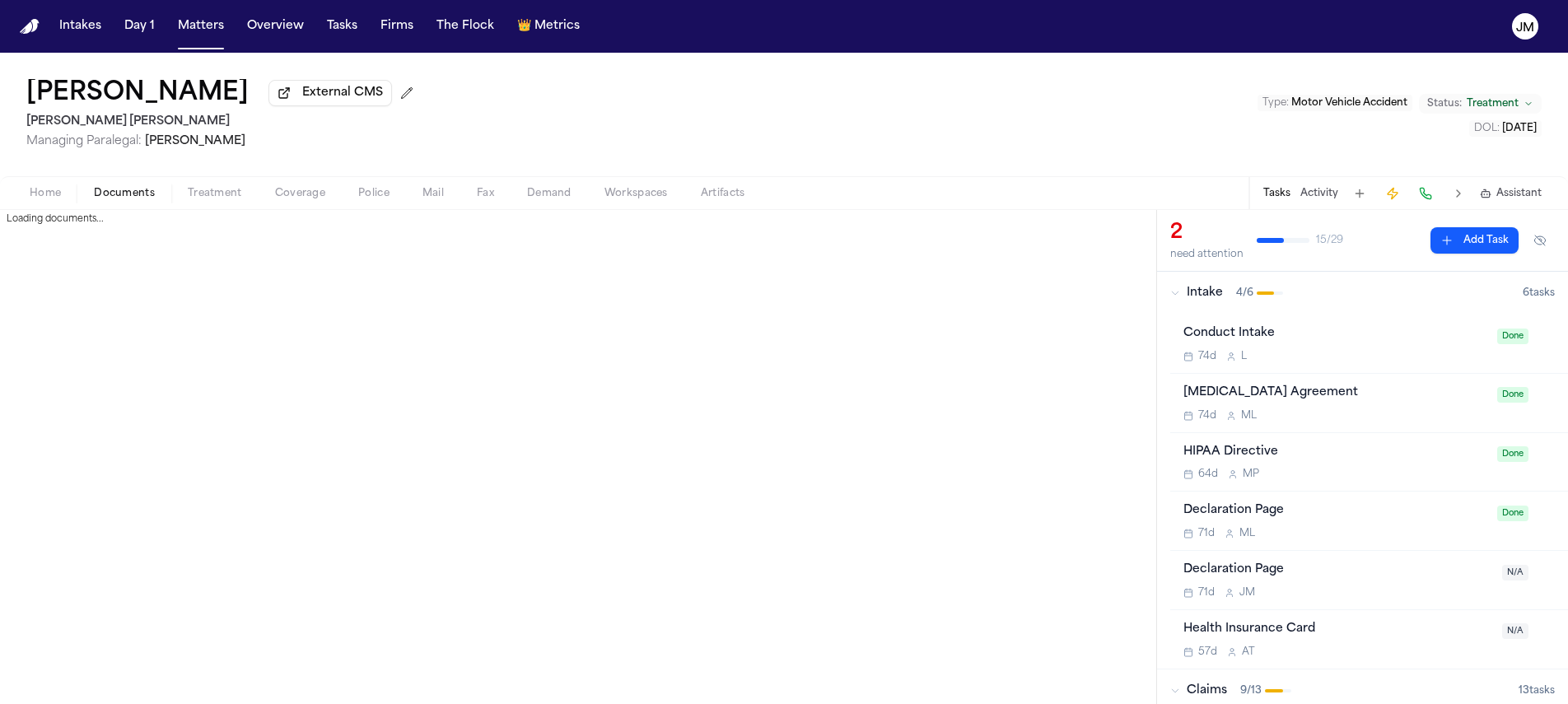
click at [228, 199] on span "Treatment" at bounding box center [214, 193] width 54 height 13
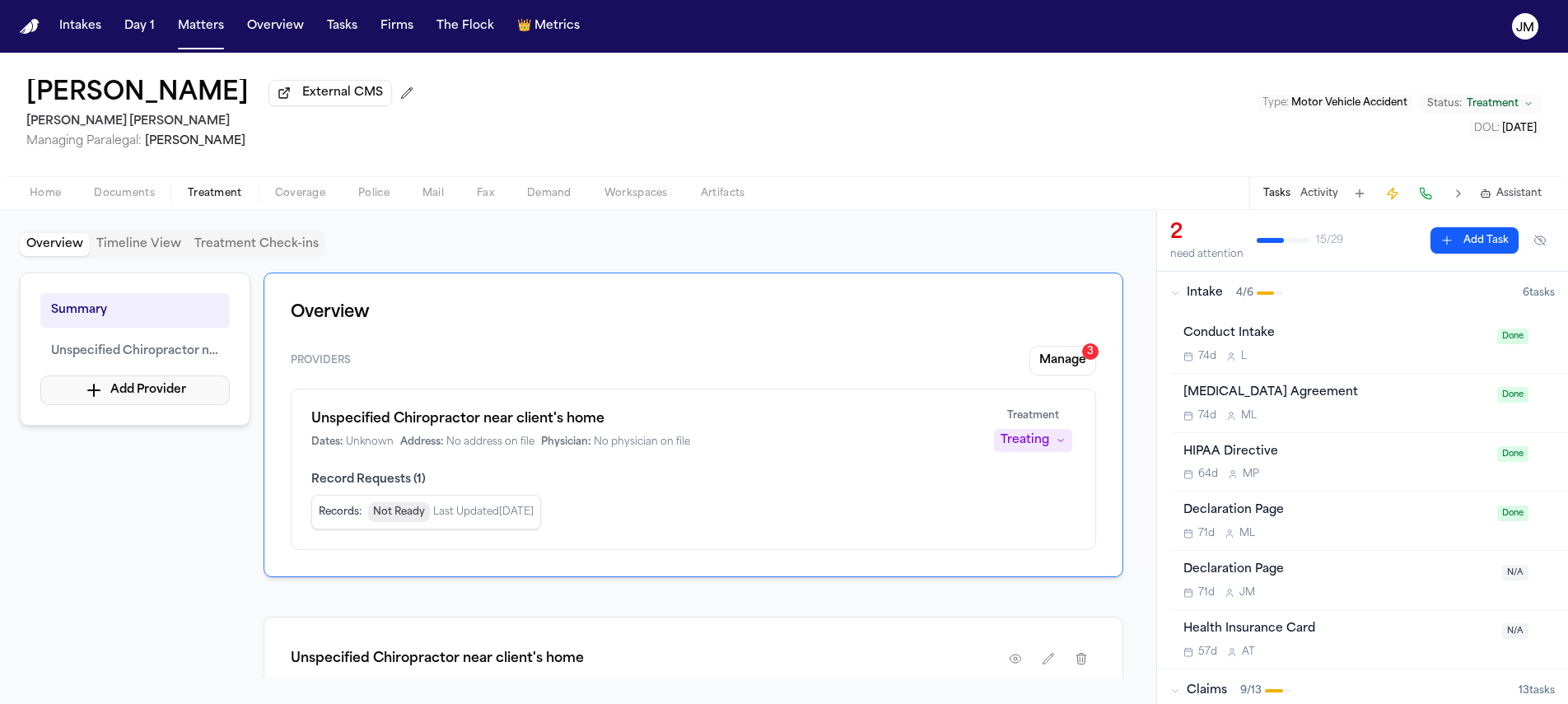
click at [168, 396] on button "Add Provider" at bounding box center [134, 391] width 189 height 30
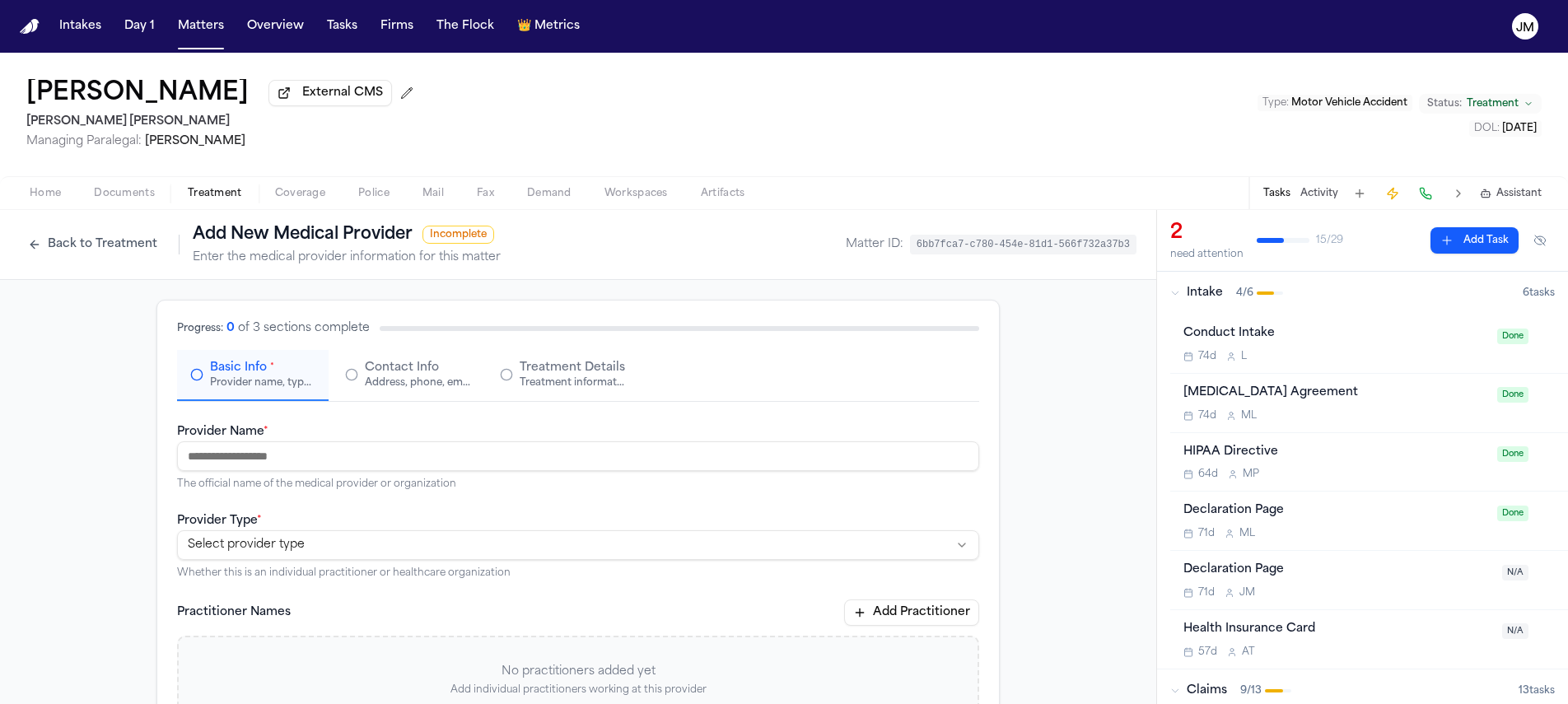
click at [307, 466] on input "Provider Name *" at bounding box center [578, 457] width 802 height 30
click at [435, 462] on input "Provider Name *" at bounding box center [578, 457] width 802 height 30
click at [257, 459] on input "Provider Name *" at bounding box center [578, 457] width 802 height 30
type input "**********"
click at [382, 564] on div "**********" at bounding box center [578, 545] width 802 height 69
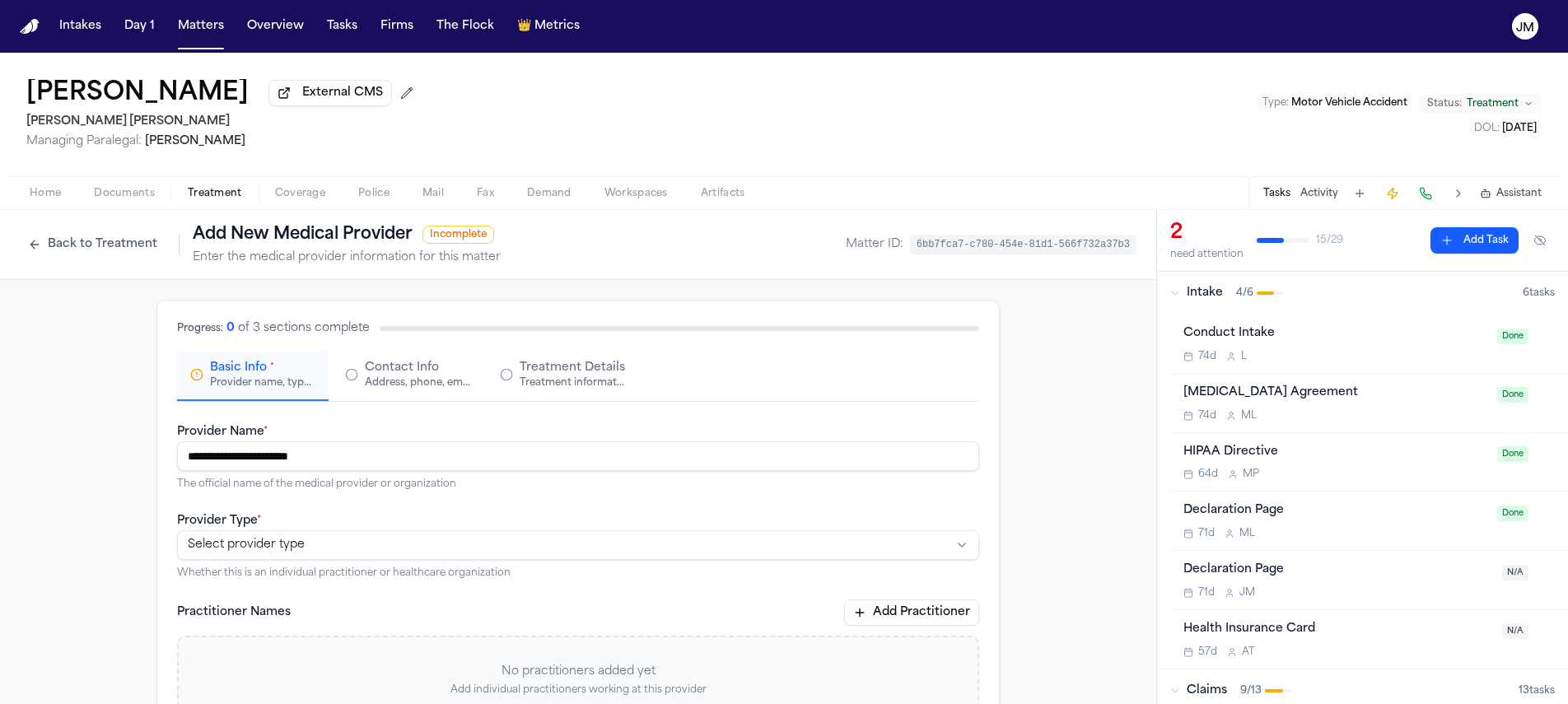
click at [376, 552] on html "**********" at bounding box center [784, 352] width 1568 height 704
select select "**********"
click at [381, 401] on button "Contact Info Address, phone, email, and other contact details" at bounding box center [407, 375] width 152 height 51
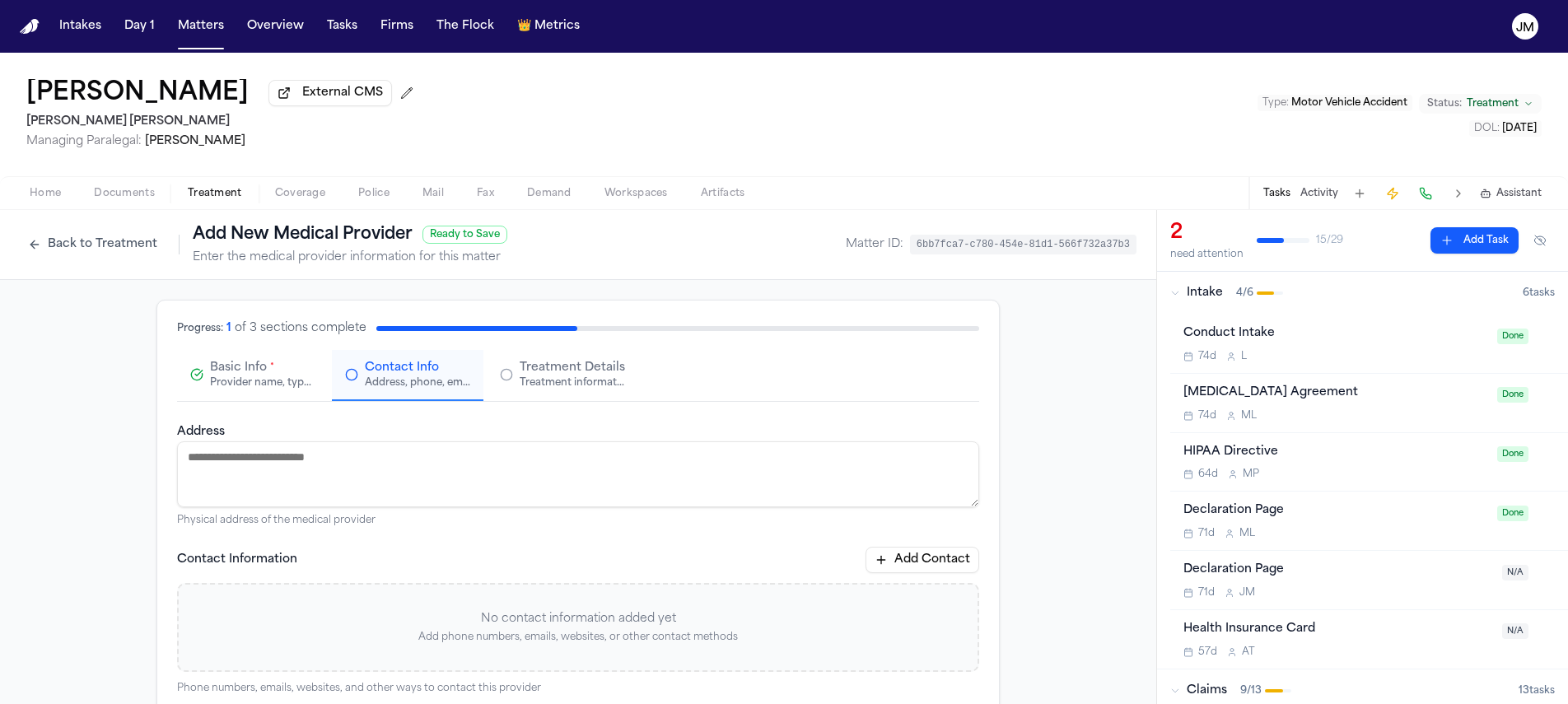
click at [403, 473] on textarea "Address" at bounding box center [578, 474] width 802 height 66
click at [505, 475] on textarea "Address" at bounding box center [578, 474] width 802 height 66
paste textarea "**********"
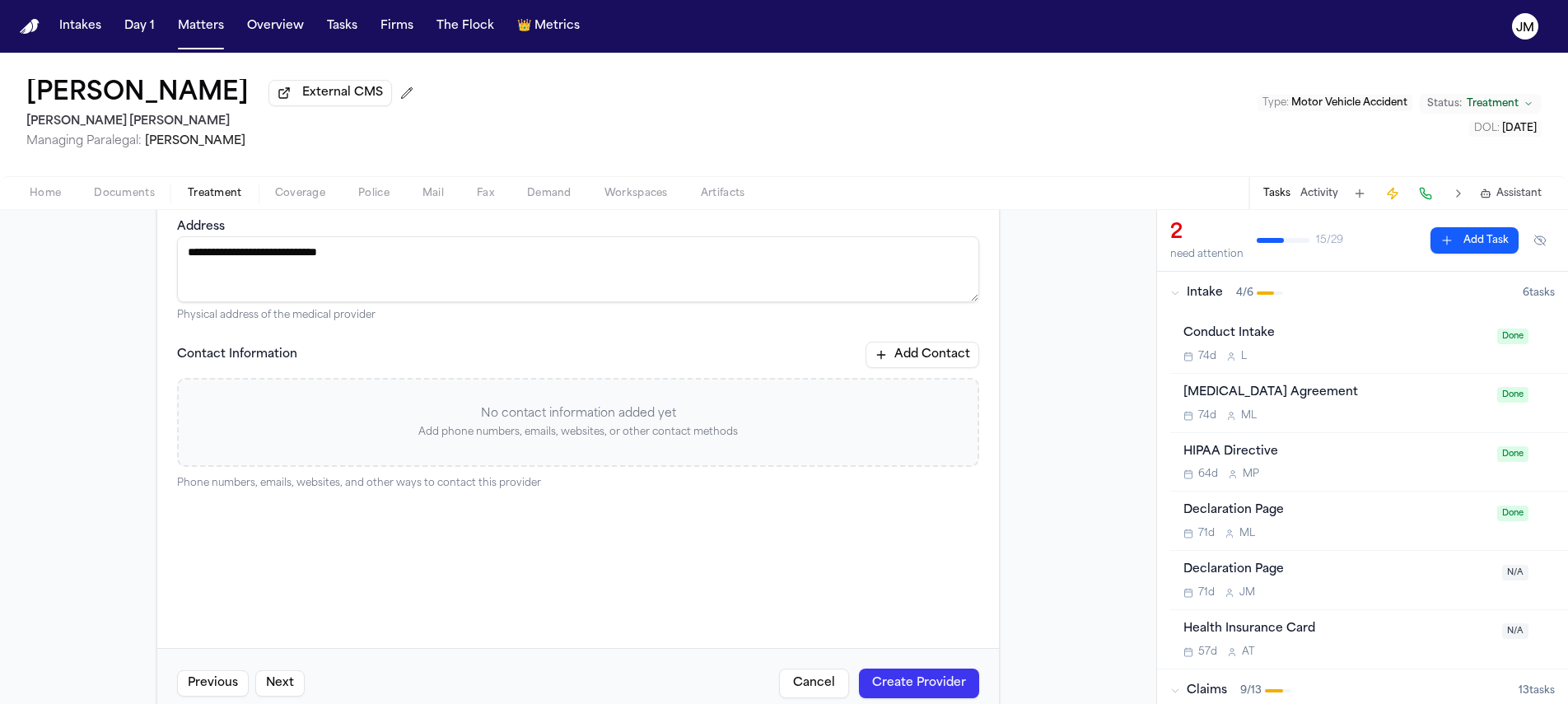
scroll to position [207, 0]
type textarea "**********"
click at [950, 697] on button "Create Provider" at bounding box center [919, 682] width 120 height 30
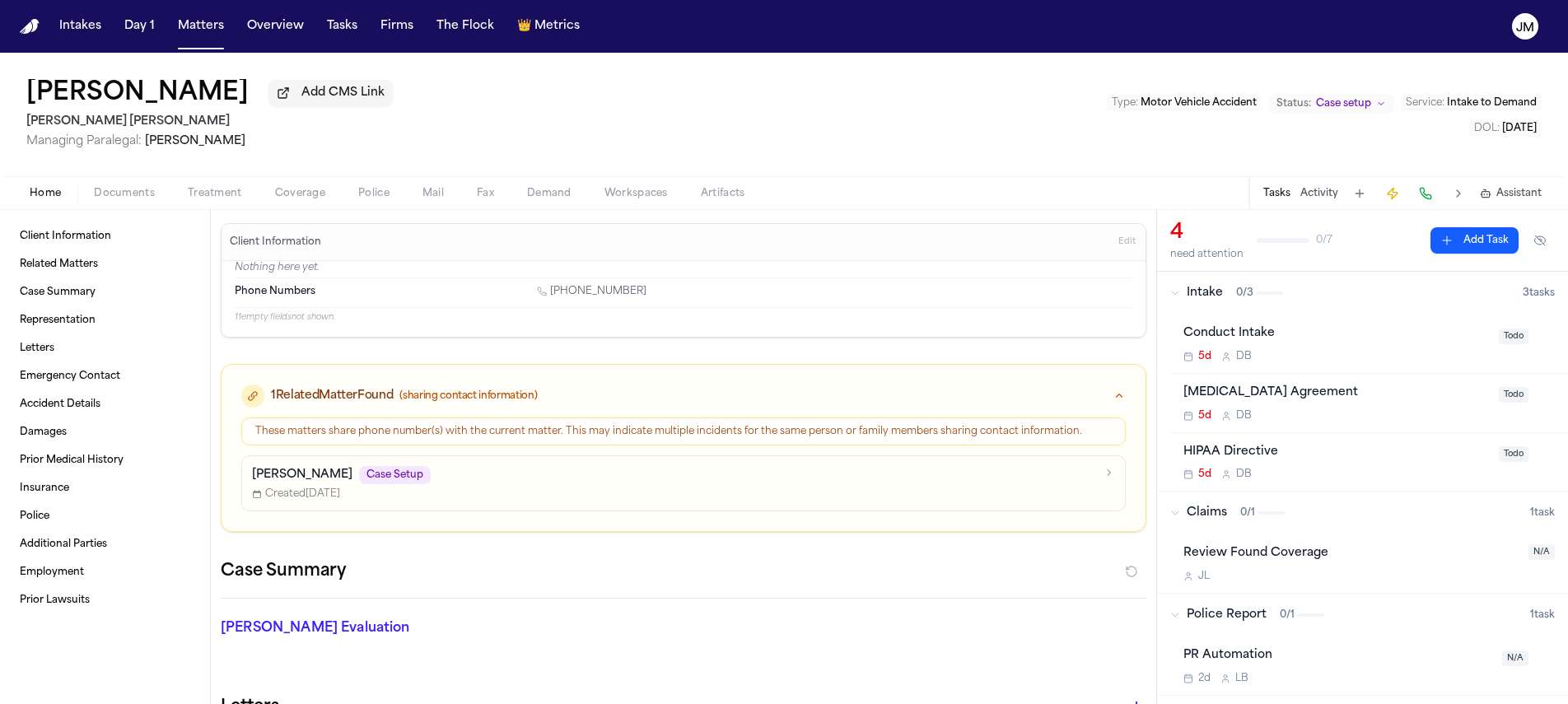
scroll to position [686, 0]
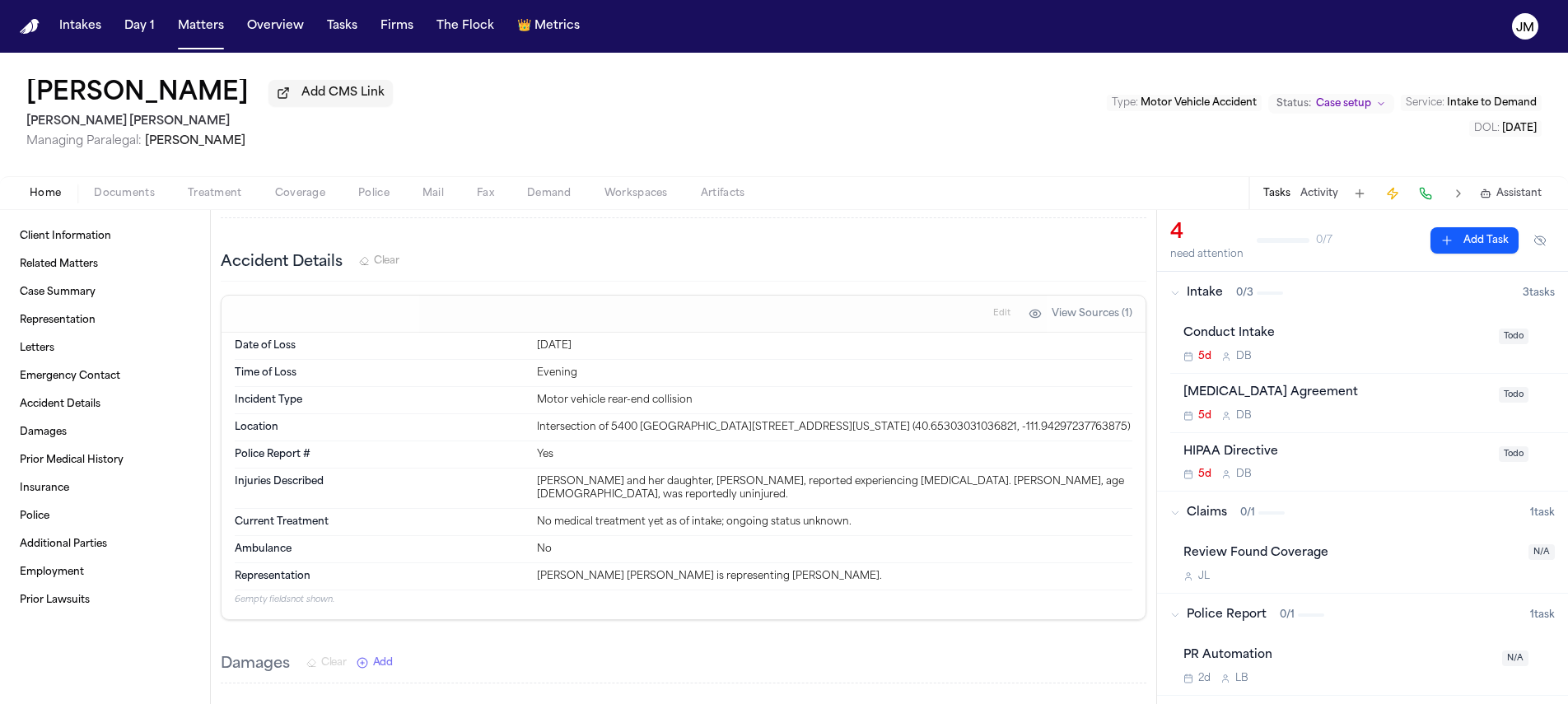
click at [98, 209] on div "Home Documents Treatment Coverage Police Mail Fax Demand Workspaces Artifacts T…" at bounding box center [784, 193] width 1568 height 33
click at [104, 203] on span "button" at bounding box center [124, 202] width 81 height 2
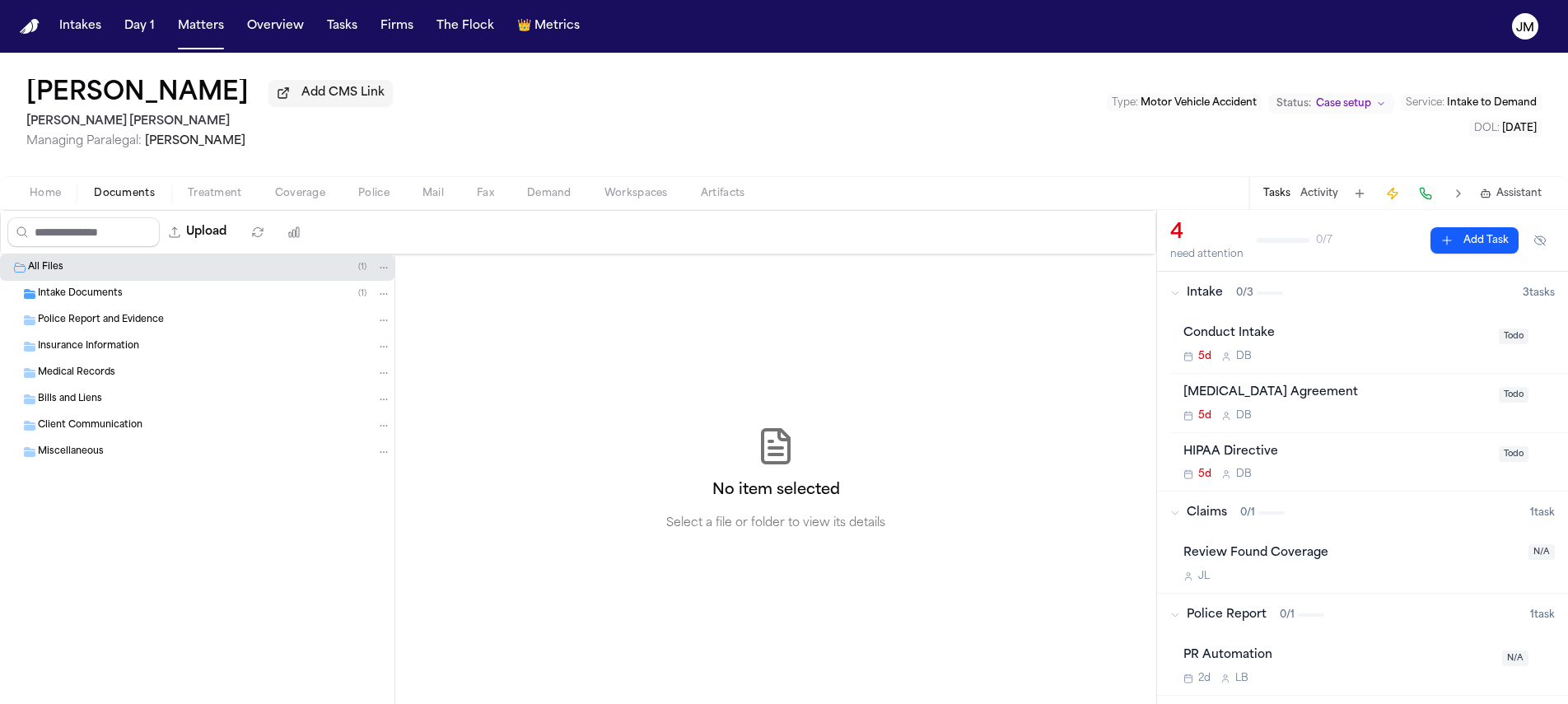
click at [69, 292] on span "Intake Documents" at bounding box center [80, 294] width 85 height 14
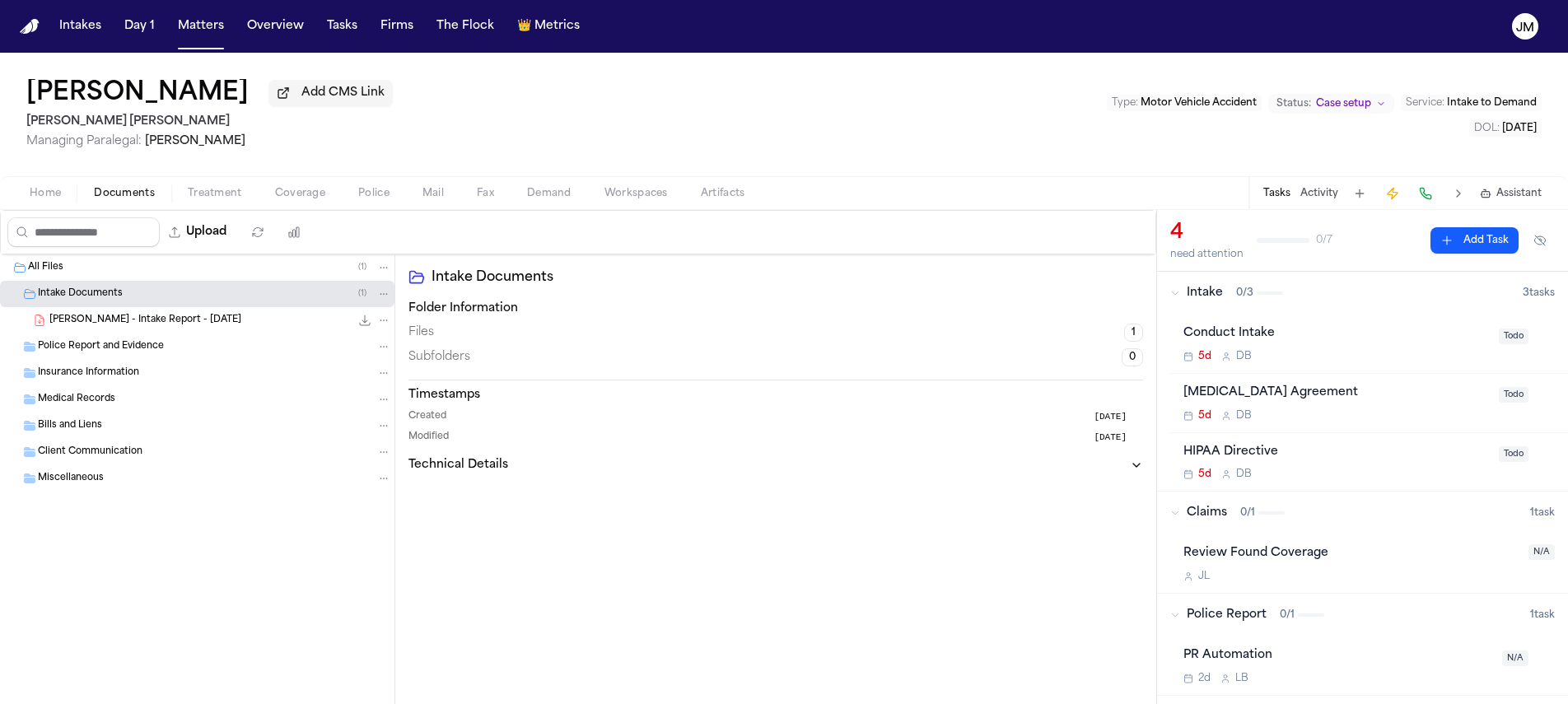
click at [95, 319] on span "[PERSON_NAME] - Intake Report - [DATE]" at bounding box center [145, 321] width 192 height 14
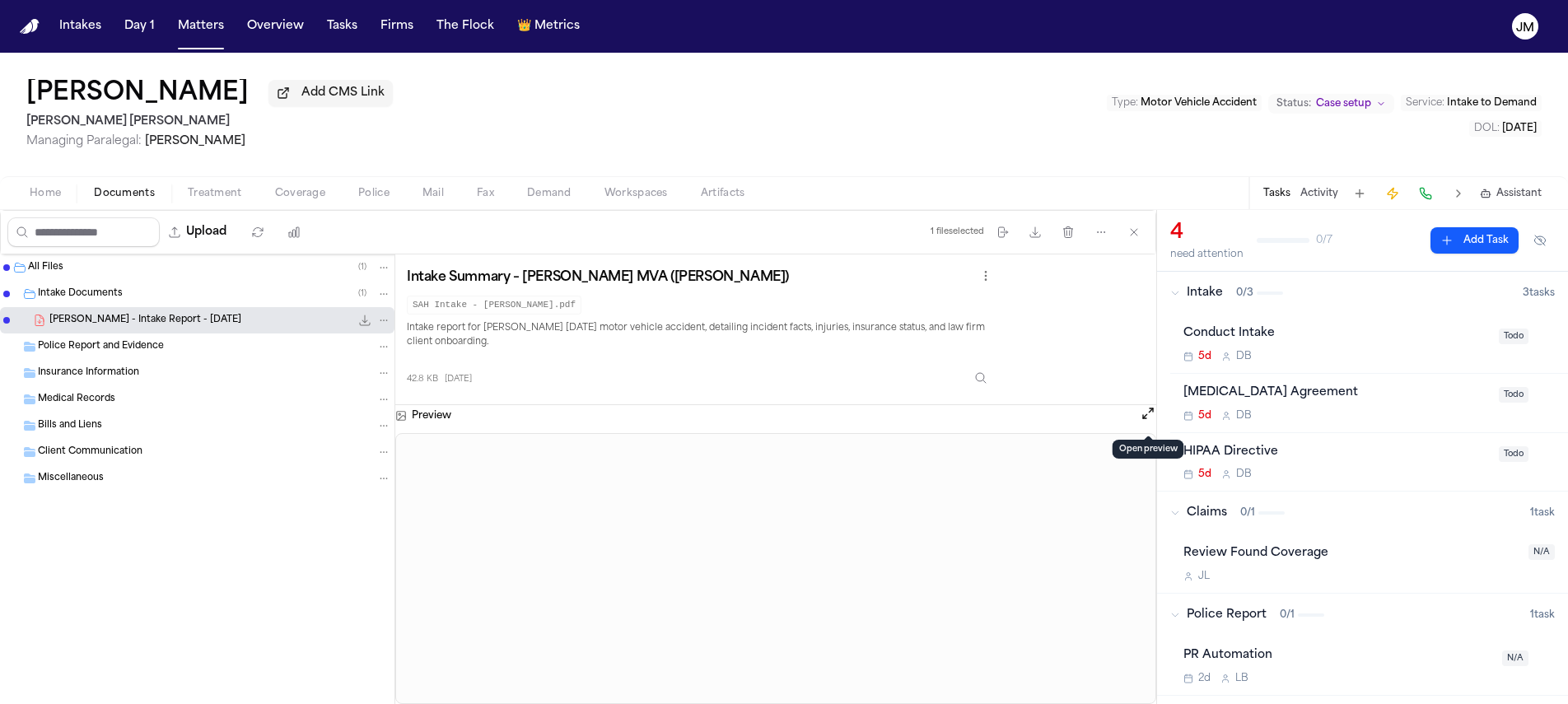
click at [1144, 420] on button "Open preview" at bounding box center [1148, 413] width 17 height 17
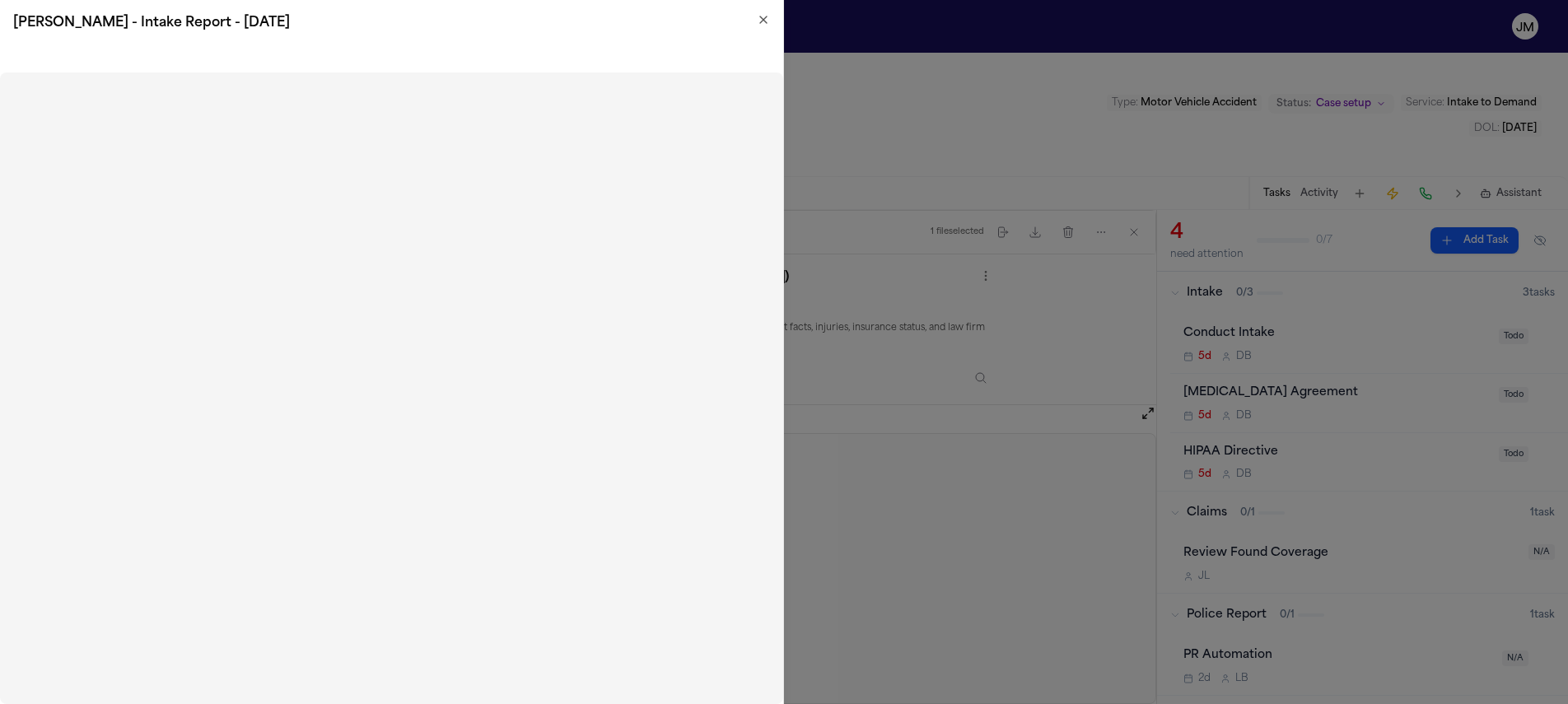
click at [708, 39] on div "[PERSON_NAME] - Intake Report - [DATE]" at bounding box center [392, 22] width 783 height 46
click at [753, 22] on h2 "[PERSON_NAME] - Intake Report - [DATE]" at bounding box center [392, 23] width 757 height 20
click at [760, 21] on icon "button" at bounding box center [763, 20] width 13 height 13
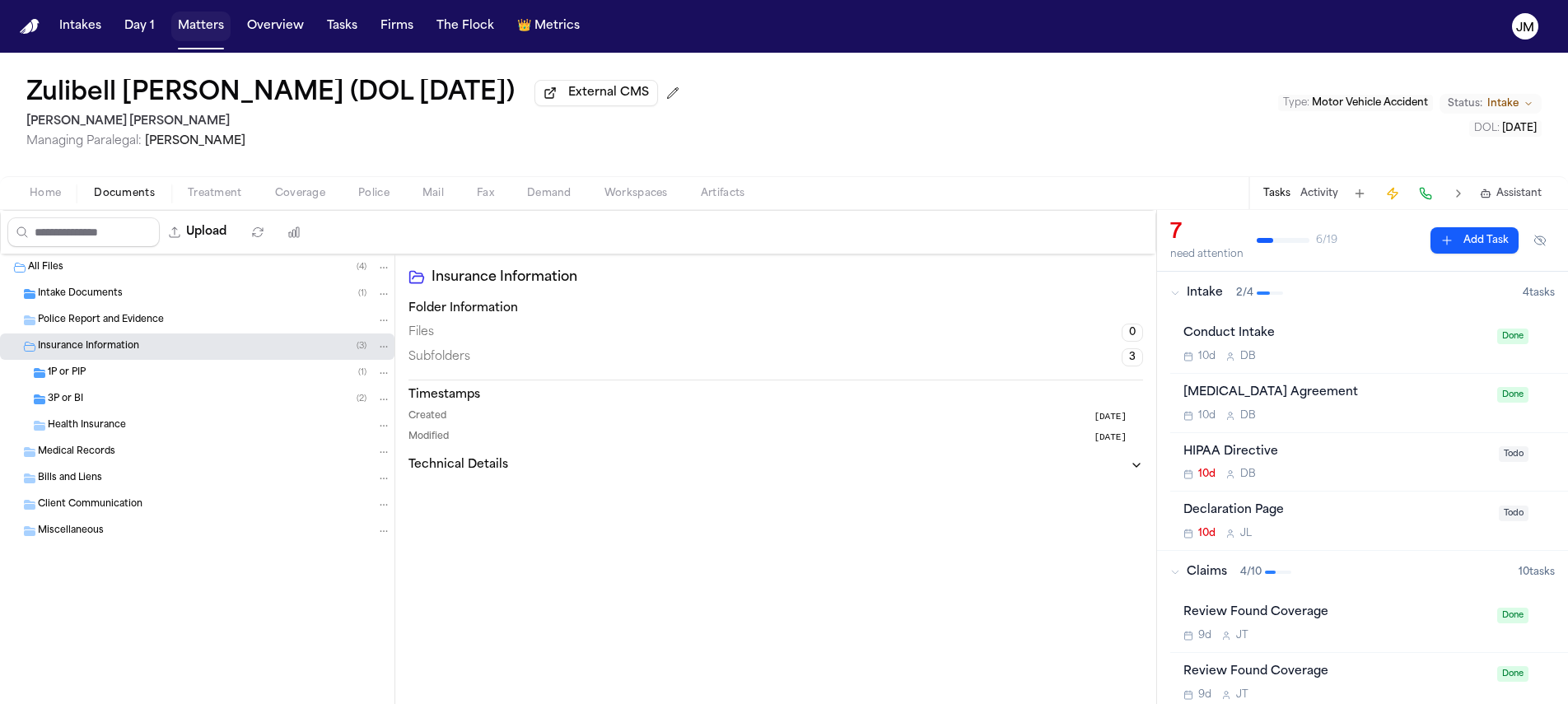
click at [188, 28] on button "Matters" at bounding box center [201, 27] width 59 height 30
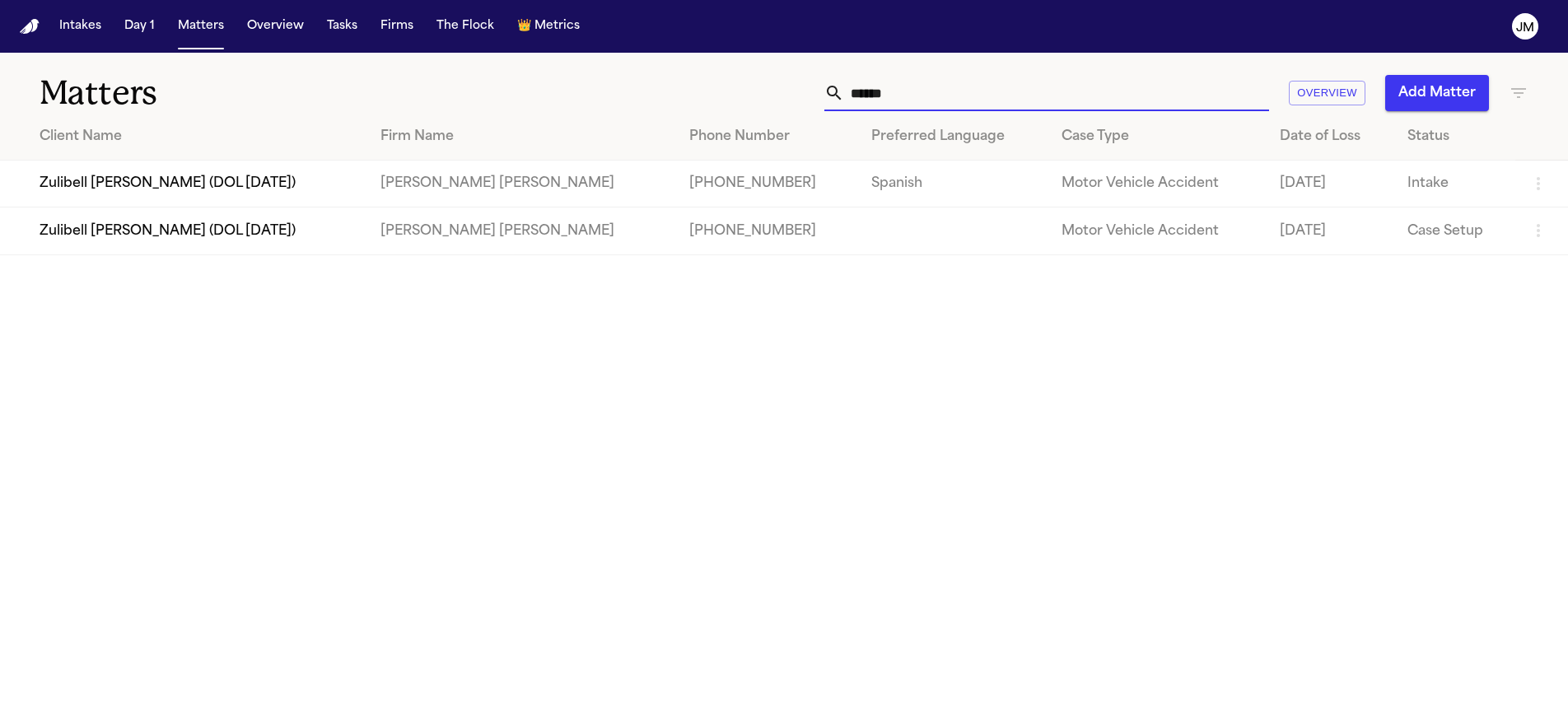
click at [941, 97] on input "******" at bounding box center [1056, 92] width 425 height 36
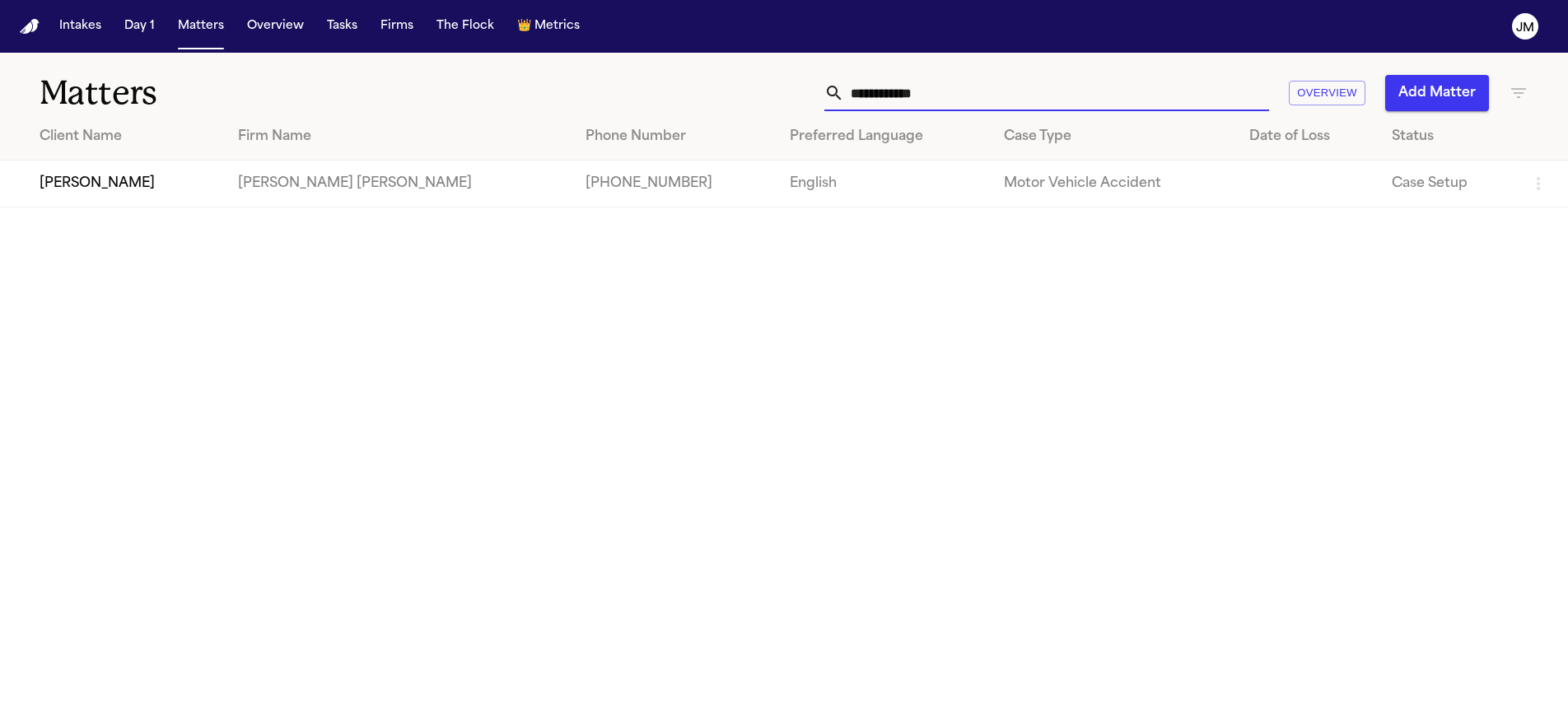
type input "**********"
click at [205, 191] on td "[PERSON_NAME]" at bounding box center [112, 184] width 225 height 47
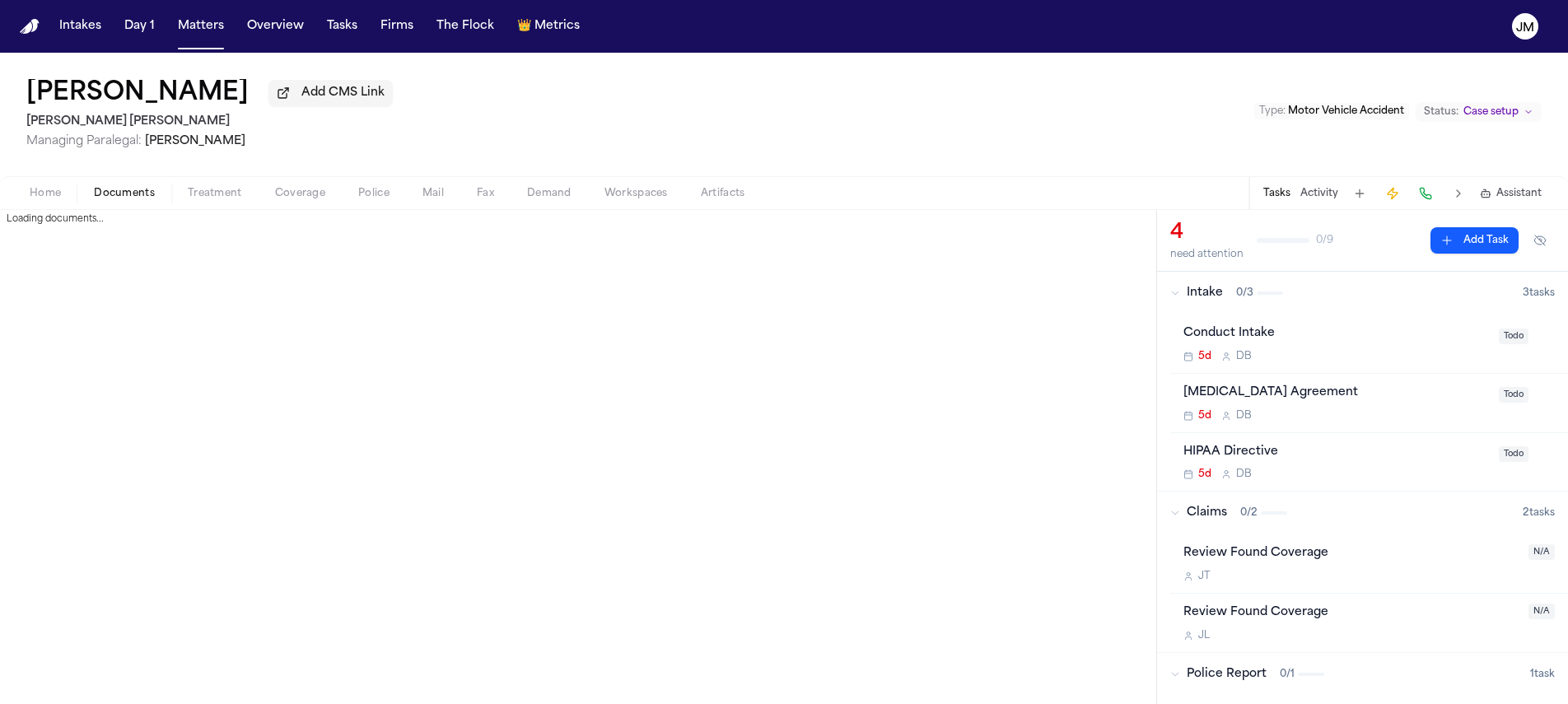
click at [127, 198] on span "Documents" at bounding box center [124, 193] width 61 height 13
click at [210, 203] on span "button" at bounding box center [215, 202] width 74 height 2
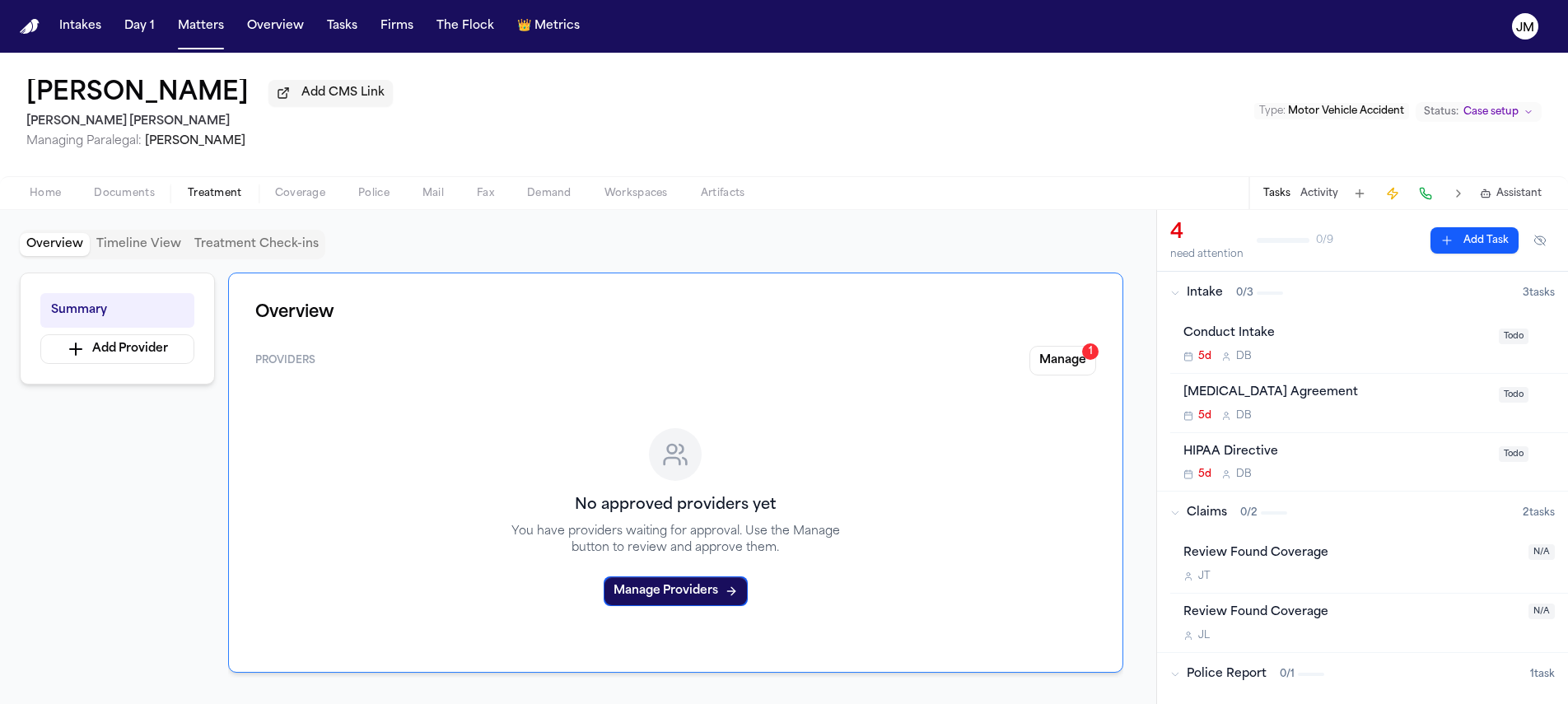
click at [103, 197] on span "Documents" at bounding box center [124, 193] width 61 height 13
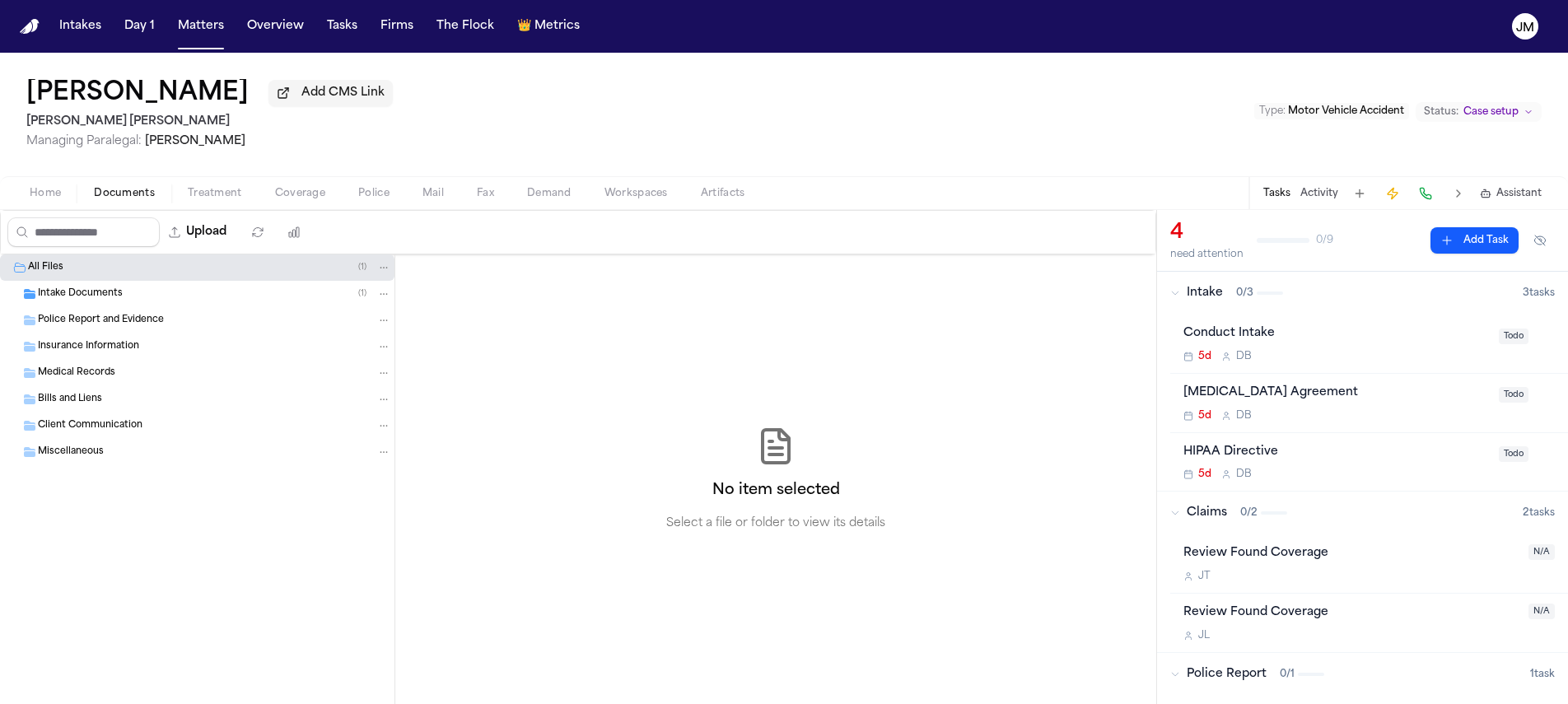
click at [107, 295] on span "Intake Documents" at bounding box center [80, 294] width 85 height 14
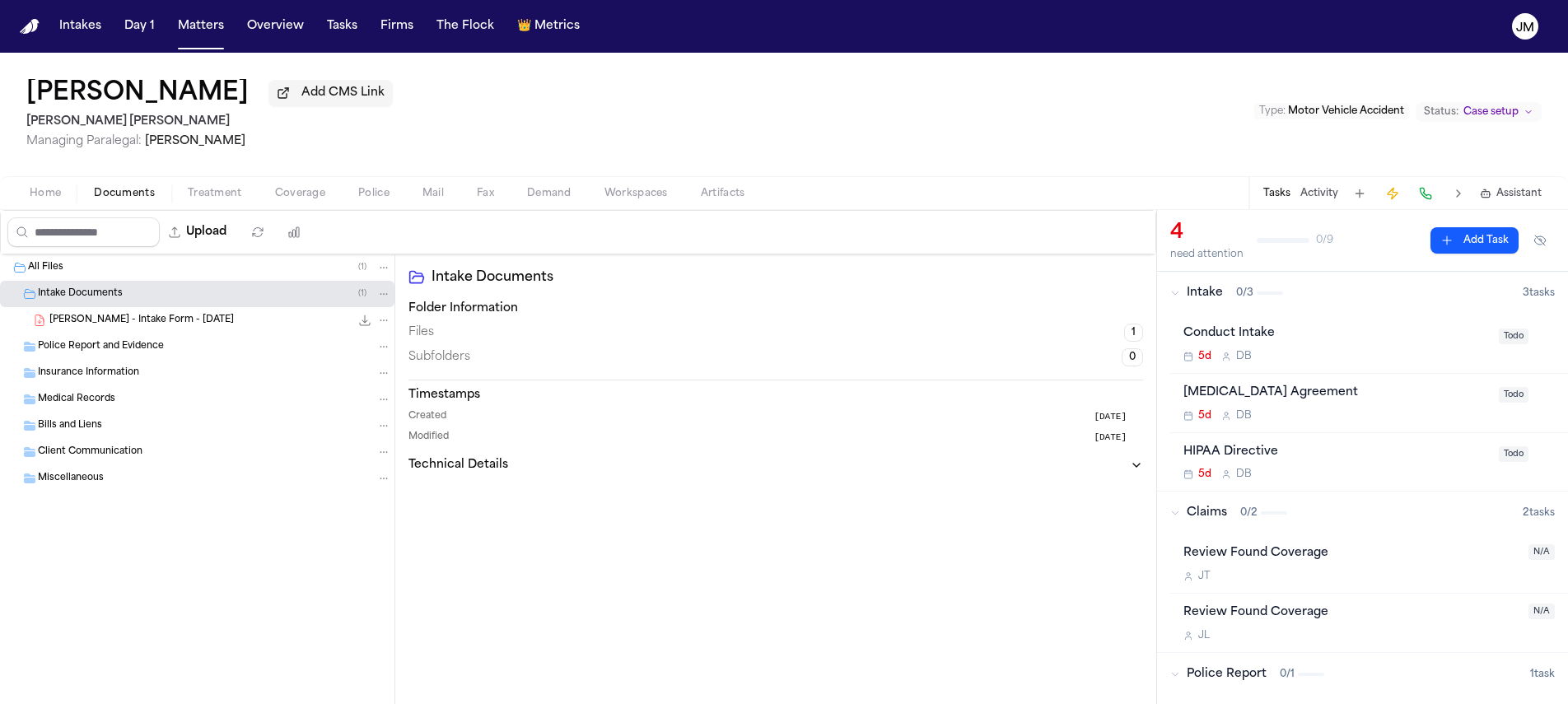
drag, startPoint x: 129, startPoint y: 324, endPoint x: 253, endPoint y: 371, distance: 132.6
click at [131, 326] on span "[PERSON_NAME] - Intake Form - [DATE]" at bounding box center [141, 321] width 184 height 14
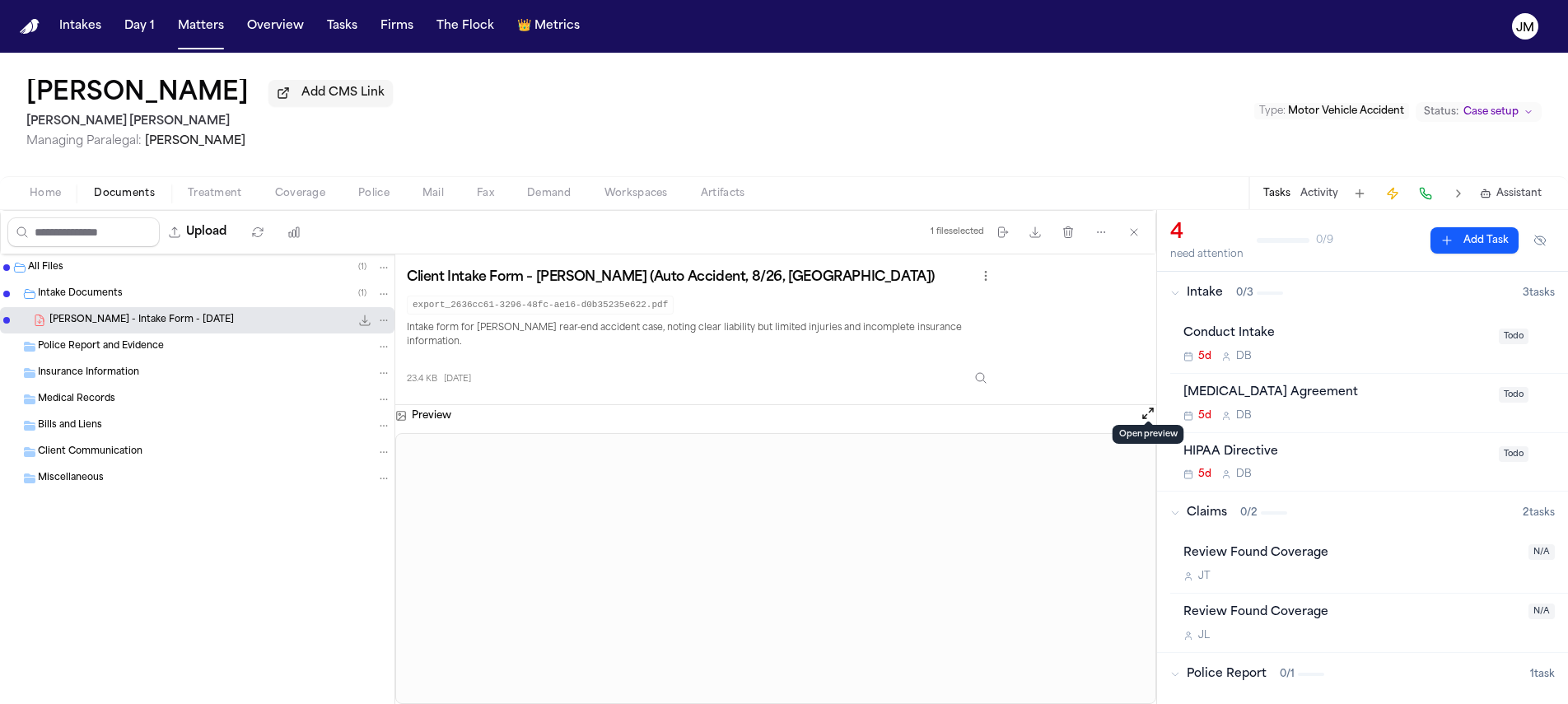
click at [1140, 408] on button at bounding box center [1148, 416] width 17 height 22
click at [1145, 405] on button "Open preview" at bounding box center [1148, 413] width 17 height 17
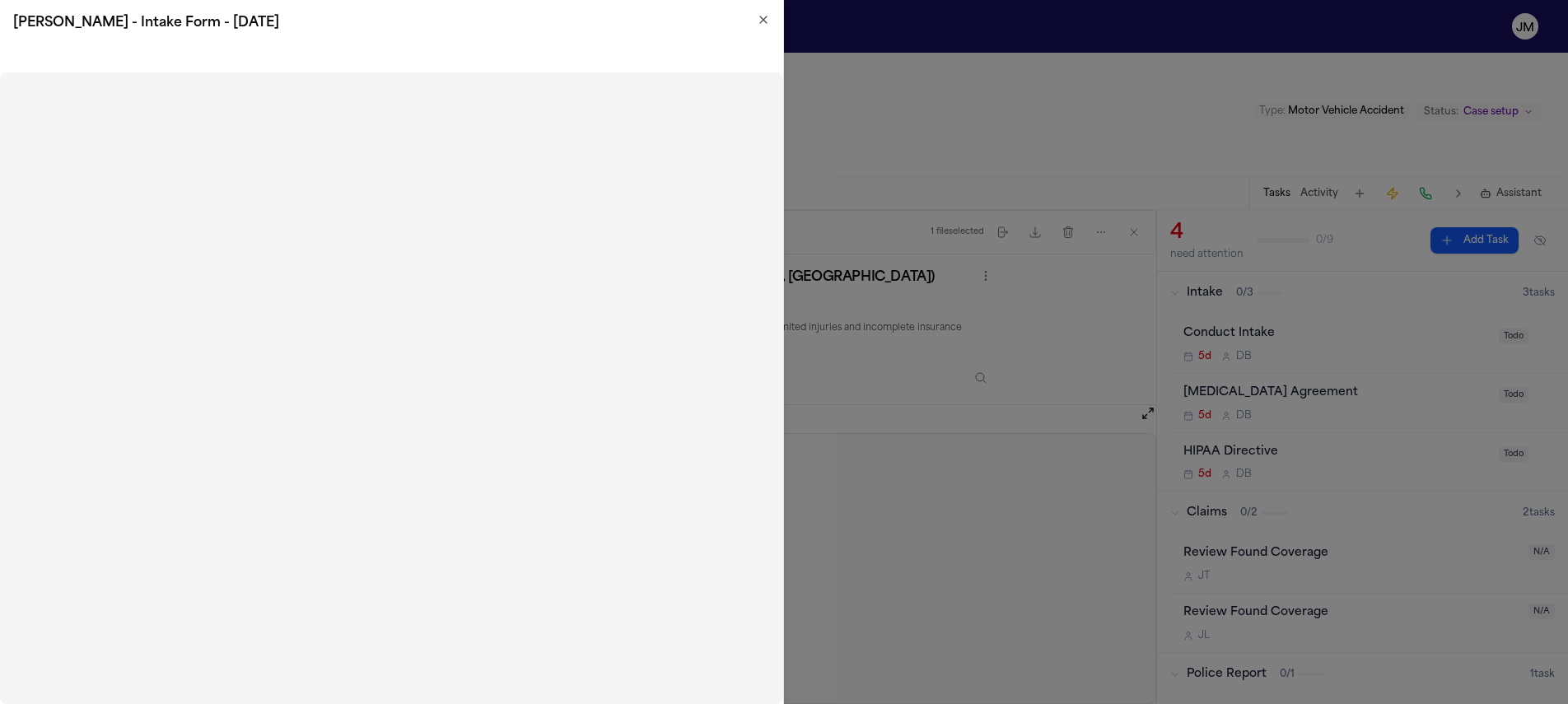
click at [765, 26] on icon "button" at bounding box center [763, 20] width 13 height 13
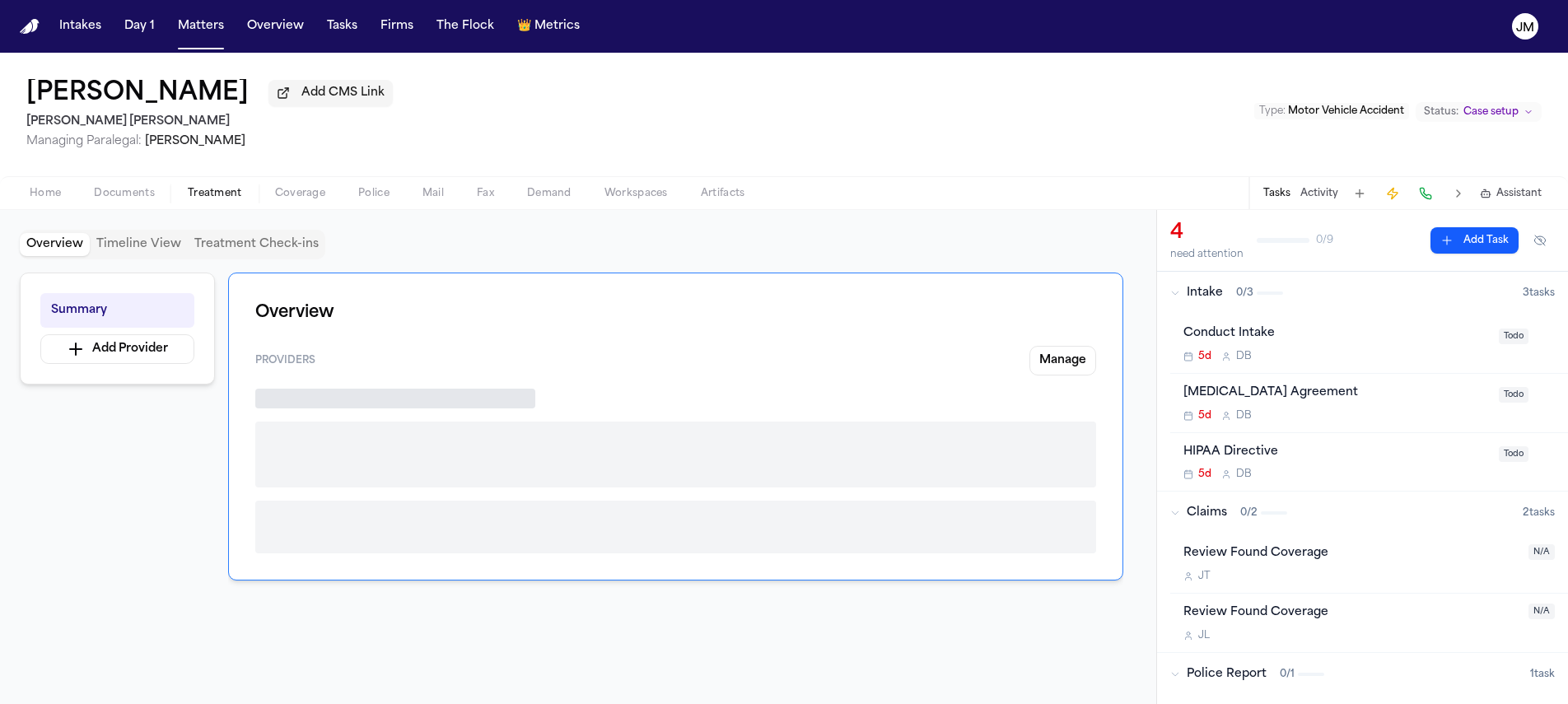
click at [201, 195] on span "Treatment" at bounding box center [214, 193] width 54 height 13
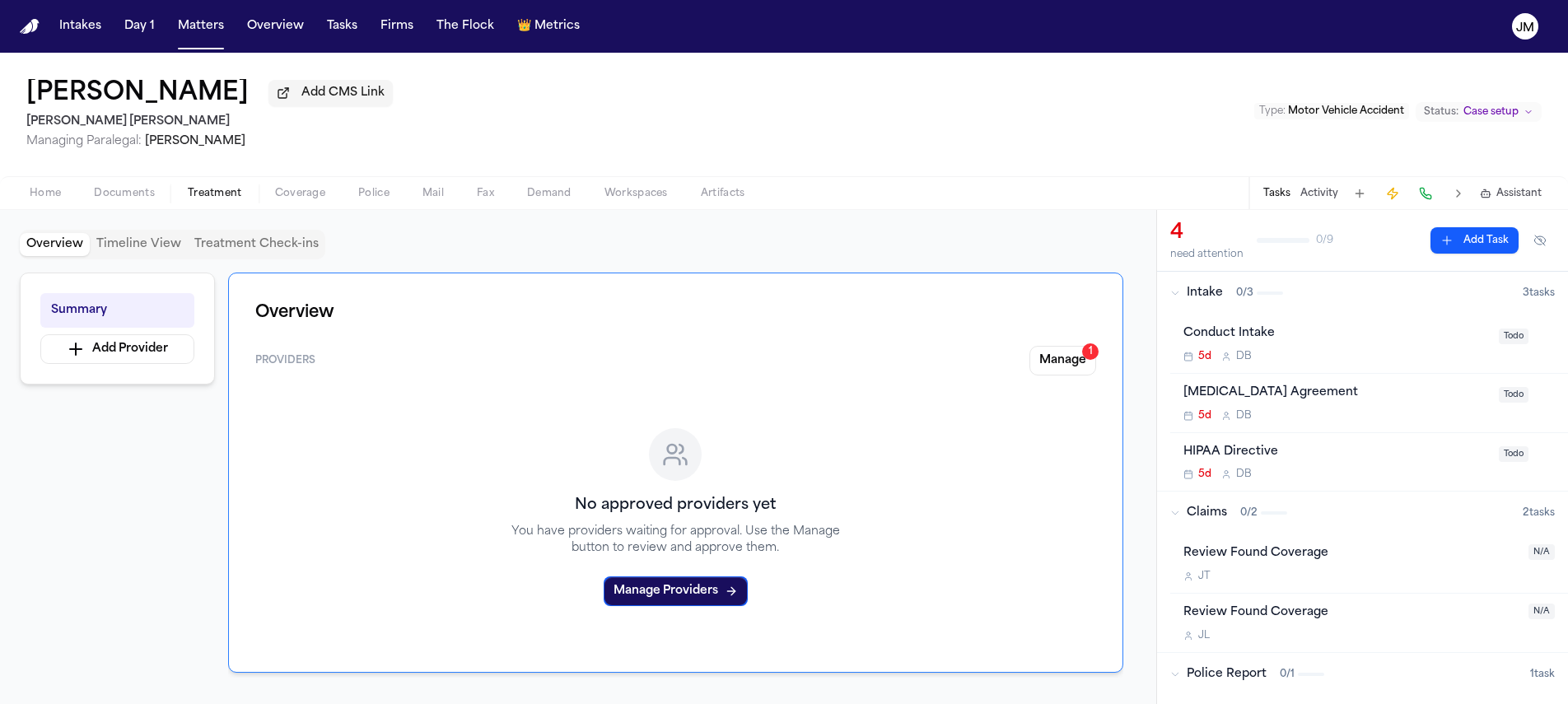
click at [303, 195] on span "Coverage" at bounding box center [300, 193] width 50 height 13
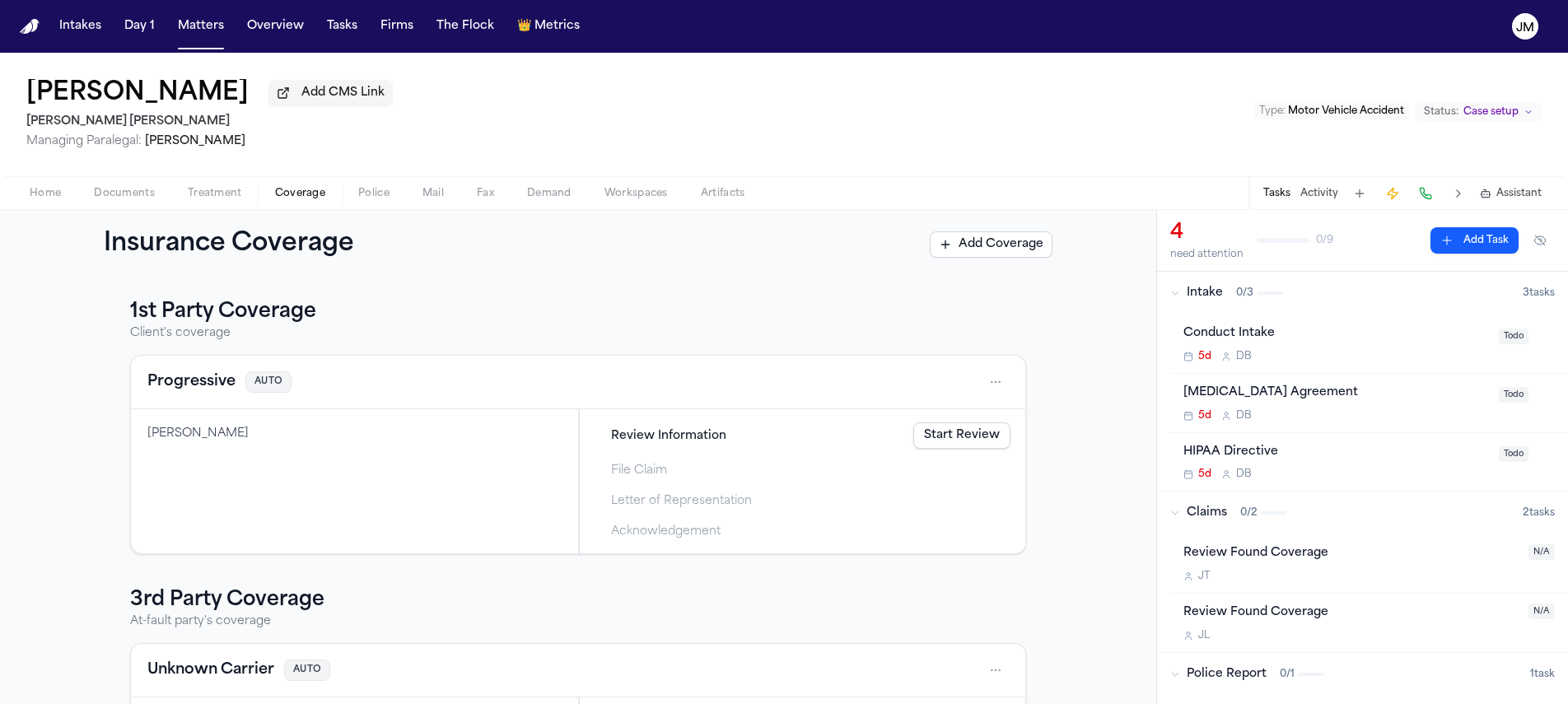
click at [383, 192] on span "Police" at bounding box center [374, 193] width 32 height 13
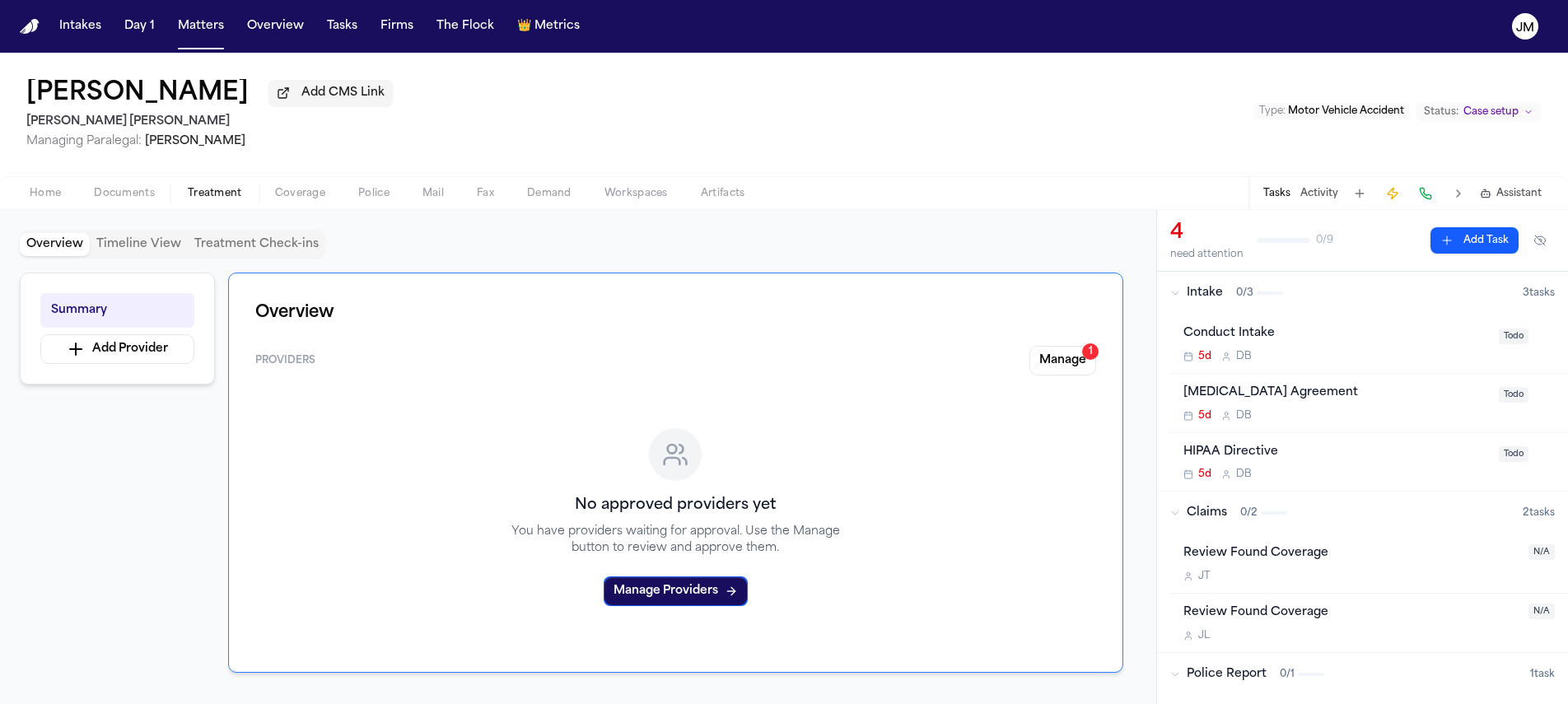
click at [227, 199] on span "Treatment" at bounding box center [214, 193] width 54 height 13
click at [143, 352] on button "Add Provider" at bounding box center [117, 349] width 154 height 30
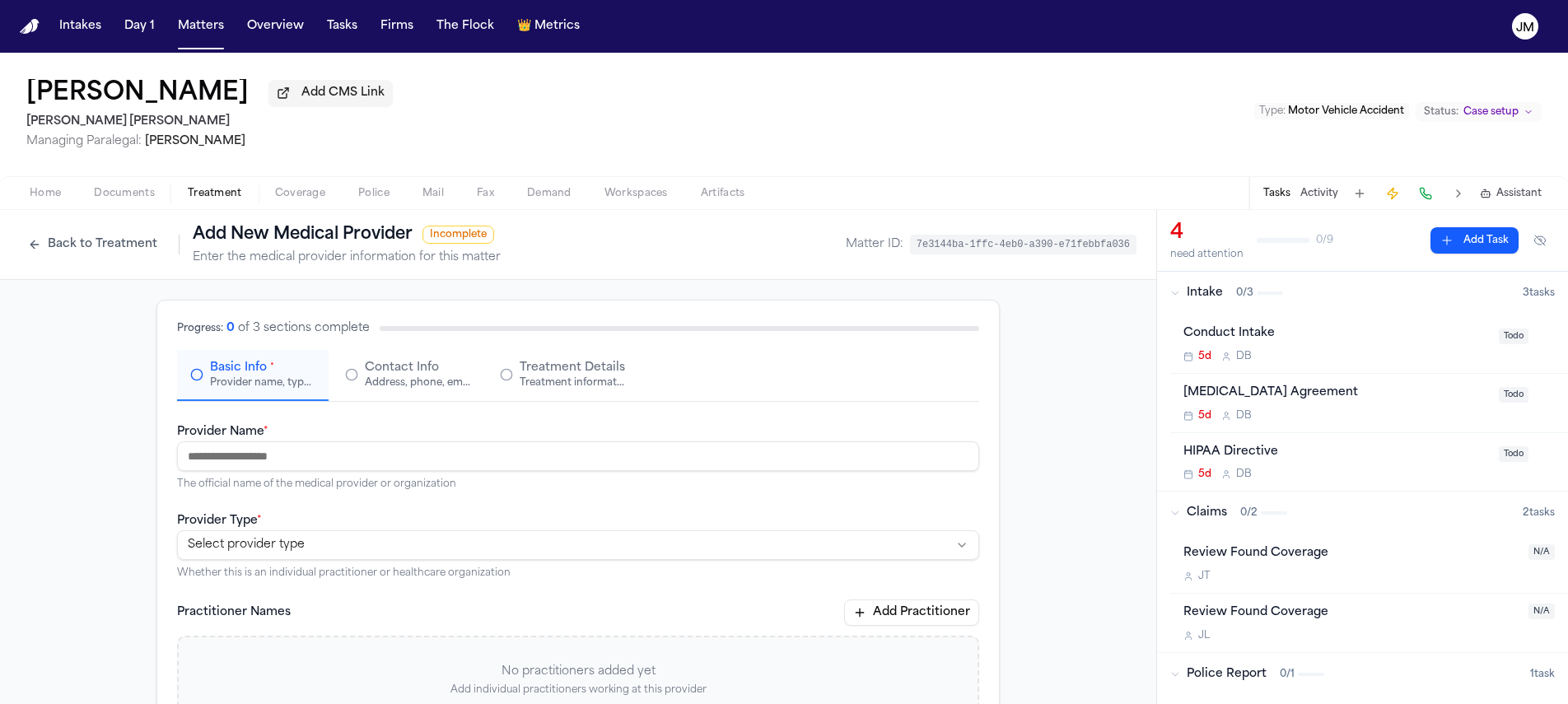
click at [314, 452] on input "Provider Name *" at bounding box center [578, 457] width 802 height 30
type input "**********"
click at [228, 548] on html "**********" at bounding box center [784, 352] width 1568 height 704
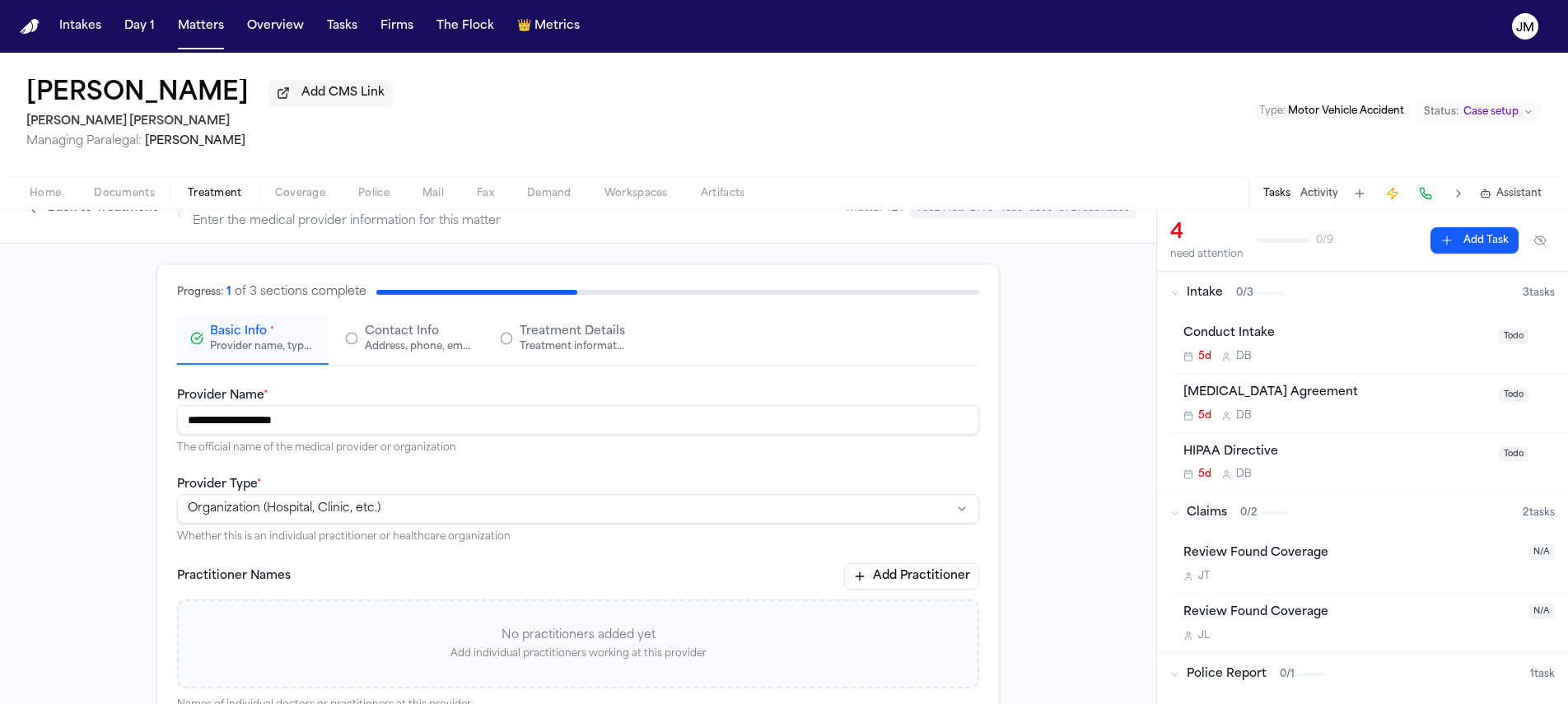
scroll to position [19, 0]
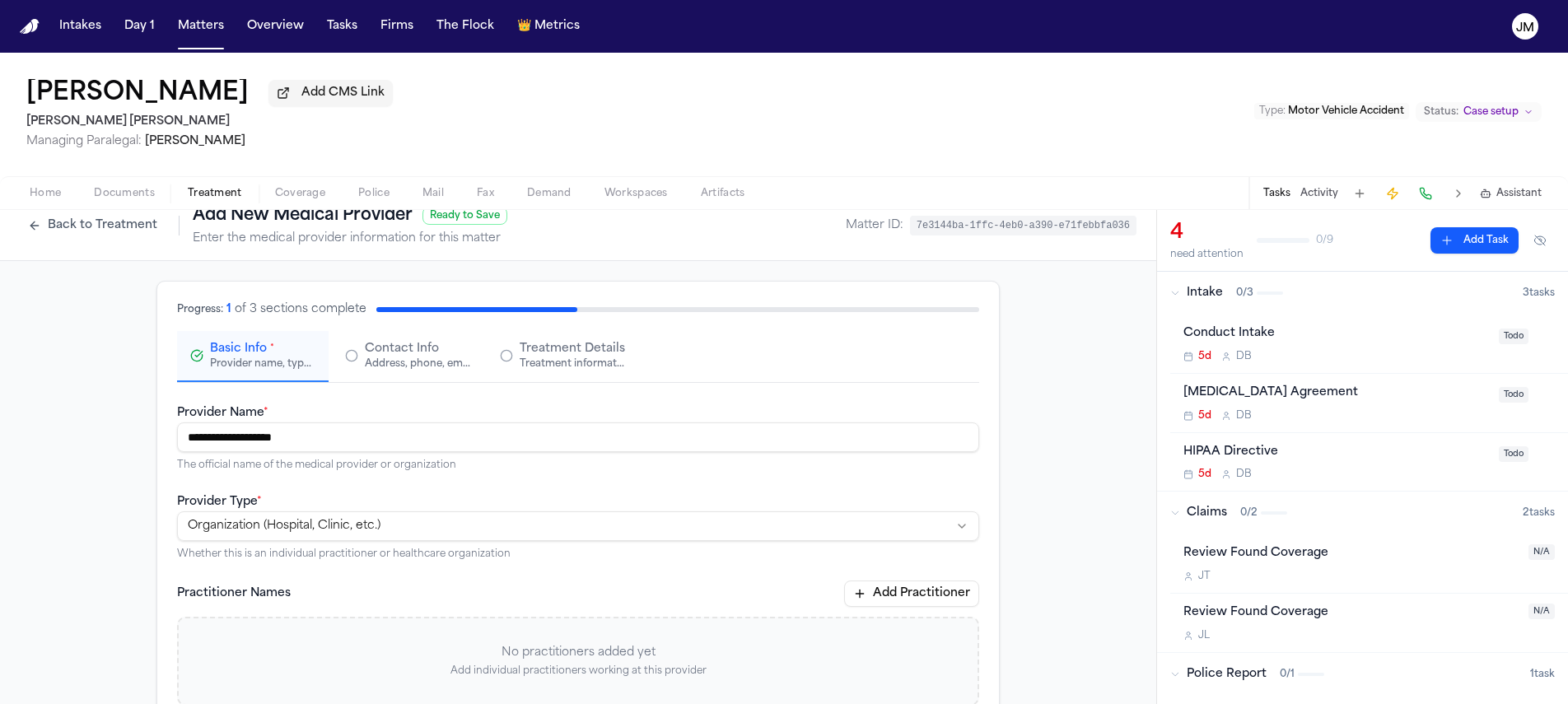
click at [415, 393] on div "**********" at bounding box center [578, 683] width 841 height 804
click at [407, 361] on div "Address, phone, email, and other contact details" at bounding box center [417, 364] width 106 height 13
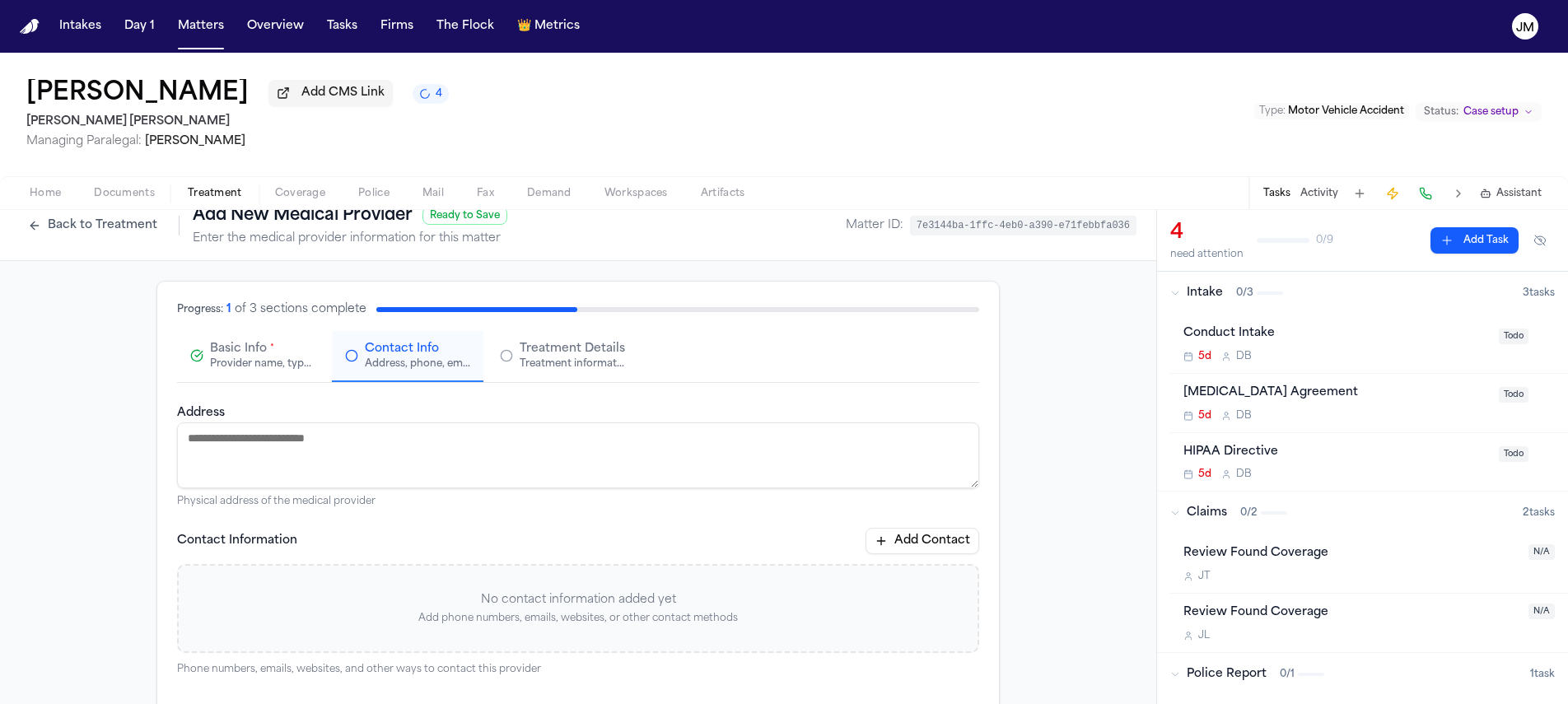
paste textarea "**********"
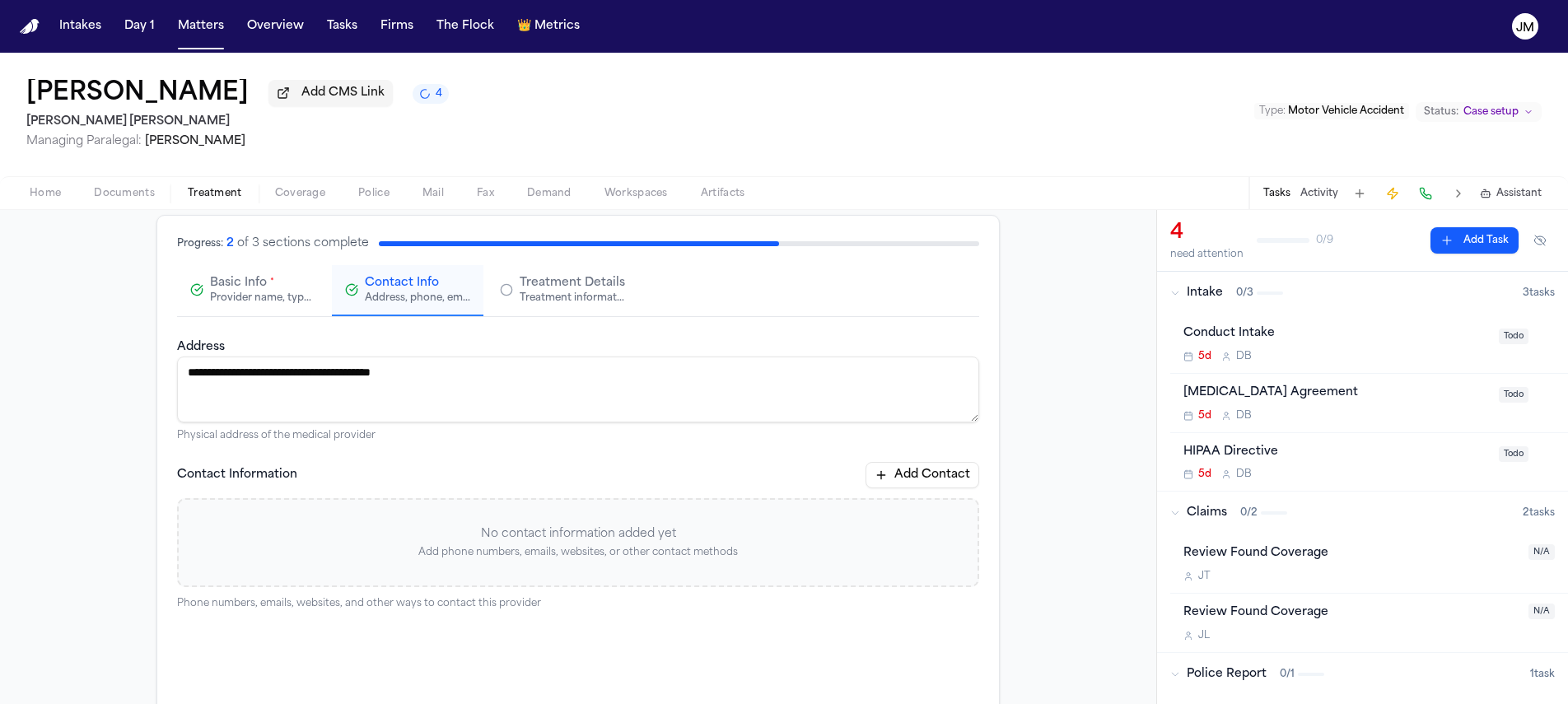
scroll to position [243, 0]
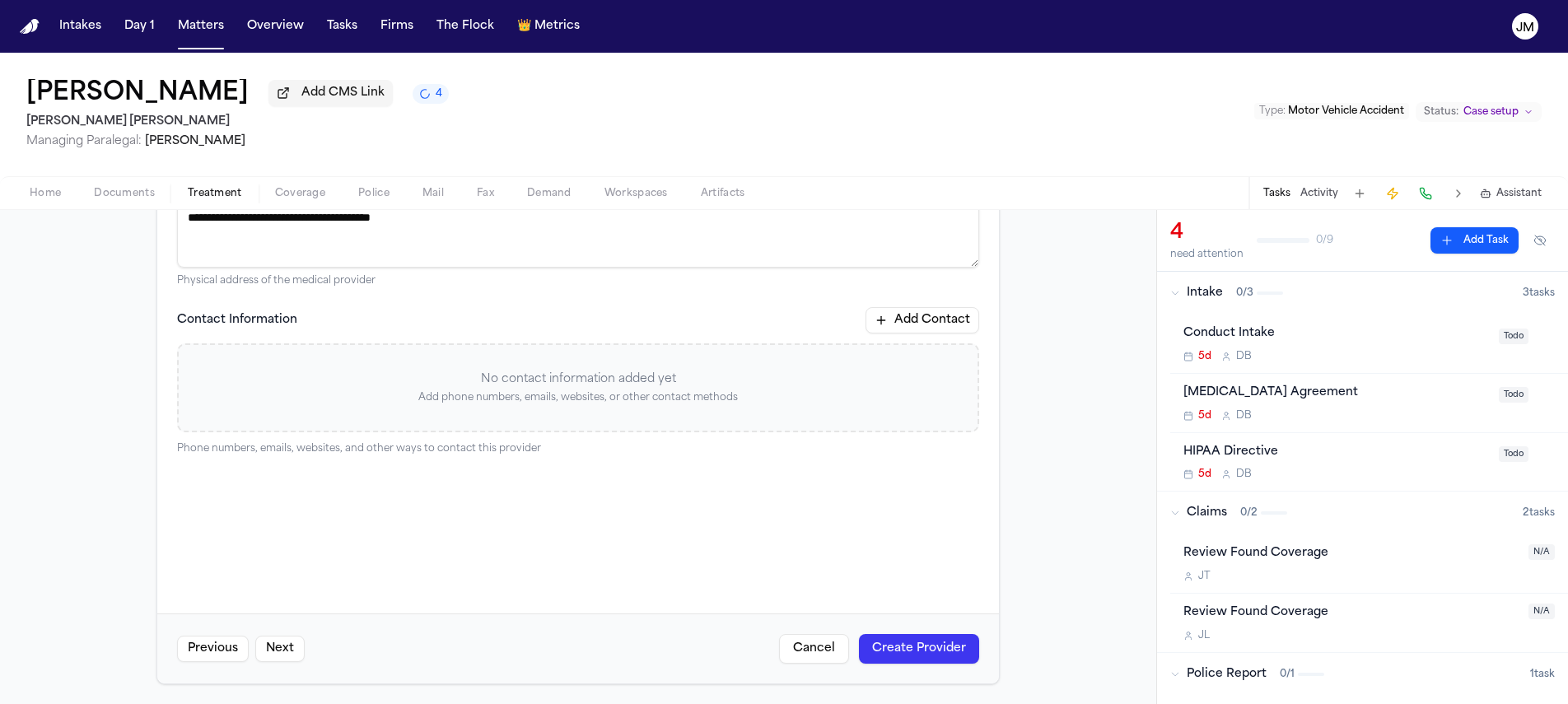
type textarea "**********"
click at [896, 650] on button "Create Provider" at bounding box center [919, 649] width 120 height 30
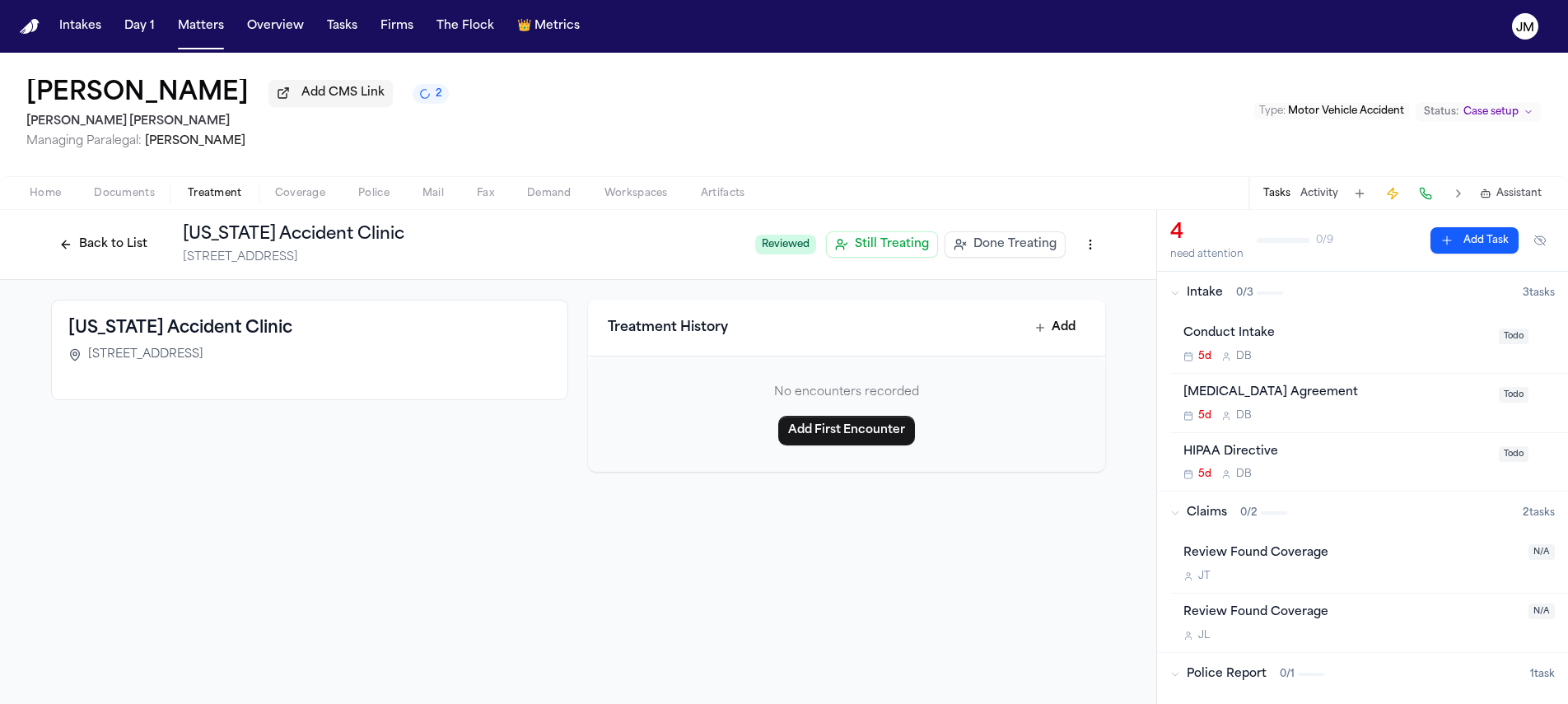
click at [133, 252] on button "Back to List" at bounding box center [103, 245] width 105 height 27
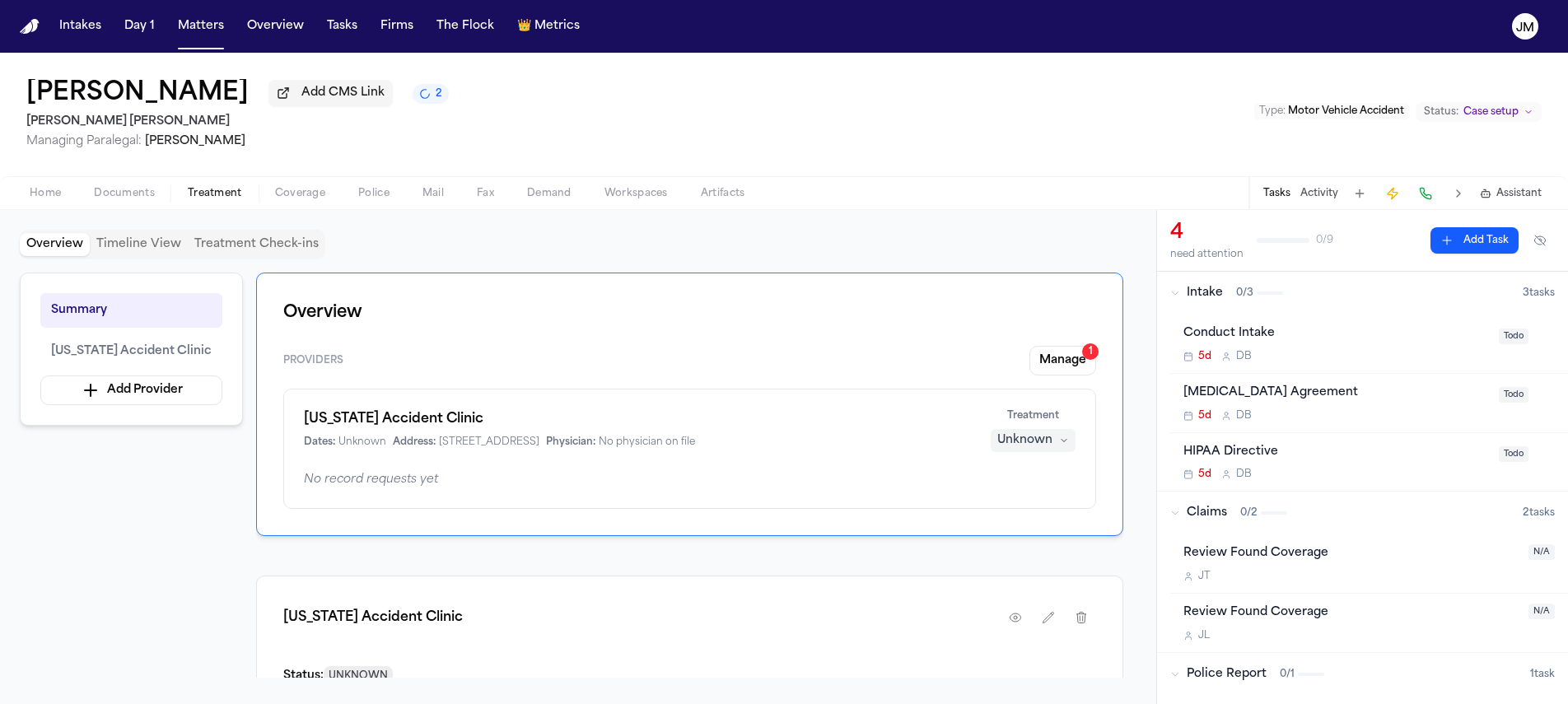
click at [1061, 440] on icon "button" at bounding box center [1064, 441] width 10 height 10
click at [996, 484] on span "Treating" at bounding box center [1002, 477] width 46 height 17
click at [24, 198] on button "Home" at bounding box center [45, 193] width 64 height 20
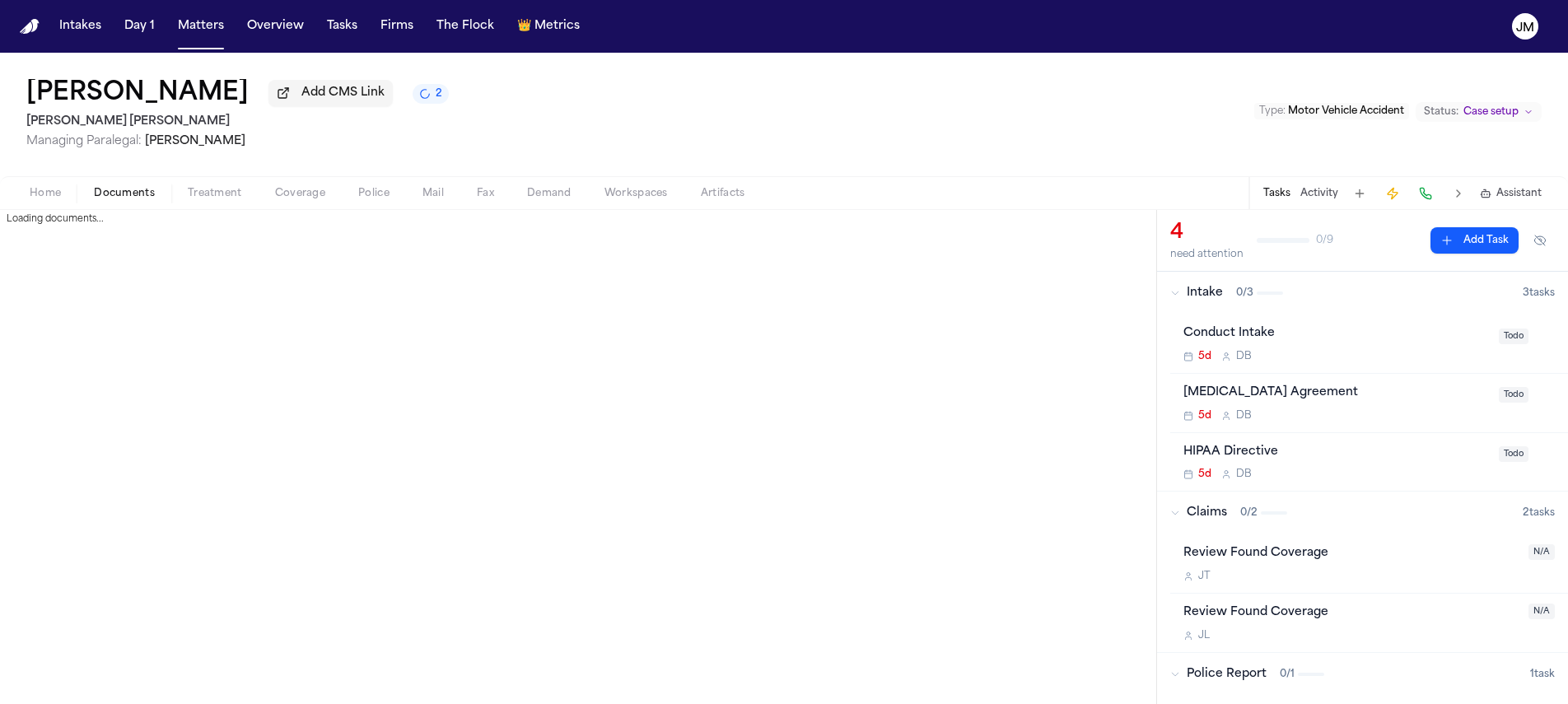
click at [155, 198] on button "Documents" at bounding box center [124, 193] width 94 height 20
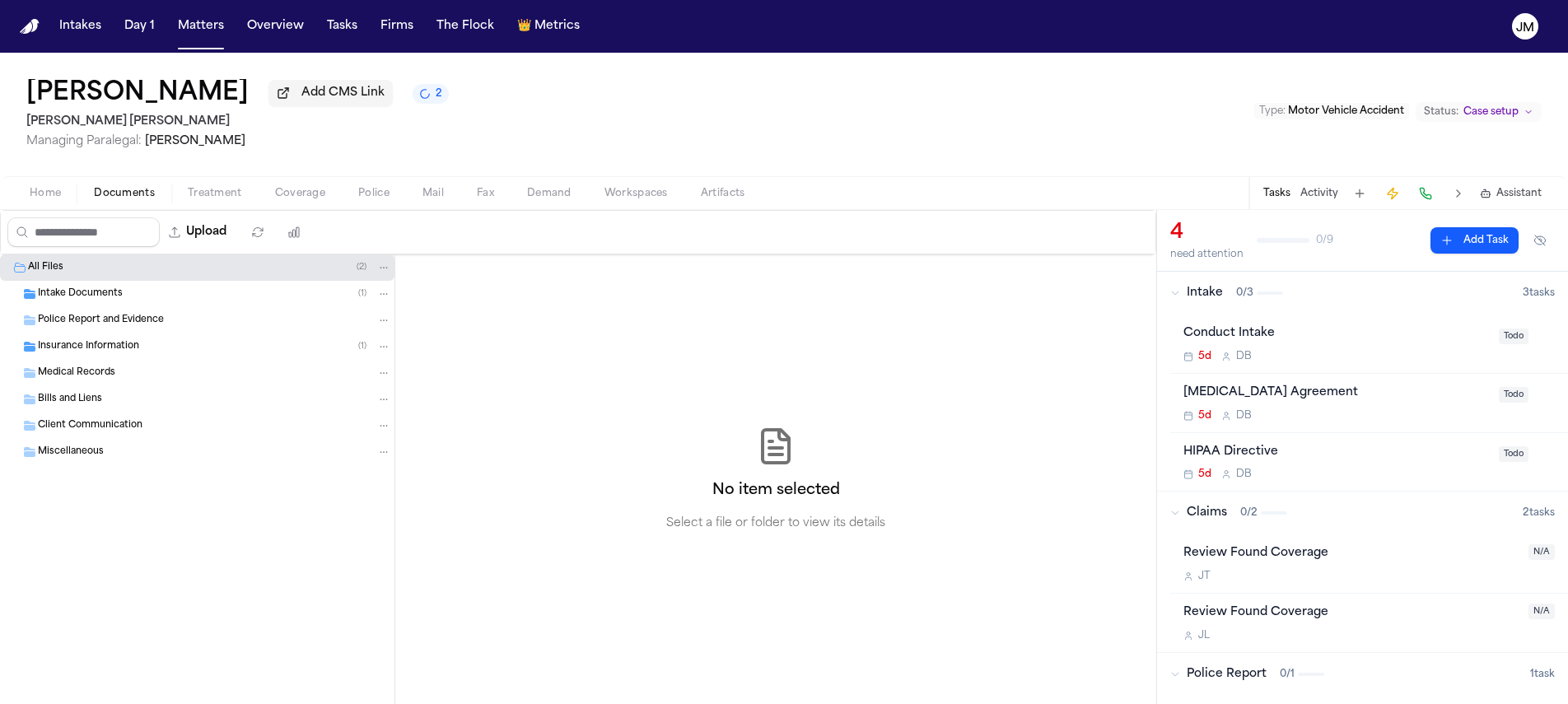
click at [200, 347] on div "Insurance Information ( 1 )" at bounding box center [214, 347] width 353 height 15
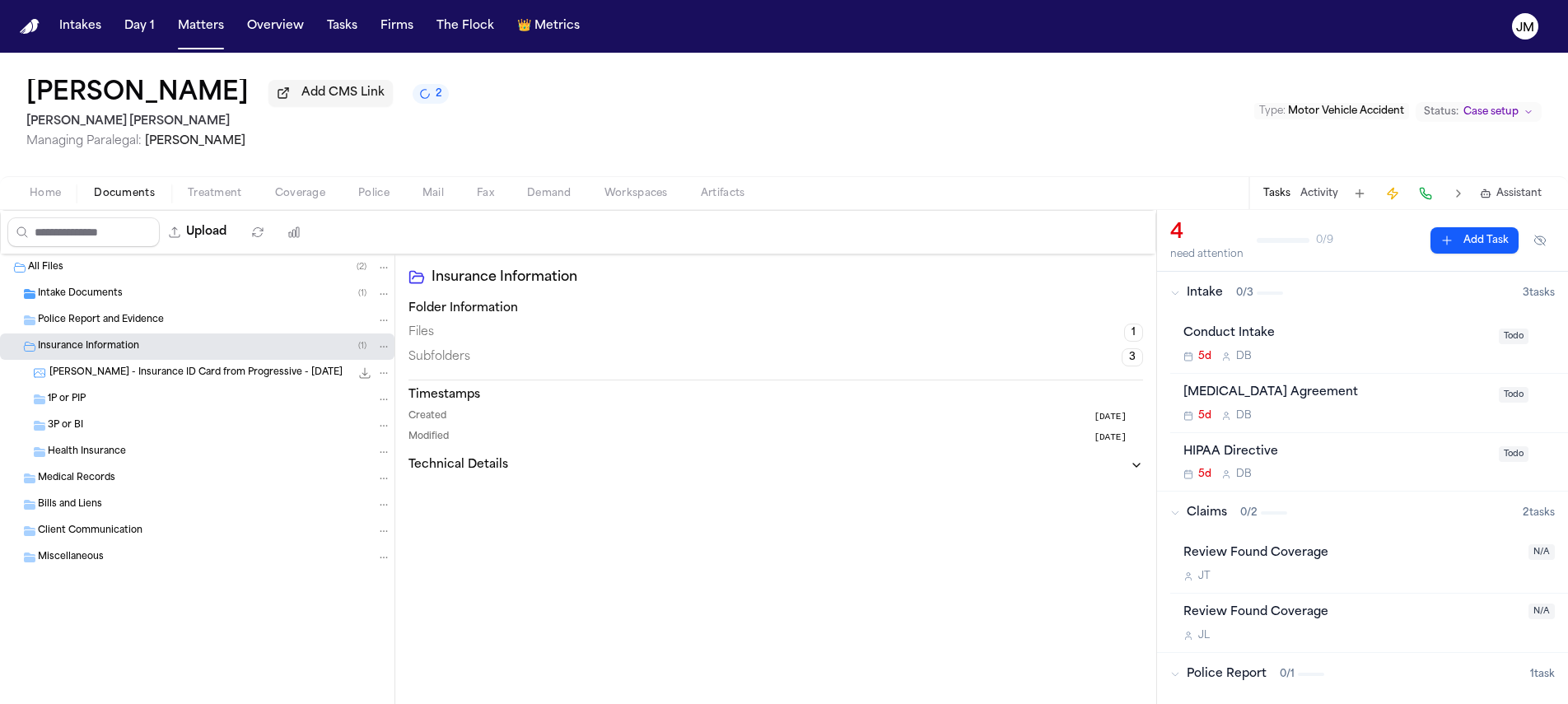
click at [172, 379] on span "[PERSON_NAME] - Insurance ID Card from Progressive - [DATE]" at bounding box center [196, 373] width 293 height 14
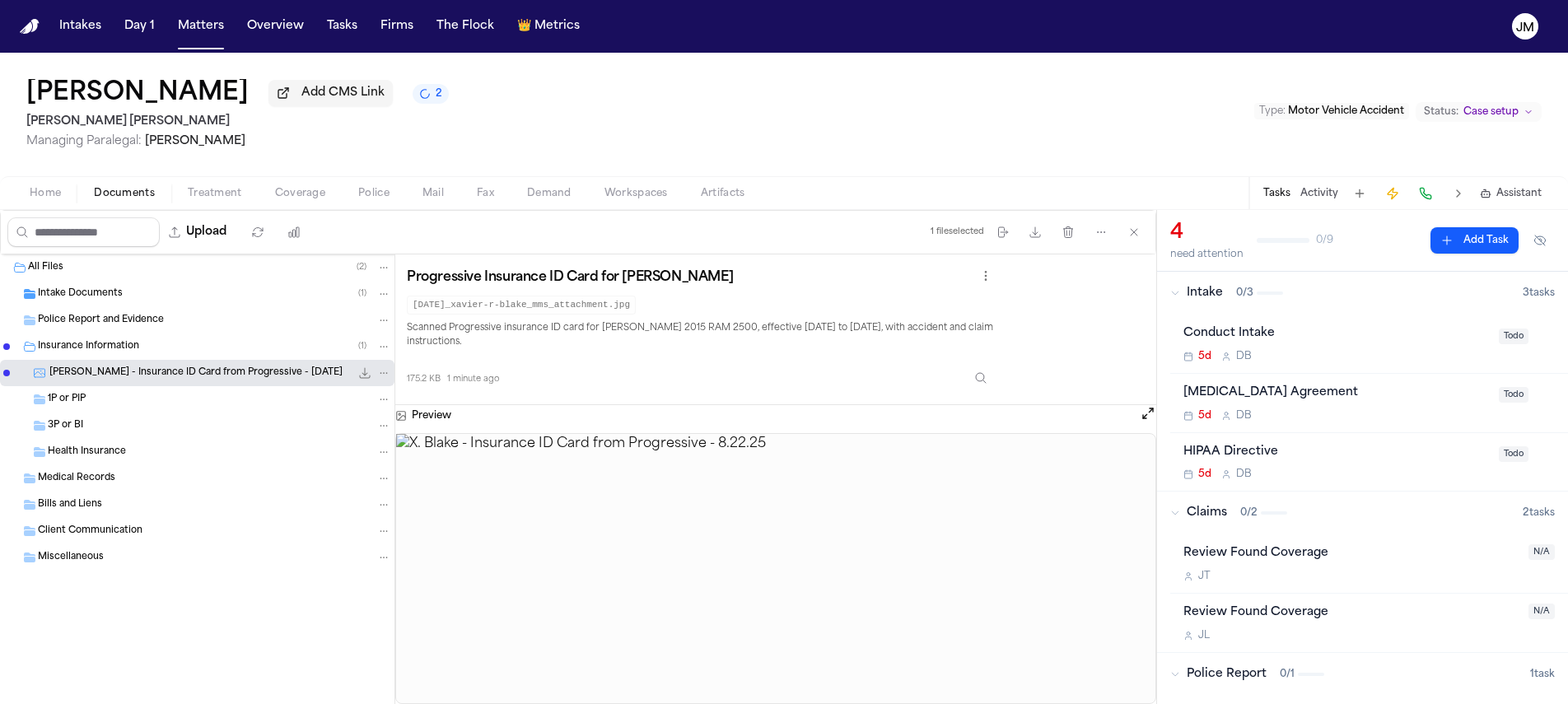
click at [277, 195] on span "Coverage" at bounding box center [300, 193] width 50 height 13
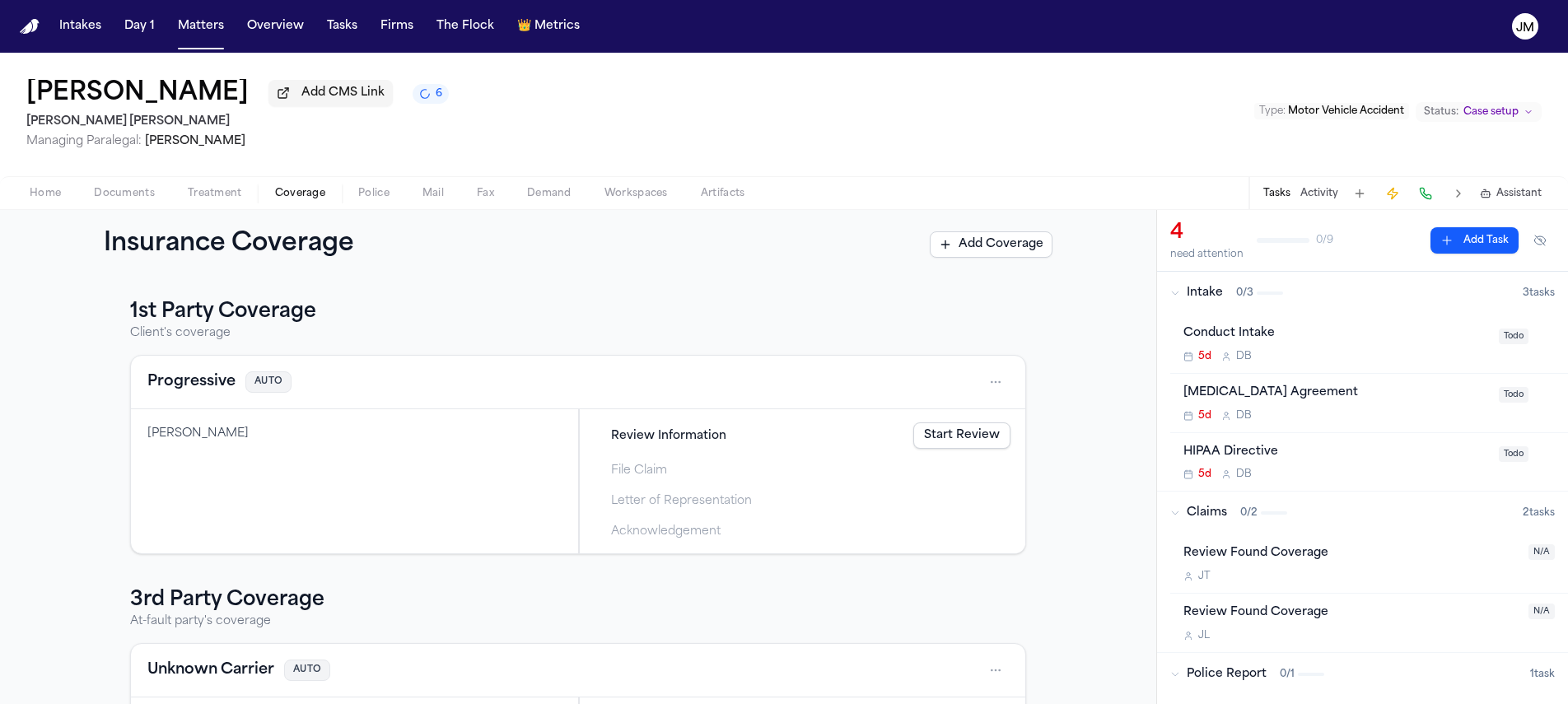
click at [121, 203] on span "button" at bounding box center [124, 202] width 81 height 2
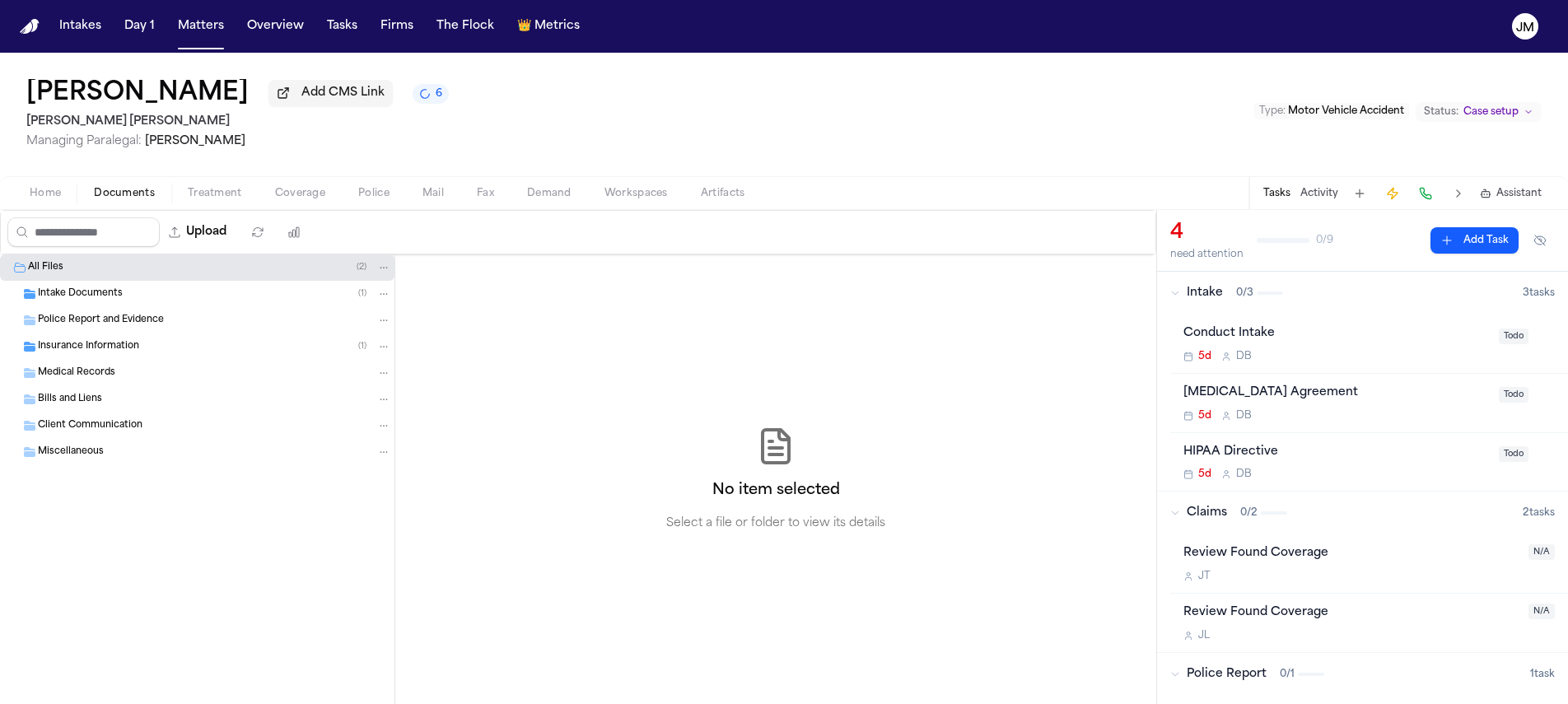
click at [118, 349] on span "Insurance Information" at bounding box center [88, 347] width 102 height 14
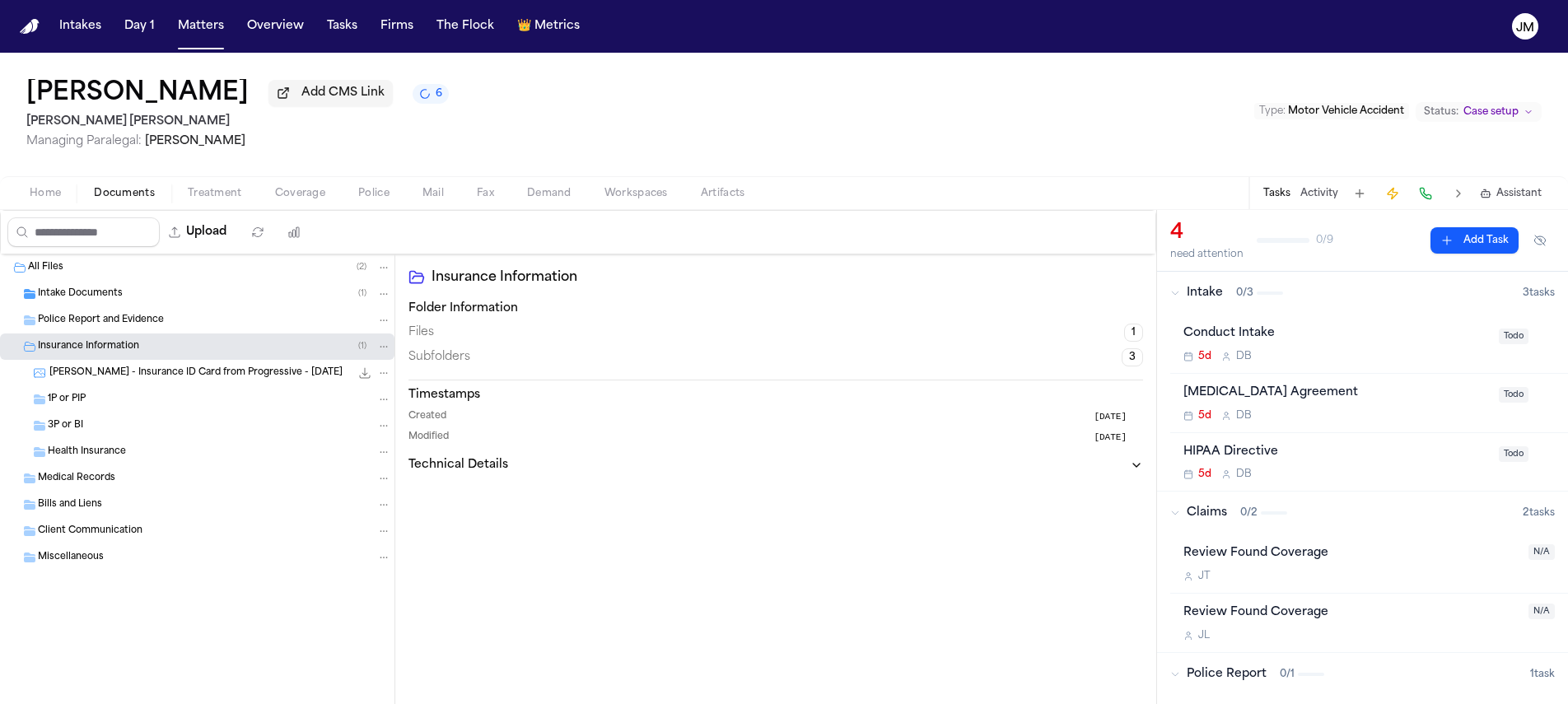
click at [58, 431] on span "3P or BI" at bounding box center [65, 426] width 36 height 14
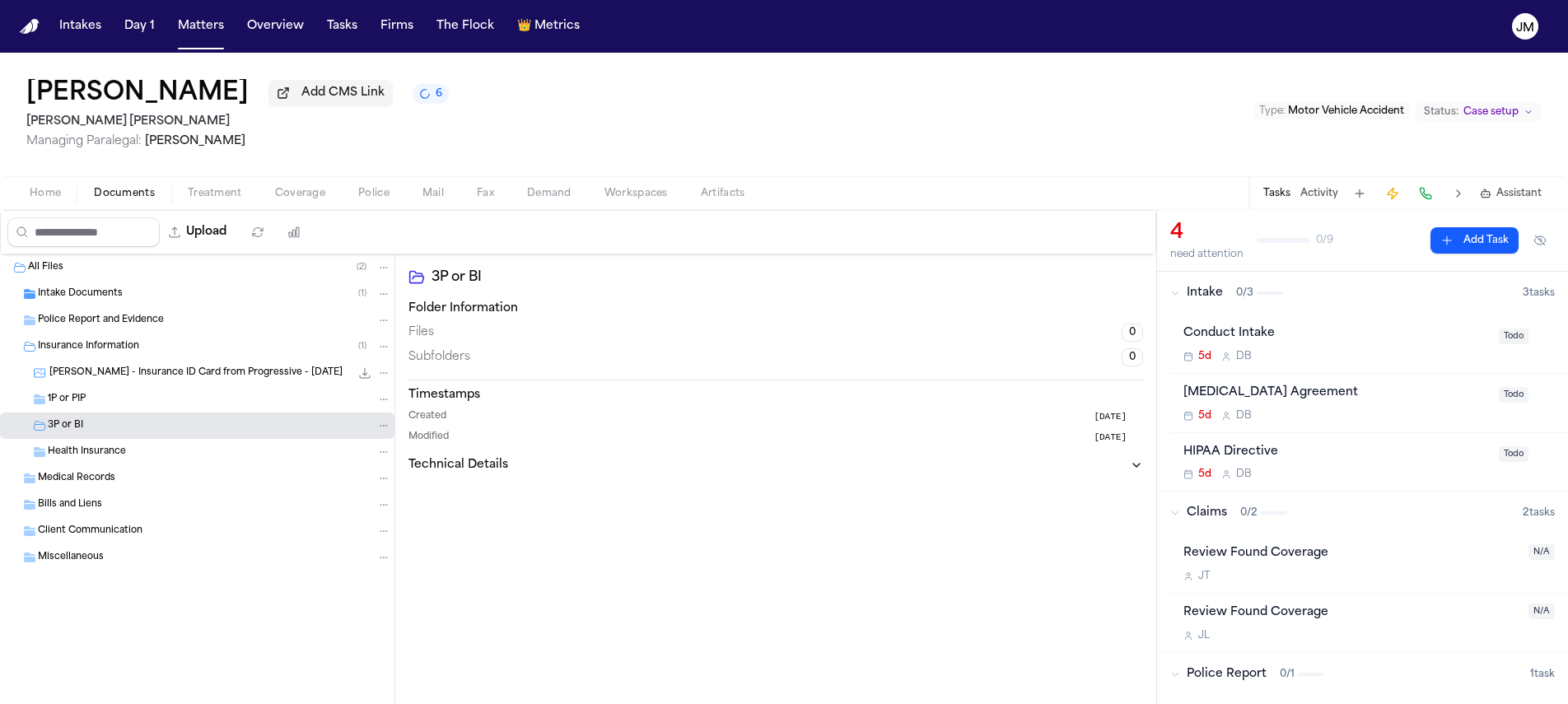
click at [182, 378] on span "[PERSON_NAME] - Insurance ID Card from Progressive - [DATE]" at bounding box center [196, 373] width 293 height 14
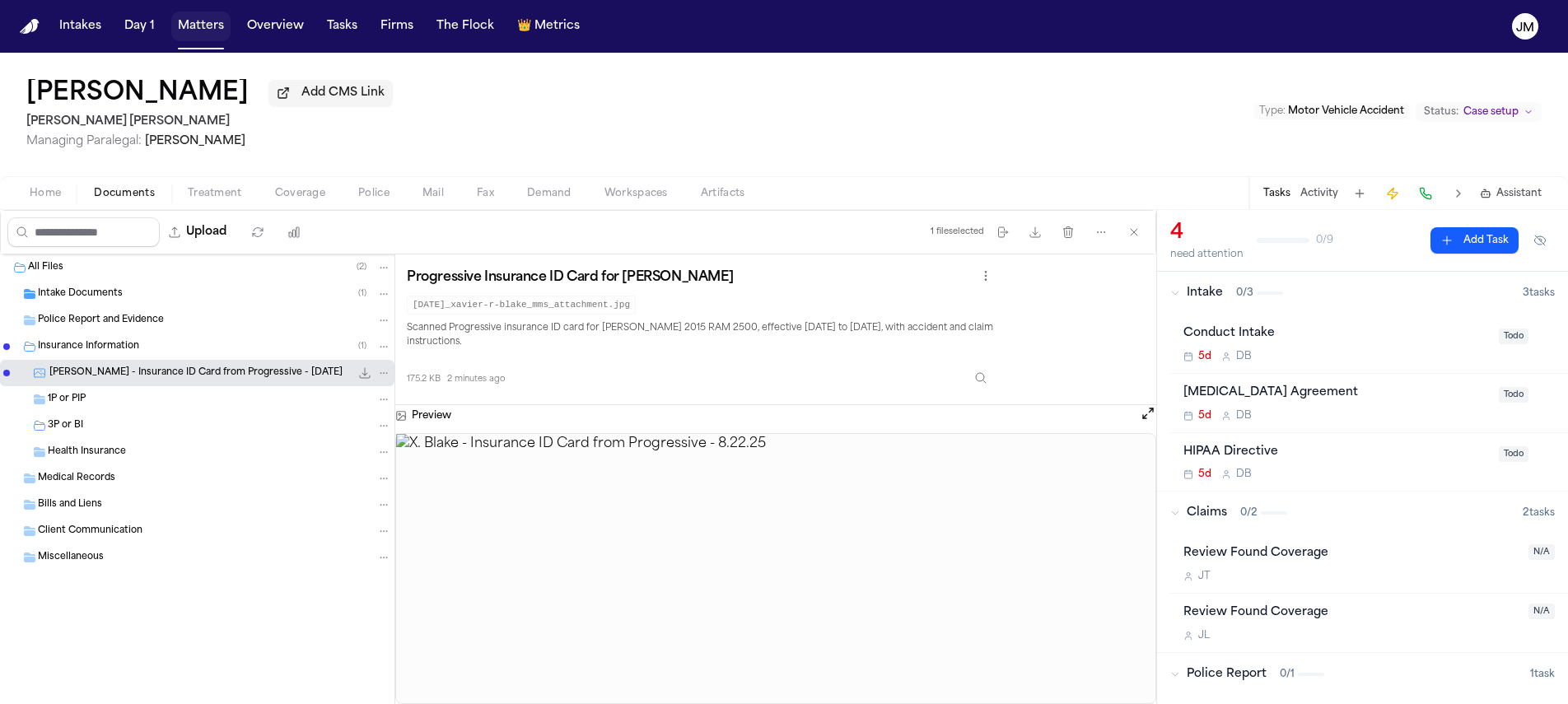
click at [189, 23] on button "Matters" at bounding box center [201, 27] width 59 height 30
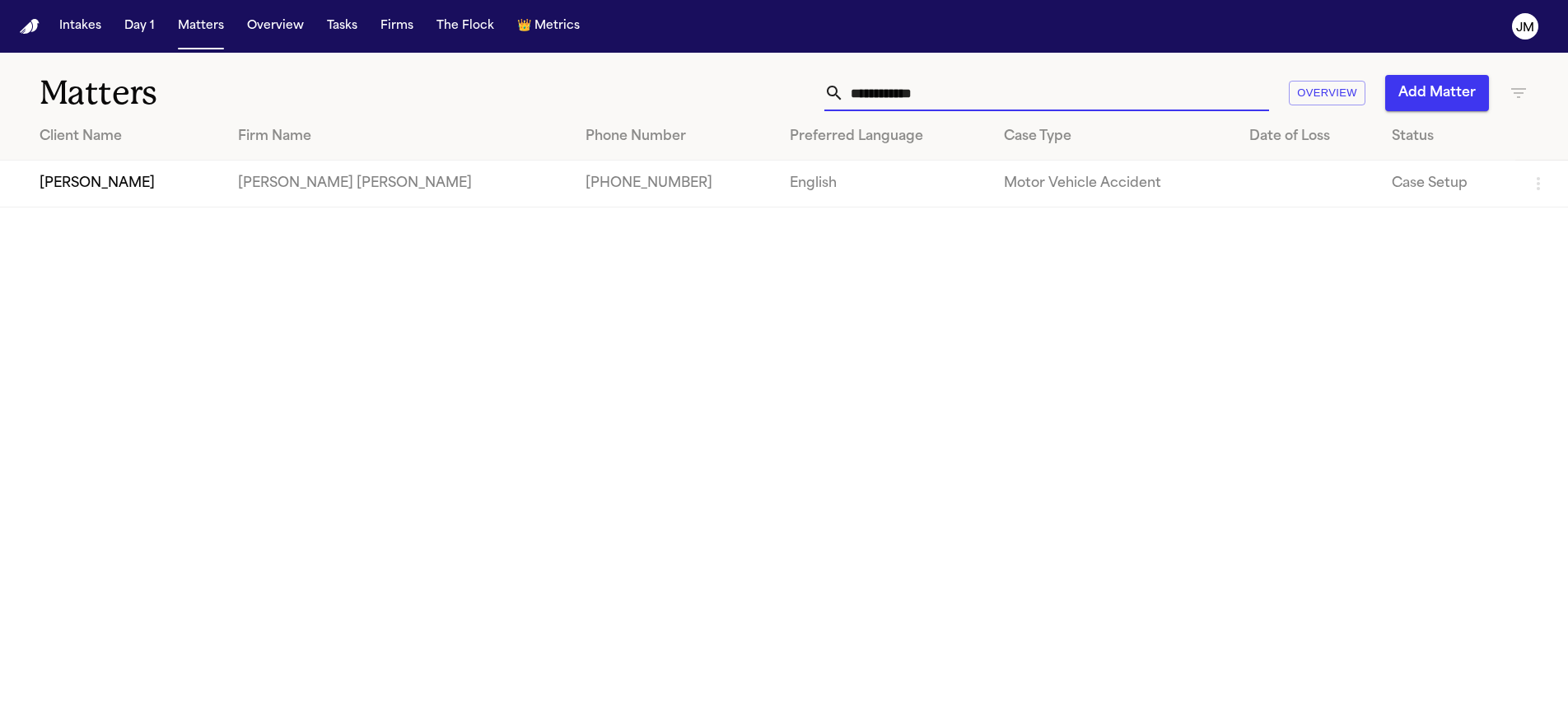
click at [1031, 104] on input "**********" at bounding box center [1056, 92] width 425 height 36
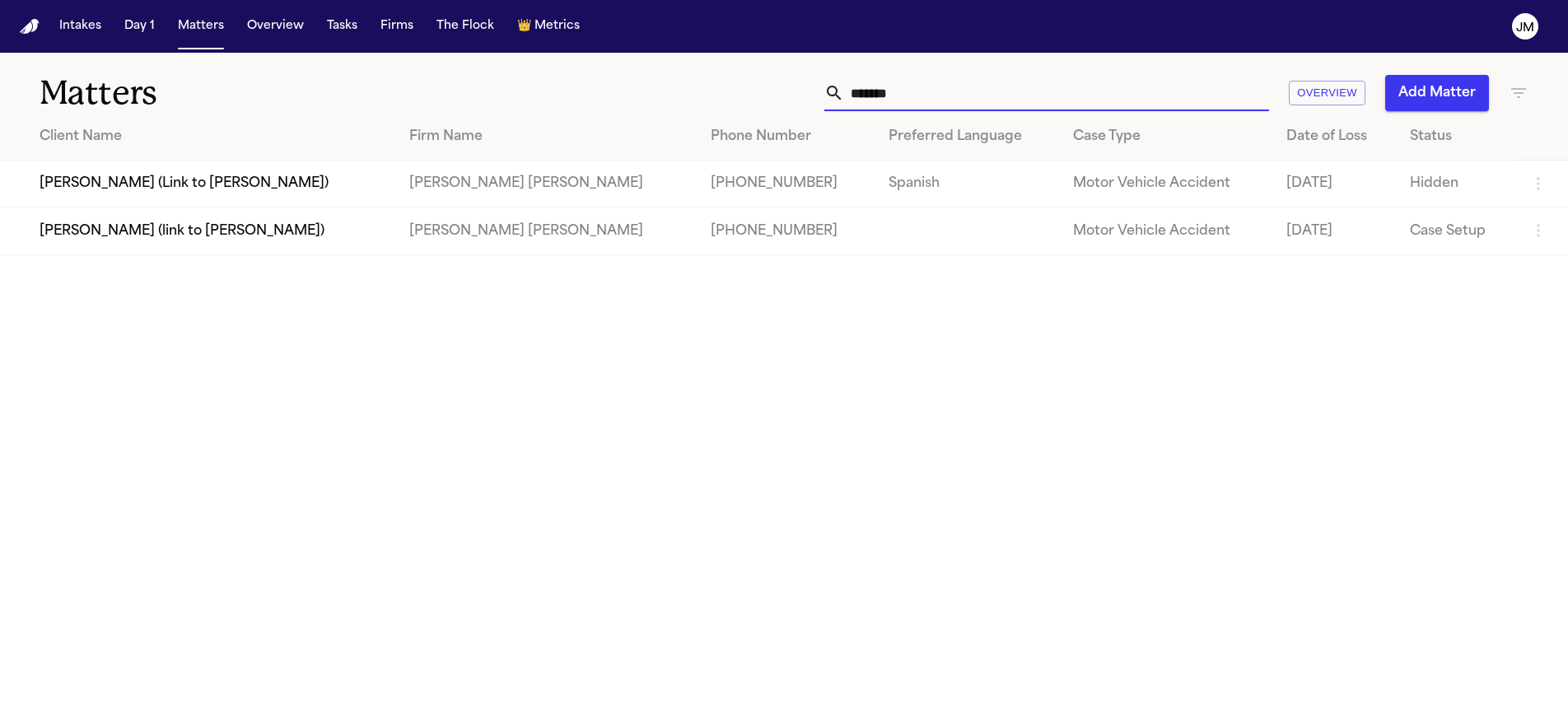
type input "*******"
click at [382, 227] on td "[PERSON_NAME] (link to [PERSON_NAME])" at bounding box center [198, 231] width 397 height 47
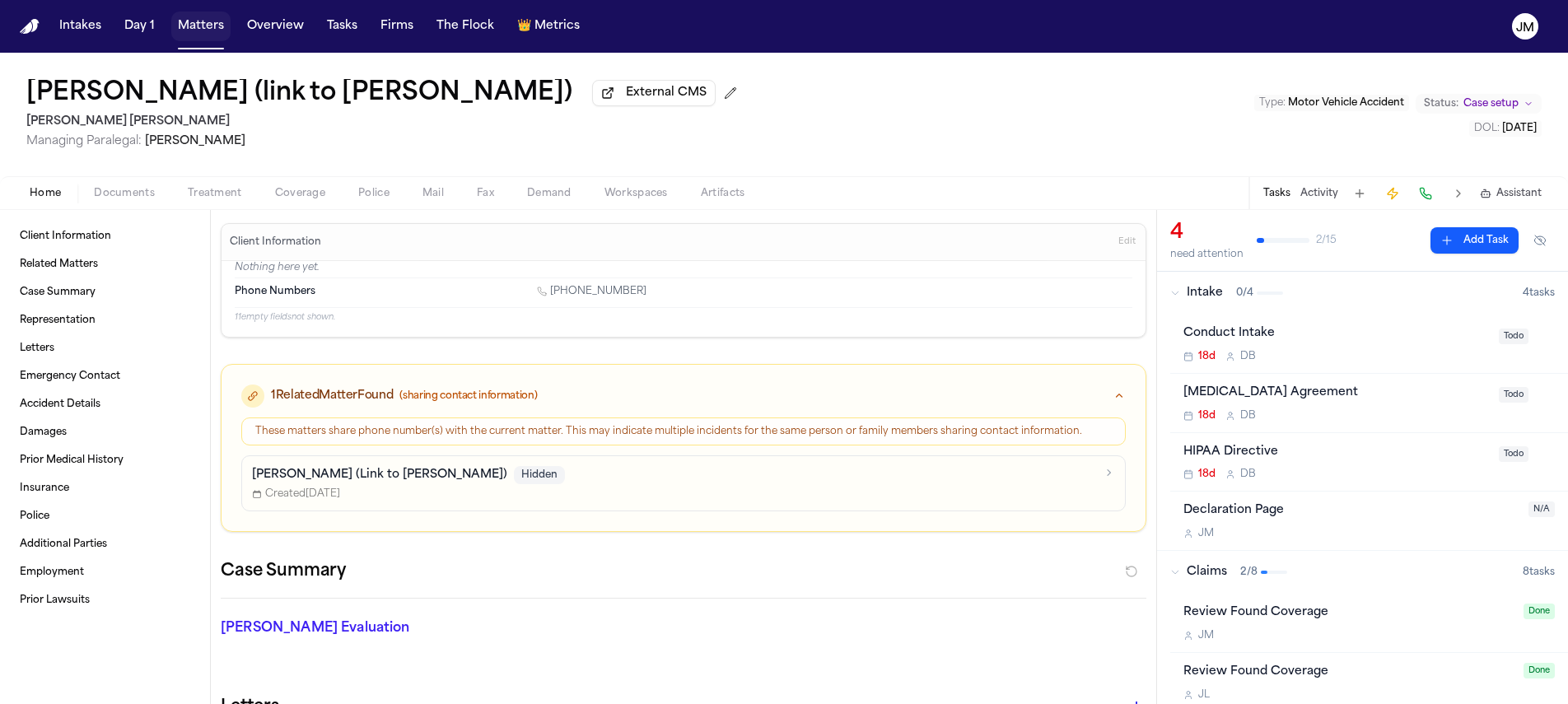
click at [210, 27] on button "Matters" at bounding box center [201, 27] width 59 height 30
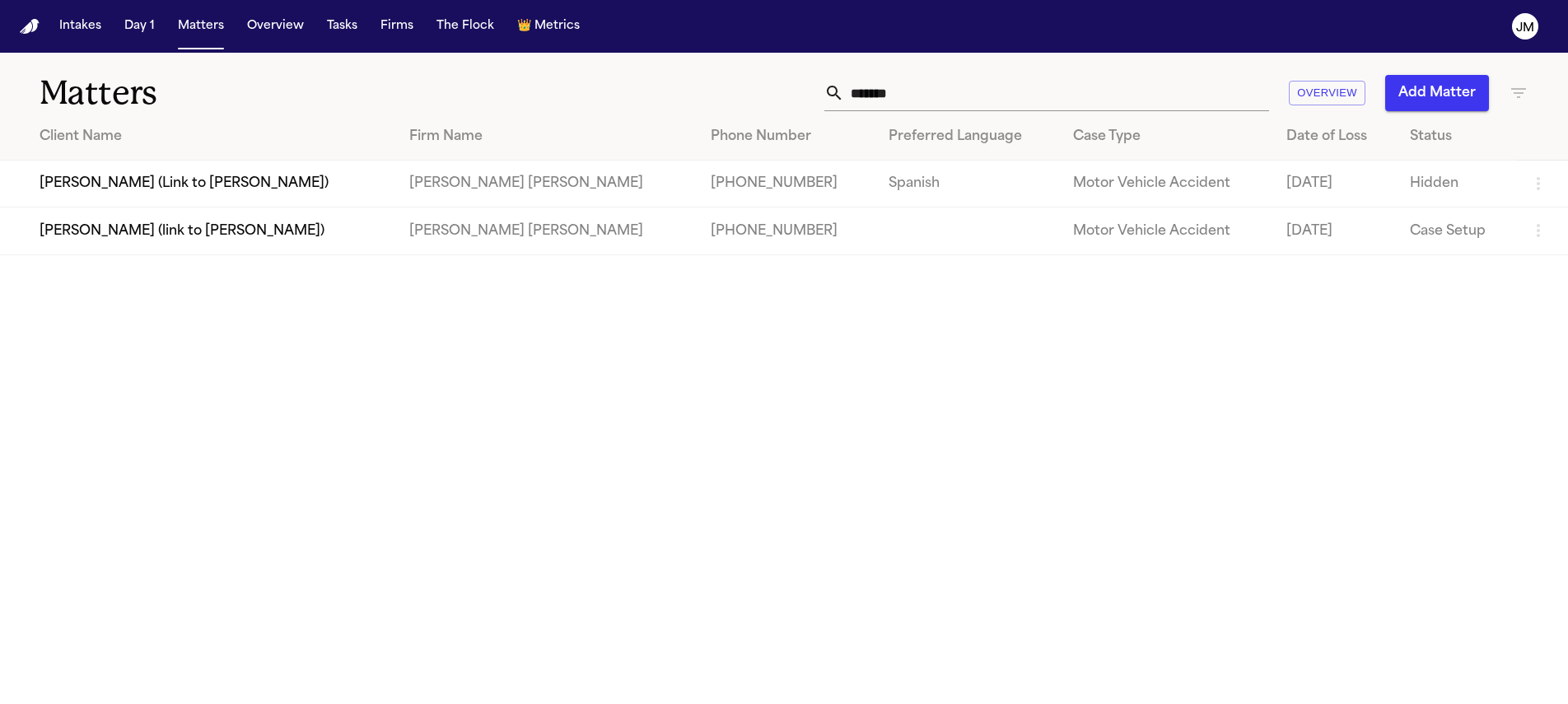
click at [1054, 104] on input "*******" at bounding box center [1056, 92] width 425 height 36
type input "*"
type input "******"
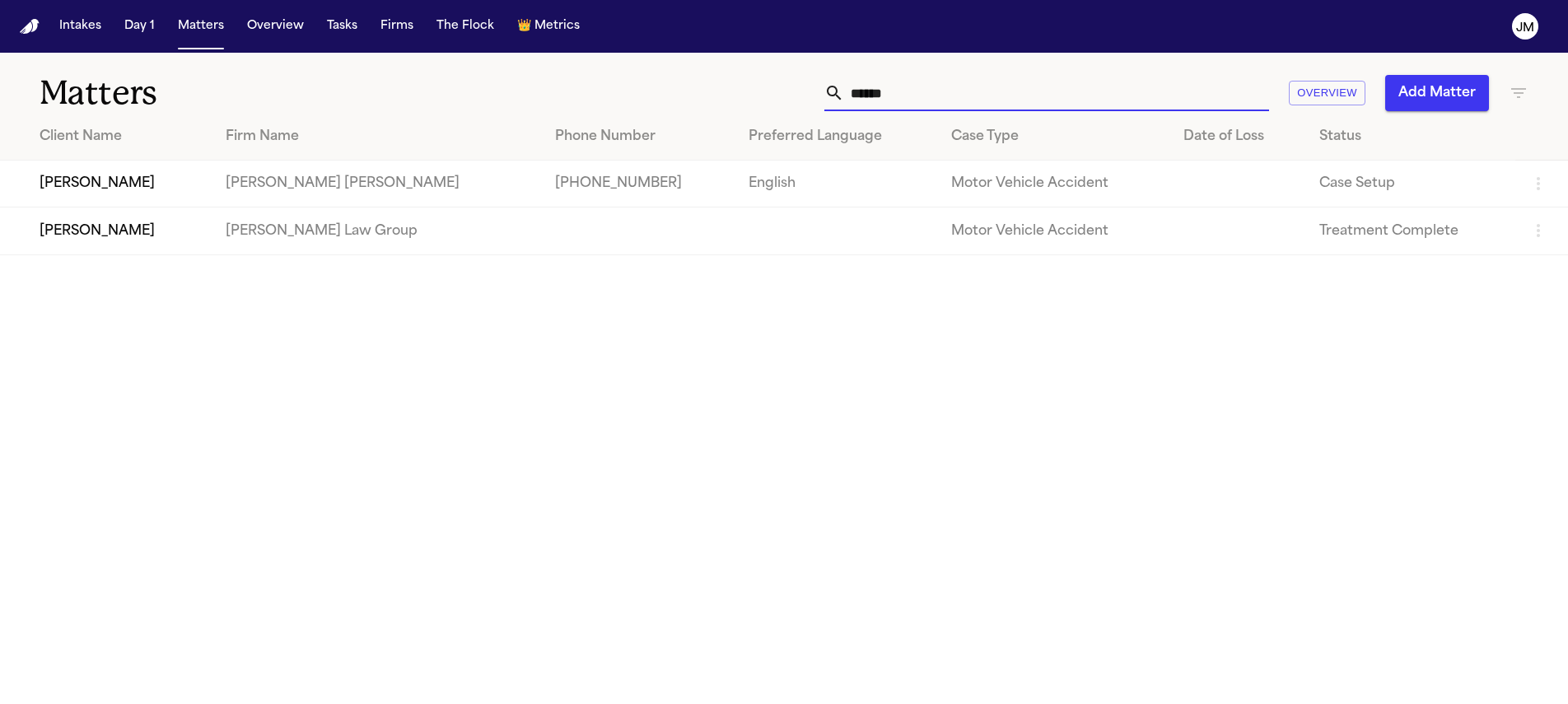
click at [134, 184] on td "[PERSON_NAME]" at bounding box center [106, 184] width 212 height 47
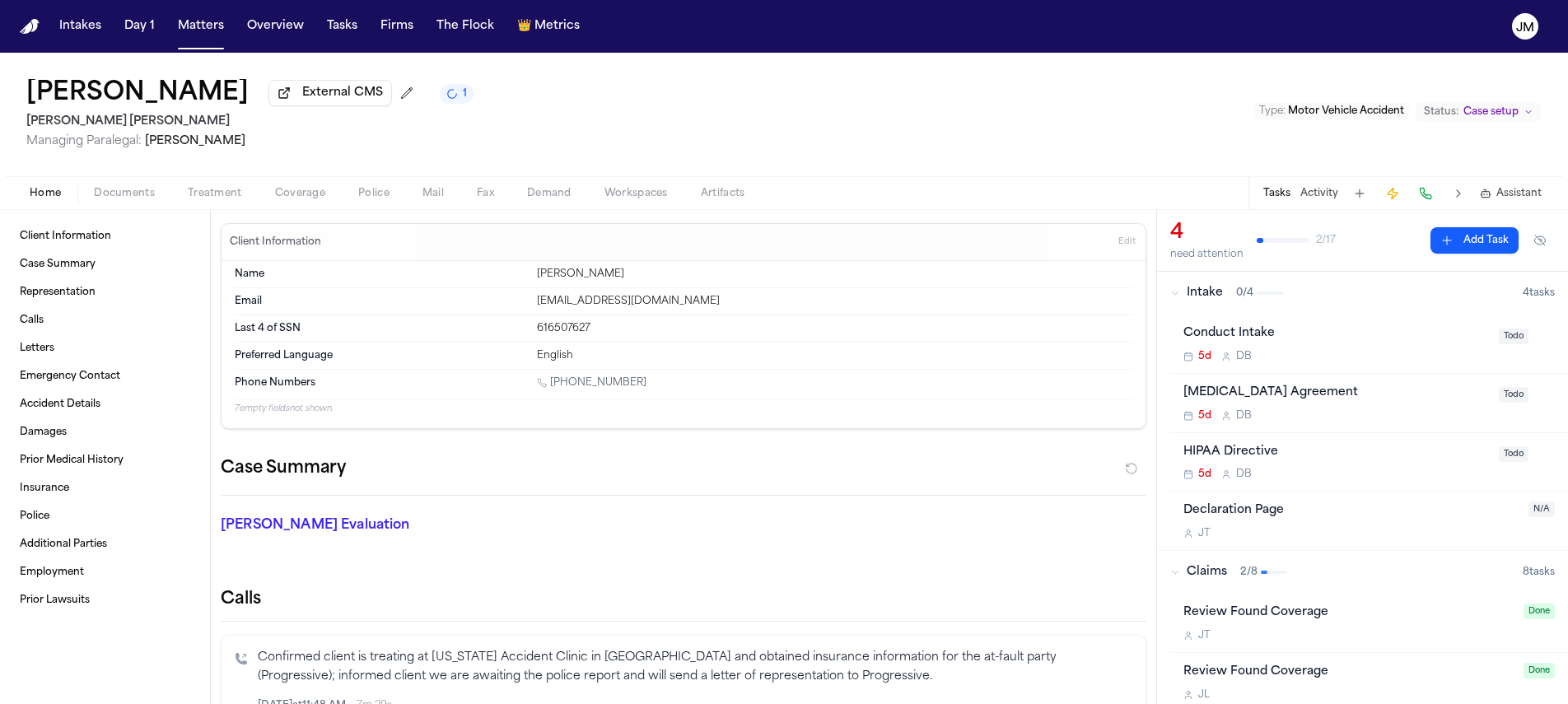
click at [128, 198] on span "Documents" at bounding box center [124, 193] width 61 height 13
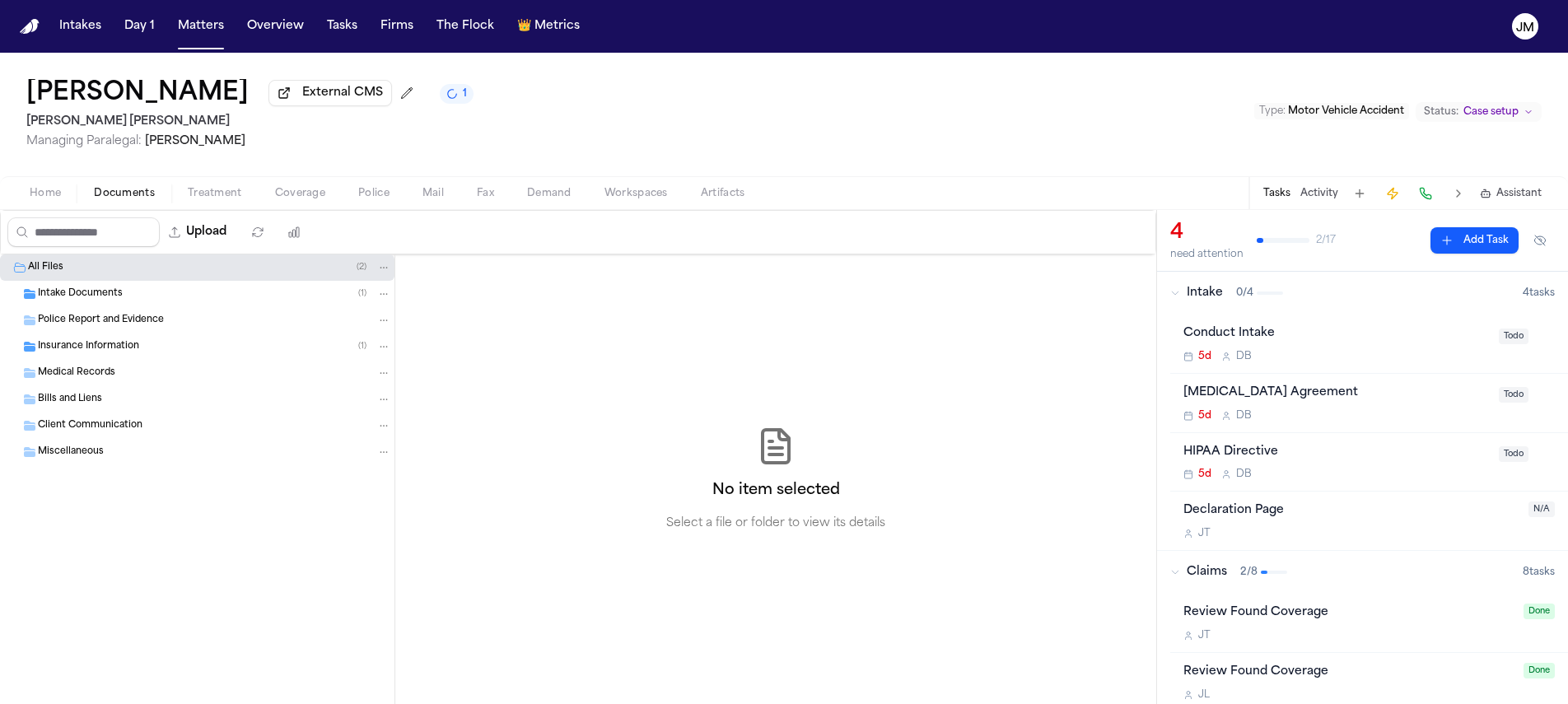
click at [113, 302] on span "Intake Documents" at bounding box center [80, 294] width 85 height 14
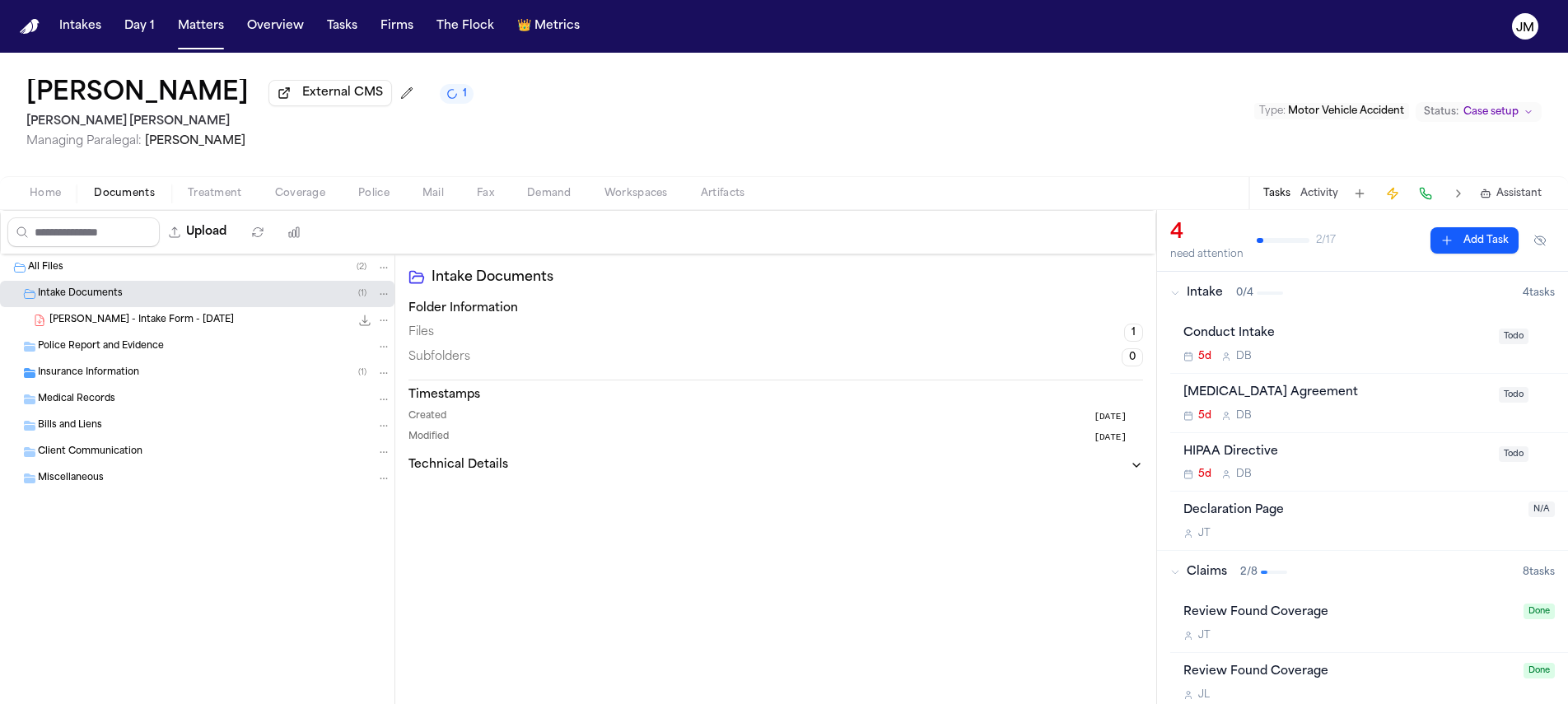
click at [111, 325] on span "X. Blake - Intake Form - 9.16.25" at bounding box center [141, 321] width 184 height 14
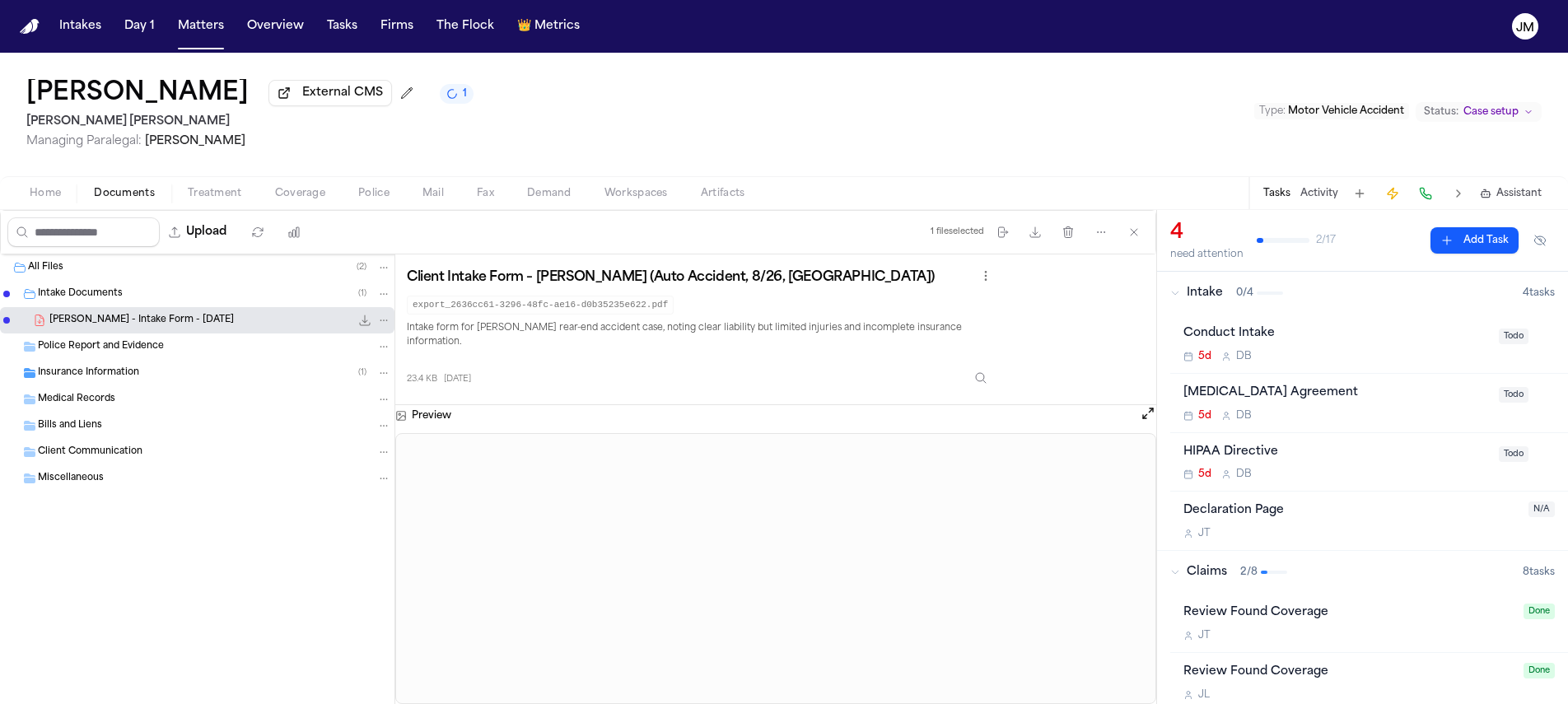
click at [1141, 407] on button "Open preview" at bounding box center [1148, 413] width 17 height 17
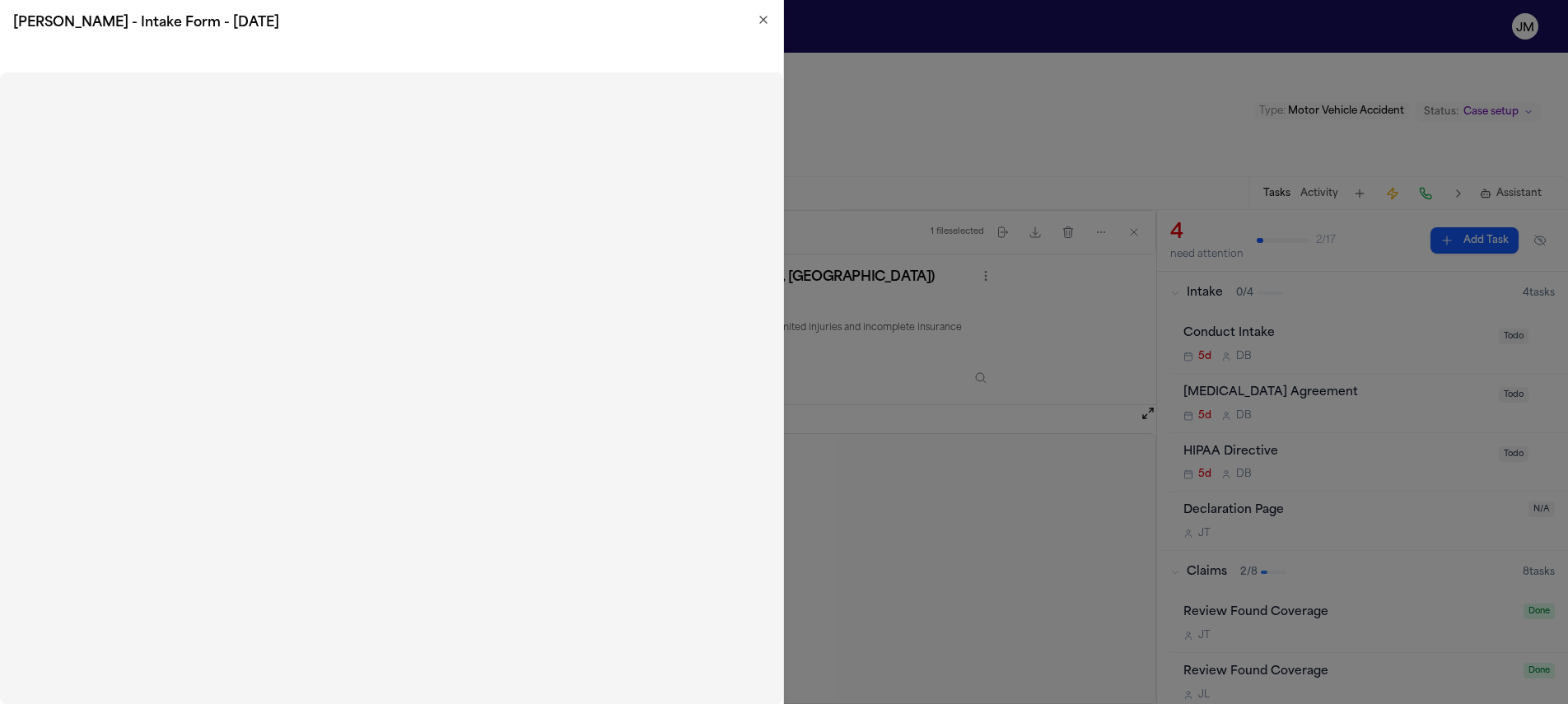
click at [757, 18] on icon "button" at bounding box center [763, 20] width 13 height 13
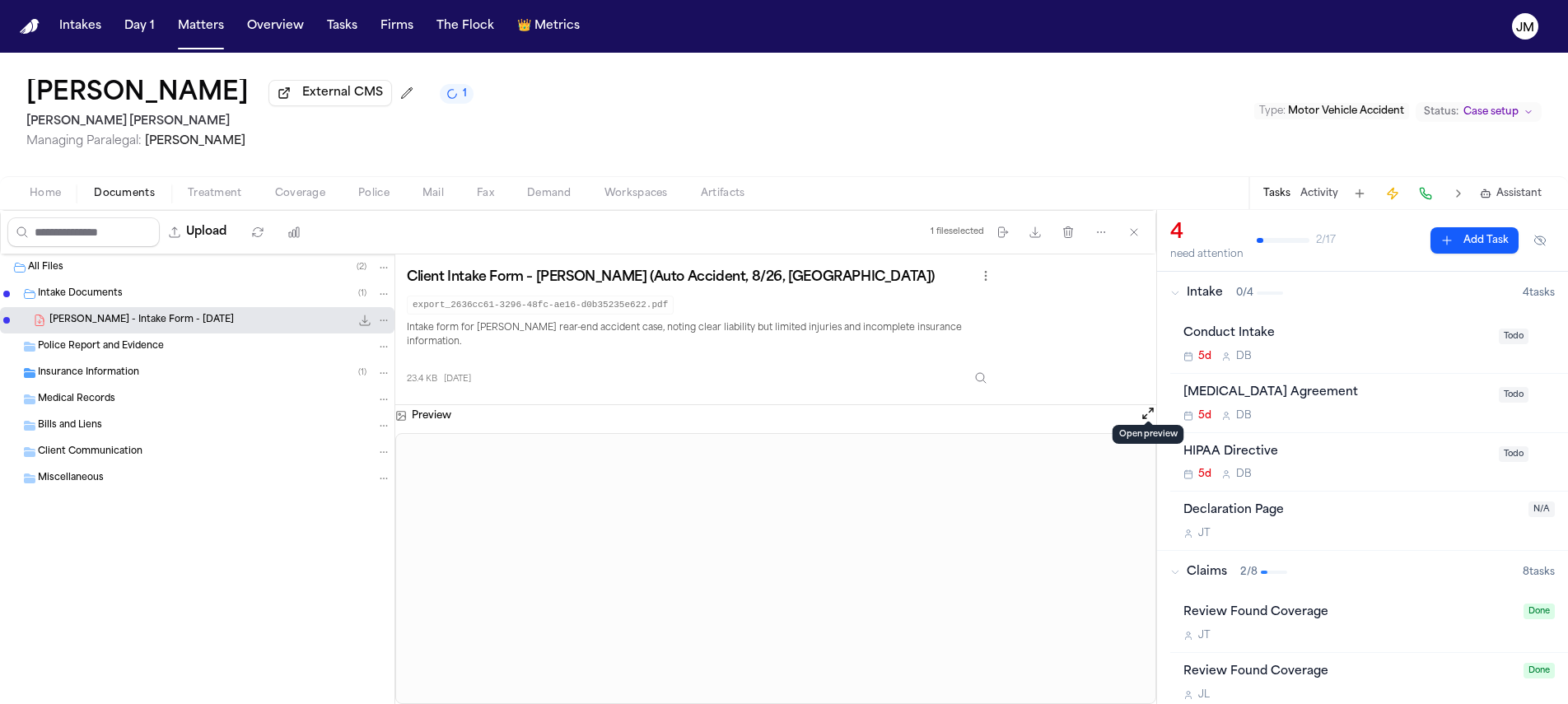
click at [52, 193] on span "Home" at bounding box center [46, 193] width 32 height 13
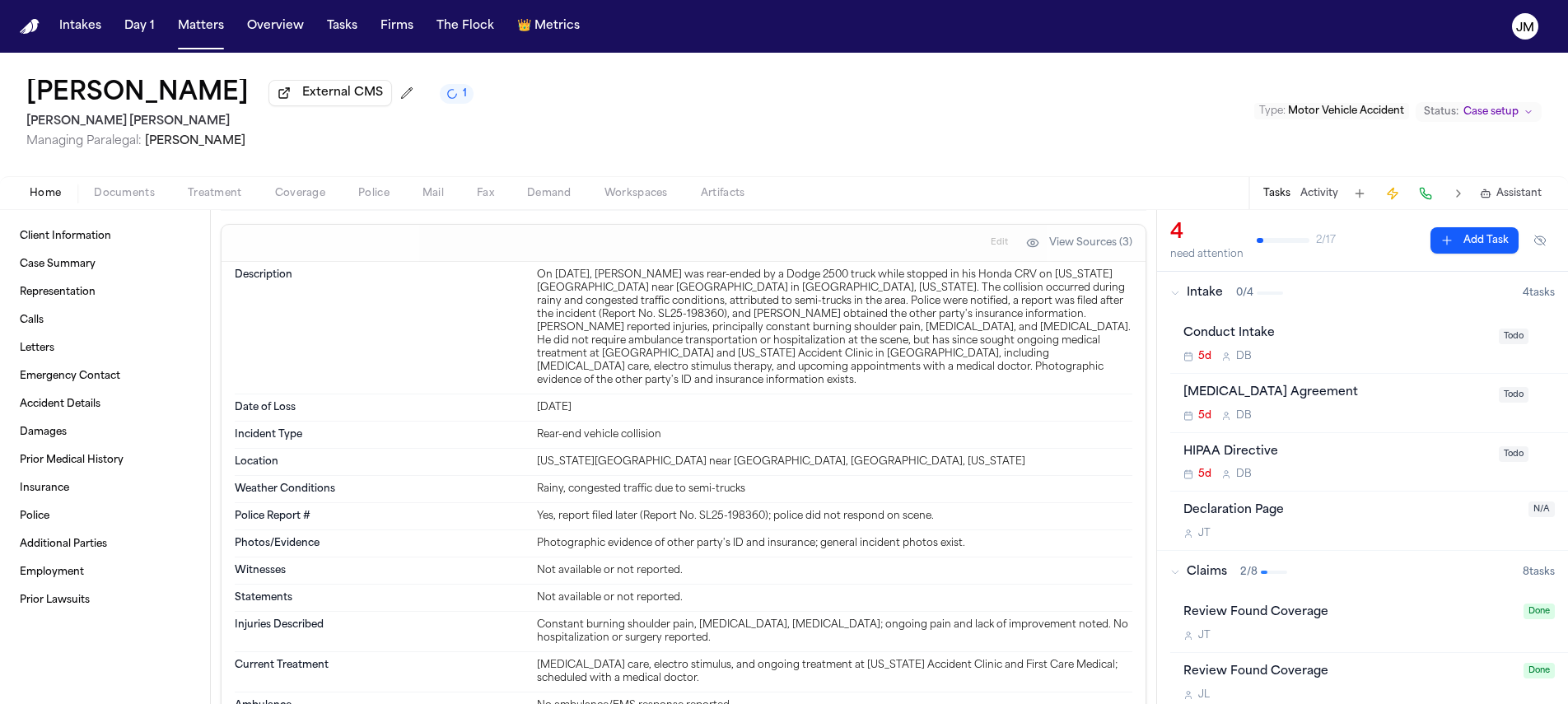
scroll to position [1072, 0]
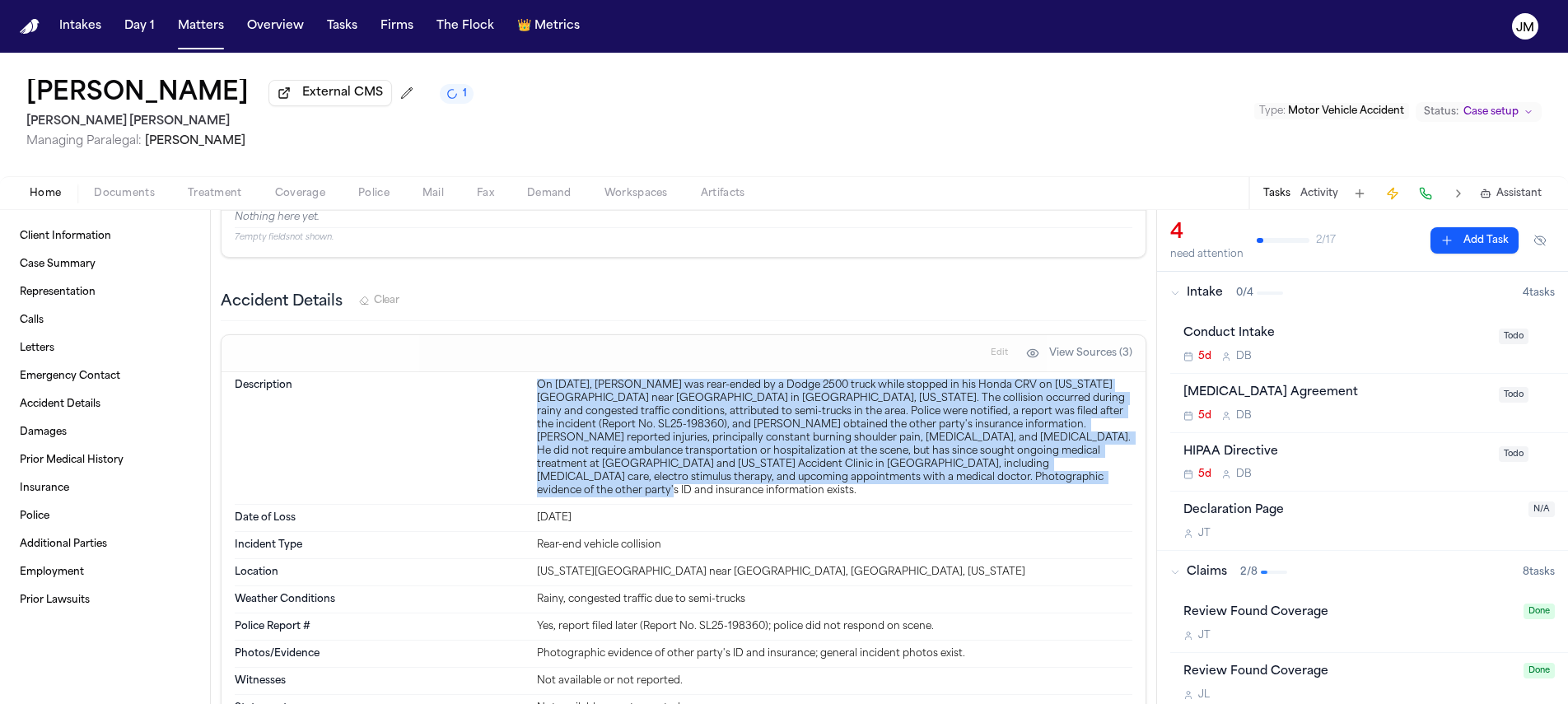
drag, startPoint x: 531, startPoint y: 384, endPoint x: 889, endPoint y: 476, distance: 369.6
click at [889, 476] on div "Description On August 26, 2025, Xavier Blake was rear-ended by a Dodge 2500 tru…" at bounding box center [684, 438] width 898 height 132
copy div "On August 26, 2025, Xavier Blake was rear-ended by a Dodge 2500 truck while sto…"
click at [710, 418] on div "On August 26, 2025, Xavier Blake was rear-ended by a Dodge 2500 truck while sto…" at bounding box center [835, 438] width 596 height 118
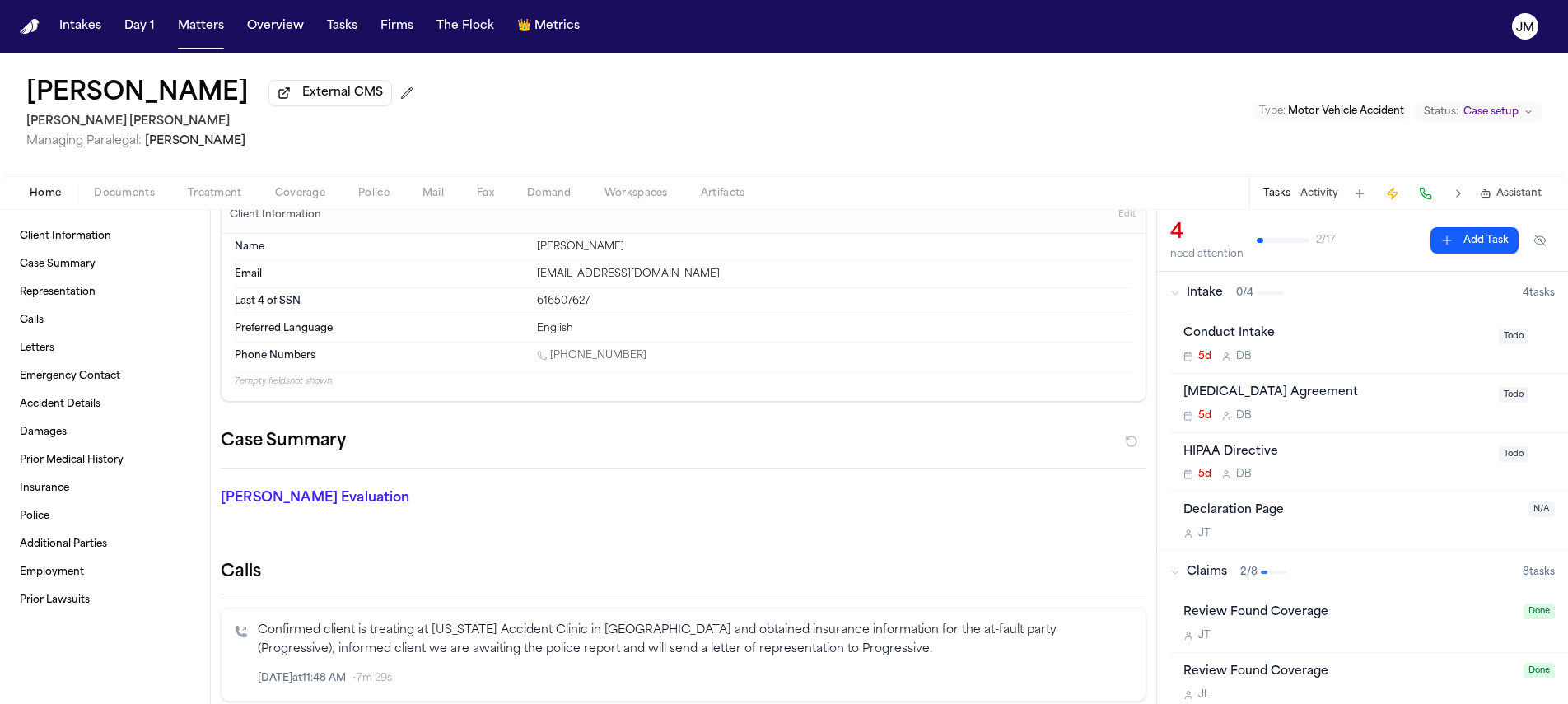
scroll to position [0, 0]
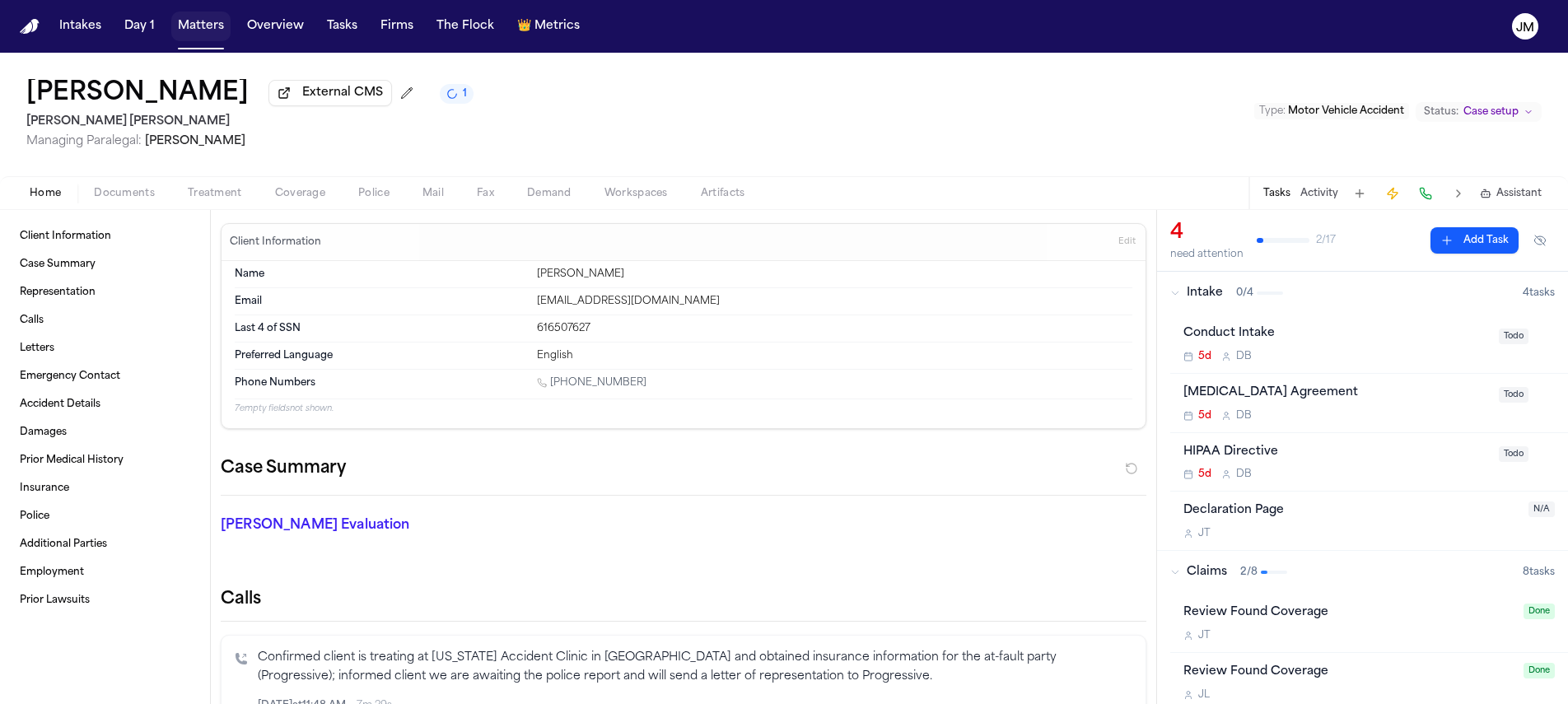
click at [219, 30] on button "Matters" at bounding box center [201, 27] width 59 height 30
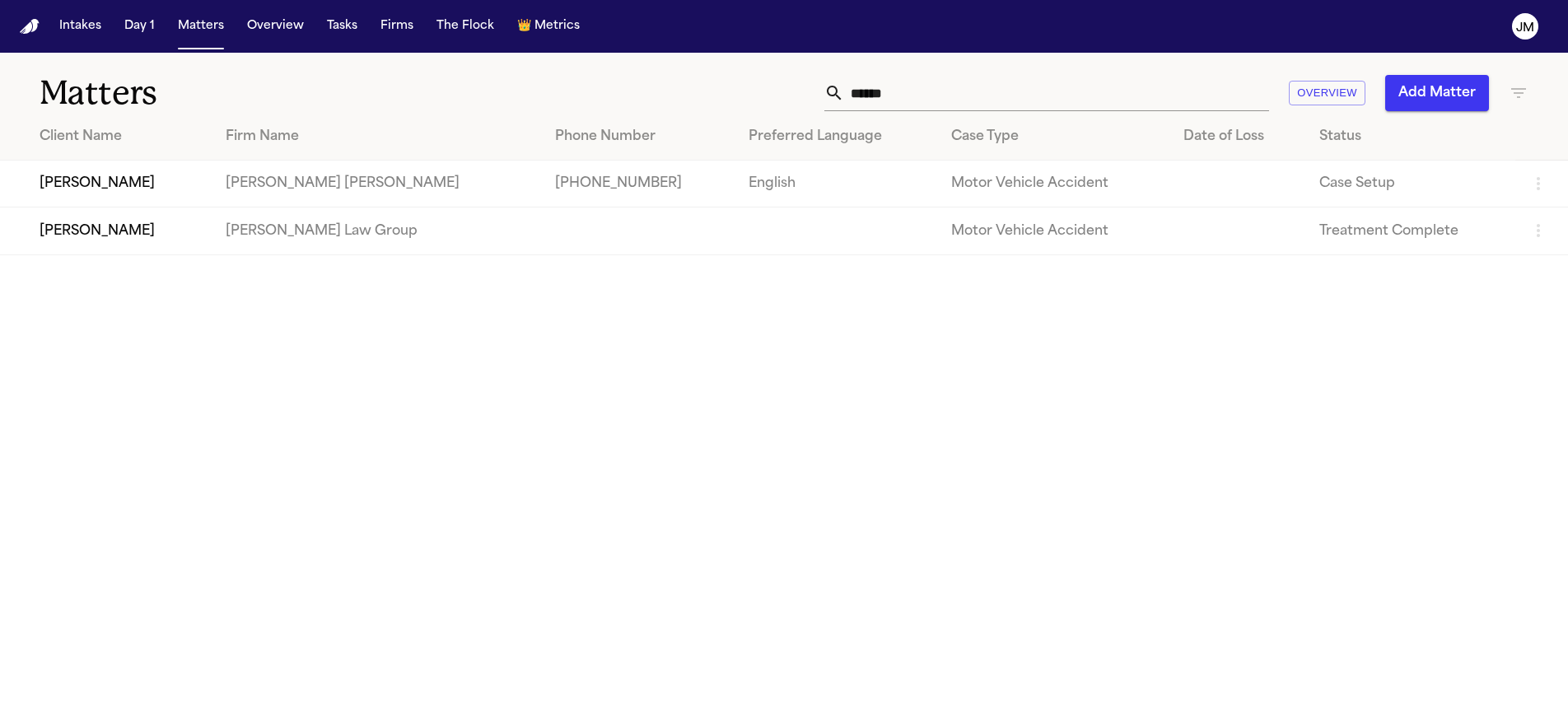
click at [993, 104] on input "******" at bounding box center [1056, 92] width 425 height 36
type input "*******"
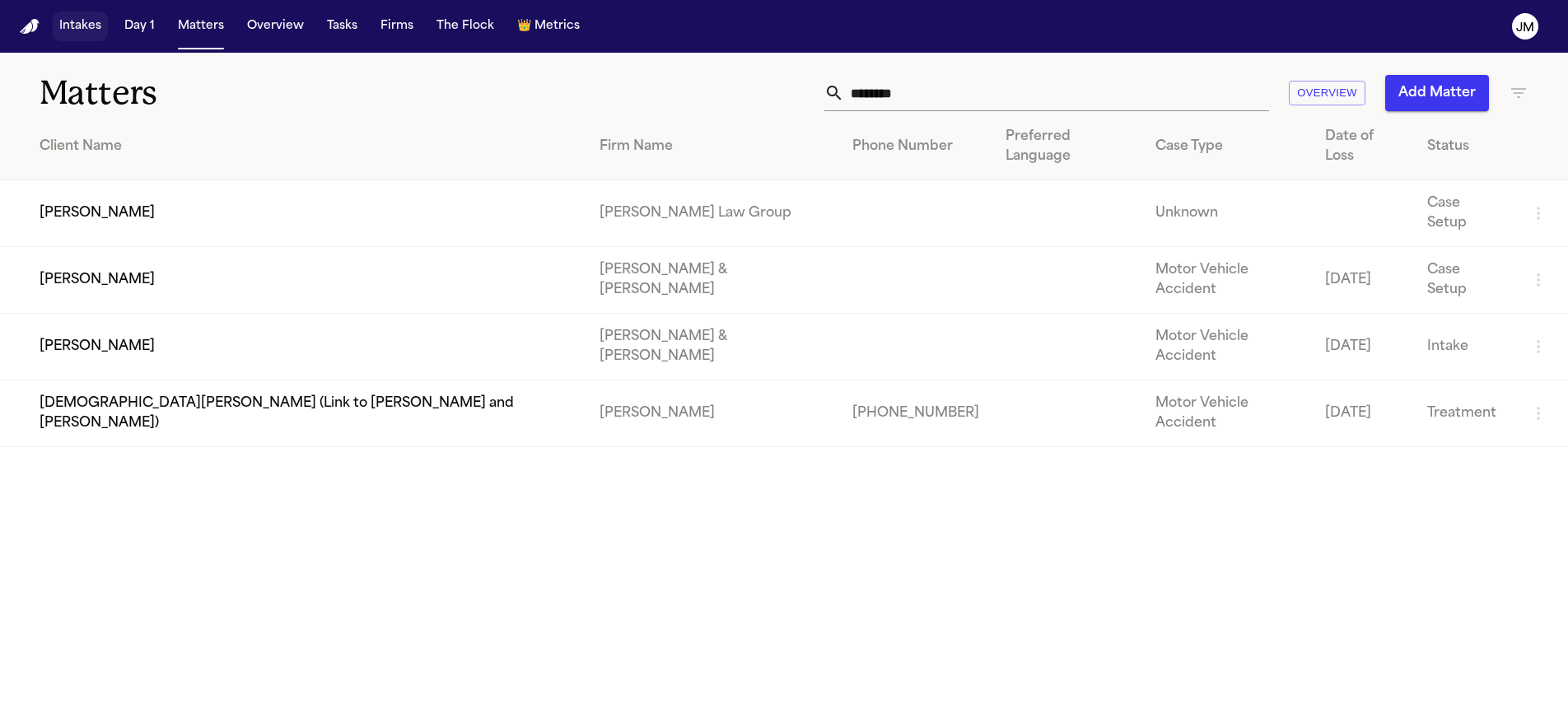
click at [78, 21] on button "Intakes" at bounding box center [80, 27] width 55 height 30
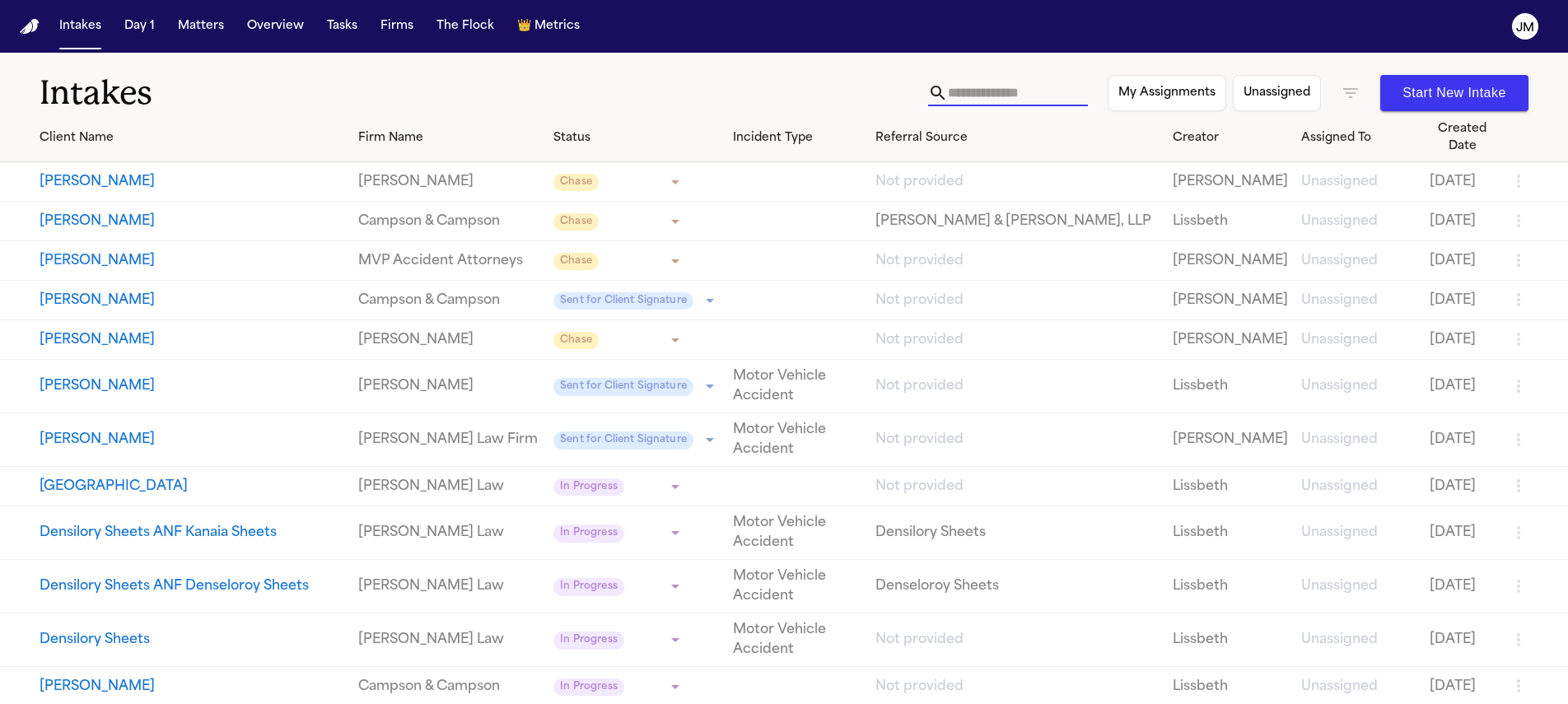
click at [1021, 88] on input "text" at bounding box center [1018, 93] width 140 height 27
type input "*"
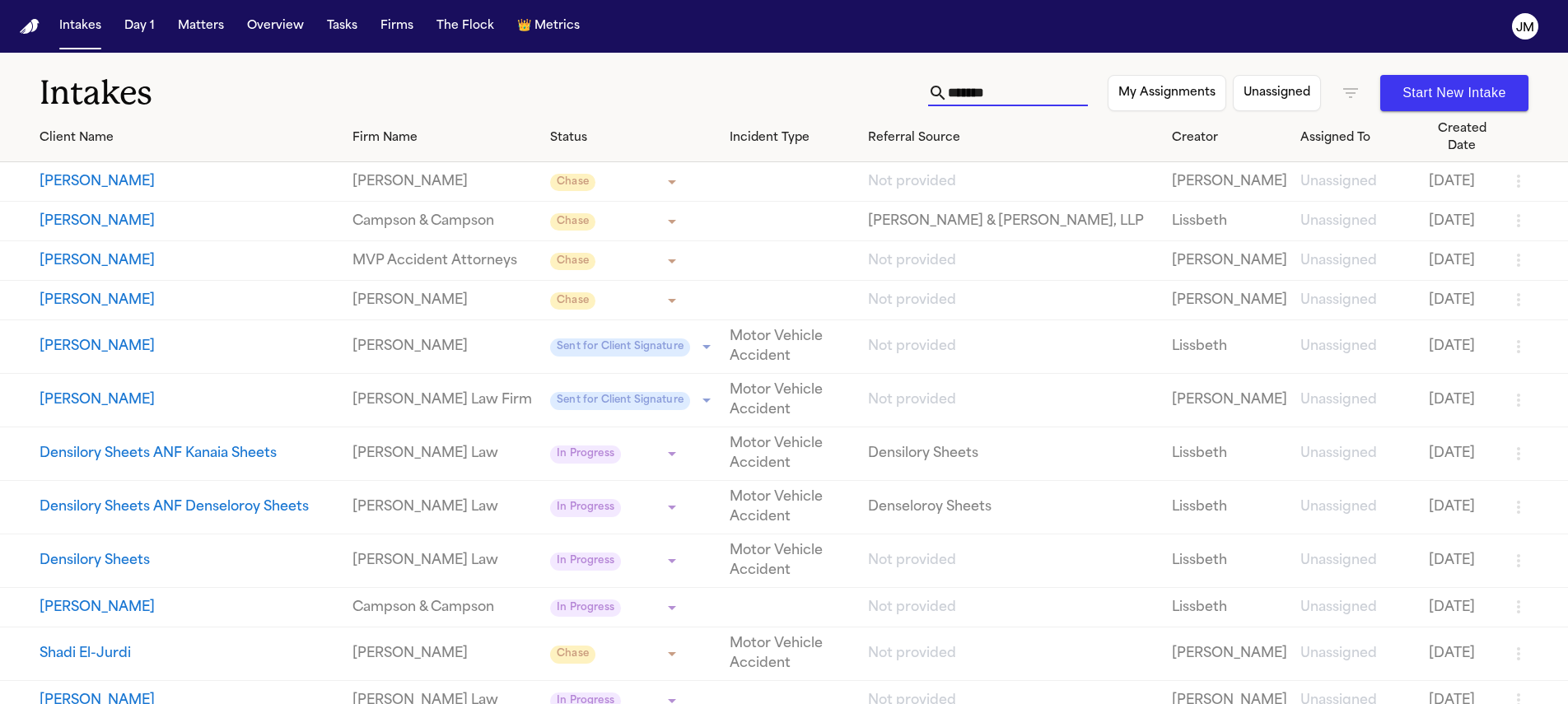
click at [1031, 93] on input "*******" at bounding box center [1018, 93] width 140 height 27
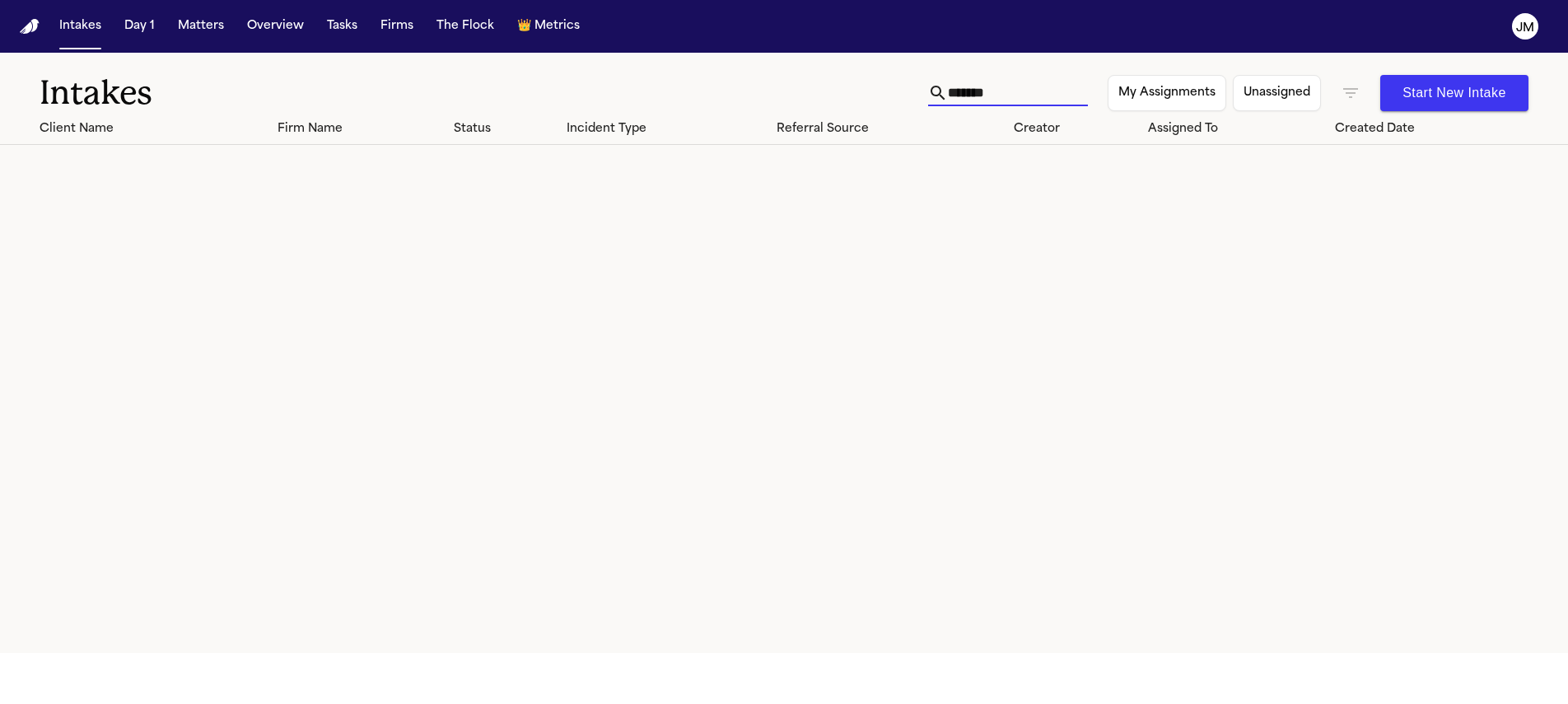
click at [1031, 93] on input "*******" at bounding box center [1018, 93] width 140 height 27
type input "*******"
click at [1344, 88] on icon "button" at bounding box center [1351, 93] width 15 height 10
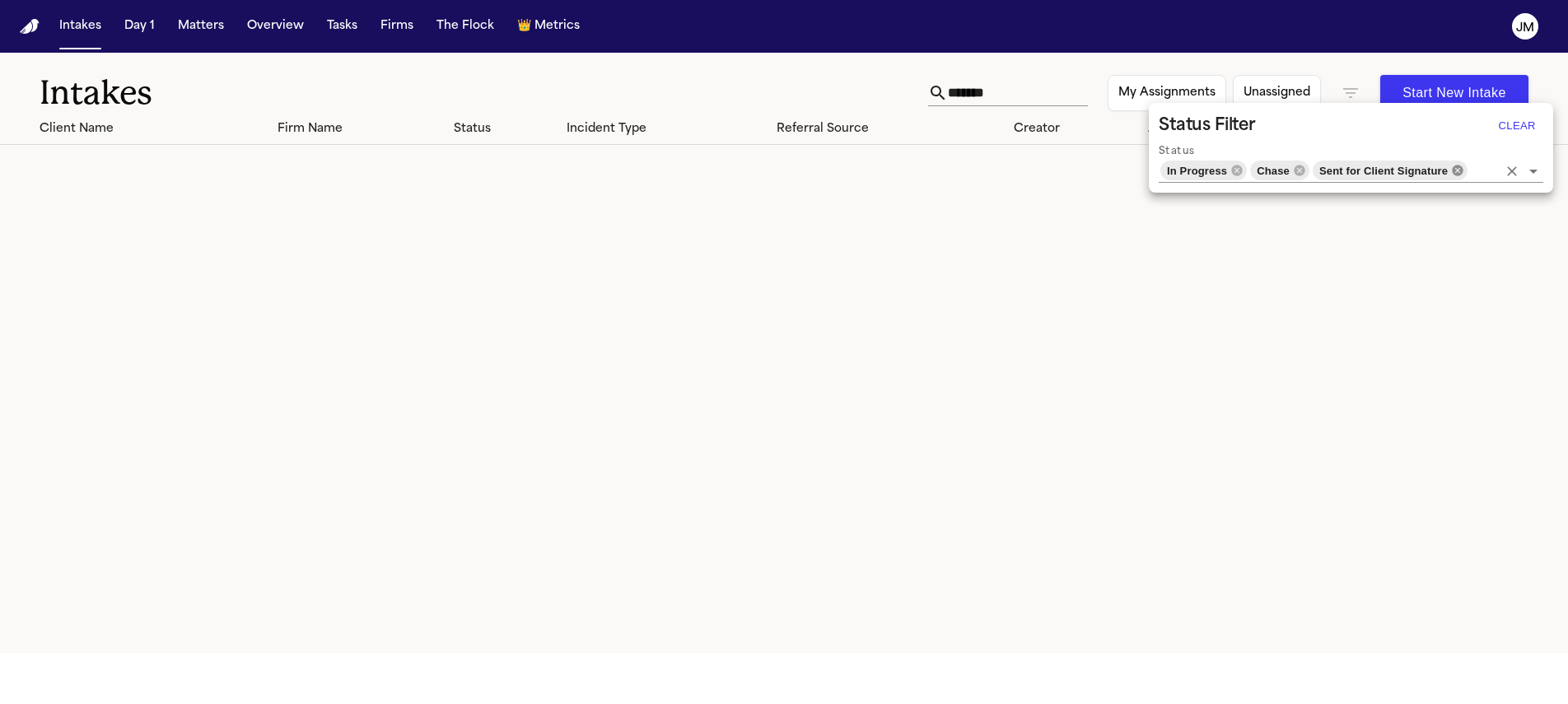
click at [1457, 172] on icon at bounding box center [1458, 171] width 13 height 13
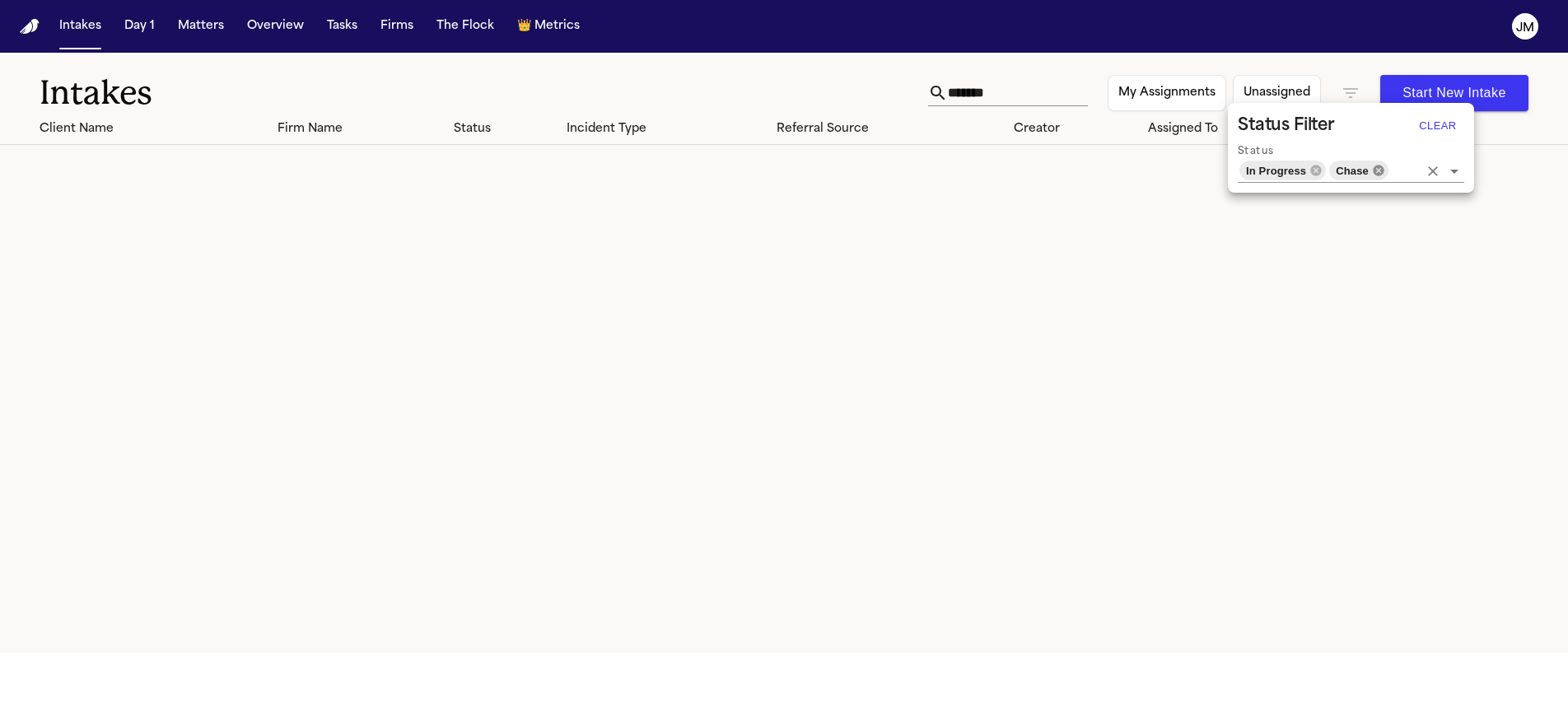
click at [1379, 170] on icon at bounding box center [1379, 171] width 13 height 13
click at [1330, 171] on icon at bounding box center [1329, 170] width 11 height 11
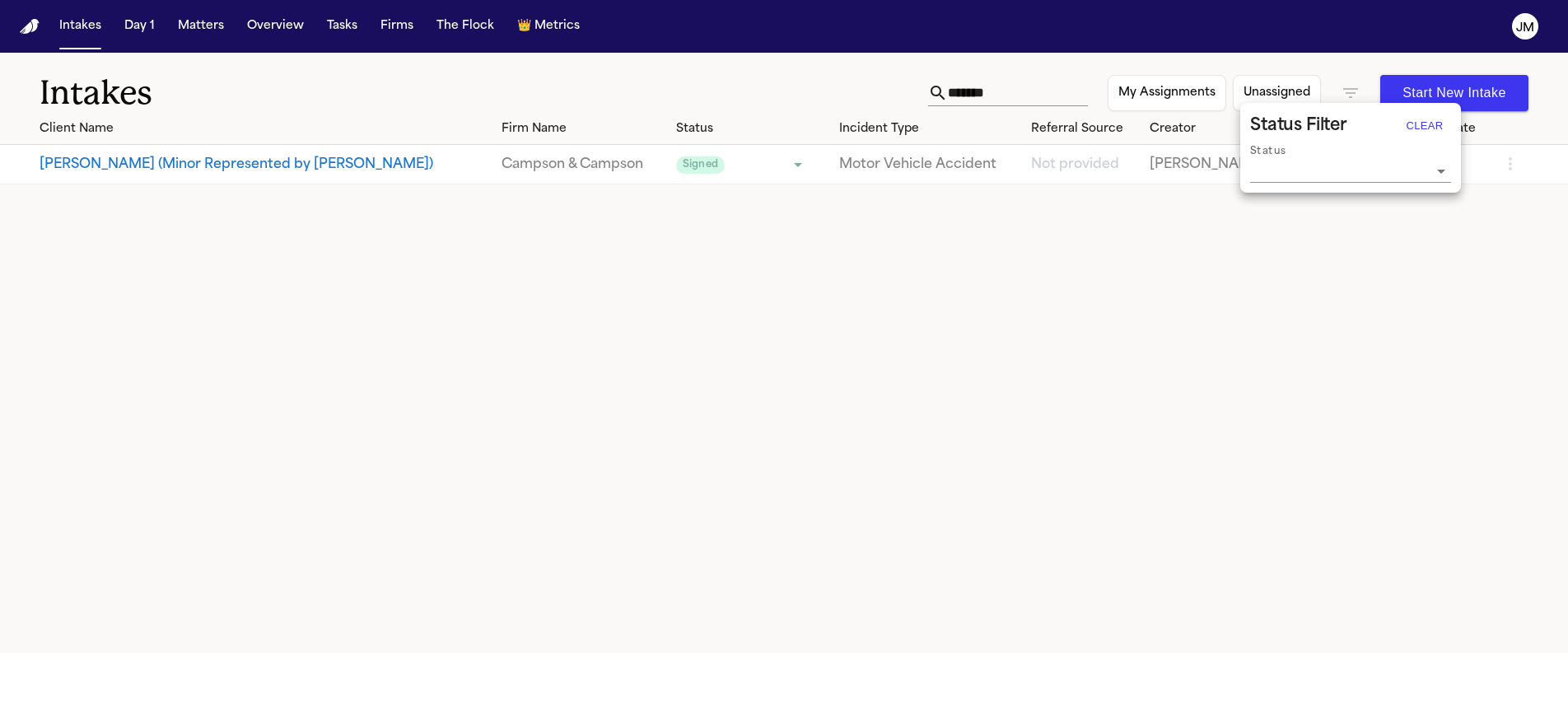
click at [1022, 87] on div at bounding box center [784, 352] width 1568 height 704
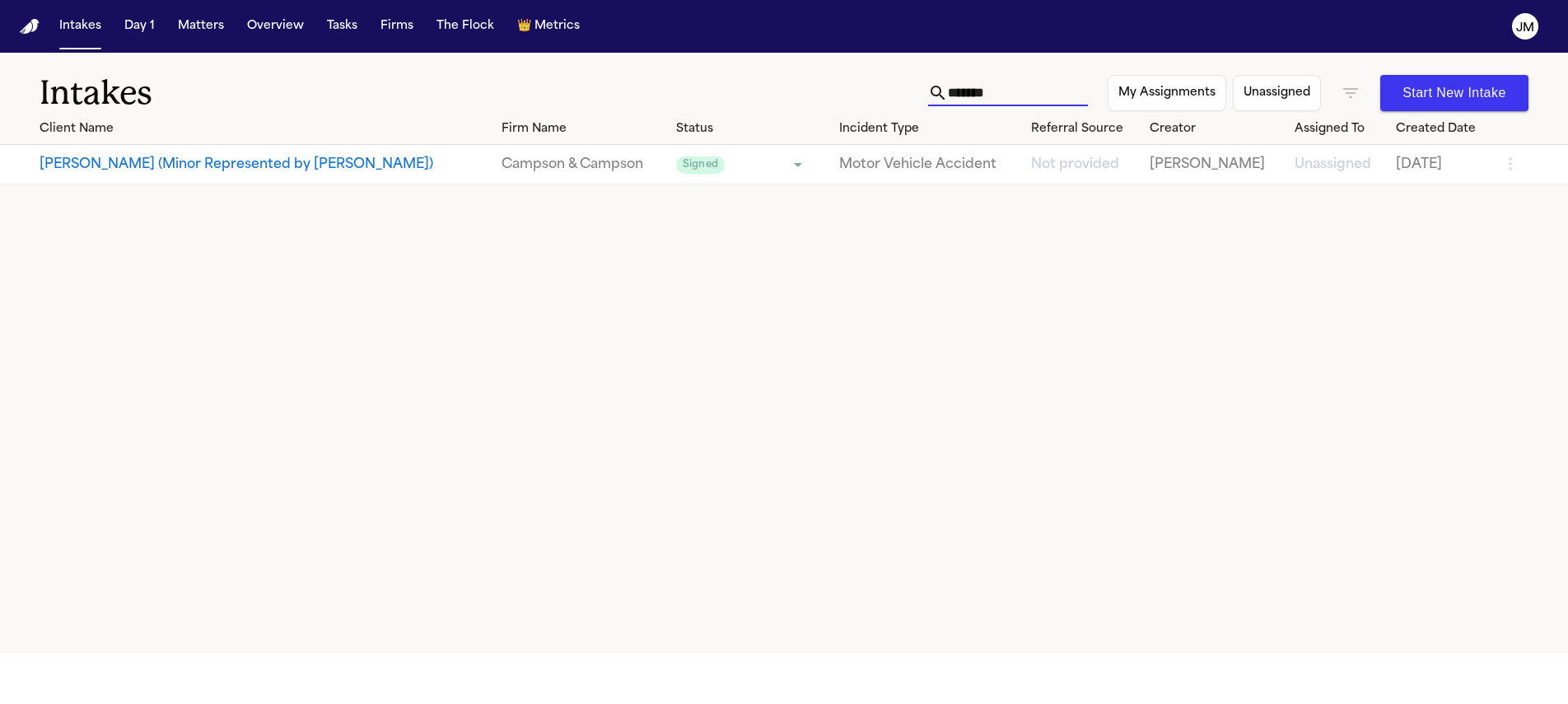
click at [1021, 88] on input "*******" at bounding box center [1018, 93] width 140 height 27
drag, startPoint x: 205, startPoint y: 31, endPoint x: 237, endPoint y: 37, distance: 32.6
click at [205, 31] on button "Matters" at bounding box center [201, 27] width 59 height 30
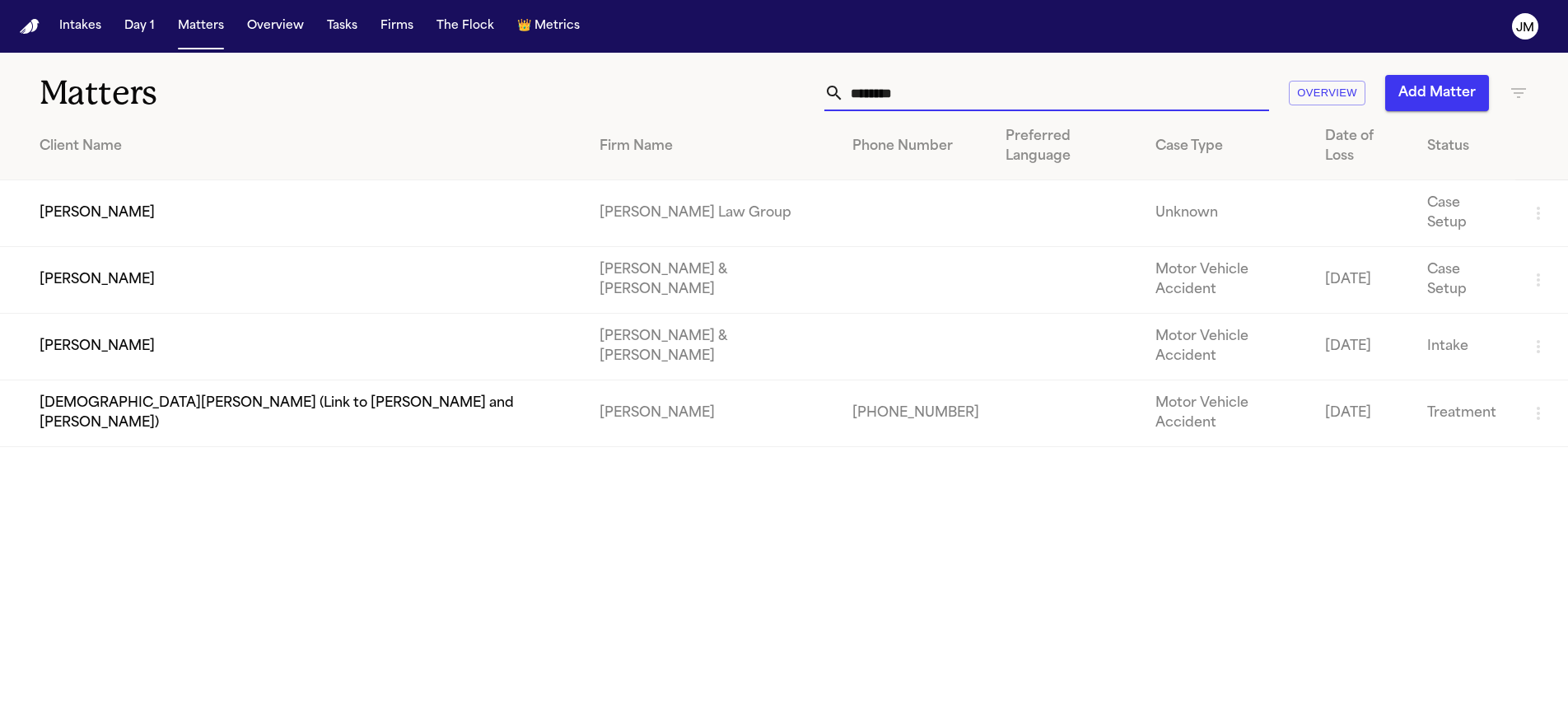
click at [943, 103] on input "*******" at bounding box center [1056, 92] width 425 height 36
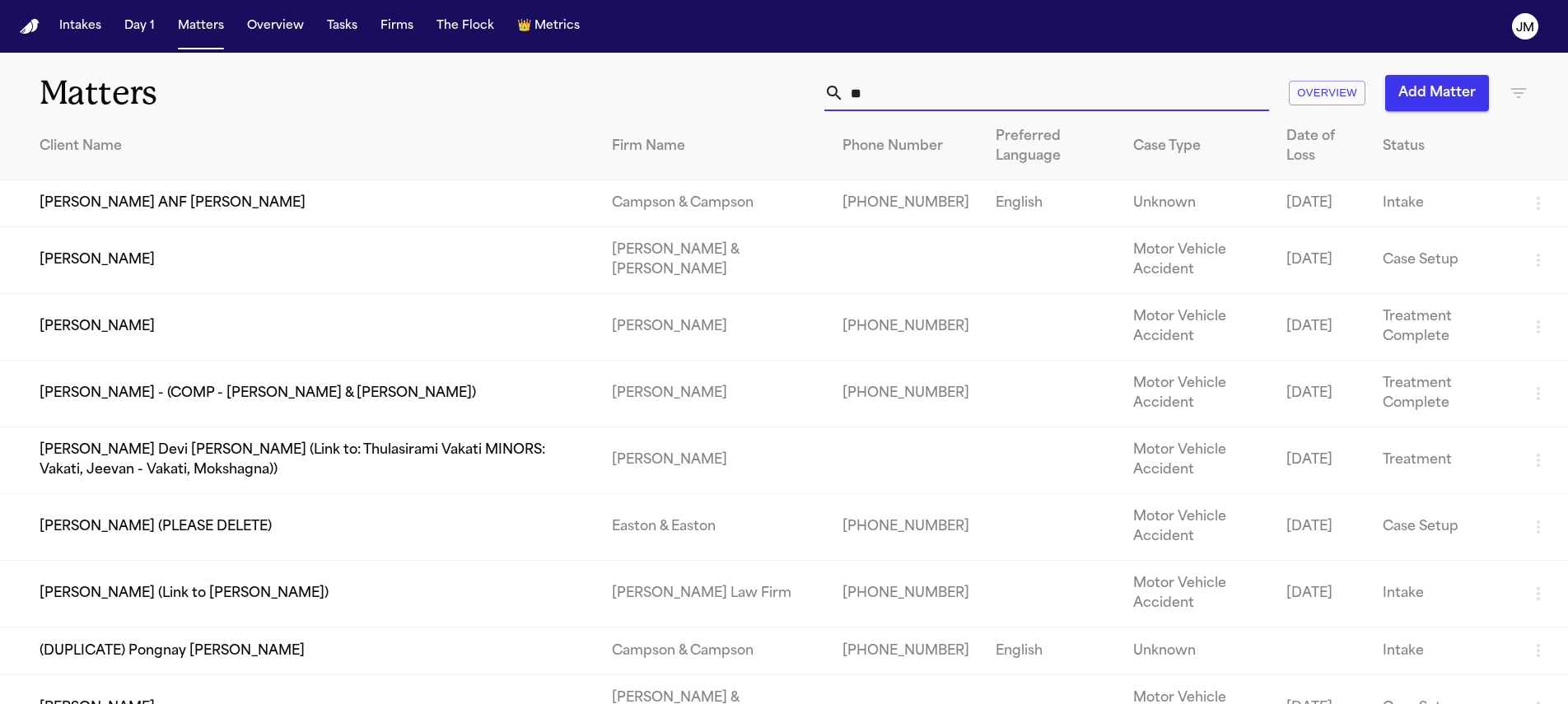
type input "*"
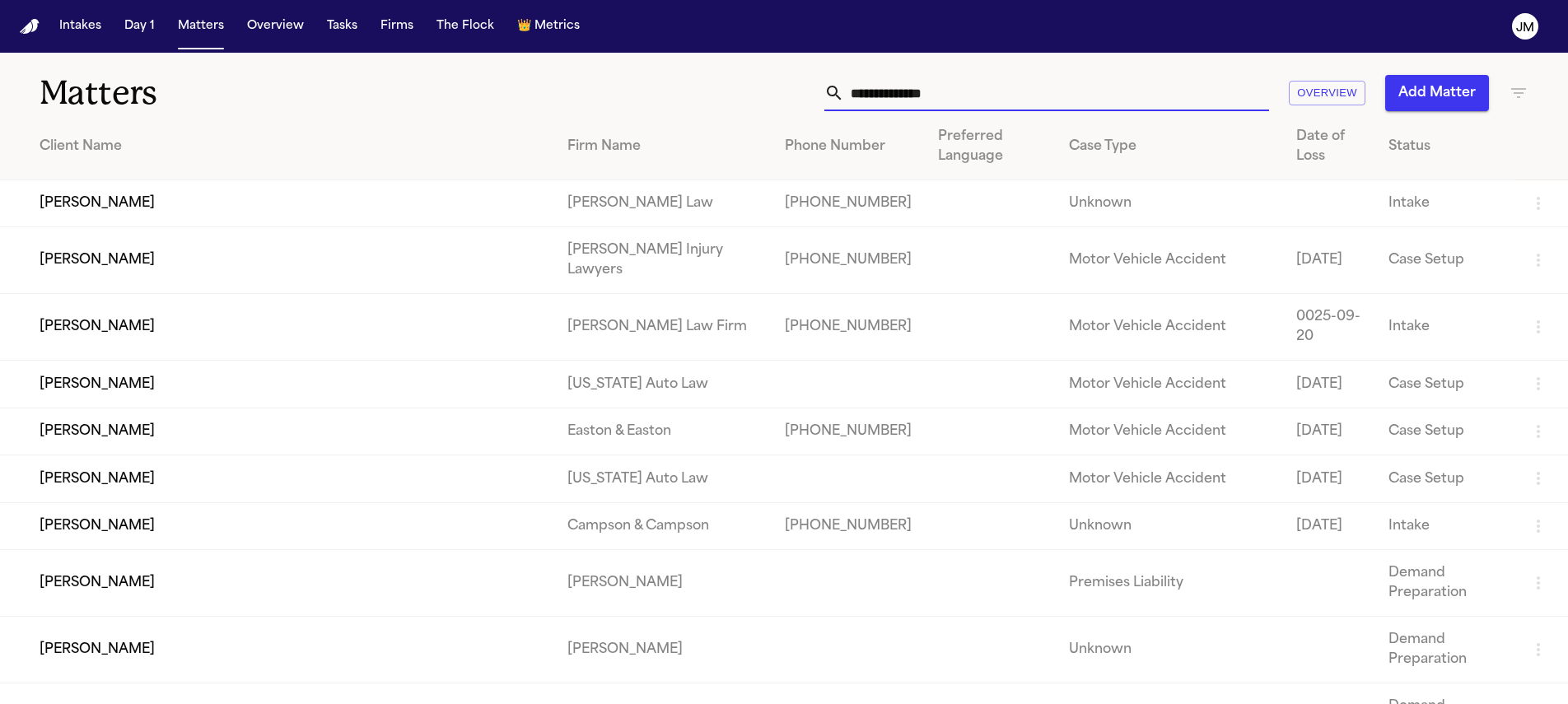
click at [936, 91] on input "text" at bounding box center [1056, 92] width 425 height 36
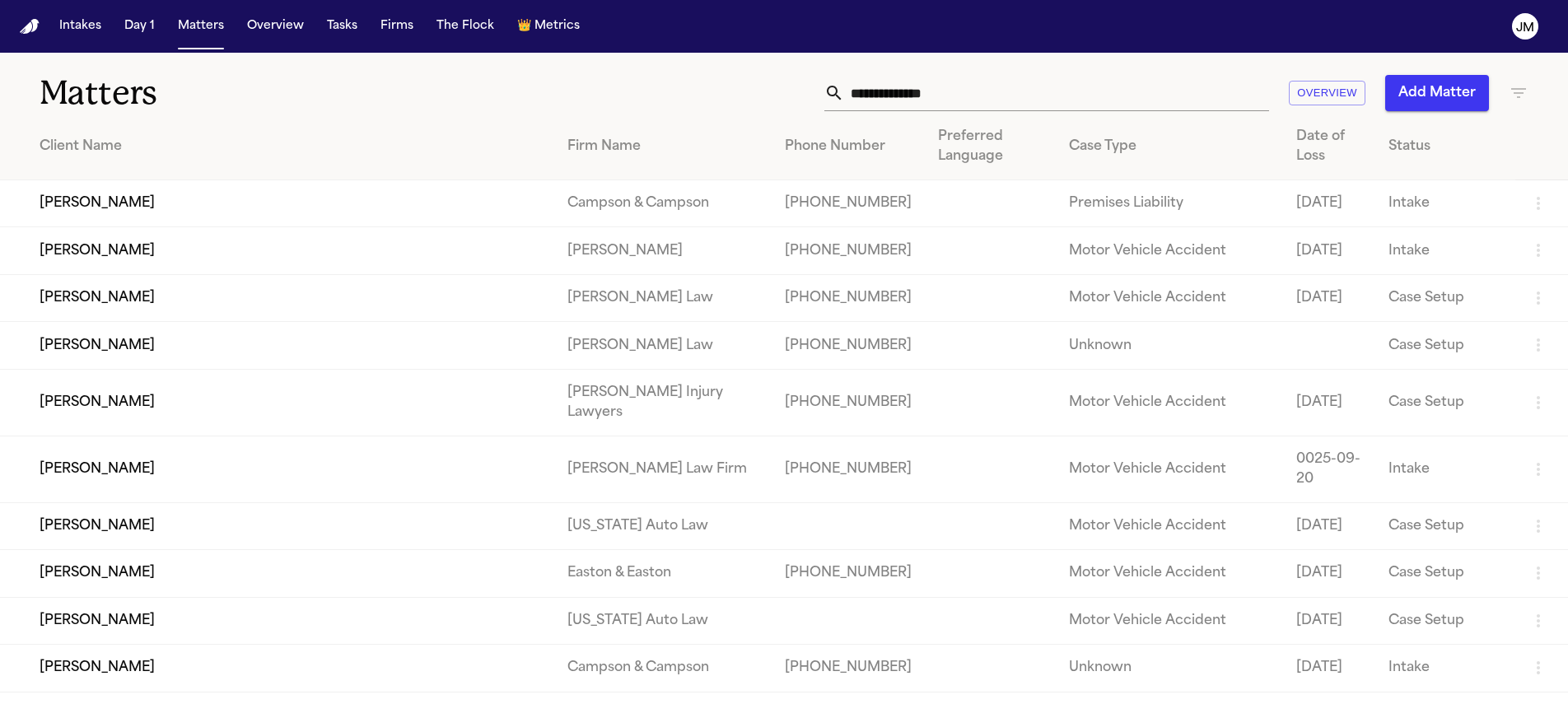
click at [949, 92] on input "text" at bounding box center [1056, 92] width 425 height 36
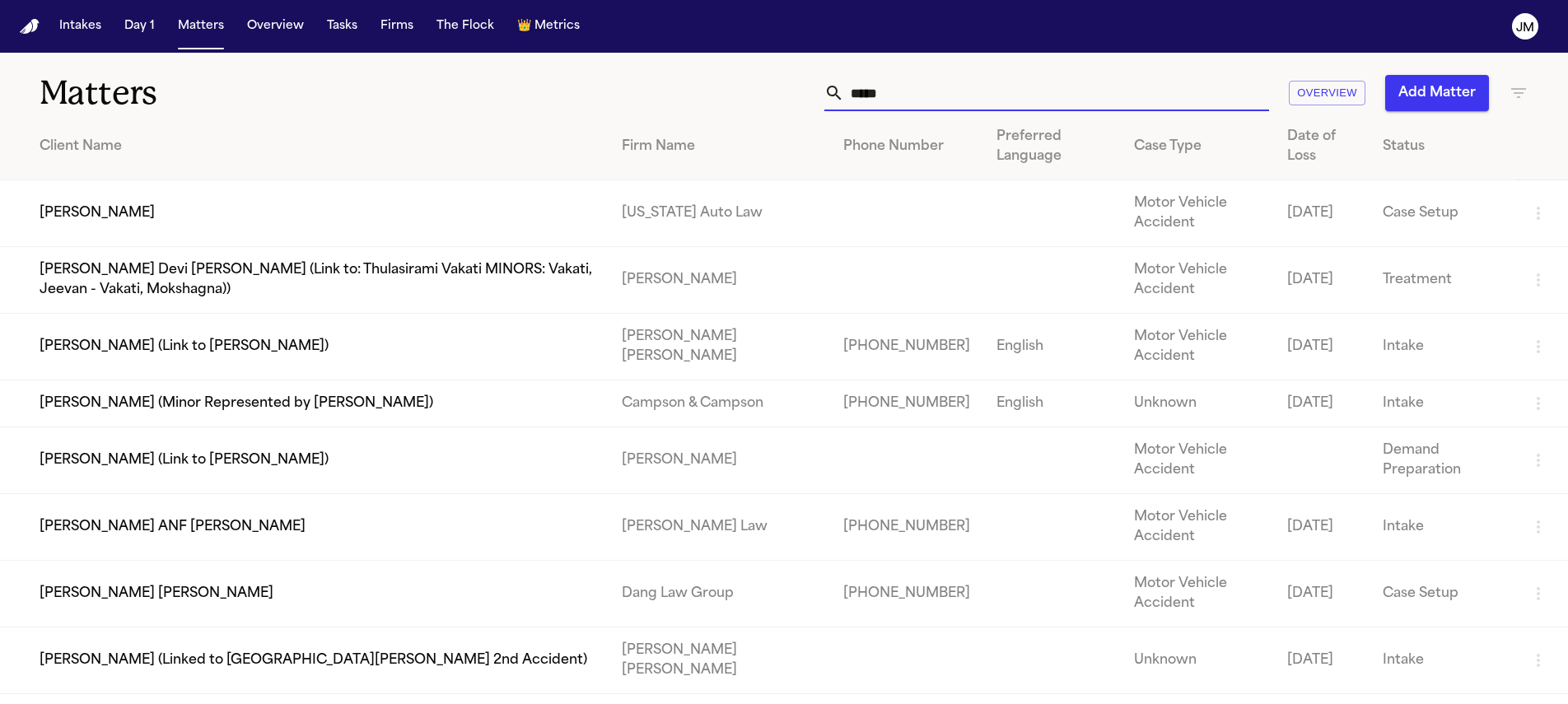
click at [909, 102] on input "*****" at bounding box center [1056, 92] width 425 height 36
click at [909, 101] on input "*****" at bounding box center [1056, 92] width 425 height 36
type input "*"
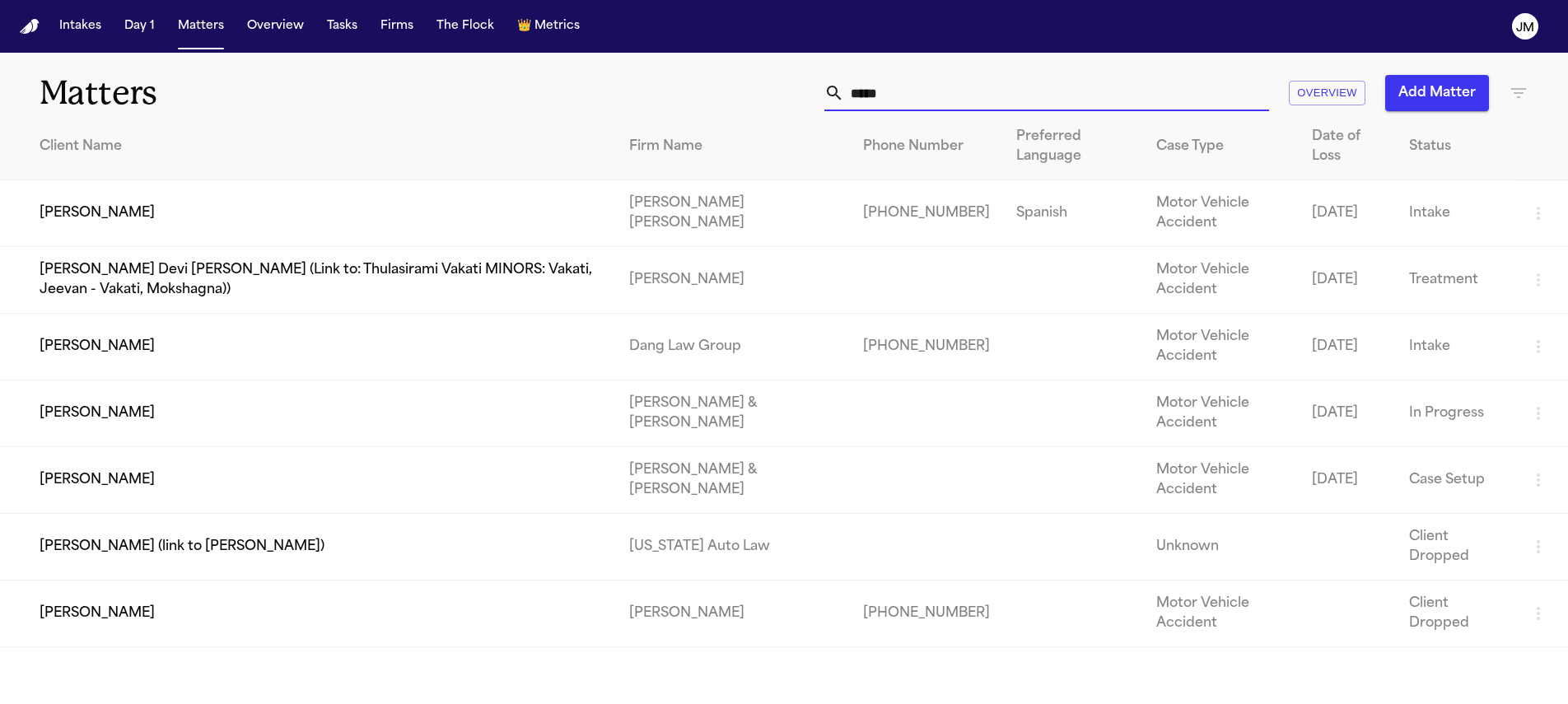
type input "*****"
click at [196, 202] on td "Paula Osorio" at bounding box center [307, 213] width 616 height 67
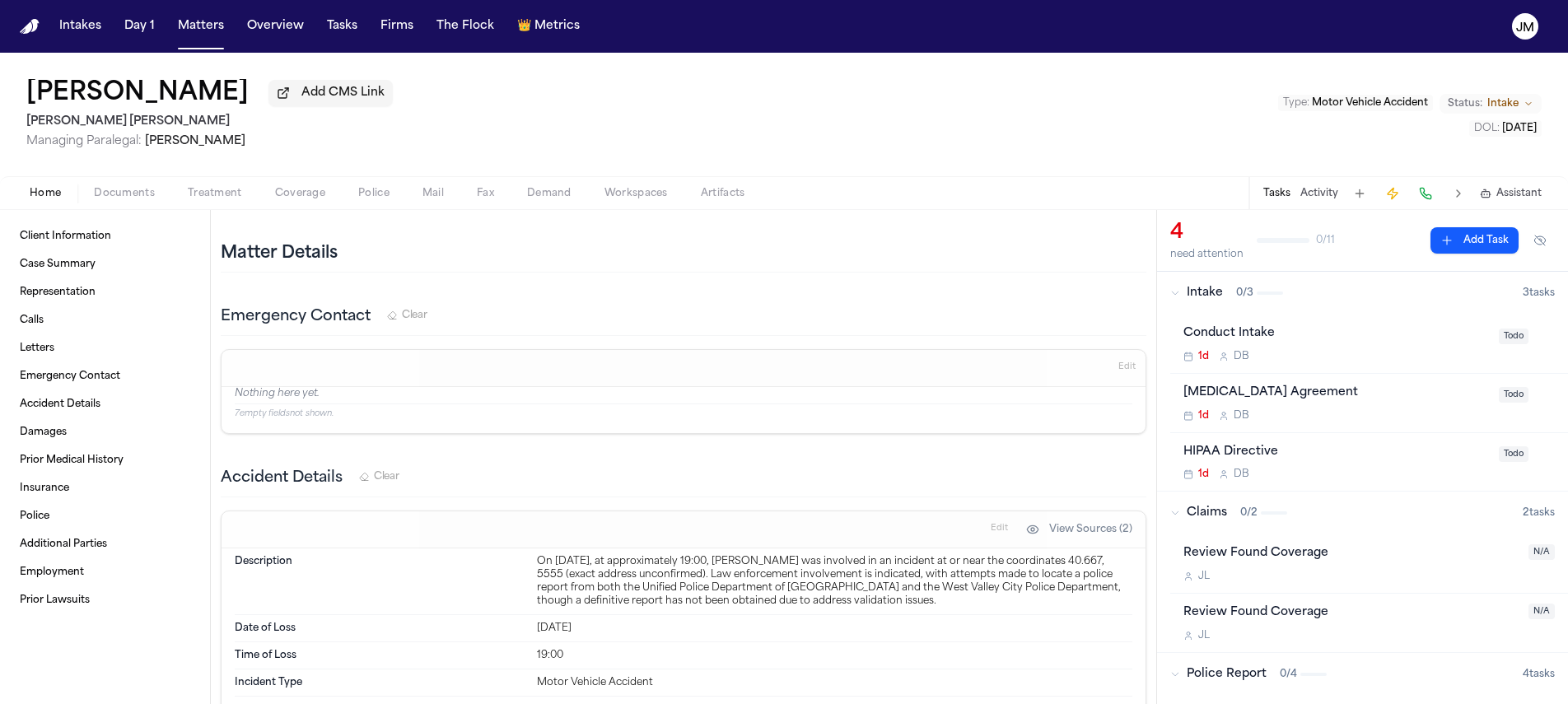
scroll to position [1497, 0]
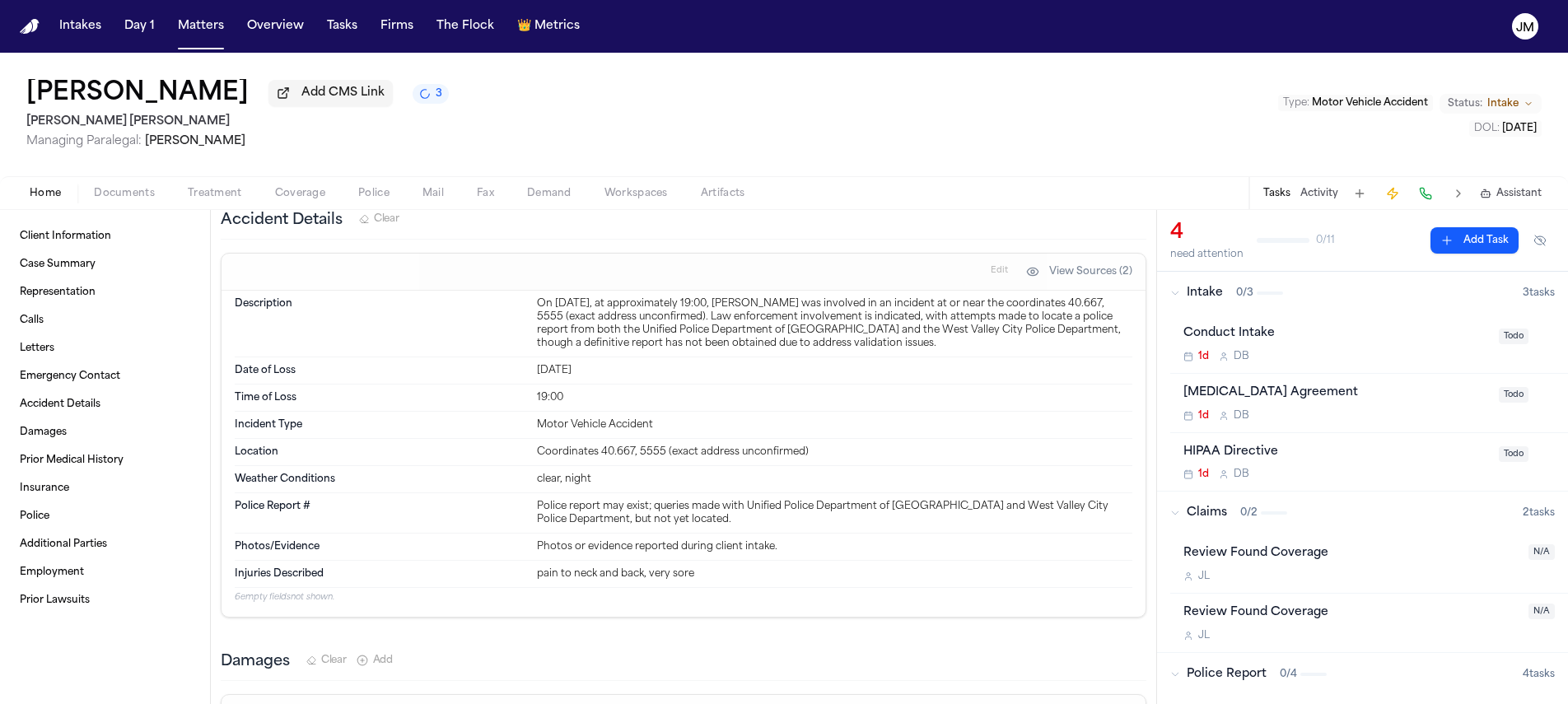
click at [527, 133] on div "Paula Osorio Add CMS Link 3 Steele Adams Hosman Managing Paralegal: Jacqueline …" at bounding box center [784, 114] width 1568 height 123
click at [148, 199] on span "Documents" at bounding box center [124, 193] width 61 height 13
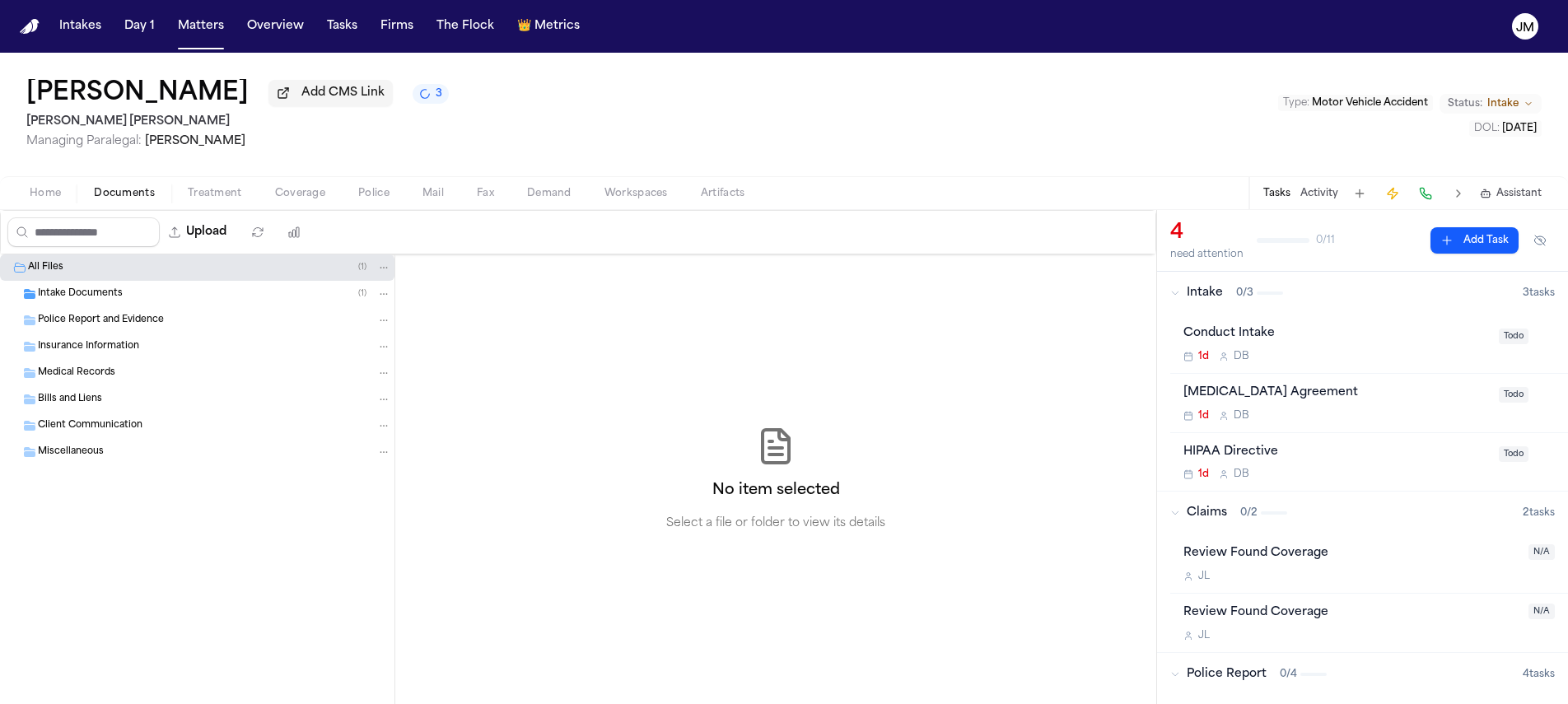
click at [64, 294] on span "Intake Documents" at bounding box center [80, 294] width 85 height 14
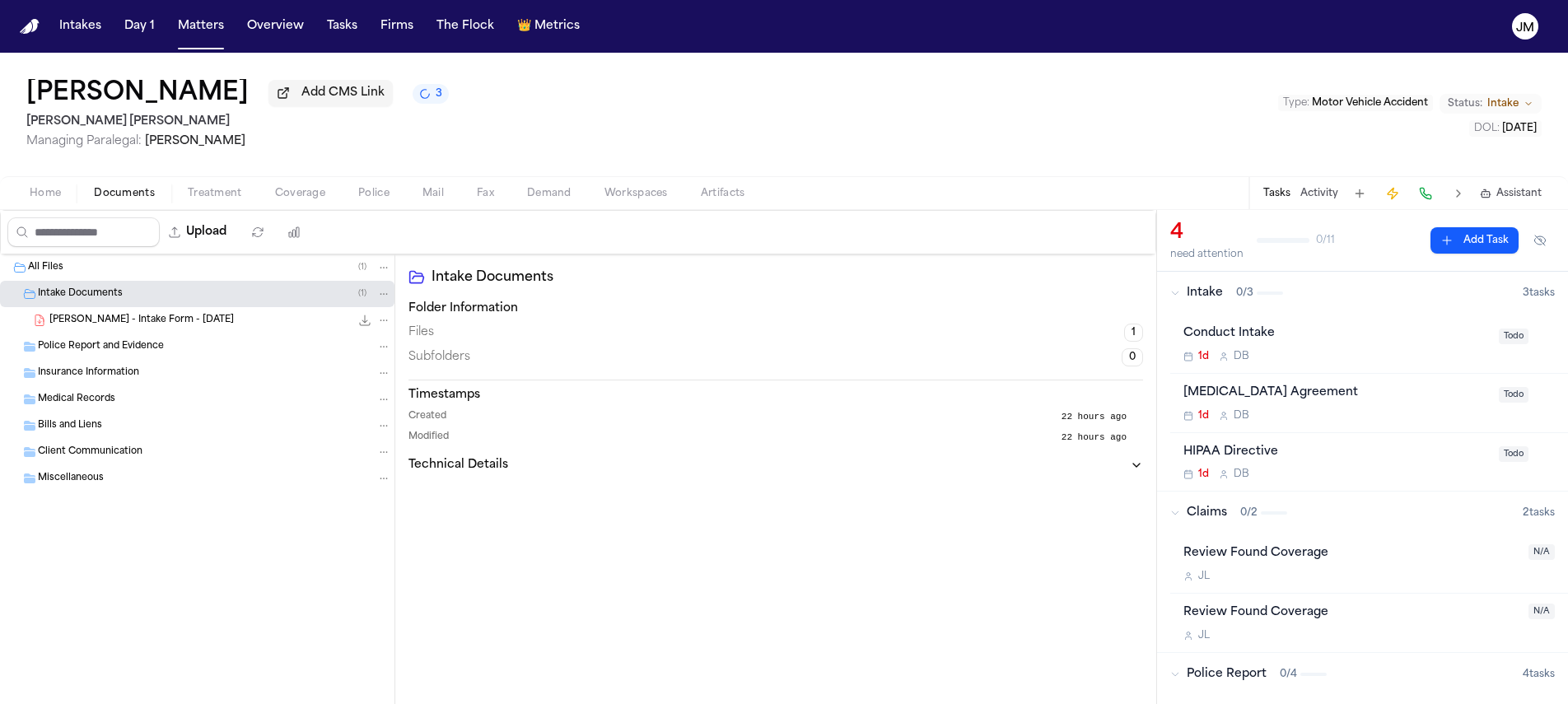
click at [102, 327] on span "P. Osorio - Intake Form - 9.22.25" at bounding box center [141, 321] width 184 height 14
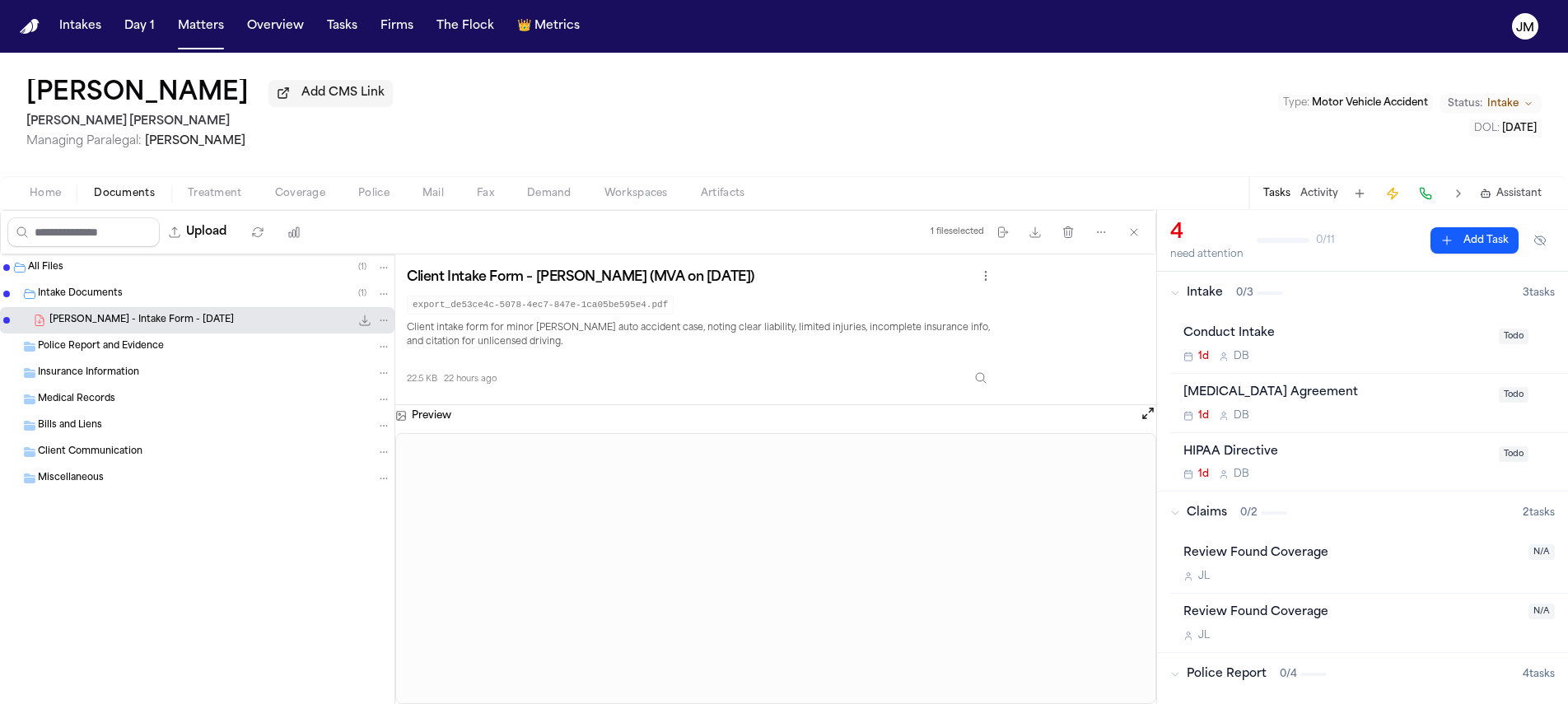
click at [41, 200] on span "Home" at bounding box center [46, 193] width 32 height 13
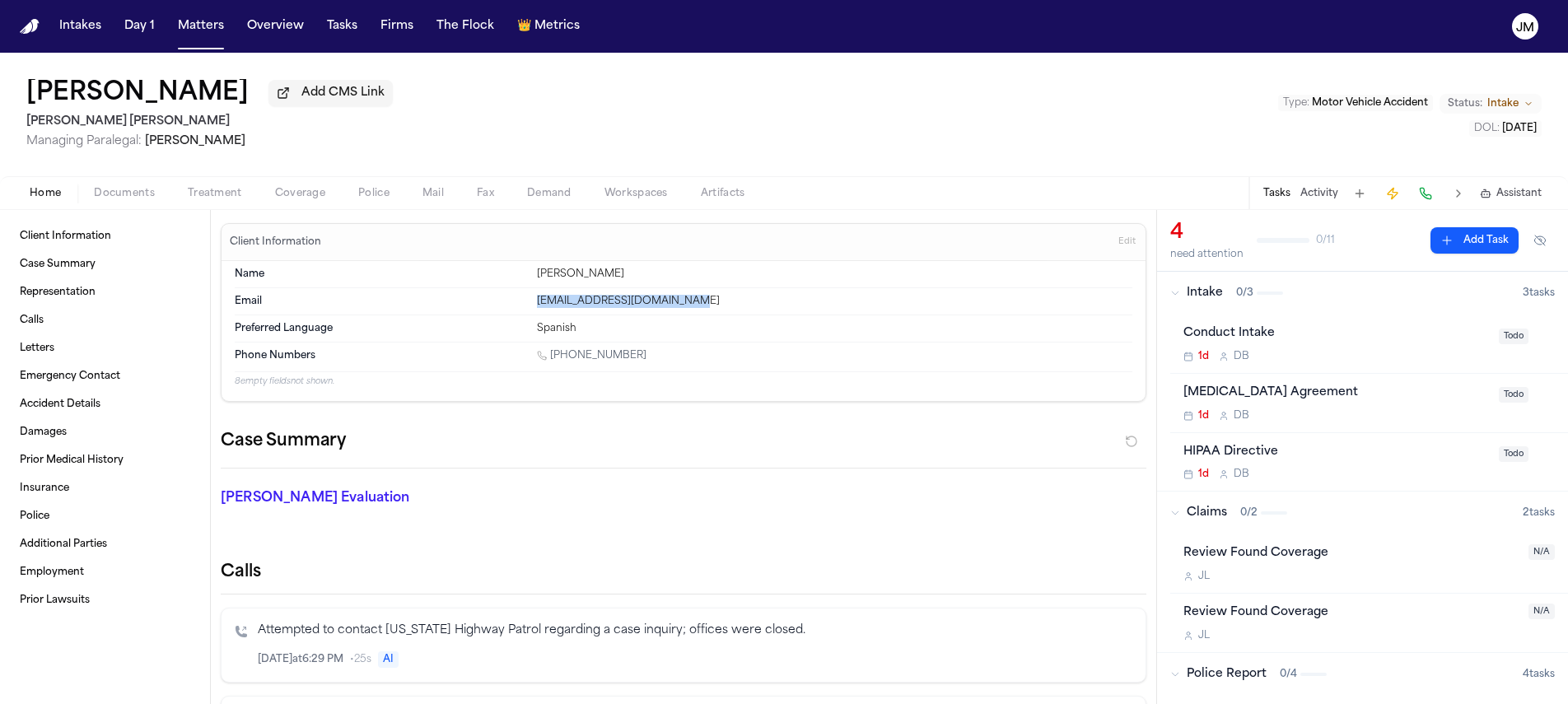
drag, startPoint x: 682, startPoint y: 307, endPoint x: 502, endPoint y: 312, distance: 180.1
click at [502, 312] on div "Email nicolasordo.1226@gmail.com" at bounding box center [684, 302] width 898 height 27
copy div "nicolasordo.1226@gmail.com"
click at [123, 186] on div "Home Documents Treatment Coverage Police Mail Fax Demand Workspaces Artifacts T…" at bounding box center [784, 193] width 1568 height 33
click at [130, 197] on span "Documents" at bounding box center [124, 193] width 61 height 13
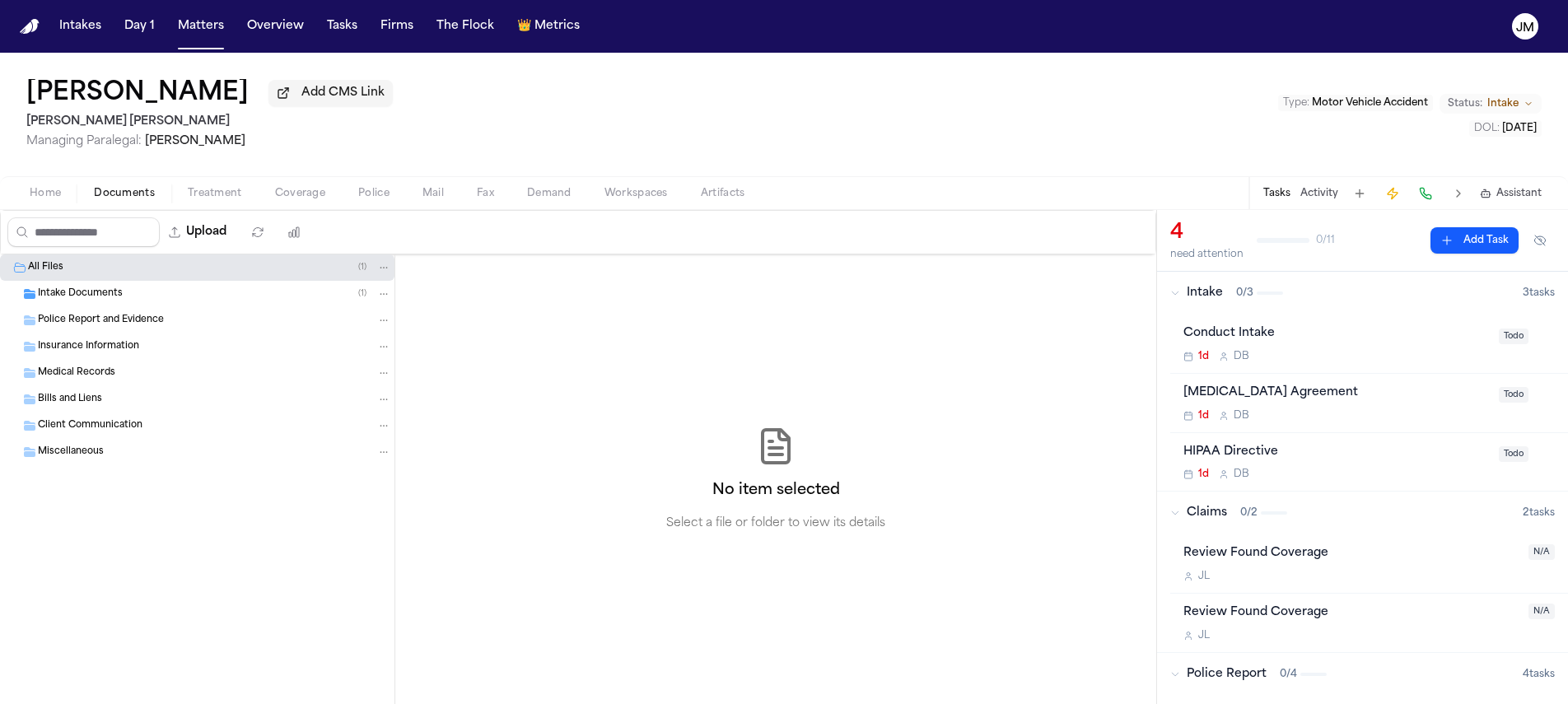
click at [88, 296] on span "Intake Documents" at bounding box center [80, 294] width 85 height 14
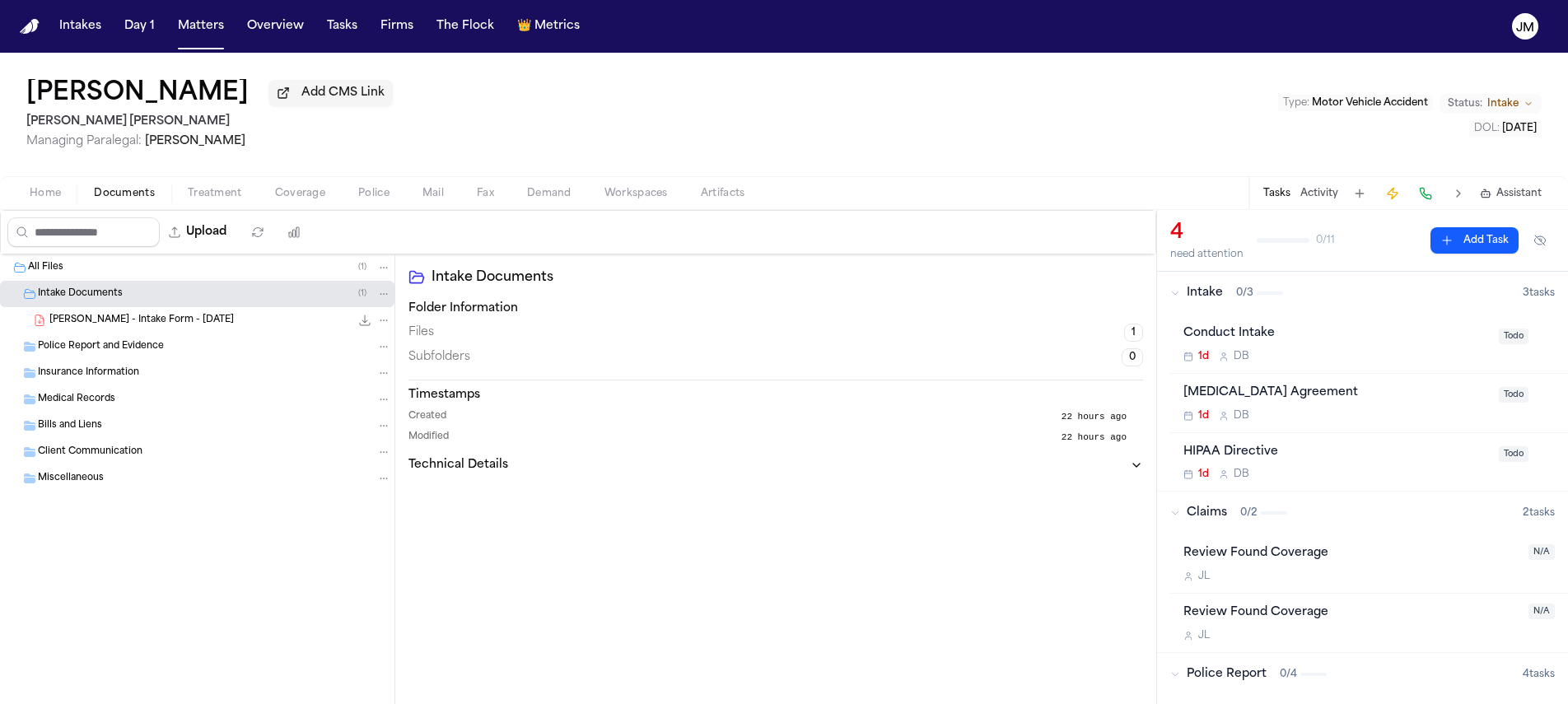
click at [102, 325] on span "P. Osorio - Intake Form - 9.22.25" at bounding box center [141, 321] width 184 height 14
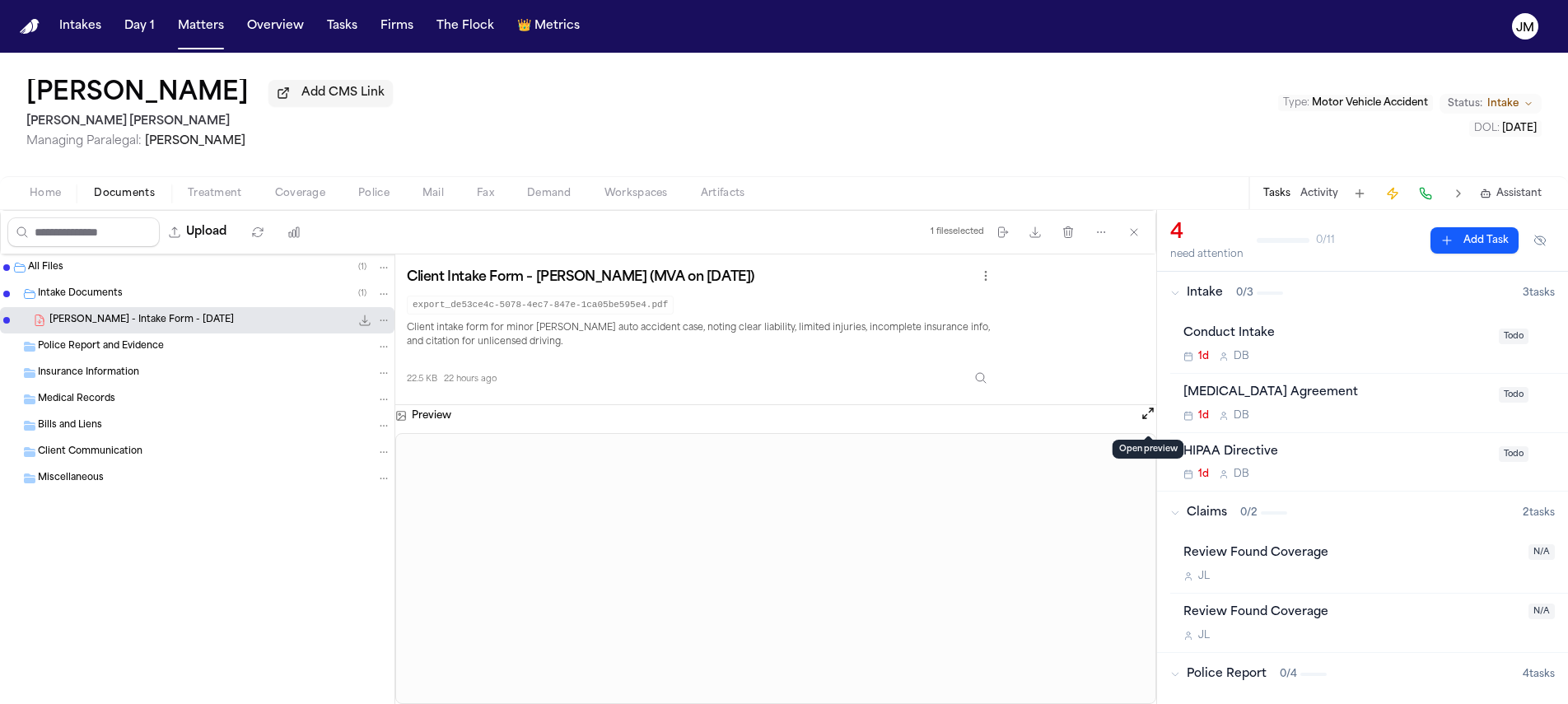
click at [1141, 416] on button "Open preview" at bounding box center [1148, 413] width 17 height 17
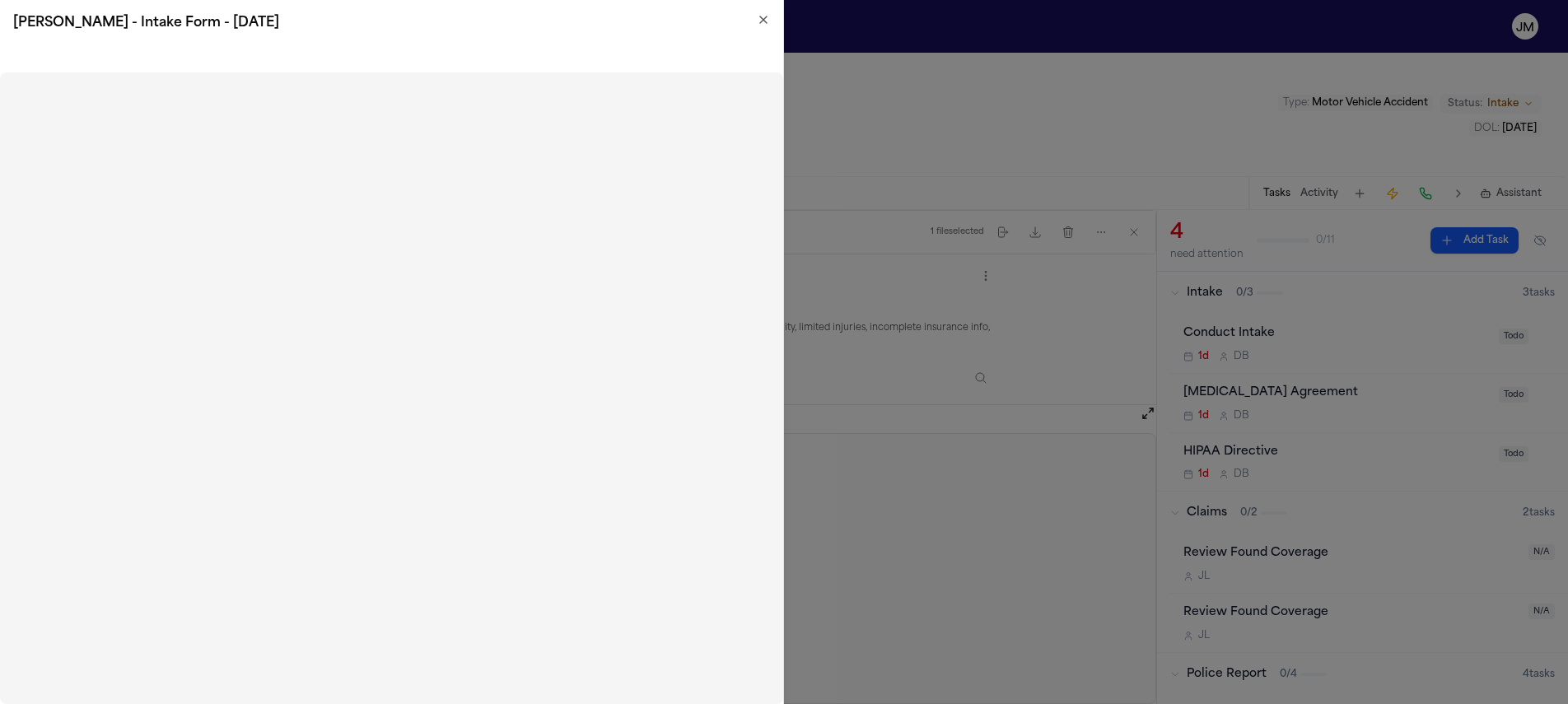
click at [757, 17] on icon "button" at bounding box center [763, 20] width 13 height 13
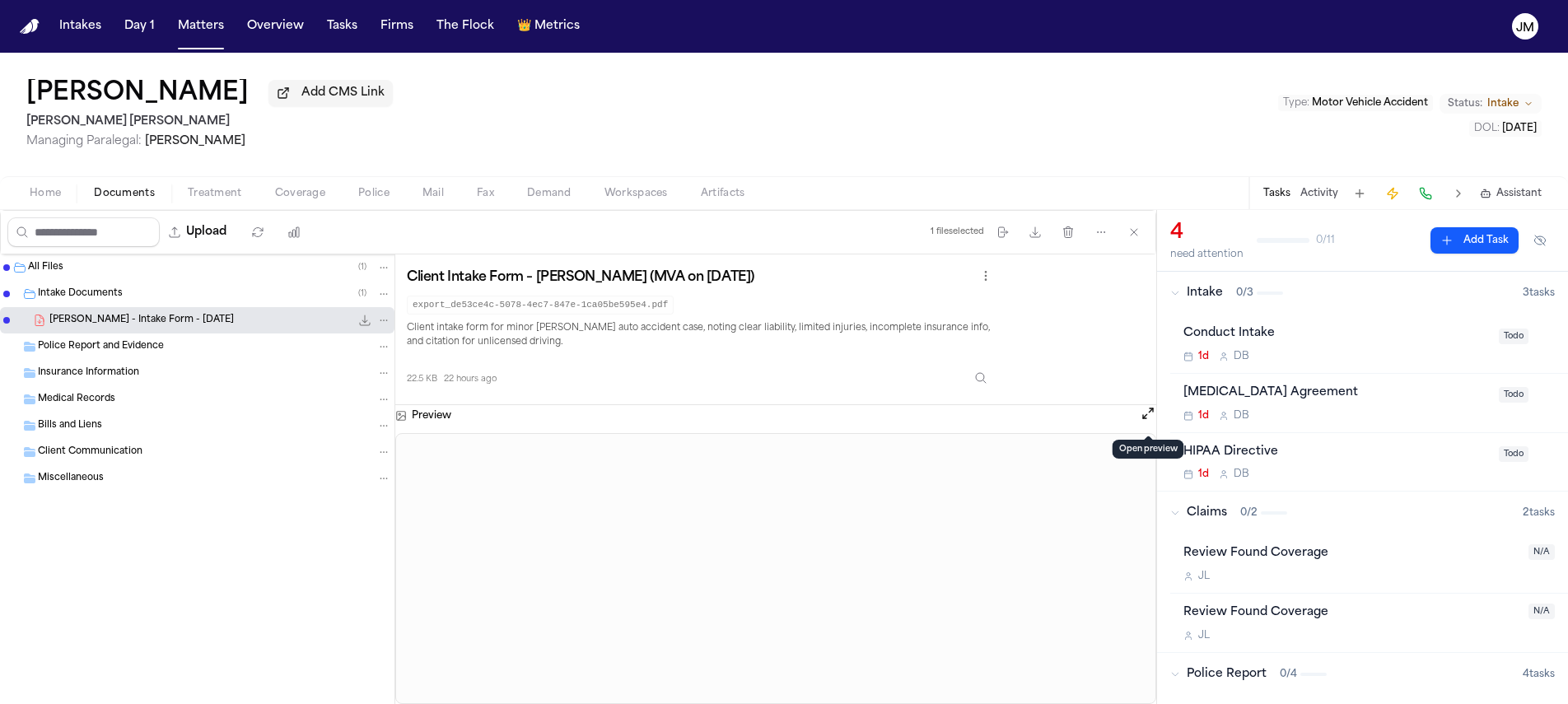
click at [34, 194] on span "Home" at bounding box center [46, 193] width 32 height 13
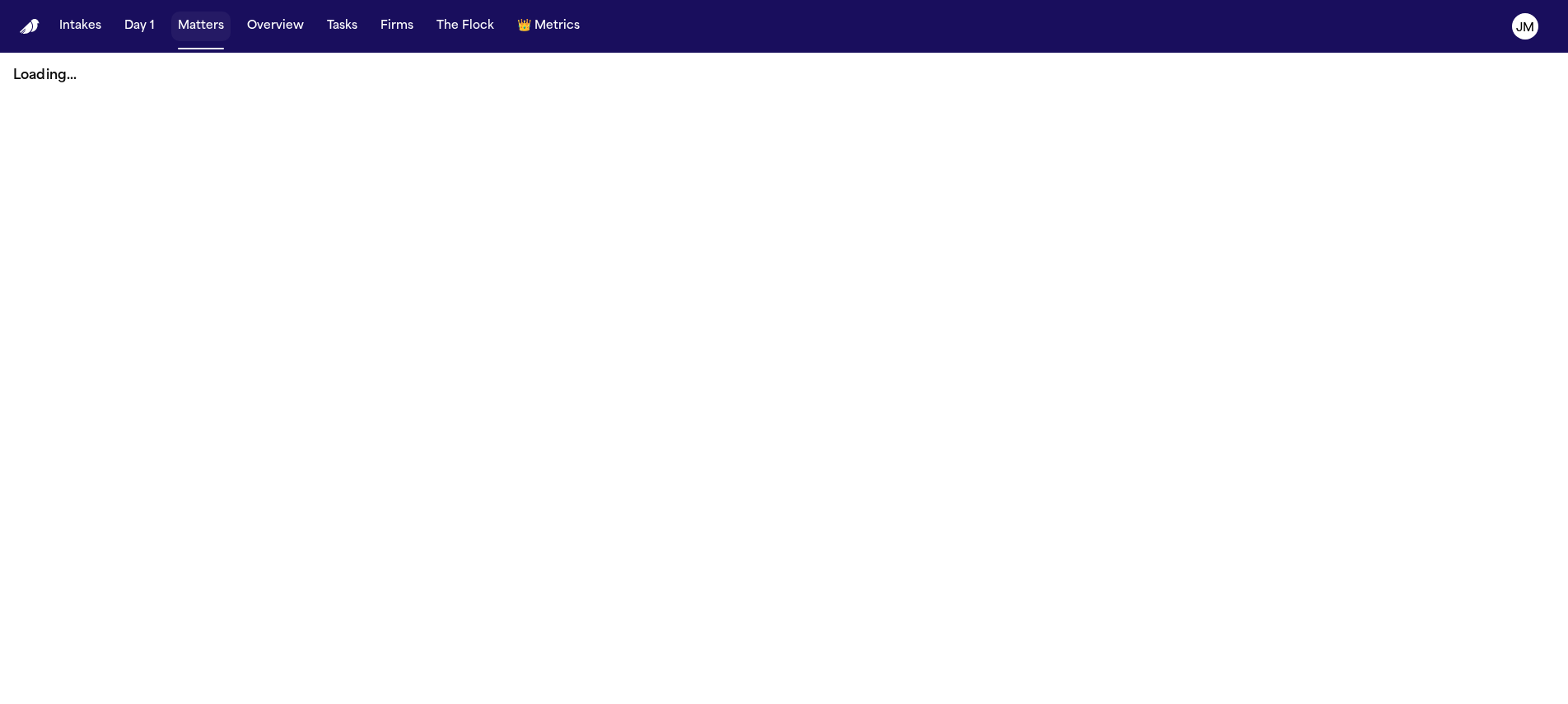
click at [213, 29] on button "Matters" at bounding box center [201, 27] width 59 height 30
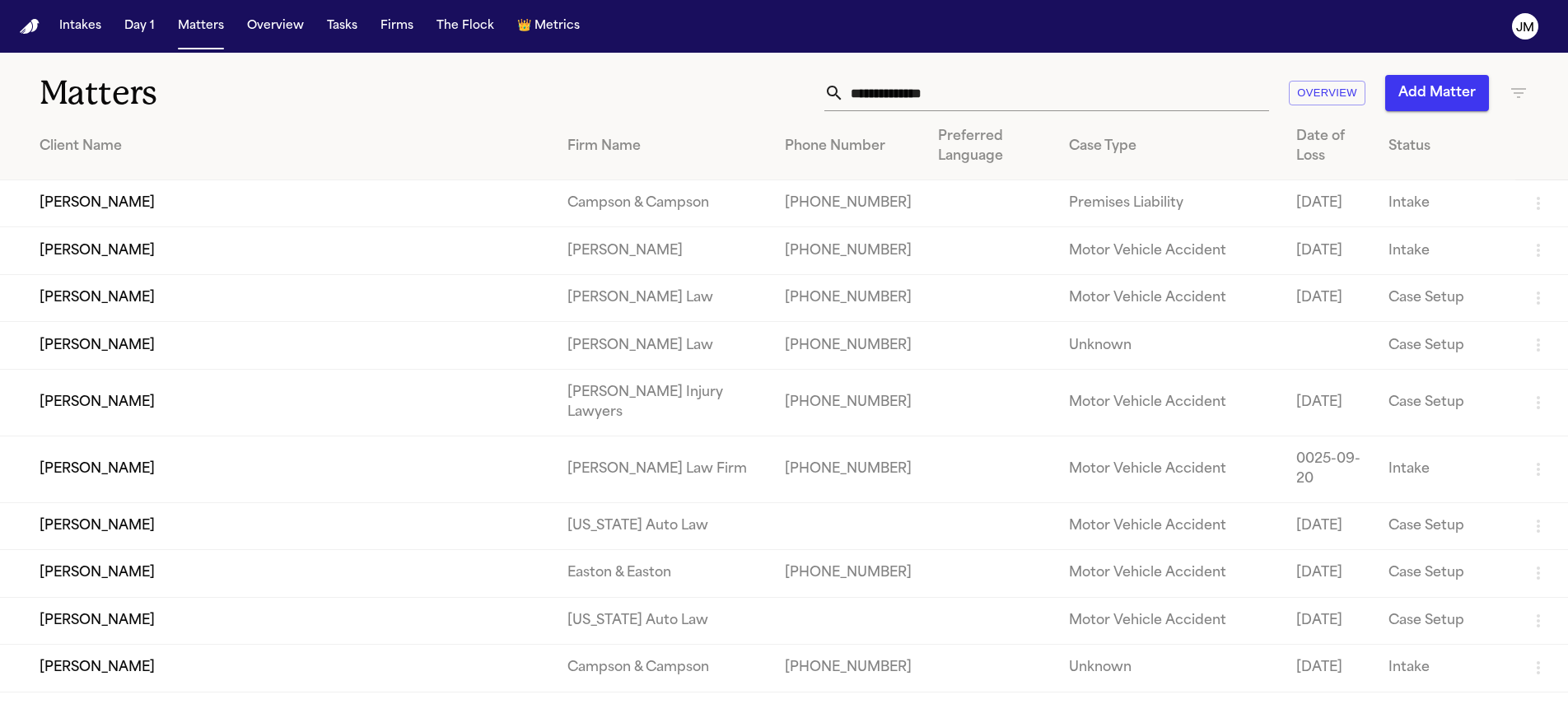
click at [888, 82] on input "text" at bounding box center [1056, 92] width 425 height 36
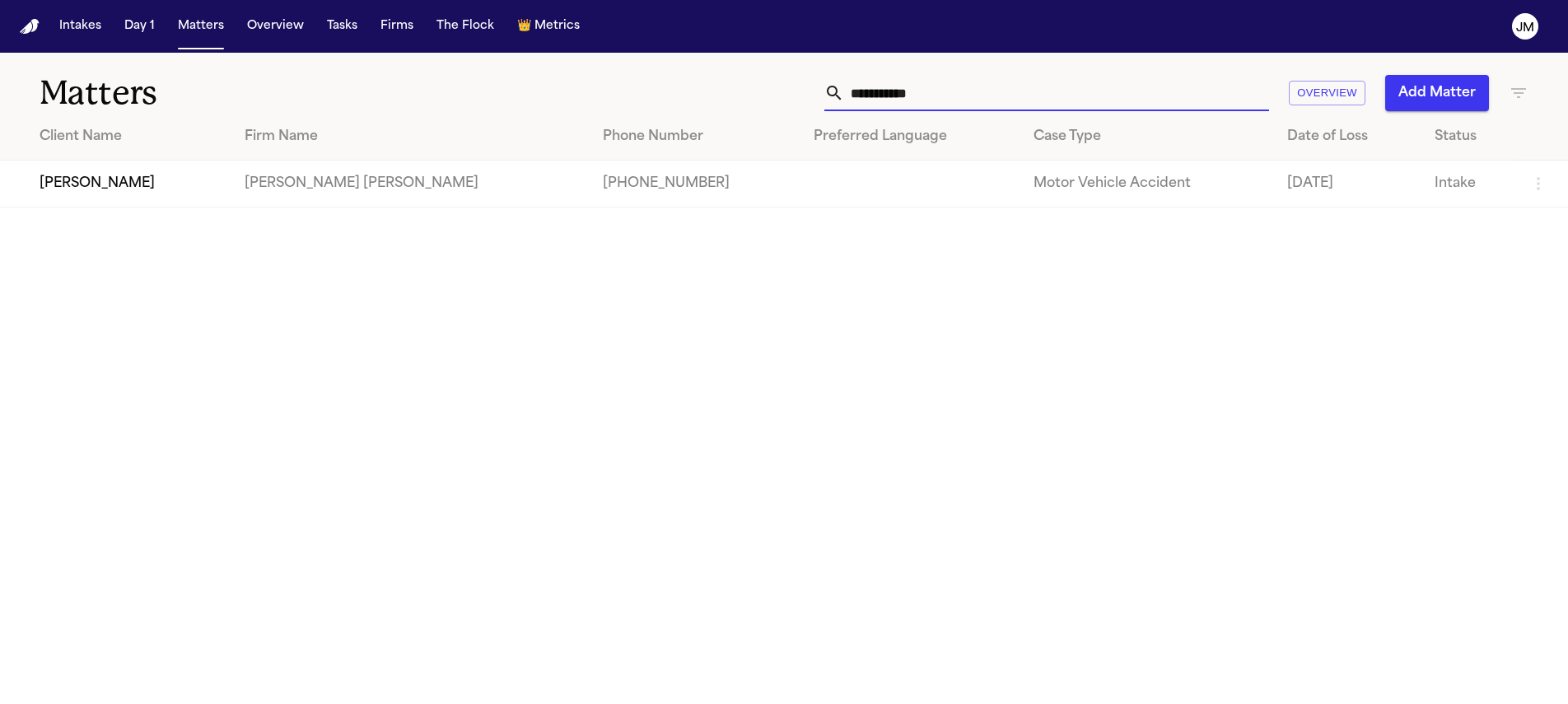
type input "**********"
click at [157, 180] on td "[PERSON_NAME]" at bounding box center [116, 184] width 232 height 47
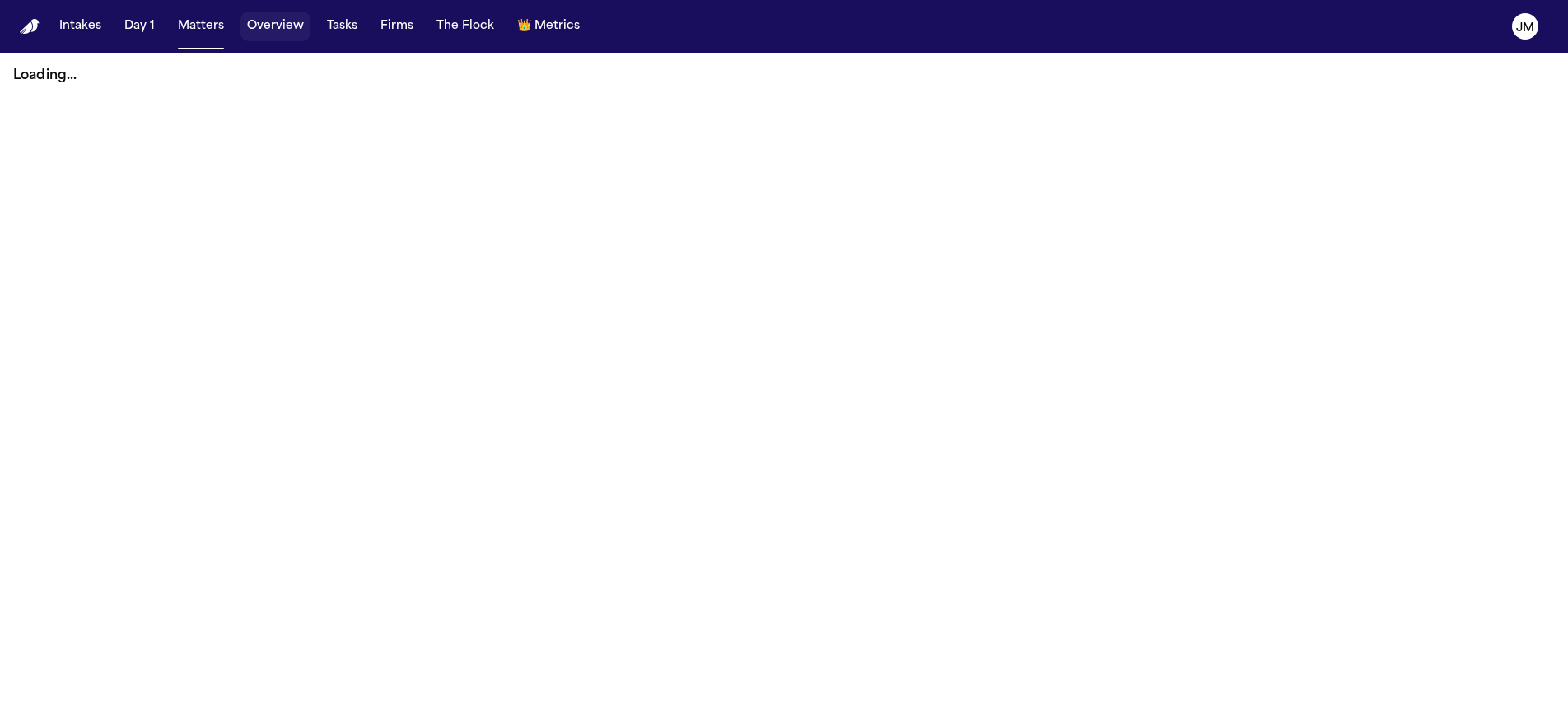
click at [291, 31] on button "Overview" at bounding box center [276, 27] width 70 height 30
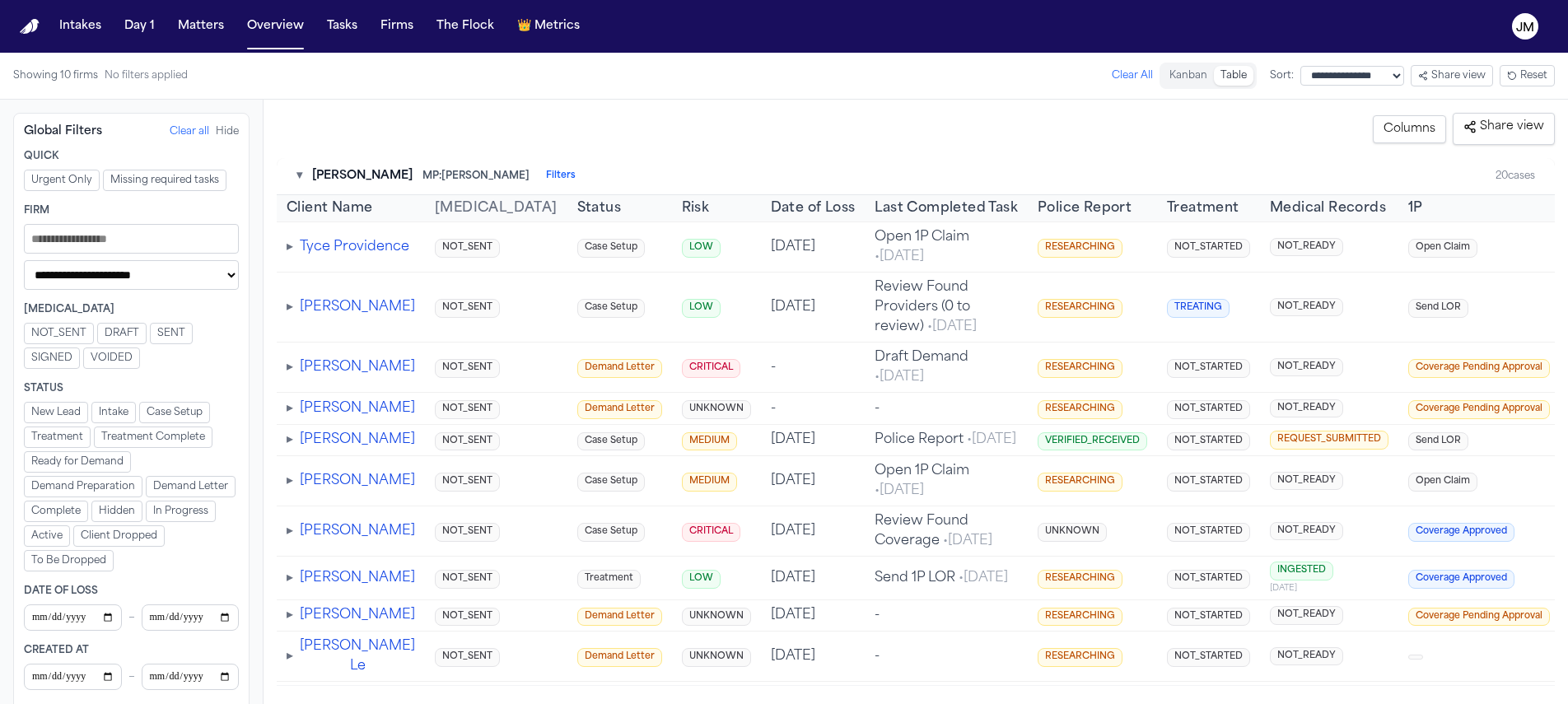
click at [297, 177] on button "▾" at bounding box center [299, 177] width 6 height 17
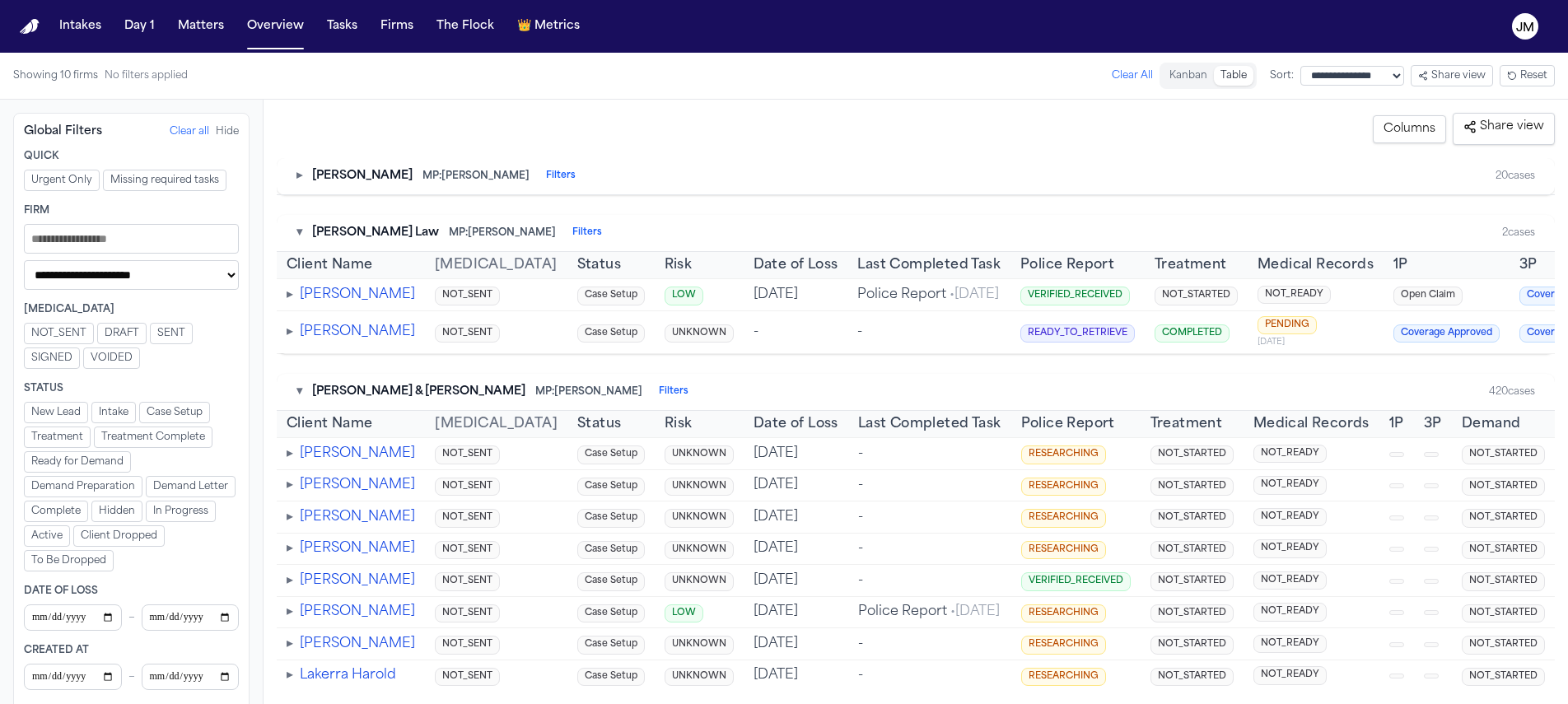
click at [147, 280] on select "**********" at bounding box center [132, 275] width 215 height 30
select select "**********"
click at [24, 263] on select "**********" at bounding box center [132, 275] width 215 height 30
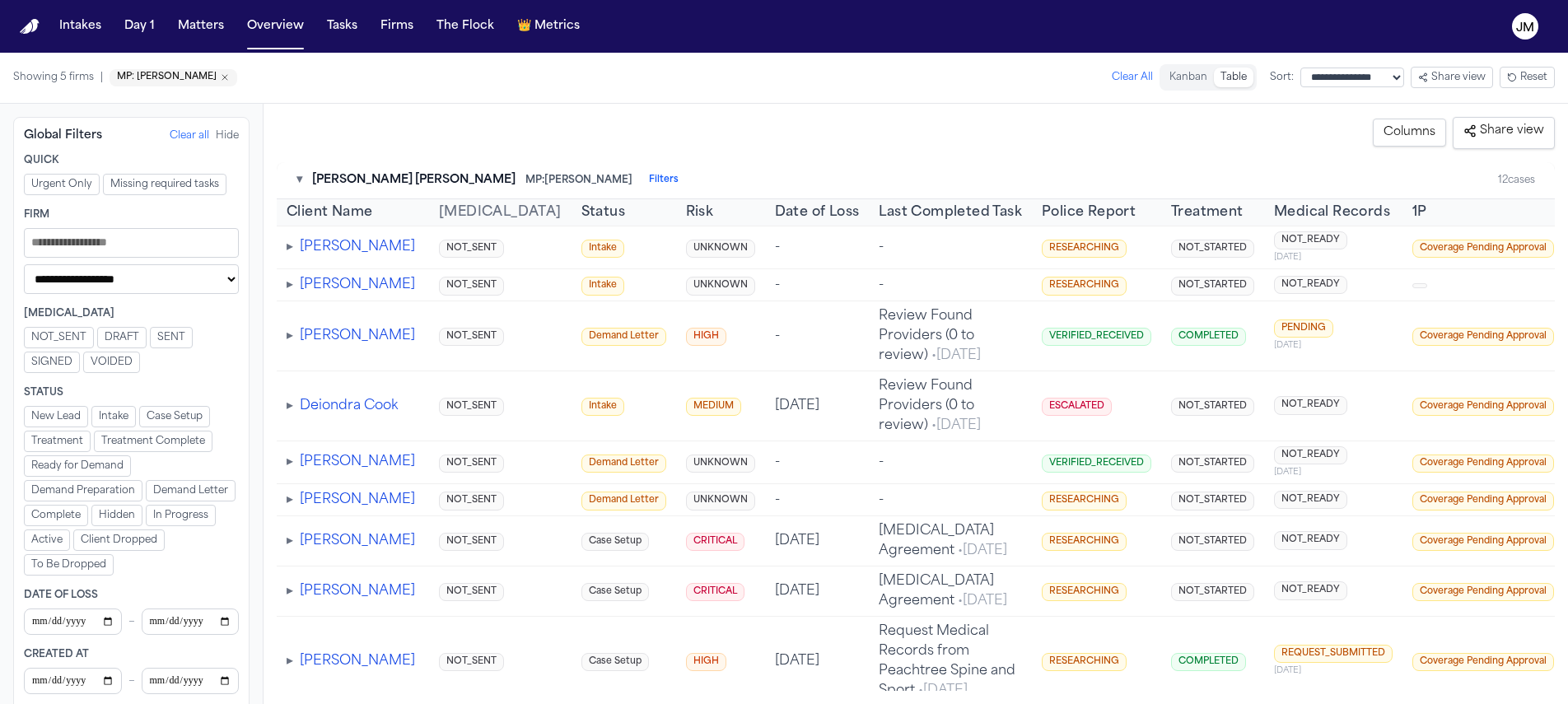
click at [287, 247] on span "▸" at bounding box center [290, 247] width 7 height 13
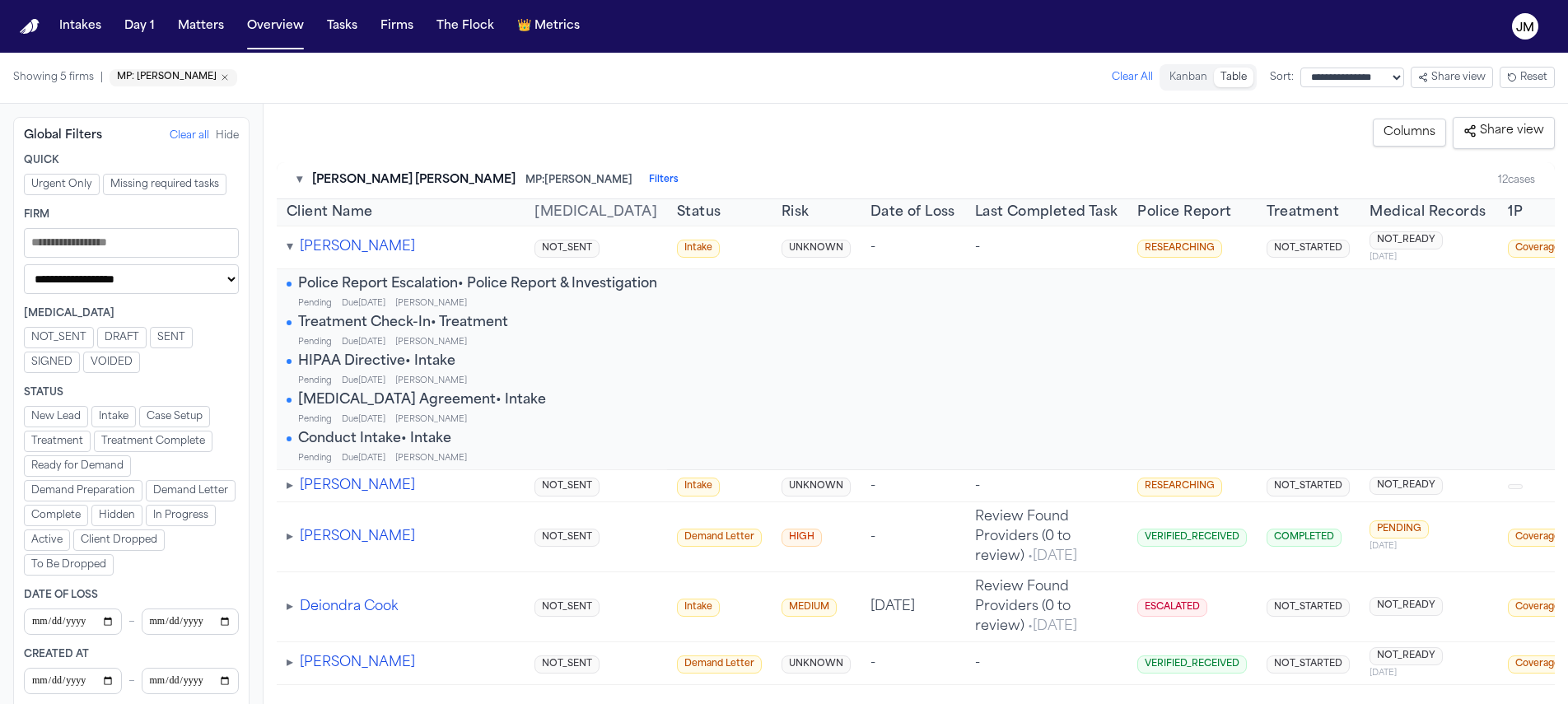
click at [287, 247] on span "▾" at bounding box center [290, 247] width 7 height 13
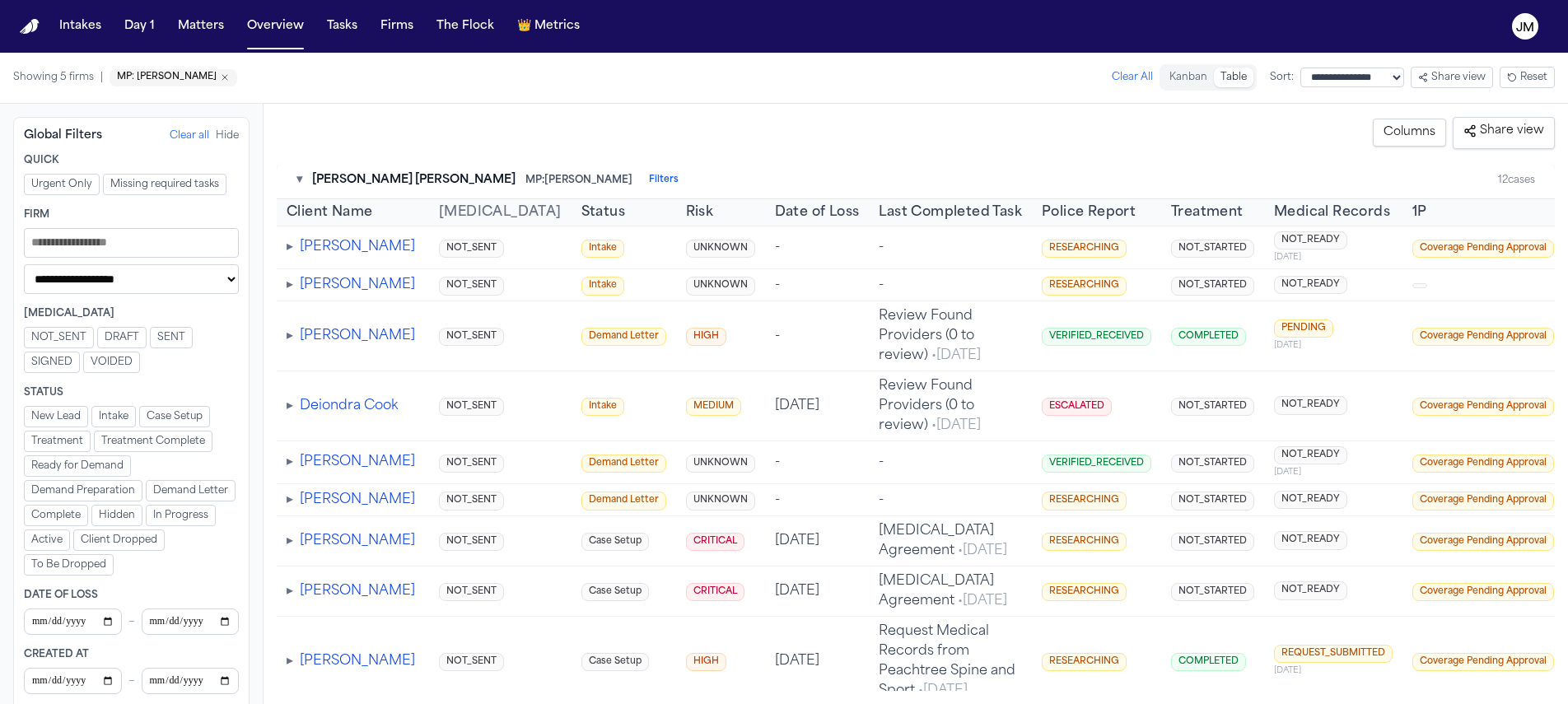
click at [295, 176] on div "▾ Blaska Holm MP: Jacqueline Maldonado Filters 12 cases" at bounding box center [916, 181] width 1278 height 37
click at [298, 180] on button "▾" at bounding box center [299, 181] width 6 height 17
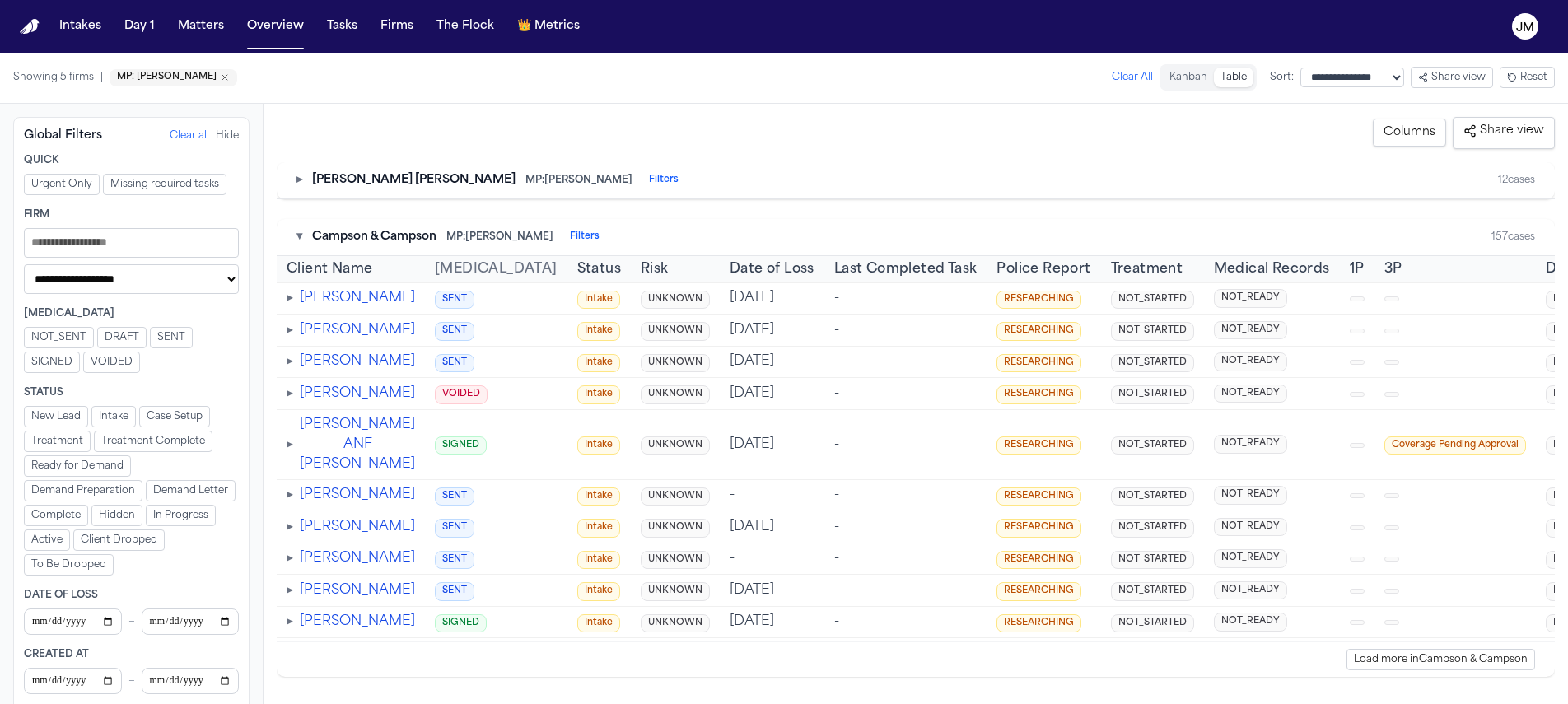
click at [295, 234] on div "▾ Campson & Campson MP: Jacqueline Maldonado Filters 157 cases" at bounding box center [916, 237] width 1278 height 37
click at [297, 236] on button "▾" at bounding box center [299, 237] width 6 height 17
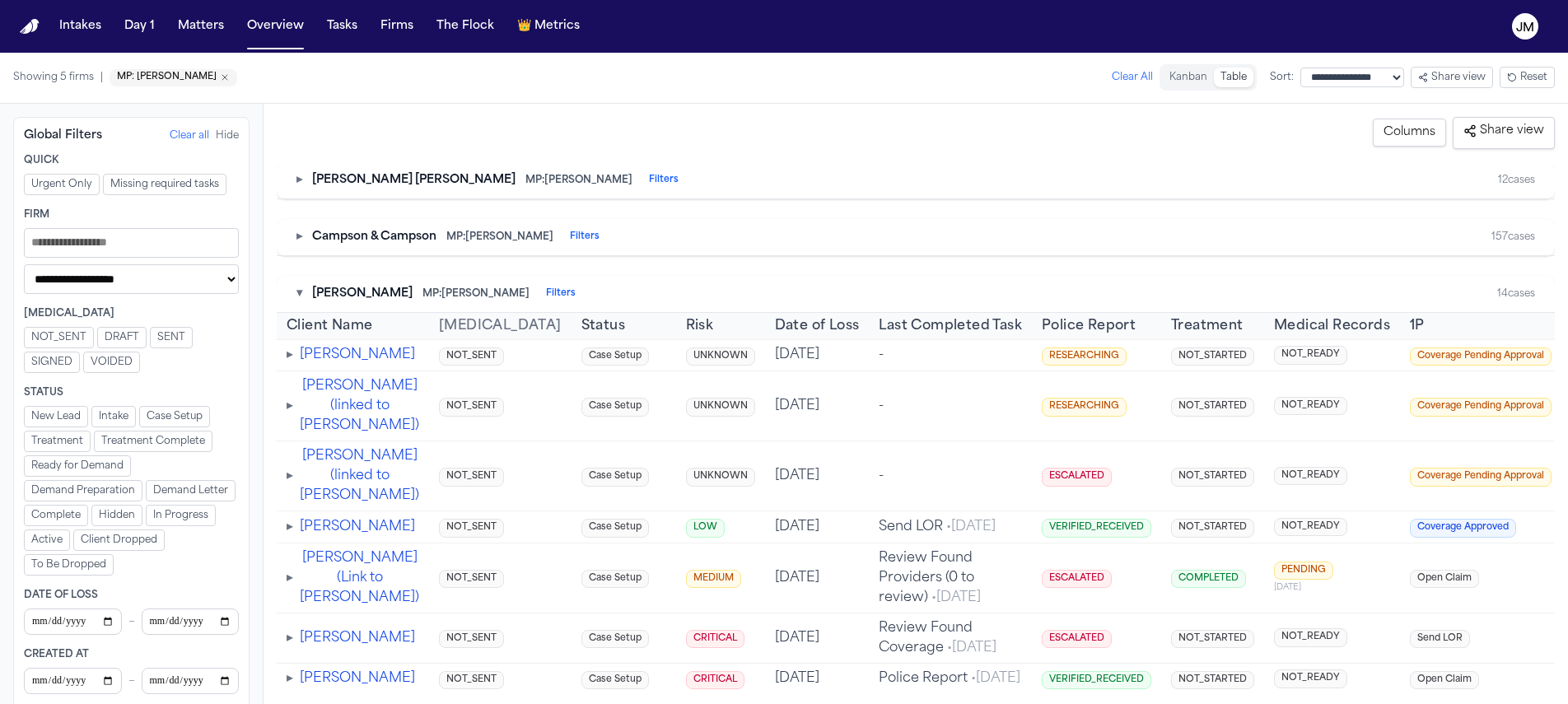
click at [285, 366] on td "▸ Anya Rodriguez" at bounding box center [352, 355] width 152 height 32
click at [287, 362] on span "▸" at bounding box center [290, 355] width 7 height 13
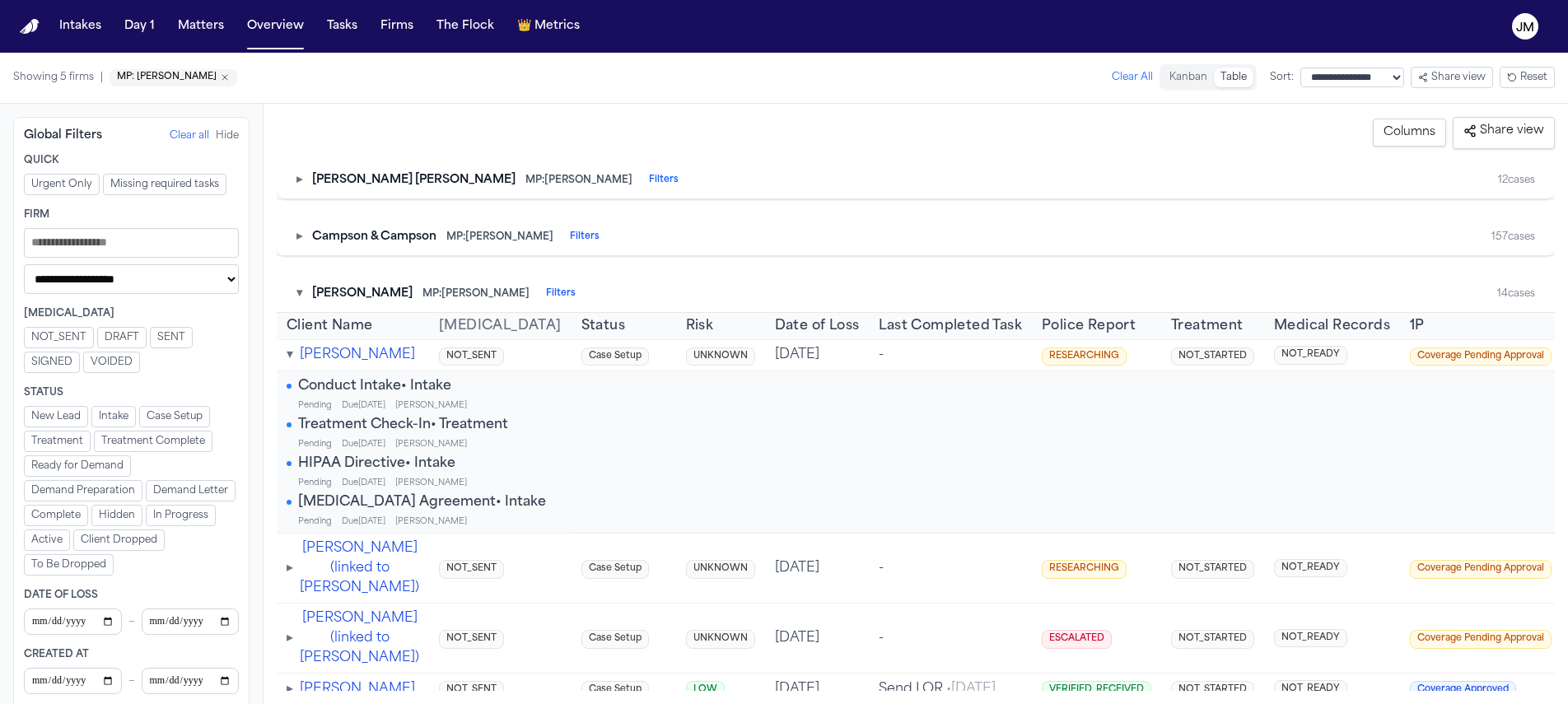
click at [1045, 354] on span "RESEARCHING" at bounding box center [1085, 357] width 85 height 19
click at [1055, 355] on span "RESEARCHING" at bounding box center [1085, 357] width 85 height 19
click at [1076, 354] on td "RESEARCHING" at bounding box center [1096, 355] width 129 height 32
click at [291, 353] on span "▾" at bounding box center [290, 355] width 7 height 13
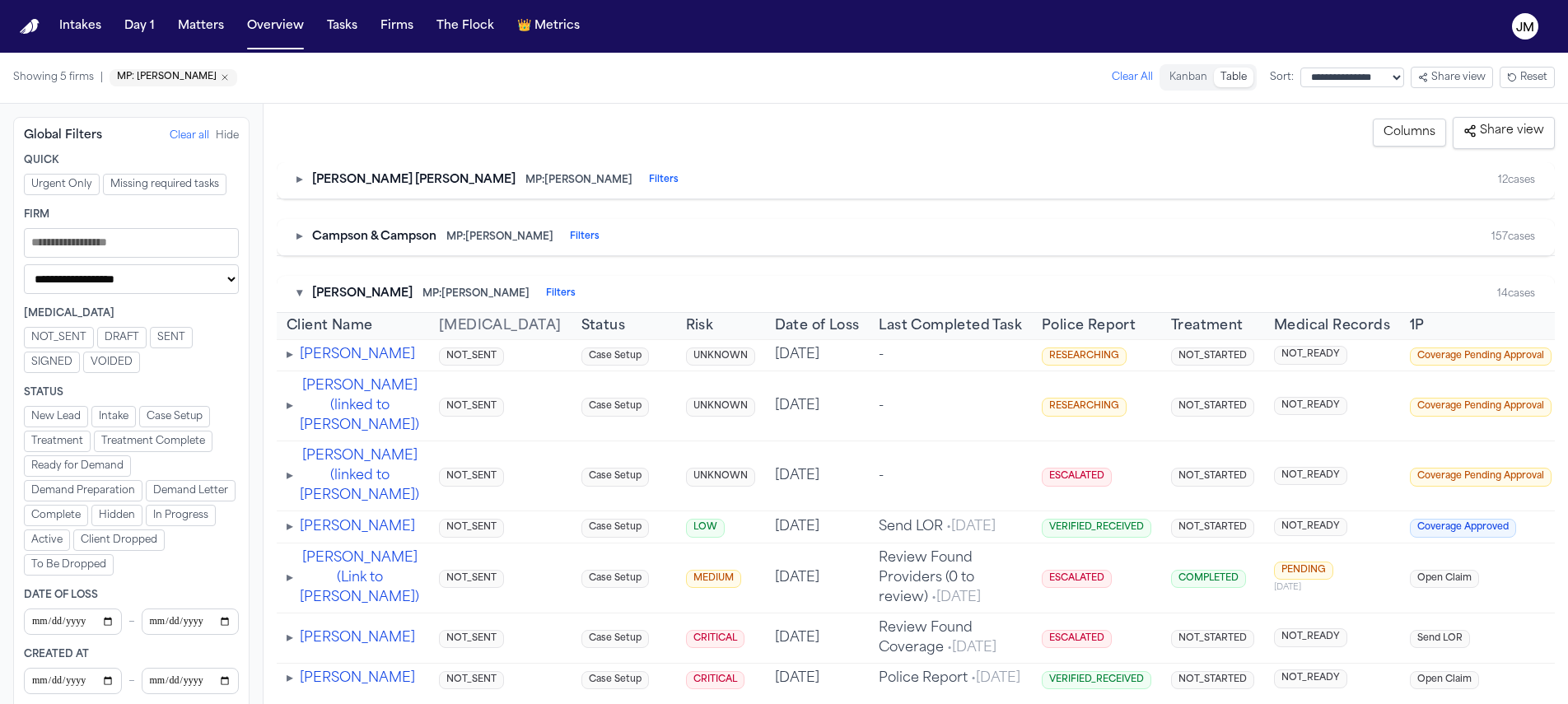
click at [1042, 365] on span "RESEARCHING" at bounding box center [1085, 357] width 85 height 19
click at [1032, 363] on td "RESEARCHING" at bounding box center [1096, 355] width 129 height 32
click at [1042, 357] on span "RESEARCHING" at bounding box center [1085, 357] width 85 height 19
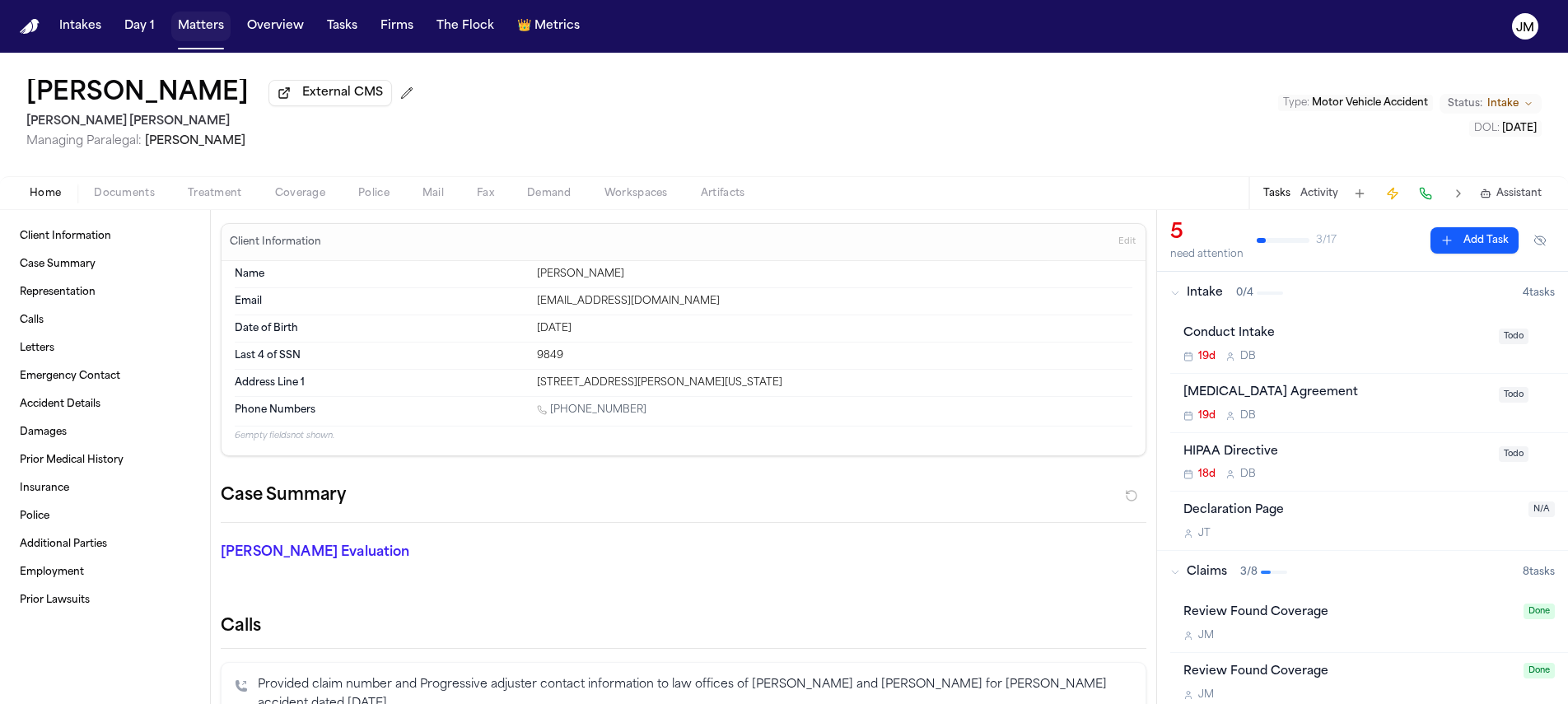
drag, startPoint x: 203, startPoint y: 27, endPoint x: 317, endPoint y: 47, distance: 115.7
click at [204, 27] on button "Matters" at bounding box center [201, 27] width 59 height 30
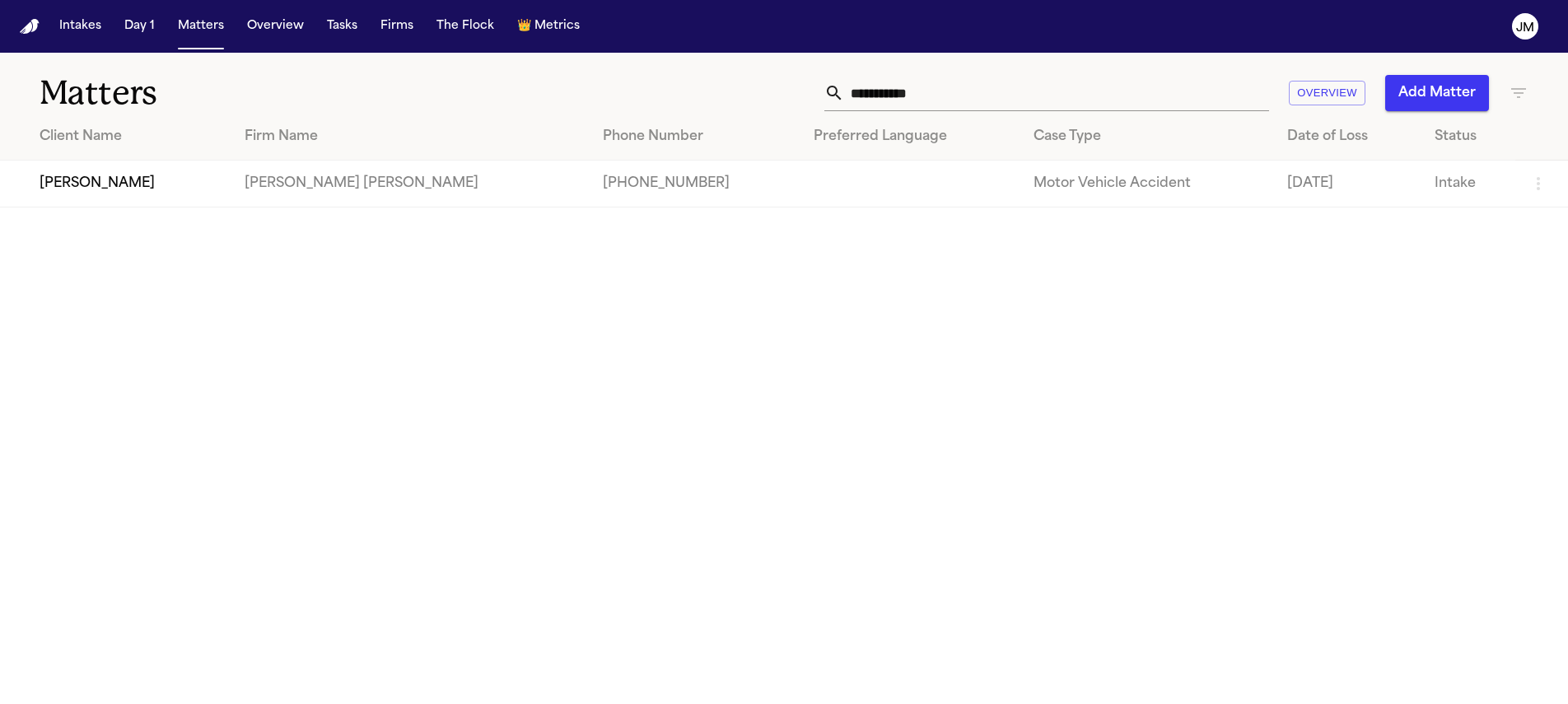
click at [946, 96] on input "**********" at bounding box center [1056, 92] width 425 height 36
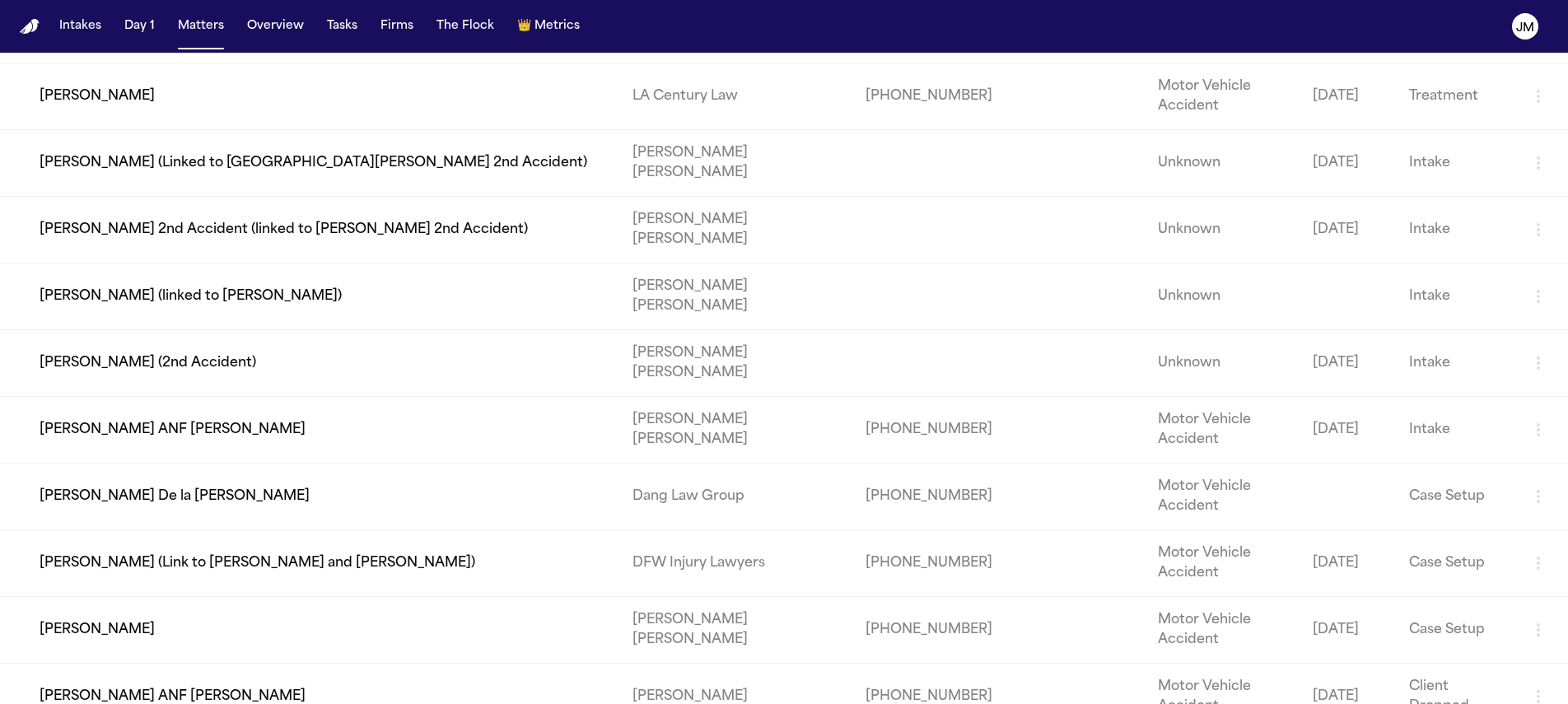
scroll to position [822, 0]
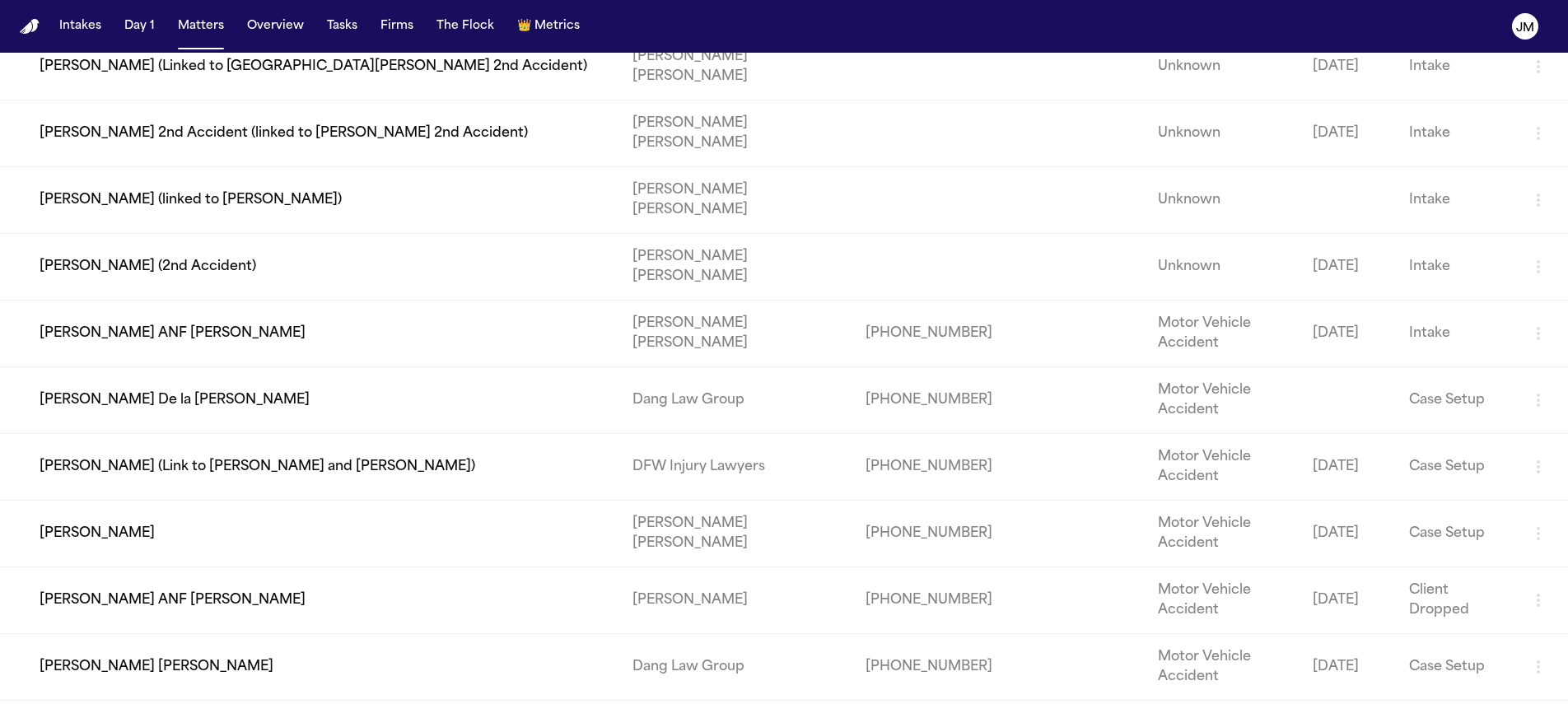
type input "****"
click at [269, 565] on td "[PERSON_NAME]" at bounding box center [309, 534] width 619 height 67
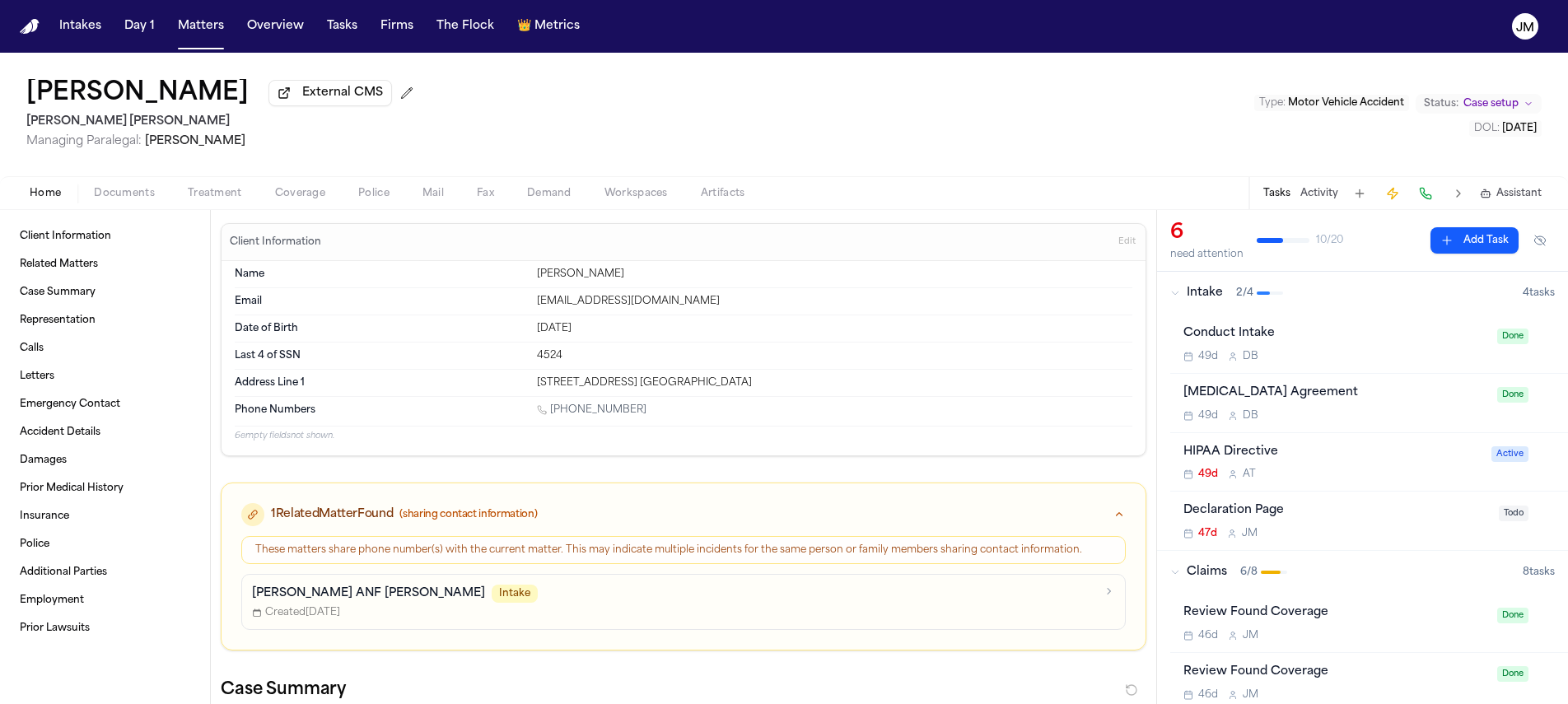
click at [217, 207] on div "Home Documents Treatment Coverage Police Mail Fax Demand Workspaces Artifacts T…" at bounding box center [784, 193] width 1568 height 33
click at [241, 197] on button "Treatment" at bounding box center [215, 193] width 87 height 20
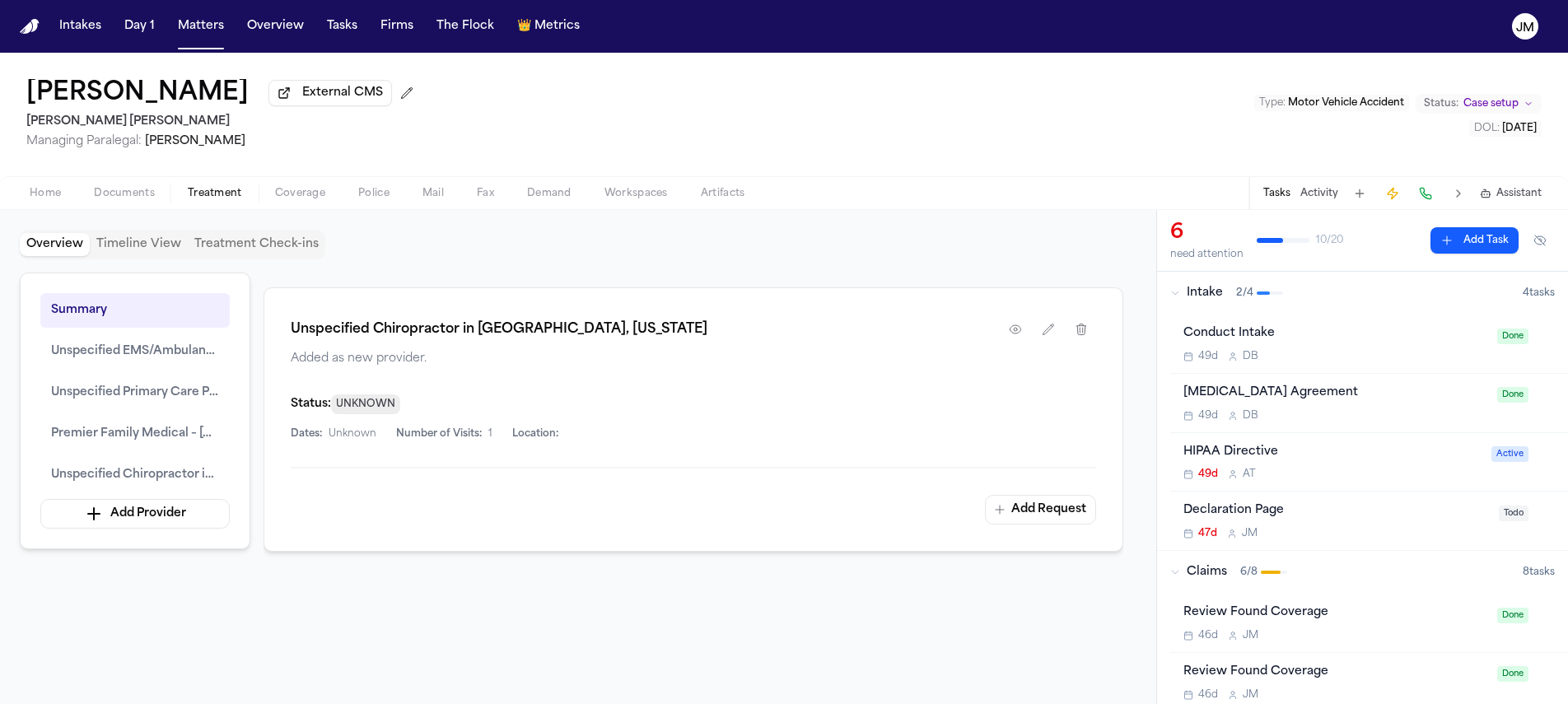
scroll to position [2038, 0]
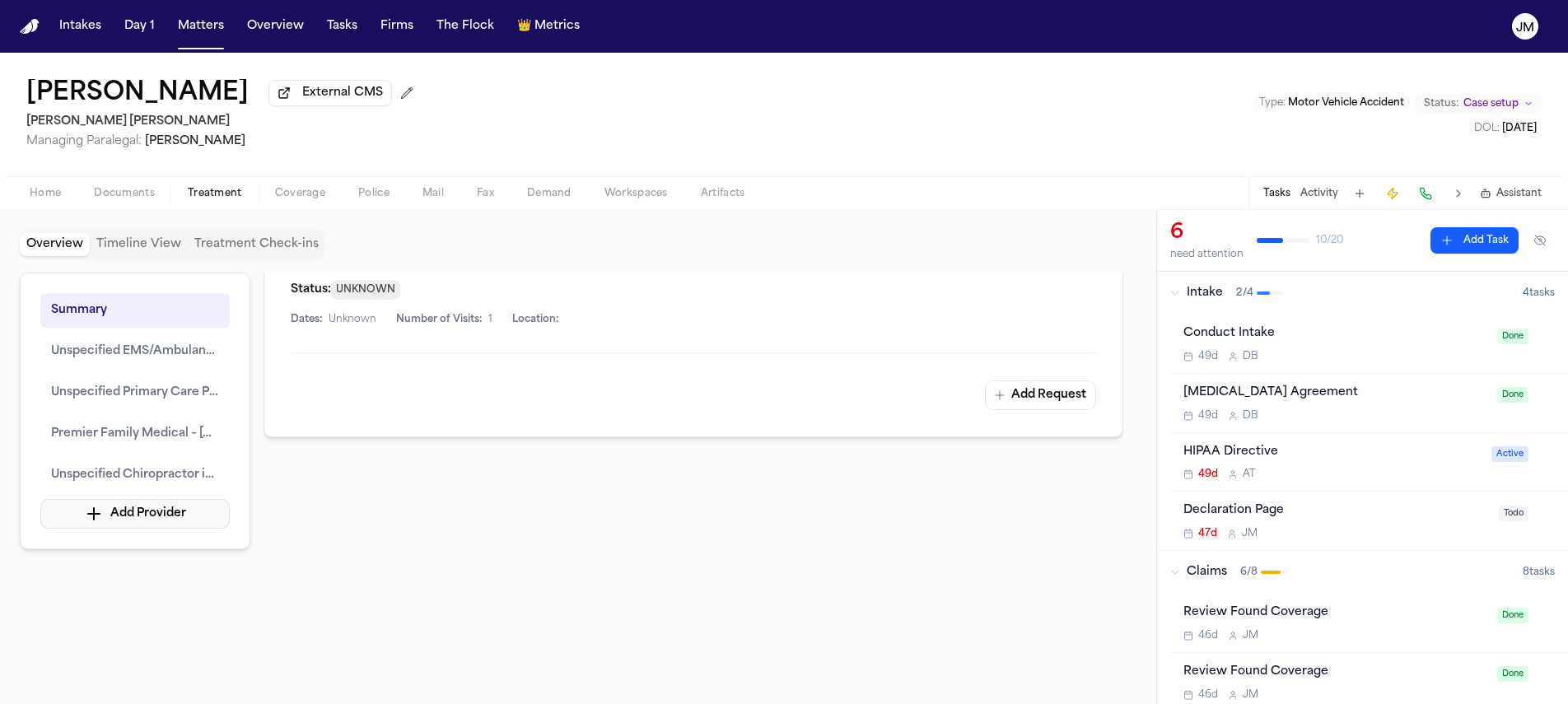
click at [117, 507] on button "Add Provider" at bounding box center [134, 514] width 189 height 30
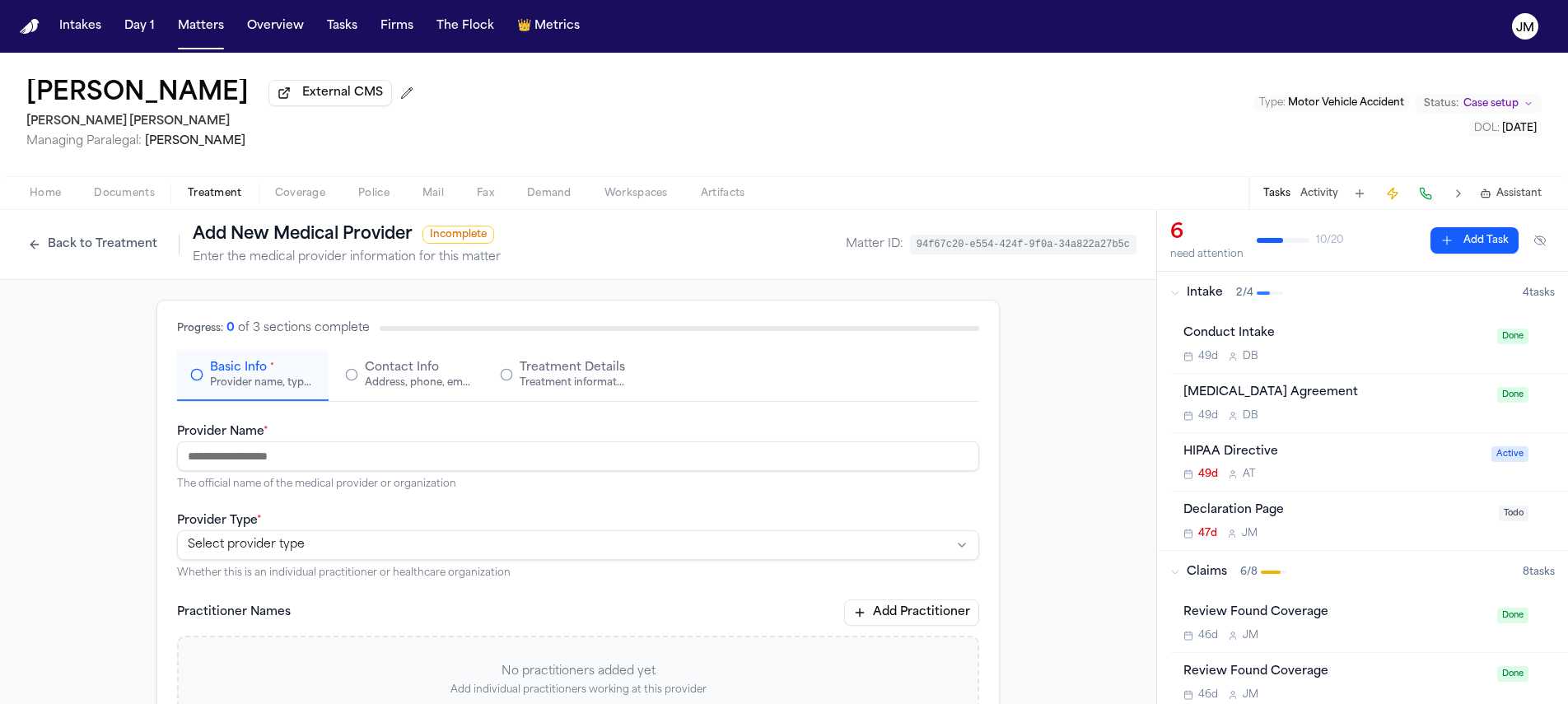
click at [242, 452] on input "Provider Name *" at bounding box center [578, 457] width 802 height 30
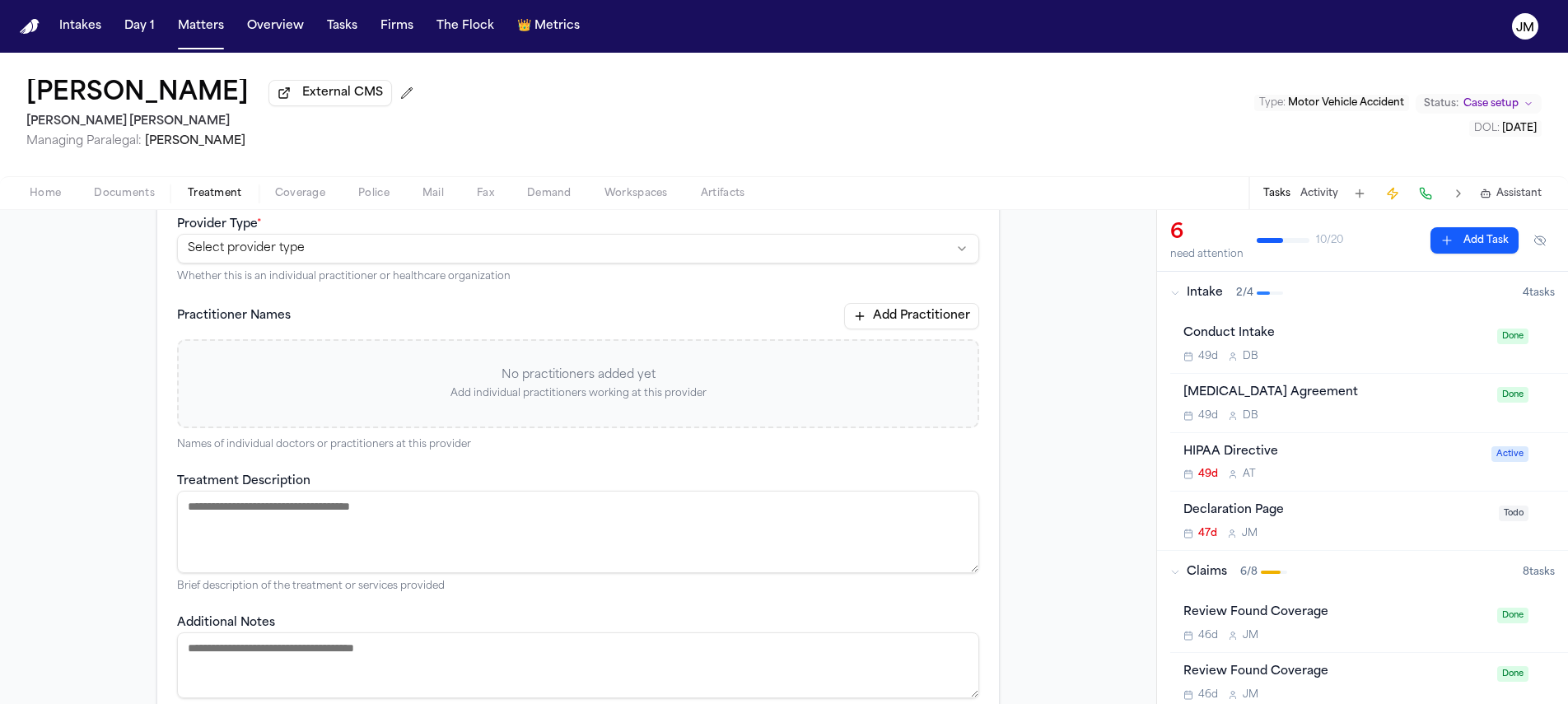
scroll to position [426, 0]
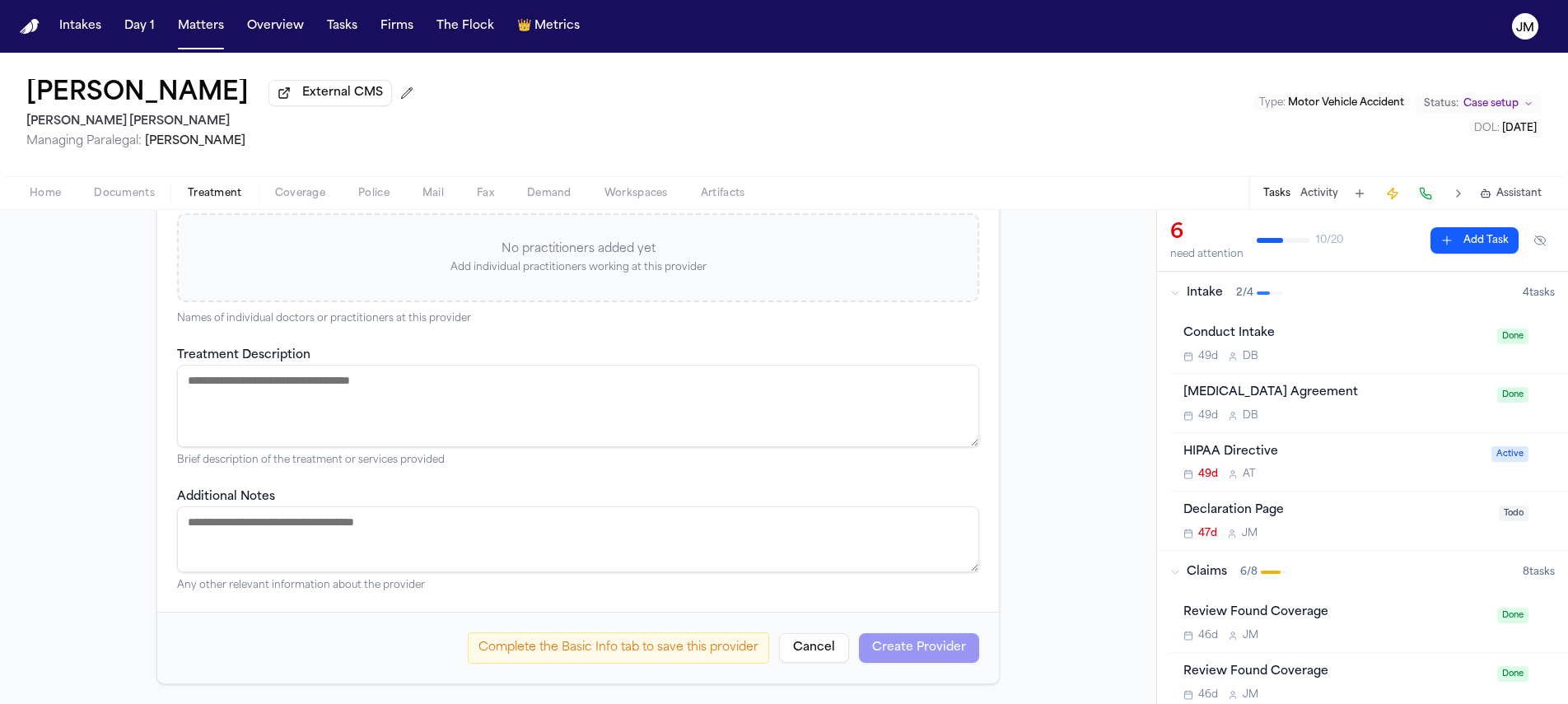
click at [831, 633] on button "Cancel" at bounding box center [814, 648] width 70 height 30
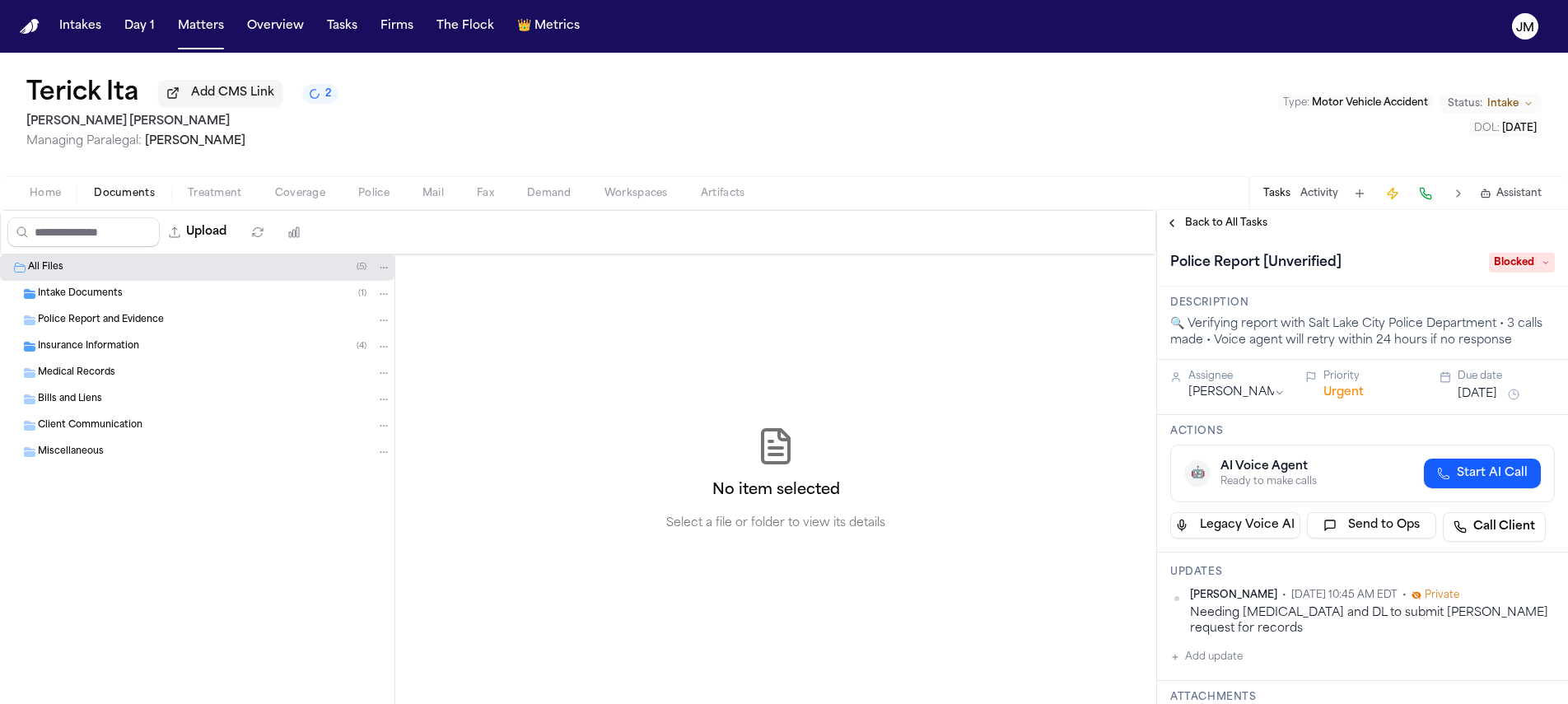
click at [109, 351] on span "Insurance Information" at bounding box center [88, 347] width 102 height 14
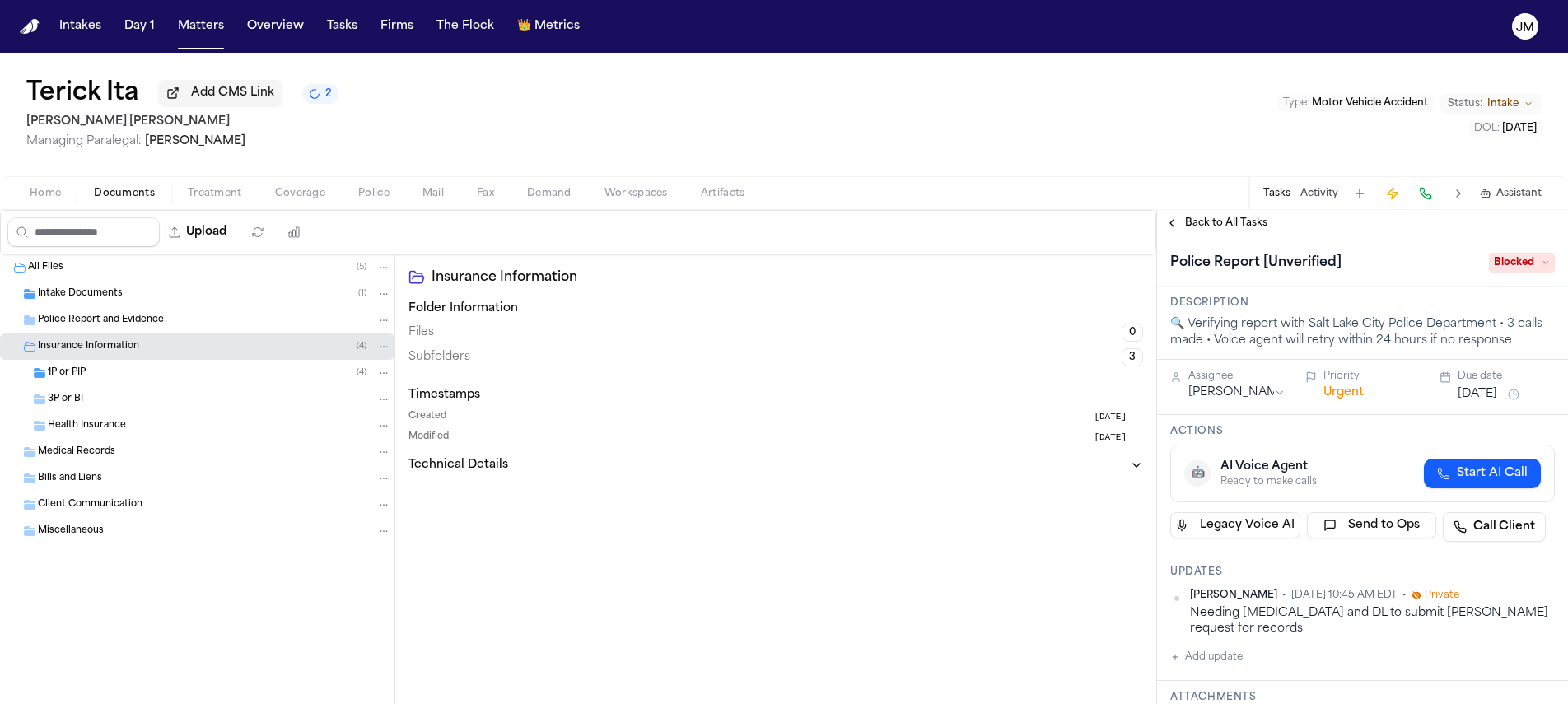
click at [108, 381] on div "1P or PIP ( 4 )" at bounding box center [219, 373] width 343 height 15
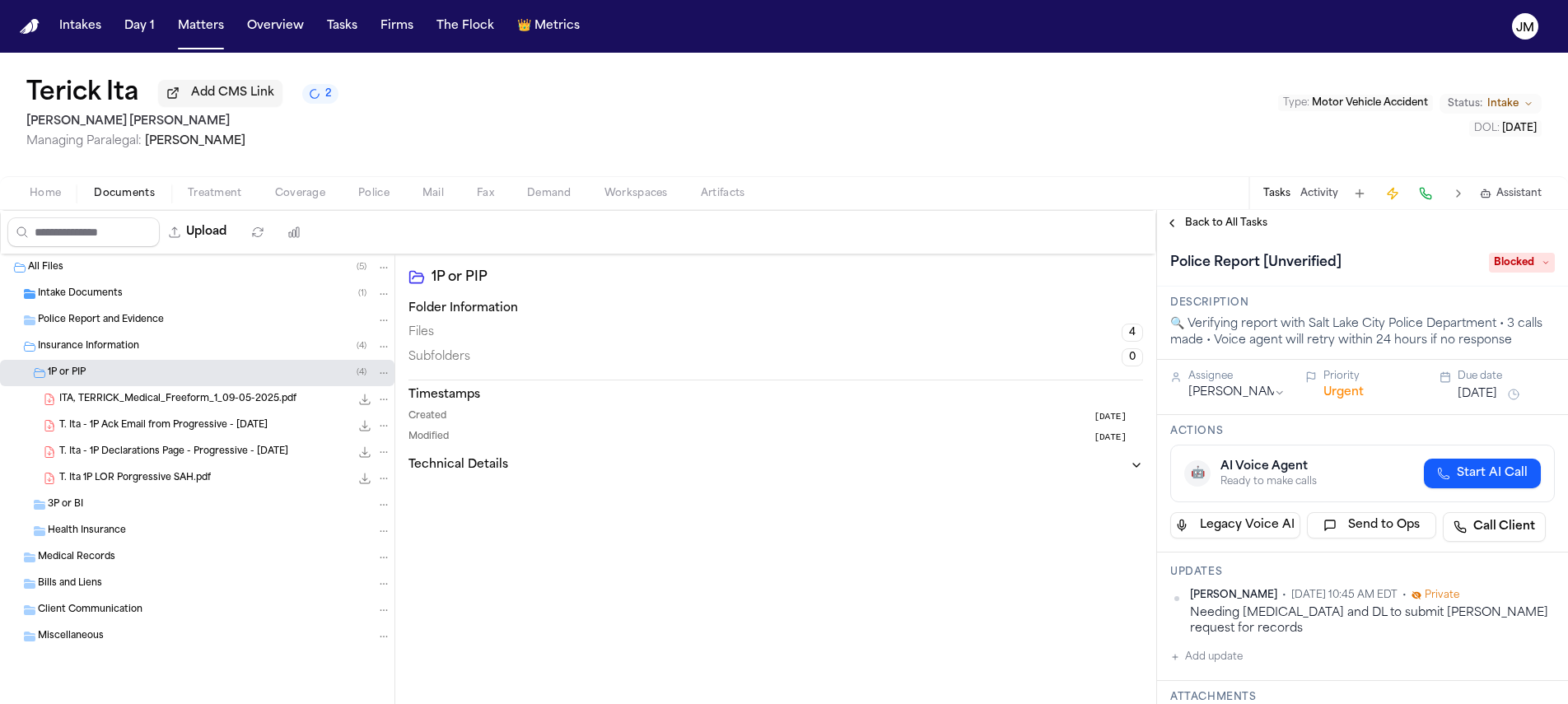
click at [102, 504] on div "3P or BI" at bounding box center [219, 505] width 343 height 15
